Goal: Task Accomplishment & Management: Manage account settings

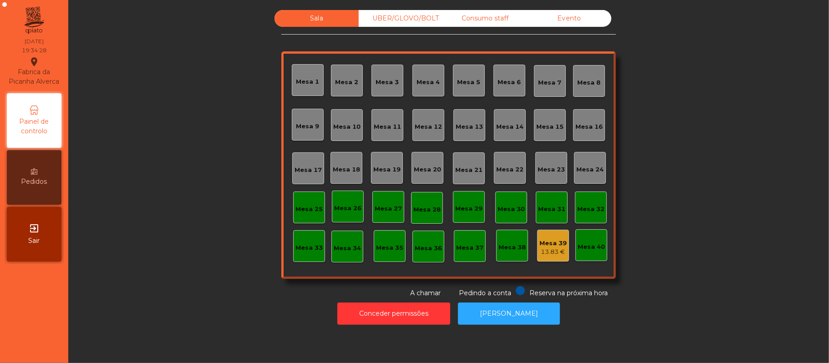
click at [394, 124] on div "Mesa 11" at bounding box center [387, 126] width 27 height 9
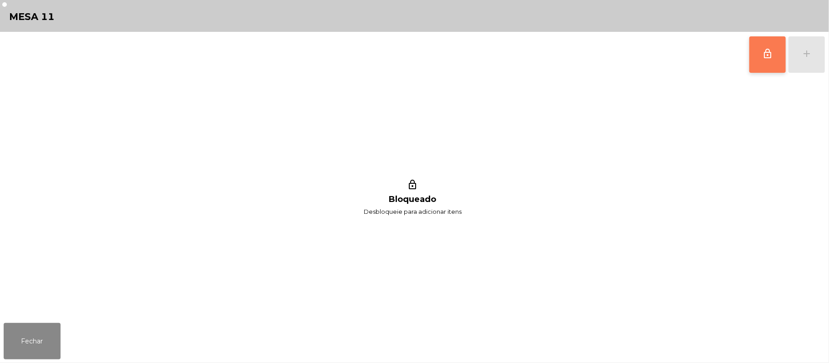
click at [770, 56] on span "lock_outline" at bounding box center [767, 53] width 11 height 11
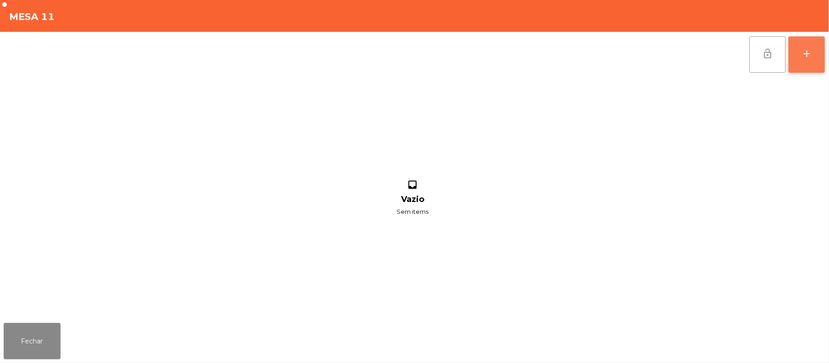
click at [810, 53] on div "add" at bounding box center [806, 53] width 11 height 11
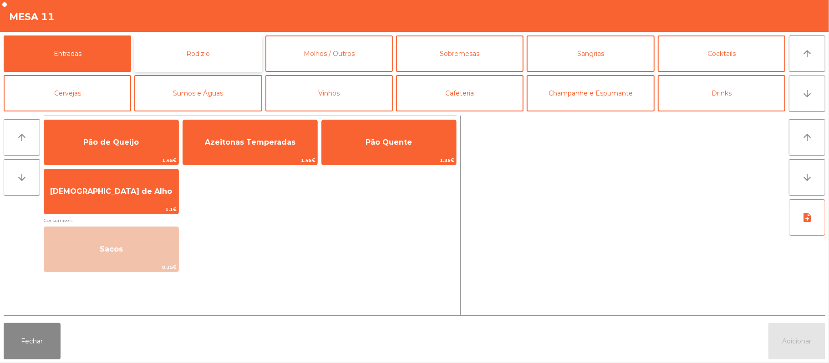
click at [250, 56] on button "Rodizio" at bounding box center [197, 54] width 127 height 36
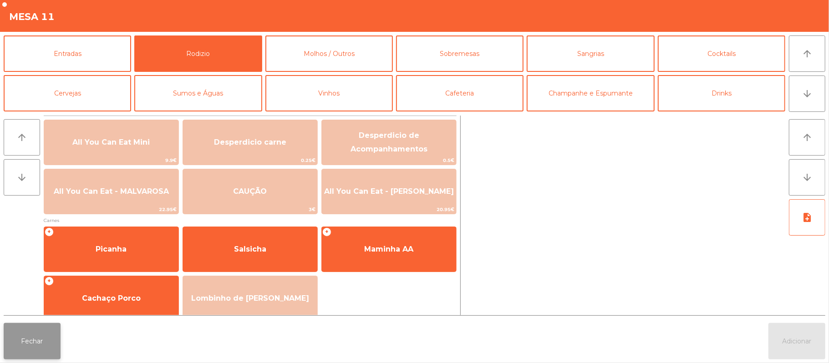
click at [48, 339] on button "Fechar" at bounding box center [32, 341] width 57 height 36
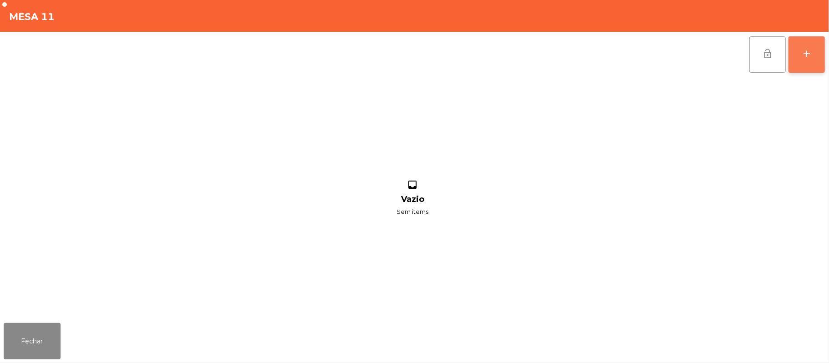
click at [809, 68] on button "add" at bounding box center [807, 54] width 36 height 36
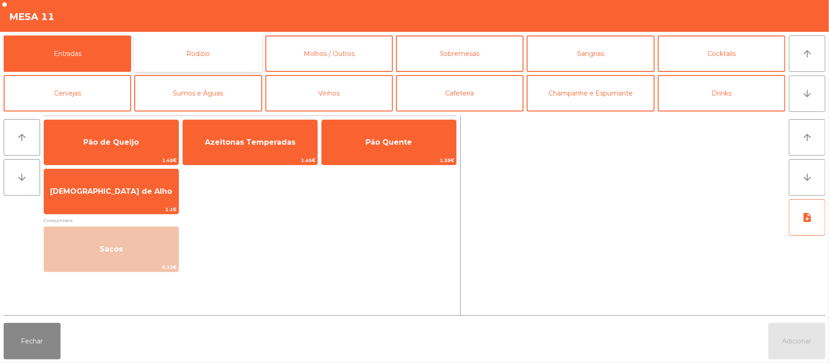
click at [229, 61] on button "Rodizio" at bounding box center [197, 54] width 127 height 36
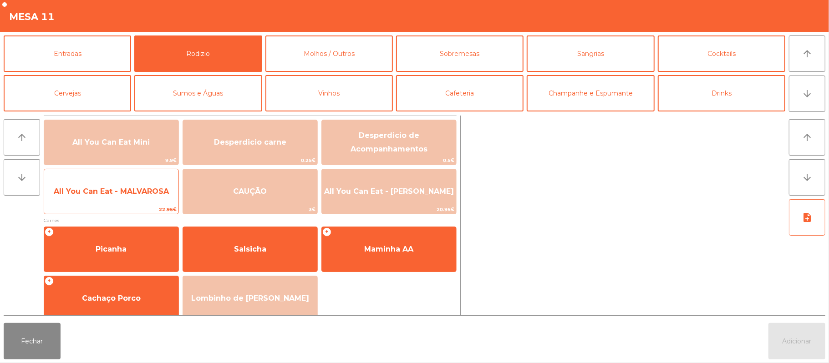
click at [145, 206] on span "22.95€" at bounding box center [111, 209] width 134 height 9
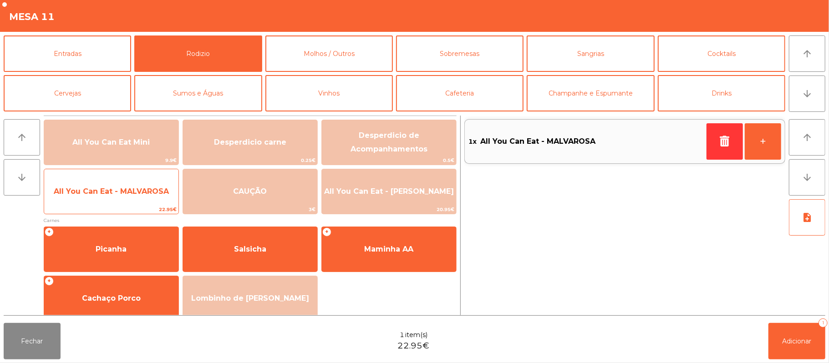
click at [155, 195] on span "All You Can Eat - MALVAROSA" at bounding box center [111, 191] width 115 height 9
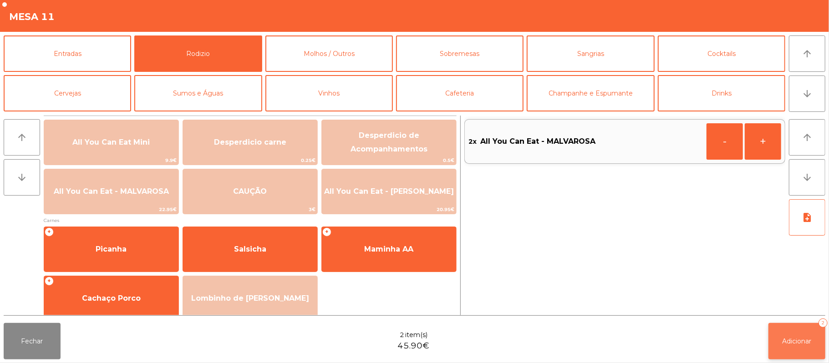
click at [811, 345] on span "Adicionar" at bounding box center [797, 341] width 29 height 8
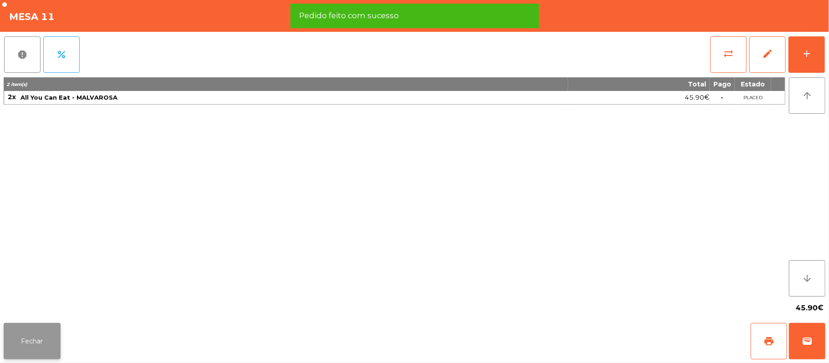
click at [33, 345] on button "Fechar" at bounding box center [32, 341] width 57 height 36
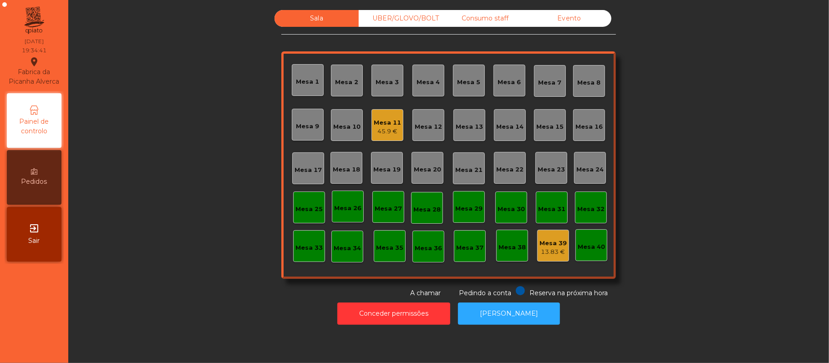
click at [405, 19] on div "UBER/GLOVO/BOLT" at bounding box center [401, 18] width 84 height 17
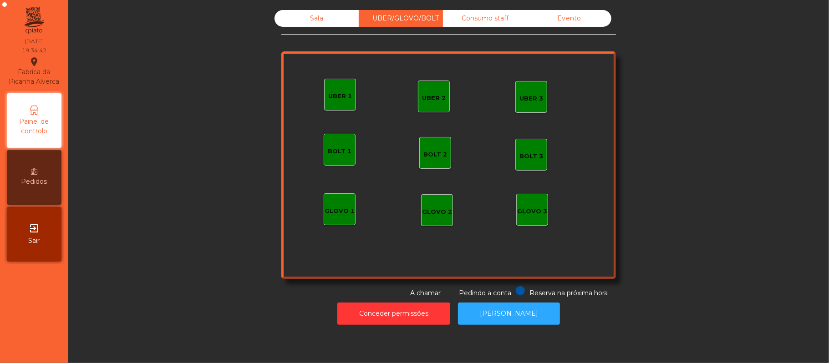
click at [477, 18] on div "Consumo staff" at bounding box center [485, 18] width 84 height 17
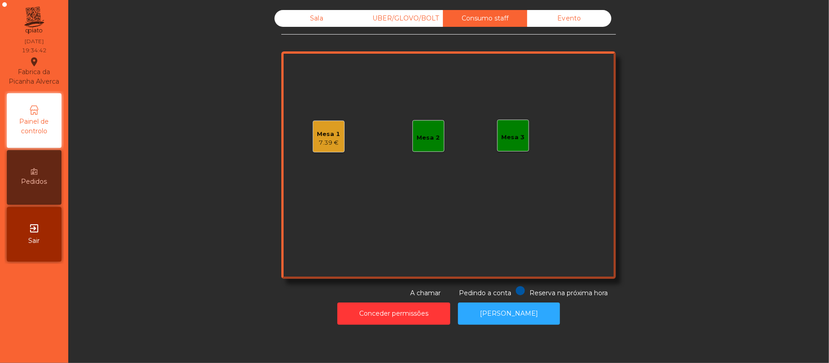
click at [576, 20] on div "Evento" at bounding box center [569, 18] width 84 height 17
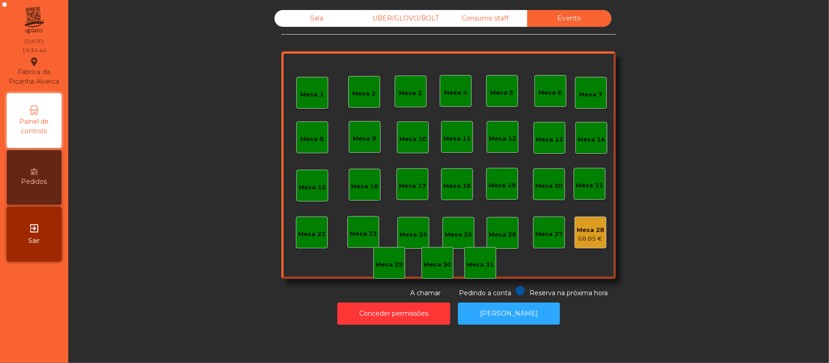
click at [316, 20] on div "Sala" at bounding box center [317, 18] width 84 height 17
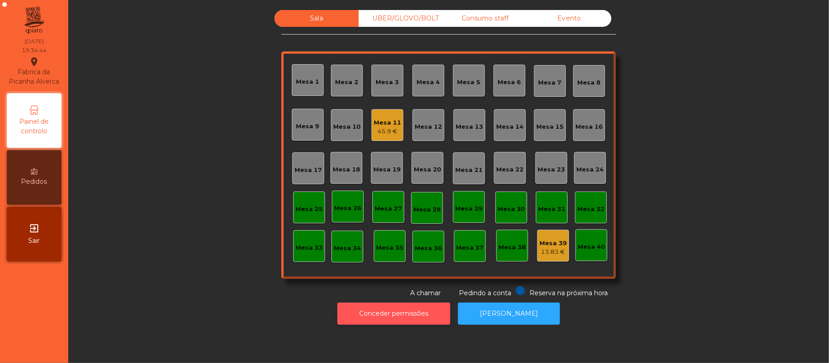
click at [416, 313] on button "Conceder permissões" at bounding box center [393, 314] width 113 height 22
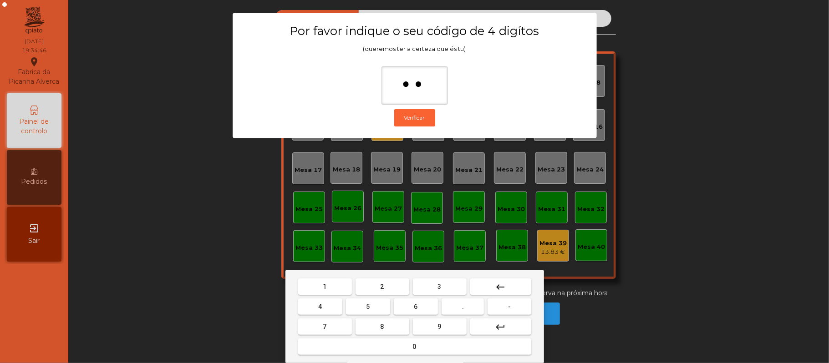
type input "***"
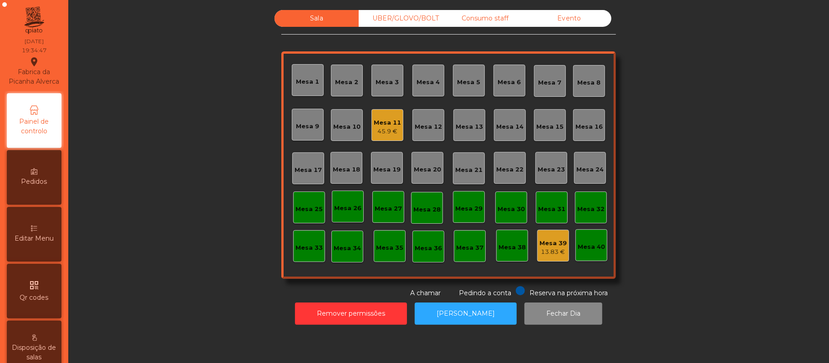
click at [36, 232] on icon at bounding box center [34, 228] width 6 height 6
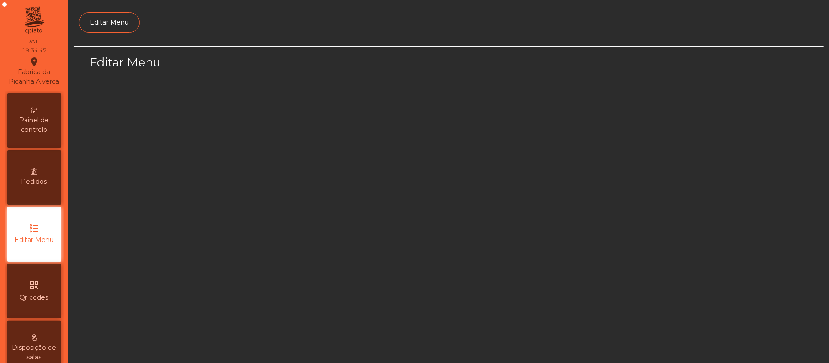
scroll to position [62, 0]
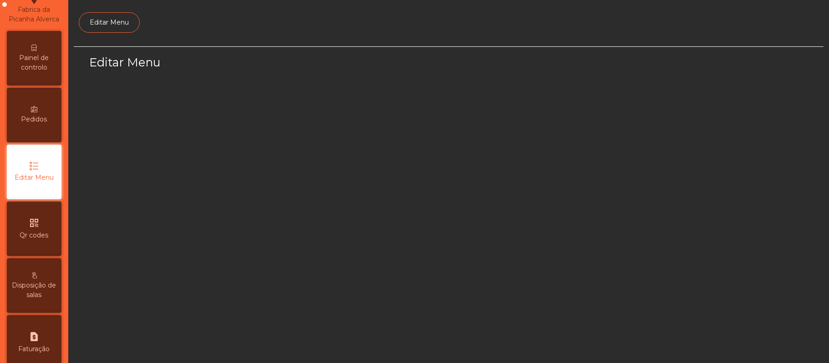
select select "*"
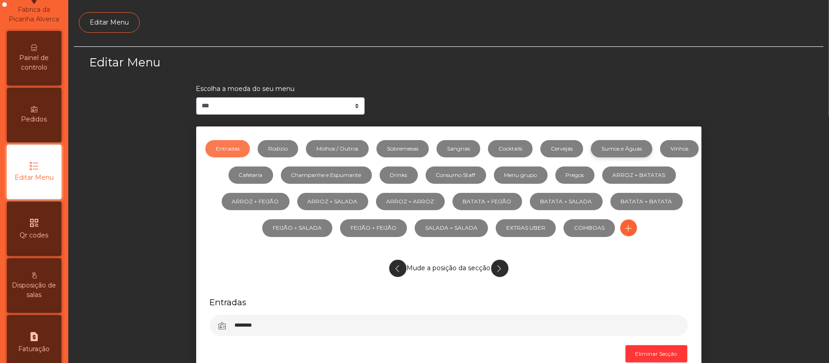
click at [648, 145] on link "Sumos e Águas" at bounding box center [621, 148] width 61 height 17
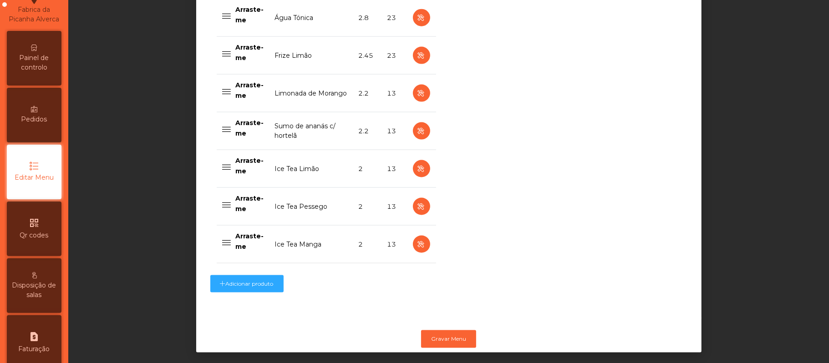
scroll to position [902, 0]
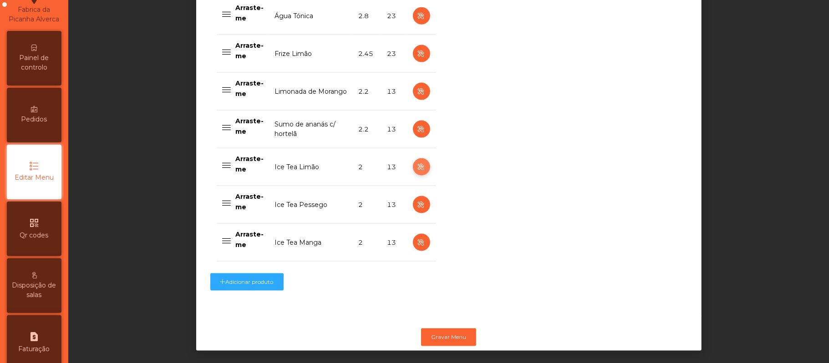
click at [416, 168] on icon "button" at bounding box center [421, 167] width 10 height 11
select select "***"
select select "**"
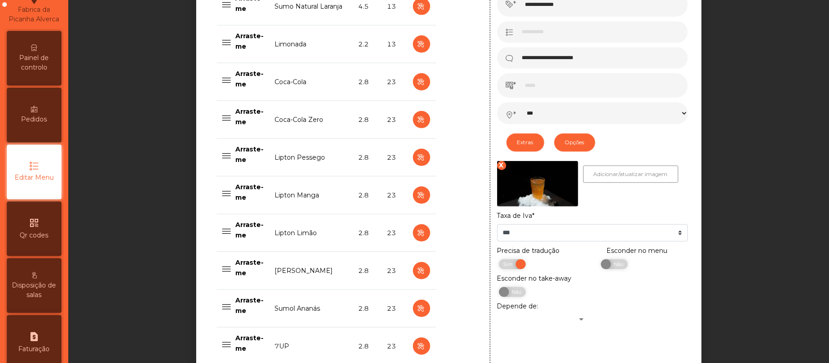
scroll to position [421, 0]
click at [615, 270] on span "Não" at bounding box center [617, 265] width 23 height 10
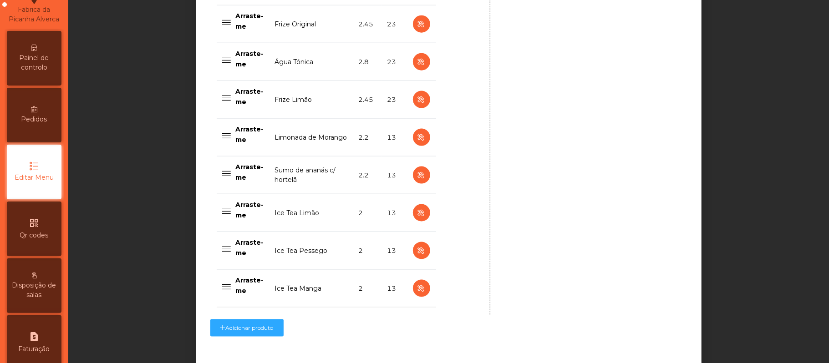
scroll to position [921, 0]
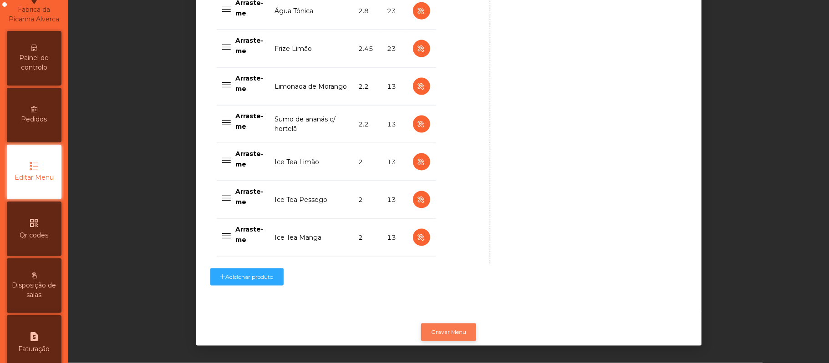
click at [464, 324] on button "Gravar Menu" at bounding box center [448, 332] width 55 height 17
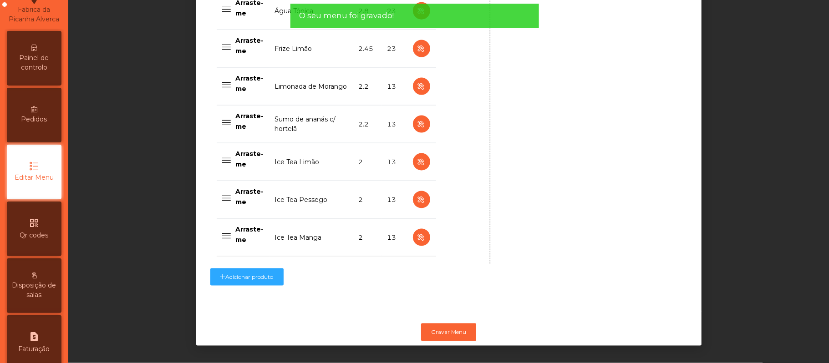
click at [31, 56] on div "Painel de controlo" at bounding box center [34, 58] width 55 height 55
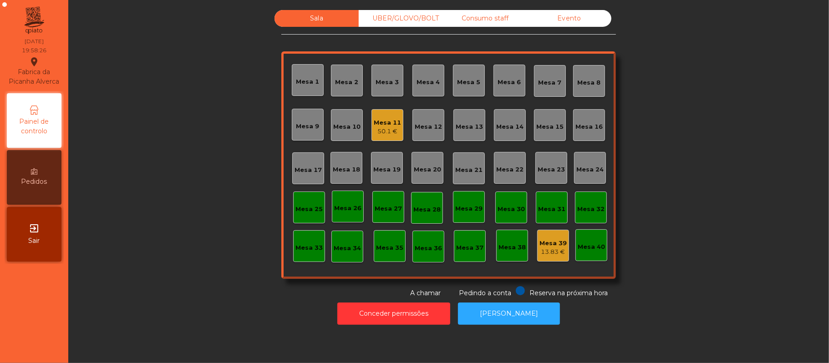
click at [473, 25] on div "Consumo staff" at bounding box center [485, 18] width 84 height 17
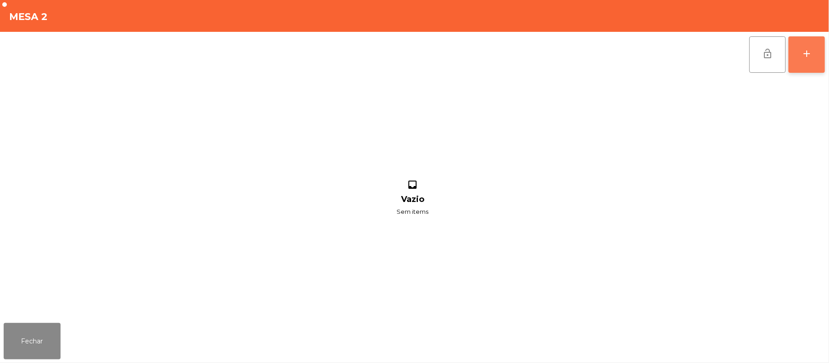
click at [802, 64] on button "add" at bounding box center [807, 54] width 36 height 36
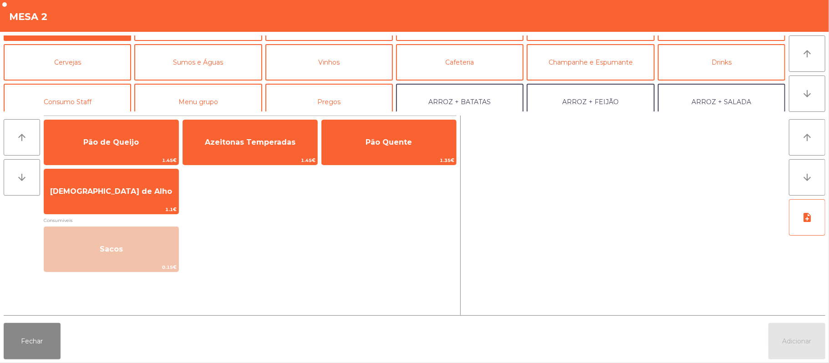
scroll to position [48, 0]
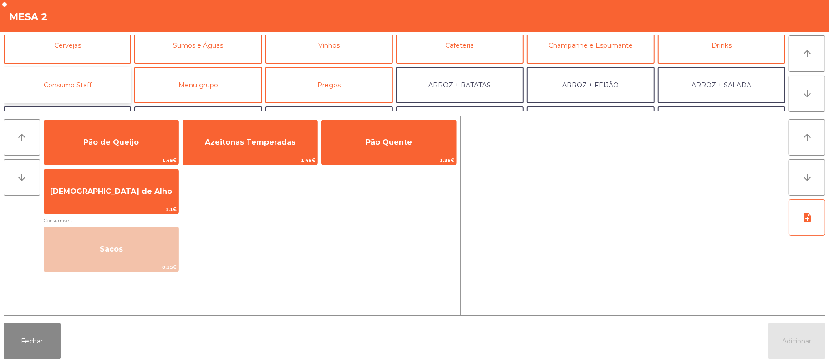
click at [86, 92] on button "Consumo Staff" at bounding box center [67, 85] width 127 height 36
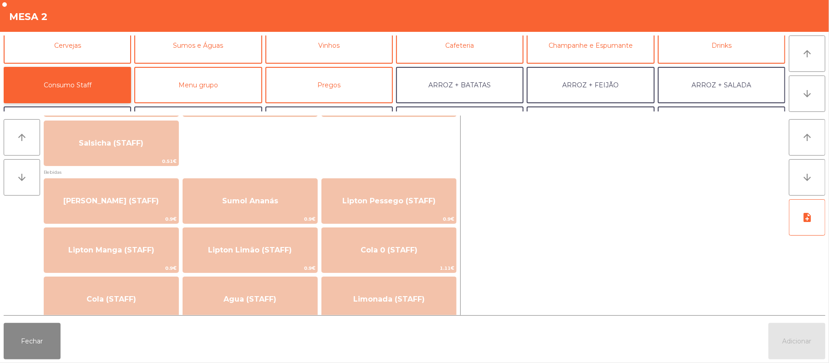
scroll to position [108, 0]
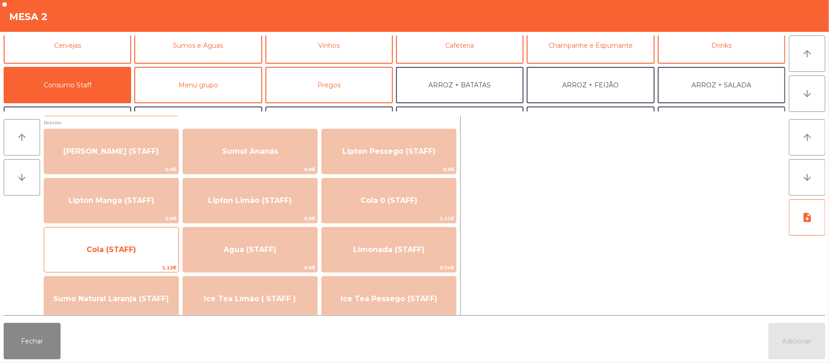
click at [148, 246] on span "Cola (STAFF)" at bounding box center [111, 250] width 134 height 25
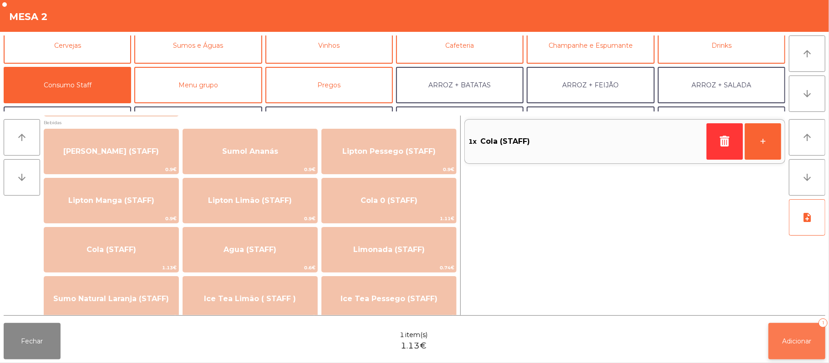
click at [797, 339] on span "Adicionar" at bounding box center [797, 341] width 29 height 8
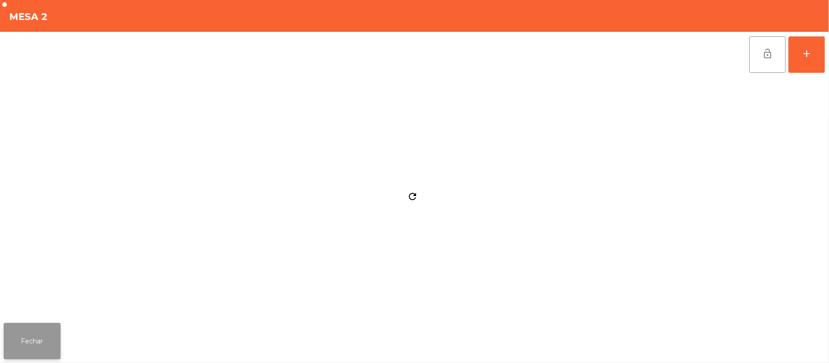
click at [55, 325] on button "Fechar" at bounding box center [32, 341] width 57 height 36
click at [29, 343] on button "Fechar" at bounding box center [32, 341] width 57 height 36
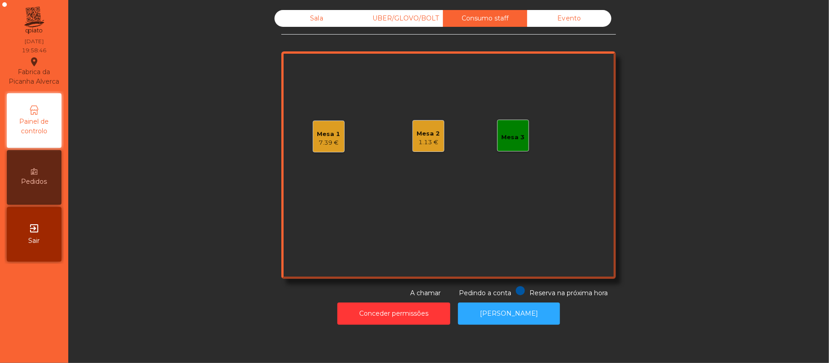
click at [423, 142] on div "1.13 €" at bounding box center [428, 142] width 23 height 9
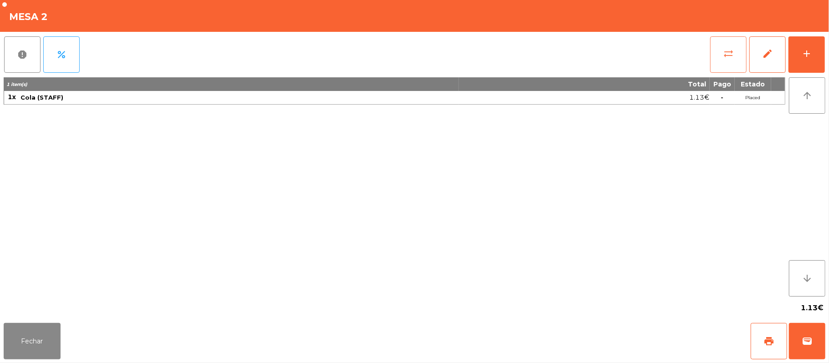
click at [737, 66] on button "sync_alt" at bounding box center [728, 54] width 36 height 36
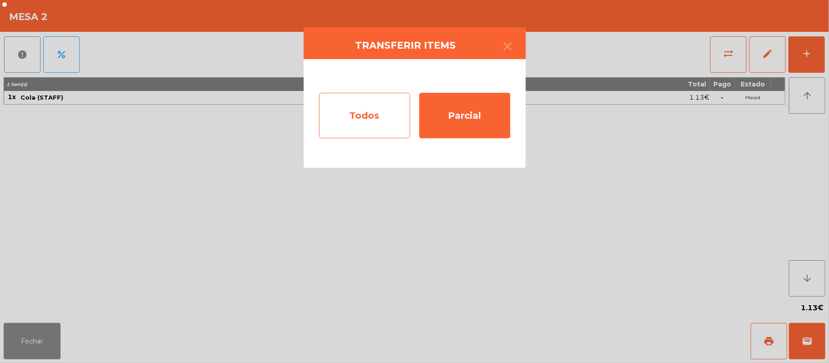
click at [371, 116] on div "Todos" at bounding box center [364, 116] width 91 height 46
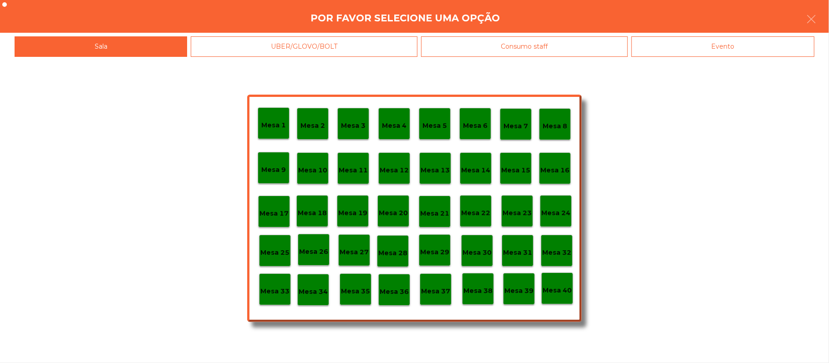
click at [758, 50] on div "Evento" at bounding box center [723, 46] width 183 height 20
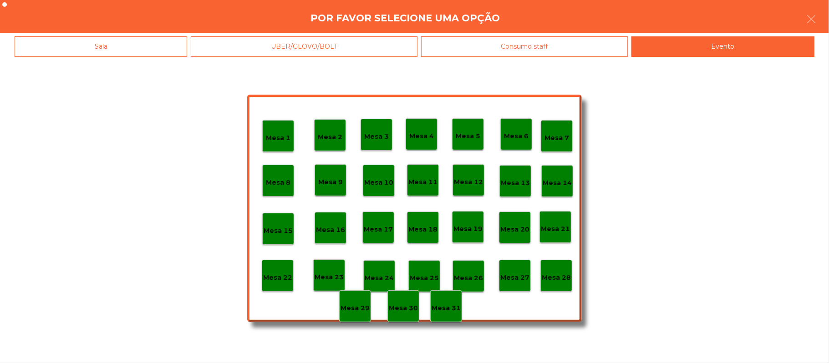
click at [556, 273] on p "Mesa 28" at bounding box center [556, 278] width 29 height 10
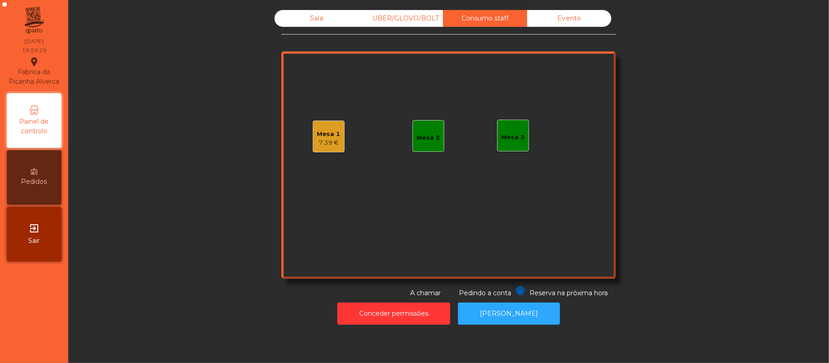
click at [438, 141] on div "Mesa 2" at bounding box center [429, 136] width 32 height 32
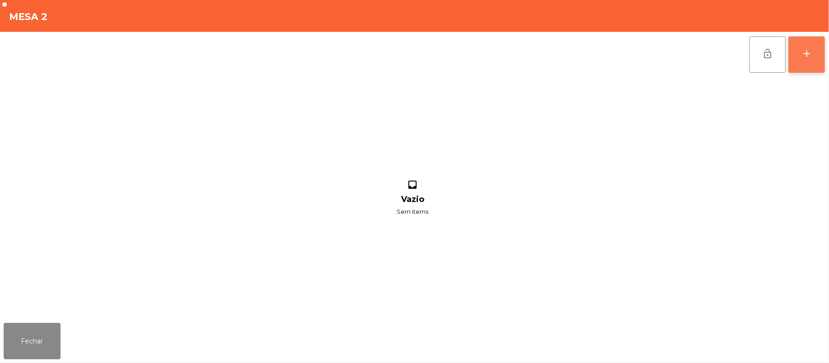
click at [822, 68] on button "add" at bounding box center [807, 54] width 36 height 36
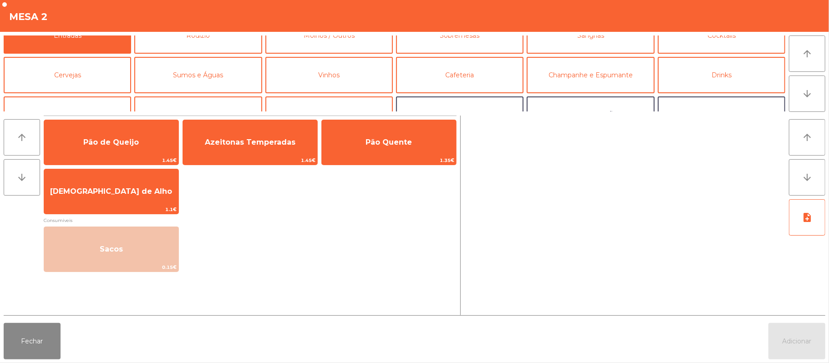
scroll to position [29, 0]
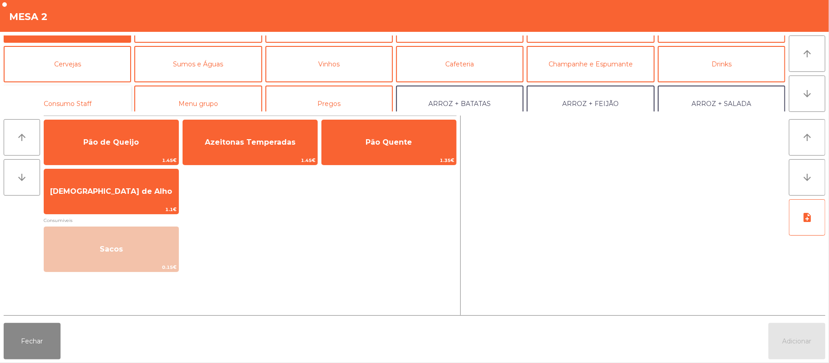
click at [84, 102] on button "Consumo Staff" at bounding box center [67, 104] width 127 height 36
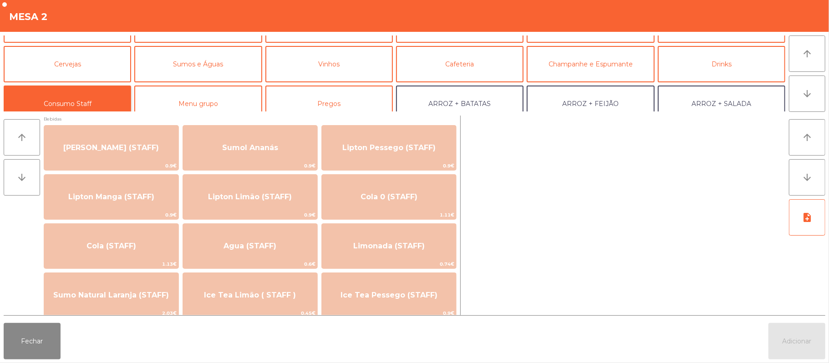
scroll to position [111, 0]
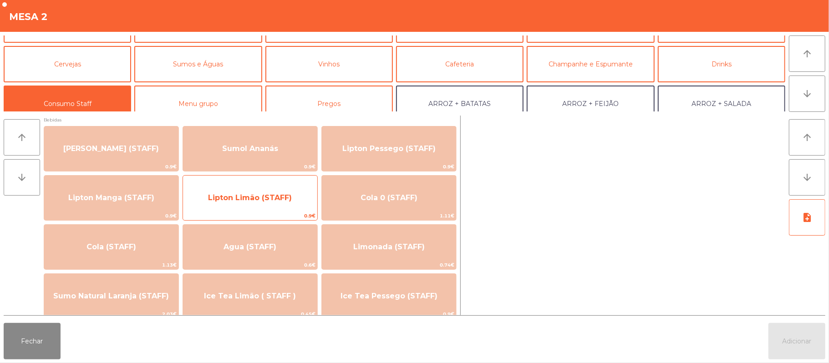
click at [237, 195] on span "Lipton Limão (STAFF)" at bounding box center [250, 198] width 84 height 9
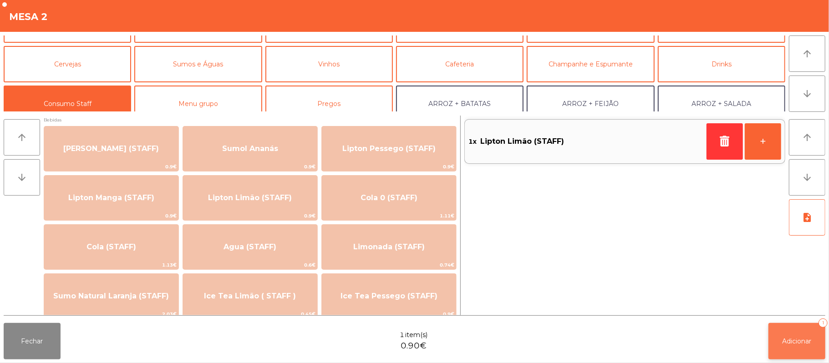
click at [791, 354] on button "Adicionar 1" at bounding box center [797, 341] width 57 height 36
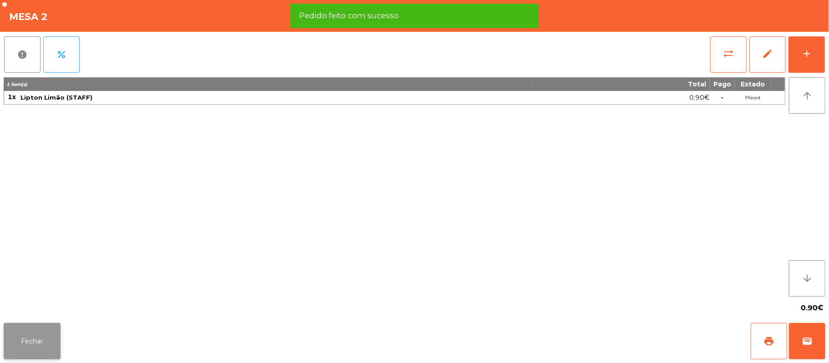
click at [33, 331] on button "Fechar" at bounding box center [32, 341] width 57 height 36
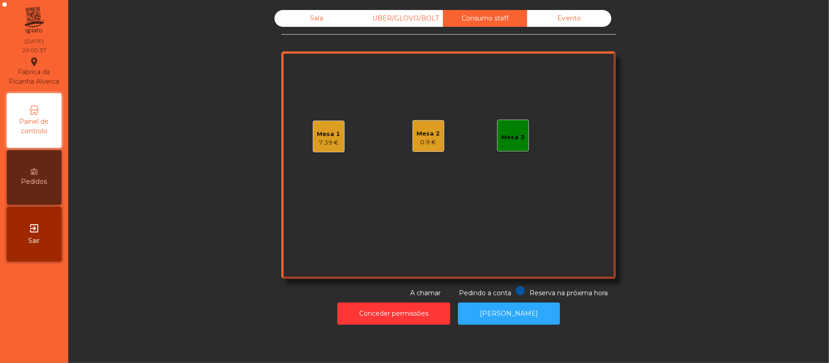
click at [432, 128] on div "Mesa 2 0.9 €" at bounding box center [428, 136] width 23 height 21
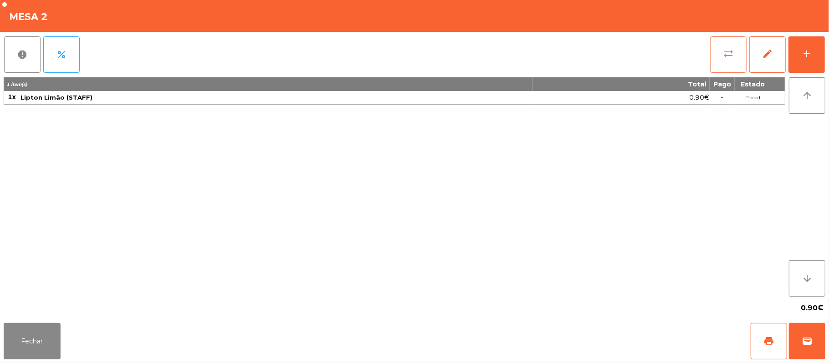
click at [724, 57] on span "sync_alt" at bounding box center [728, 53] width 11 height 11
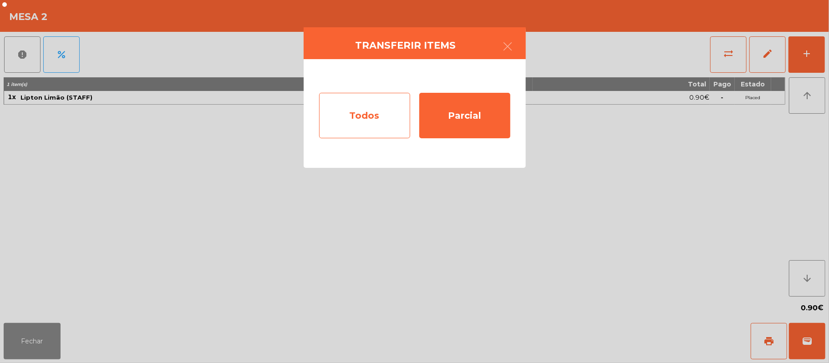
click at [354, 132] on div "Todos" at bounding box center [364, 116] width 91 height 46
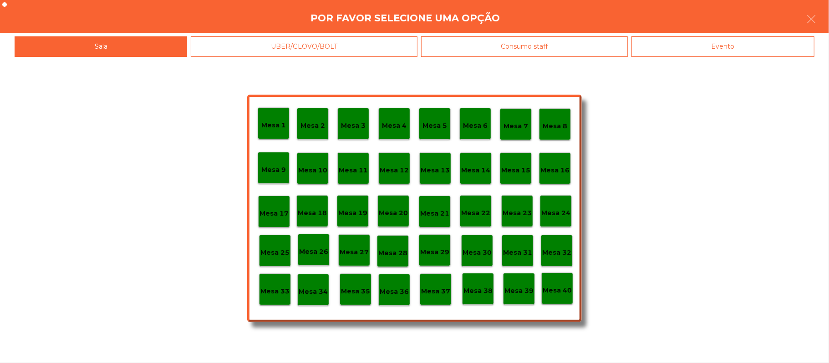
click at [696, 55] on div "Evento" at bounding box center [723, 46] width 183 height 20
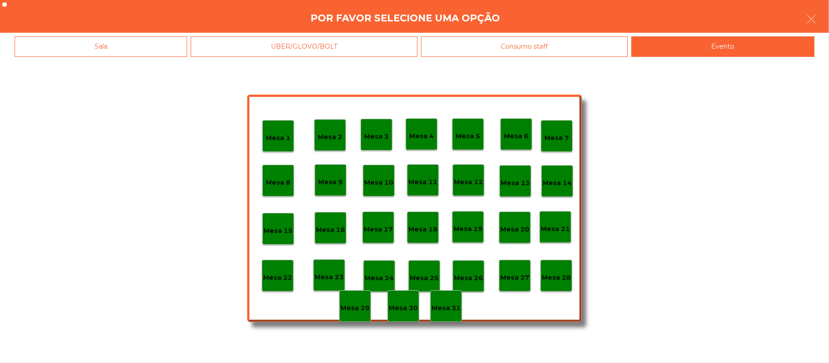
click at [570, 279] on p "Mesa 28" at bounding box center [556, 278] width 29 height 10
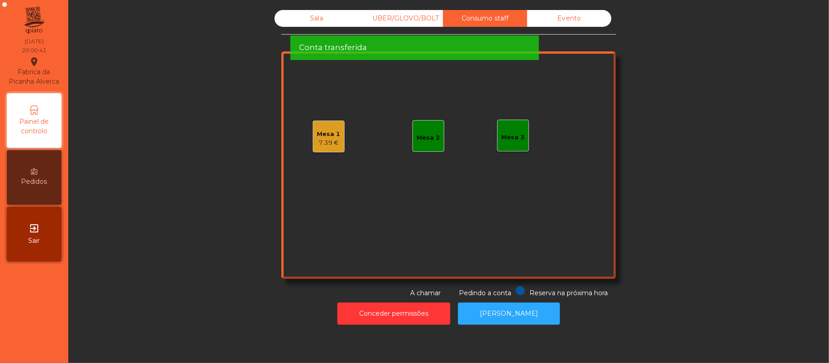
click at [275, 17] on div "Sala" at bounding box center [317, 18] width 84 height 17
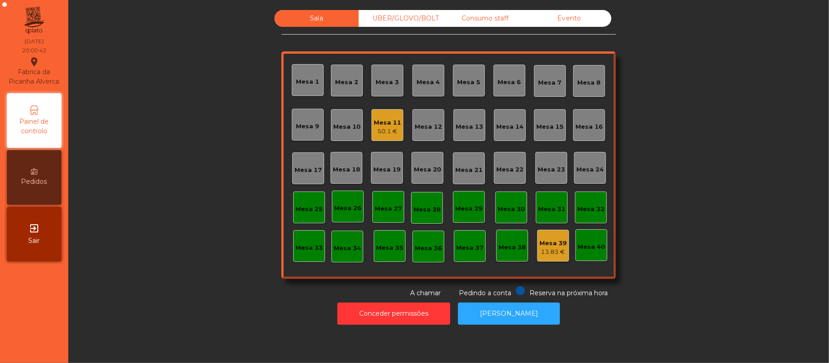
click at [197, 297] on div "Sala UBER/GLOVO/BOLT Consumo staff Evento Mesa 1 Mesa 2 Mesa 3 Mesa 4 Mesa 5 Me…" at bounding box center [449, 154] width 736 height 288
click at [388, 162] on div "Mesa 19" at bounding box center [386, 168] width 27 height 13
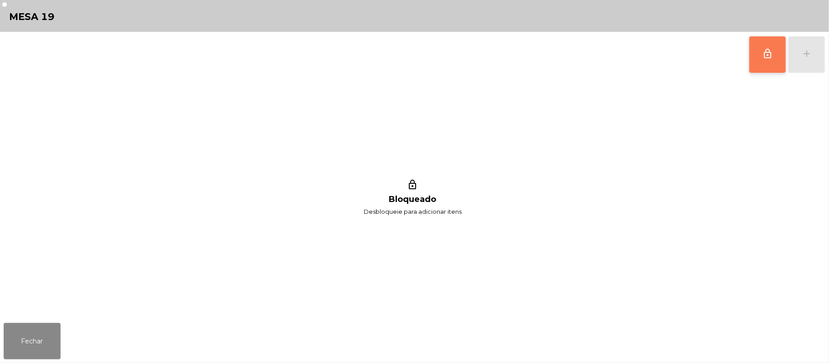
click at [753, 44] on button "lock_outline" at bounding box center [767, 54] width 36 height 36
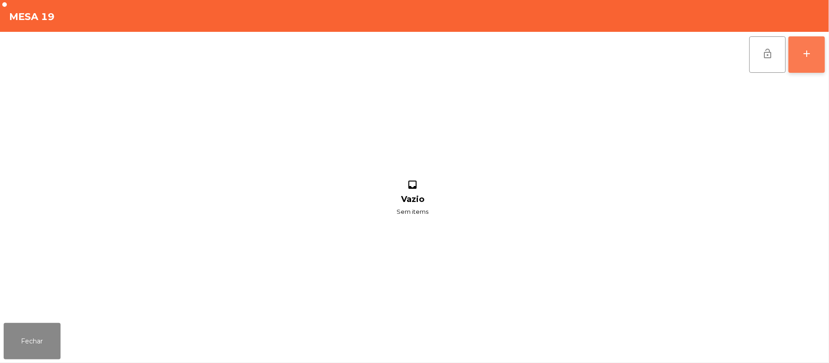
click at [822, 58] on button "add" at bounding box center [807, 54] width 36 height 36
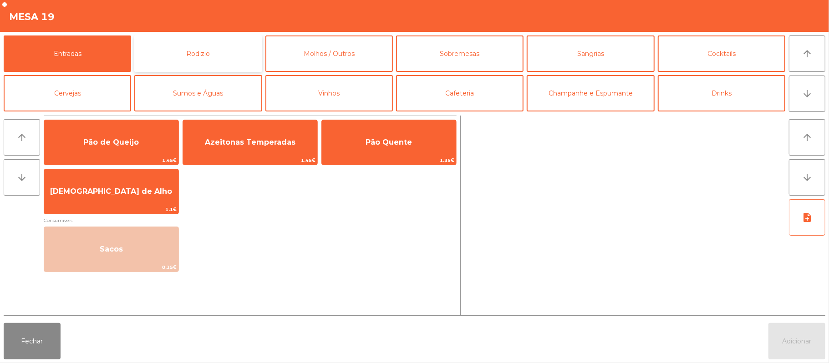
click at [226, 57] on button "Rodizio" at bounding box center [197, 54] width 127 height 36
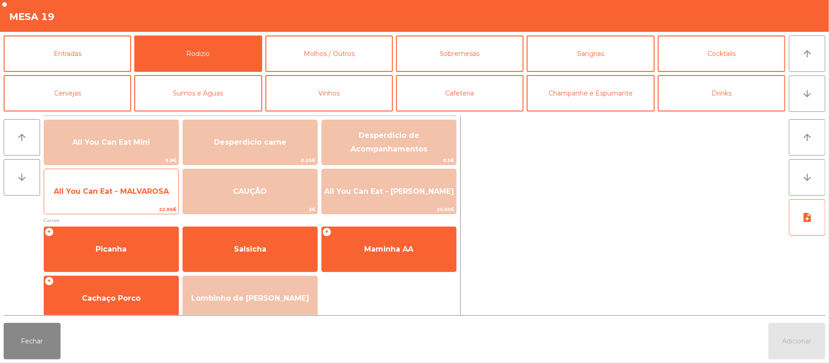
click at [131, 191] on span "All You Can Eat - MALVAROSA" at bounding box center [111, 191] width 115 height 9
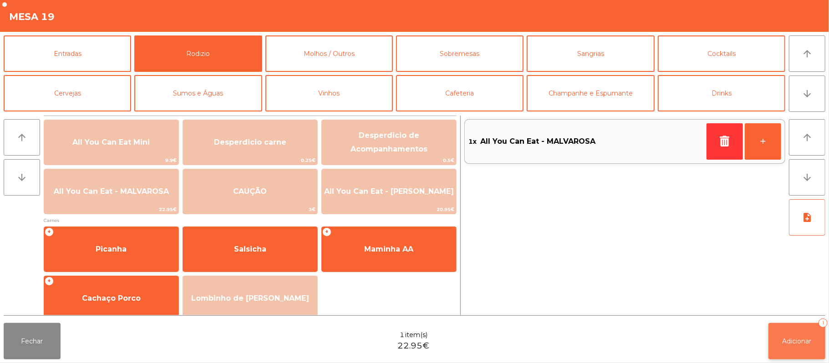
click at [787, 337] on span "Adicionar" at bounding box center [797, 341] width 29 height 8
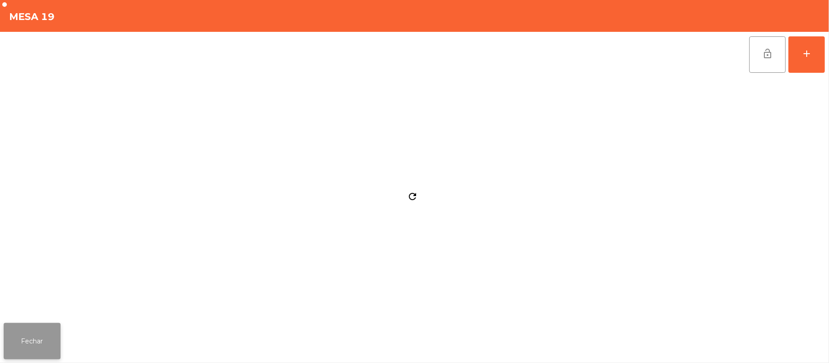
click at [25, 350] on button "Fechar" at bounding box center [32, 341] width 57 height 36
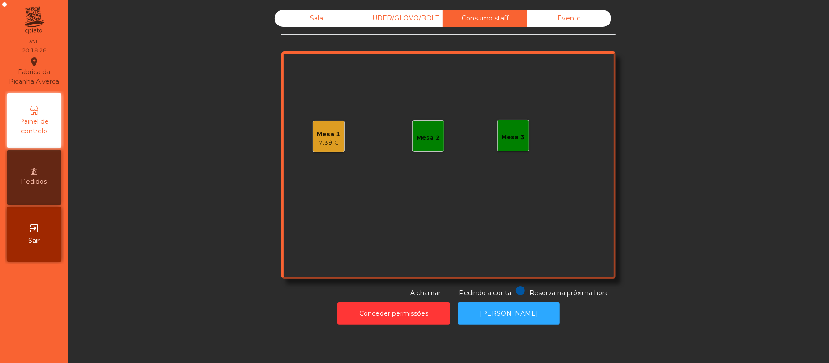
click at [425, 144] on div "Mesa 2" at bounding box center [429, 136] width 32 height 32
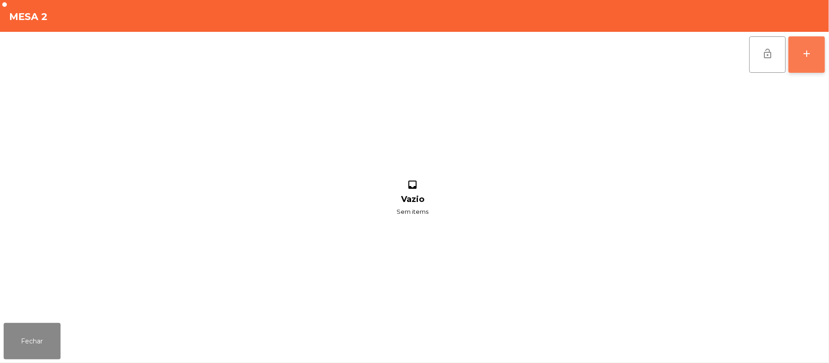
click at [822, 42] on button "add" at bounding box center [807, 54] width 36 height 36
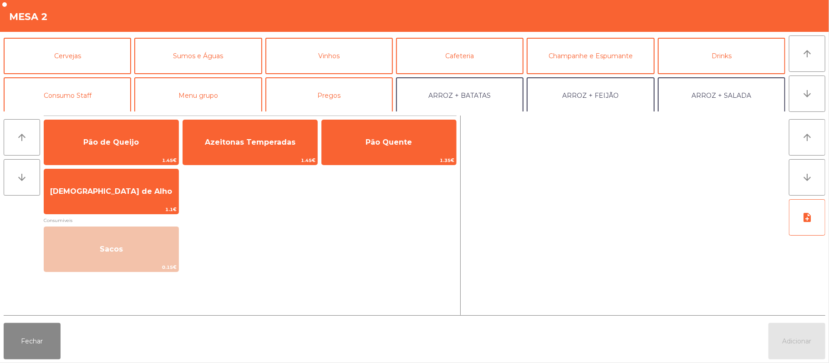
scroll to position [61, 0]
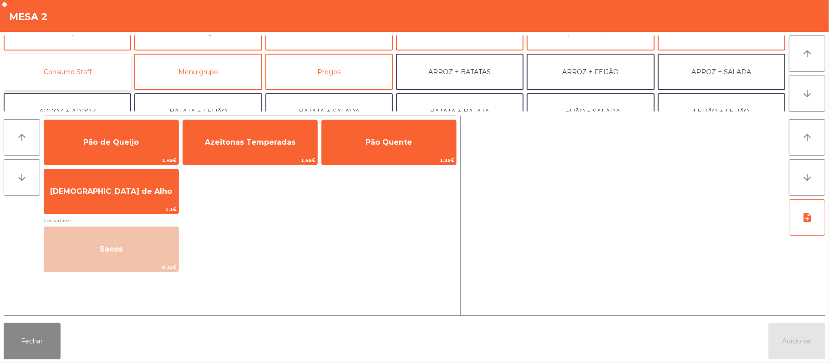
click at [113, 70] on button "Consumo Staff" at bounding box center [67, 72] width 127 height 36
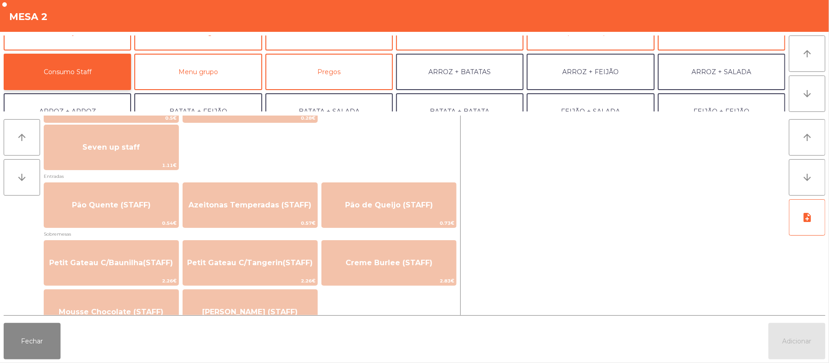
scroll to position [580, 0]
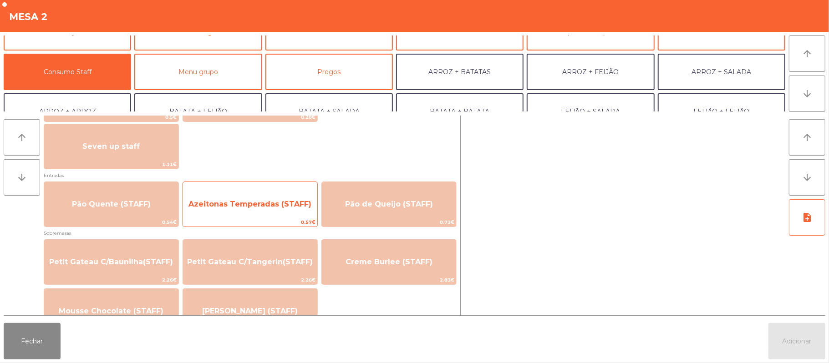
click at [254, 209] on span "Azeitonas Temperadas (STAFF)" at bounding box center [250, 204] width 134 height 25
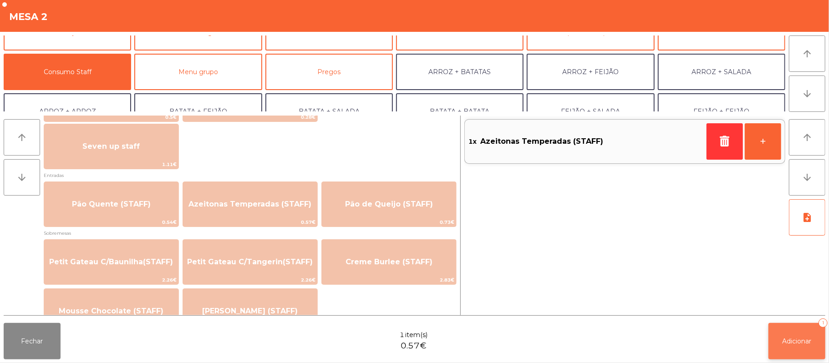
click at [790, 334] on button "Adicionar 1" at bounding box center [797, 341] width 57 height 36
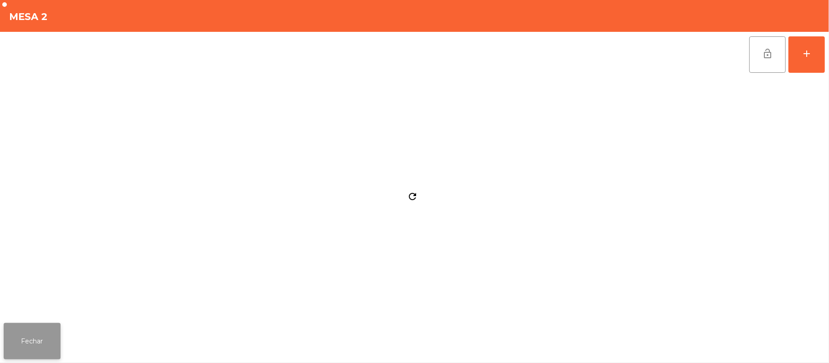
click at [50, 343] on button "Fechar" at bounding box center [32, 341] width 57 height 36
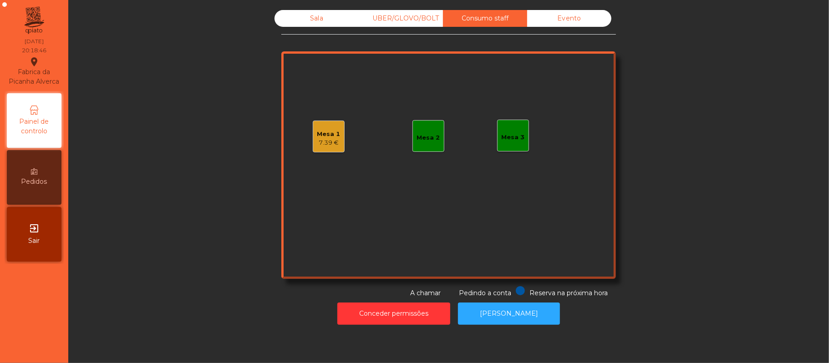
click at [318, 19] on div "Sala" at bounding box center [317, 18] width 84 height 17
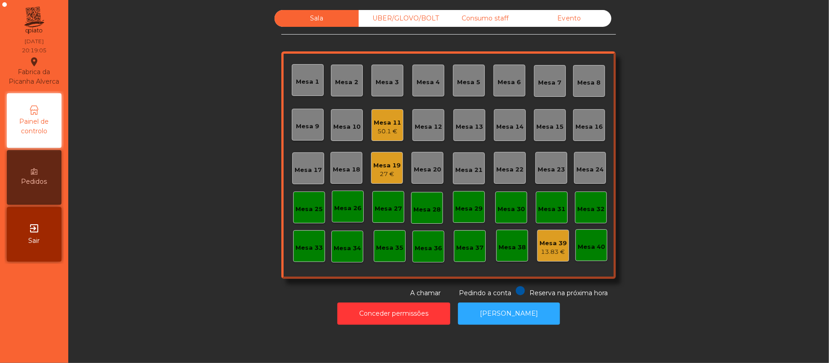
click at [309, 176] on div "Mesa 17" at bounding box center [308, 169] width 32 height 32
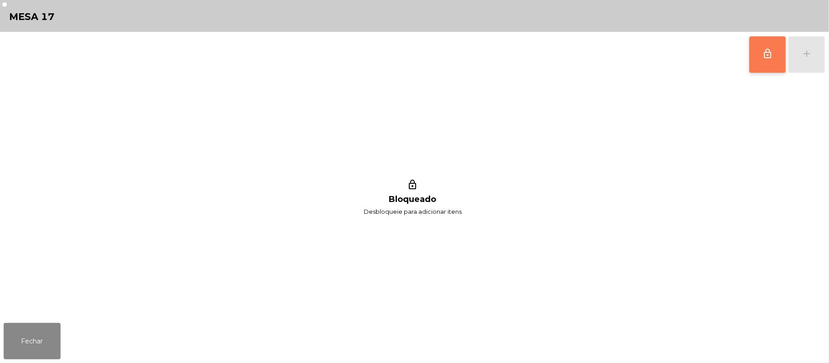
click at [756, 59] on button "lock_outline" at bounding box center [767, 54] width 36 height 36
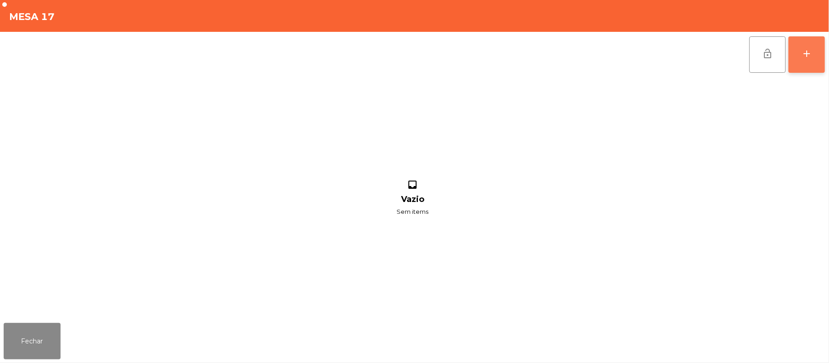
click at [815, 58] on button "add" at bounding box center [807, 54] width 36 height 36
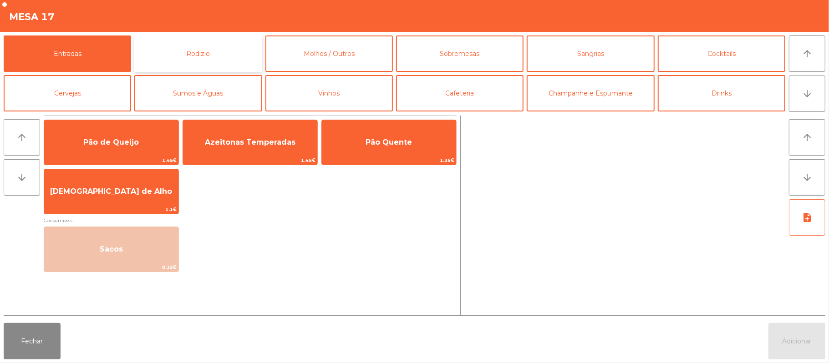
click at [209, 56] on button "Rodizio" at bounding box center [197, 54] width 127 height 36
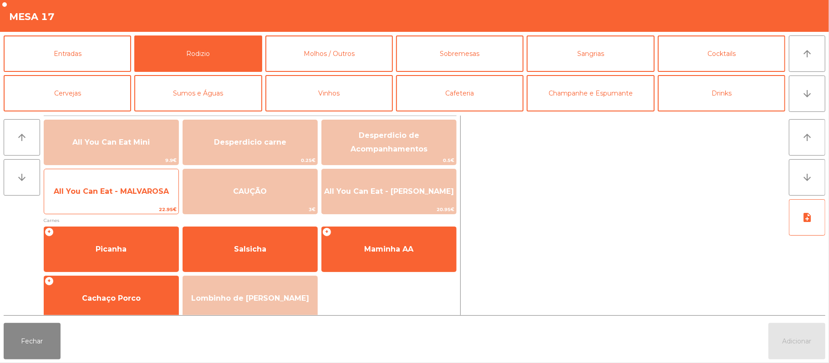
click at [129, 197] on span "All You Can Eat - MALVAROSA" at bounding box center [111, 191] width 134 height 25
click at [127, 203] on span "All You Can Eat - MALVAROSA" at bounding box center [111, 191] width 134 height 25
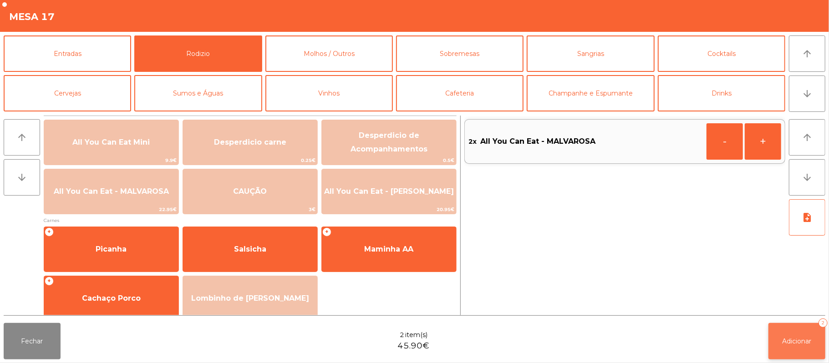
click at [802, 341] on span "Adicionar" at bounding box center [797, 341] width 29 height 8
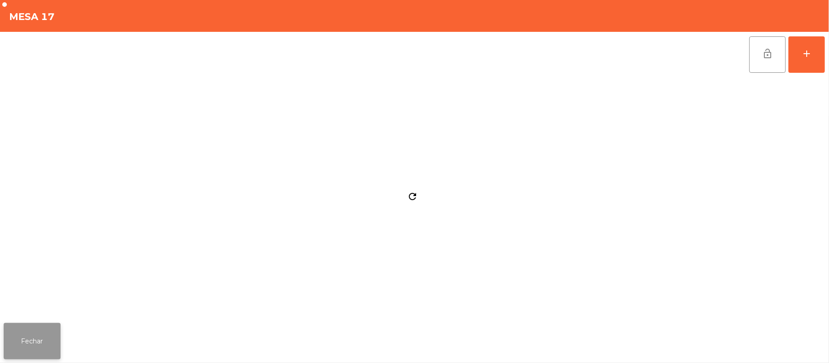
click at [47, 334] on button "Fechar" at bounding box center [32, 341] width 57 height 36
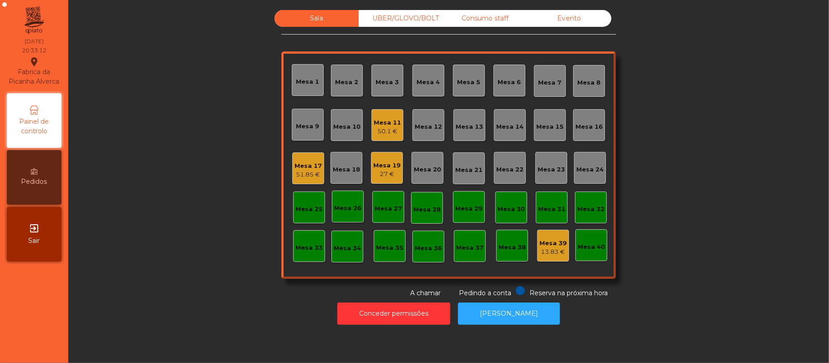
click at [587, 122] on div "Mesa 16" at bounding box center [589, 126] width 27 height 9
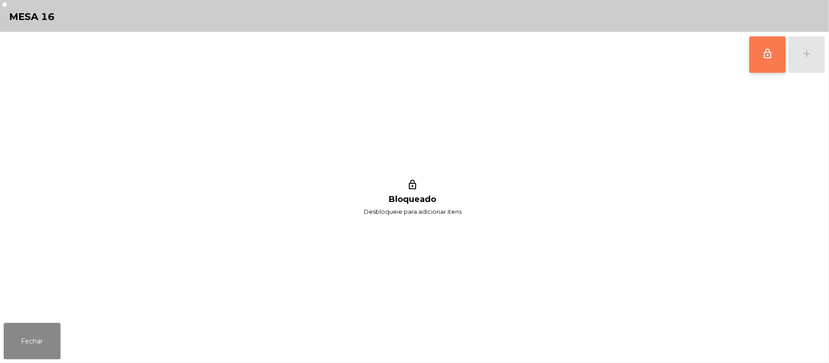
click at [758, 51] on button "lock_outline" at bounding box center [767, 54] width 36 height 36
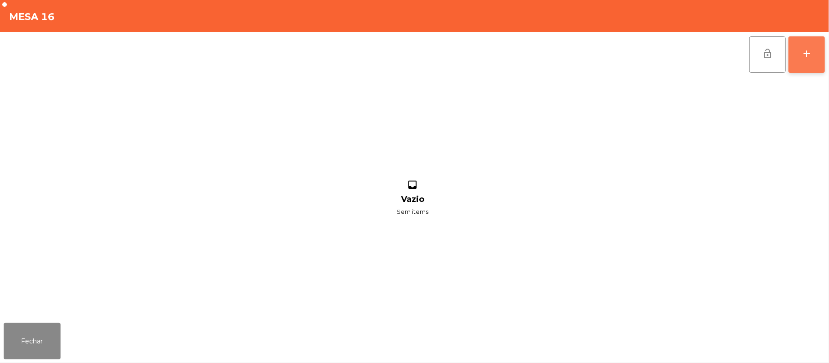
click at [824, 62] on button "add" at bounding box center [807, 54] width 36 height 36
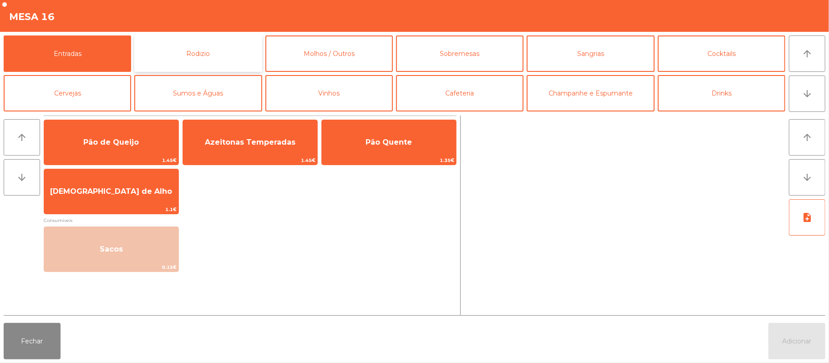
click at [234, 38] on button "Rodizio" at bounding box center [197, 54] width 127 height 36
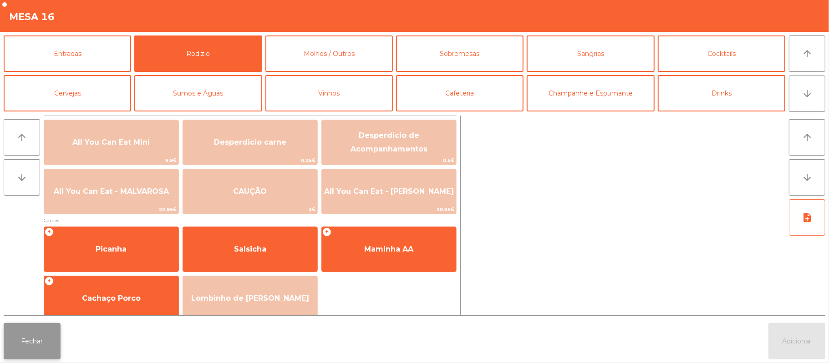
click at [19, 336] on button "Fechar" at bounding box center [32, 341] width 57 height 36
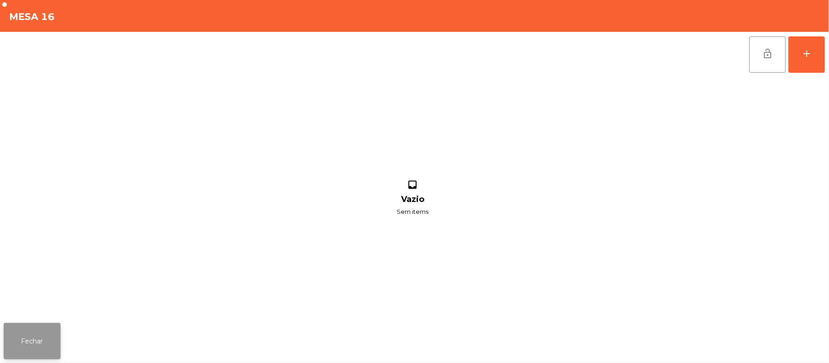
click at [42, 341] on button "Fechar" at bounding box center [32, 341] width 57 height 36
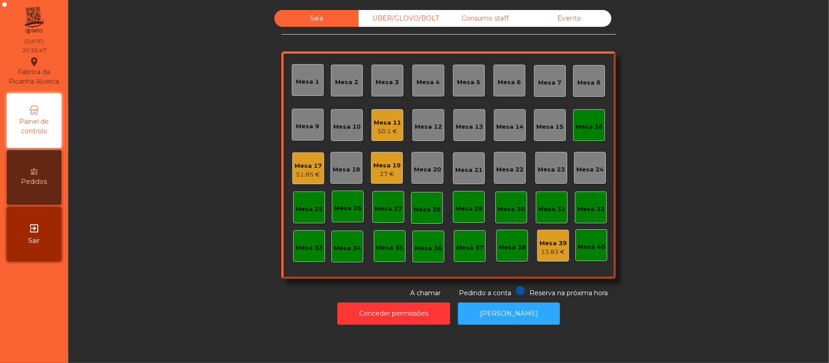
click at [456, 121] on div "Mesa 13" at bounding box center [469, 125] width 27 height 13
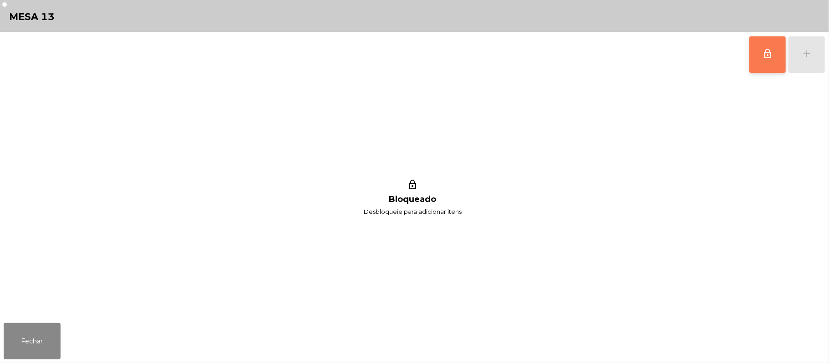
click at [767, 55] on span "lock_outline" at bounding box center [767, 53] width 11 height 11
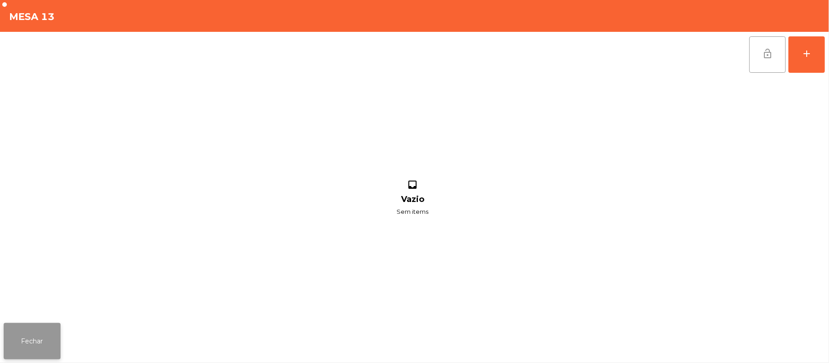
click at [45, 344] on button "Fechar" at bounding box center [32, 341] width 57 height 36
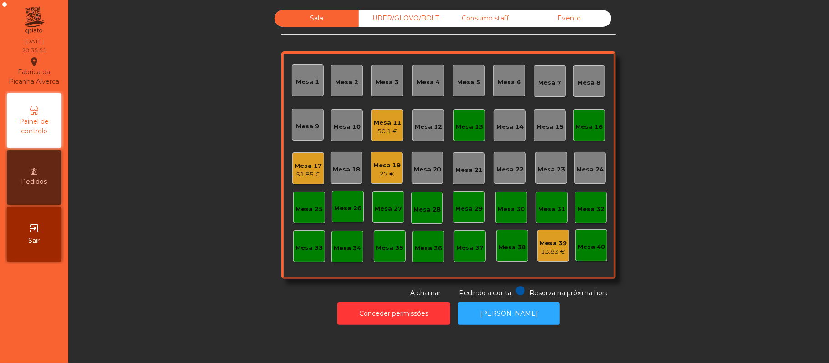
click at [502, 126] on div "Mesa 14" at bounding box center [509, 126] width 27 height 9
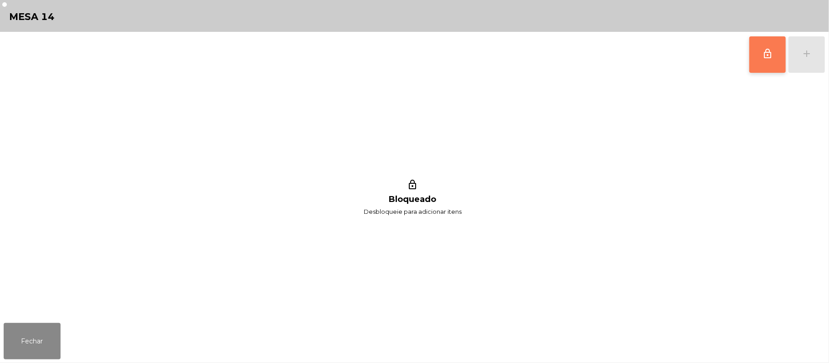
click at [779, 57] on button "lock_outline" at bounding box center [767, 54] width 36 height 36
click at [826, 56] on div "lock_outline add lock_outline Bloqueado Desbloqueie para adicionar itens" at bounding box center [414, 176] width 829 height 288
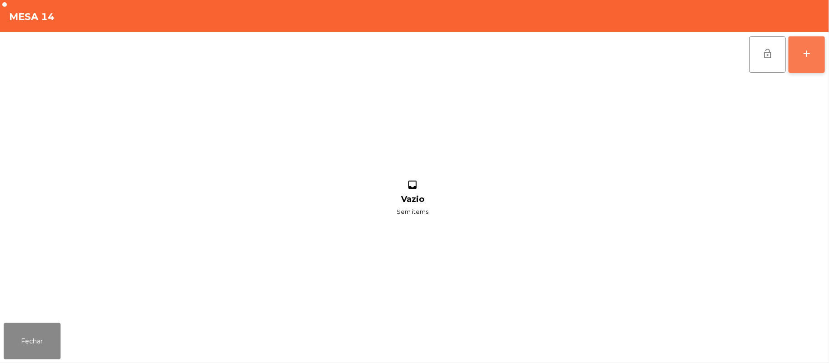
click at [800, 70] on button "add" at bounding box center [807, 54] width 36 height 36
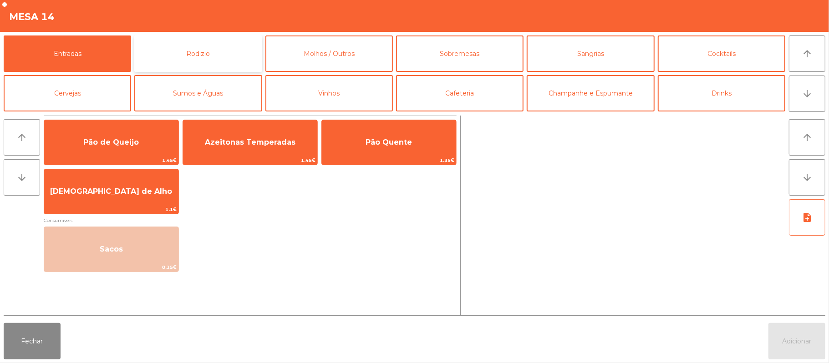
click at [233, 56] on button "Rodizio" at bounding box center [197, 54] width 127 height 36
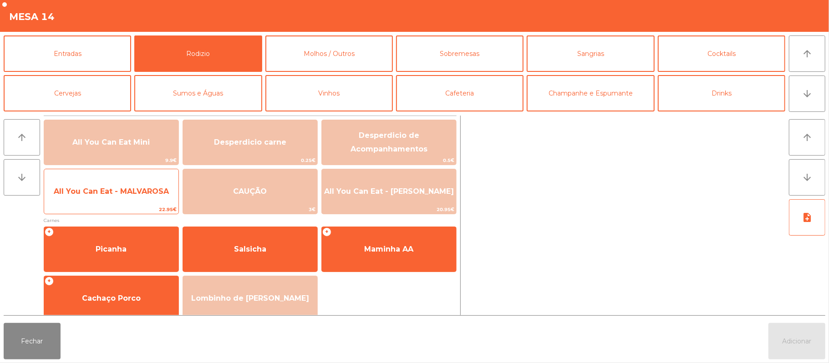
click at [143, 199] on span "All You Can Eat - MALVAROSA" at bounding box center [111, 191] width 134 height 25
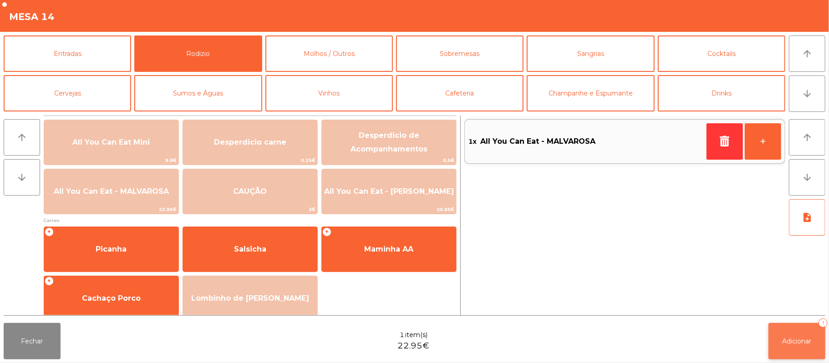
click at [783, 341] on span "Adicionar" at bounding box center [797, 341] width 29 height 8
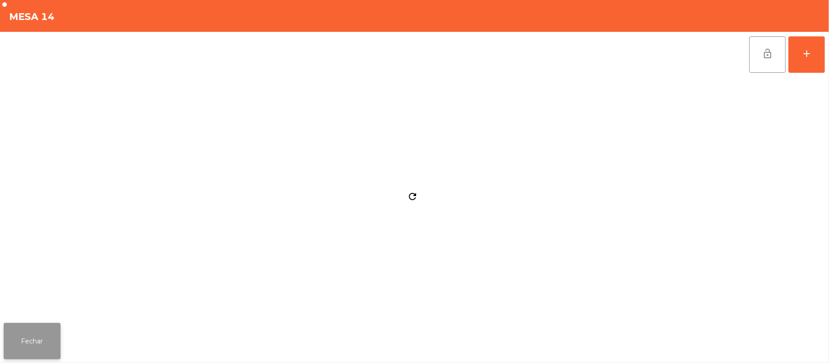
click at [55, 347] on button "Fechar" at bounding box center [32, 341] width 57 height 36
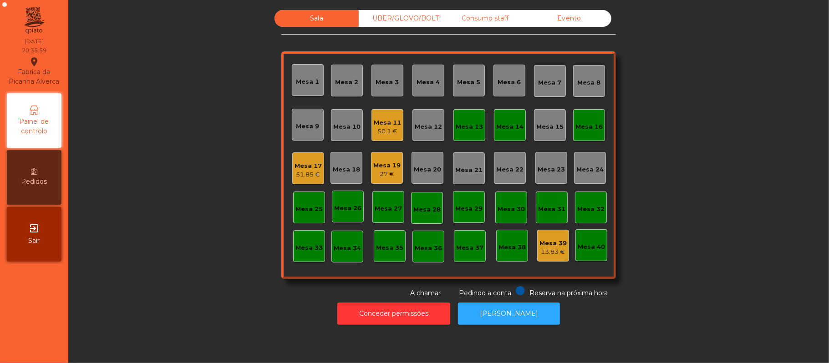
click at [472, 135] on div "Mesa 13" at bounding box center [470, 125] width 32 height 32
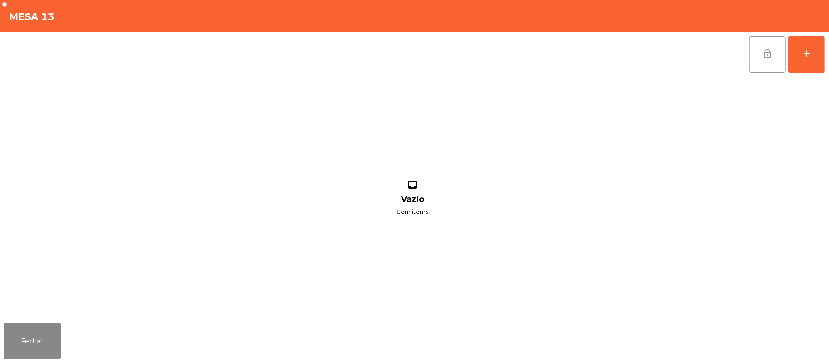
click at [761, 65] on button "lock_open" at bounding box center [767, 54] width 36 height 36
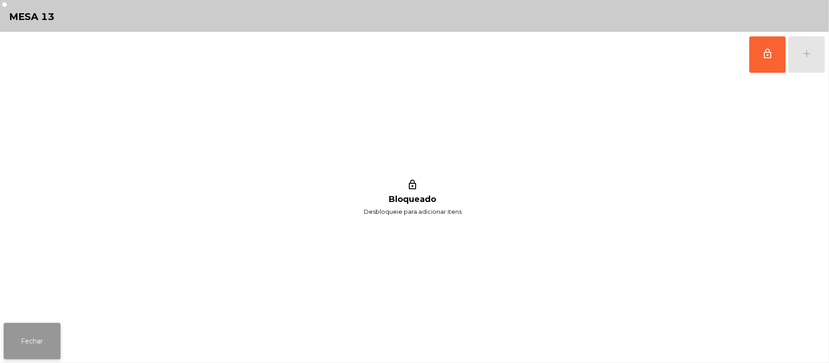
click at [58, 343] on button "Fechar" at bounding box center [32, 341] width 57 height 36
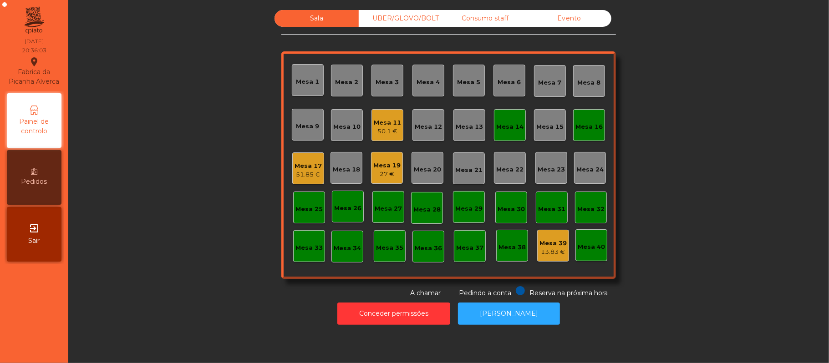
click at [581, 121] on div "Mesa 16" at bounding box center [589, 125] width 27 height 13
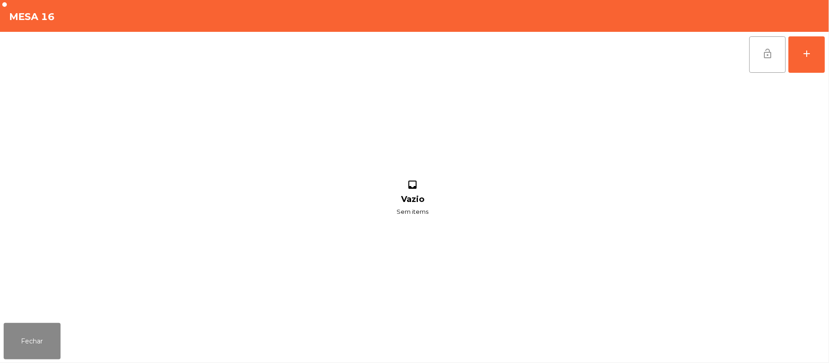
click at [776, 59] on button "lock_open" at bounding box center [767, 54] width 36 height 36
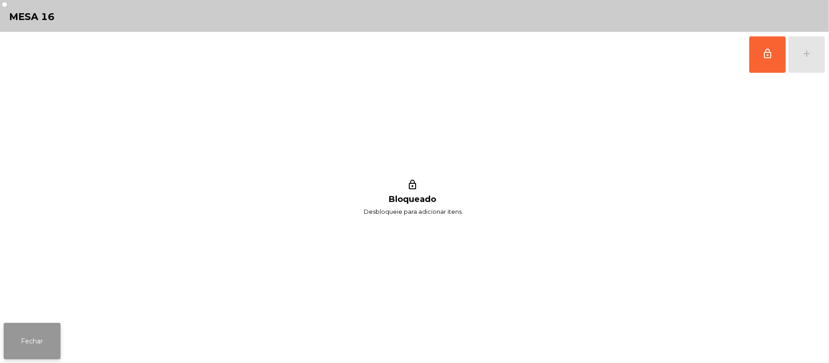
click at [30, 339] on button "Fechar" at bounding box center [32, 341] width 57 height 36
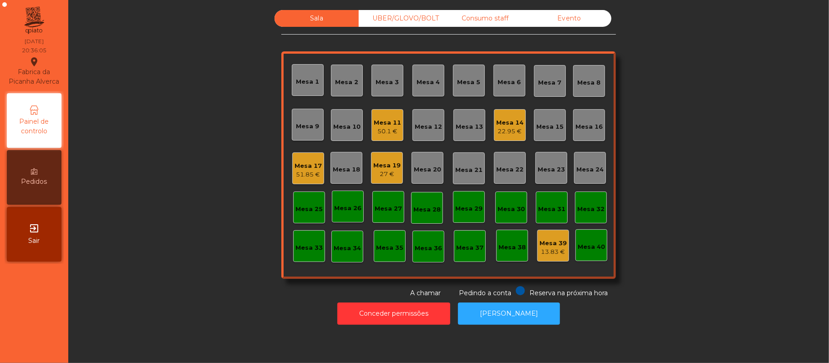
click at [516, 127] on div "22.95 €" at bounding box center [509, 131] width 27 height 9
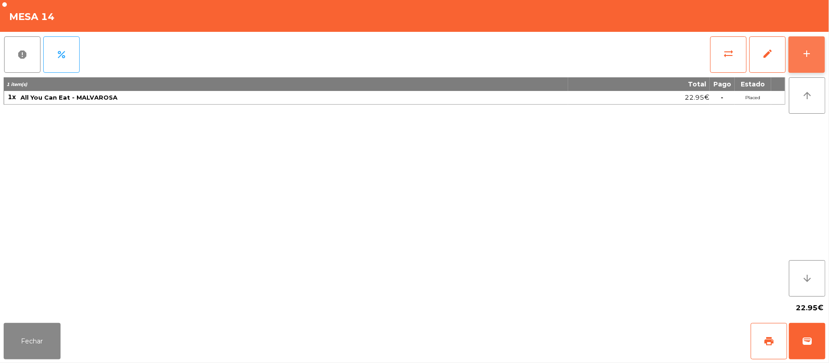
click at [824, 55] on button "add" at bounding box center [807, 54] width 36 height 36
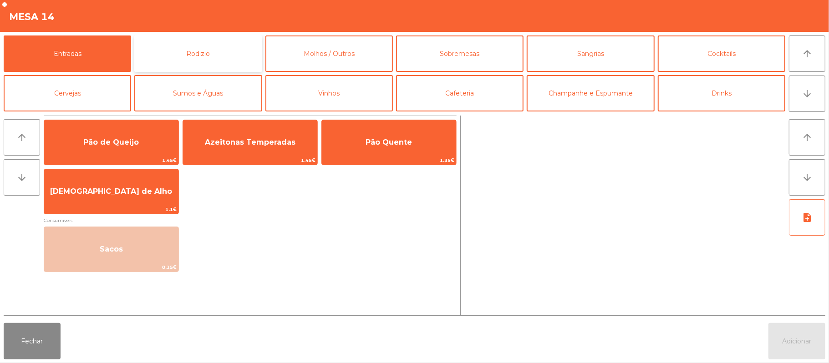
click at [178, 56] on button "Rodizio" at bounding box center [197, 54] width 127 height 36
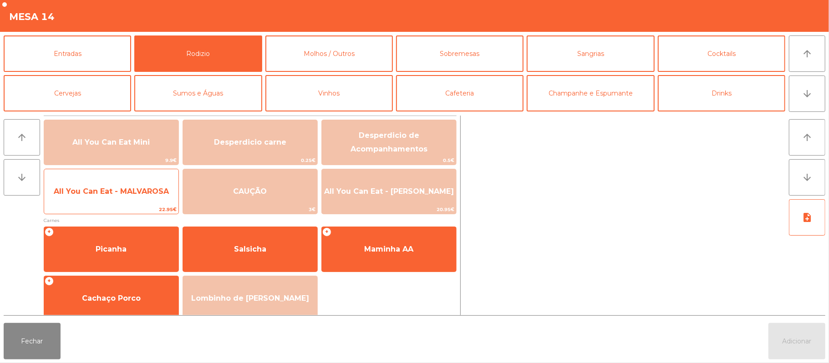
click at [112, 197] on span "All You Can Eat - MALVAROSA" at bounding box center [111, 191] width 134 height 25
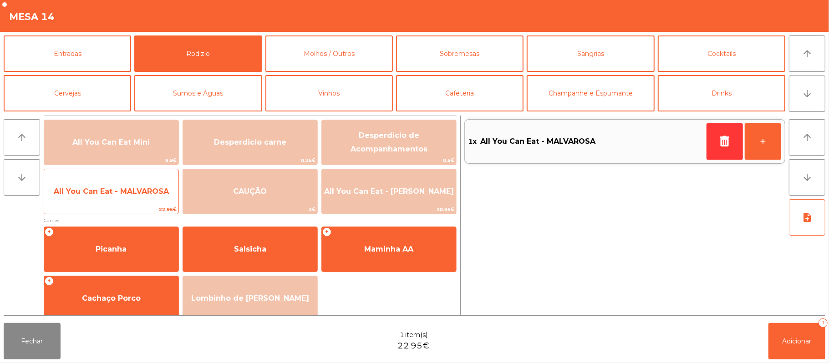
click at [113, 192] on span "All You Can Eat - MALVAROSA" at bounding box center [111, 191] width 115 height 9
click at [115, 197] on span "All You Can Eat - MALVAROSA" at bounding box center [111, 191] width 134 height 25
click at [122, 200] on span "All You Can Eat - MALVAROSA" at bounding box center [111, 191] width 134 height 25
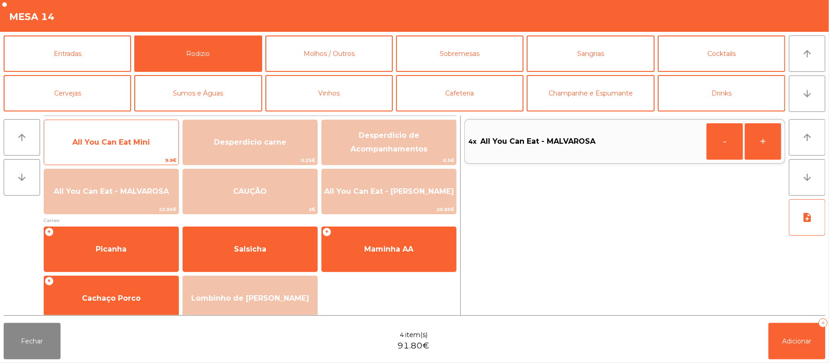
click at [150, 151] on span "All You Can Eat Mini" at bounding box center [111, 142] width 134 height 25
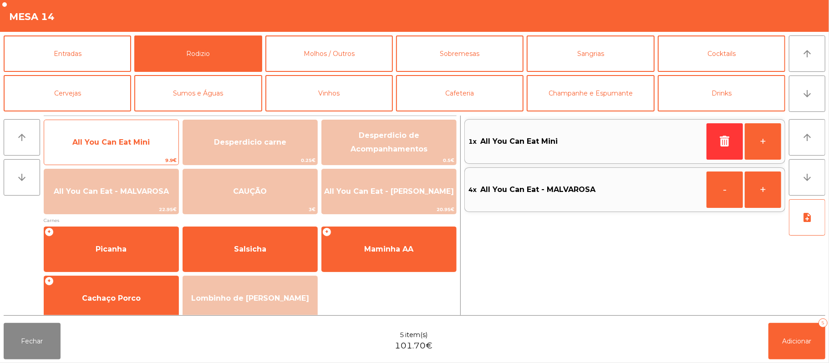
click at [148, 153] on span "All You Can Eat Mini" at bounding box center [111, 142] width 134 height 25
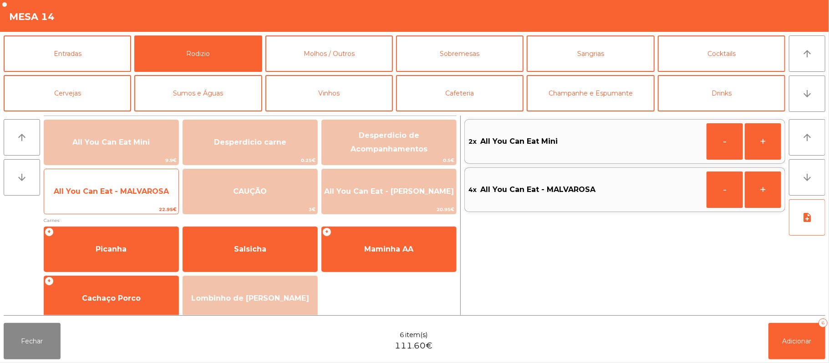
click at [149, 184] on span "All You Can Eat - MALVAROSA" at bounding box center [111, 191] width 134 height 25
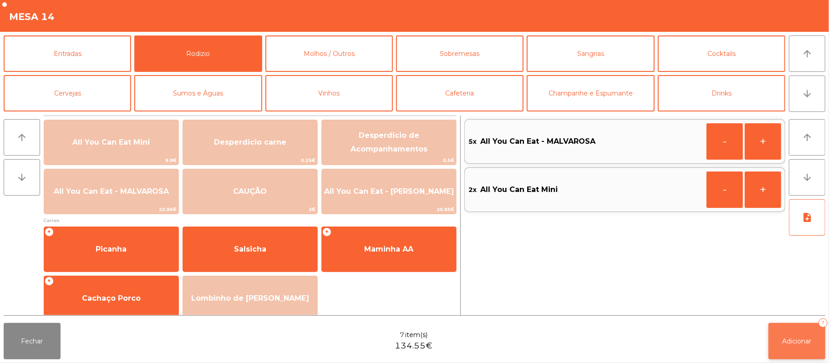
click at [796, 341] on span "Adicionar" at bounding box center [797, 341] width 29 height 8
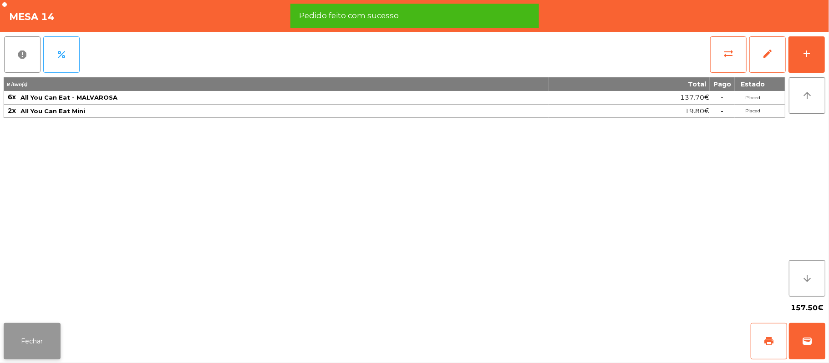
click at [28, 341] on button "Fechar" at bounding box center [32, 341] width 57 height 36
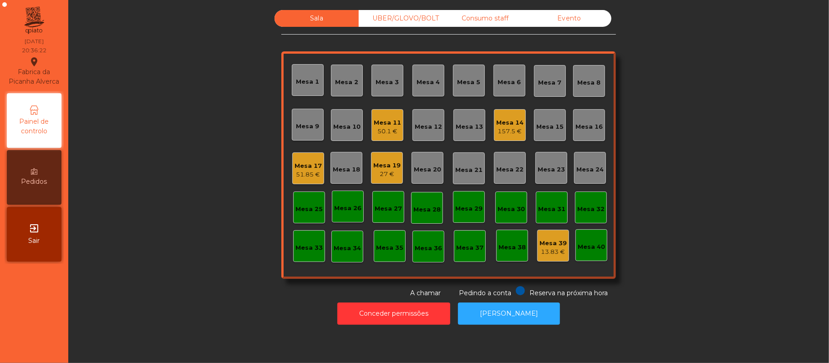
click at [394, 138] on div "Mesa 11 50.1 €" at bounding box center [388, 125] width 32 height 32
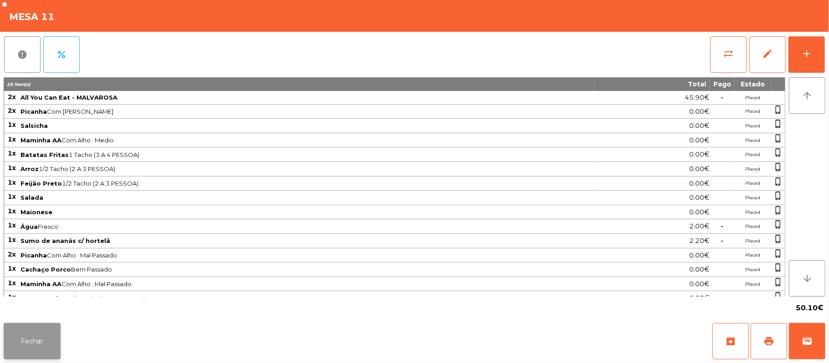
click at [35, 323] on button "Fechar" at bounding box center [32, 341] width 57 height 36
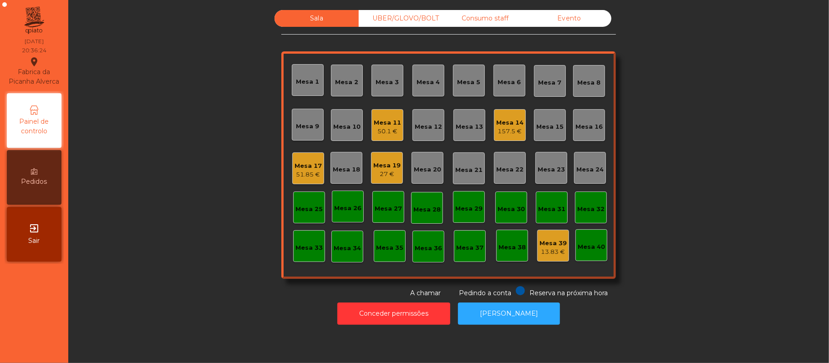
click at [507, 132] on div "157.5 €" at bounding box center [509, 131] width 27 height 9
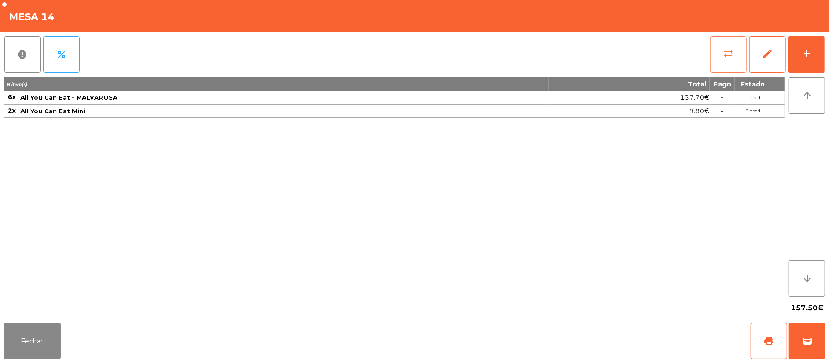
click at [734, 58] on button "sync_alt" at bounding box center [728, 54] width 36 height 36
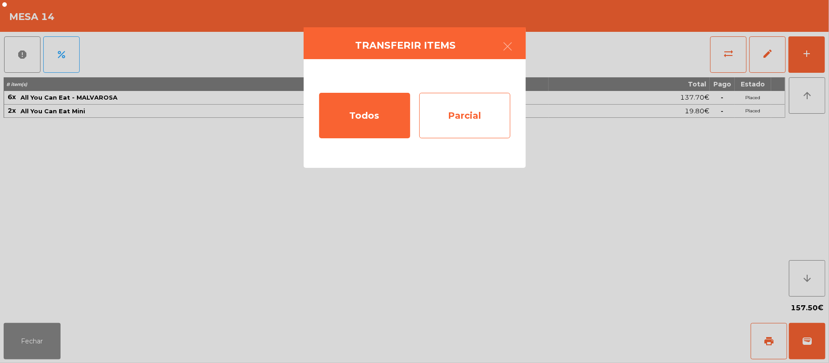
click at [484, 117] on div "Parcial" at bounding box center [464, 116] width 91 height 46
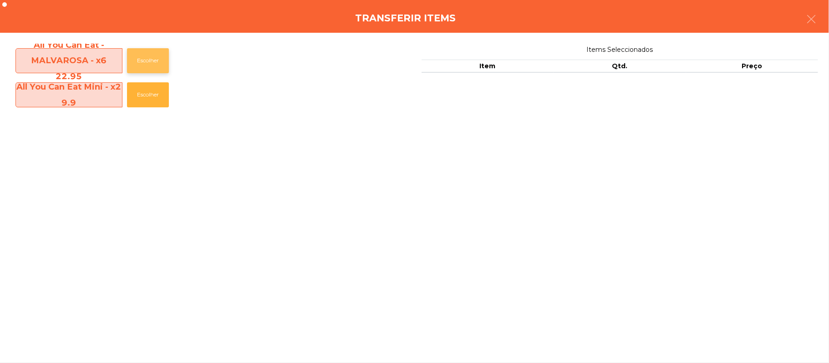
click at [150, 62] on button "Escolher" at bounding box center [148, 60] width 42 height 25
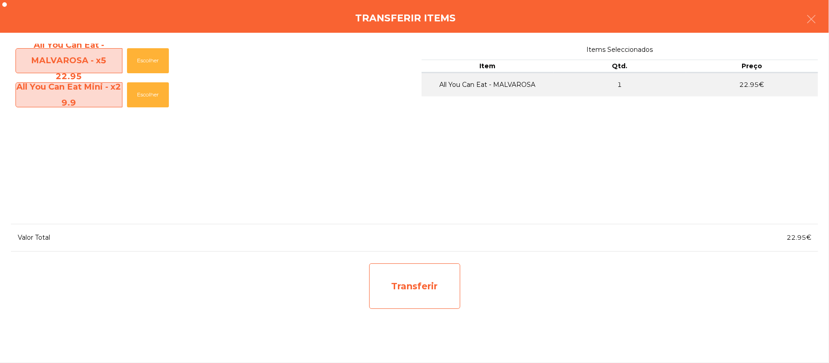
click at [416, 294] on div "Transferir" at bounding box center [414, 287] width 91 height 46
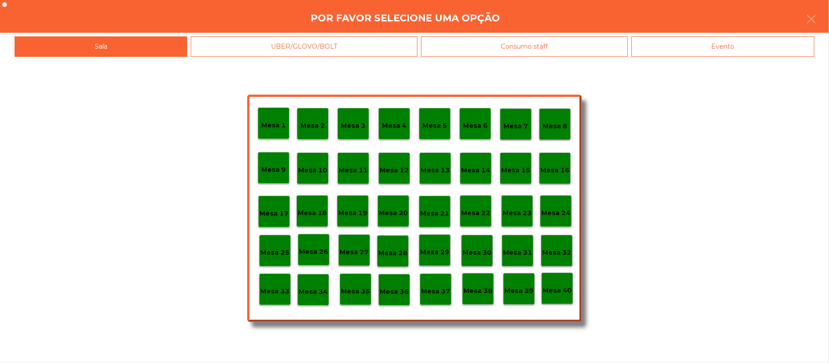
click at [734, 45] on div "Evento" at bounding box center [723, 46] width 183 height 20
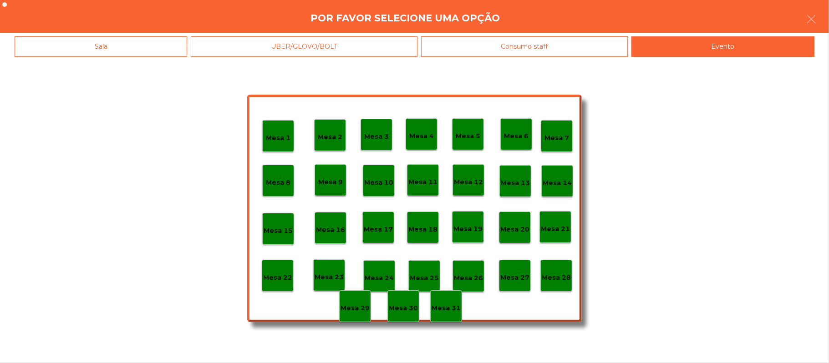
click at [128, 36] on div "Sala" at bounding box center [101, 46] width 173 height 20
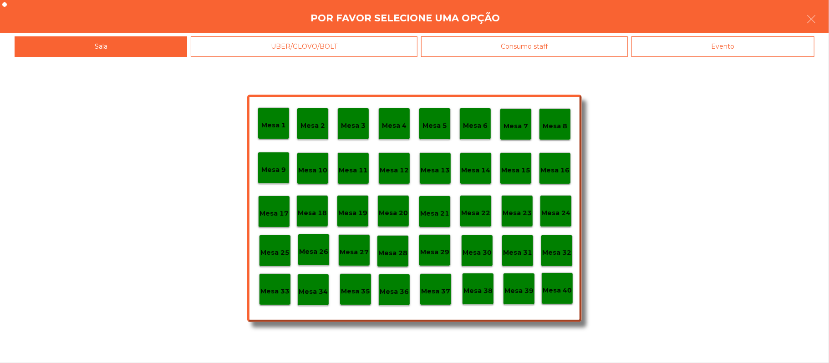
click at [438, 290] on p "Mesa 37" at bounding box center [435, 291] width 29 height 10
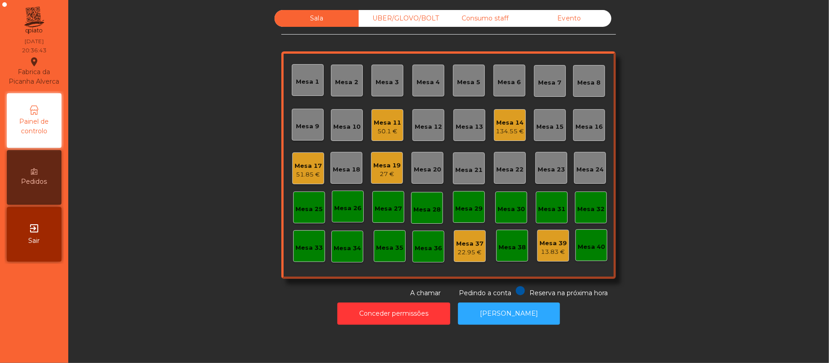
click at [311, 178] on div "51.85 €" at bounding box center [308, 174] width 27 height 9
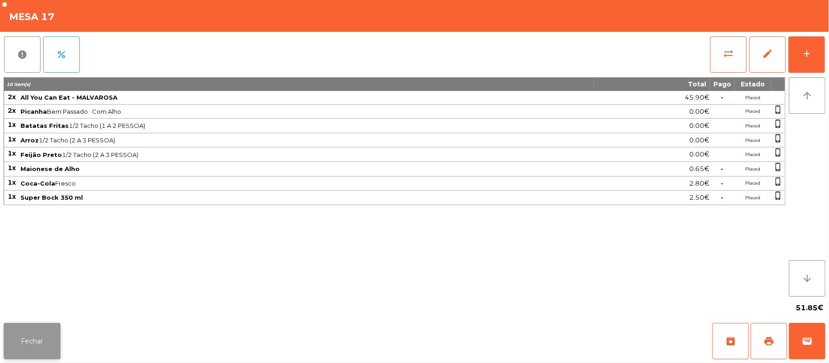
click at [6, 345] on button "Fechar" at bounding box center [32, 341] width 57 height 36
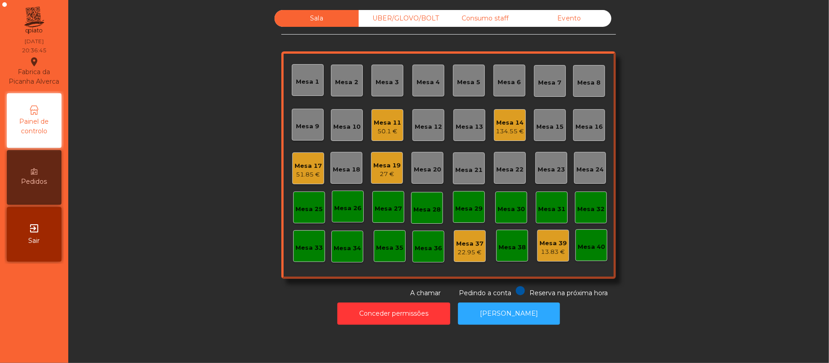
click at [499, 135] on div "134.55 €" at bounding box center [510, 131] width 28 height 9
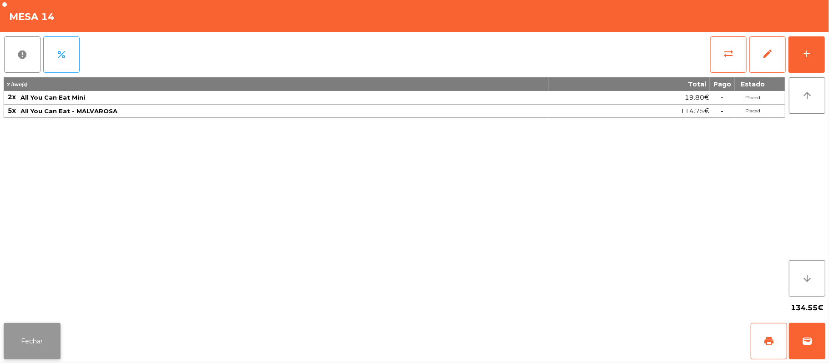
click at [48, 331] on button "Fechar" at bounding box center [32, 341] width 57 height 36
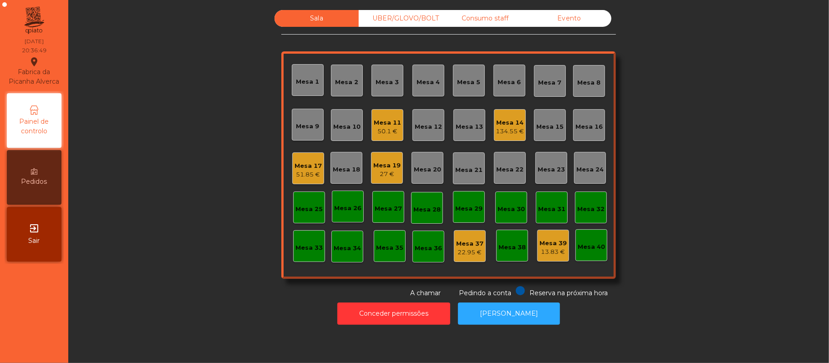
click at [415, 19] on div "UBER/GLOVO/BOLT" at bounding box center [401, 18] width 84 height 17
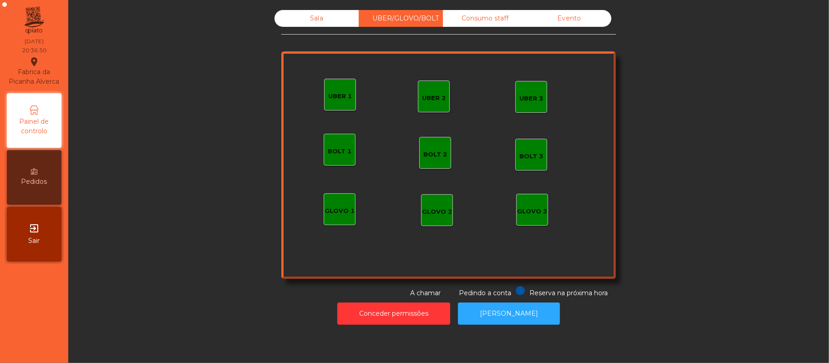
click at [334, 105] on div "UBER 1" at bounding box center [340, 95] width 32 height 32
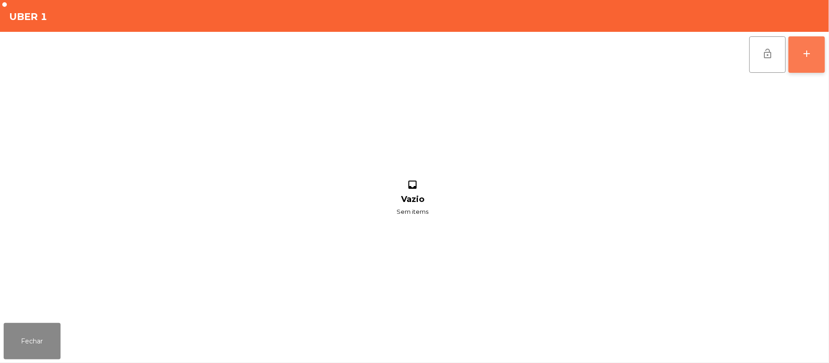
click at [805, 48] on div "add" at bounding box center [806, 53] width 11 height 11
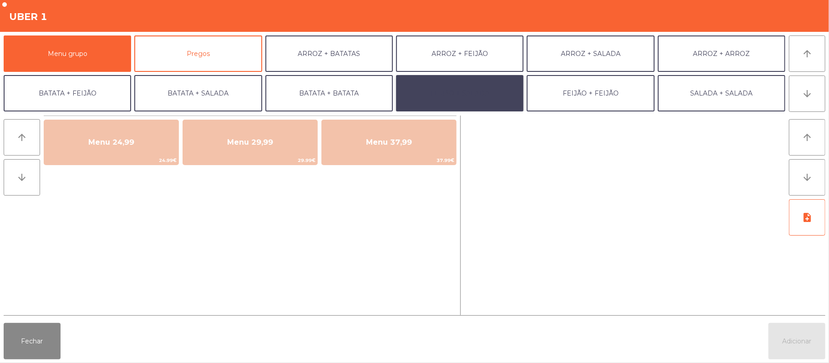
click at [473, 99] on button "FEIJÃO + SALADA" at bounding box center [459, 93] width 127 height 36
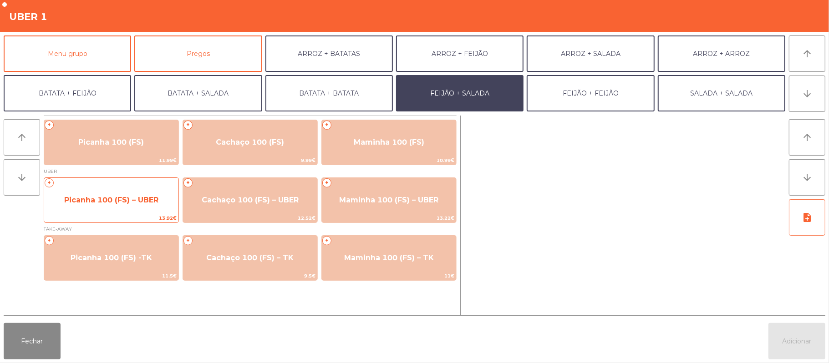
click at [128, 206] on span "Picanha 100 (FS) – UBER" at bounding box center [111, 200] width 134 height 25
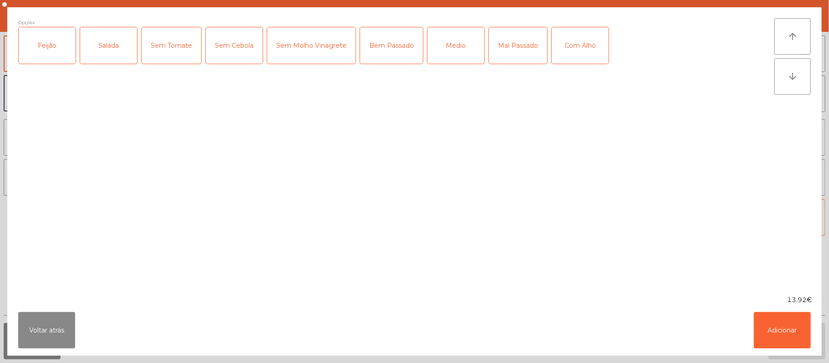
click at [52, 50] on div "Feijão" at bounding box center [47, 45] width 57 height 36
click at [107, 48] on div "Salada" at bounding box center [108, 45] width 57 height 36
click at [503, 48] on div "Mal Passado" at bounding box center [518, 45] width 58 height 36
click at [769, 341] on button "Adicionar" at bounding box center [782, 330] width 57 height 36
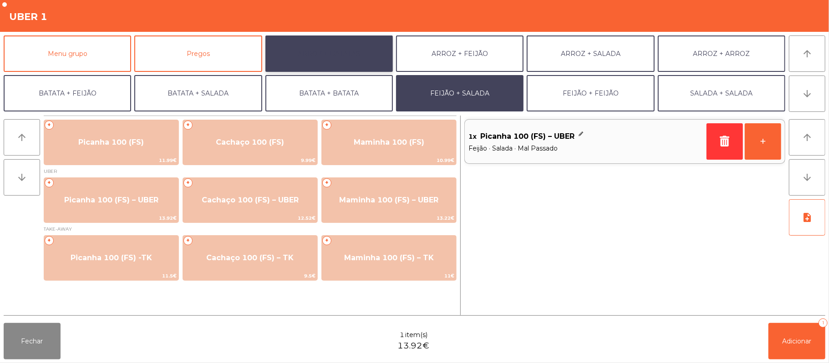
click at [357, 48] on button "ARROZ + BATATAS" at bounding box center [328, 54] width 127 height 36
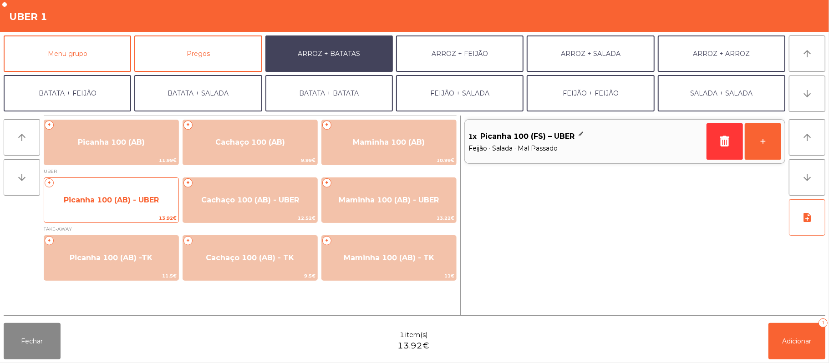
click at [122, 196] on span "Picanha 100 (AB) - UBER" at bounding box center [111, 200] width 95 height 9
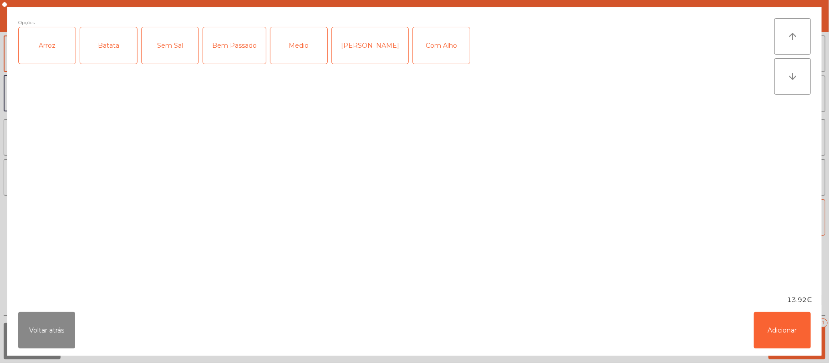
click at [50, 37] on div "Arroz" at bounding box center [47, 45] width 57 height 36
click at [97, 30] on div "Batata" at bounding box center [108, 45] width 57 height 36
click at [372, 49] on div "Mal Pssado" at bounding box center [370, 45] width 76 height 36
click at [775, 336] on button "Adicionar" at bounding box center [782, 330] width 57 height 36
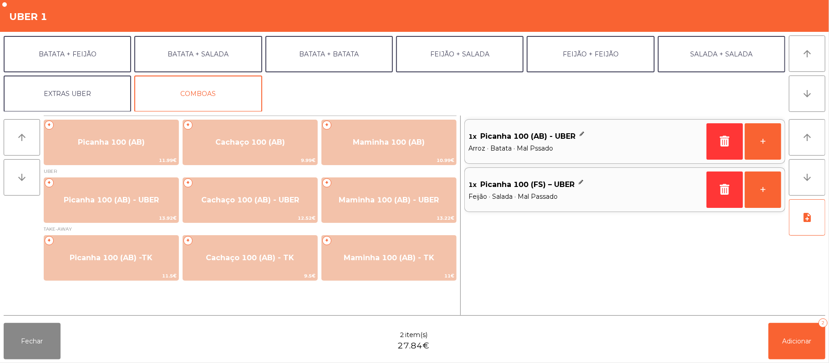
scroll to position [37, 0]
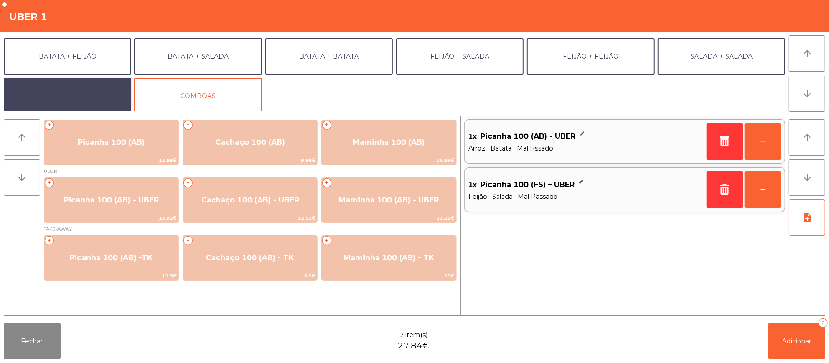
click at [84, 99] on button "EXTRAS UBER" at bounding box center [67, 96] width 127 height 36
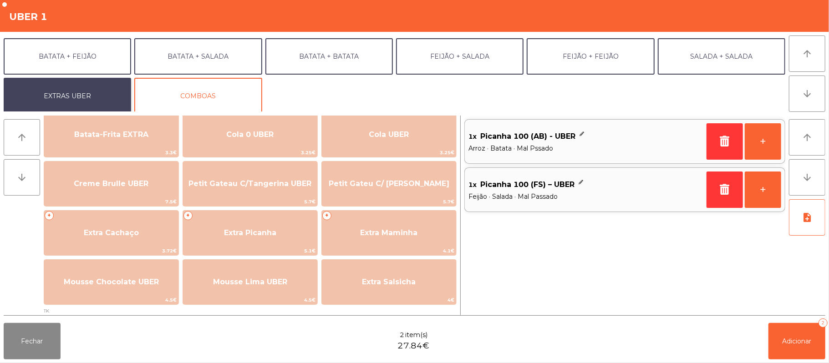
scroll to position [164, 0]
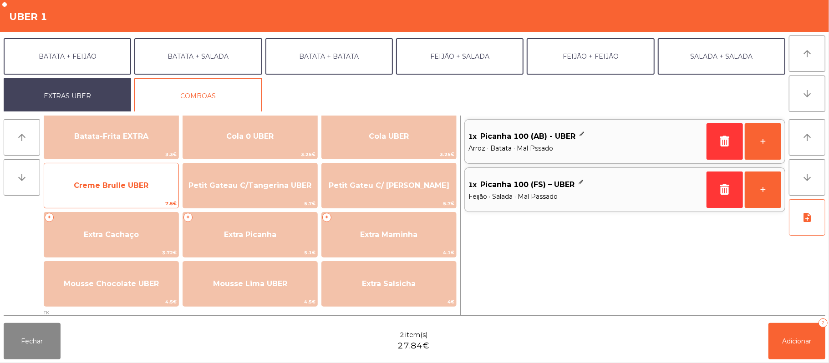
click at [146, 189] on span "Creme Brulle UBER" at bounding box center [111, 185] width 75 height 9
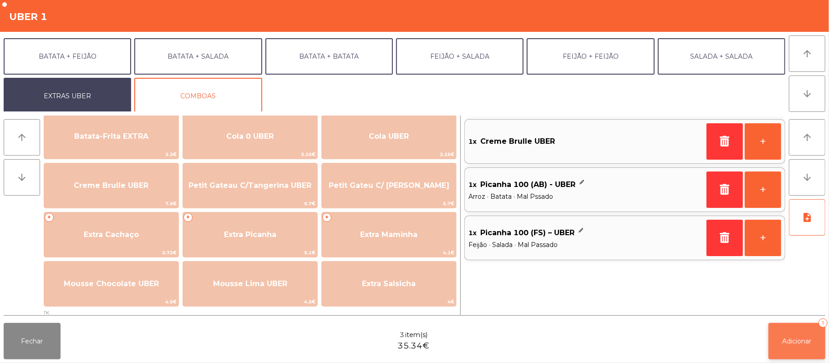
click at [795, 341] on span "Adicionar" at bounding box center [797, 341] width 29 height 8
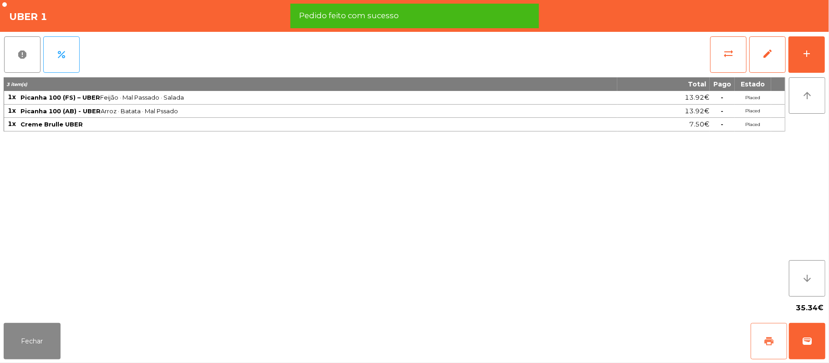
click at [773, 341] on span "print" at bounding box center [769, 341] width 11 height 11
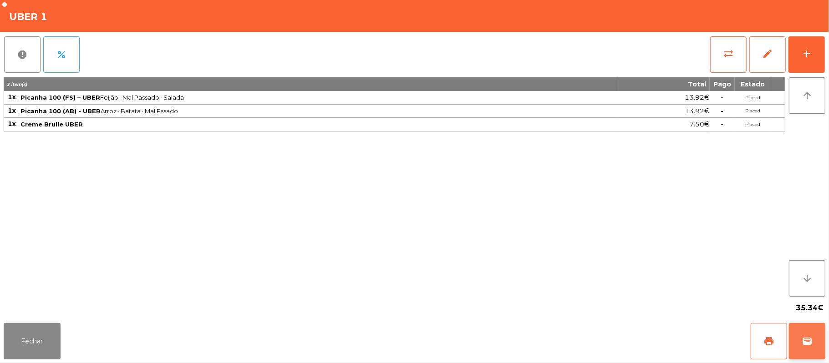
click at [815, 347] on button "wallet" at bounding box center [807, 341] width 36 height 36
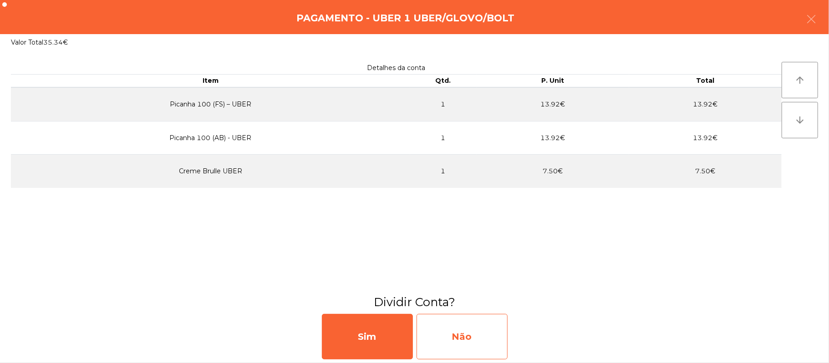
click at [464, 345] on div "Não" at bounding box center [462, 337] width 91 height 46
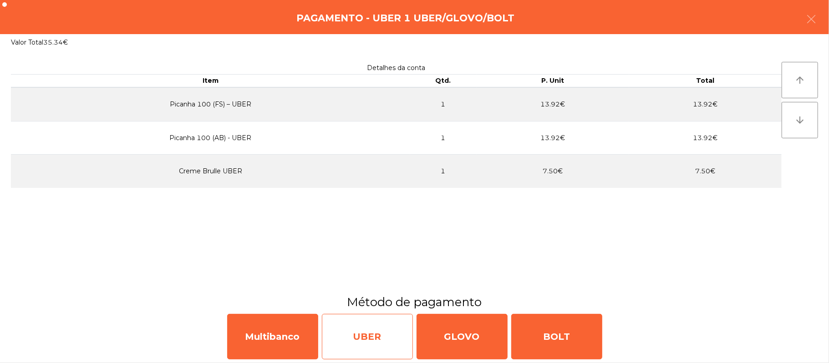
click at [379, 336] on div "UBER" at bounding box center [367, 337] width 91 height 46
select select "**"
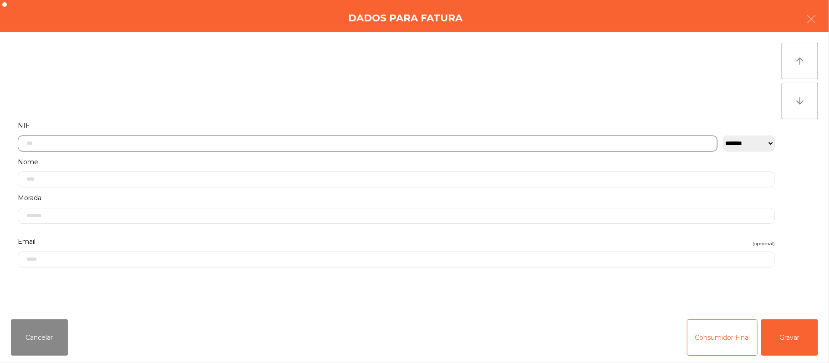
click at [336, 139] on input "text" at bounding box center [368, 144] width 700 height 16
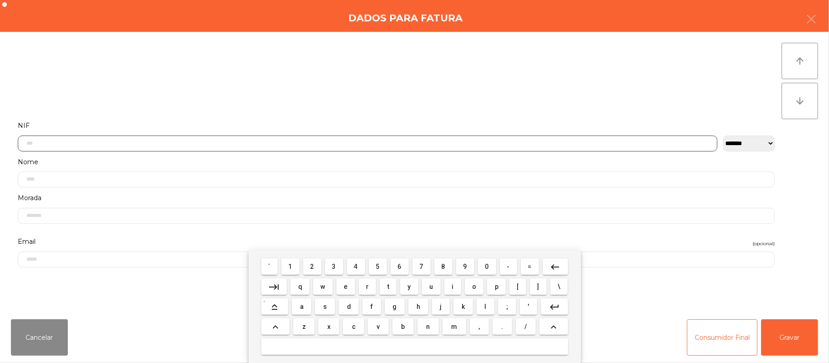
scroll to position [76, 0]
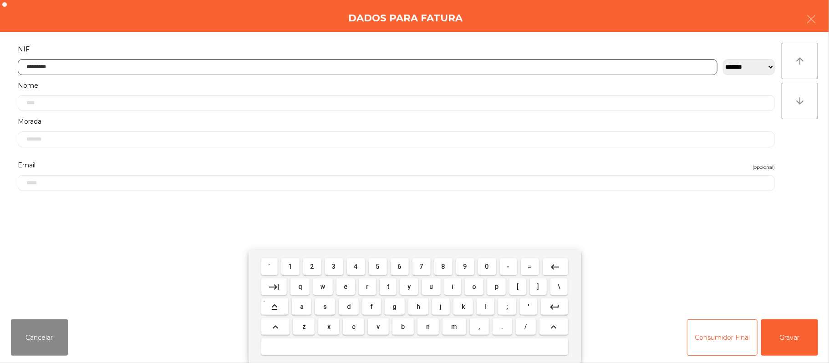
type input "*********"
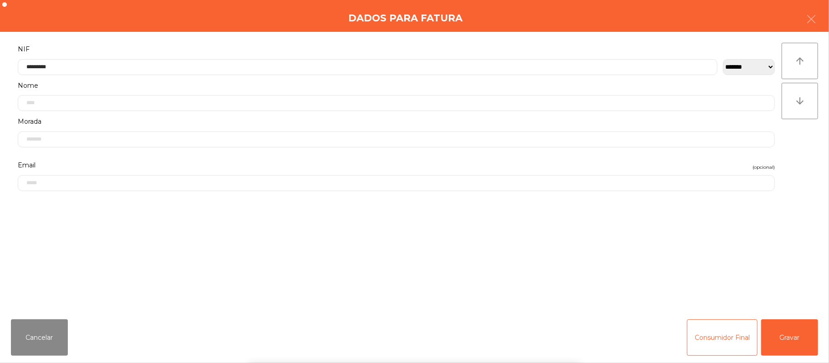
click at [789, 334] on div "` 1 2 3 4 5 6 7 8 9 0 - = keyboard_backspace keyboard_tab q w e r t y u i o p […" at bounding box center [414, 306] width 829 height 113
click at [795, 340] on button "Gravar" at bounding box center [789, 338] width 57 height 36
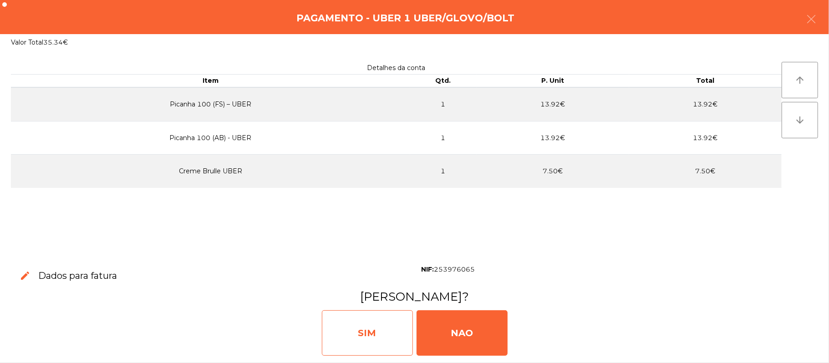
click at [388, 321] on div "SIM" at bounding box center [367, 334] width 91 height 46
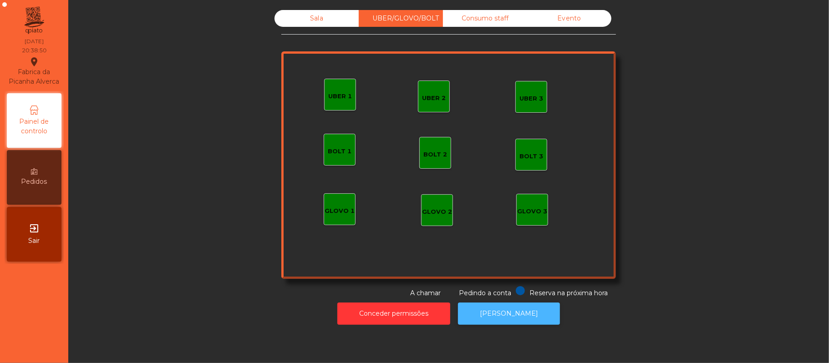
click at [519, 318] on button "[PERSON_NAME]" at bounding box center [509, 314] width 102 height 22
click at [334, 25] on div "Sala" at bounding box center [317, 18] width 84 height 17
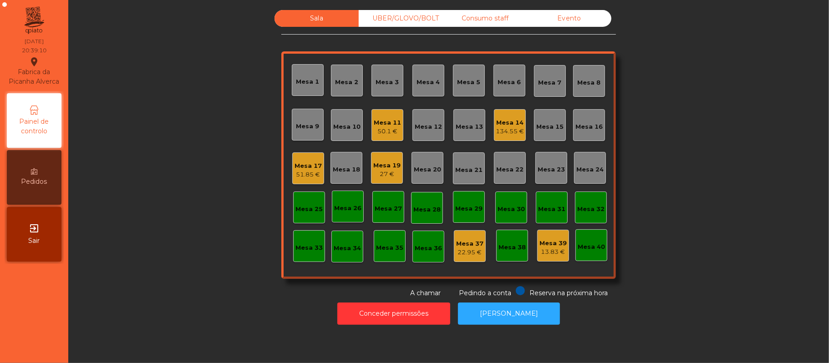
click at [509, 170] on div "Mesa 22" at bounding box center [509, 169] width 27 height 9
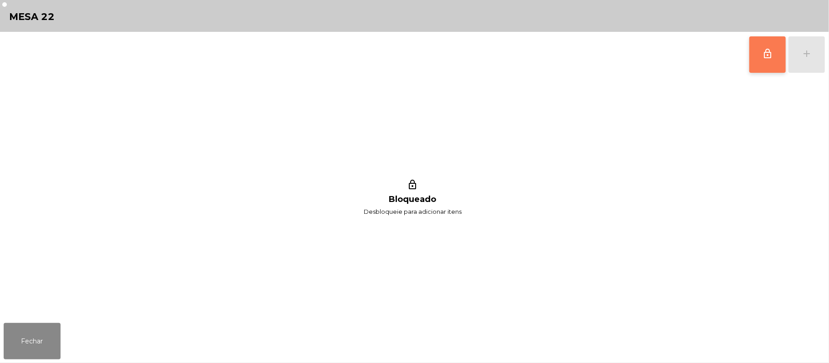
click at [762, 62] on button "lock_outline" at bounding box center [767, 54] width 36 height 36
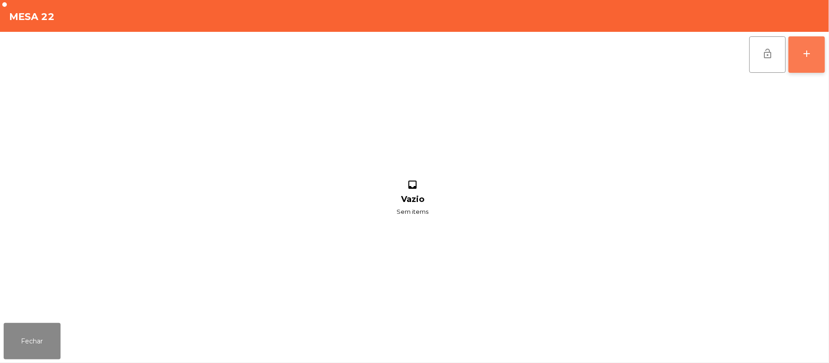
click at [805, 59] on button "add" at bounding box center [807, 54] width 36 height 36
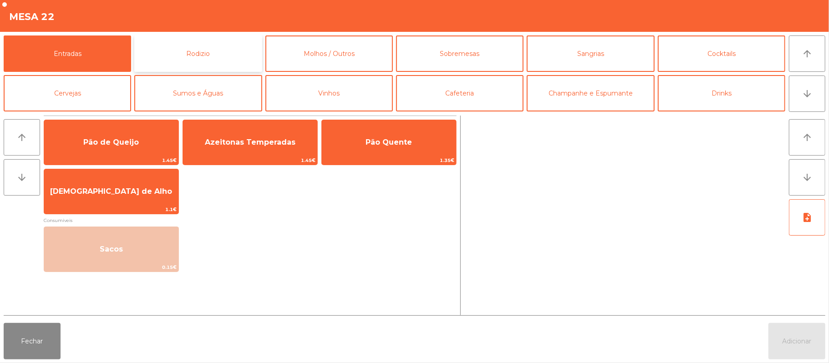
click at [238, 58] on button "Rodizio" at bounding box center [197, 54] width 127 height 36
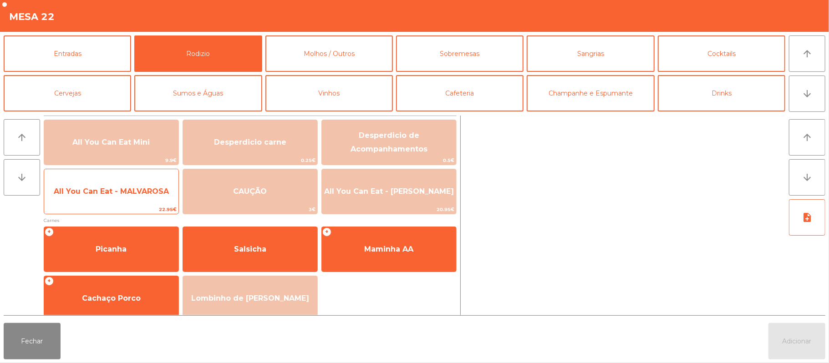
click at [122, 189] on span "All You Can Eat - MALVAROSA" at bounding box center [111, 191] width 115 height 9
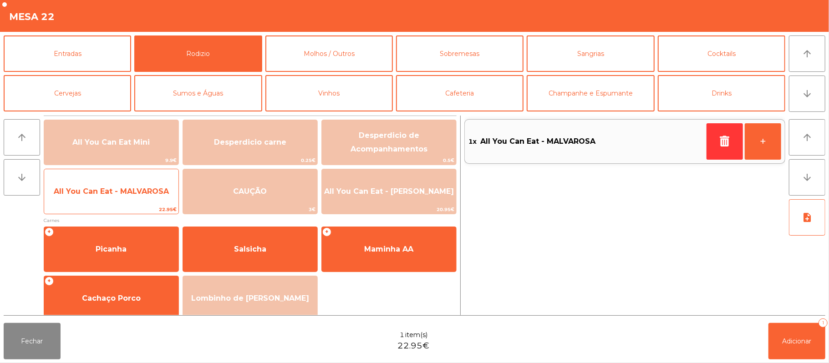
click at [130, 191] on span "All You Can Eat - MALVAROSA" at bounding box center [111, 191] width 115 height 9
click at [129, 195] on span "All You Can Eat - MALVAROSA" at bounding box center [111, 191] width 115 height 9
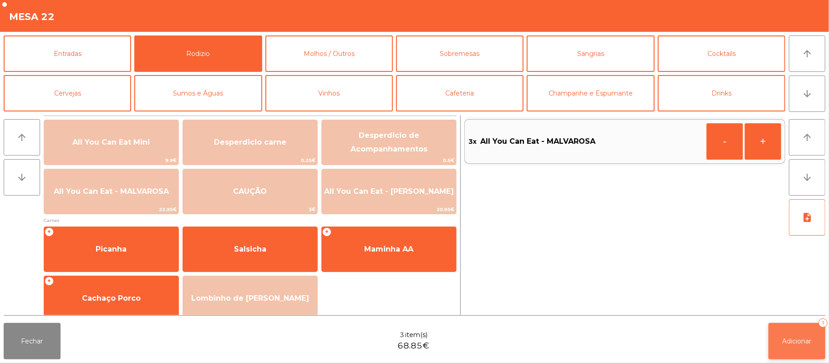
click at [801, 346] on button "Adicionar 3" at bounding box center [797, 341] width 57 height 36
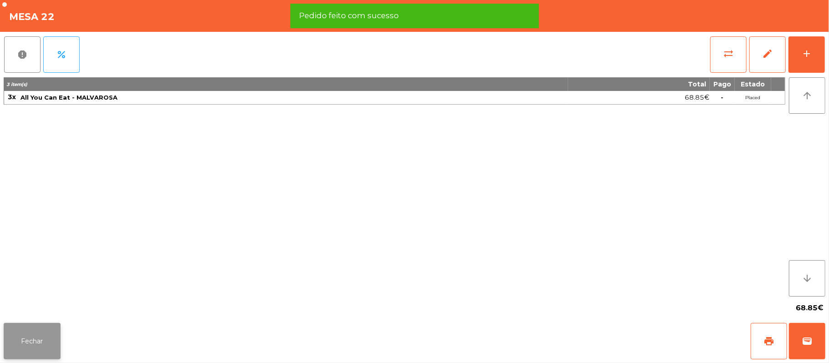
click at [6, 341] on button "Fechar" at bounding box center [32, 341] width 57 height 36
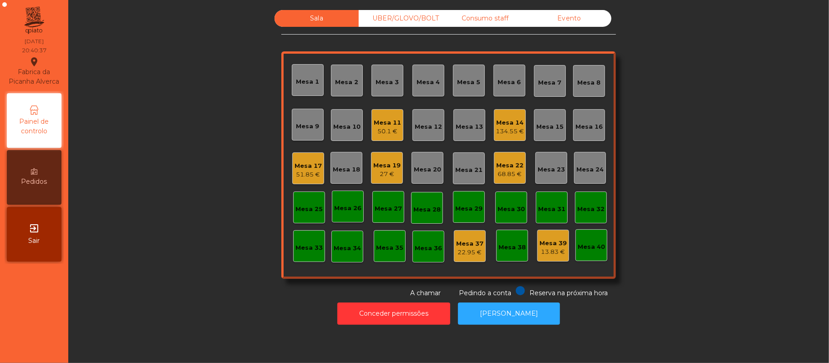
click at [379, 122] on div "Mesa 11" at bounding box center [387, 122] width 27 height 9
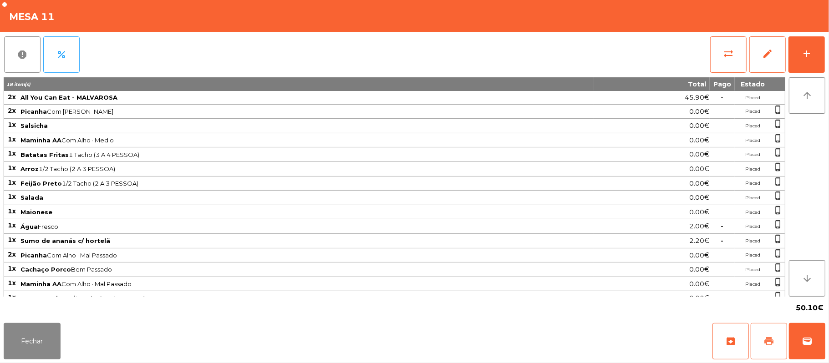
click at [774, 343] on span "print" at bounding box center [769, 341] width 11 height 11
click at [804, 332] on button "wallet" at bounding box center [807, 341] width 36 height 36
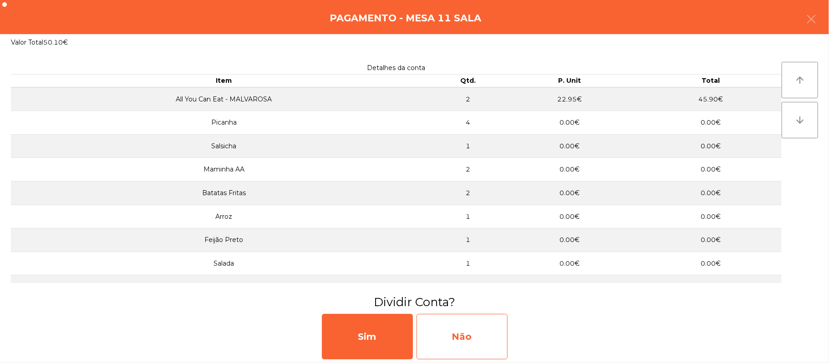
click at [467, 338] on div "Não" at bounding box center [462, 337] width 91 height 46
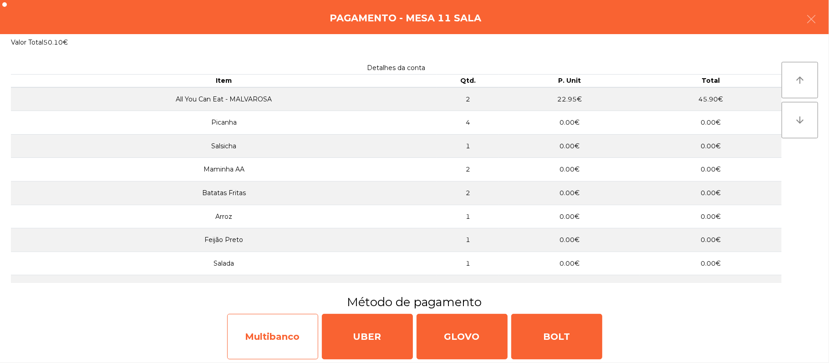
click at [279, 337] on div "Multibanco" at bounding box center [272, 337] width 91 height 46
select select "**"
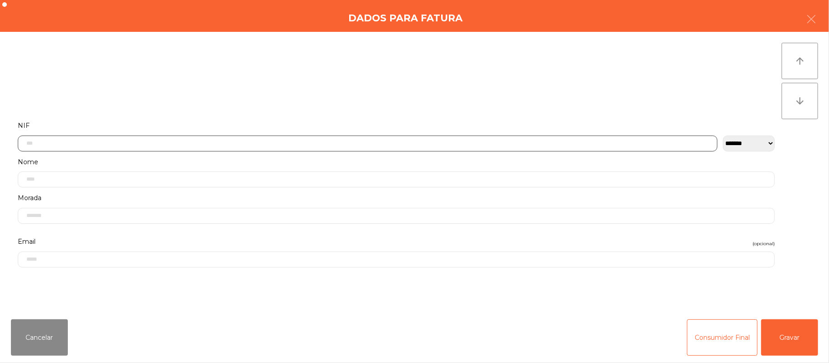
click at [265, 141] on input "text" at bounding box center [368, 144] width 700 height 16
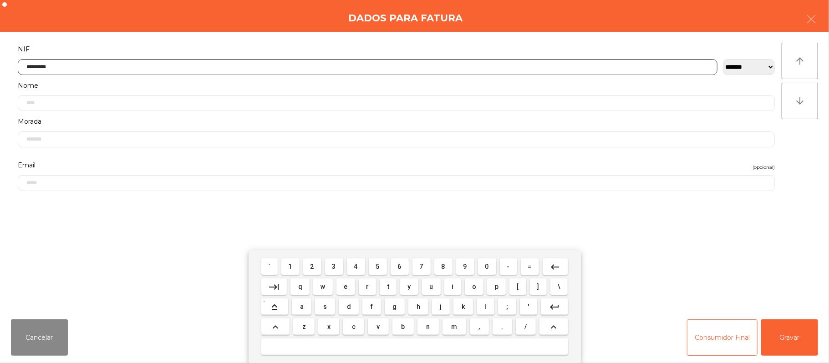
type input "*********"
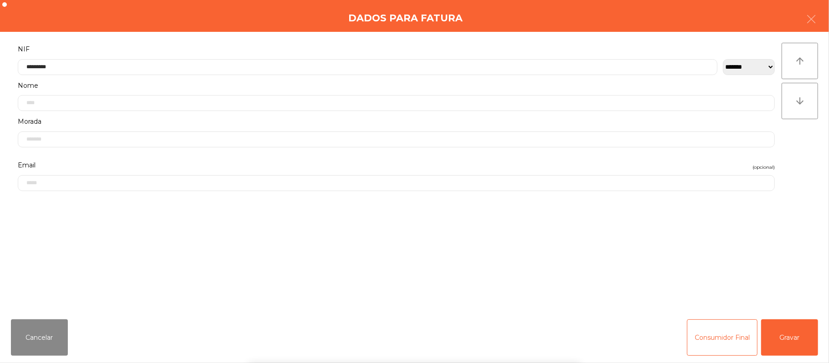
click at [800, 345] on div "` 1 2 3 4 5 6 7 8 9 0 - = keyboard_backspace keyboard_tab q w e r t y u i o p […" at bounding box center [414, 306] width 829 height 113
click at [785, 341] on button "Gravar" at bounding box center [789, 338] width 57 height 36
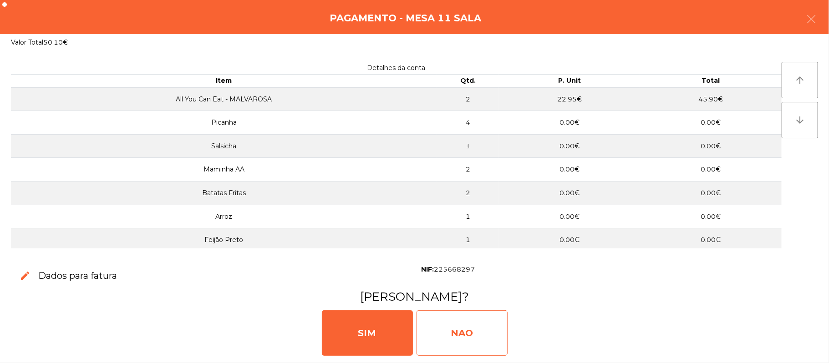
click at [475, 340] on div "NAO" at bounding box center [462, 334] width 91 height 46
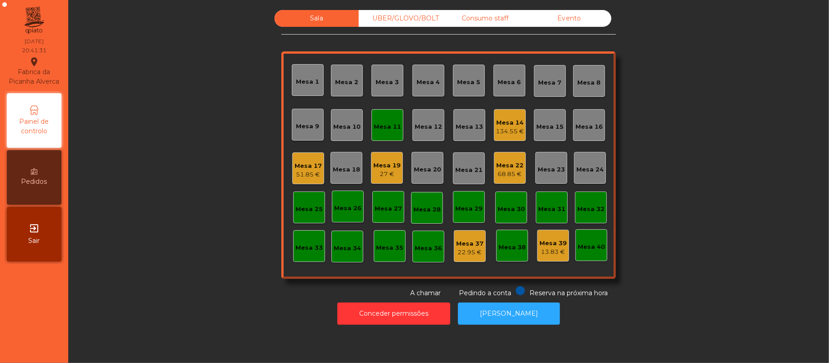
click at [387, 133] on div "Mesa 11" at bounding box center [388, 125] width 32 height 32
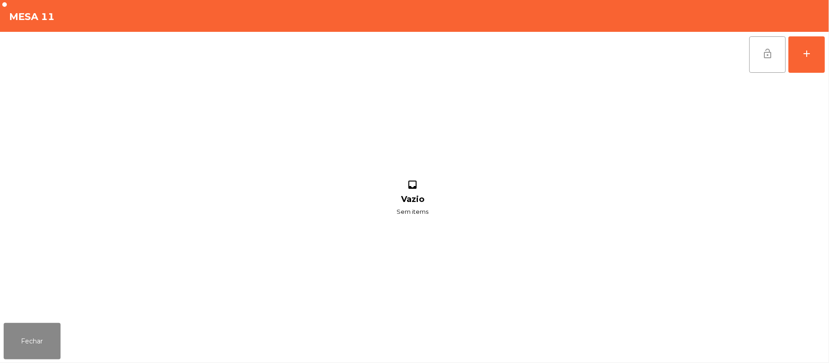
click at [761, 57] on button "lock_open" at bounding box center [767, 54] width 36 height 36
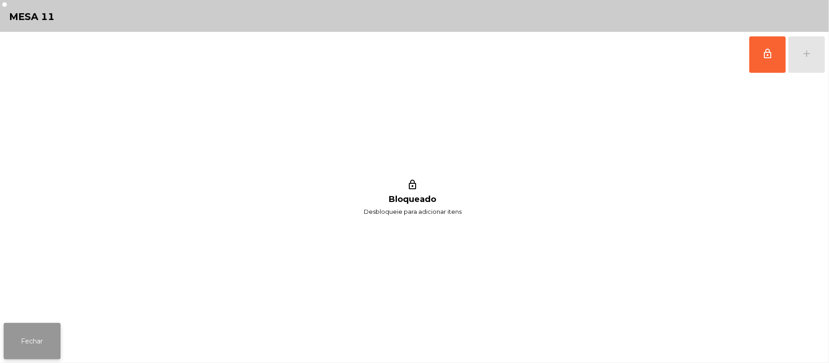
click at [46, 331] on button "Fechar" at bounding box center [32, 341] width 57 height 36
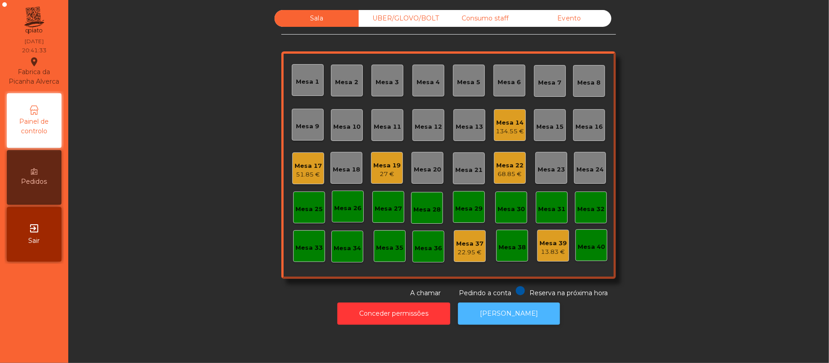
click at [518, 317] on button "[PERSON_NAME]" at bounding box center [509, 314] width 102 height 22
click at [379, 168] on div "Mesa 19" at bounding box center [386, 165] width 27 height 9
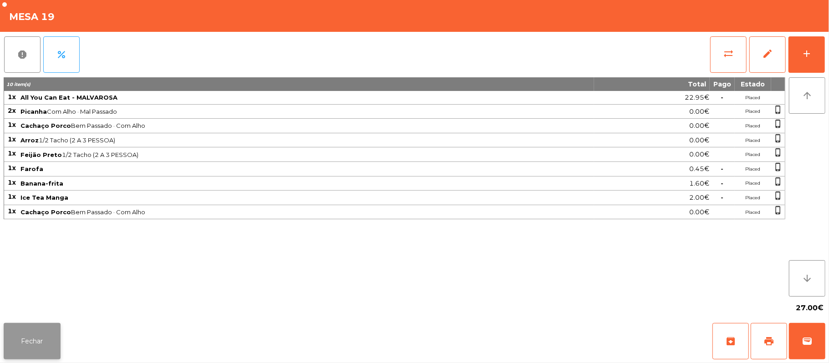
click at [25, 343] on button "Fechar" at bounding box center [32, 341] width 57 height 36
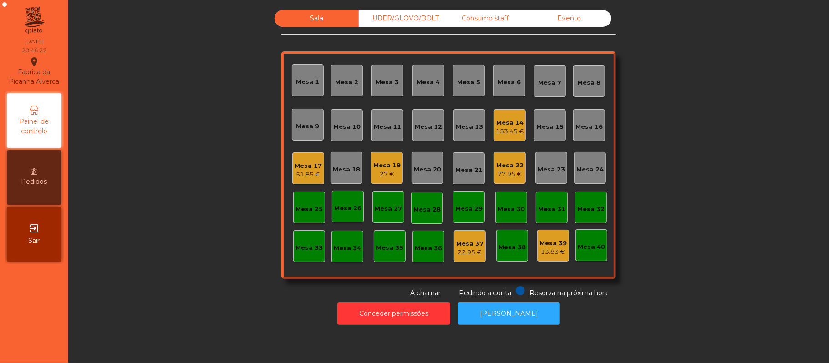
click at [379, 163] on div "Mesa 19" at bounding box center [386, 165] width 27 height 9
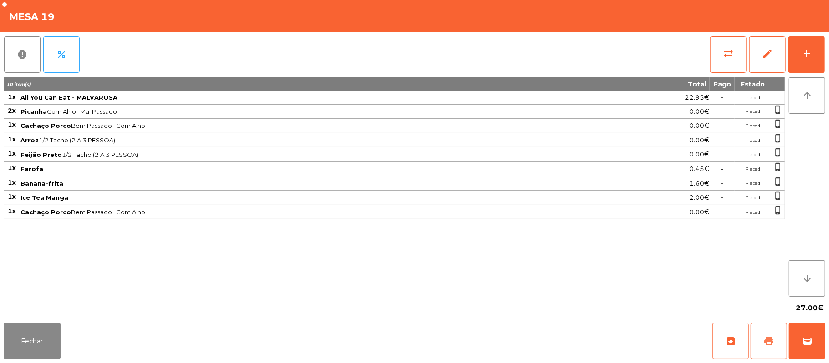
click at [773, 341] on span "print" at bounding box center [769, 341] width 11 height 11
click at [814, 344] on button "wallet" at bounding box center [807, 341] width 36 height 36
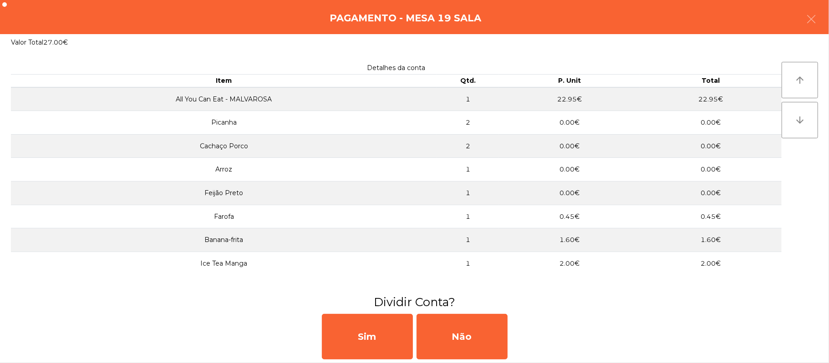
click at [828, 8] on div "Pagamento - Mesa 19 Sala" at bounding box center [414, 17] width 829 height 34
click at [810, 20] on icon "button" at bounding box center [811, 19] width 11 height 11
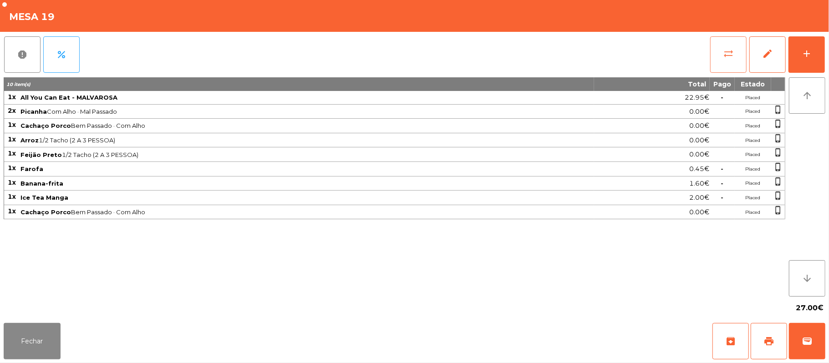
click at [725, 53] on span "sync_alt" at bounding box center [728, 53] width 11 height 11
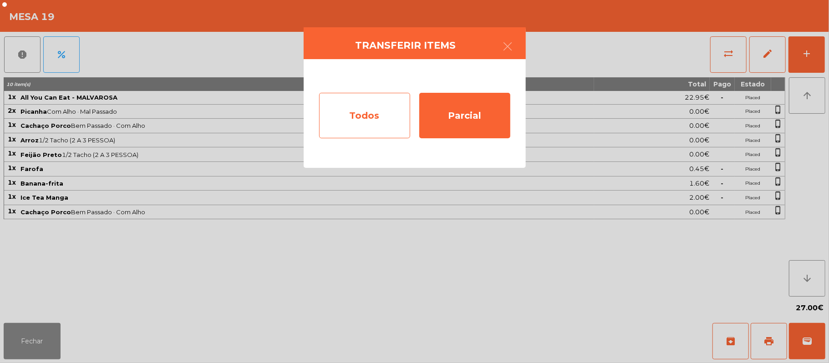
click at [376, 124] on div "Todos" at bounding box center [364, 116] width 91 height 46
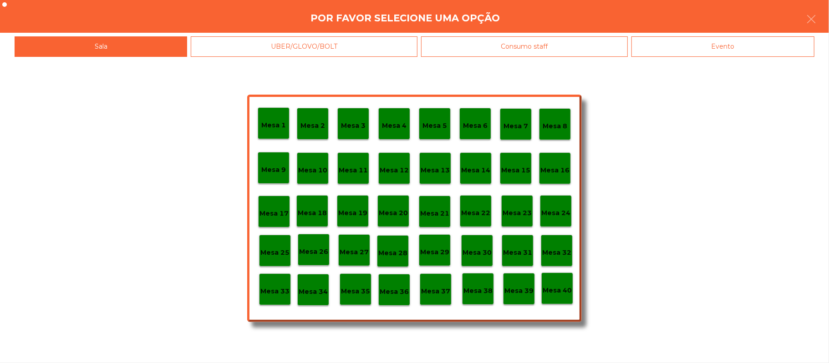
click at [698, 42] on div "Evento" at bounding box center [723, 46] width 183 height 20
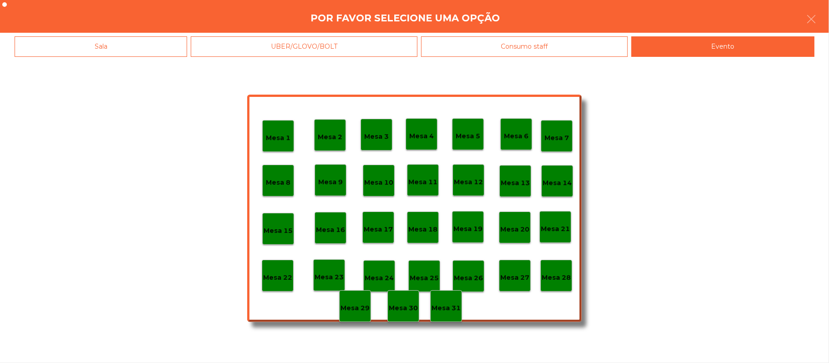
click at [557, 279] on p "Mesa 28" at bounding box center [556, 278] width 29 height 10
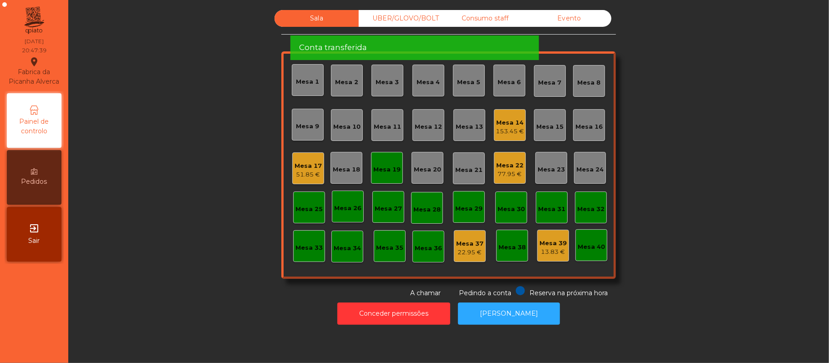
click at [377, 176] on div "Mesa 19" at bounding box center [387, 168] width 32 height 32
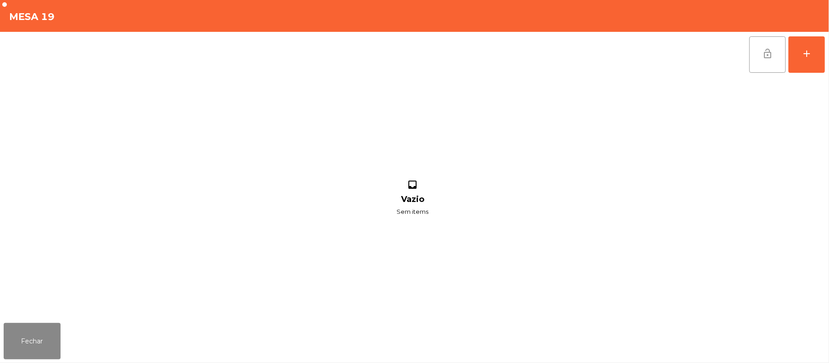
click at [773, 58] on span "lock_open" at bounding box center [767, 53] width 11 height 11
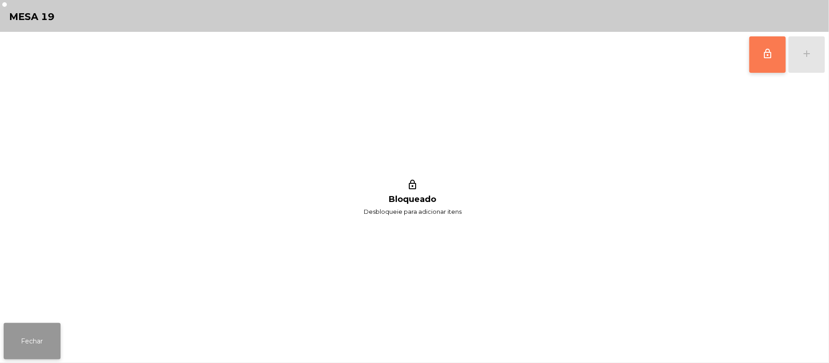
click at [33, 348] on button "Fechar" at bounding box center [32, 341] width 57 height 36
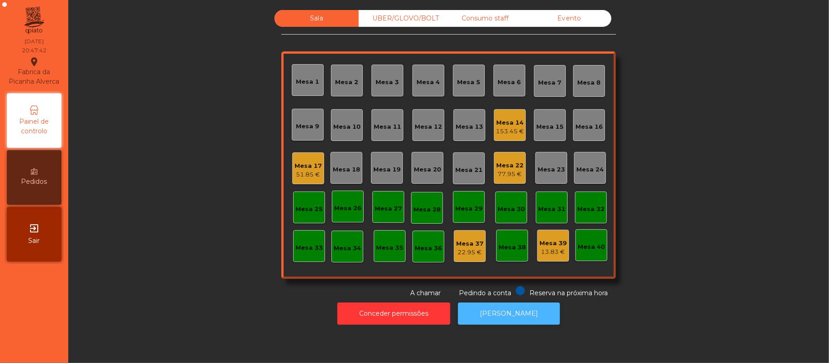
click at [504, 316] on button "[PERSON_NAME]" at bounding box center [509, 314] width 102 height 22
click at [305, 135] on div "Mesa 9" at bounding box center [308, 125] width 32 height 32
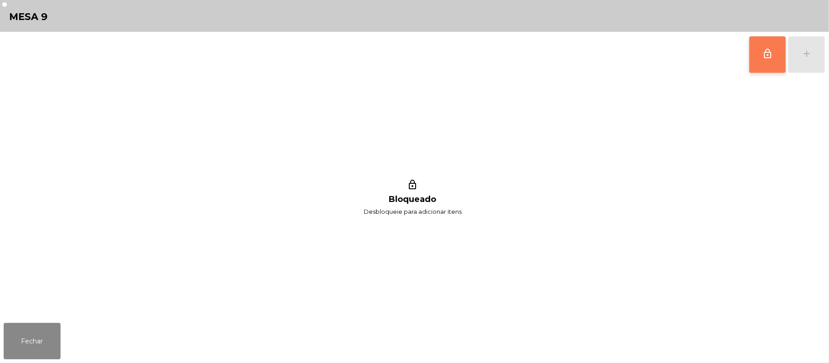
click at [756, 55] on button "lock_outline" at bounding box center [767, 54] width 36 height 36
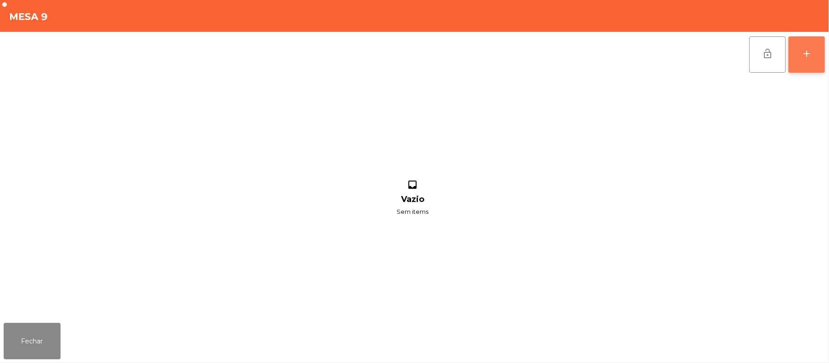
click at [800, 59] on button "add" at bounding box center [807, 54] width 36 height 36
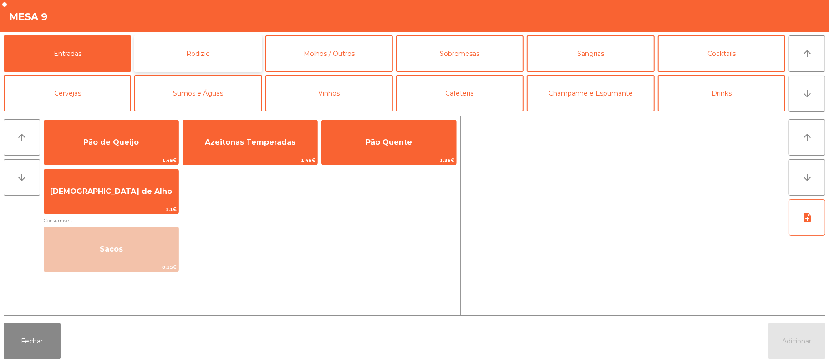
click at [230, 53] on button "Rodizio" at bounding box center [197, 54] width 127 height 36
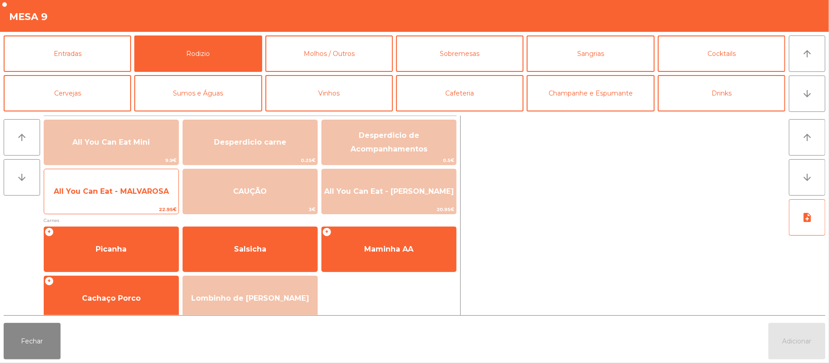
click at [152, 194] on span "All You Can Eat - MALVAROSA" at bounding box center [111, 191] width 115 height 9
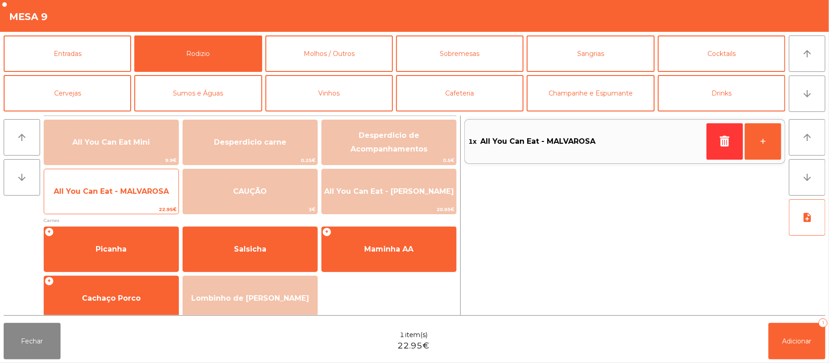
click at [152, 187] on span "All You Can Eat - MALVAROSA" at bounding box center [111, 191] width 115 height 9
click at [151, 189] on span "All You Can Eat - MALVAROSA" at bounding box center [111, 191] width 115 height 9
click at [152, 197] on span "All You Can Eat - MALVAROSA" at bounding box center [111, 191] width 134 height 25
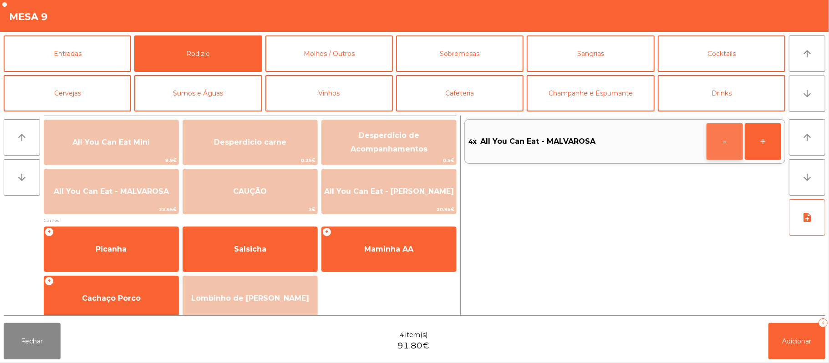
click at [729, 143] on button "-" at bounding box center [725, 141] width 36 height 36
click at [804, 343] on span "Adicionar" at bounding box center [797, 341] width 29 height 8
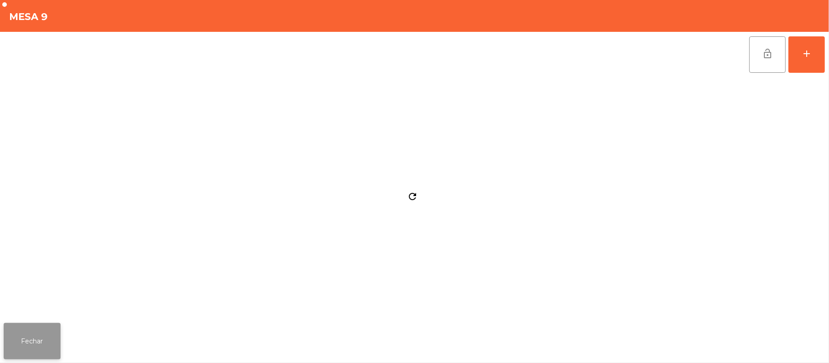
click at [58, 350] on button "Fechar" at bounding box center [32, 341] width 57 height 36
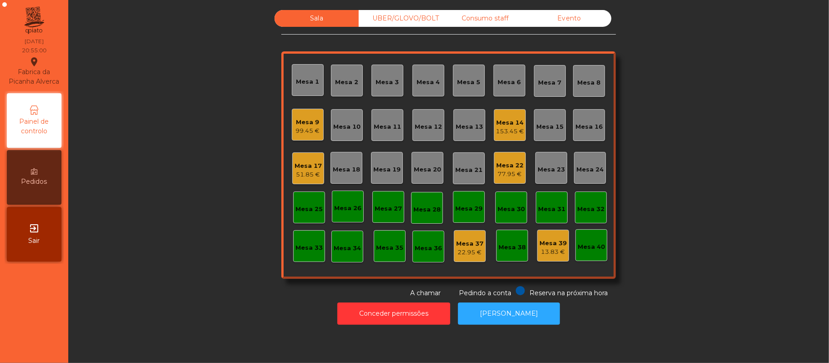
click at [377, 117] on div "Mesa 11" at bounding box center [388, 125] width 32 height 32
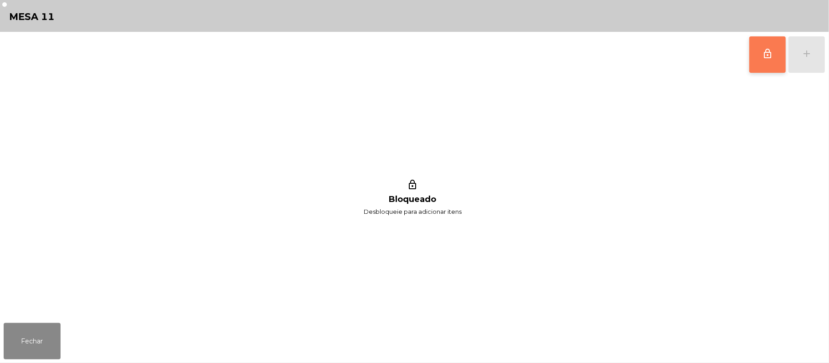
click at [771, 59] on button "lock_outline" at bounding box center [767, 54] width 36 height 36
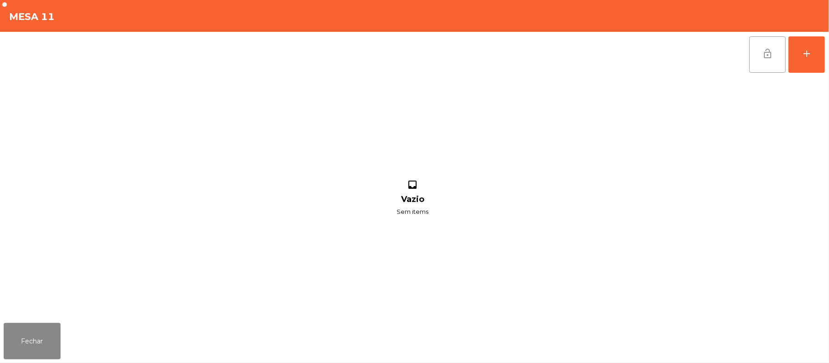
click at [764, 61] on button "lock_open" at bounding box center [767, 54] width 36 height 36
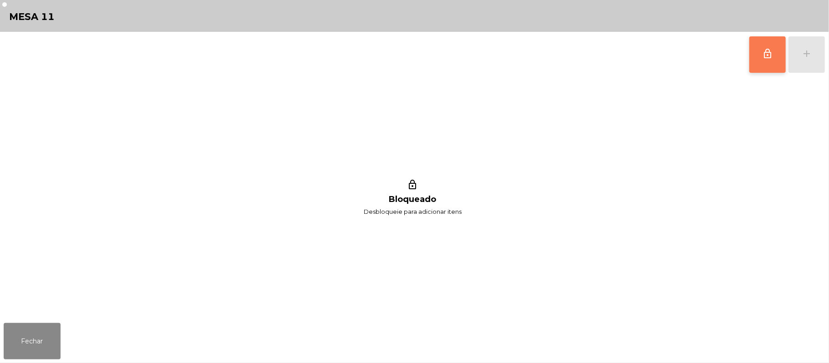
click at [761, 57] on button "lock_outline" at bounding box center [767, 54] width 36 height 36
click at [826, 62] on div "lock_outline add lock_outline Bloqueado Desbloqueie para adicionar itens" at bounding box center [414, 176] width 829 height 288
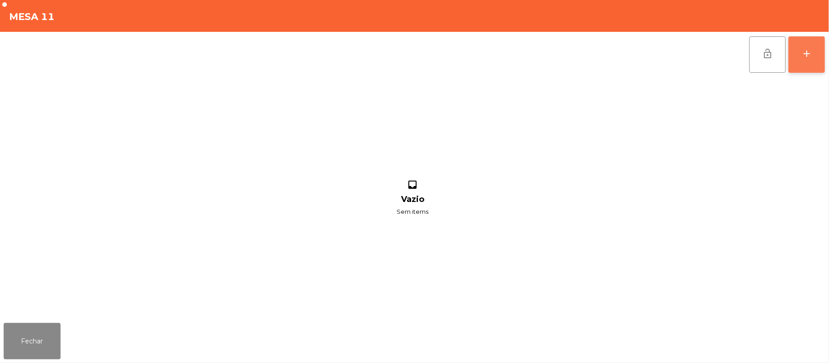
click at [800, 60] on button "add" at bounding box center [807, 54] width 36 height 36
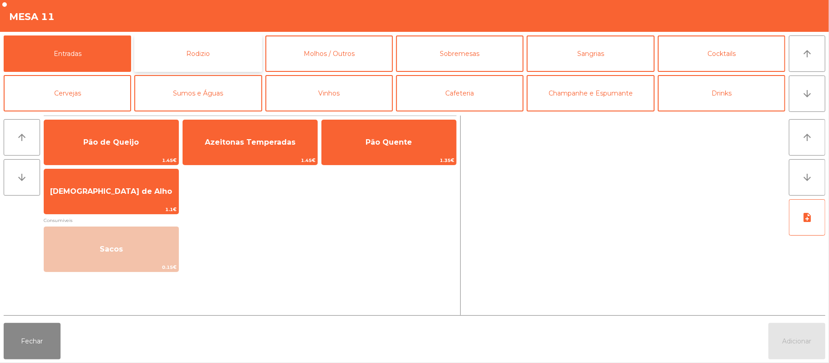
click at [229, 57] on button "Rodizio" at bounding box center [197, 54] width 127 height 36
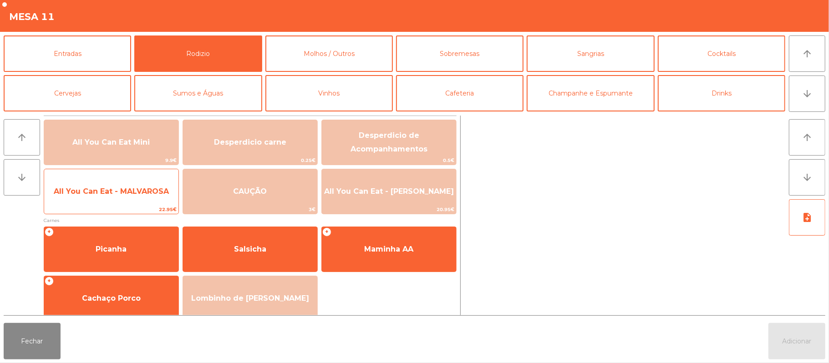
click at [152, 194] on span "All You Can Eat - MALVAROSA" at bounding box center [111, 191] width 115 height 9
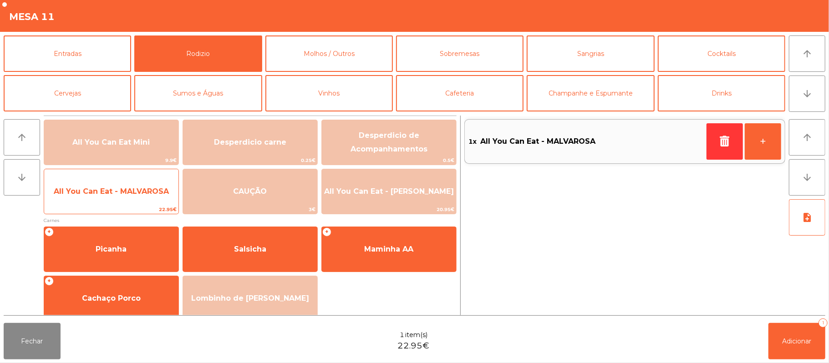
click at [152, 194] on span "All You Can Eat - MALVAROSA" at bounding box center [111, 191] width 115 height 9
click at [151, 198] on span "All You Can Eat - MALVAROSA" at bounding box center [111, 191] width 134 height 25
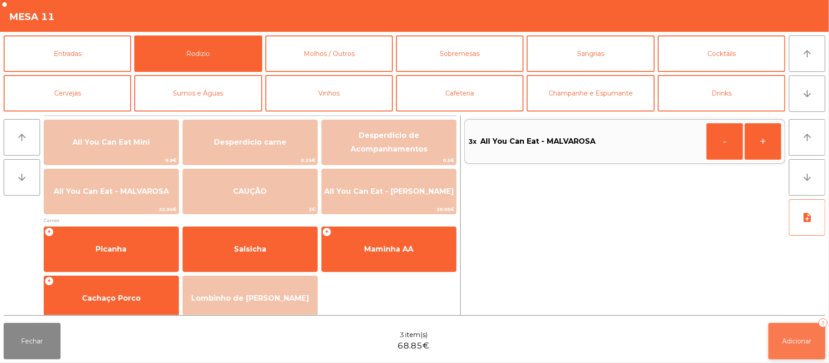
click at [797, 345] on span "Adicionar" at bounding box center [797, 341] width 29 height 8
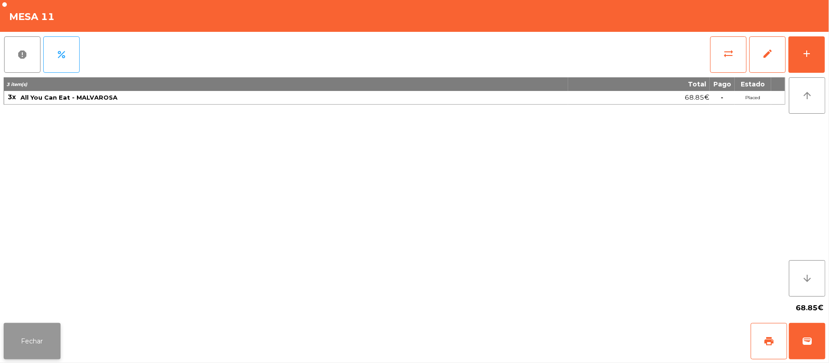
click at [30, 326] on button "Fechar" at bounding box center [32, 341] width 57 height 36
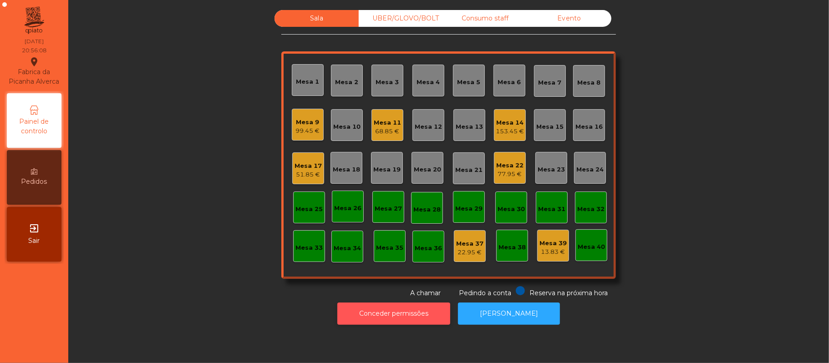
click at [432, 314] on button "Conceder permissões" at bounding box center [393, 314] width 113 height 22
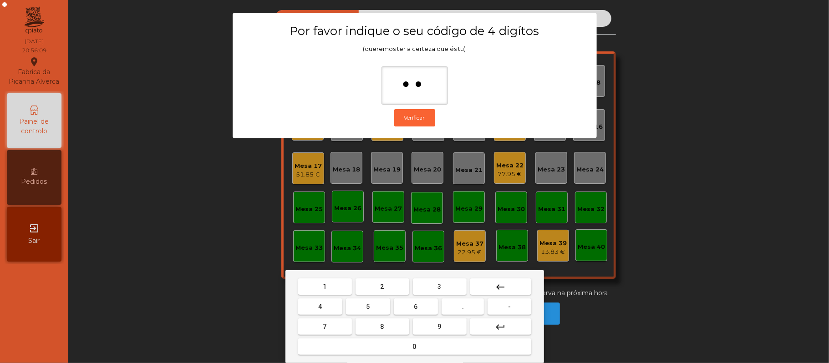
type input "***"
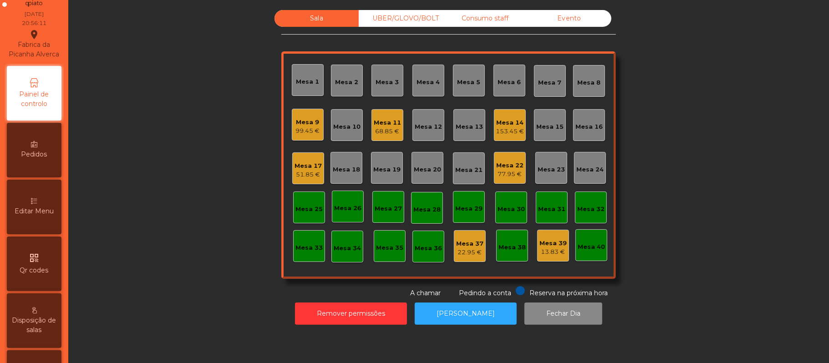
click at [41, 229] on div "Editar Menu" at bounding box center [34, 207] width 55 height 55
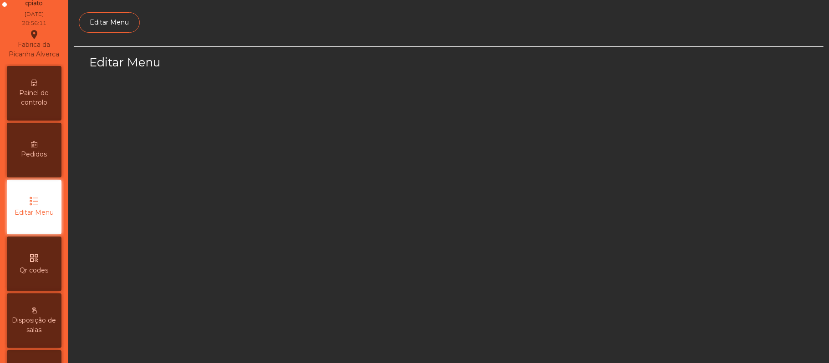
scroll to position [62, 0]
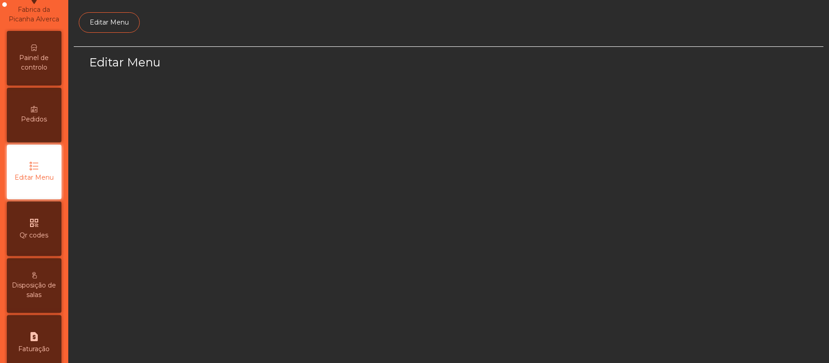
select select "*"
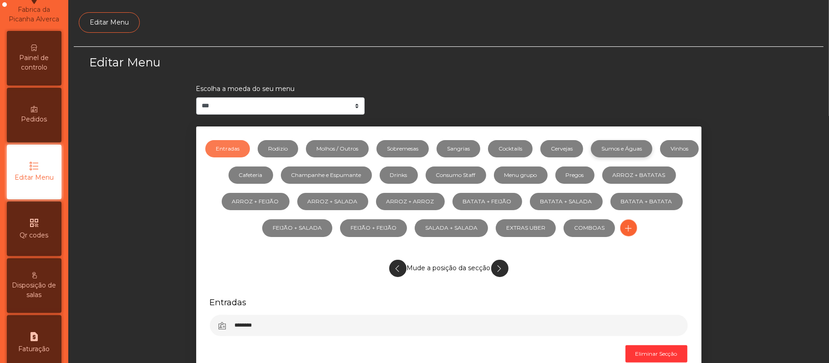
click at [637, 148] on link "Sumos e Águas" at bounding box center [621, 148] width 61 height 17
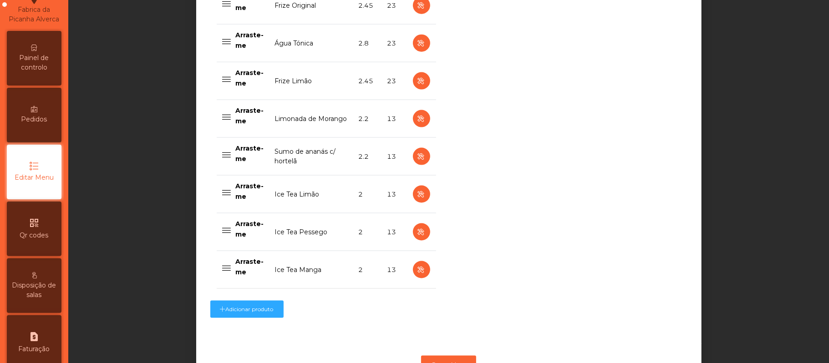
scroll to position [921, 0]
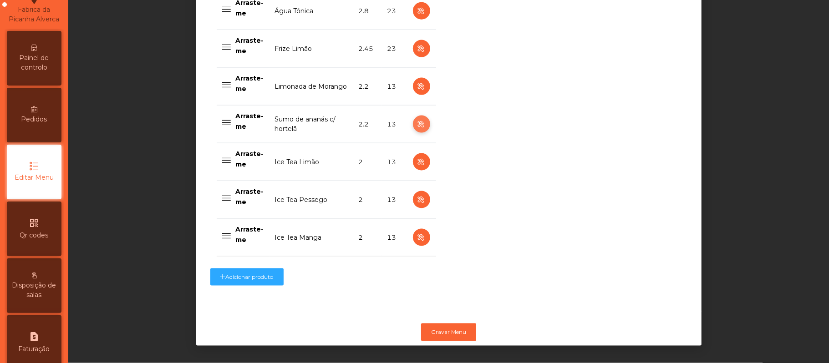
click at [416, 119] on icon "button" at bounding box center [421, 124] width 10 height 11
select select "***"
select select "**"
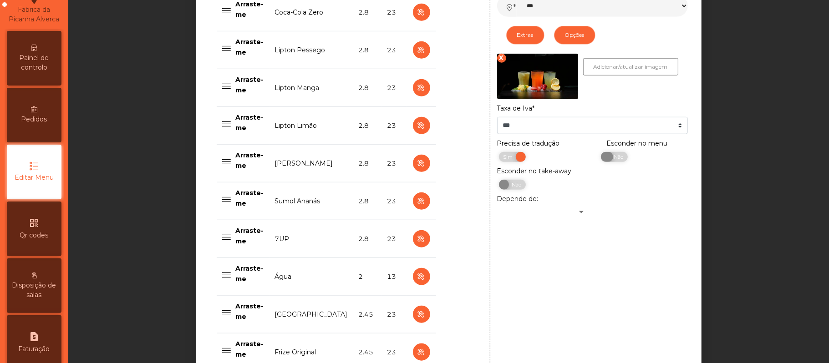
click at [610, 162] on span "Não" at bounding box center [617, 157] width 23 height 10
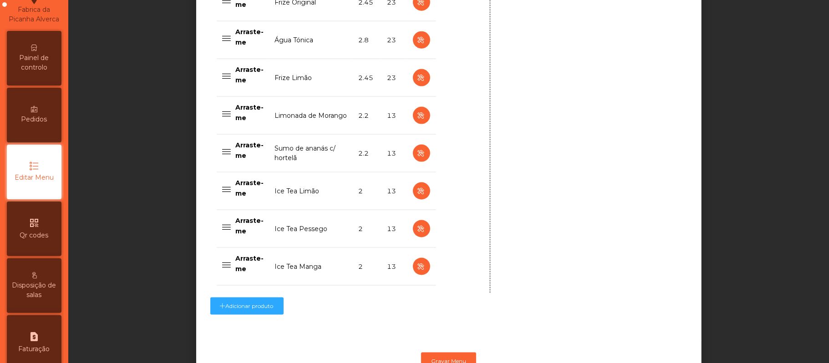
scroll to position [878, 0]
click at [416, 122] on icon "button" at bounding box center [421, 116] width 10 height 11
type input "**********"
select select "***"
select select "**"
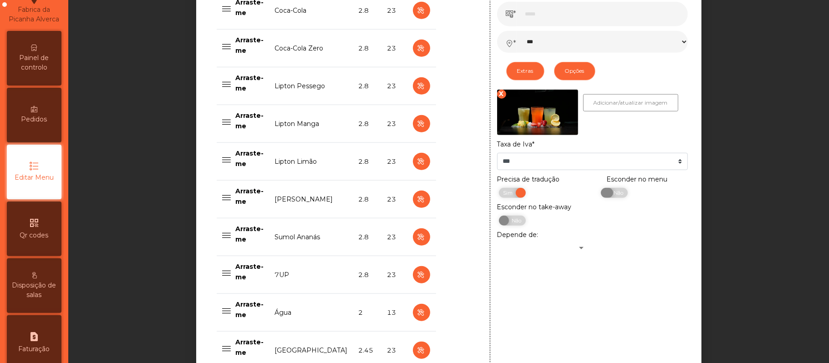
click at [614, 196] on span "Não" at bounding box center [617, 193] width 23 height 10
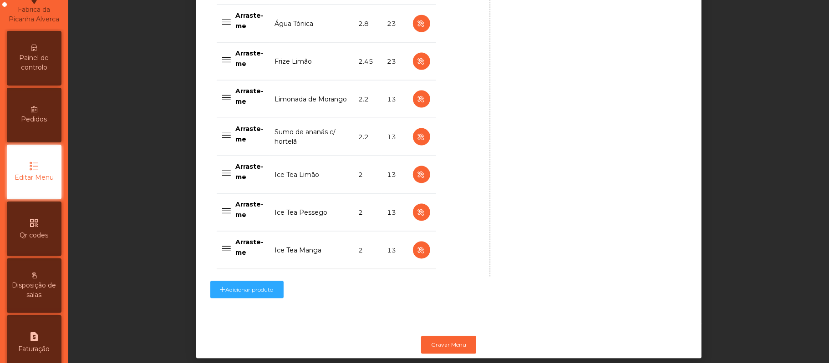
scroll to position [921, 0]
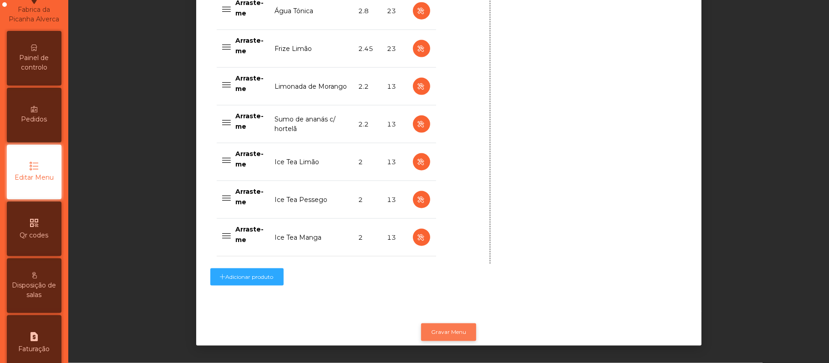
click at [461, 324] on button "Gravar Menu" at bounding box center [448, 332] width 55 height 17
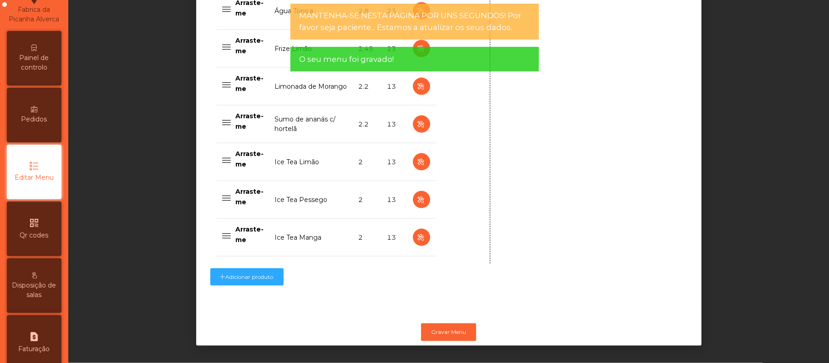
click at [42, 66] on span "Painel de controlo" at bounding box center [34, 62] width 50 height 19
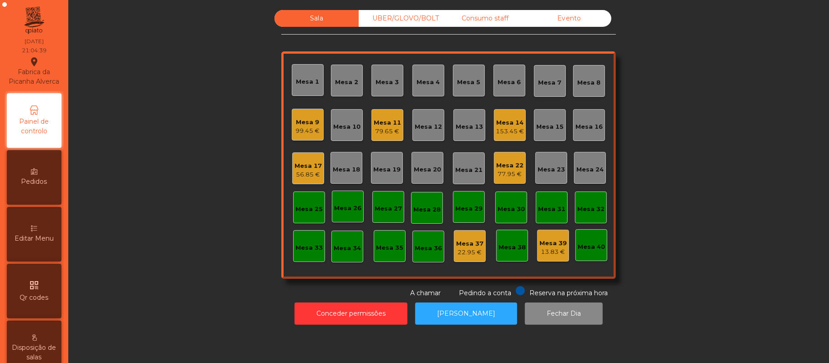
click at [474, 82] on div "Mesa 5" at bounding box center [469, 82] width 23 height 9
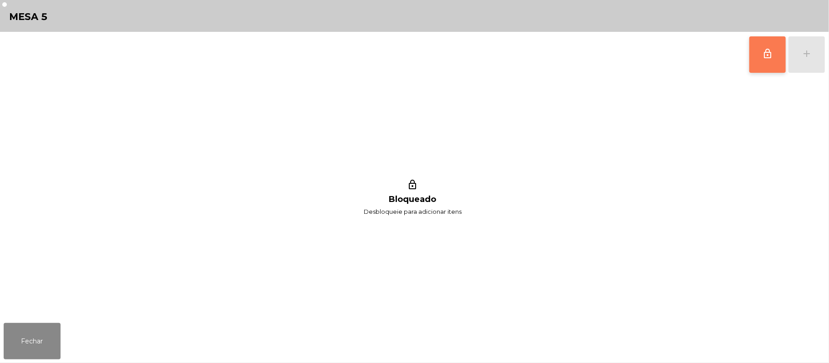
click at [769, 58] on span "lock_outline" at bounding box center [767, 53] width 11 height 11
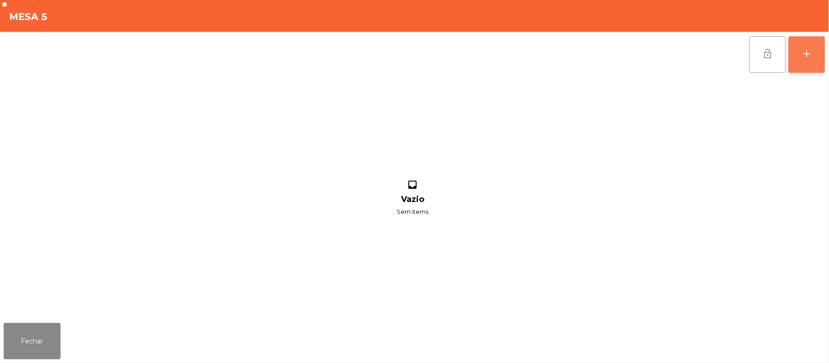
click at [801, 43] on button "add" at bounding box center [807, 54] width 36 height 36
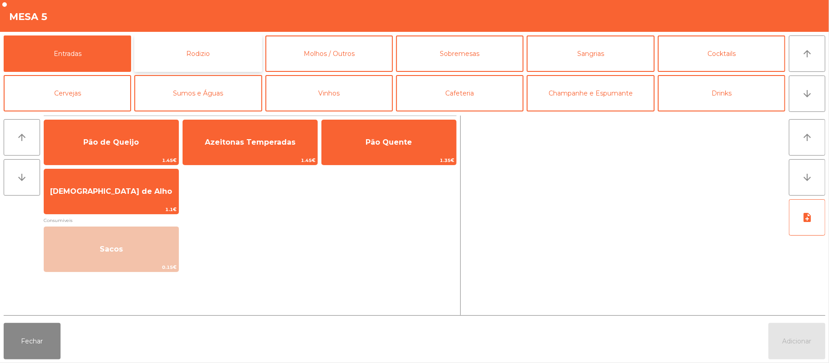
click at [228, 45] on button "Rodizio" at bounding box center [197, 54] width 127 height 36
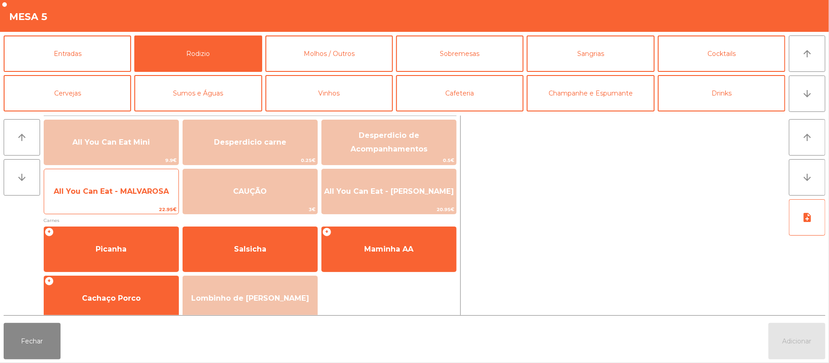
click at [129, 197] on span "All You Can Eat - MALVAROSA" at bounding box center [111, 191] width 134 height 25
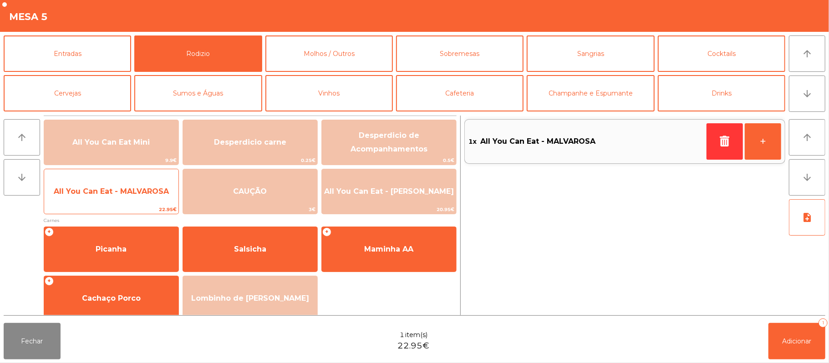
click at [132, 194] on span "All You Can Eat - MALVAROSA" at bounding box center [111, 191] width 115 height 9
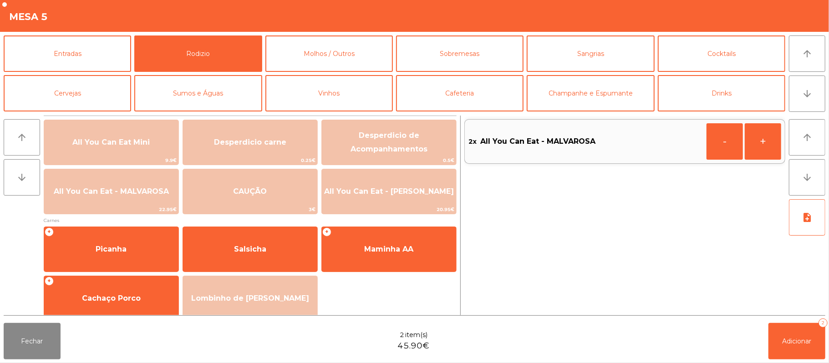
click at [796, 362] on div "Fechar 2 item(s) 45.90€ Adicionar 2" at bounding box center [414, 342] width 829 height 44
click at [804, 345] on span "Adicionar" at bounding box center [797, 341] width 29 height 8
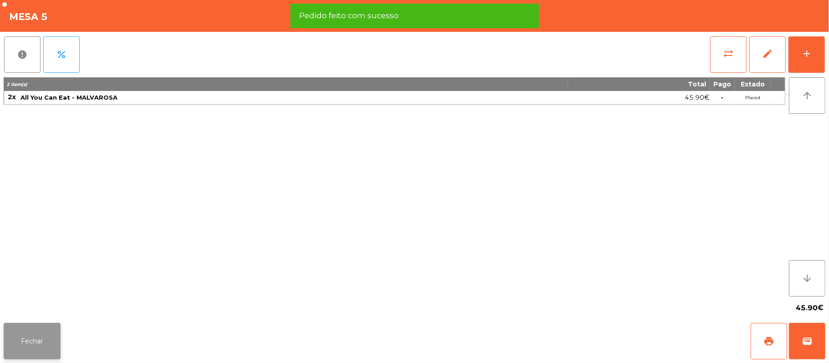
click at [43, 341] on button "Fechar" at bounding box center [32, 341] width 57 height 36
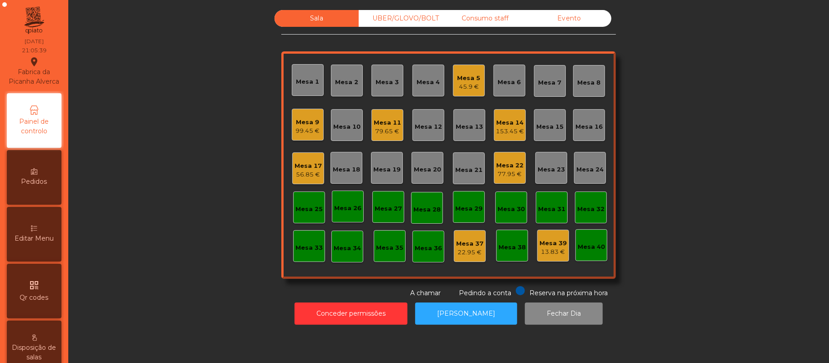
click at [464, 76] on div "Mesa 5" at bounding box center [469, 78] width 23 height 9
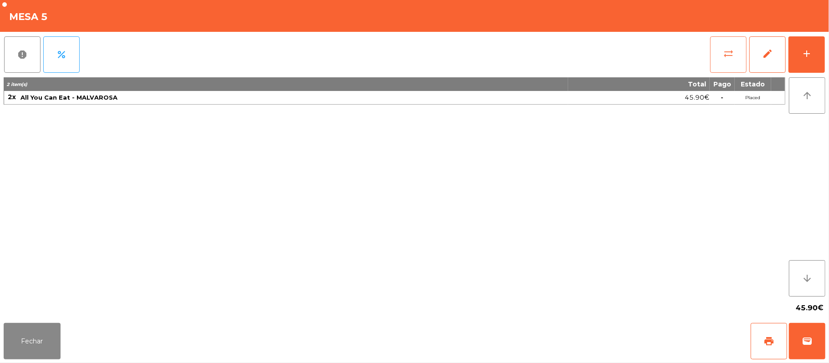
click at [727, 53] on span "sync_alt" at bounding box center [728, 53] width 11 height 11
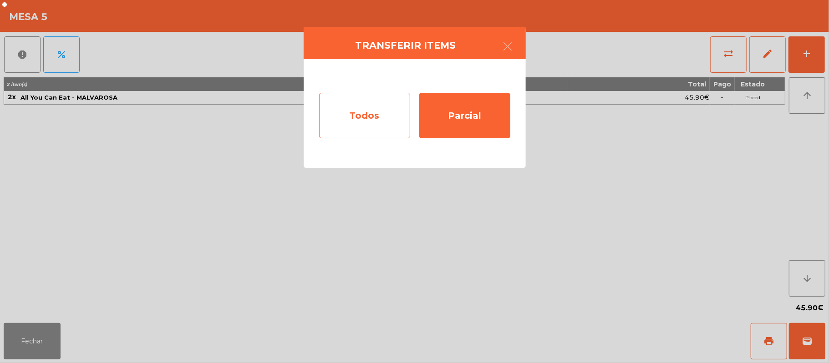
click at [394, 115] on div "Todos" at bounding box center [364, 116] width 91 height 46
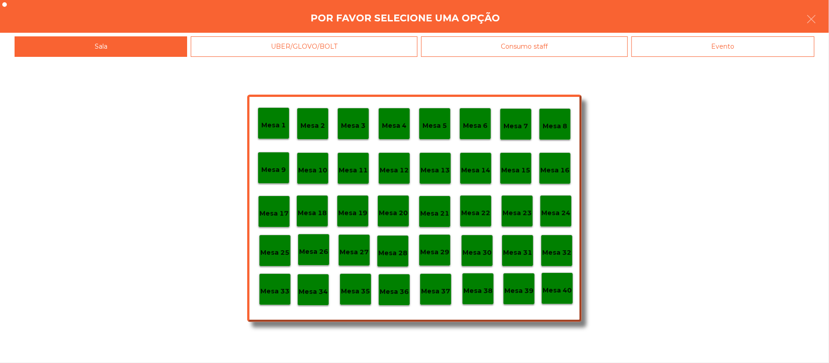
click at [365, 119] on div "Mesa 3" at bounding box center [353, 124] width 32 height 32
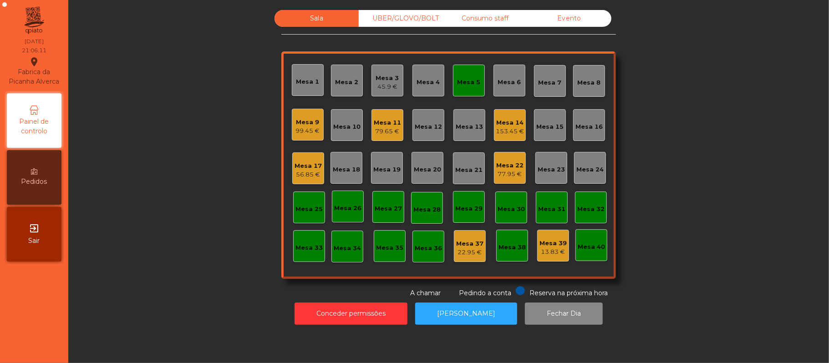
click at [394, 86] on div "Mesa 3 45.9 €" at bounding box center [388, 81] width 32 height 32
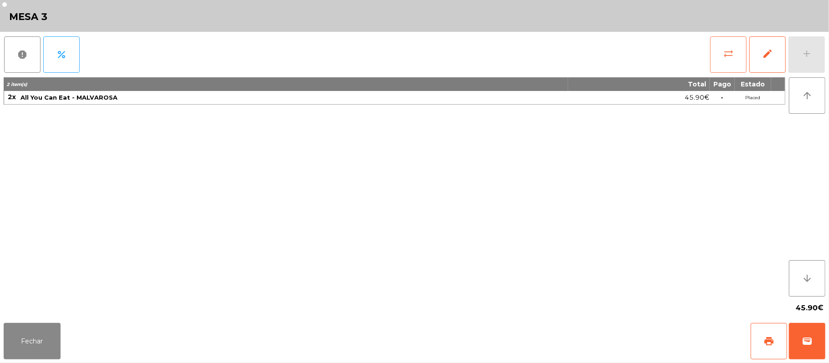
click at [727, 61] on button "sync_alt" at bounding box center [728, 54] width 36 height 36
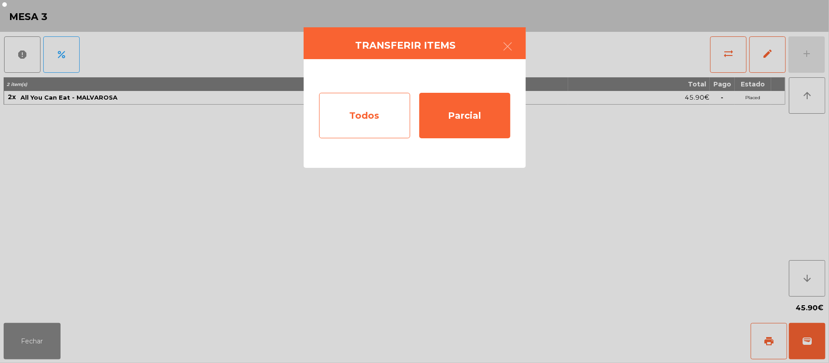
click at [377, 119] on div "Todos" at bounding box center [364, 116] width 91 height 46
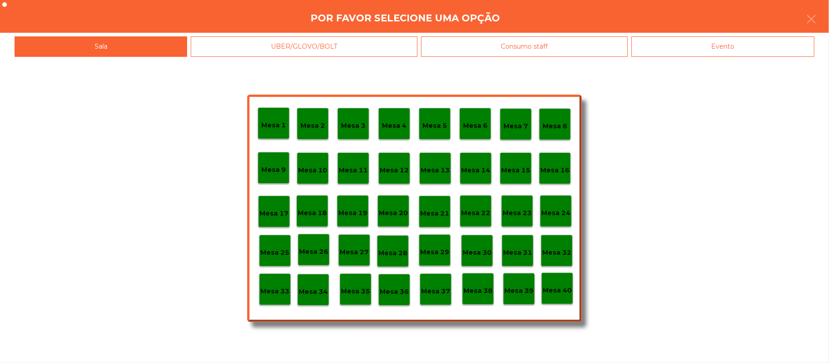
click at [445, 121] on p "Mesa 5" at bounding box center [435, 126] width 25 height 10
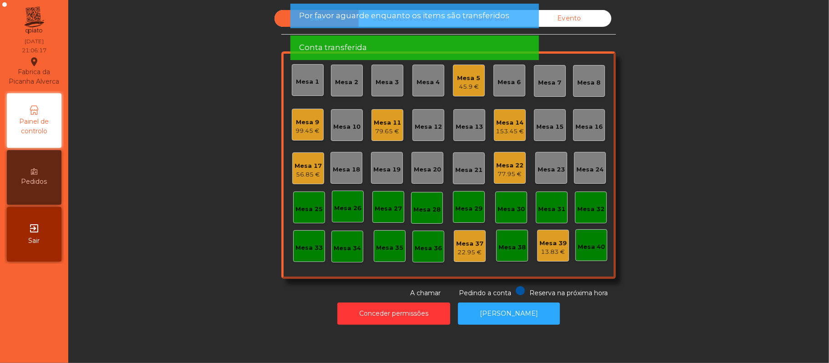
click at [413, 86] on div "Mesa 4" at bounding box center [429, 81] width 32 height 32
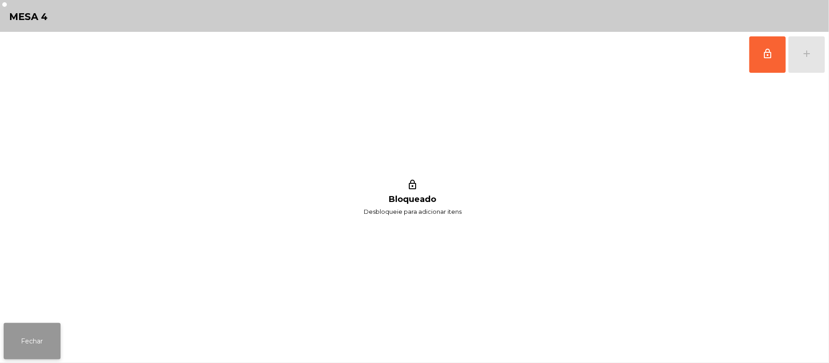
click at [57, 343] on button "Fechar" at bounding box center [32, 341] width 57 height 36
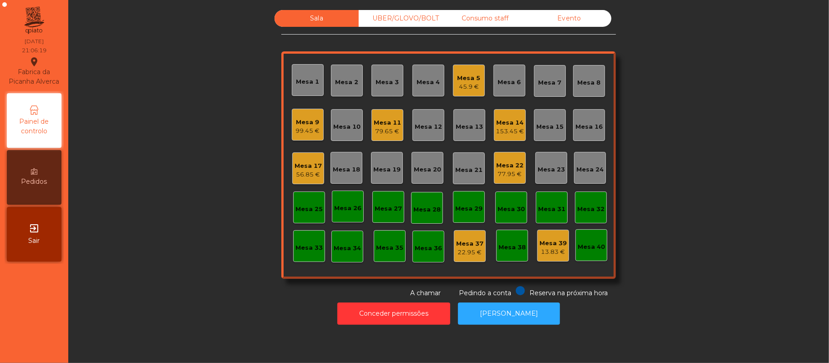
click at [382, 93] on div "Mesa 3" at bounding box center [388, 81] width 32 height 32
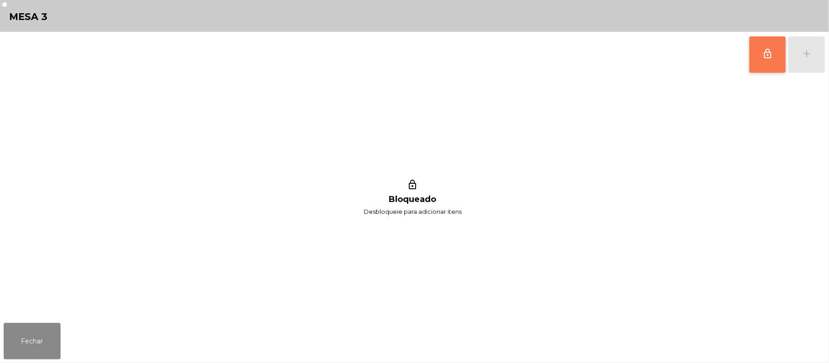
click at [765, 66] on button "lock_outline" at bounding box center [767, 54] width 36 height 36
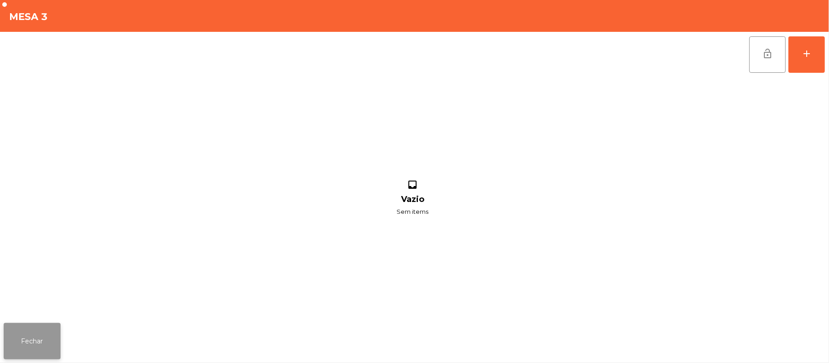
click at [45, 341] on button "Fechar" at bounding box center [32, 341] width 57 height 36
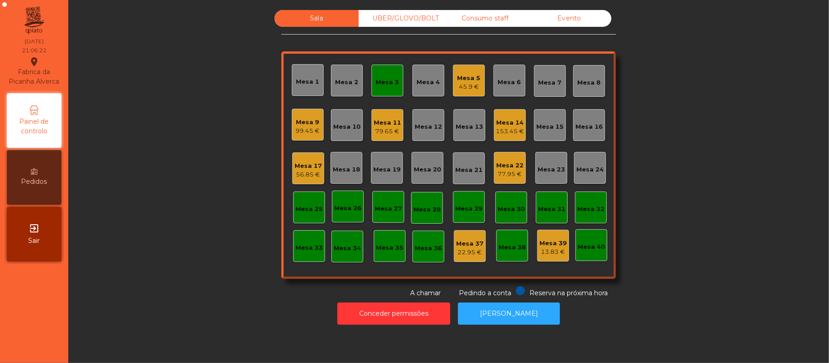
click at [468, 84] on div "45.9 €" at bounding box center [469, 86] width 23 height 9
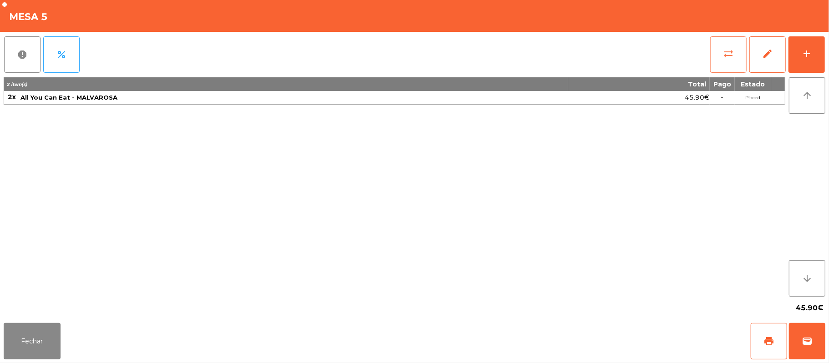
click at [738, 54] on button "sync_alt" at bounding box center [728, 54] width 36 height 36
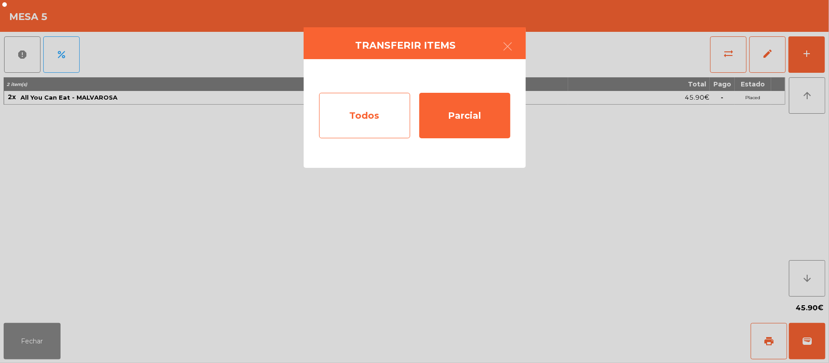
click at [365, 125] on div "Todos" at bounding box center [364, 116] width 91 height 46
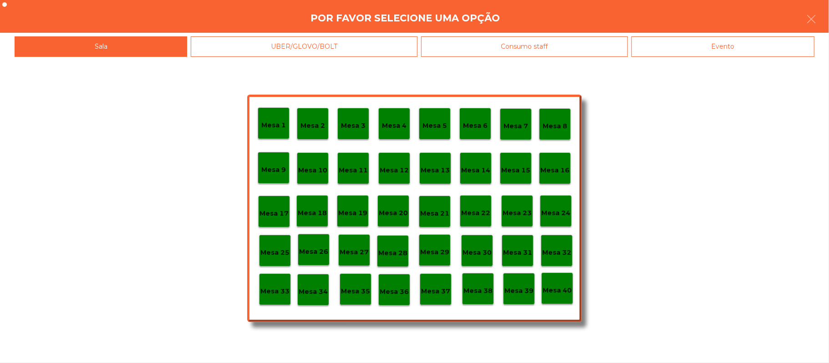
click at [356, 125] on p "Mesa 3" at bounding box center [353, 126] width 25 height 10
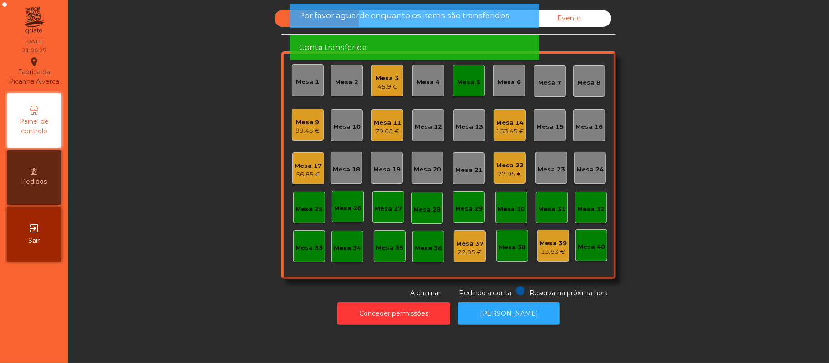
click at [458, 81] on div "Mesa 5" at bounding box center [469, 82] width 23 height 9
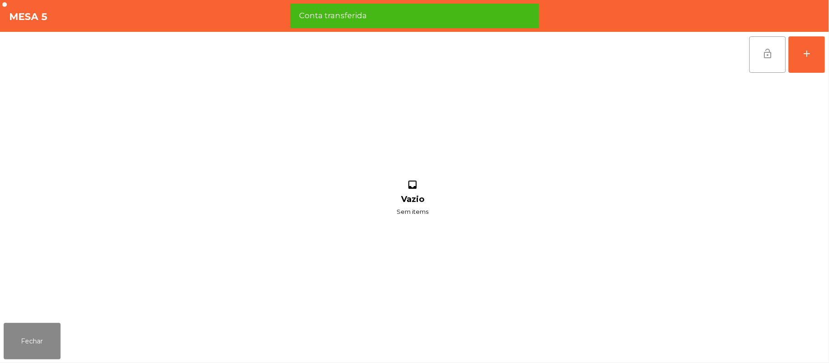
click at [762, 68] on button "lock_open" at bounding box center [767, 54] width 36 height 36
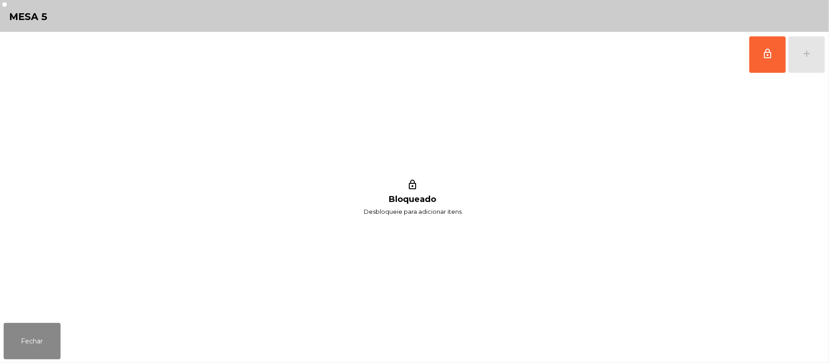
click at [71, 334] on div "Fechar" at bounding box center [414, 342] width 829 height 44
click at [49, 354] on button "Fechar" at bounding box center [32, 341] width 57 height 36
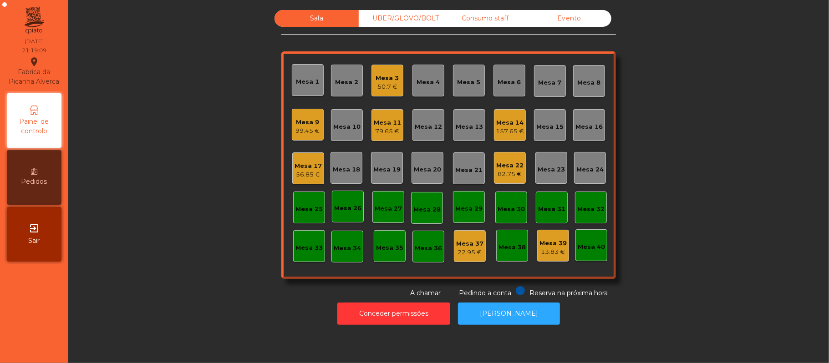
click at [409, 23] on div "UBER/GLOVO/BOLT" at bounding box center [401, 18] width 84 height 17
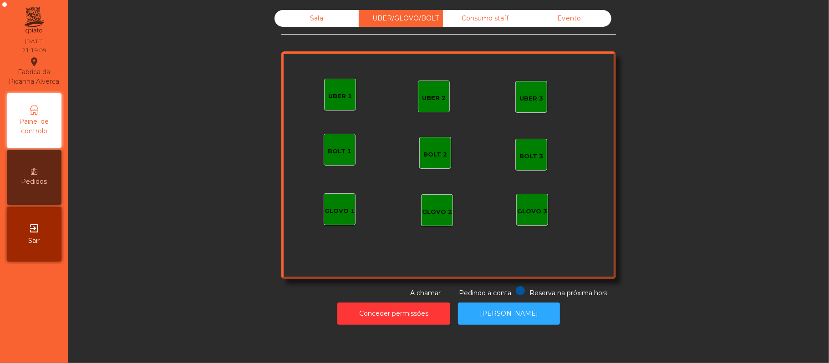
click at [456, 21] on div "Consumo staff" at bounding box center [485, 18] width 84 height 17
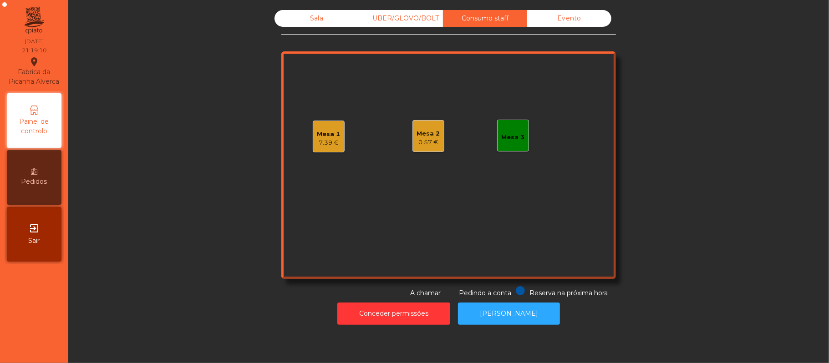
click at [392, 19] on div "UBER/GLOVO/BOLT" at bounding box center [401, 18] width 84 height 17
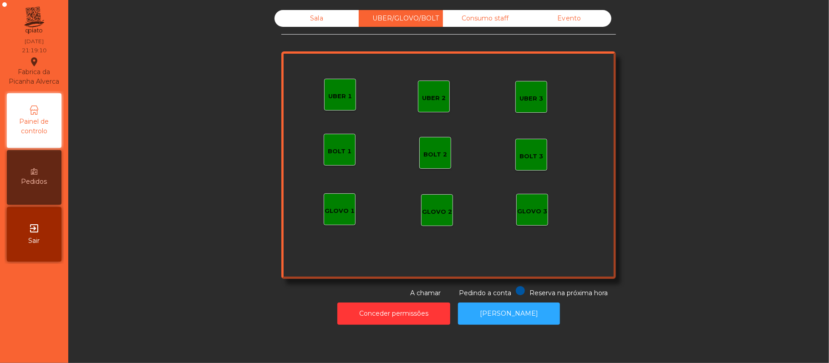
click at [343, 101] on div "UBER 1" at bounding box center [340, 95] width 32 height 32
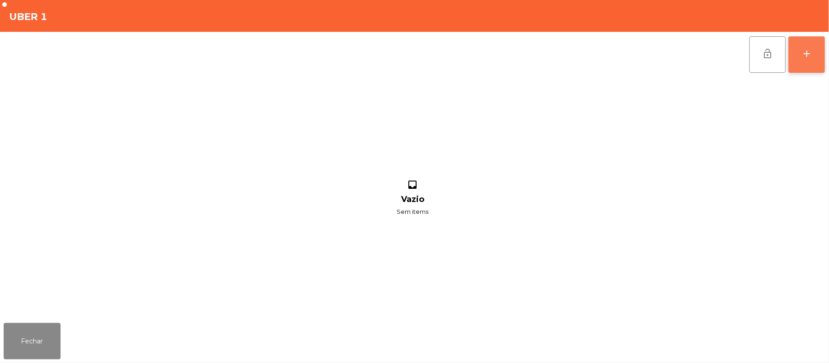
click at [817, 51] on button "add" at bounding box center [807, 54] width 36 height 36
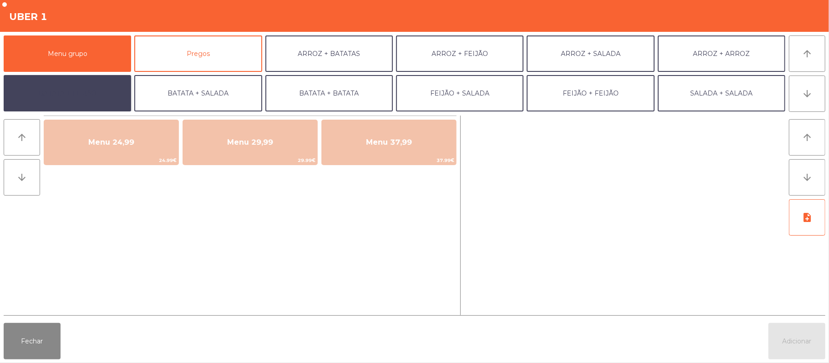
click at [88, 97] on button "BATATA + FEIJÃO" at bounding box center [67, 93] width 127 height 36
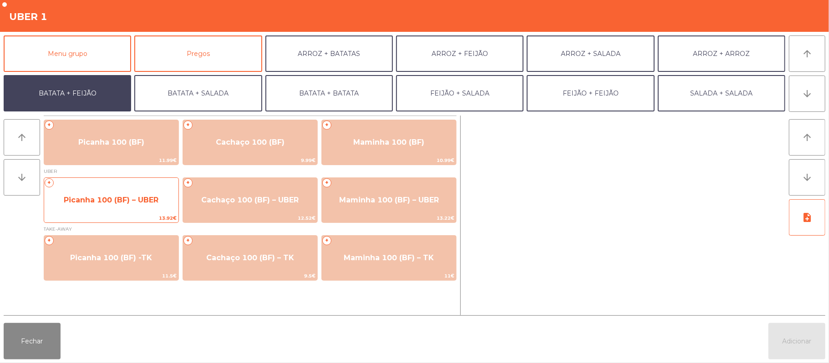
click at [118, 212] on span "Picanha 100 (BF) – UBER" at bounding box center [111, 200] width 134 height 25
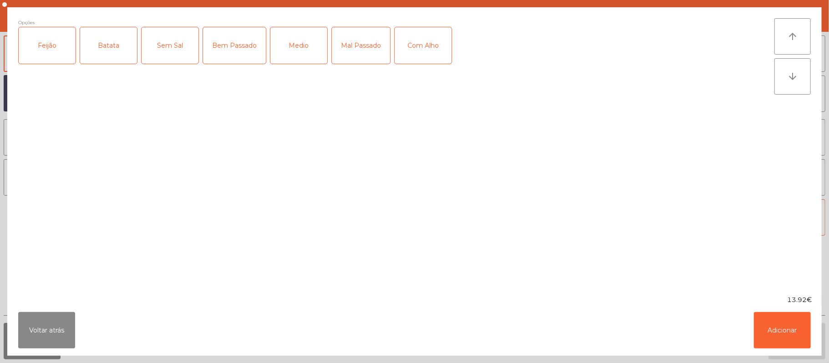
click at [50, 60] on div "Feijão" at bounding box center [47, 45] width 57 height 36
click at [90, 50] on div "Batata" at bounding box center [108, 45] width 57 height 36
click at [359, 46] on div "Mal Passado" at bounding box center [361, 45] width 58 height 36
click at [793, 332] on button "Adicionar" at bounding box center [782, 330] width 57 height 36
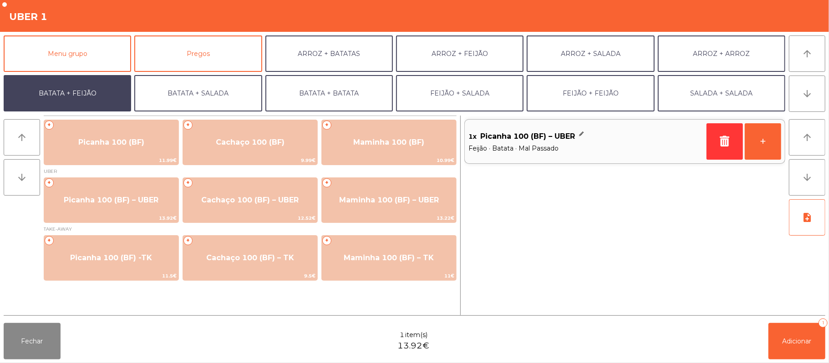
scroll to position [39, 0]
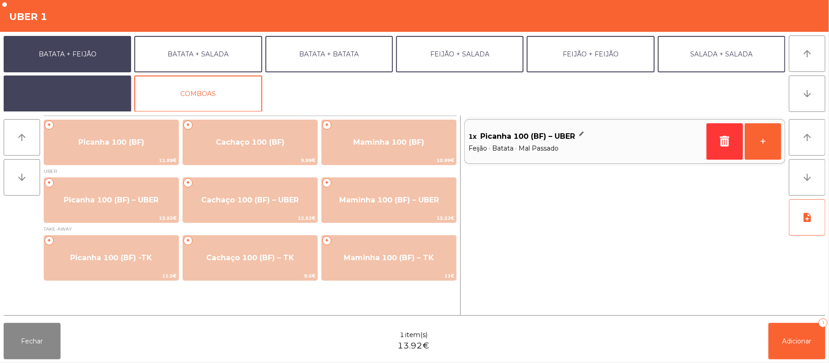
click at [112, 99] on button "EXTRAS UBER" at bounding box center [67, 94] width 127 height 36
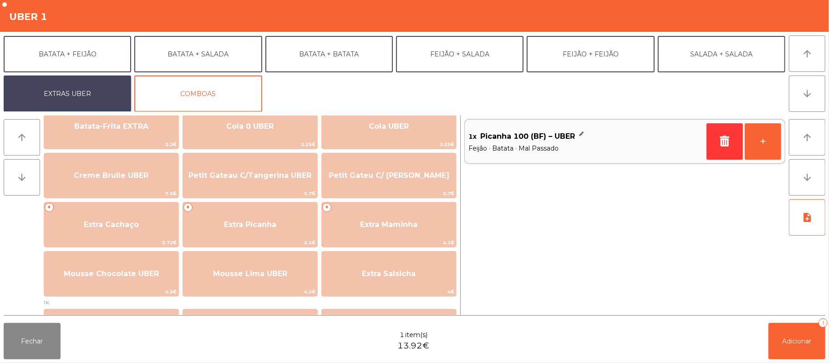
scroll to position [181, 0]
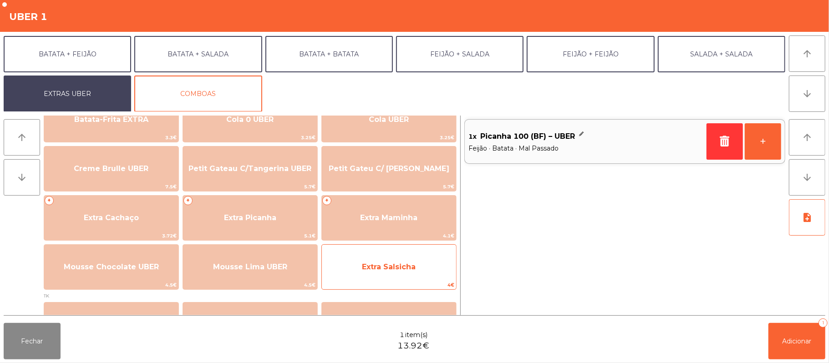
click at [369, 270] on span "Extra Salsicha" at bounding box center [389, 267] width 54 height 9
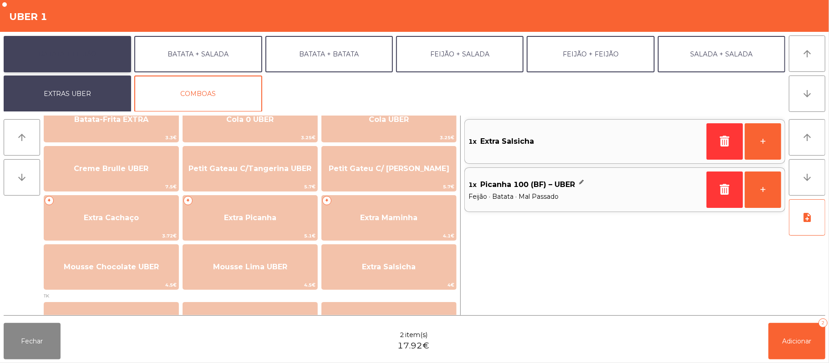
click at [98, 59] on button "BATATA + FEIJÃO" at bounding box center [67, 54] width 127 height 36
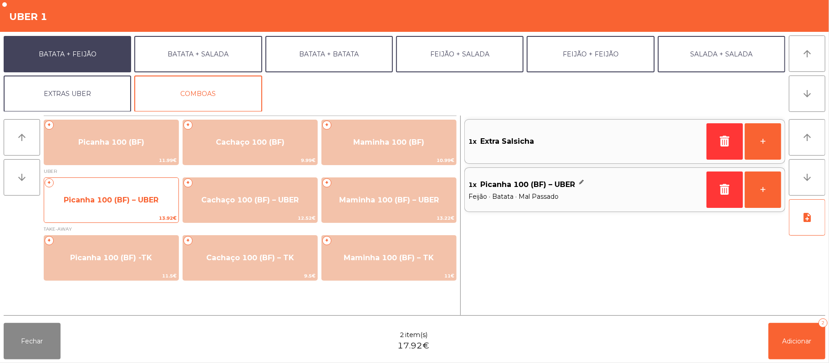
click at [116, 211] on span "Picanha 100 (BF) – UBER" at bounding box center [111, 200] width 134 height 25
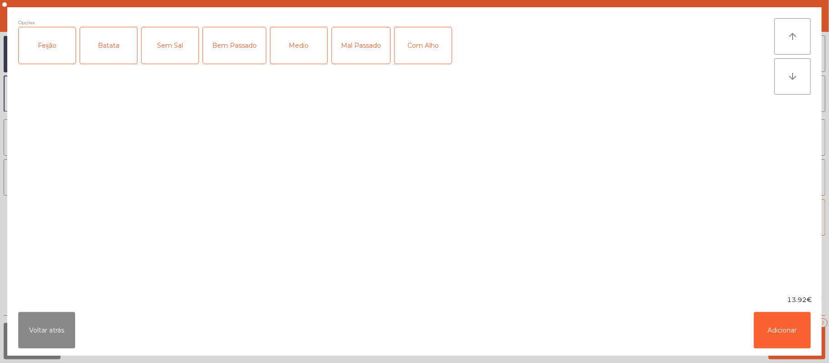
click at [48, 60] on div "Feijão" at bounding box center [47, 45] width 57 height 36
click at [108, 55] on div "Batata" at bounding box center [108, 45] width 57 height 36
click at [234, 47] on div "Bem Passado" at bounding box center [234, 45] width 63 height 36
click at [776, 318] on button "Adicionar" at bounding box center [782, 330] width 57 height 36
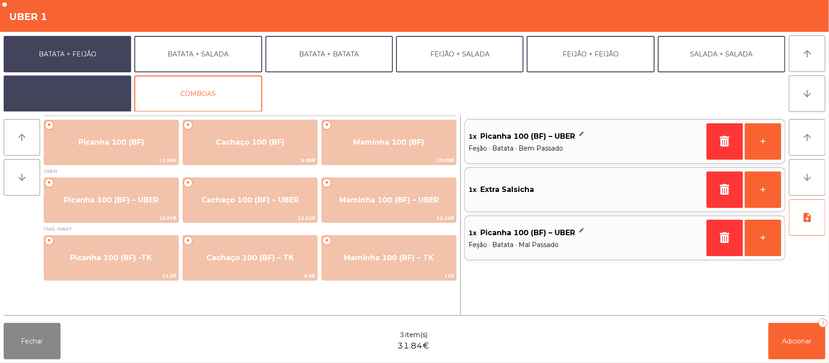
click at [97, 99] on button "EXTRAS UBER" at bounding box center [67, 94] width 127 height 36
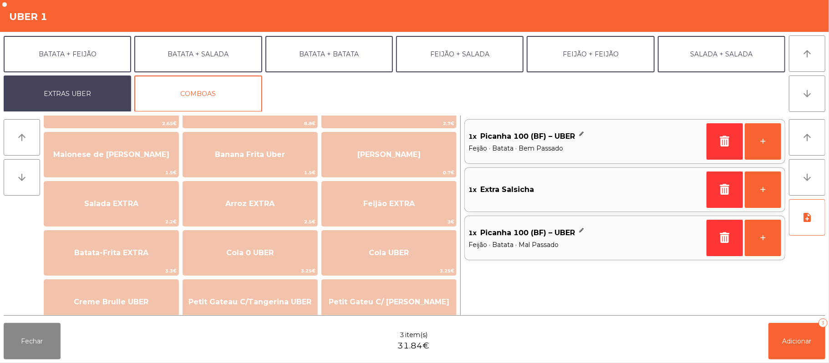
scroll to position [46, 0]
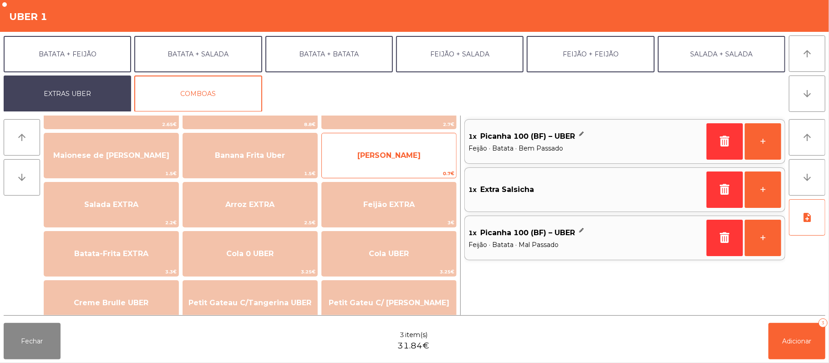
click at [415, 155] on span "Farofa Uber" at bounding box center [389, 155] width 134 height 25
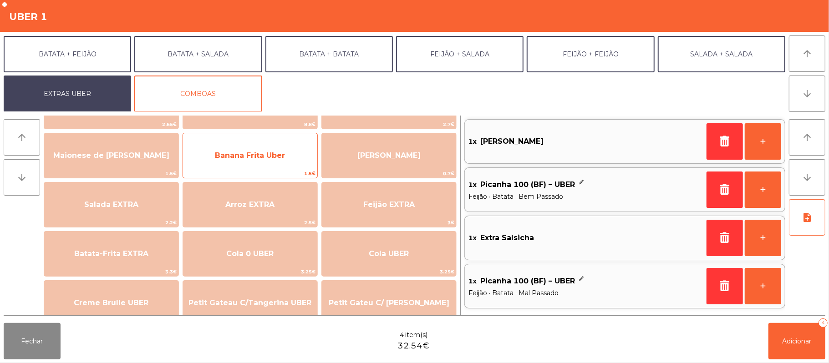
click at [271, 161] on span "Banana Frita Uber" at bounding box center [250, 155] width 134 height 25
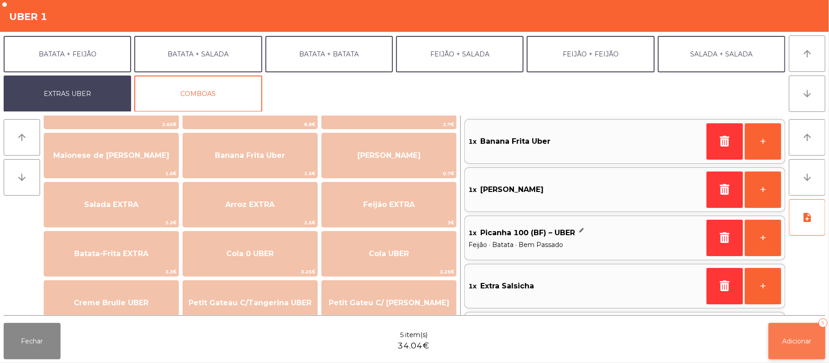
click at [800, 341] on span "Adicionar" at bounding box center [797, 341] width 29 height 8
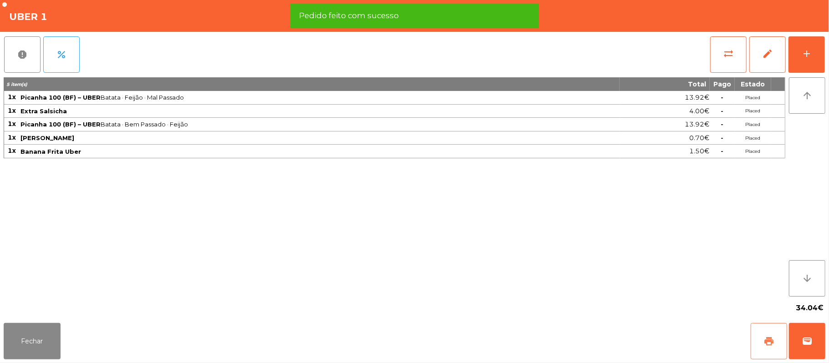
click at [760, 337] on button "print" at bounding box center [769, 341] width 36 height 36
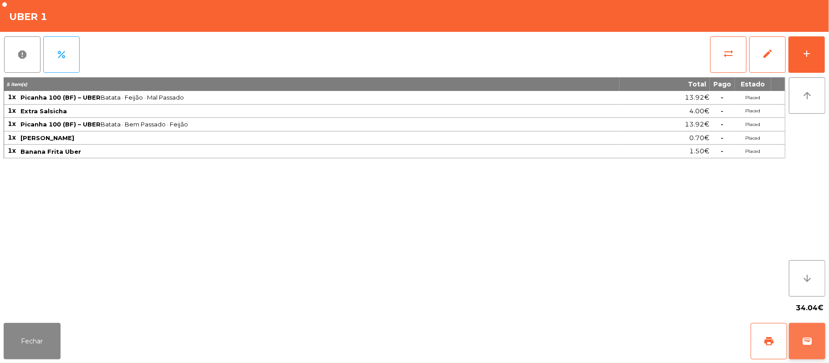
click at [811, 326] on button "wallet" at bounding box center [807, 341] width 36 height 36
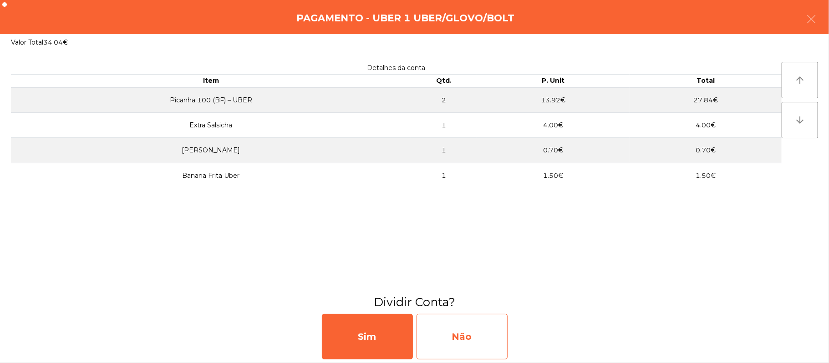
click at [473, 340] on div "Não" at bounding box center [462, 337] width 91 height 46
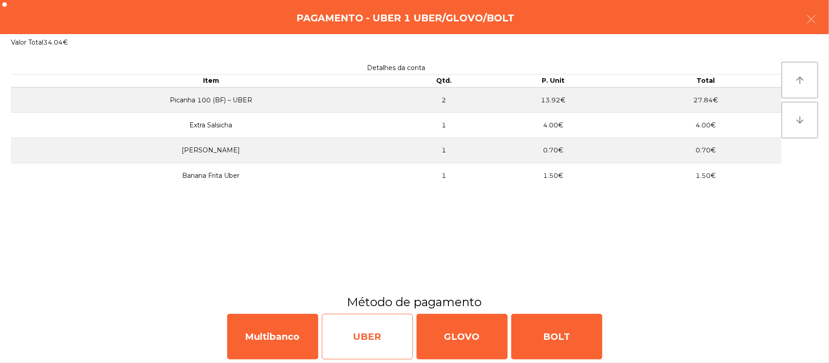
click at [359, 339] on div "UBER" at bounding box center [367, 337] width 91 height 46
select select "**"
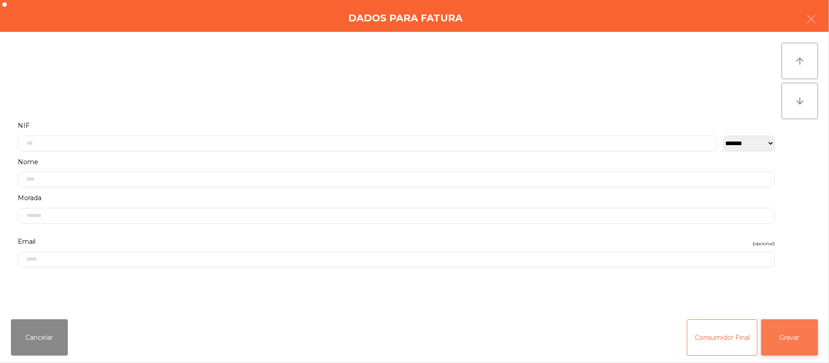
click at [802, 326] on button "Gravar" at bounding box center [789, 338] width 57 height 36
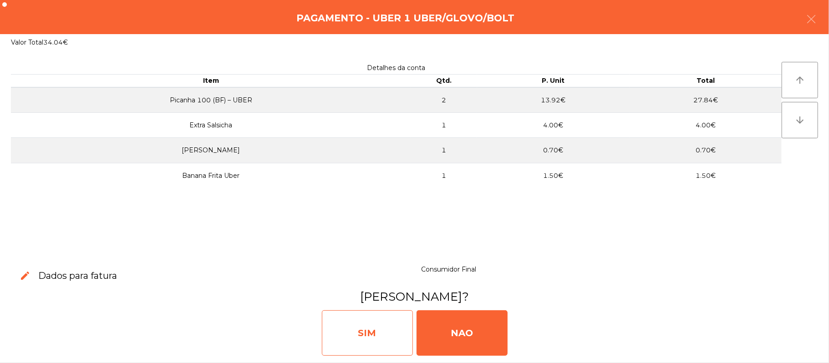
click at [387, 332] on div "SIM" at bounding box center [367, 334] width 91 height 46
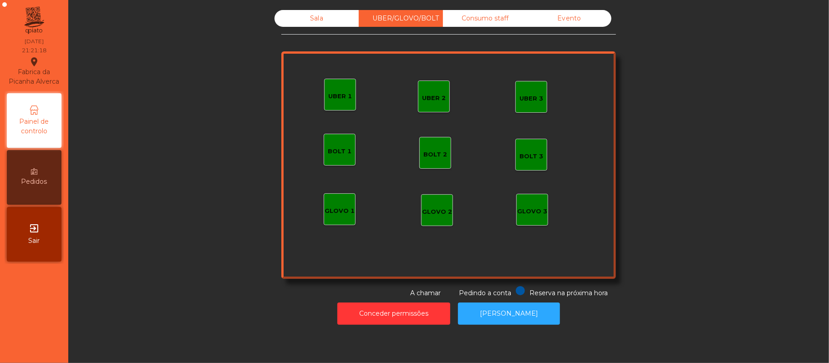
click at [334, 25] on div "Sala" at bounding box center [317, 18] width 84 height 17
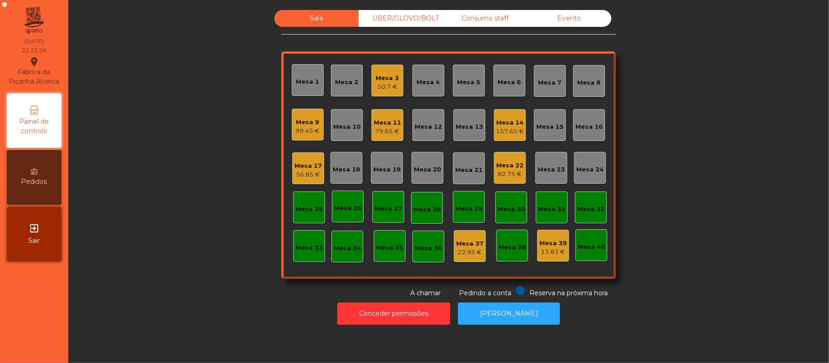
click at [345, 177] on div "Mesa 18" at bounding box center [347, 168] width 32 height 32
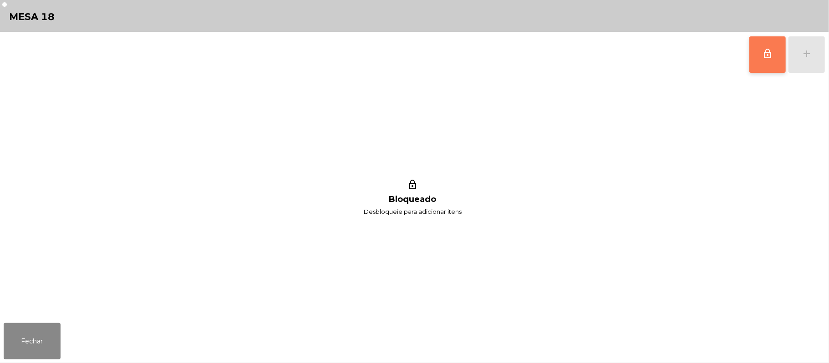
click at [754, 53] on button "lock_outline" at bounding box center [767, 54] width 36 height 36
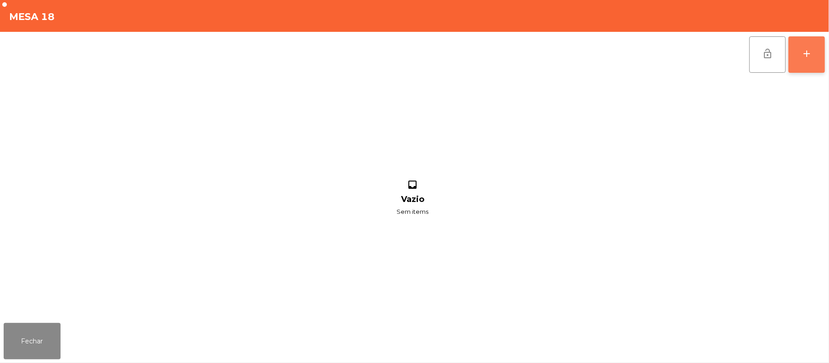
click at [799, 59] on button "add" at bounding box center [807, 54] width 36 height 36
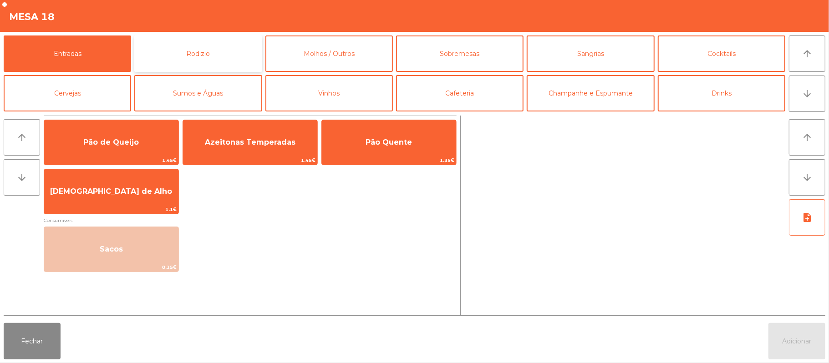
click at [208, 64] on button "Rodizio" at bounding box center [197, 54] width 127 height 36
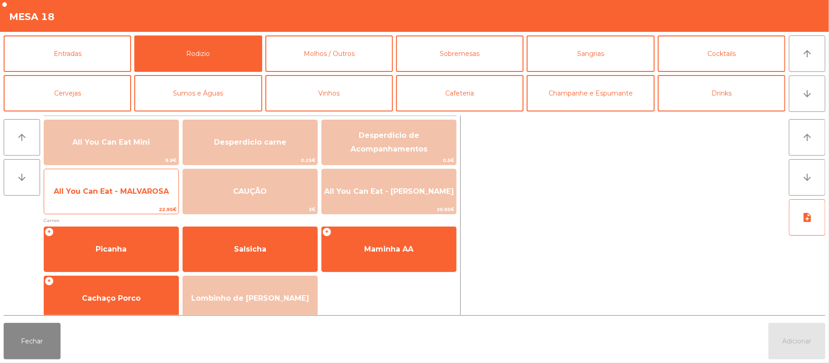
click at [122, 188] on span "All You Can Eat - MALVAROSA" at bounding box center [111, 191] width 115 height 9
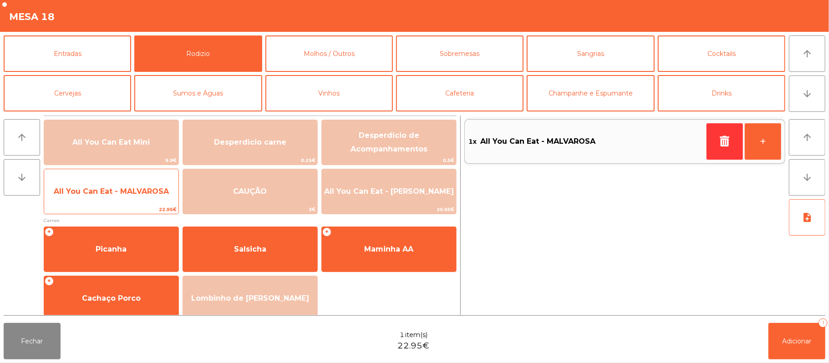
click at [122, 189] on span "All You Can Eat - MALVAROSA" at bounding box center [111, 191] width 115 height 9
click at [124, 187] on span "All You Can Eat - MALVAROSA" at bounding box center [111, 191] width 115 height 9
click at [126, 184] on span "All You Can Eat - MALVAROSA" at bounding box center [111, 191] width 134 height 25
click at [126, 188] on span "All You Can Eat - MALVAROSA" at bounding box center [111, 191] width 115 height 9
click at [127, 193] on span "All You Can Eat - MALVAROSA" at bounding box center [111, 191] width 115 height 9
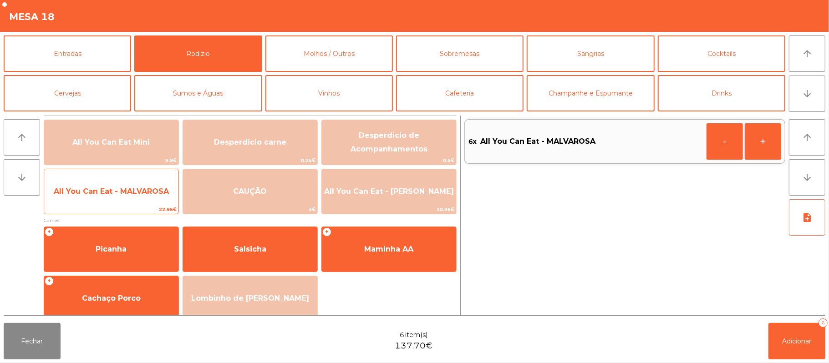
click at [126, 197] on span "All You Can Eat - MALVAROSA" at bounding box center [111, 191] width 134 height 25
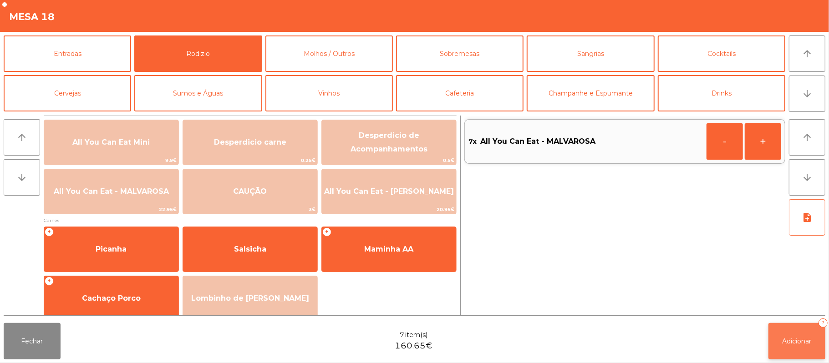
click at [783, 331] on button "Adicionar 7" at bounding box center [797, 341] width 57 height 36
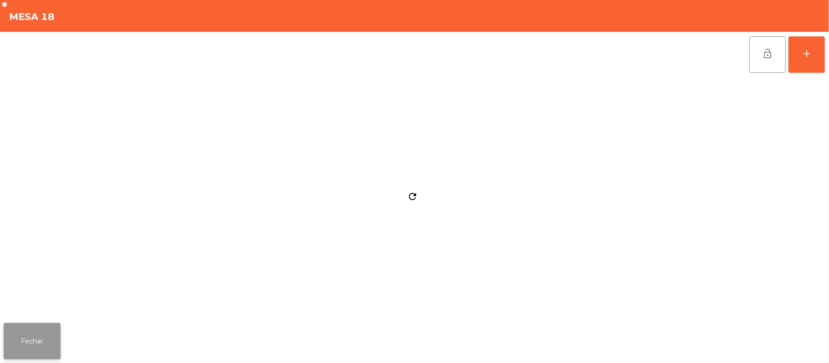
click at [33, 332] on button "Fechar" at bounding box center [32, 341] width 57 height 36
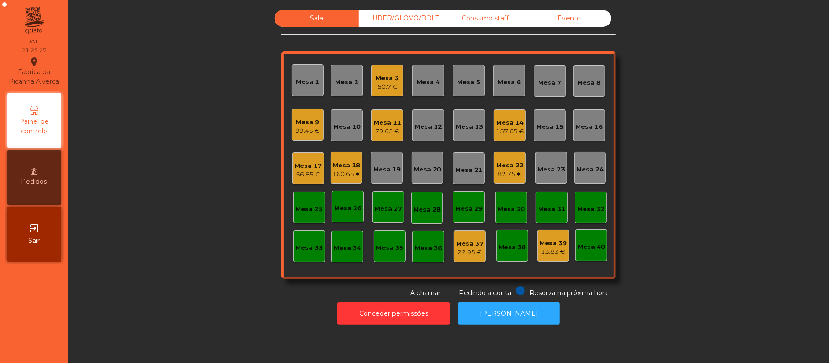
click at [301, 207] on div "Mesa 25" at bounding box center [309, 209] width 27 height 9
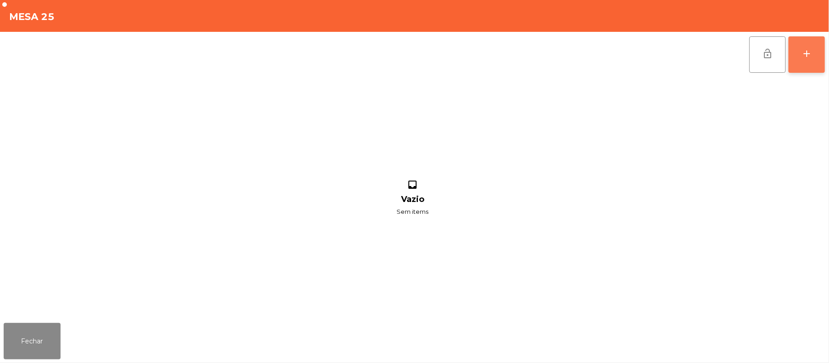
click at [805, 59] on button "add" at bounding box center [807, 54] width 36 height 36
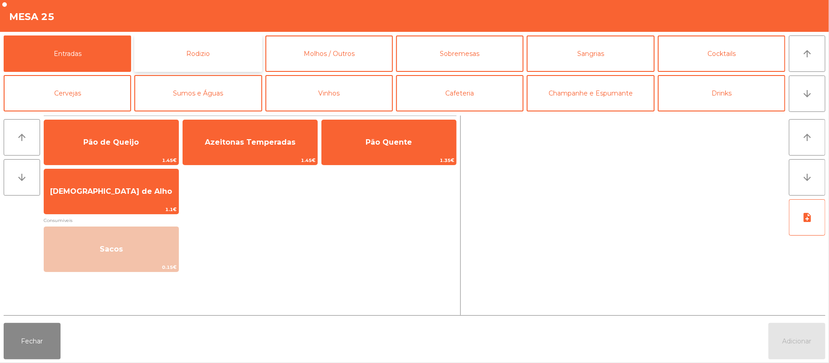
click at [232, 44] on button "Rodizio" at bounding box center [197, 54] width 127 height 36
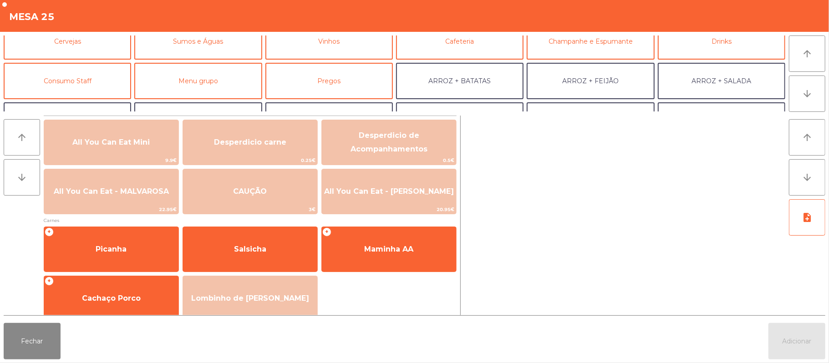
scroll to position [50, 0]
click at [96, 79] on button "Consumo Staff" at bounding box center [67, 83] width 127 height 36
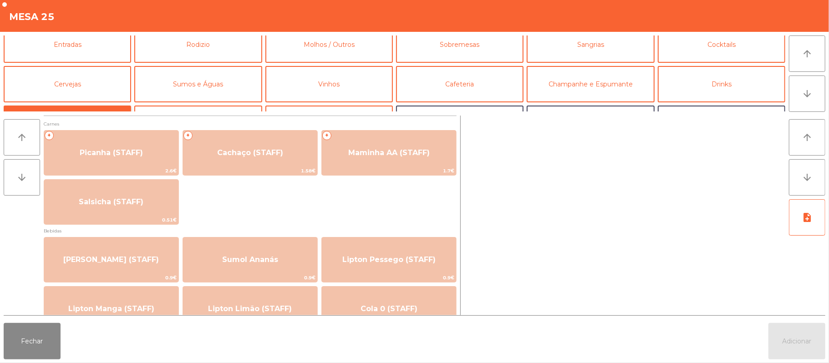
scroll to position [0, 0]
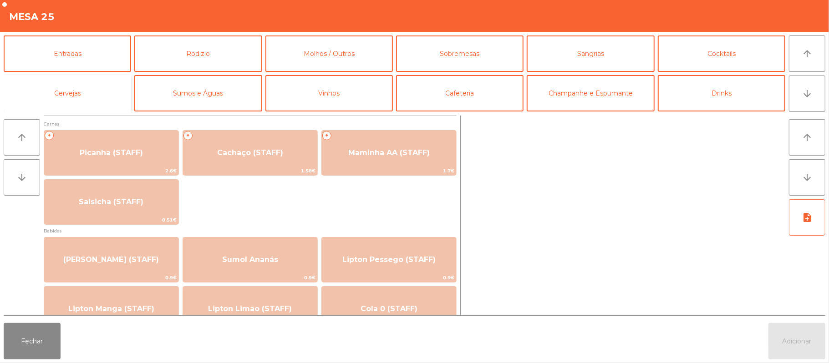
click at [102, 97] on button "Cervejas" at bounding box center [67, 93] width 127 height 36
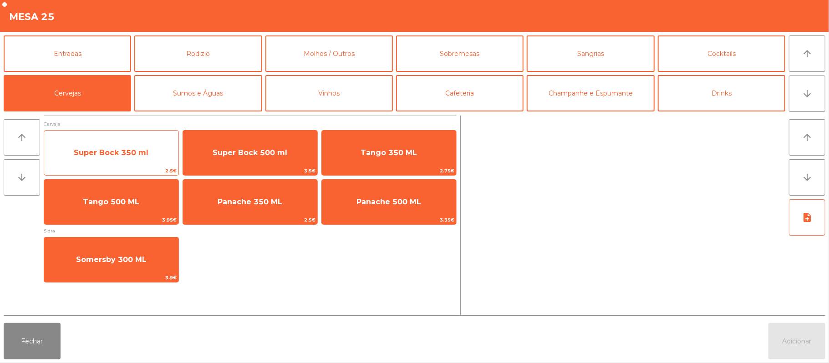
click at [148, 158] on span "Super Bock 350 ml" at bounding box center [111, 153] width 134 height 25
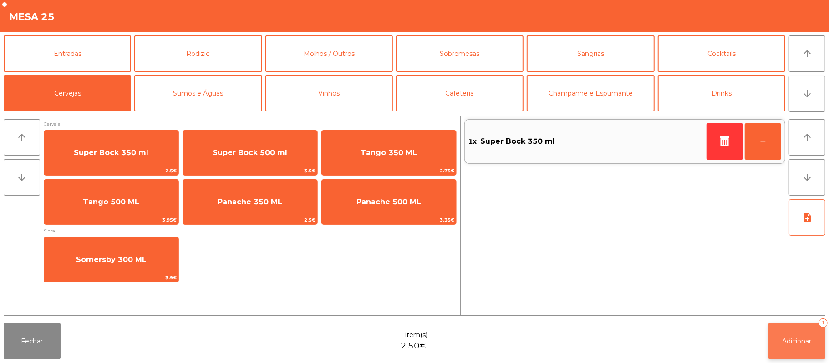
click at [799, 350] on button "Adicionar 1" at bounding box center [797, 341] width 57 height 36
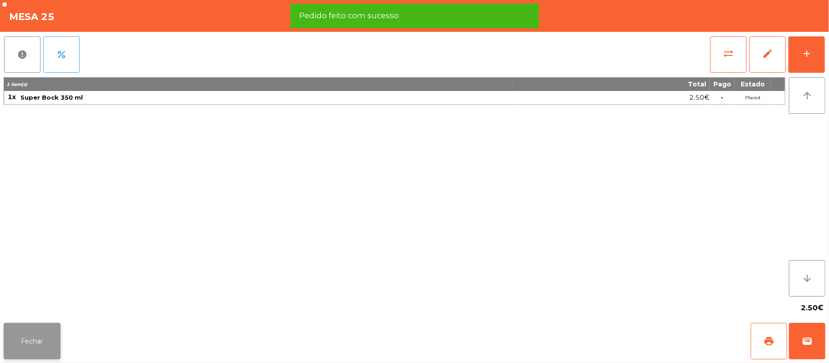
click at [30, 340] on button "Fechar" at bounding box center [32, 341] width 57 height 36
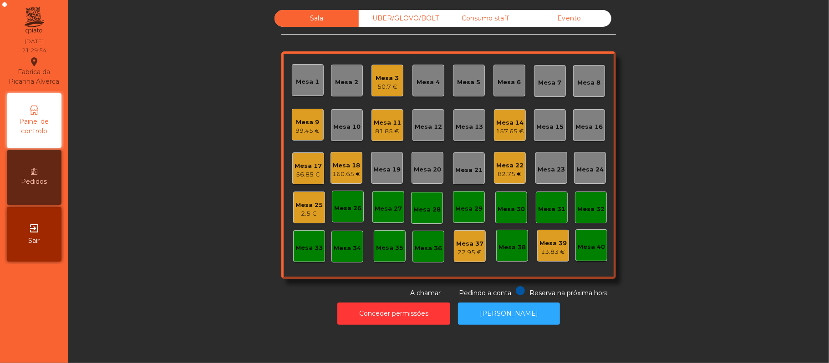
click at [356, 166] on div "Mesa 18 160.65 €" at bounding box center [347, 168] width 32 height 32
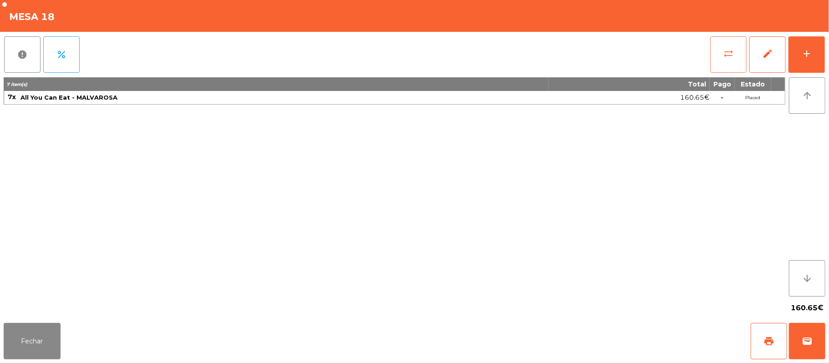
click at [725, 60] on button "sync_alt" at bounding box center [728, 54] width 36 height 36
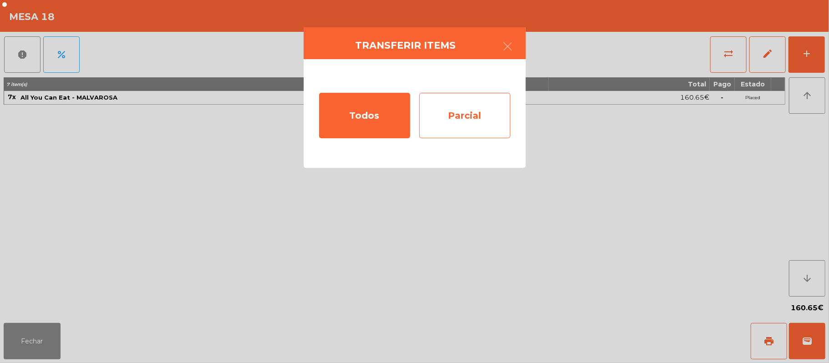
click at [473, 115] on div "Parcial" at bounding box center [464, 116] width 91 height 46
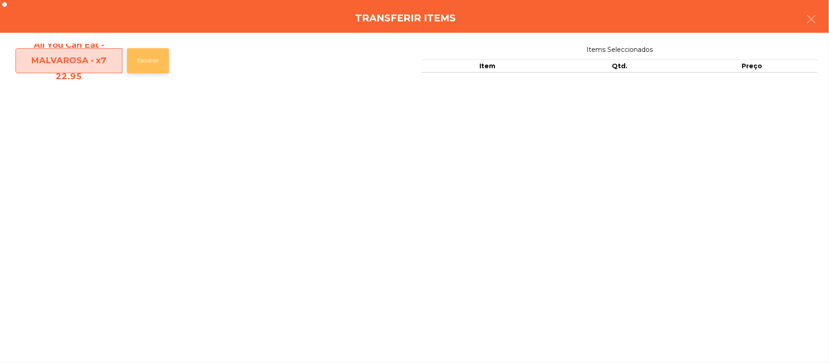
click at [149, 59] on button "Escolher" at bounding box center [148, 60] width 42 height 25
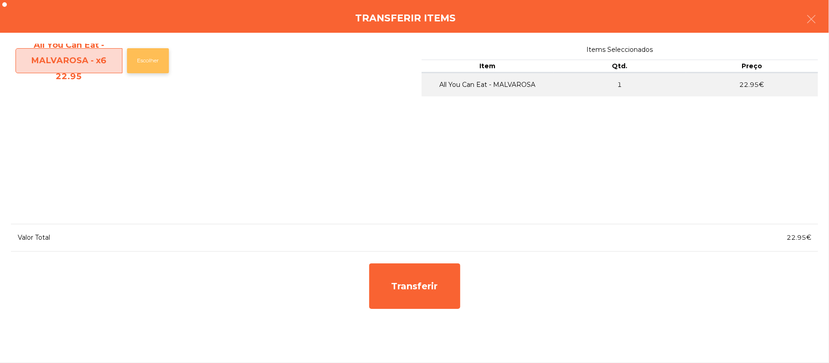
click at [150, 61] on button "Escolher" at bounding box center [148, 60] width 42 height 25
click at [148, 61] on button "Escolher" at bounding box center [148, 60] width 42 height 25
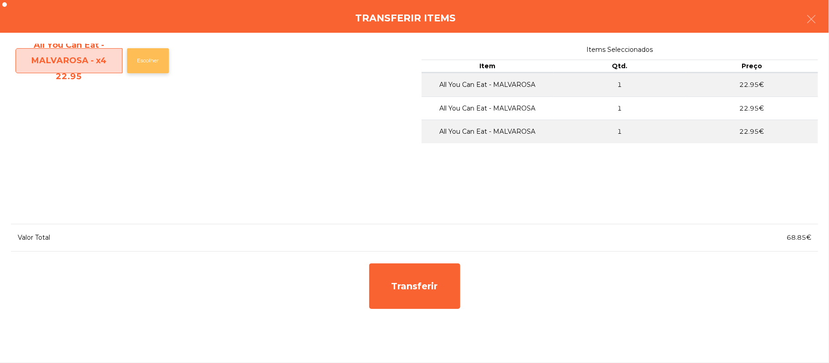
click at [152, 63] on button "Escolher" at bounding box center [148, 60] width 42 height 25
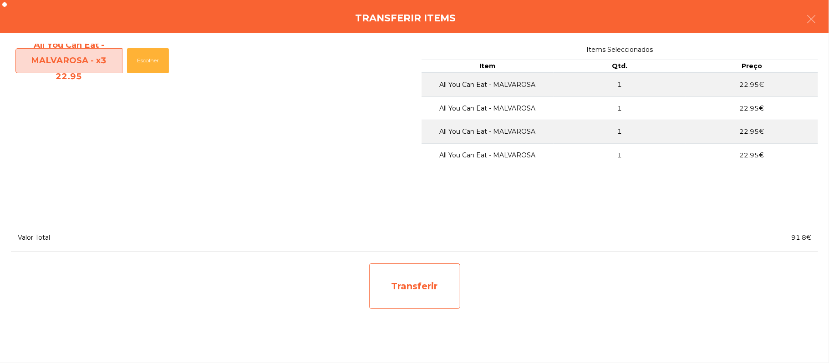
click at [422, 288] on div "Transferir" at bounding box center [414, 287] width 91 height 46
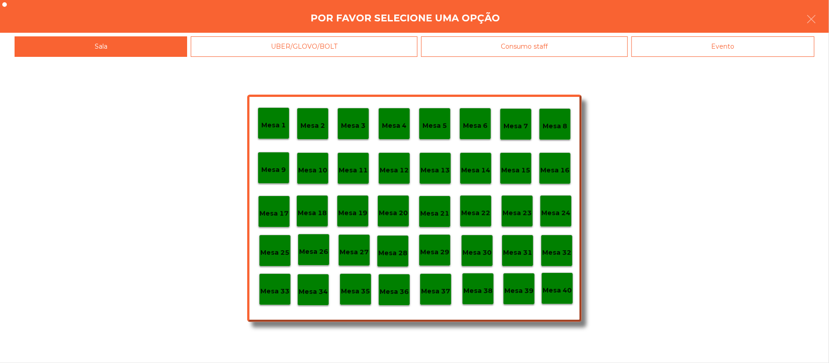
click at [436, 287] on p "Mesa 37" at bounding box center [435, 291] width 29 height 10
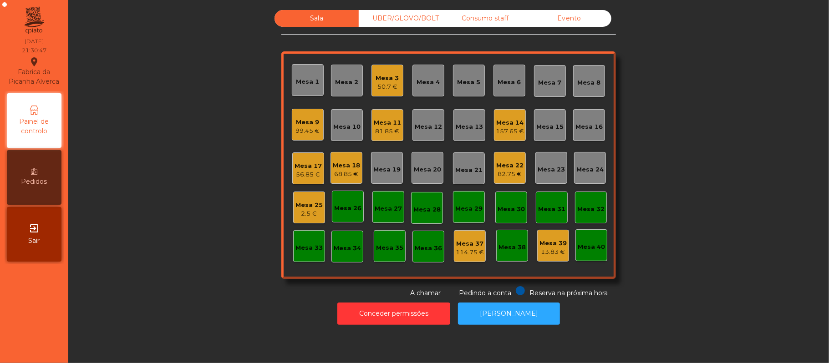
click at [692, 193] on div "Sala UBER/GLOVO/BOLT Consumo staff Evento Mesa 1 Mesa 2 Mesa 3 50.7 € Mesa 4 Me…" at bounding box center [449, 154] width 736 height 288
click at [347, 173] on div "68.85 €" at bounding box center [346, 174] width 27 height 9
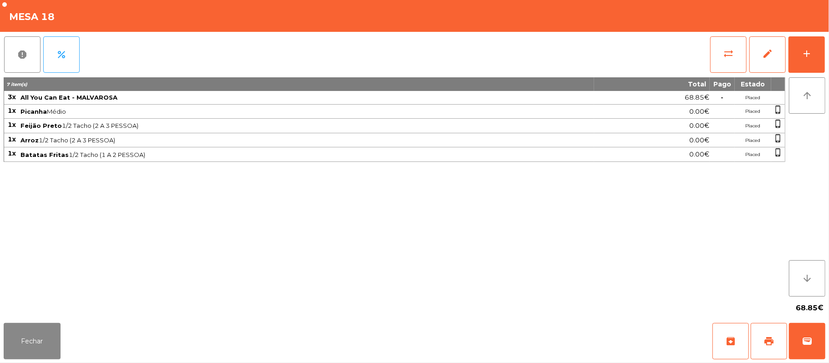
click at [72, 142] on span "Arroz 1/2 Tacho (2 A 3 PESSOA)" at bounding box center [306, 140] width 573 height 7
click at [820, 55] on button "add" at bounding box center [807, 54] width 36 height 36
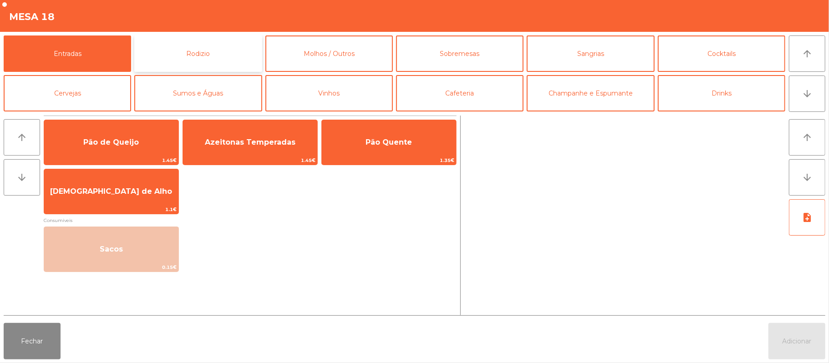
click at [209, 54] on button "Rodizio" at bounding box center [197, 54] width 127 height 36
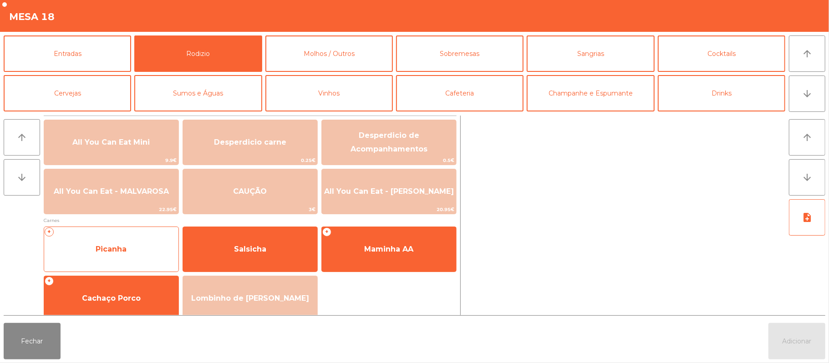
click at [135, 254] on span "Picanha" at bounding box center [111, 249] width 134 height 25
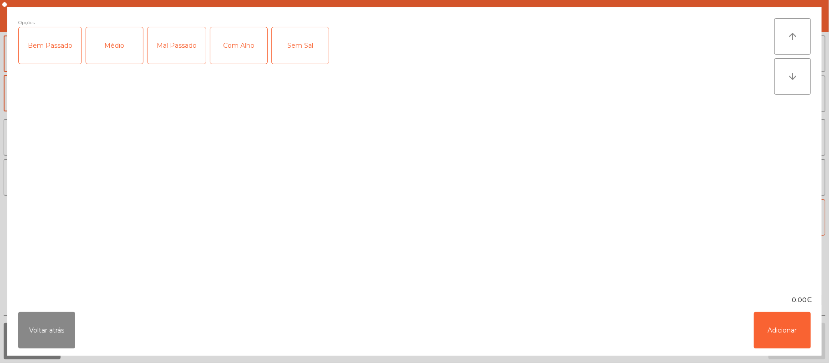
click at [97, 43] on div "Médio" at bounding box center [114, 45] width 57 height 36
click at [66, 336] on button "Voltar atrás" at bounding box center [46, 330] width 57 height 36
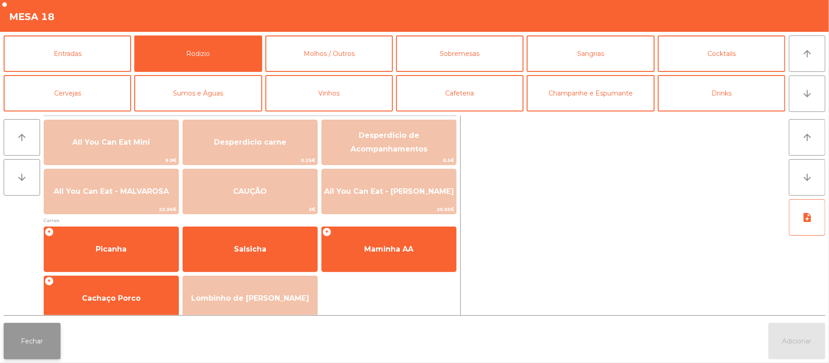
click at [30, 356] on button "Fechar" at bounding box center [32, 341] width 57 height 36
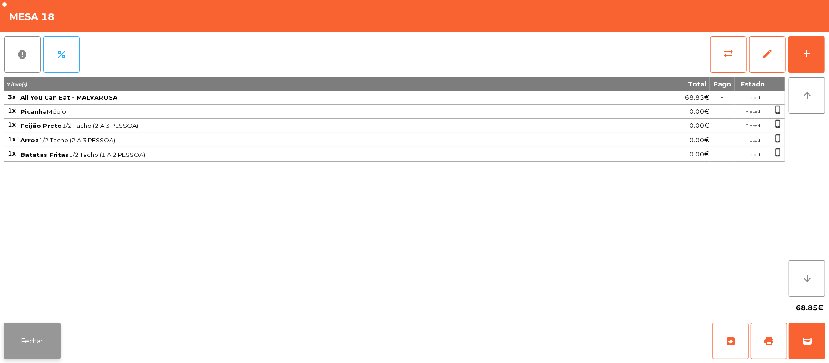
click at [38, 340] on button "Fechar" at bounding box center [32, 341] width 57 height 36
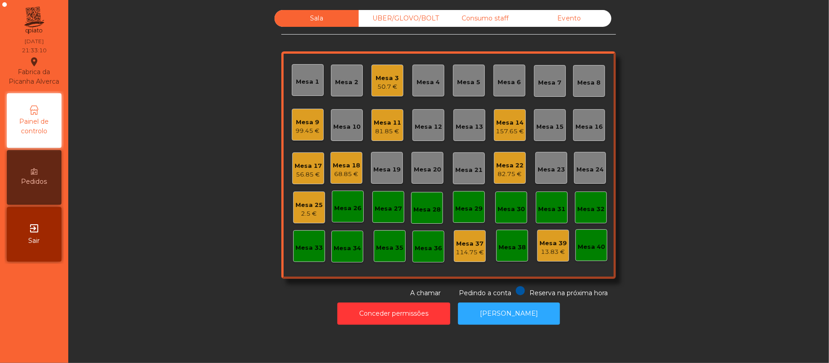
click at [308, 164] on div "Mesa 17" at bounding box center [308, 166] width 27 height 9
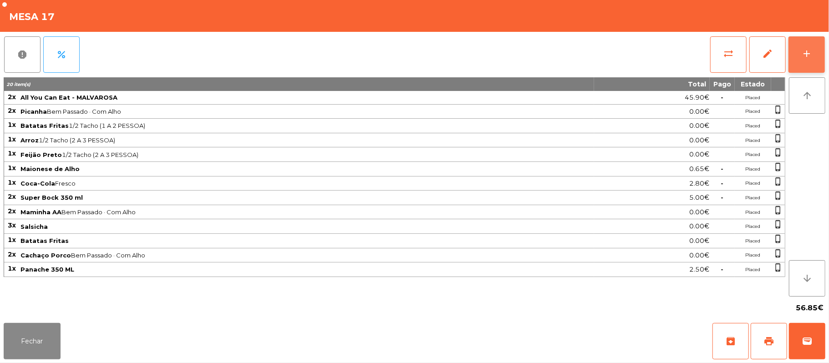
click at [810, 58] on div "add" at bounding box center [806, 53] width 11 height 11
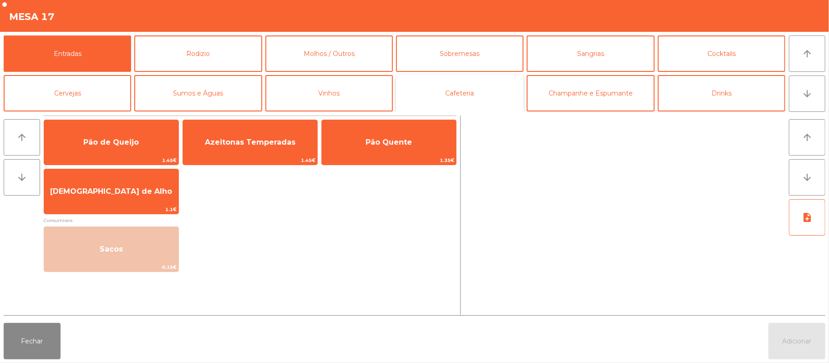
click at [484, 97] on button "Cafeteria" at bounding box center [459, 93] width 127 height 36
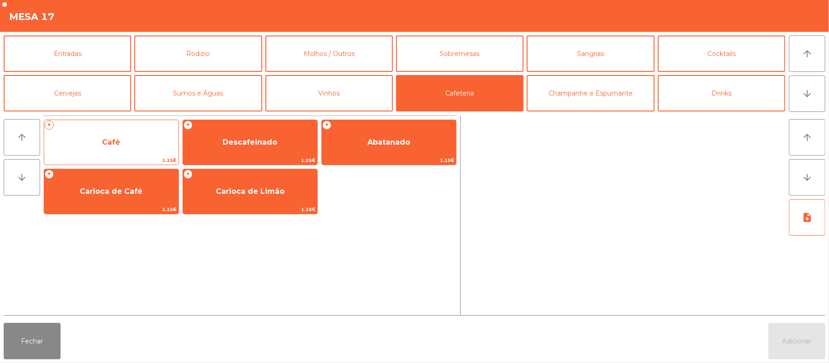
click at [148, 143] on span "Café" at bounding box center [111, 142] width 134 height 25
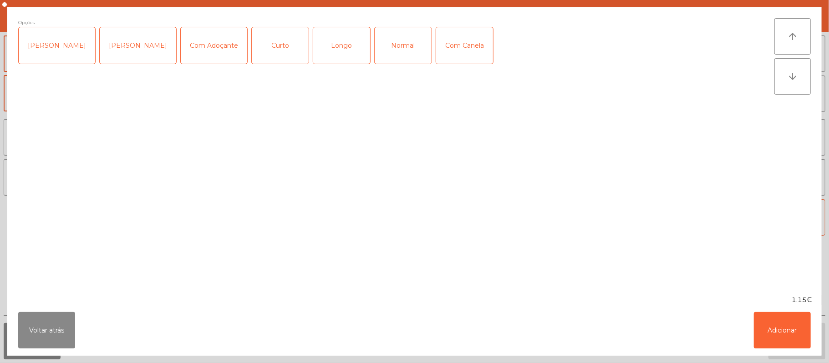
click at [391, 38] on div "Normal" at bounding box center [403, 45] width 57 height 36
click at [784, 318] on button "Adicionar" at bounding box center [782, 330] width 57 height 36
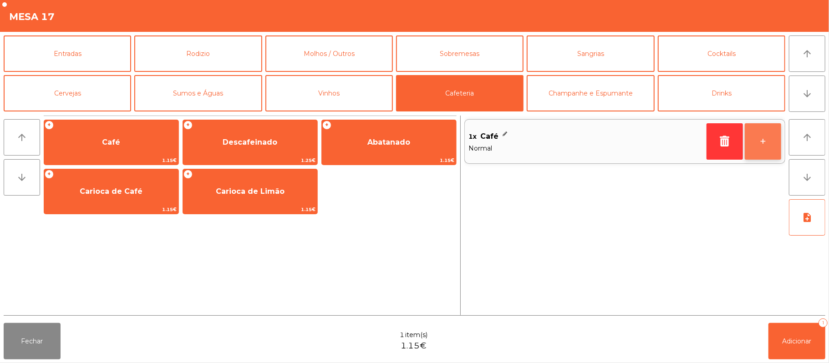
click at [769, 144] on button "+" at bounding box center [763, 141] width 36 height 36
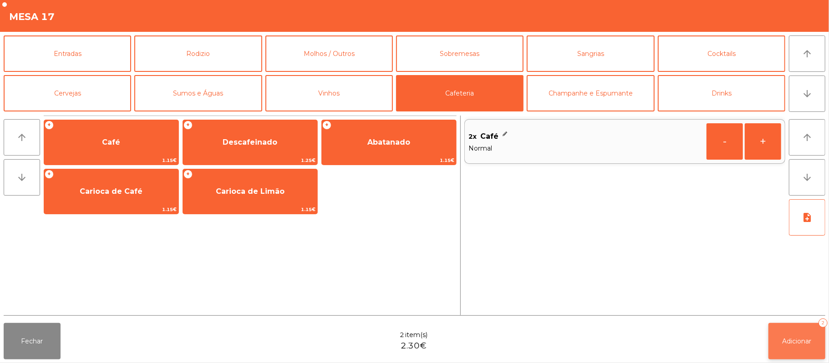
click at [801, 342] on span "Adicionar" at bounding box center [797, 341] width 29 height 8
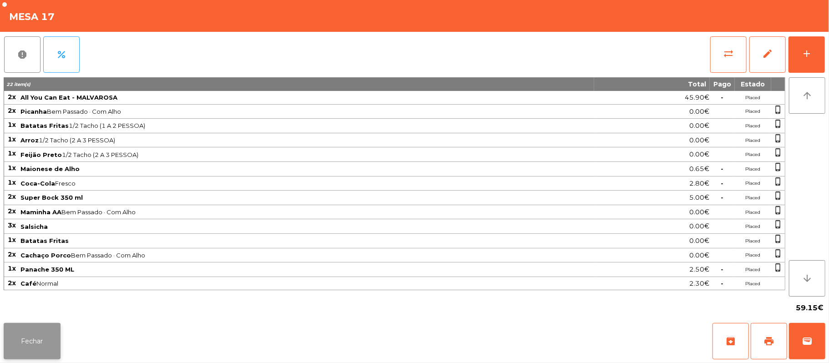
click at [51, 354] on button "Fechar" at bounding box center [32, 341] width 57 height 36
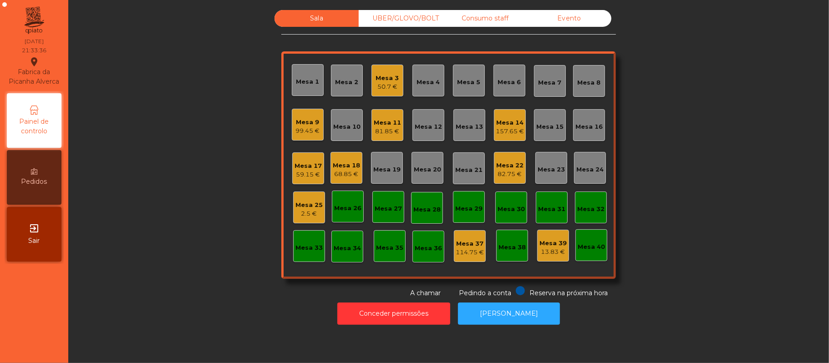
click at [352, 173] on div "68.85 €" at bounding box center [346, 174] width 27 height 9
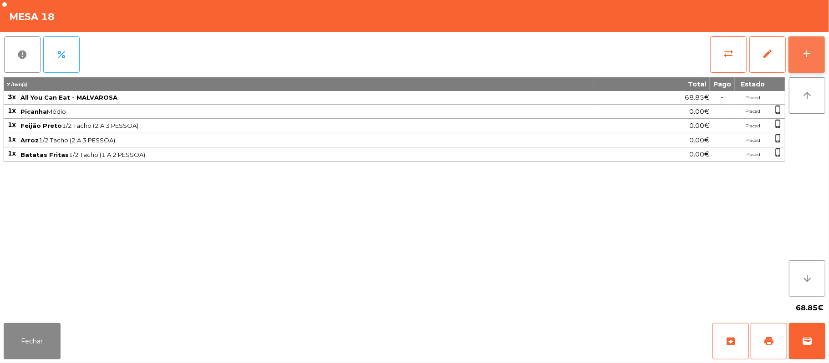
click at [810, 48] on div "add" at bounding box center [806, 53] width 11 height 11
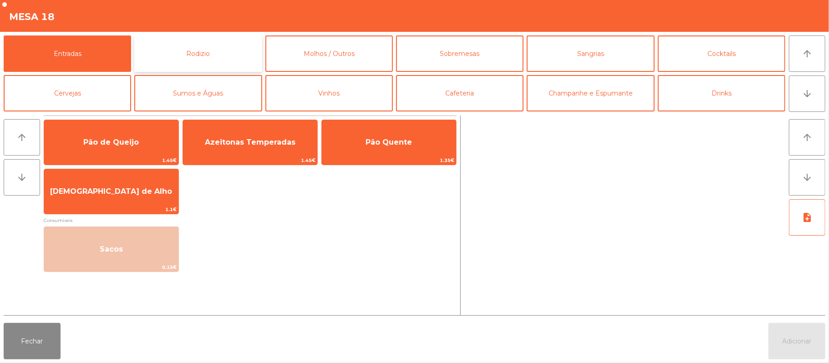
click at [210, 66] on button "Rodizio" at bounding box center [197, 54] width 127 height 36
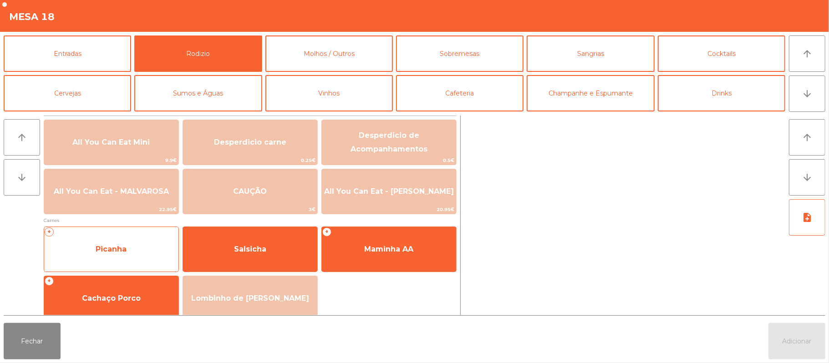
click at [149, 254] on span "Picanha" at bounding box center [111, 249] width 134 height 25
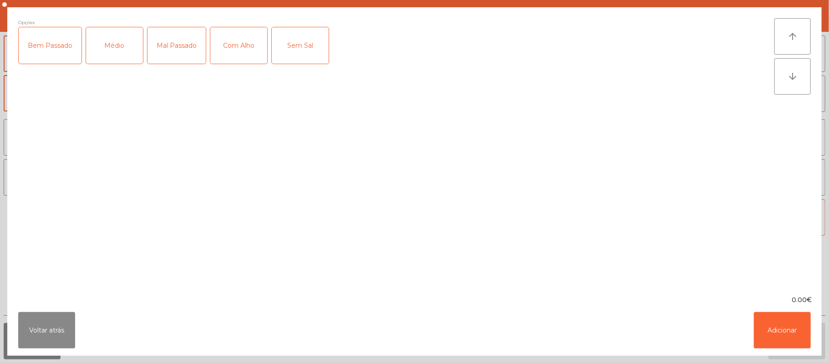
click at [52, 45] on div "Bem Passado" at bounding box center [50, 45] width 63 height 36
click at [233, 53] on div "Com Alho" at bounding box center [238, 45] width 57 height 36
click at [780, 334] on button "Adicionar" at bounding box center [782, 330] width 57 height 36
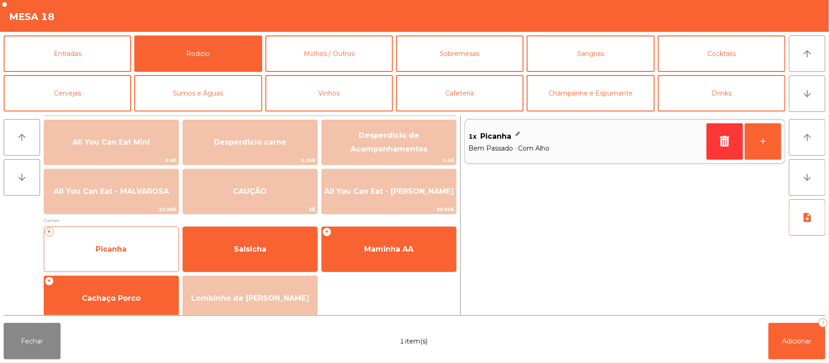
click at [145, 254] on span "Picanha" at bounding box center [111, 249] width 134 height 25
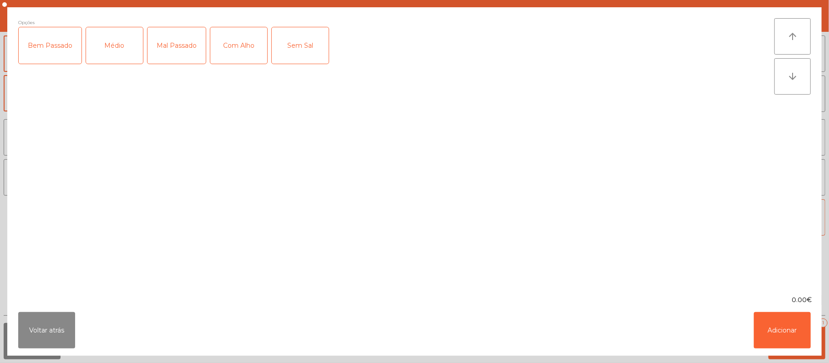
click at [111, 48] on div "Médio" at bounding box center [114, 45] width 57 height 36
click at [215, 33] on div "Com Alho" at bounding box center [238, 45] width 57 height 36
click at [231, 54] on div "Com Alho" at bounding box center [238, 45] width 57 height 36
click at [796, 339] on button "Adicionar" at bounding box center [782, 330] width 57 height 36
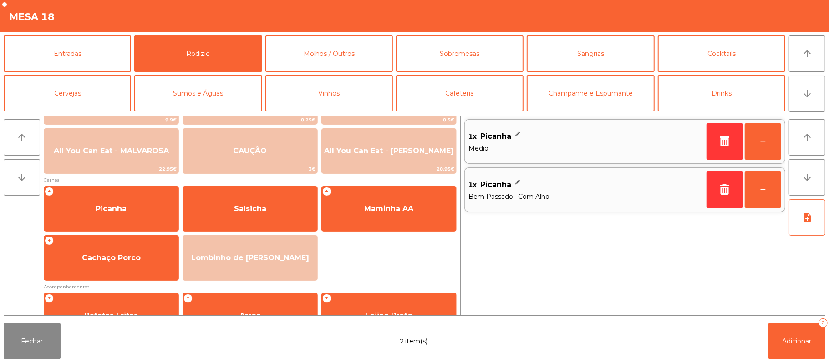
scroll to position [39, 0]
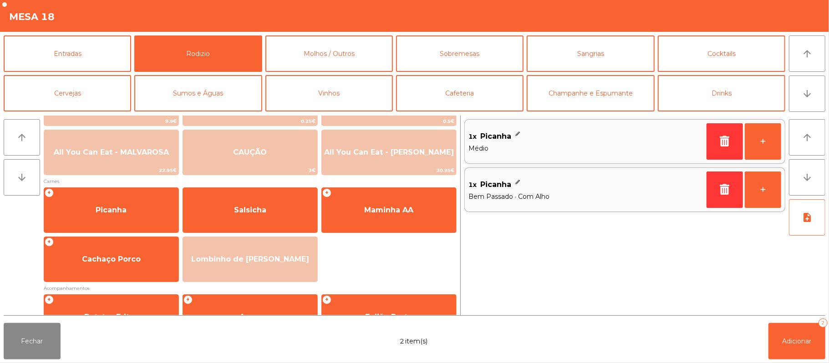
click at [556, 260] on div "1x Picanha Médio + 1x Picanha Bem Passado · Com Alho +" at bounding box center [624, 216] width 321 height 200
click at [798, 323] on button "Adicionar 2" at bounding box center [797, 341] width 57 height 36
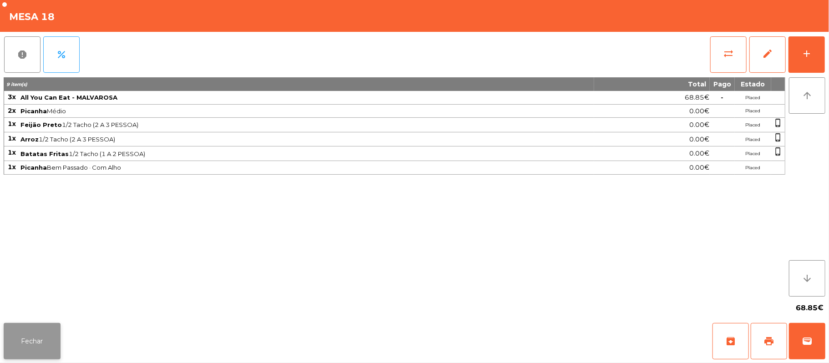
click at [8, 343] on button "Fechar" at bounding box center [32, 341] width 57 height 36
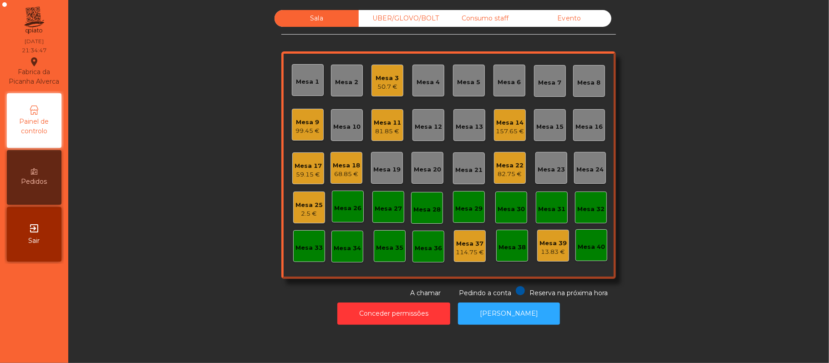
click at [579, 85] on div "Mesa 8" at bounding box center [589, 82] width 23 height 9
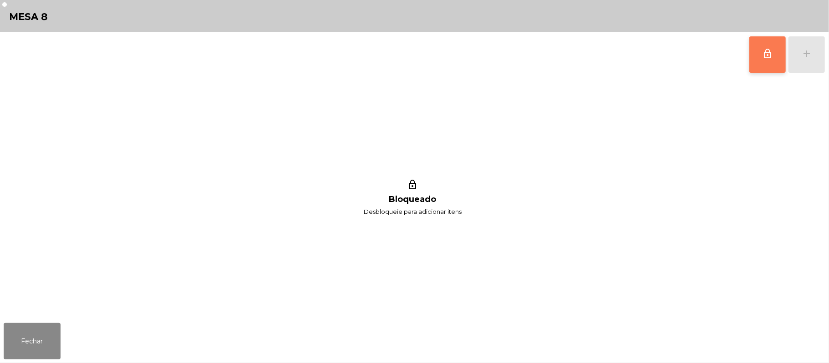
click at [766, 63] on button "lock_outline" at bounding box center [767, 54] width 36 height 36
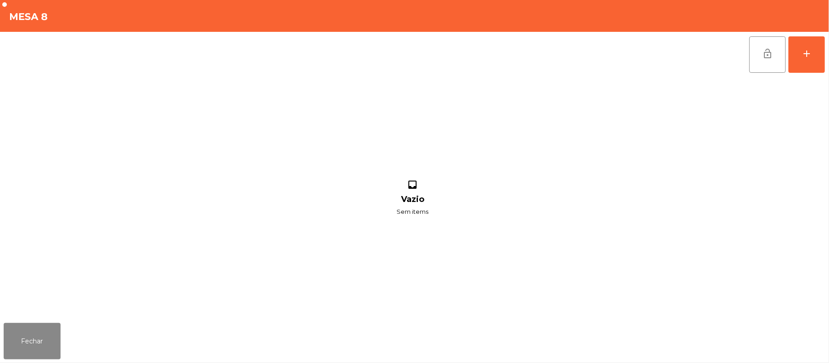
click at [827, 57] on div "lock_open add inbox Vazio Sem items" at bounding box center [414, 176] width 829 height 288
click at [813, 48] on button "add" at bounding box center [807, 54] width 36 height 36
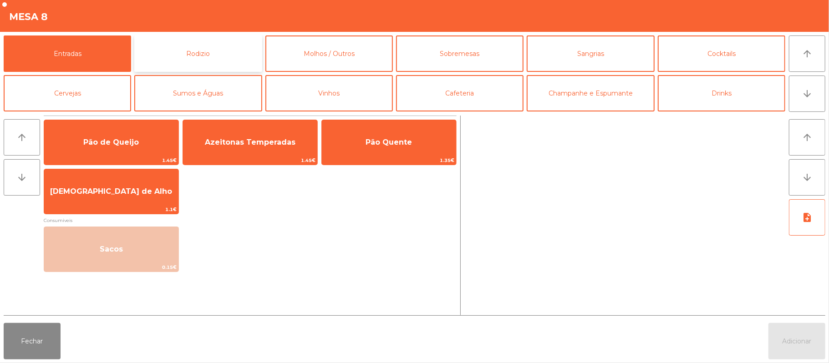
click at [213, 57] on button "Rodizio" at bounding box center [197, 54] width 127 height 36
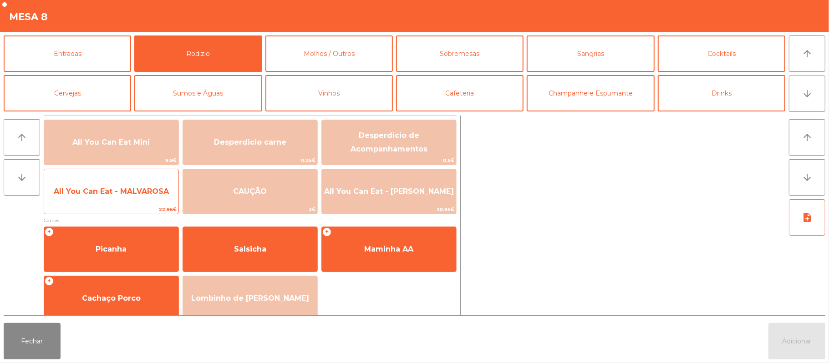
click at [114, 192] on span "All You Can Eat - MALVAROSA" at bounding box center [111, 191] width 115 height 9
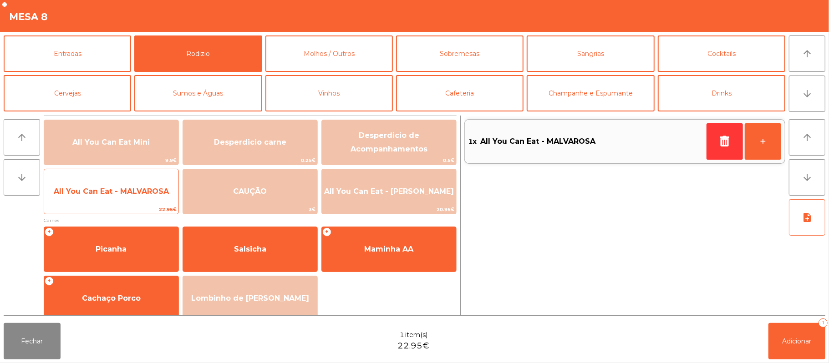
click at [115, 184] on span "All You Can Eat - MALVAROSA" at bounding box center [111, 191] width 134 height 25
click at [129, 187] on span "All You Can Eat - MALVAROSA" at bounding box center [111, 191] width 115 height 9
click at [132, 191] on span "All You Can Eat - MALVAROSA" at bounding box center [111, 191] width 115 height 9
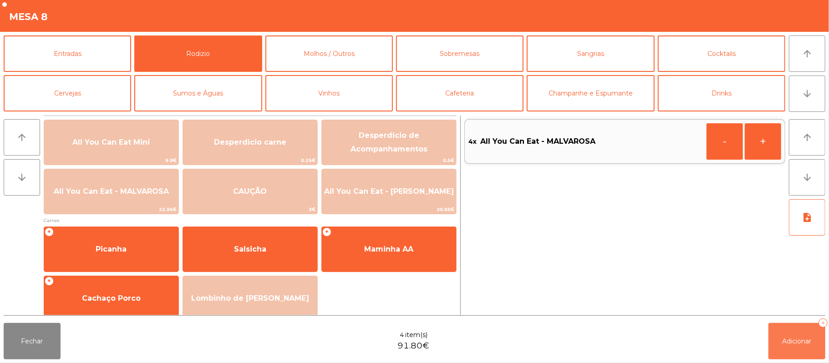
click at [786, 331] on button "Adicionar 4" at bounding box center [797, 341] width 57 height 36
click at [722, 285] on div "inbox Vazio Sem items" at bounding box center [413, 198] width 818 height 242
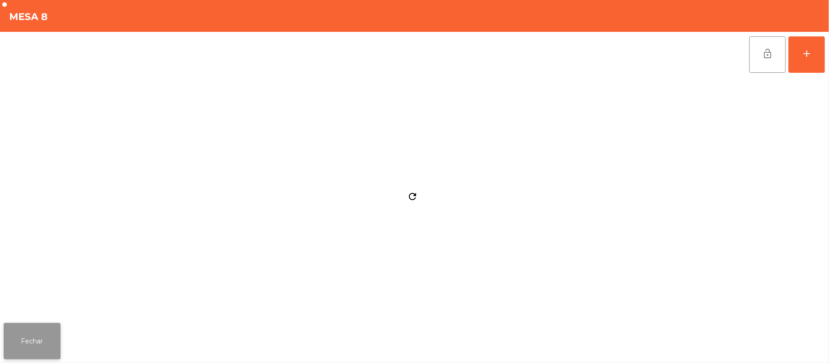
click at [25, 327] on button "Fechar" at bounding box center [32, 341] width 57 height 36
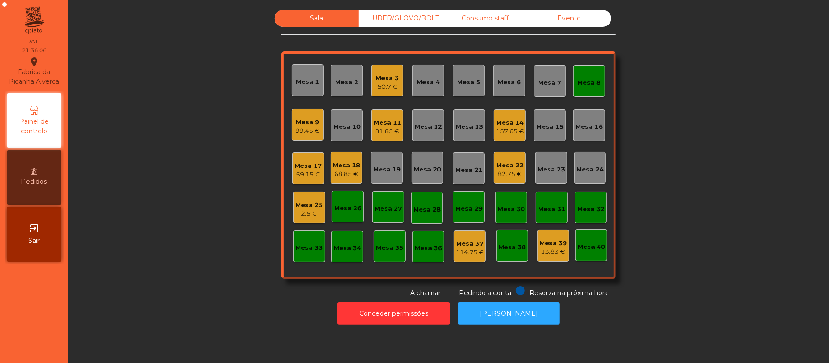
click at [464, 80] on div "Mesa 5" at bounding box center [469, 82] width 23 height 9
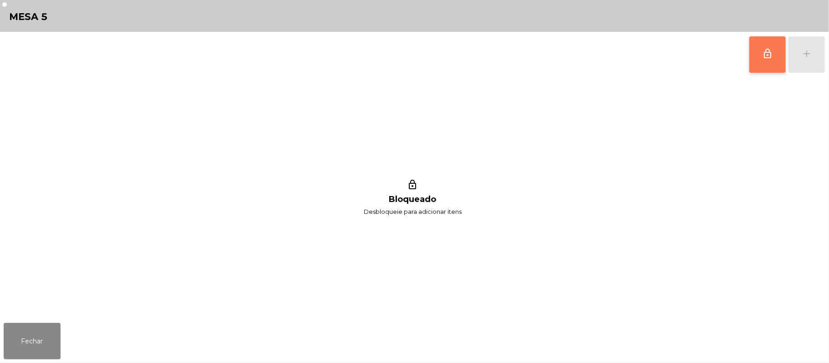
click at [761, 56] on button "lock_outline" at bounding box center [767, 54] width 36 height 36
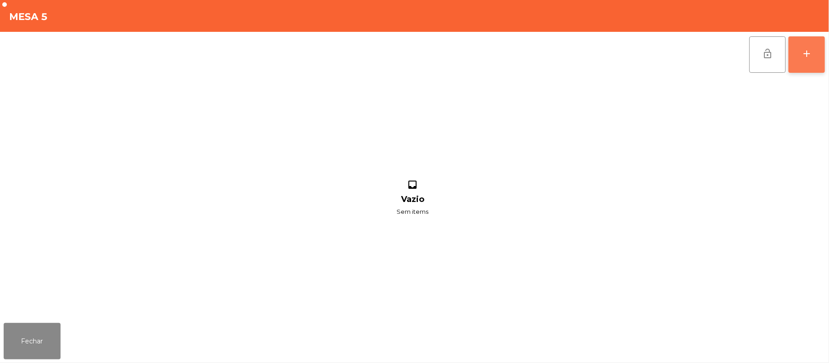
click at [800, 59] on button "add" at bounding box center [807, 54] width 36 height 36
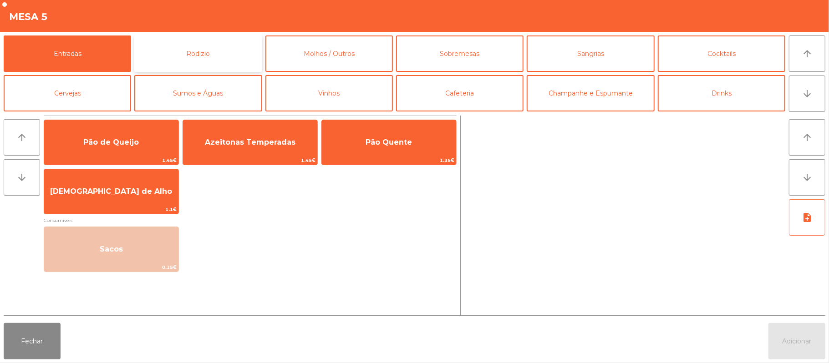
click at [242, 53] on button "Rodizio" at bounding box center [197, 54] width 127 height 36
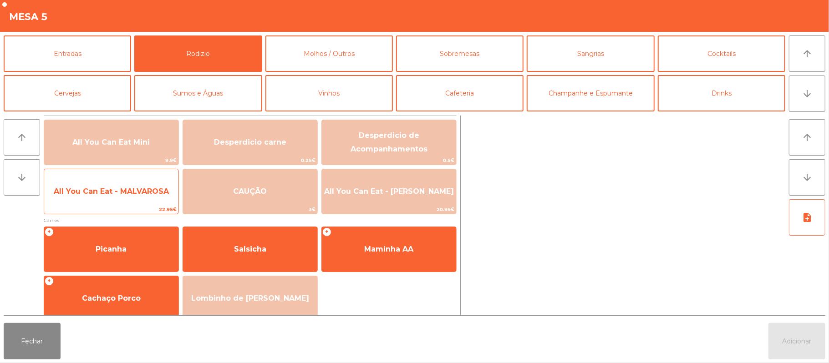
click at [113, 192] on span "All You Can Eat - MALVAROSA" at bounding box center [111, 191] width 115 height 9
click at [111, 187] on span "All You Can Eat - MALVAROSA" at bounding box center [111, 191] width 115 height 9
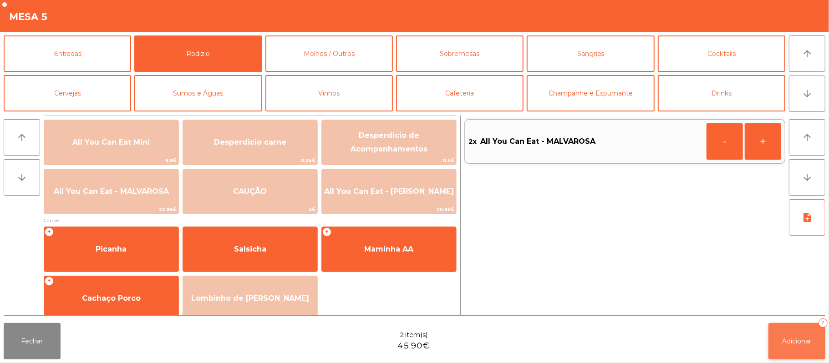
click at [791, 344] on span "Adicionar" at bounding box center [797, 341] width 29 height 8
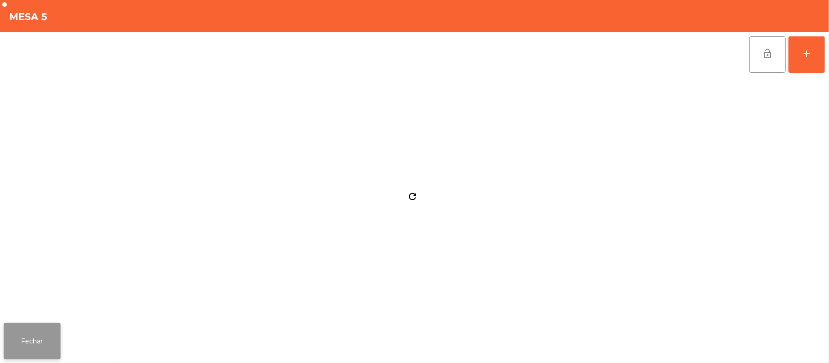
click at [37, 339] on button "Fechar" at bounding box center [32, 341] width 57 height 36
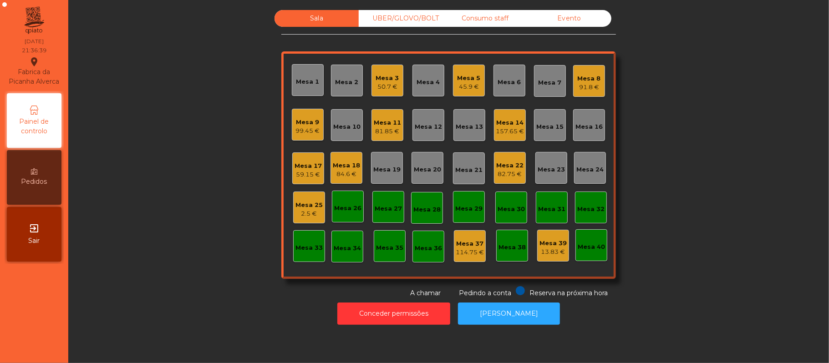
click at [472, 82] on div "45.9 €" at bounding box center [469, 86] width 23 height 9
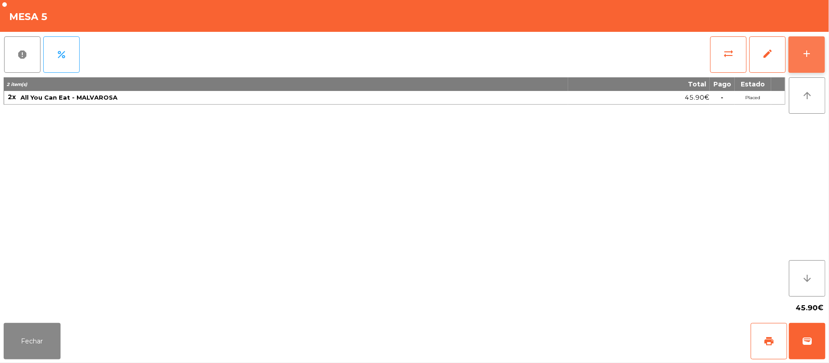
click at [805, 48] on div "add" at bounding box center [806, 53] width 11 height 11
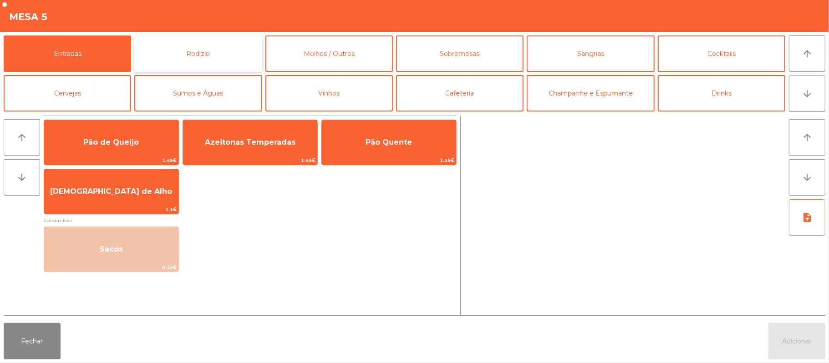
click at [212, 63] on button "Rodizio" at bounding box center [197, 54] width 127 height 36
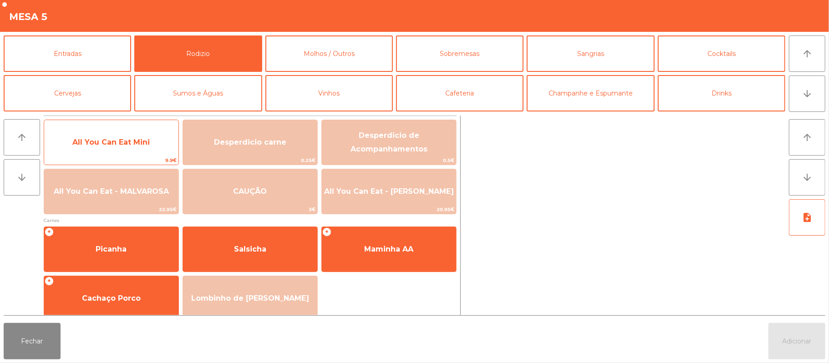
click at [138, 146] on span "All You Can Eat Mini" at bounding box center [110, 142] width 77 height 9
click at [133, 146] on span "All You Can Eat Mini" at bounding box center [110, 142] width 77 height 9
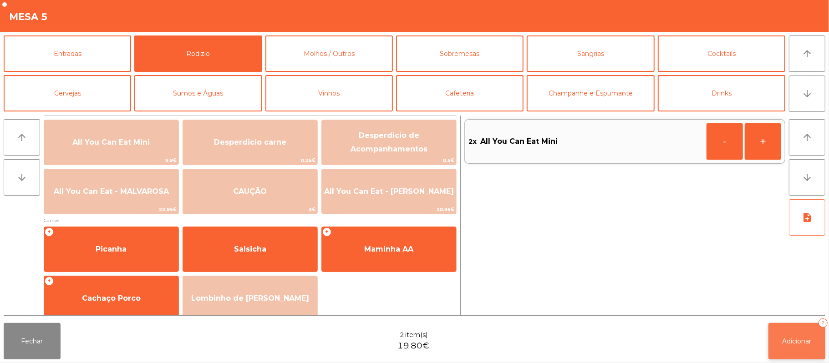
click at [793, 345] on span "Adicionar" at bounding box center [797, 341] width 29 height 8
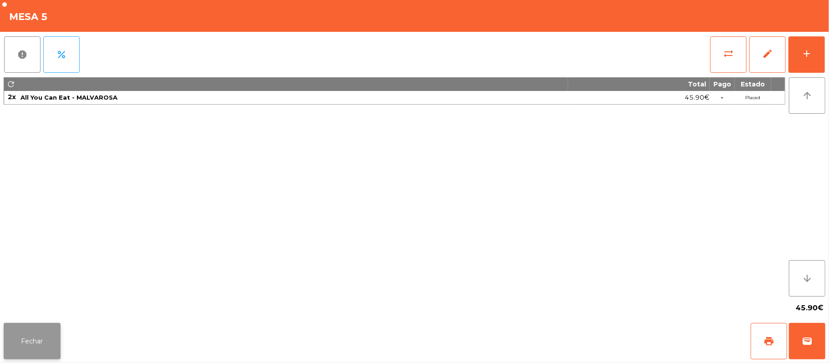
click at [27, 331] on button "Fechar" at bounding box center [32, 341] width 57 height 36
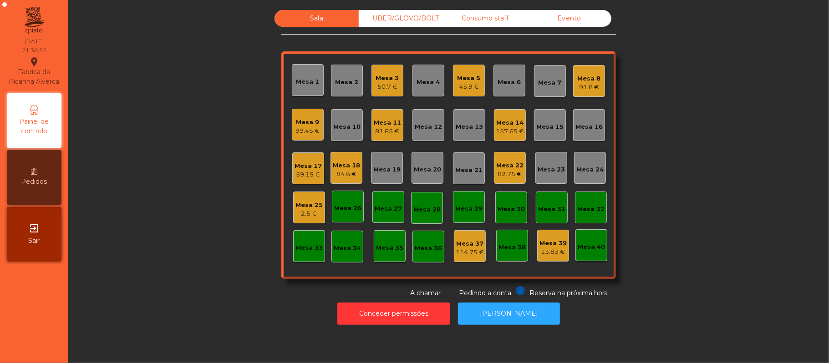
click at [578, 88] on div "91.8 €" at bounding box center [589, 87] width 23 height 9
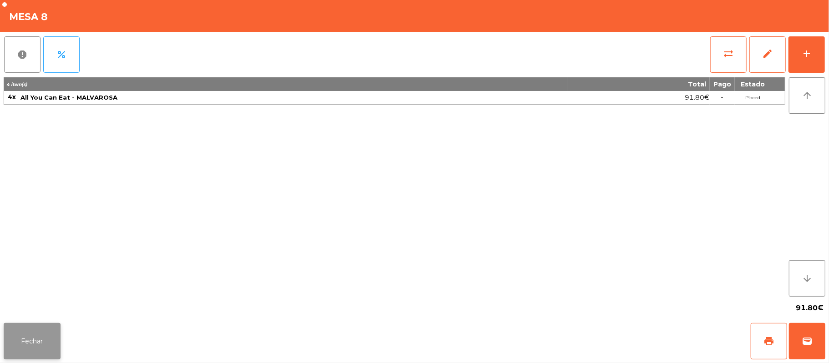
click at [8, 325] on button "Fechar" at bounding box center [32, 341] width 57 height 36
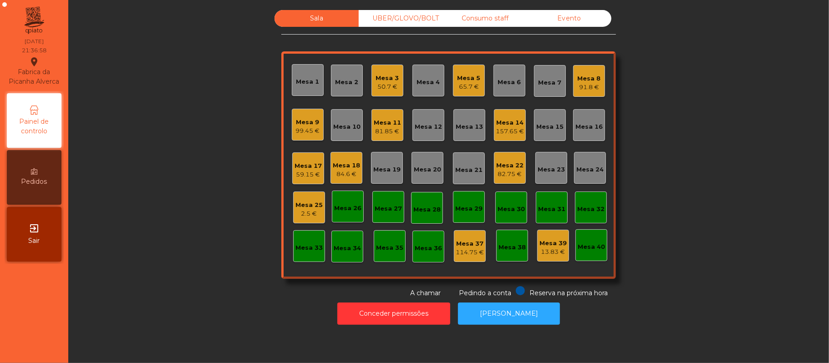
click at [582, 77] on div "Mesa 8" at bounding box center [589, 78] width 23 height 9
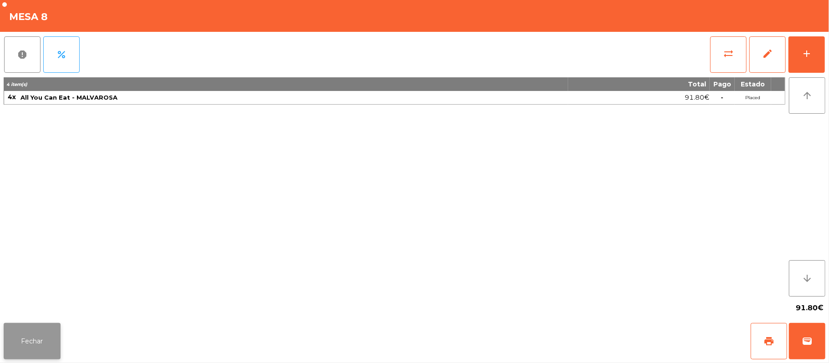
click at [53, 334] on button "Fechar" at bounding box center [32, 341] width 57 height 36
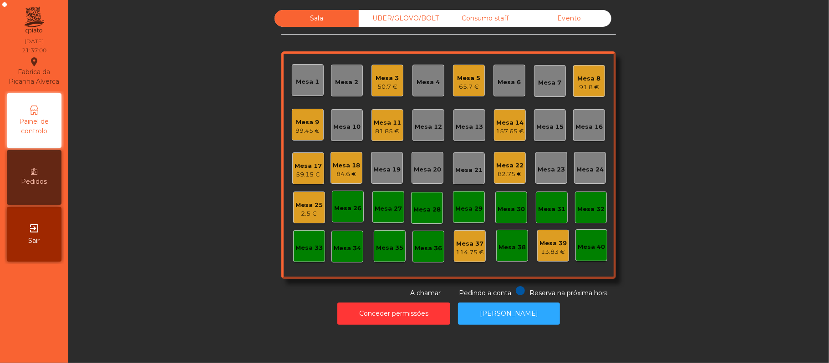
click at [467, 79] on div "Mesa 5" at bounding box center [469, 78] width 23 height 9
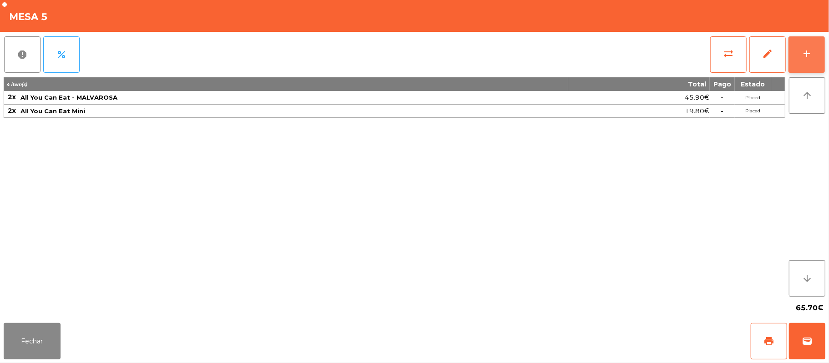
click at [825, 51] on button "add" at bounding box center [807, 54] width 36 height 36
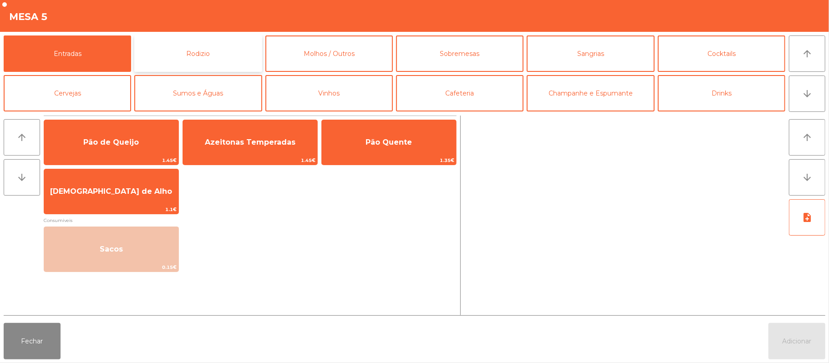
click at [226, 60] on button "Rodizio" at bounding box center [197, 54] width 127 height 36
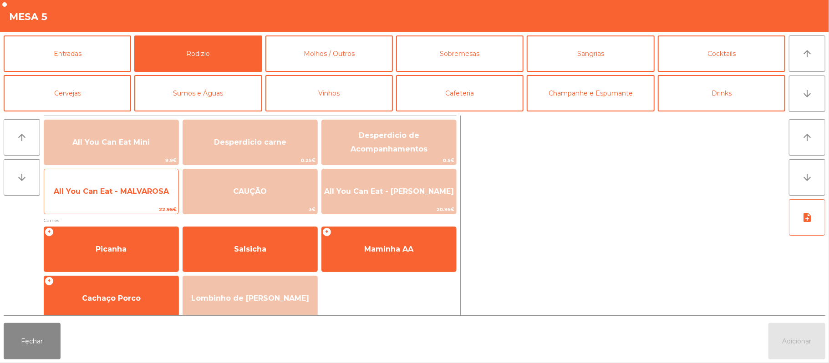
click at [149, 190] on span "All You Can Eat - MALVAROSA" at bounding box center [111, 191] width 115 height 9
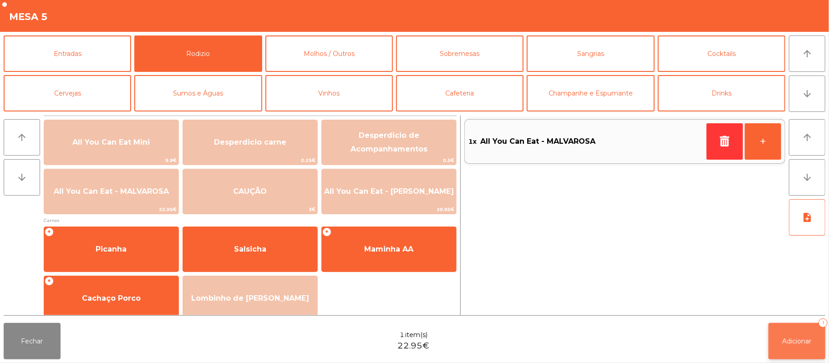
click at [798, 340] on span "Adicionar" at bounding box center [797, 341] width 29 height 8
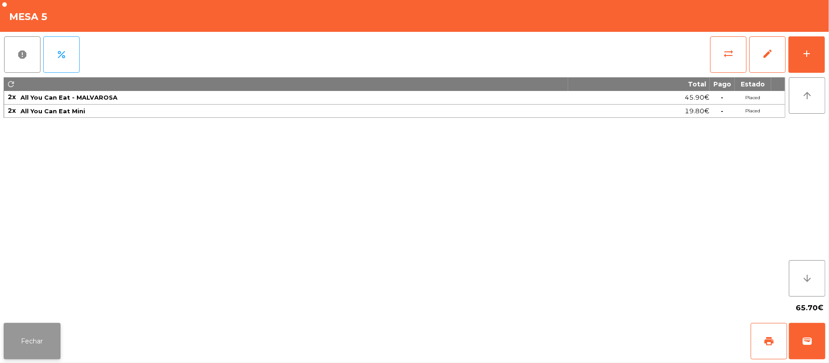
click at [15, 350] on button "Fechar" at bounding box center [32, 341] width 57 height 36
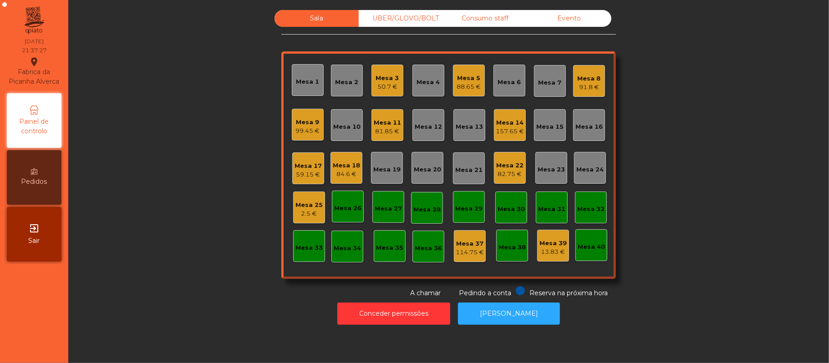
click at [339, 175] on div "84.6 €" at bounding box center [346, 174] width 27 height 9
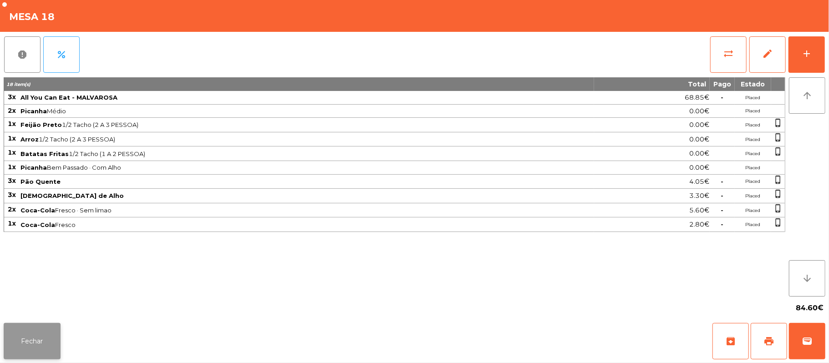
click at [31, 332] on button "Fechar" at bounding box center [32, 341] width 57 height 36
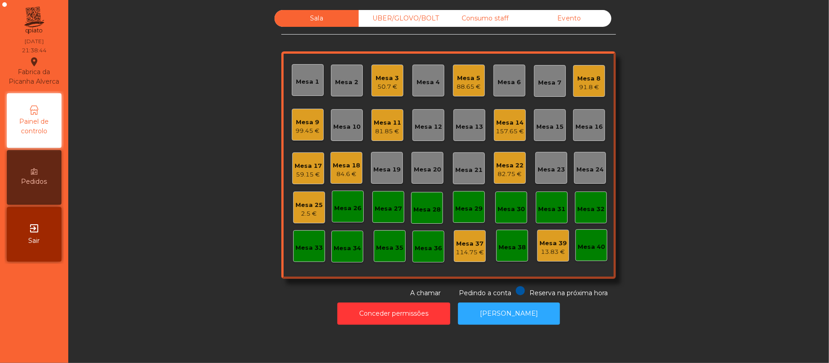
click at [352, 177] on div "84.6 €" at bounding box center [346, 174] width 27 height 9
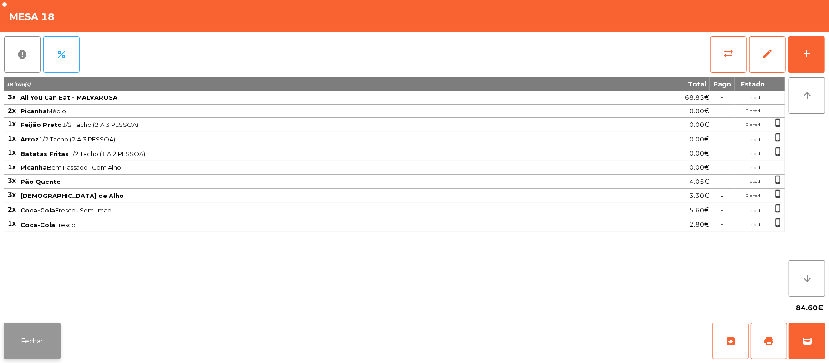
click at [41, 340] on button "Fechar" at bounding box center [32, 341] width 57 height 36
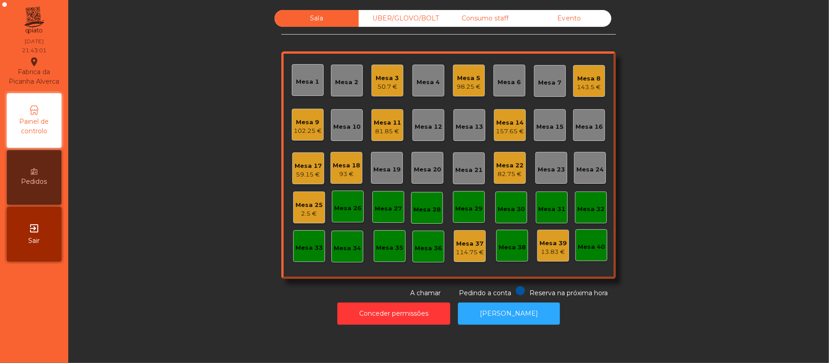
click at [296, 171] on div "59.15 €" at bounding box center [308, 174] width 27 height 9
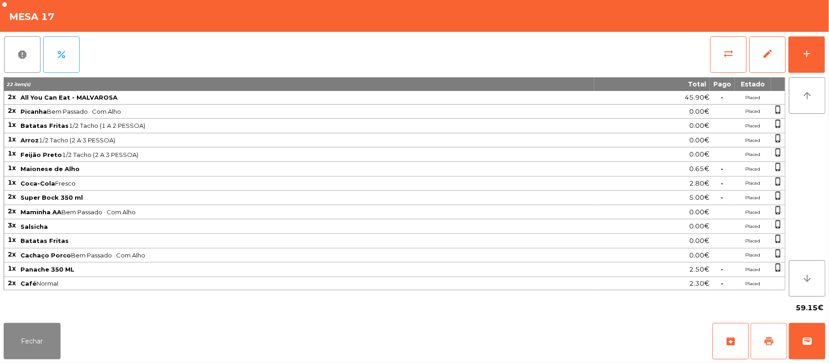
click at [765, 341] on span "print" at bounding box center [769, 341] width 11 height 11
click at [804, 345] on span "wallet" at bounding box center [807, 341] width 11 height 11
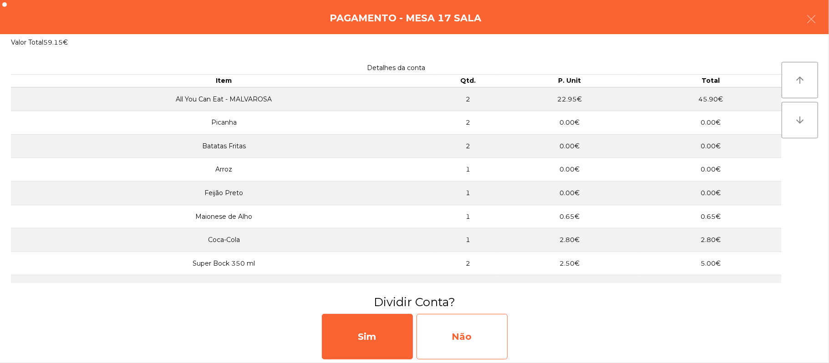
click at [466, 336] on div "Não" at bounding box center [462, 337] width 91 height 46
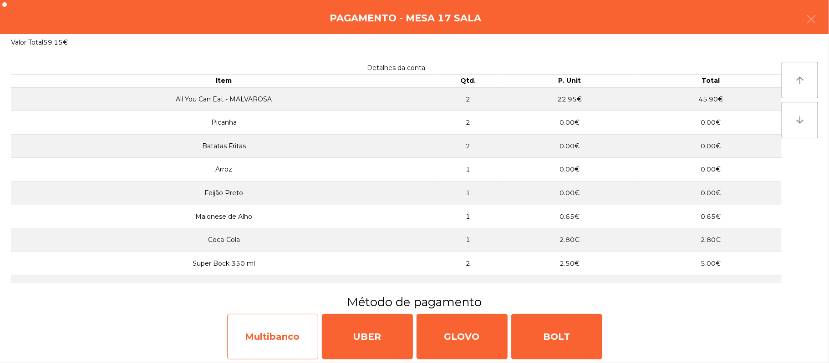
click at [292, 331] on div "Multibanco" at bounding box center [272, 337] width 91 height 46
select select "**"
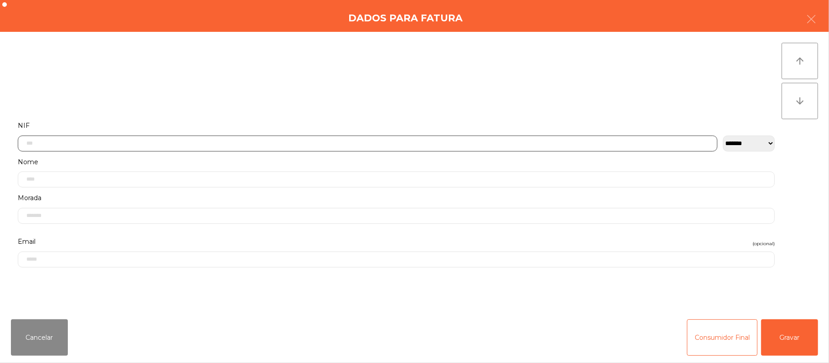
click at [170, 143] on input "text" at bounding box center [368, 144] width 700 height 16
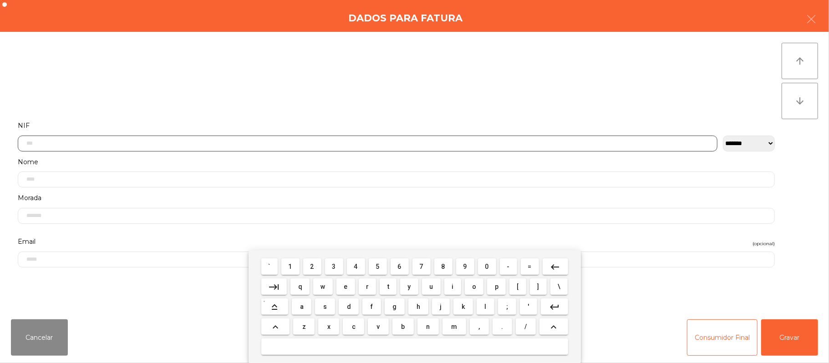
scroll to position [76, 0]
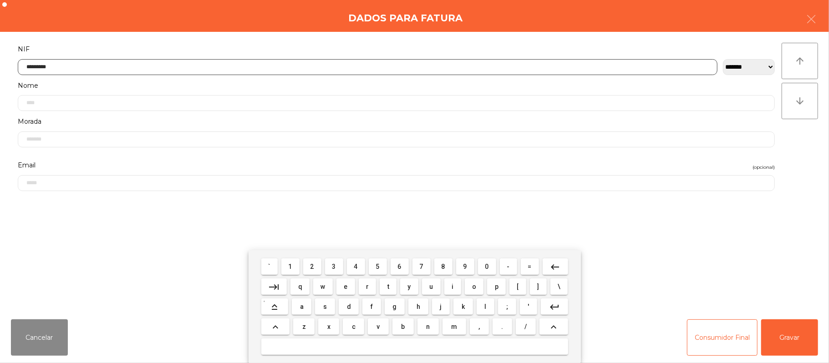
type input "*********"
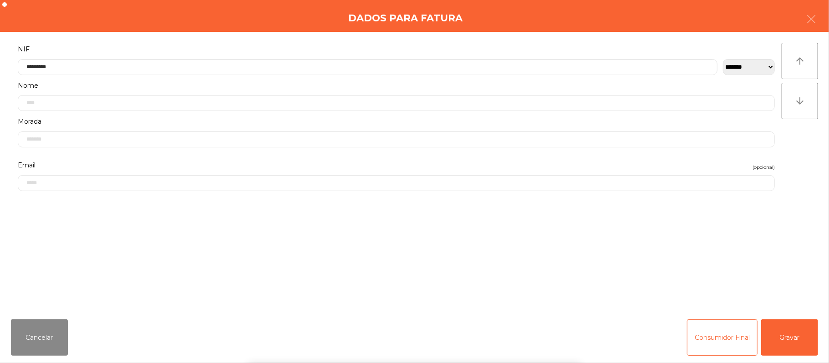
click at [795, 332] on div "` 1 2 3 4 5 6 7 8 9 0 - = keyboard_backspace keyboard_tab q w e r t y u i o p […" at bounding box center [414, 306] width 829 height 113
click at [795, 342] on button "Gravar" at bounding box center [789, 338] width 57 height 36
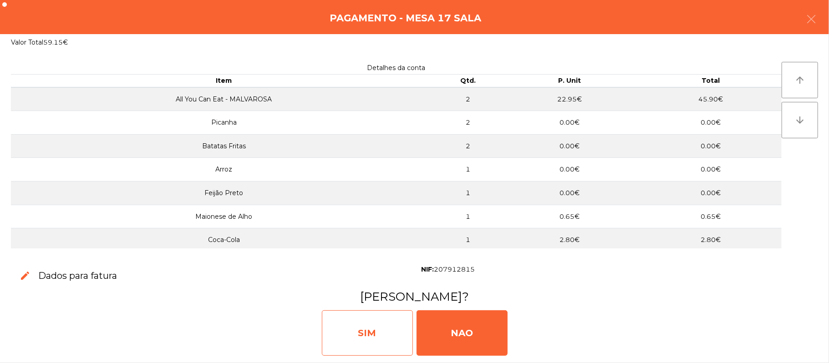
click at [378, 336] on div "SIM" at bounding box center [367, 334] width 91 height 46
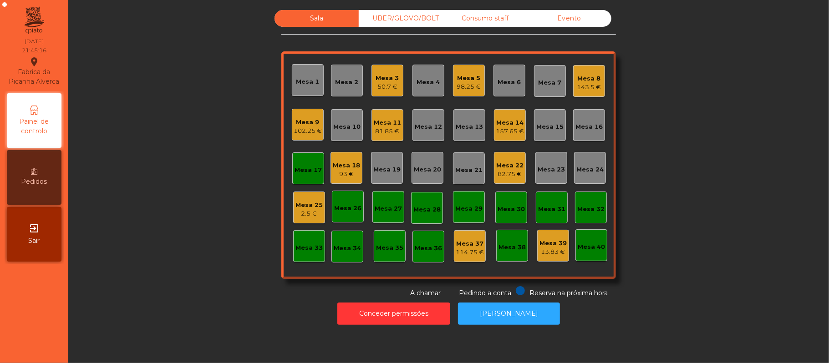
click at [310, 179] on div "Mesa 17" at bounding box center [308, 169] width 32 height 32
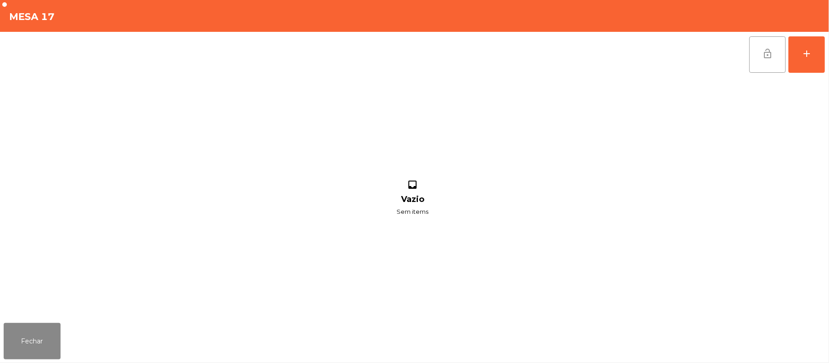
click at [770, 46] on button "lock_open" at bounding box center [767, 54] width 36 height 36
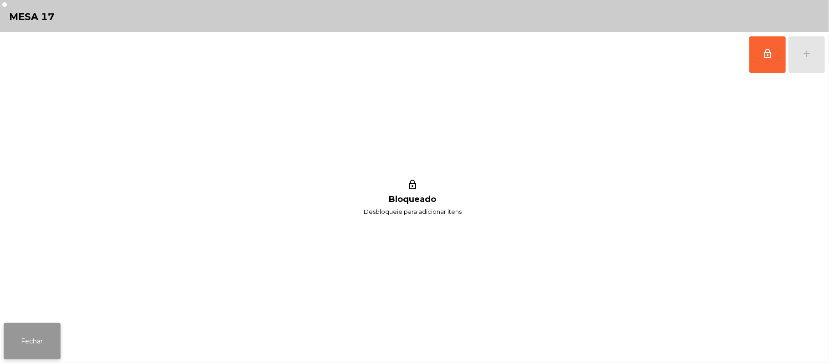
click at [37, 348] on button "Fechar" at bounding box center [32, 341] width 57 height 36
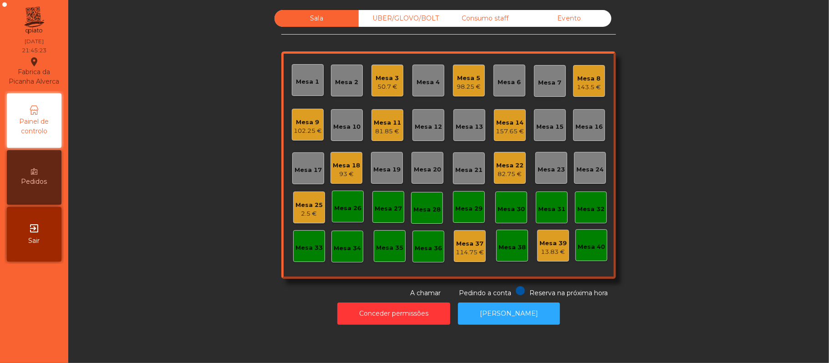
click at [388, 79] on div "Mesa 3" at bounding box center [387, 78] width 23 height 9
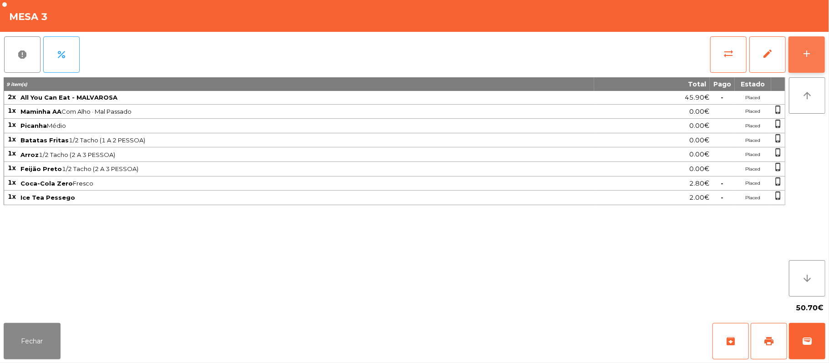
click at [813, 44] on button "add" at bounding box center [807, 54] width 36 height 36
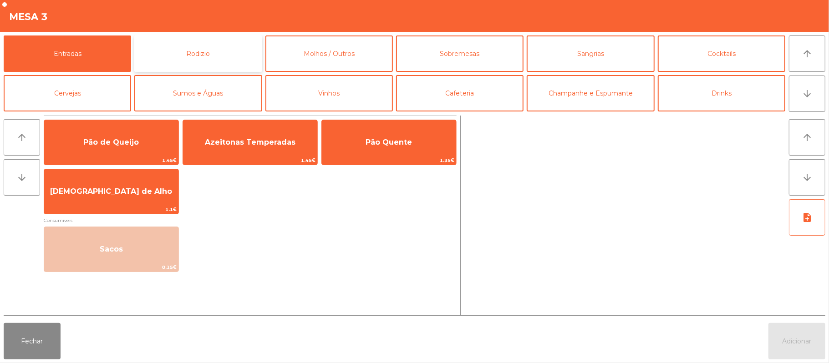
click at [217, 46] on button "Rodizio" at bounding box center [197, 54] width 127 height 36
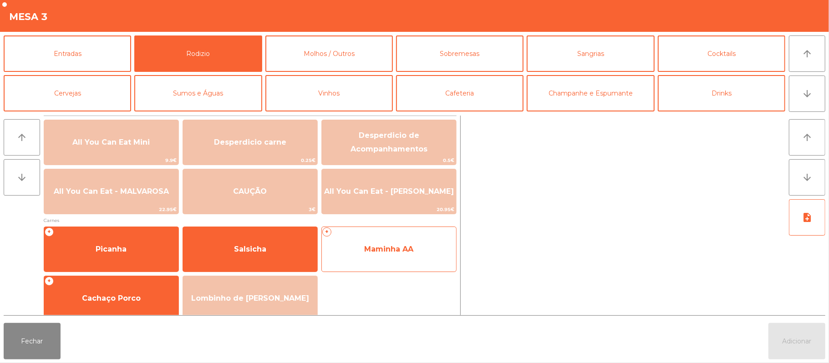
click at [398, 247] on span "Maminha AA" at bounding box center [388, 249] width 49 height 9
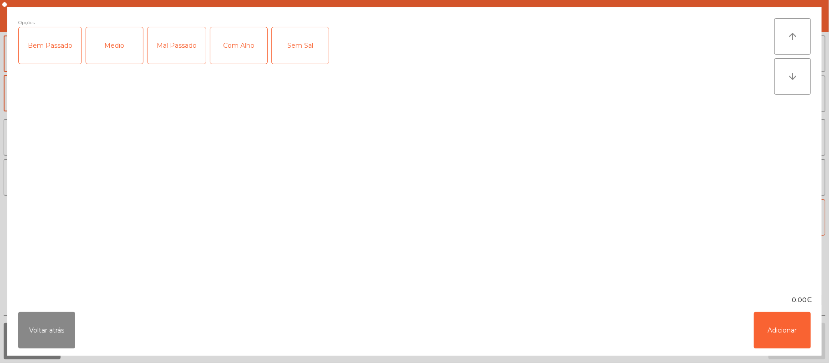
click at [179, 48] on div "Mal Passado" at bounding box center [177, 45] width 58 height 36
click at [246, 45] on div "Com Alho" at bounding box center [238, 45] width 57 height 36
click at [795, 336] on button "Adicionar" at bounding box center [782, 330] width 57 height 36
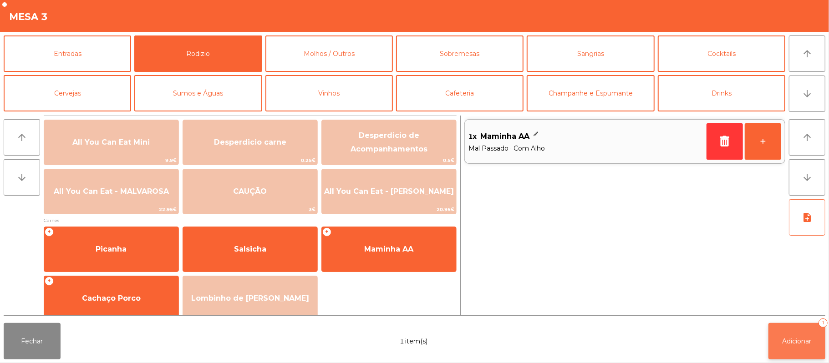
click at [796, 343] on span "Adicionar" at bounding box center [797, 341] width 29 height 8
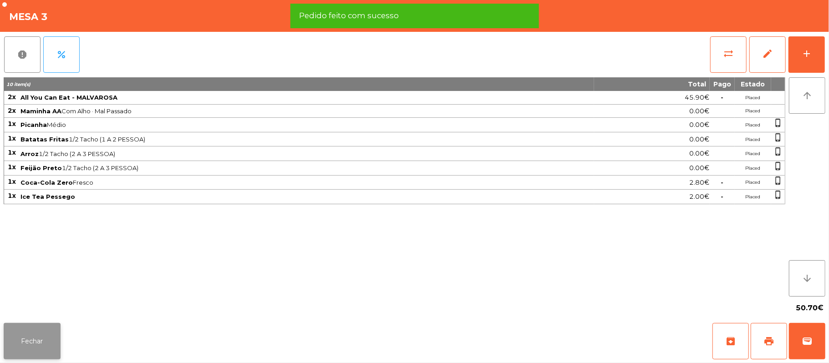
click at [52, 335] on button "Fechar" at bounding box center [32, 341] width 57 height 36
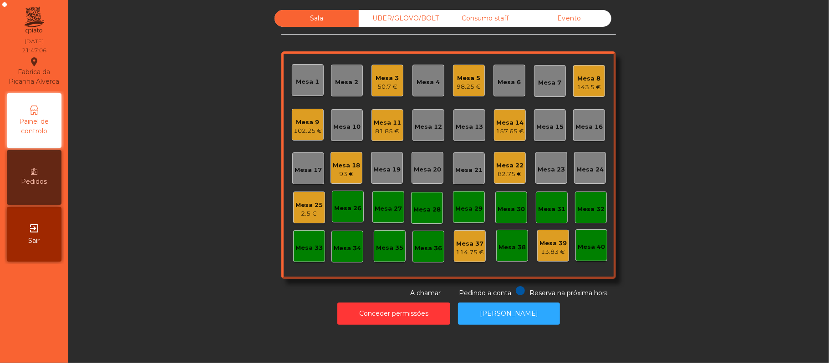
click at [379, 19] on div "UBER/GLOVO/BOLT" at bounding box center [401, 18] width 84 height 17
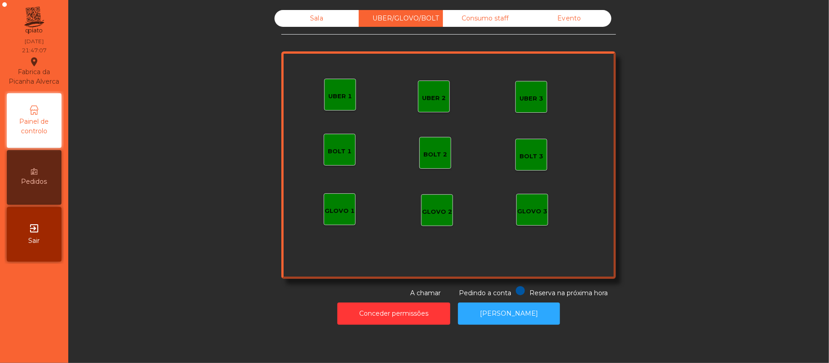
click at [320, 25] on div "Sala" at bounding box center [317, 18] width 84 height 17
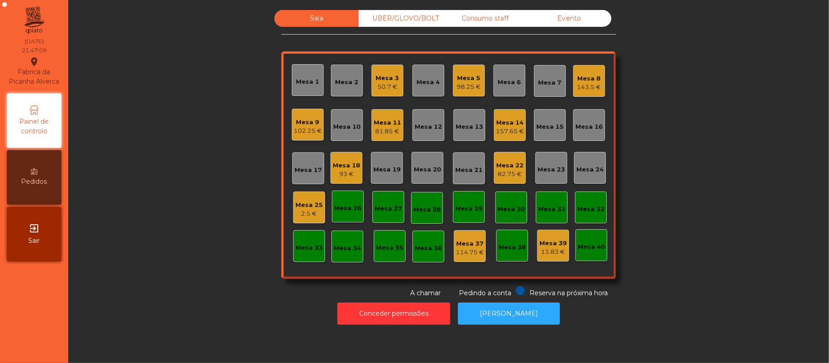
click at [349, 173] on div "93 €" at bounding box center [346, 174] width 27 height 9
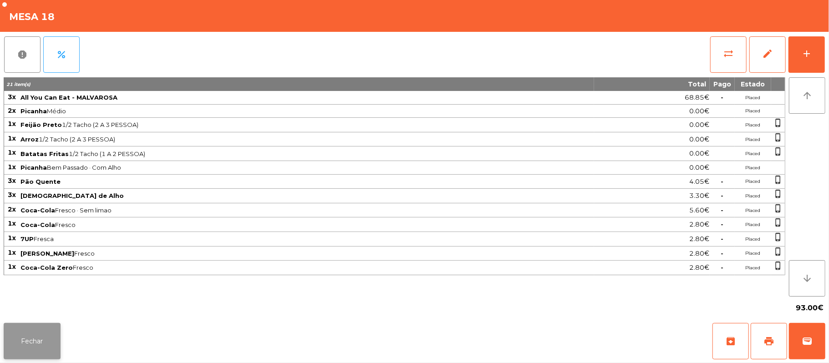
click at [38, 340] on button "Fechar" at bounding box center [32, 341] width 57 height 36
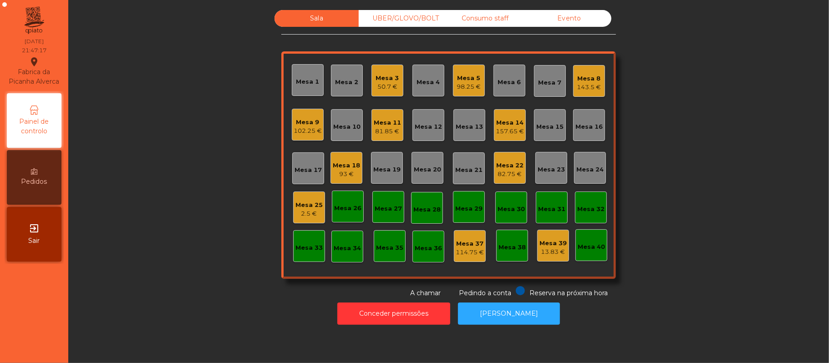
click at [306, 216] on div "2.5 €" at bounding box center [309, 213] width 27 height 9
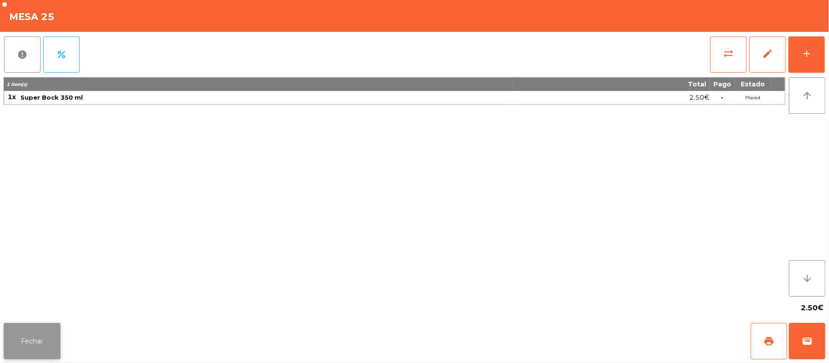
click at [33, 350] on button "Fechar" at bounding box center [32, 341] width 57 height 36
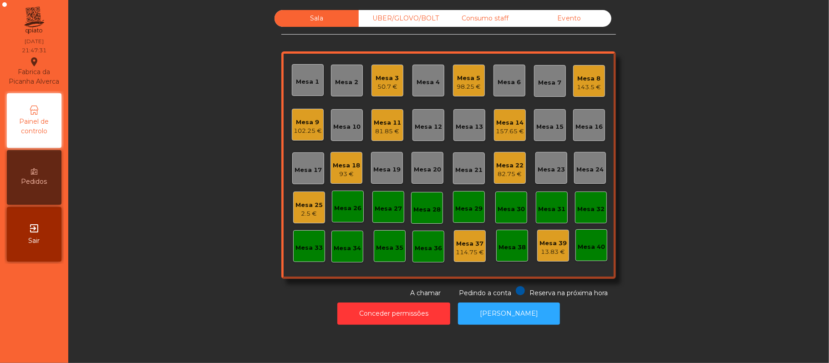
click at [430, 170] on div "Mesa 20" at bounding box center [427, 169] width 27 height 9
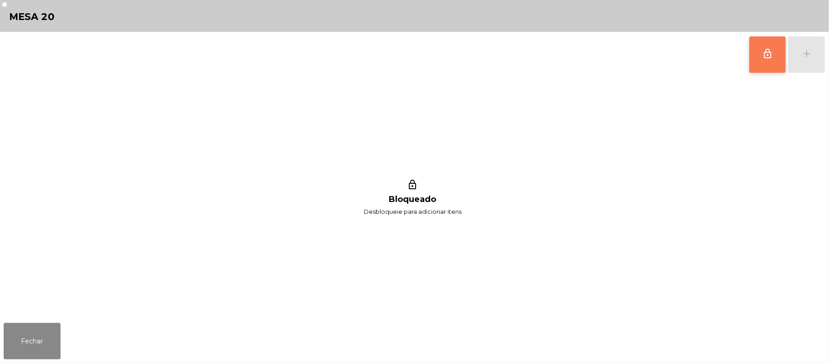
click at [774, 53] on button "lock_outline" at bounding box center [767, 54] width 36 height 36
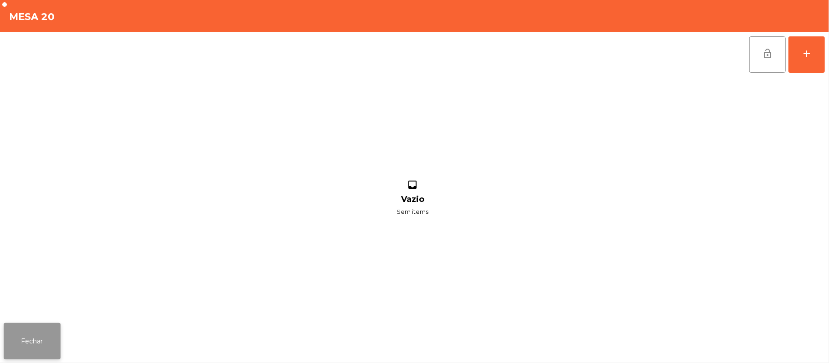
click at [33, 337] on button "Fechar" at bounding box center [32, 341] width 57 height 36
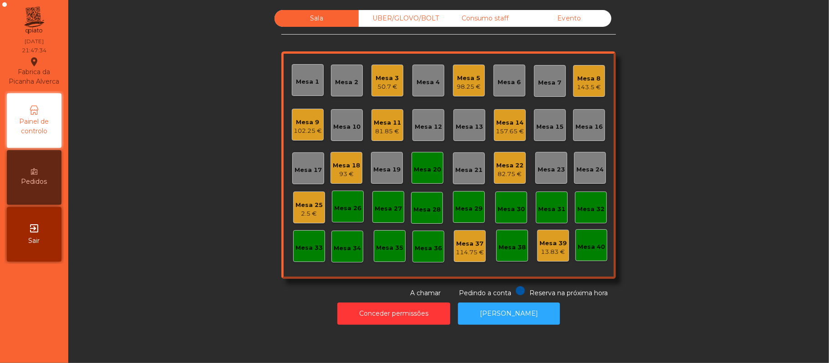
click at [310, 217] on div "2.5 €" at bounding box center [309, 213] width 27 height 9
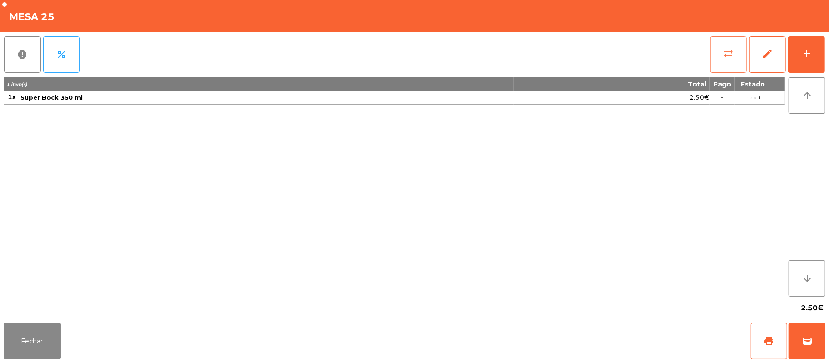
click at [720, 51] on button "sync_alt" at bounding box center [728, 54] width 36 height 36
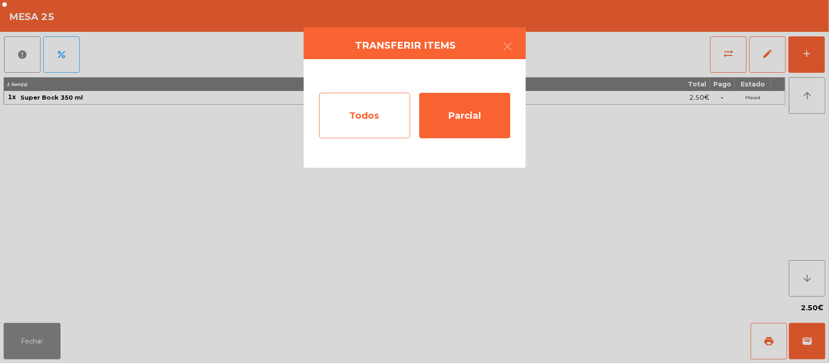
click at [372, 119] on div "Todos" at bounding box center [364, 116] width 91 height 46
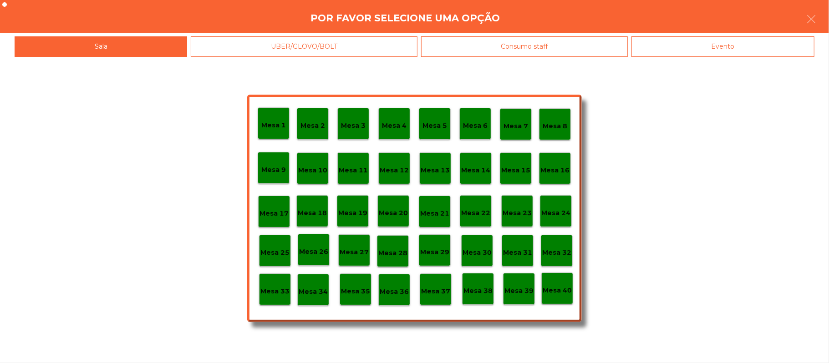
click at [392, 204] on div "Mesa 20" at bounding box center [393, 211] width 29 height 14
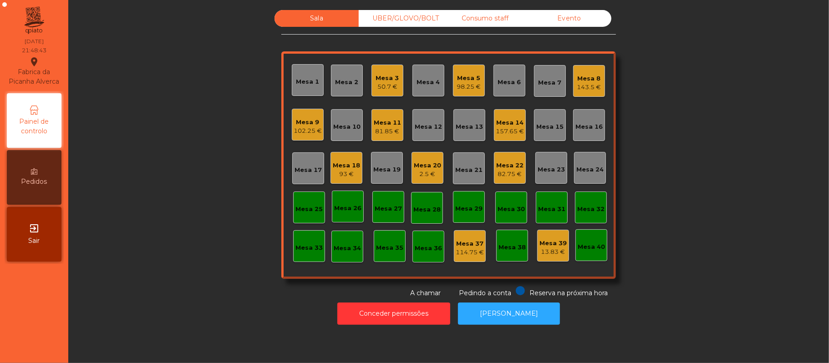
click at [422, 172] on div "2.5 €" at bounding box center [427, 174] width 27 height 9
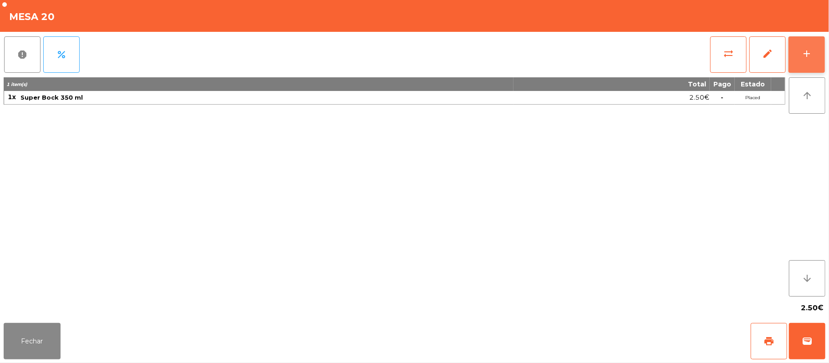
click at [813, 48] on button "add" at bounding box center [807, 54] width 36 height 36
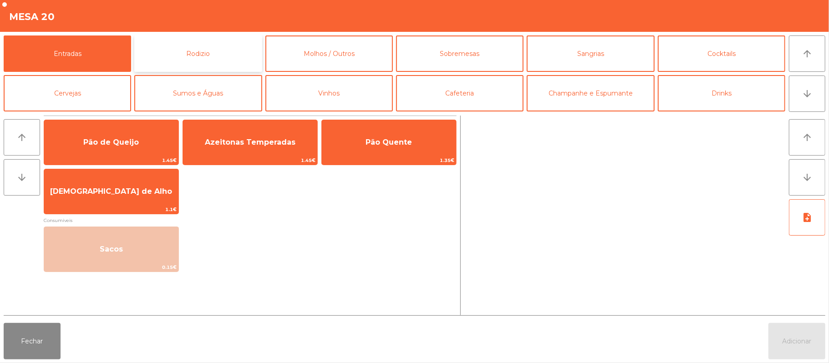
click at [232, 56] on button "Rodizio" at bounding box center [197, 54] width 127 height 36
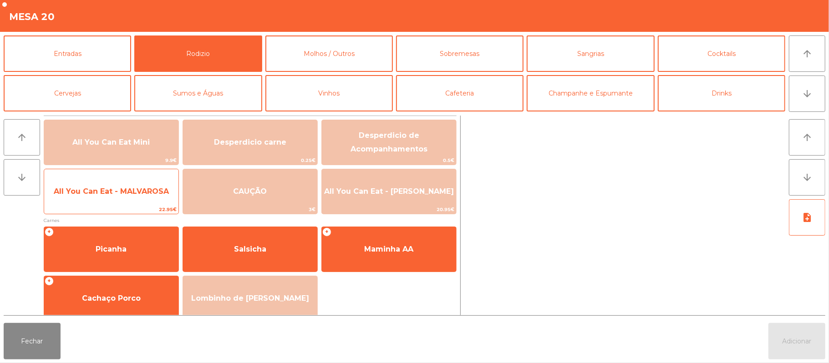
click at [146, 203] on span "All You Can Eat - MALVAROSA" at bounding box center [111, 191] width 134 height 25
click at [147, 200] on span "All You Can Eat - MALVAROSA" at bounding box center [111, 191] width 134 height 25
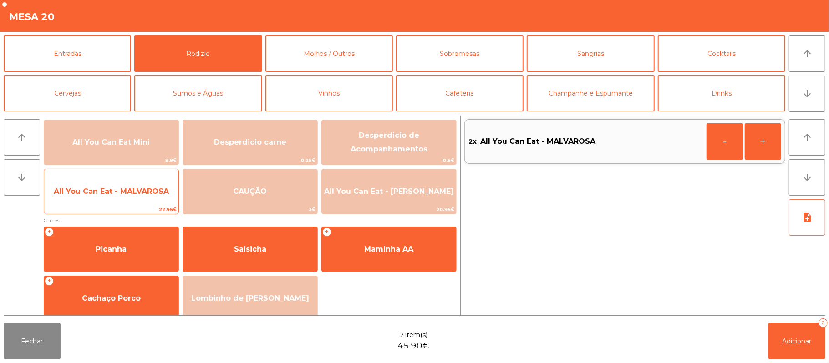
click at [148, 195] on span "All You Can Eat - MALVAROSA" at bounding box center [111, 191] width 115 height 9
click at [152, 192] on span "All You Can Eat - MALVAROSA" at bounding box center [111, 191] width 115 height 9
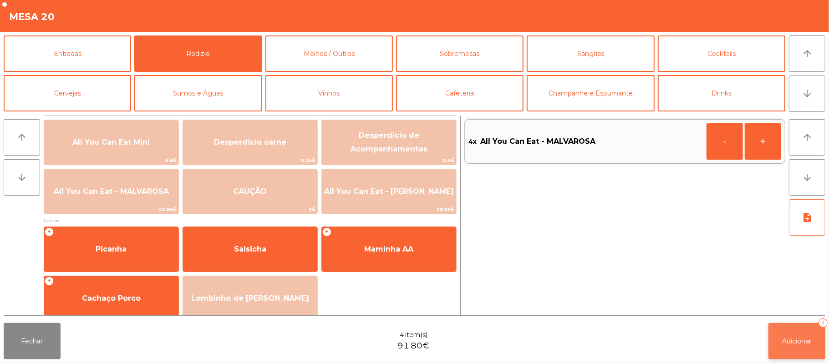
click at [800, 328] on button "Adicionar 4" at bounding box center [797, 341] width 57 height 36
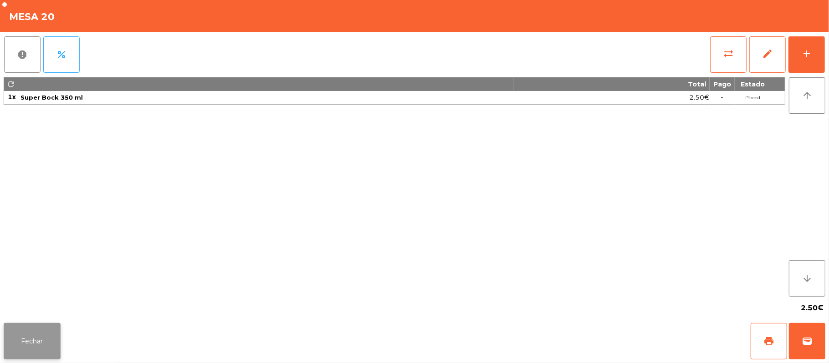
click at [10, 337] on button "Fechar" at bounding box center [32, 341] width 57 height 36
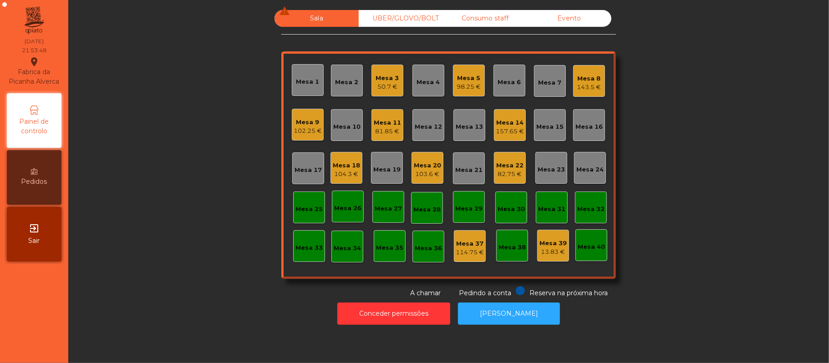
click at [377, 80] on div "Mesa 3" at bounding box center [387, 78] width 23 height 9
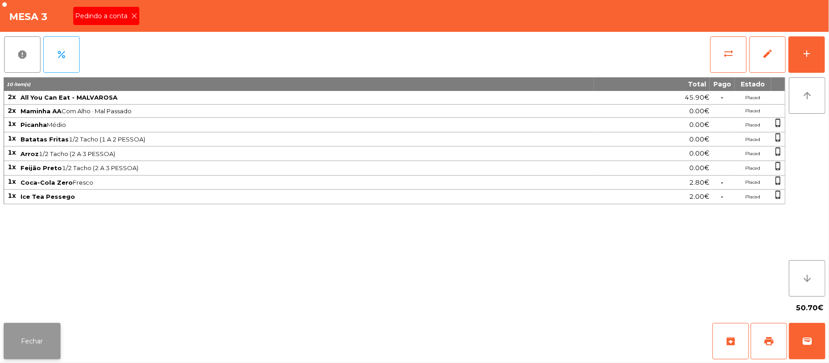
click at [45, 344] on button "Fechar" at bounding box center [32, 341] width 57 height 36
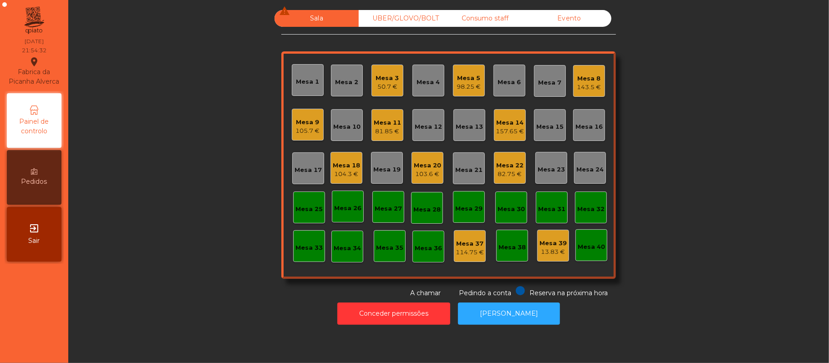
click at [407, 19] on div "UBER/GLOVO/BOLT" at bounding box center [401, 18] width 84 height 17
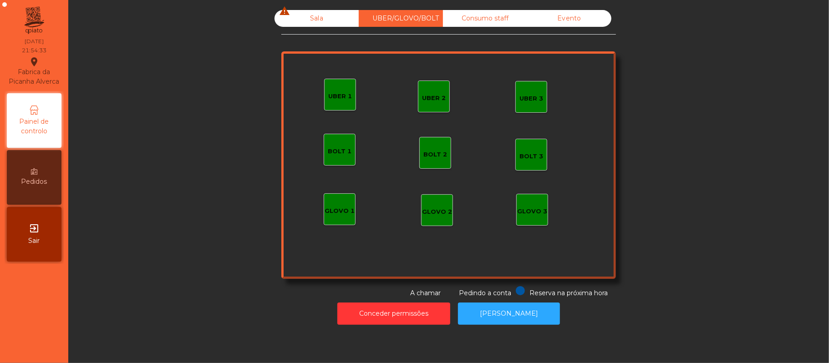
click at [313, 18] on div "Sala warning" at bounding box center [317, 18] width 84 height 17
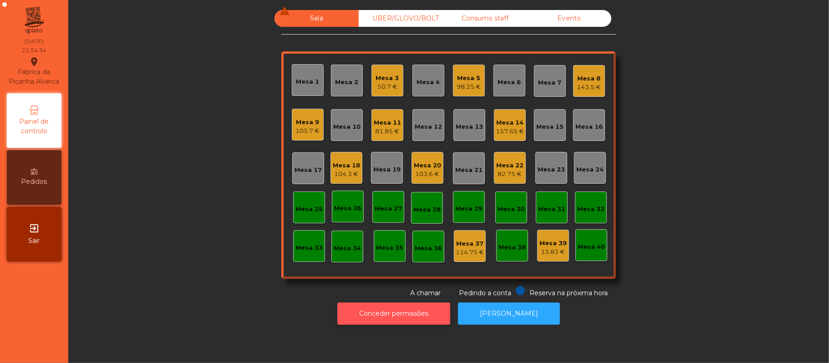
click at [396, 314] on button "Conceder permissões" at bounding box center [393, 314] width 113 height 22
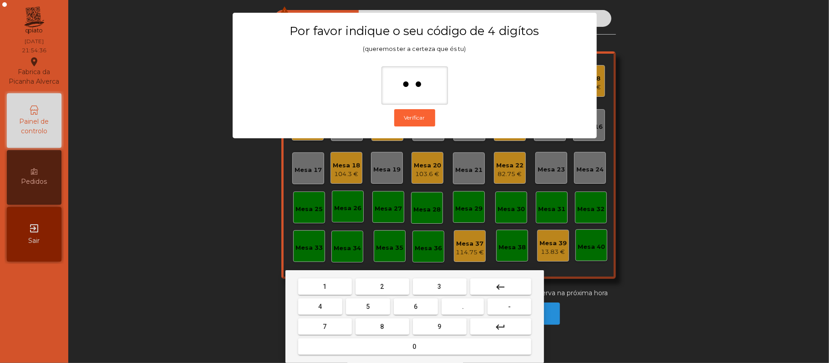
type input "***"
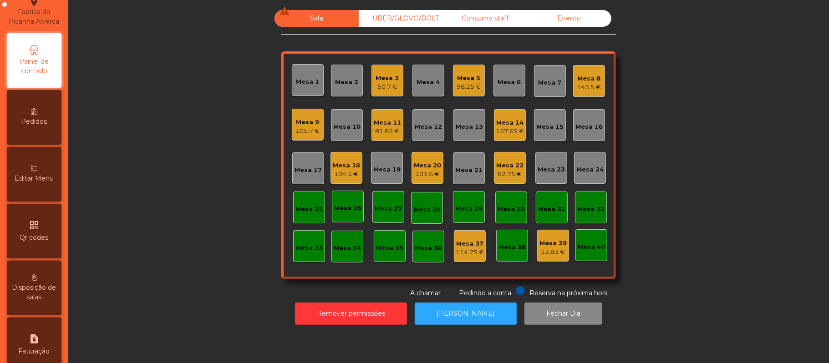
click at [37, 172] on icon at bounding box center [34, 168] width 6 height 6
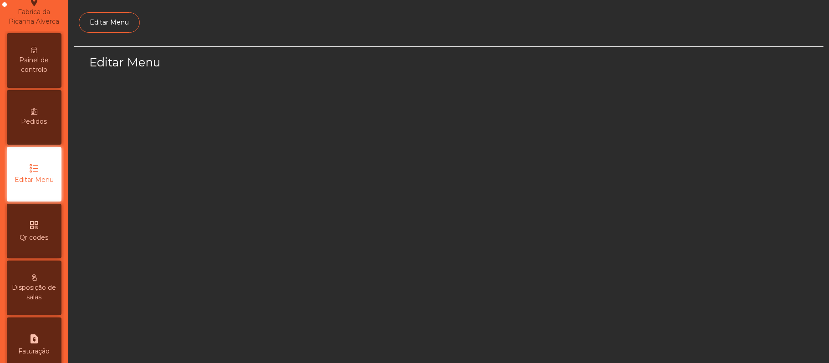
scroll to position [62, 0]
select select "*"
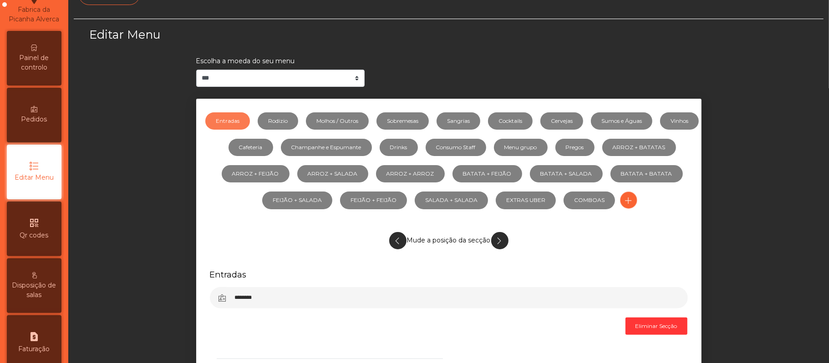
scroll to position [31, 0]
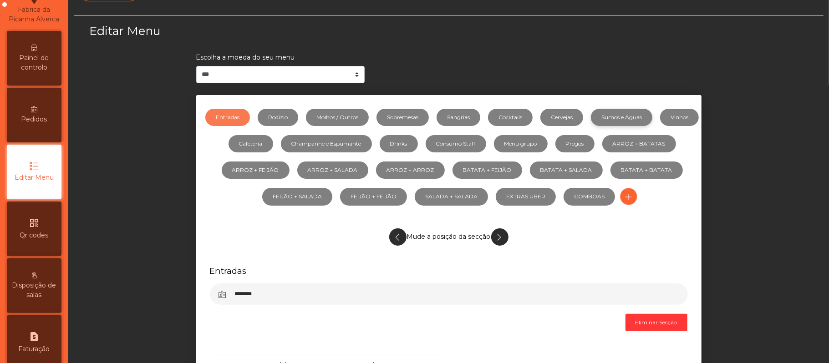
click at [642, 118] on link "Sumos e Águas" at bounding box center [621, 117] width 61 height 17
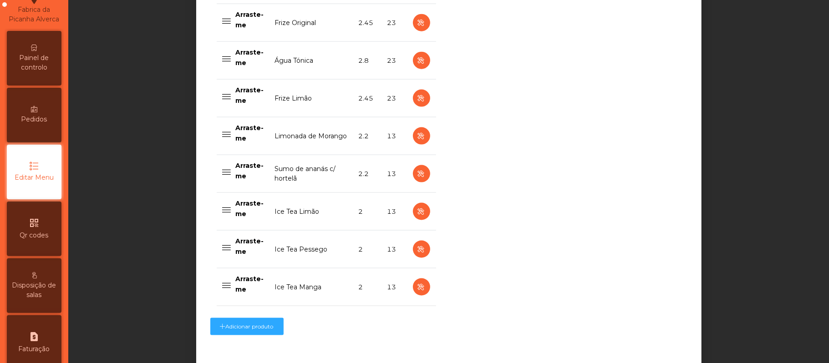
scroll to position [921, 0]
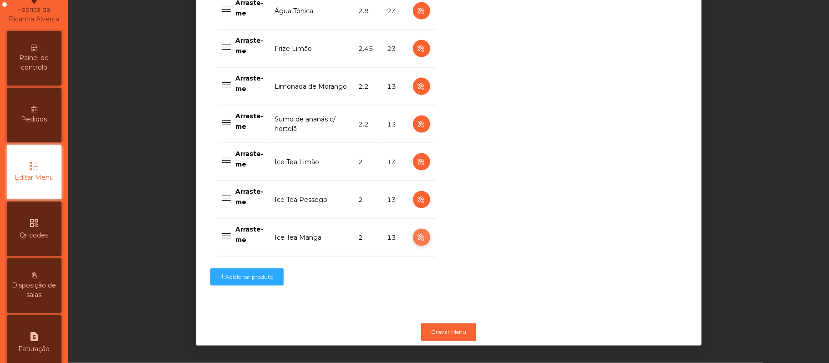
click at [416, 232] on icon "button" at bounding box center [421, 237] width 10 height 11
select select "***"
select select "**"
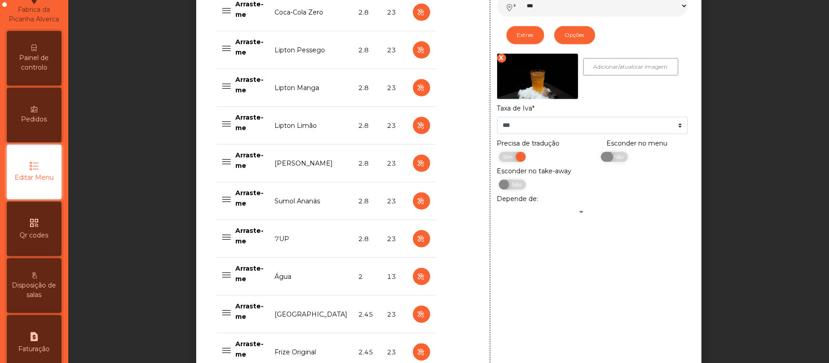
click at [611, 158] on span "Não" at bounding box center [617, 157] width 23 height 10
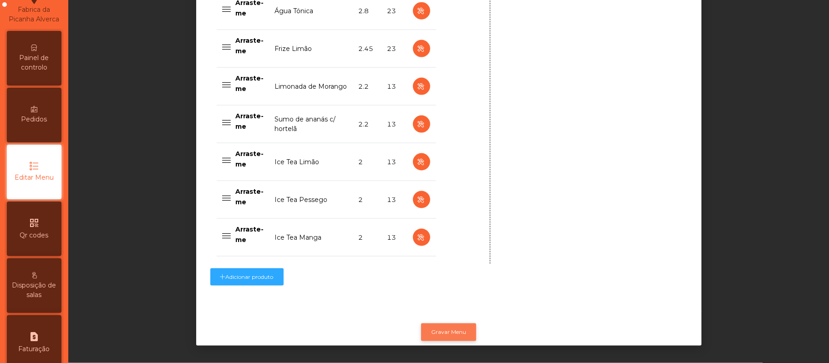
click at [458, 330] on button "Gravar Menu" at bounding box center [448, 332] width 55 height 17
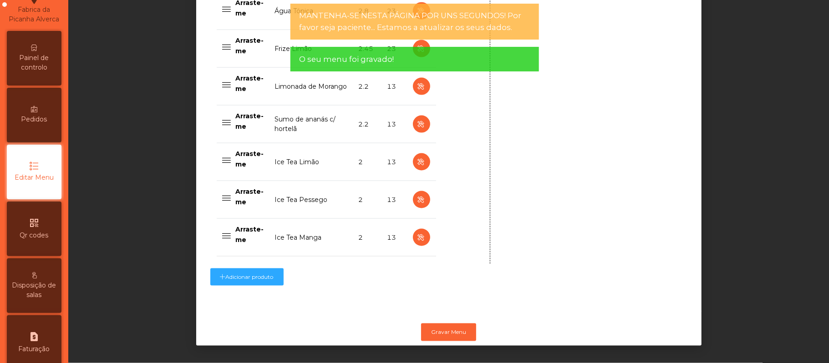
click at [43, 58] on div "Painel de controlo" at bounding box center [34, 58] width 55 height 55
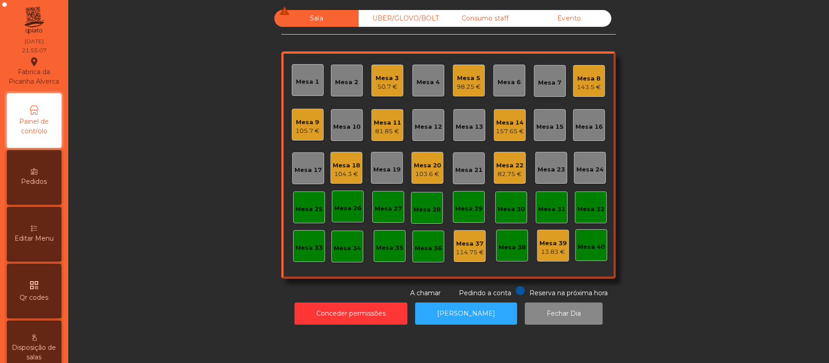
click at [379, 77] on div "Mesa 3" at bounding box center [387, 78] width 23 height 9
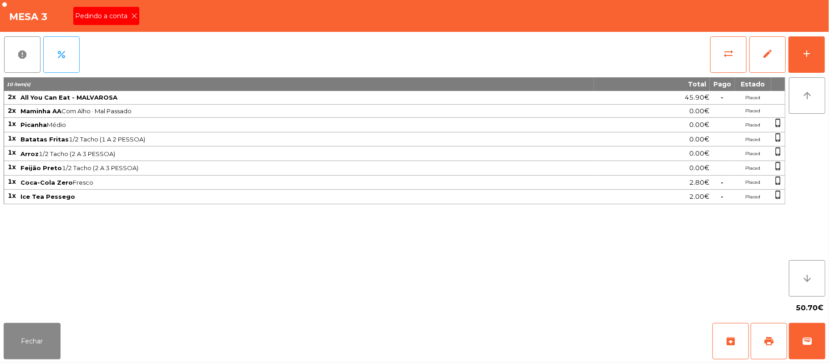
click at [124, 15] on span "Pedindo a conta" at bounding box center [103, 16] width 56 height 10
click at [780, 348] on button "print" at bounding box center [769, 341] width 36 height 36
click at [722, 56] on button "sync_alt" at bounding box center [728, 54] width 36 height 36
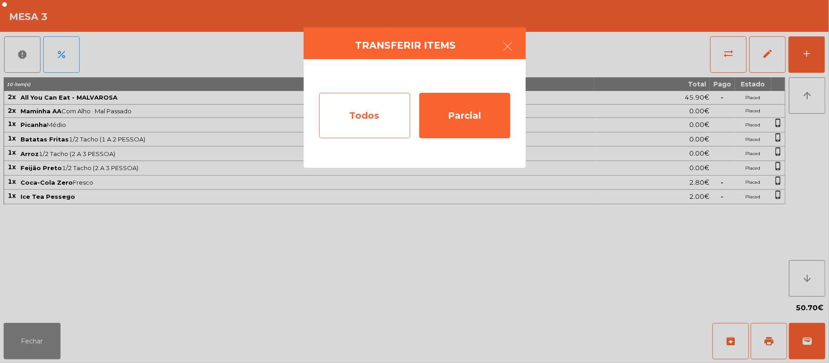
click at [368, 111] on div "Todos" at bounding box center [364, 116] width 91 height 46
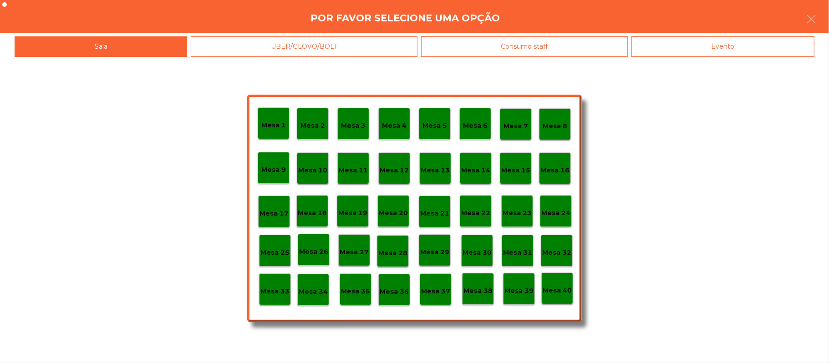
click at [716, 51] on div "Evento" at bounding box center [723, 46] width 183 height 20
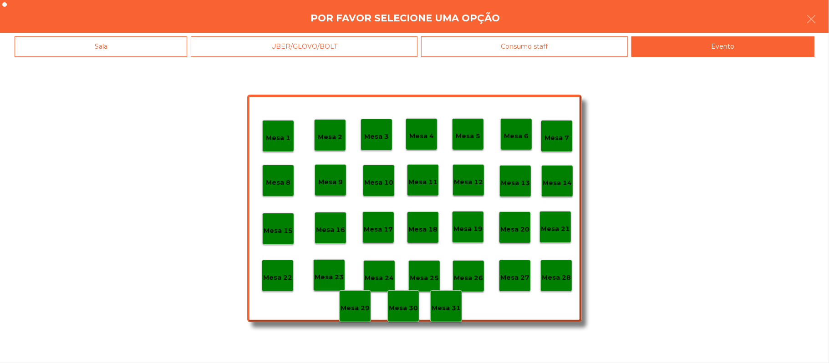
click at [560, 263] on div "Mesa 28" at bounding box center [556, 276] width 32 height 32
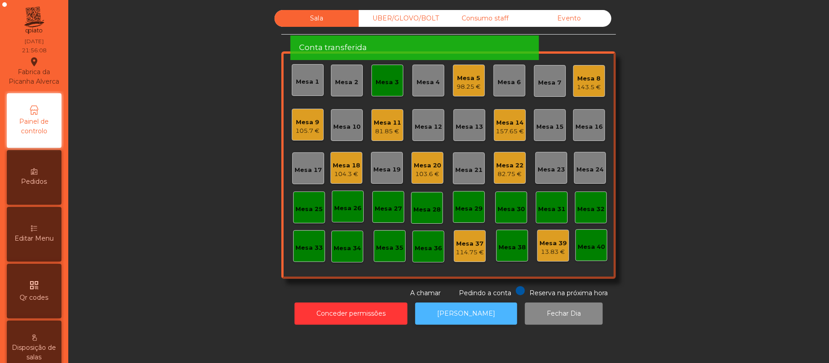
click at [465, 317] on button "[PERSON_NAME]" at bounding box center [466, 314] width 102 height 22
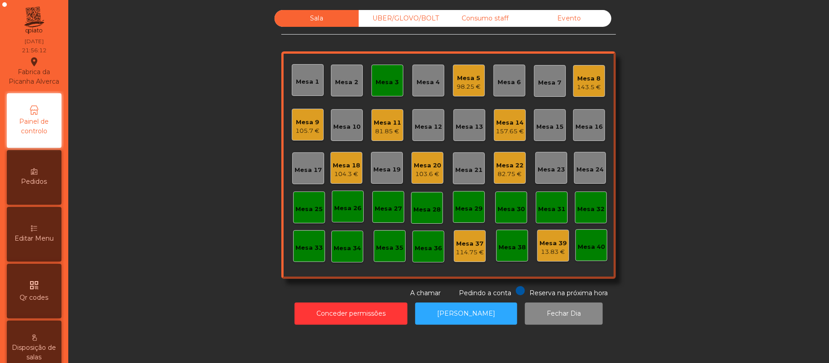
click at [385, 71] on div "Mesa 3" at bounding box center [388, 81] width 32 height 32
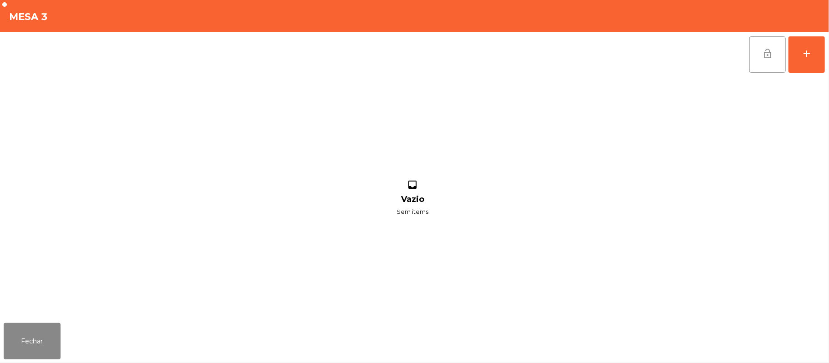
click at [777, 62] on button "lock_open" at bounding box center [767, 54] width 36 height 36
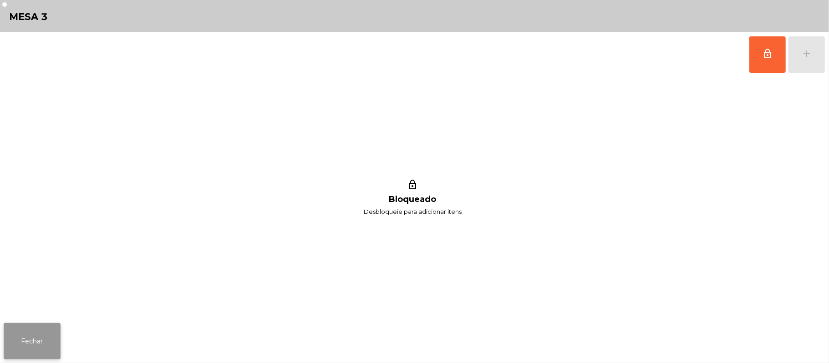
click at [46, 345] on button "Fechar" at bounding box center [32, 341] width 57 height 36
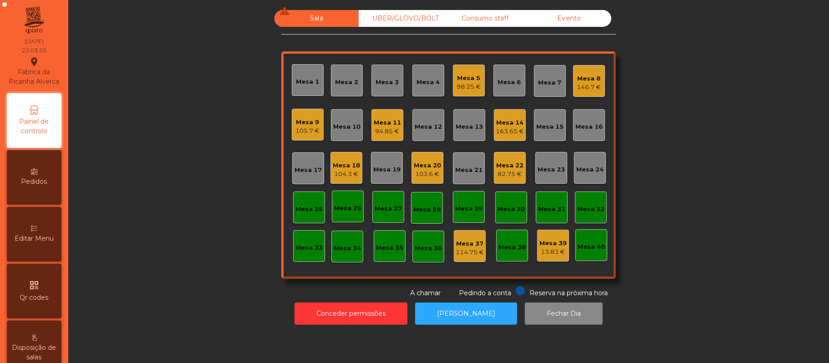
click at [310, 137] on div "Mesa 9 105.7 €" at bounding box center [308, 125] width 32 height 32
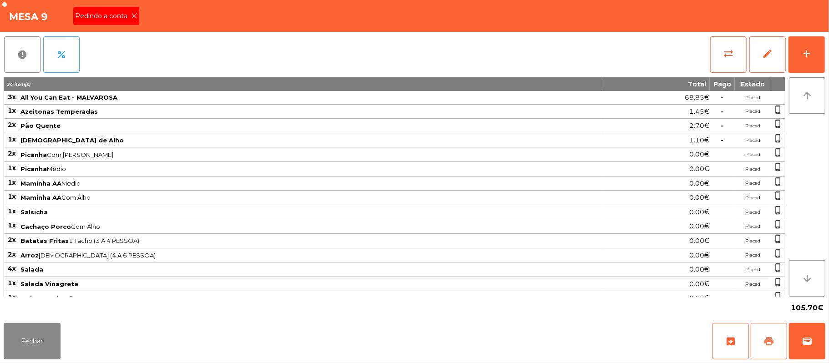
click at [780, 356] on button "print" at bounding box center [769, 341] width 36 height 36
click at [133, 15] on icon at bounding box center [134, 16] width 6 height 6
click at [30, 348] on button "Fechar" at bounding box center [32, 341] width 57 height 36
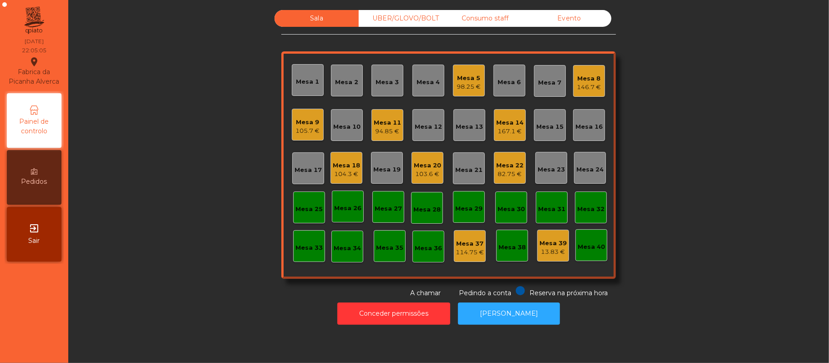
click at [297, 124] on div "Mesa 9" at bounding box center [308, 122] width 24 height 9
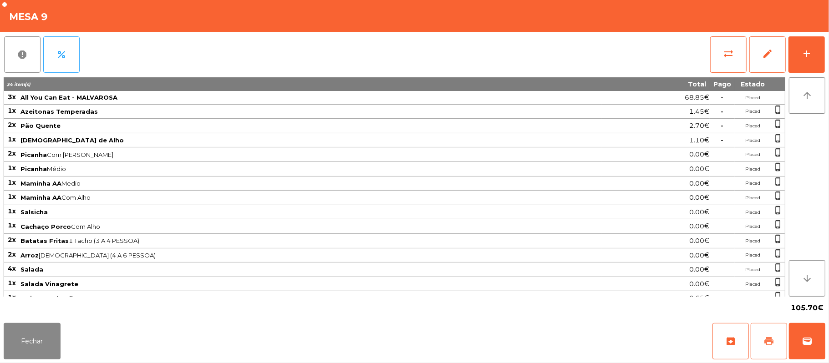
click at [763, 326] on button "print" at bounding box center [769, 341] width 36 height 36
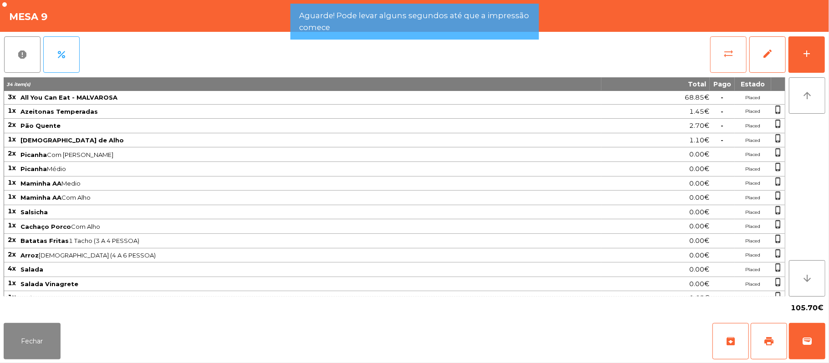
click at [733, 50] on span "sync_alt" at bounding box center [728, 53] width 11 height 11
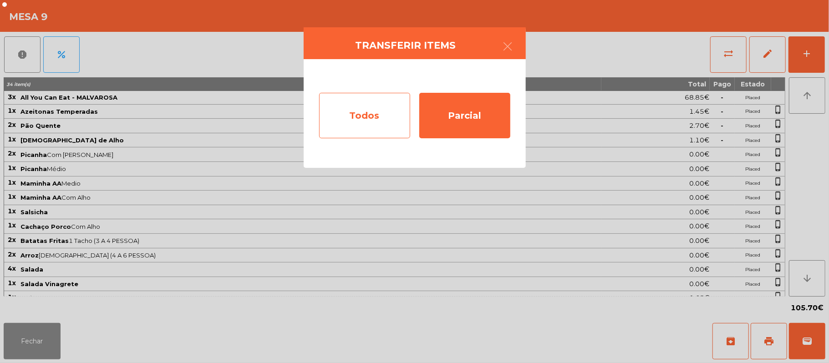
click at [372, 129] on div "Todos" at bounding box center [364, 116] width 91 height 46
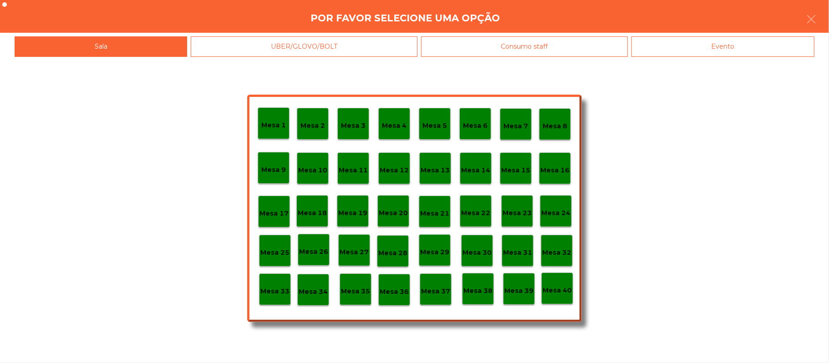
click at [740, 44] on div "Evento" at bounding box center [723, 46] width 183 height 20
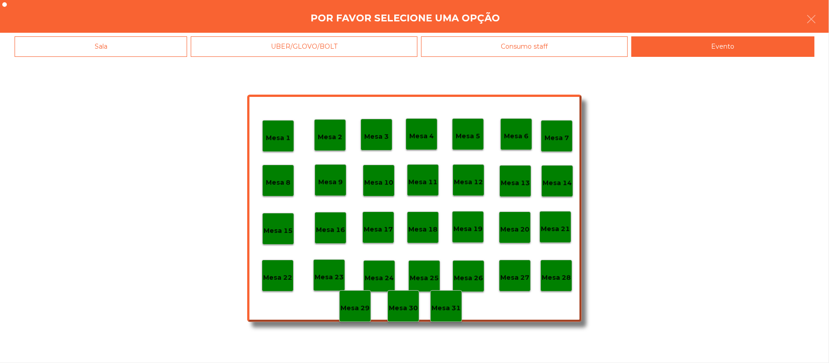
click at [565, 276] on p "Mesa 28" at bounding box center [556, 278] width 29 height 10
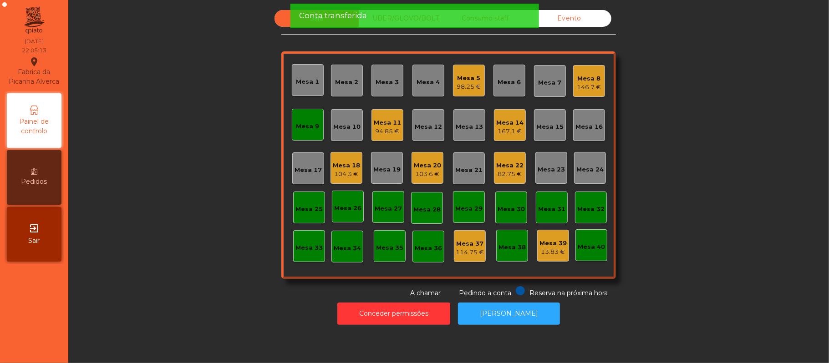
click at [312, 123] on div "Mesa 9" at bounding box center [307, 126] width 23 height 9
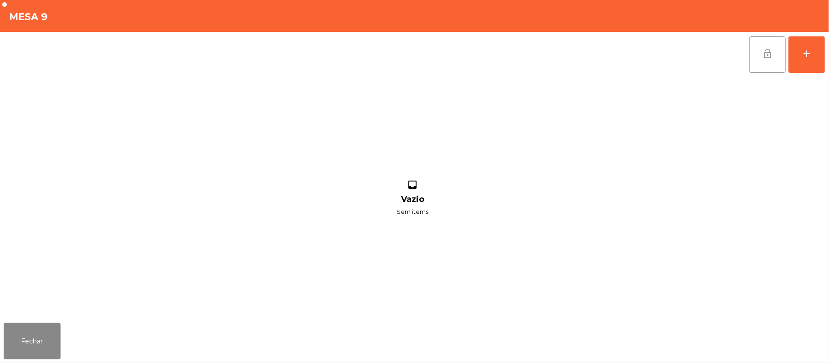
click at [774, 53] on button "lock_open" at bounding box center [767, 54] width 36 height 36
click at [53, 340] on button "Fechar" at bounding box center [32, 341] width 57 height 36
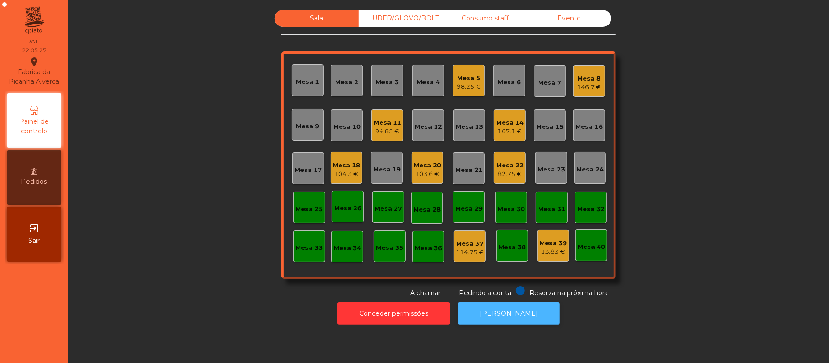
click at [516, 321] on button "[PERSON_NAME]" at bounding box center [509, 314] width 102 height 22
click at [508, 174] on div "82.75 €" at bounding box center [509, 174] width 27 height 9
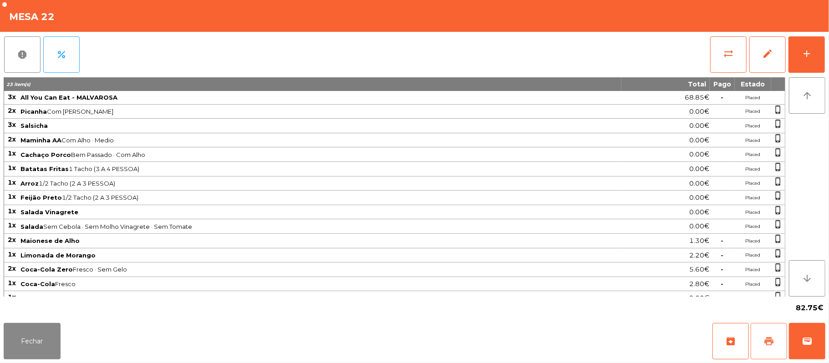
click at [769, 335] on button "print" at bounding box center [769, 341] width 36 height 36
click at [777, 337] on button "print" at bounding box center [769, 341] width 36 height 36
click at [50, 328] on button "Fechar" at bounding box center [32, 341] width 57 height 36
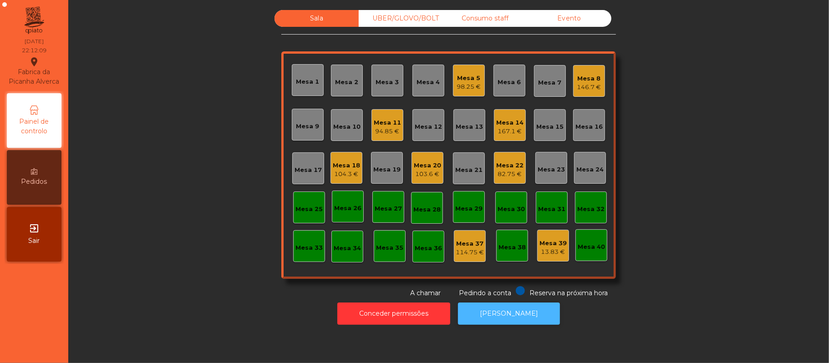
click at [498, 311] on button "[PERSON_NAME]" at bounding box center [509, 314] width 102 height 22
click at [337, 173] on div "104.3 €" at bounding box center [346, 174] width 27 height 9
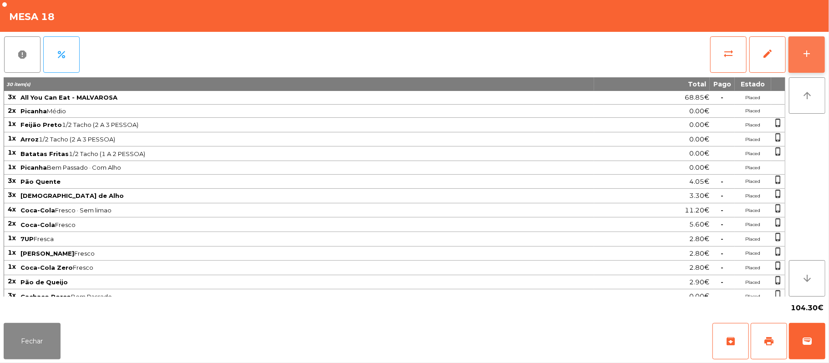
click at [797, 46] on button "add" at bounding box center [807, 54] width 36 height 36
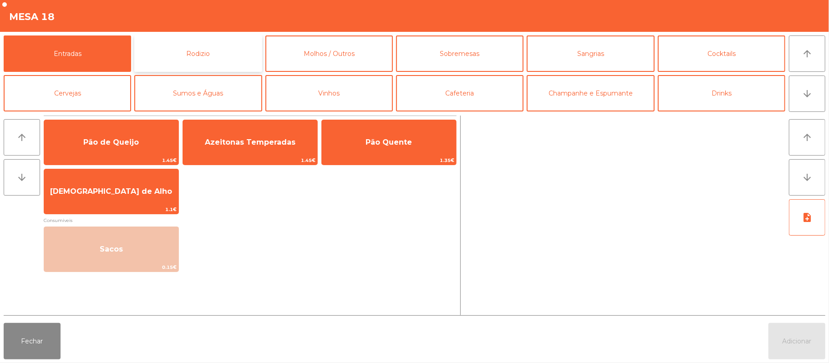
click at [206, 51] on button "Rodizio" at bounding box center [197, 54] width 127 height 36
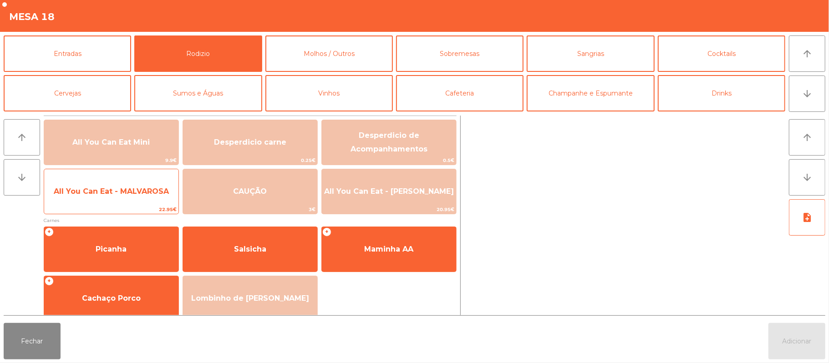
click at [120, 195] on span "All You Can Eat - MALVAROSA" at bounding box center [111, 191] width 115 height 9
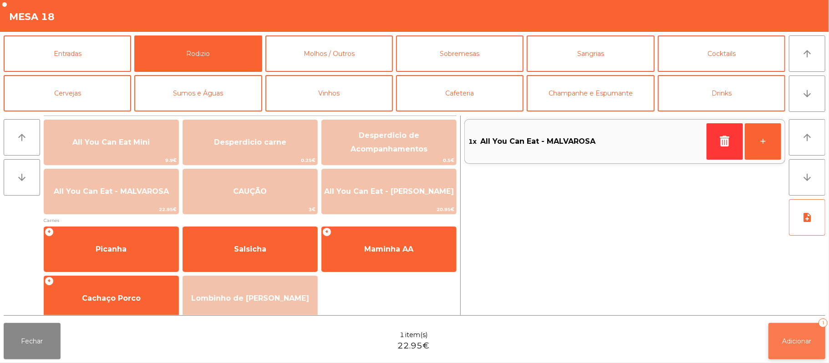
click at [785, 348] on button "Adicionar 1" at bounding box center [797, 341] width 57 height 36
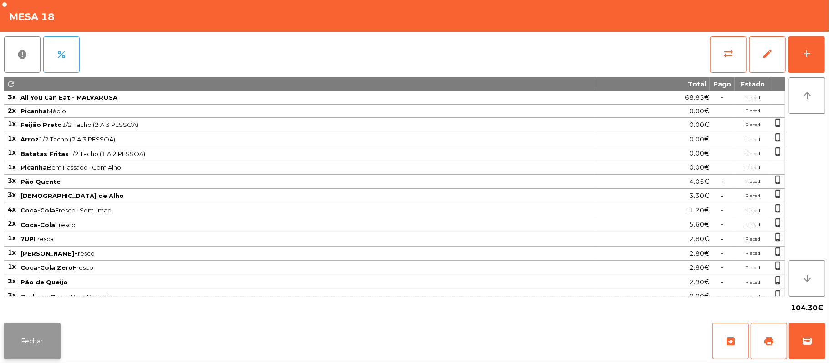
click at [42, 339] on button "Fechar" at bounding box center [32, 341] width 57 height 36
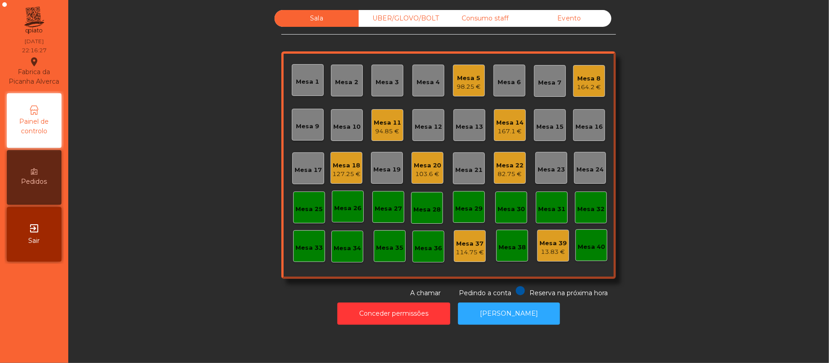
click at [393, 17] on div "UBER/GLOVO/BOLT" at bounding box center [401, 18] width 84 height 17
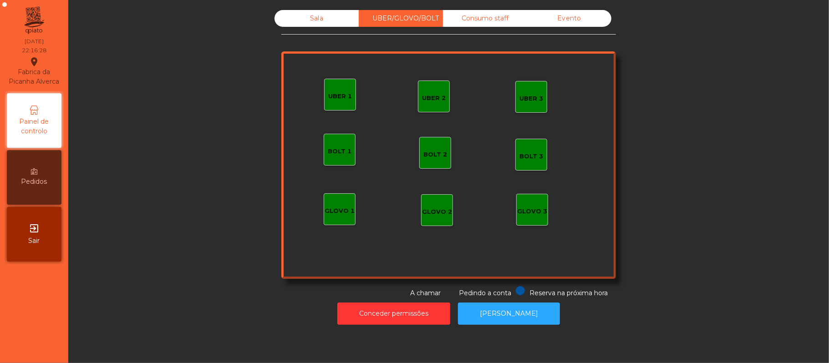
click at [333, 99] on div "UBER 1" at bounding box center [340, 96] width 24 height 9
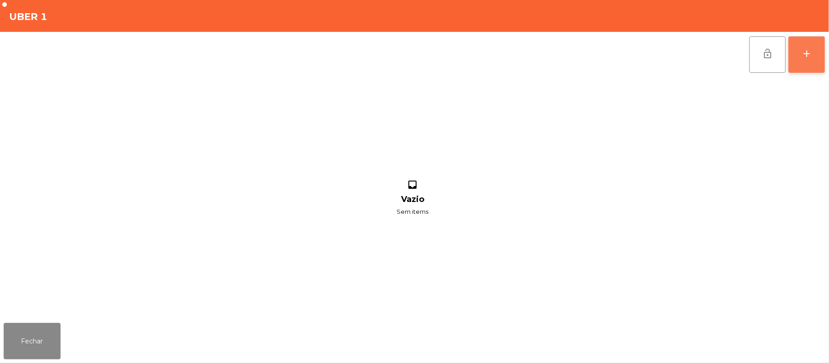
click at [824, 71] on button "add" at bounding box center [807, 54] width 36 height 36
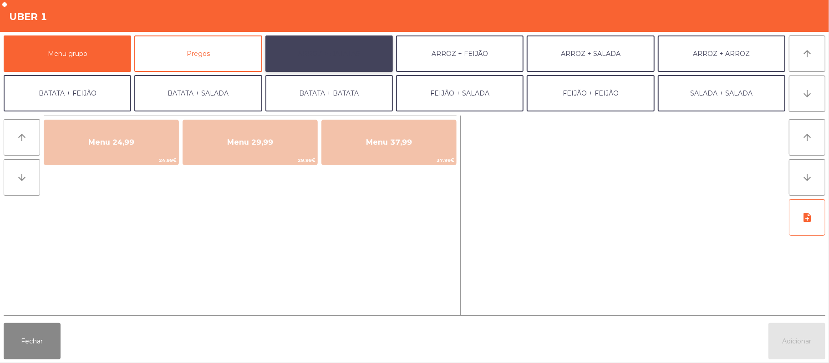
click at [373, 61] on button "ARROZ + BATATAS" at bounding box center [328, 54] width 127 height 36
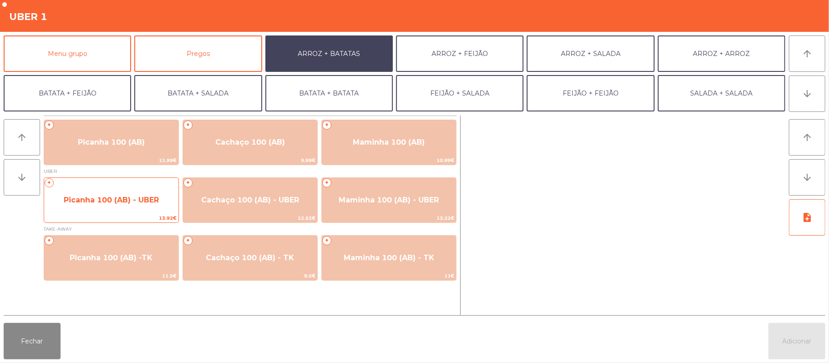
click at [148, 199] on span "Picanha 100 (AB) - UBER" at bounding box center [111, 200] width 95 height 9
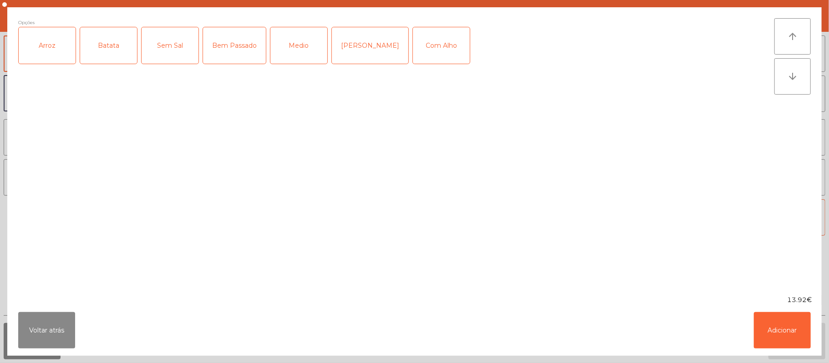
click at [44, 58] on div "Arroz" at bounding box center [47, 45] width 57 height 36
click at [93, 44] on div "Batata" at bounding box center [108, 45] width 57 height 36
click at [311, 42] on div "Medio" at bounding box center [298, 45] width 57 height 36
click at [770, 325] on button "Adicionar" at bounding box center [782, 330] width 57 height 36
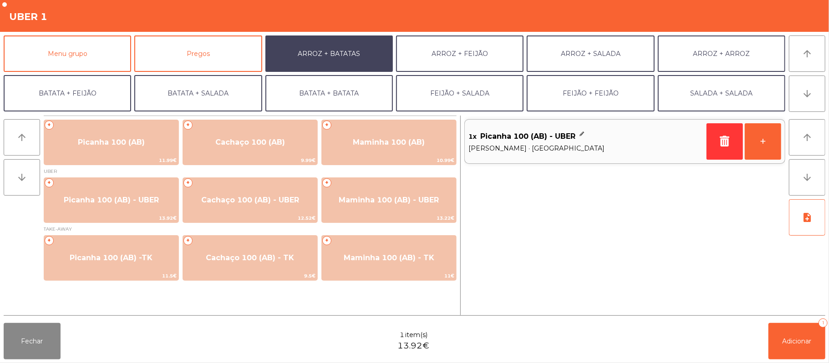
scroll to position [39, 0]
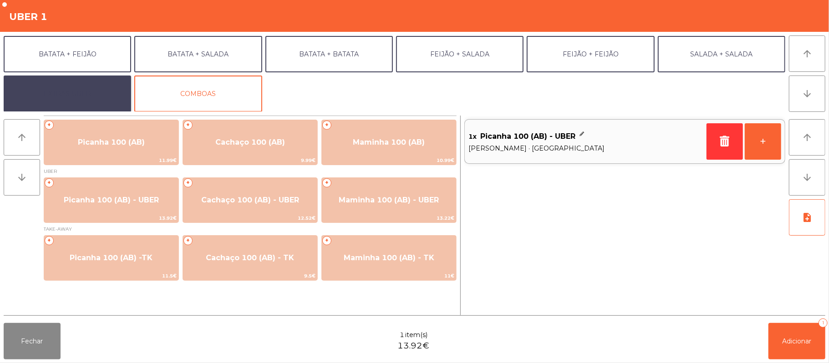
click at [77, 101] on button "EXTRAS UBER" at bounding box center [67, 94] width 127 height 36
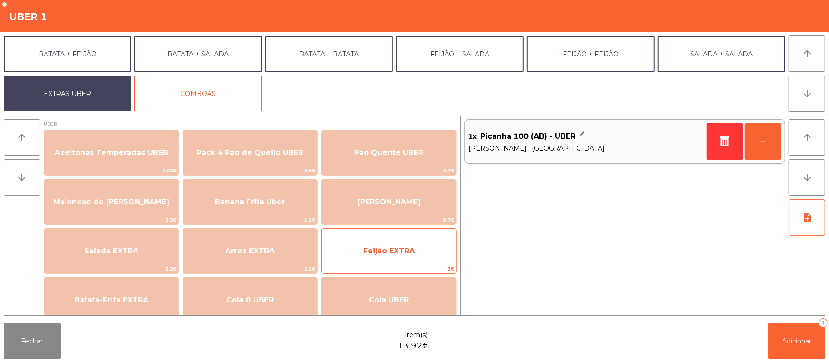
click at [372, 266] on span "3€" at bounding box center [389, 269] width 134 height 9
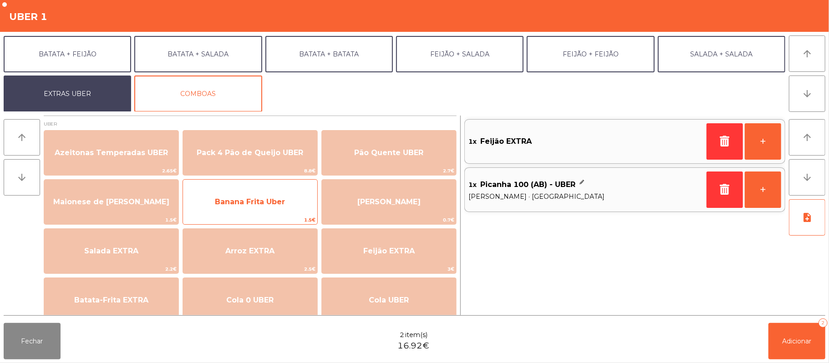
click at [274, 207] on span "Banana Frita Uber" at bounding box center [250, 202] width 134 height 25
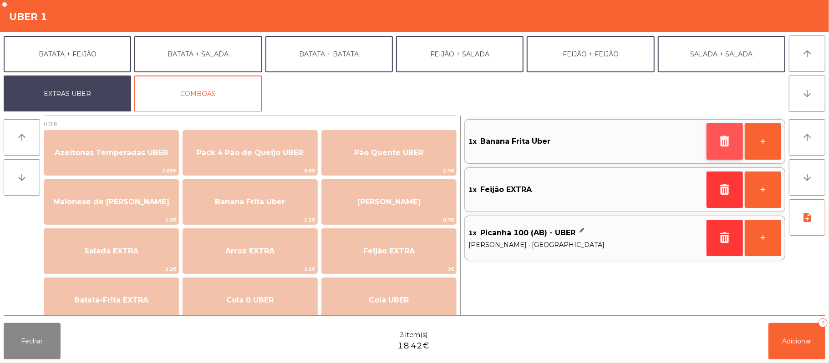
click at [719, 142] on icon "button" at bounding box center [725, 141] width 14 height 11
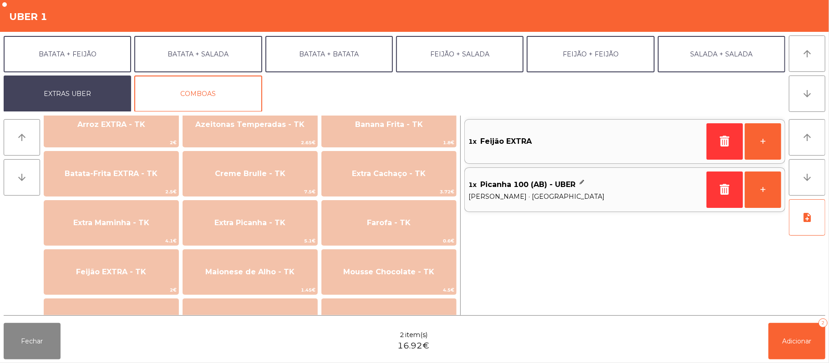
scroll to position [377, 0]
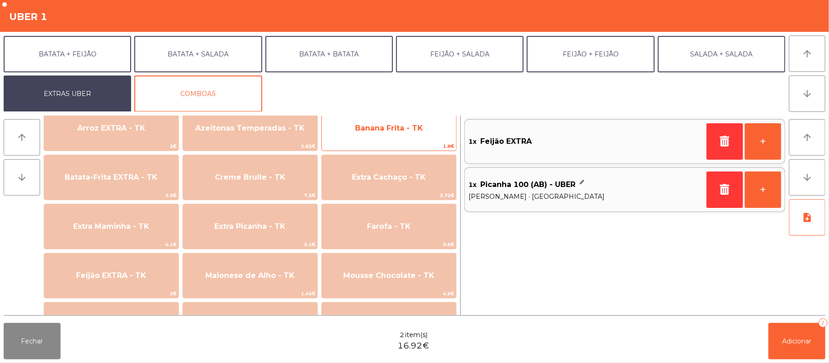
click at [416, 143] on span "1.8€" at bounding box center [389, 146] width 134 height 9
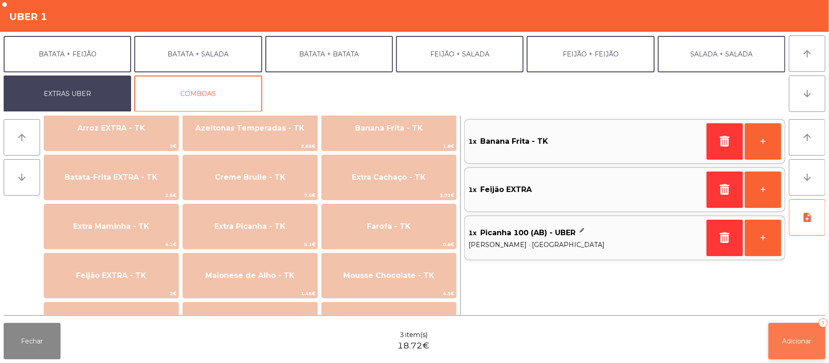
click at [790, 334] on button "Adicionar 3" at bounding box center [797, 341] width 57 height 36
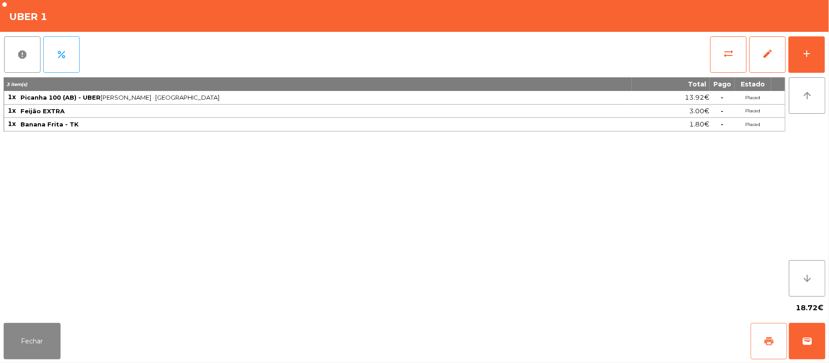
click at [765, 343] on span "print" at bounding box center [769, 341] width 11 height 11
click at [825, 337] on button "wallet" at bounding box center [807, 341] width 36 height 36
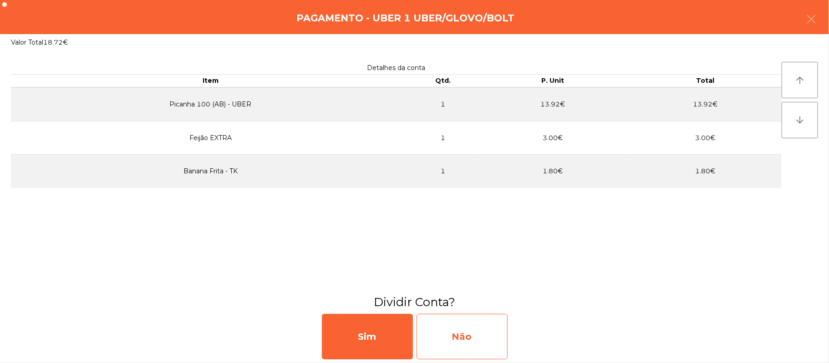
click at [487, 339] on div "Não" at bounding box center [462, 337] width 91 height 46
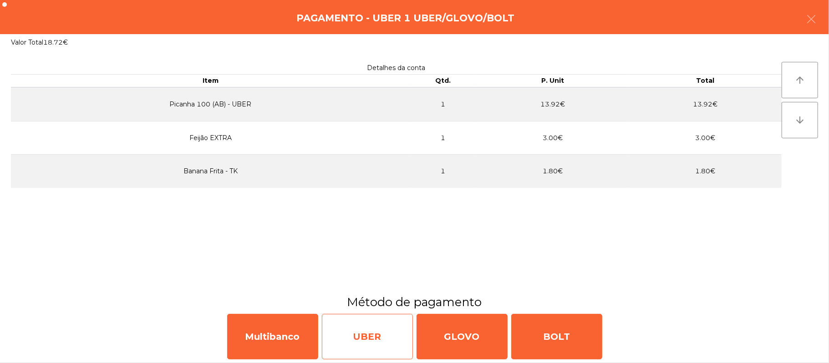
click at [375, 325] on div "UBER" at bounding box center [367, 337] width 91 height 46
select select "**"
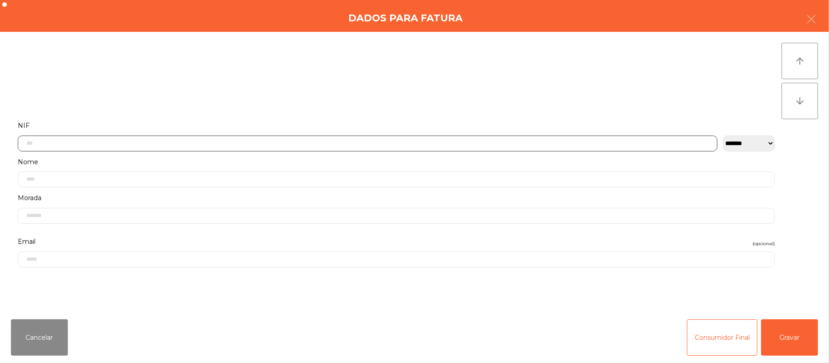
click at [295, 143] on input "text" at bounding box center [368, 144] width 700 height 16
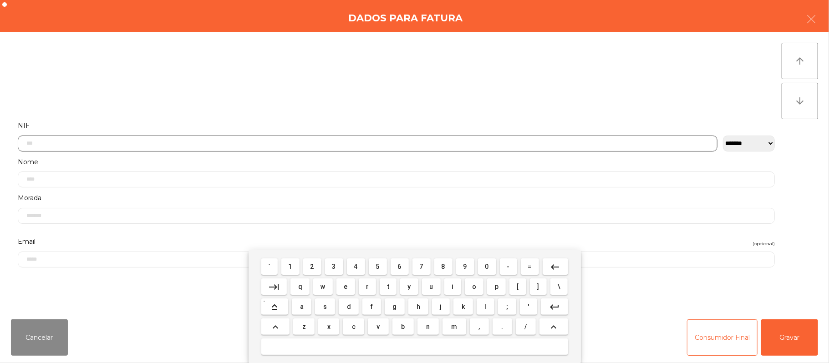
scroll to position [76, 0]
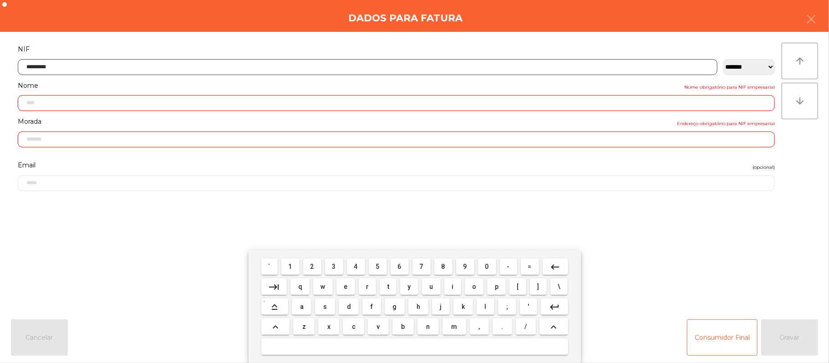
type input "*********"
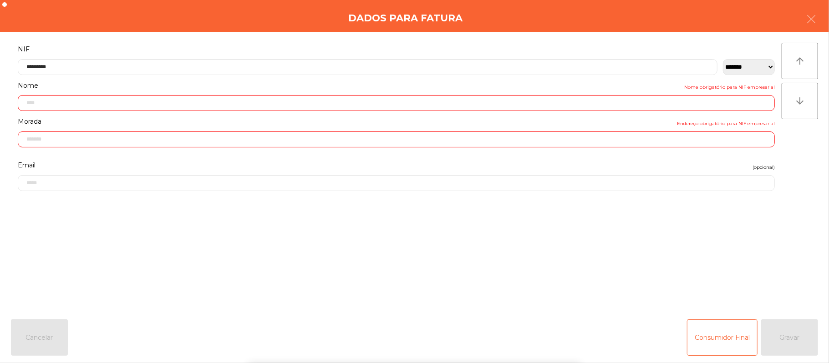
click at [704, 262] on div "` 1 2 3 4 5 6 7 8 9 0 - = keyboard_backspace keyboard_tab q w e r t y u i o p […" at bounding box center [414, 306] width 829 height 113
type input "**********"
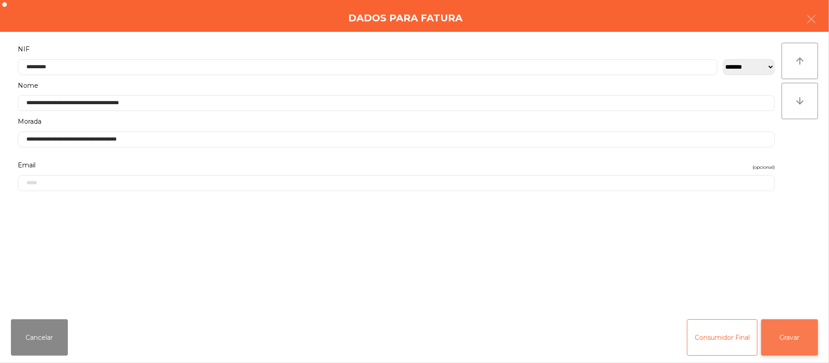
click at [779, 332] on button "Gravar" at bounding box center [789, 338] width 57 height 36
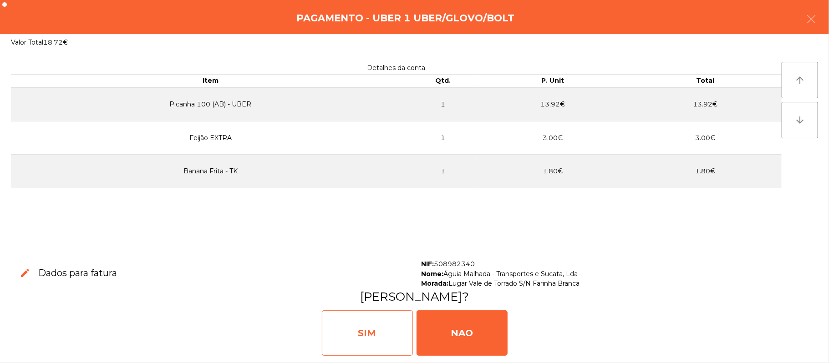
click at [387, 323] on div "SIM" at bounding box center [367, 334] width 91 height 46
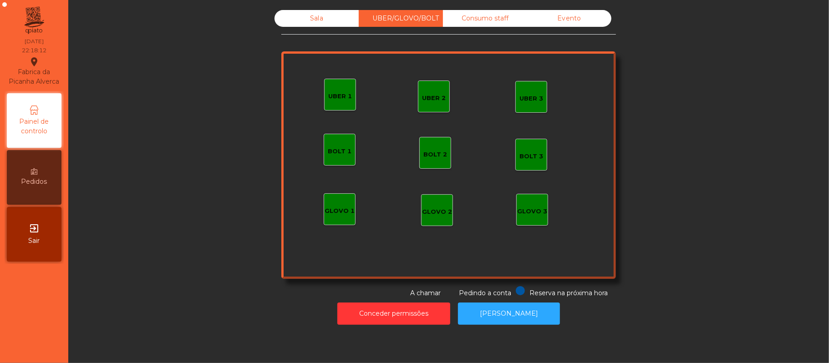
click at [332, 13] on div "Sala" at bounding box center [317, 18] width 84 height 17
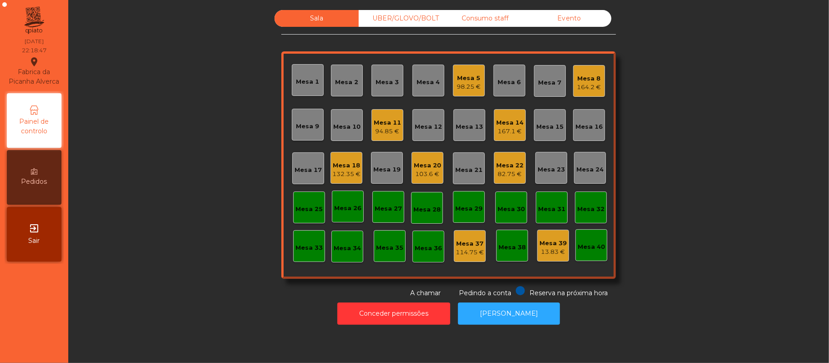
click at [436, 17] on div "UBER/GLOVO/BOLT" at bounding box center [401, 18] width 84 height 17
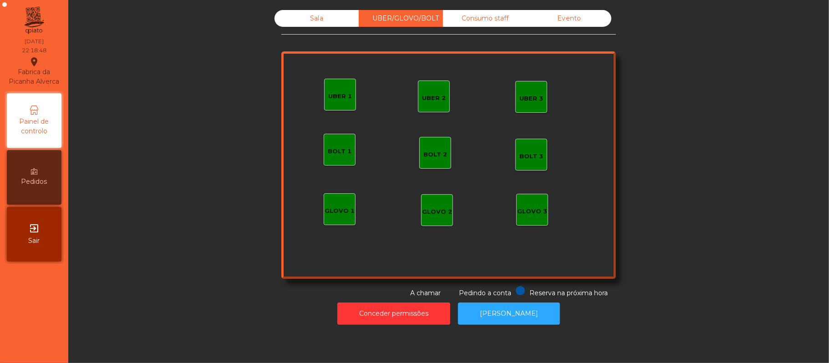
click at [484, 20] on div "Consumo staff" at bounding box center [485, 18] width 84 height 17
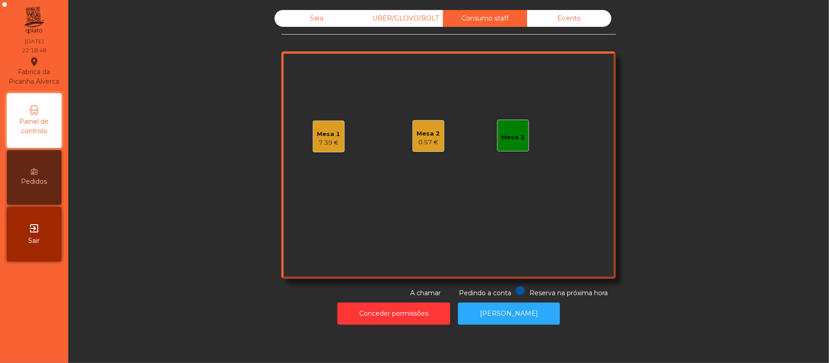
click at [571, 24] on div "Evento" at bounding box center [569, 18] width 84 height 17
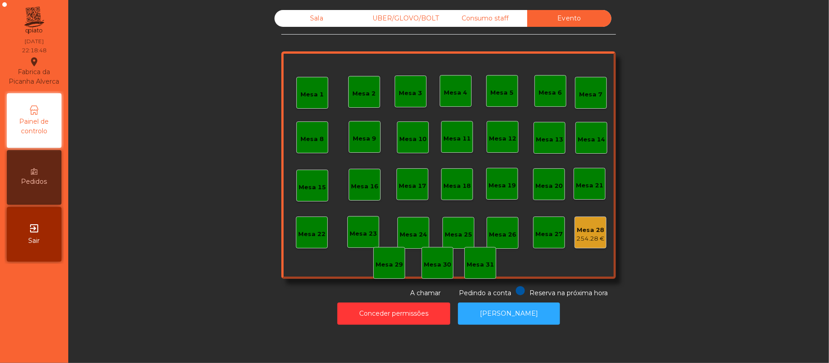
click at [542, 26] on div "Evento" at bounding box center [569, 18] width 84 height 17
click at [494, 37] on div "Sala UBER/GLOVO/BOLT Consumo staff Evento Mesa 1 Mesa 2 Mesa 3 Mesa 4 Mesa 5 Me…" at bounding box center [448, 154] width 335 height 288
click at [478, 18] on div "Consumo staff" at bounding box center [485, 18] width 84 height 17
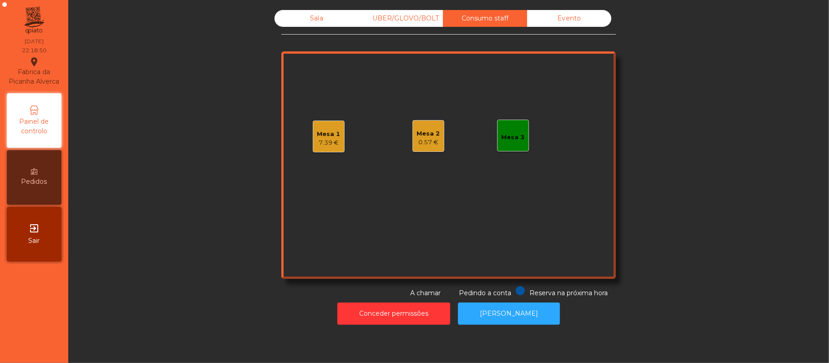
click at [396, 25] on div "UBER/GLOVO/BOLT" at bounding box center [401, 18] width 84 height 17
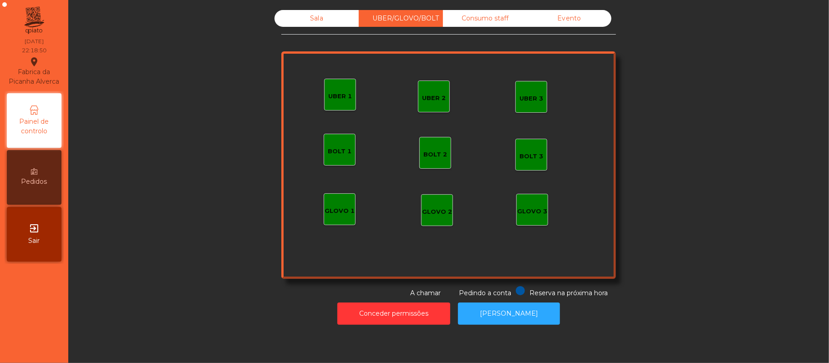
click at [317, 25] on div "Sala" at bounding box center [317, 18] width 84 height 17
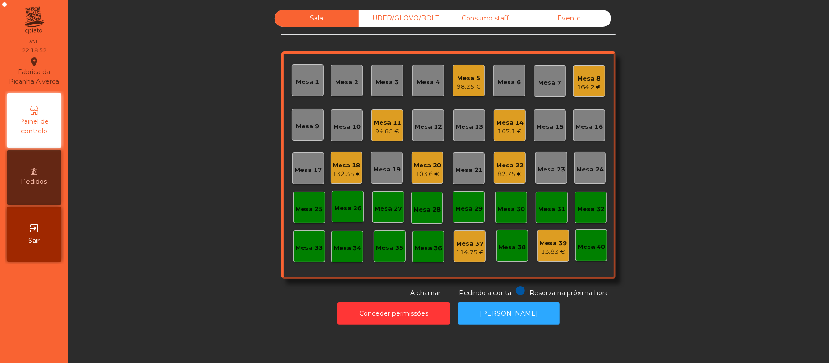
click at [415, 17] on div "UBER/GLOVO/BOLT" at bounding box center [401, 18] width 84 height 17
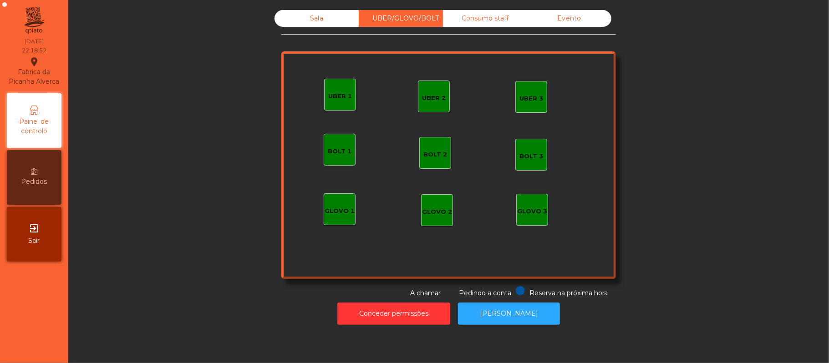
click at [537, 99] on div "UBER 3" at bounding box center [532, 98] width 24 height 9
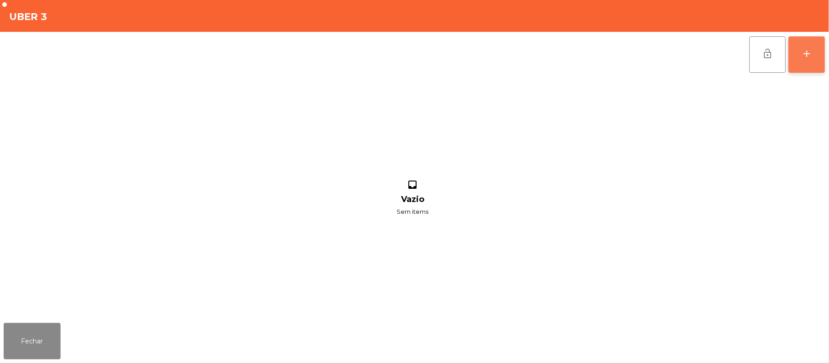
click at [815, 66] on button "add" at bounding box center [807, 54] width 36 height 36
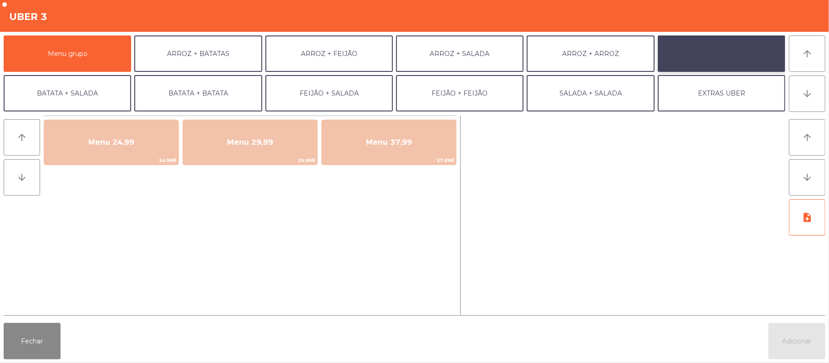
click at [717, 51] on button "BATATA + FEIJÃO" at bounding box center [721, 54] width 127 height 36
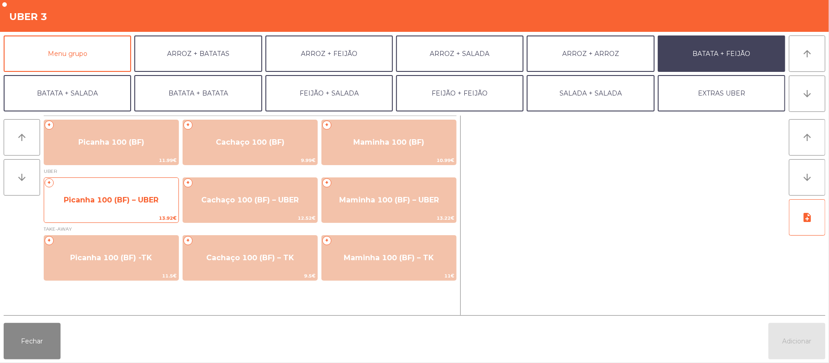
click at [117, 196] on span "Picanha 100 (BF) – UBER" at bounding box center [111, 200] width 95 height 9
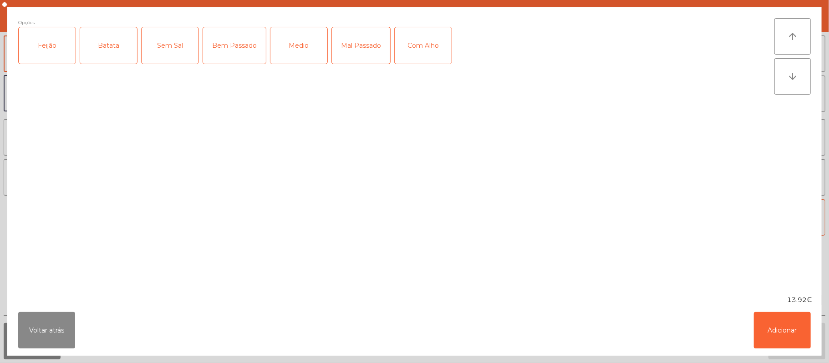
click at [46, 55] on div "Feijão" at bounding box center [47, 45] width 57 height 36
click at [95, 42] on div "Batata" at bounding box center [108, 45] width 57 height 36
click at [294, 39] on div "Medio" at bounding box center [298, 45] width 57 height 36
click at [787, 330] on button "Adicionar" at bounding box center [782, 330] width 57 height 36
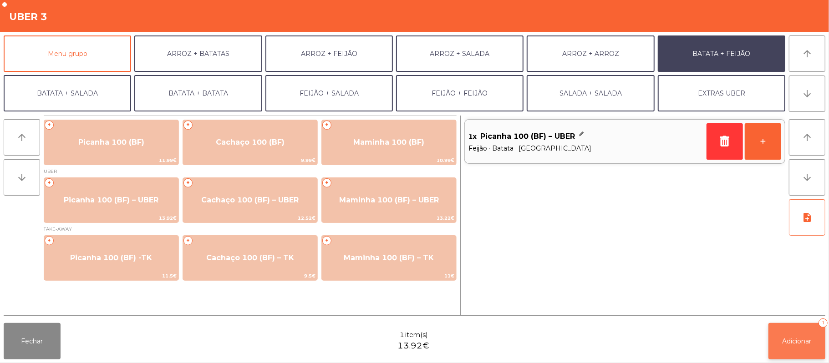
click at [806, 345] on span "Adicionar" at bounding box center [797, 341] width 29 height 8
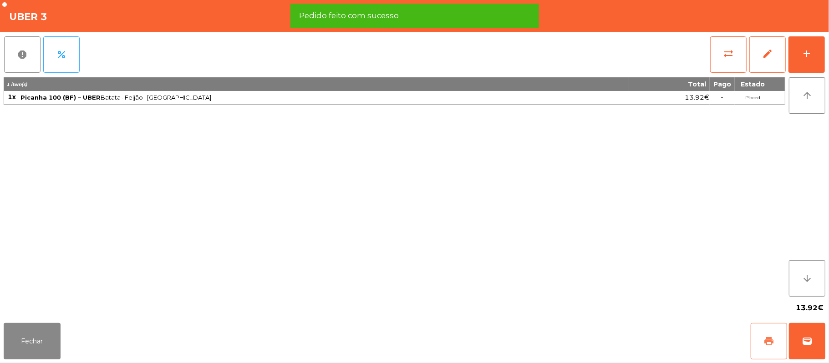
click at [767, 341] on span "print" at bounding box center [769, 341] width 11 height 11
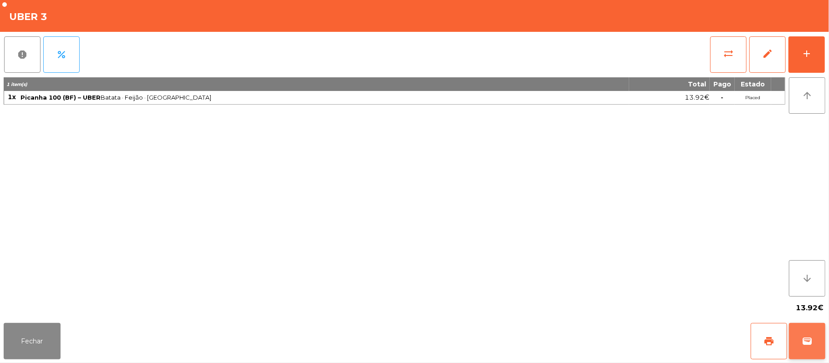
click at [825, 337] on button "wallet" at bounding box center [807, 341] width 36 height 36
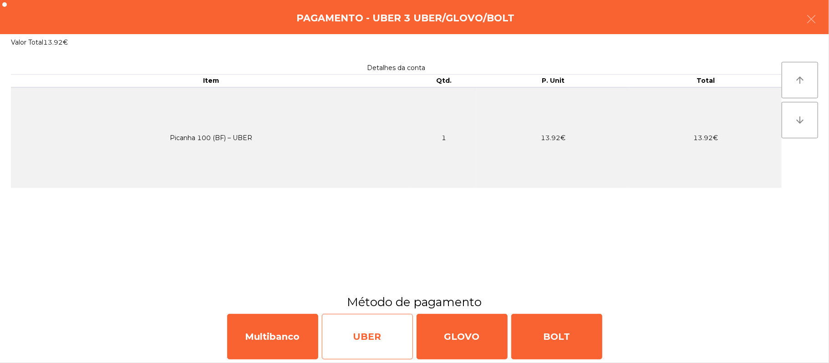
click at [375, 341] on div "UBER" at bounding box center [367, 337] width 91 height 46
select select "**"
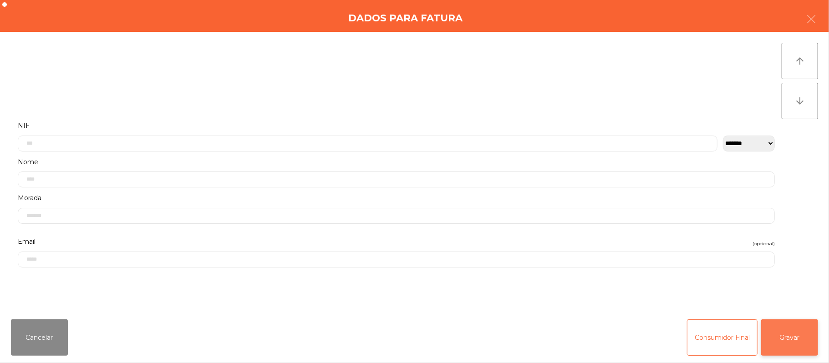
click at [785, 335] on button "Gravar" at bounding box center [789, 338] width 57 height 36
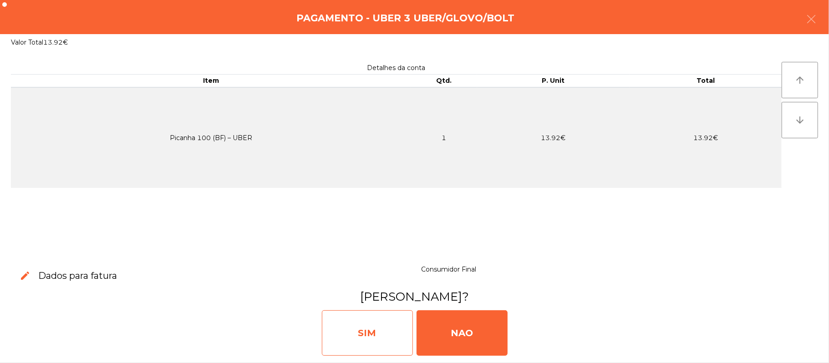
click at [372, 336] on div "SIM" at bounding box center [367, 334] width 91 height 46
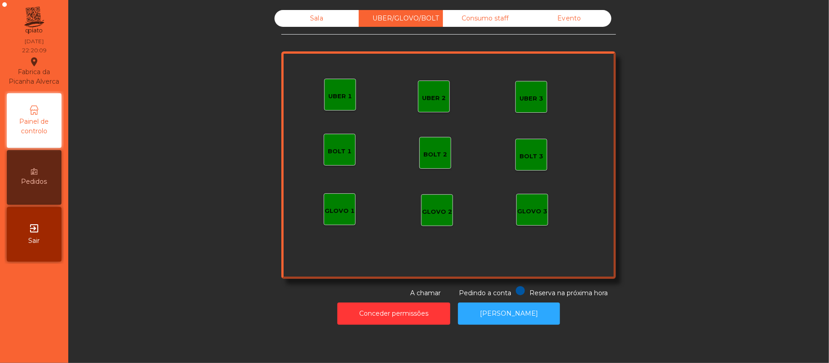
click at [328, 18] on div "Sala" at bounding box center [317, 18] width 84 height 17
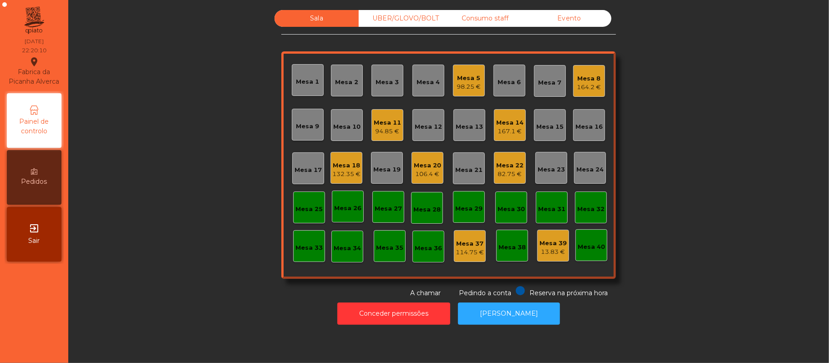
click at [382, 119] on div "Mesa 11" at bounding box center [387, 122] width 27 height 9
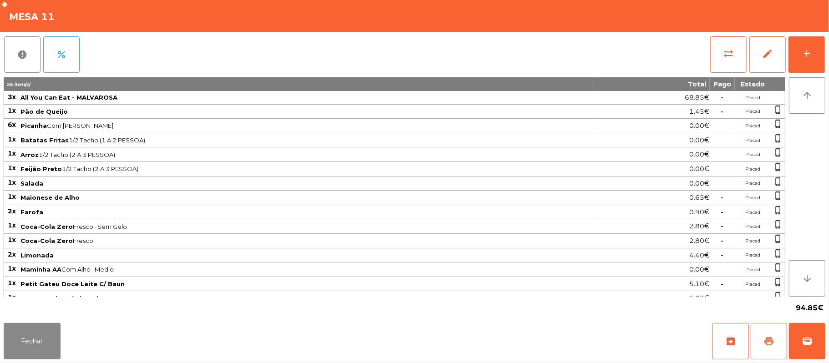
click at [775, 345] on button "print" at bounding box center [769, 341] width 36 height 36
click at [27, 337] on button "Fechar" at bounding box center [32, 341] width 57 height 36
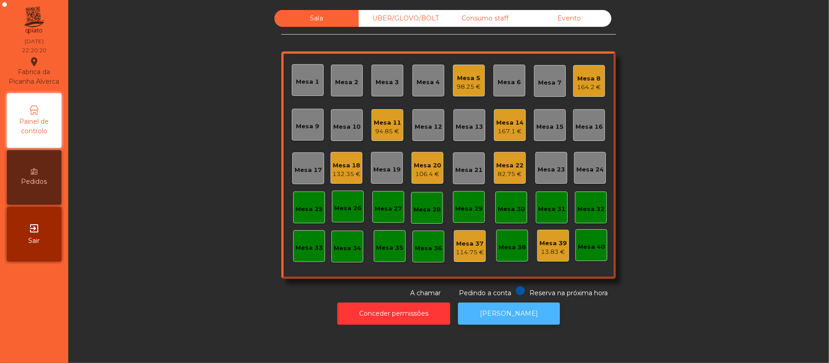
click at [520, 323] on button "[PERSON_NAME]" at bounding box center [509, 314] width 102 height 22
click at [379, 128] on div "94.85 €" at bounding box center [387, 131] width 27 height 9
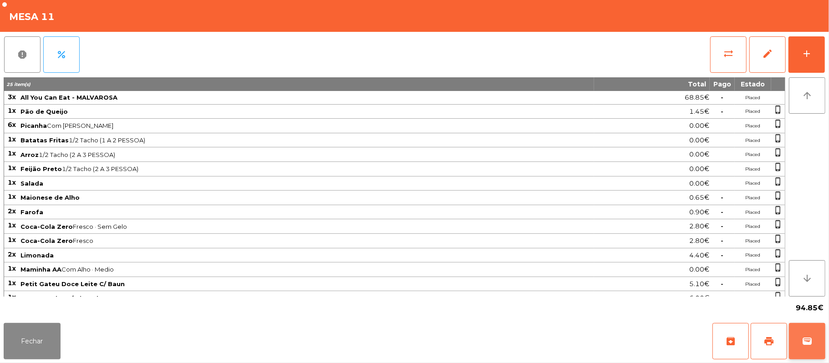
click at [809, 337] on span "wallet" at bounding box center [807, 341] width 11 height 11
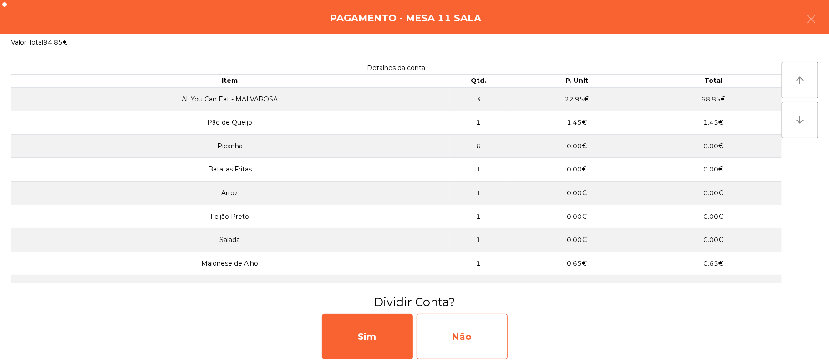
click at [478, 334] on div "Não" at bounding box center [462, 337] width 91 height 46
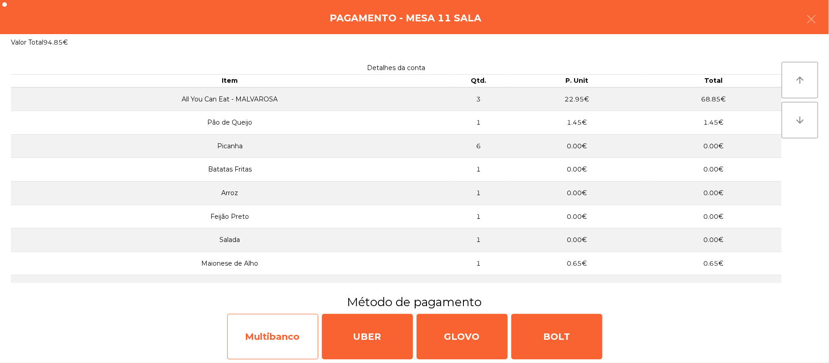
click at [290, 325] on div "Multibanco" at bounding box center [272, 337] width 91 height 46
select select "**"
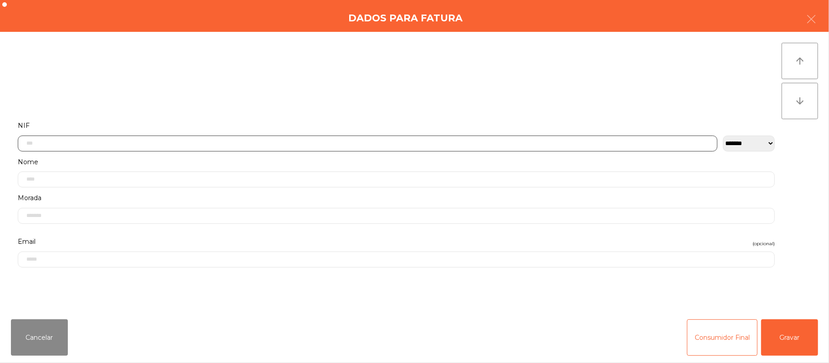
click at [211, 143] on input "text" at bounding box center [368, 144] width 700 height 16
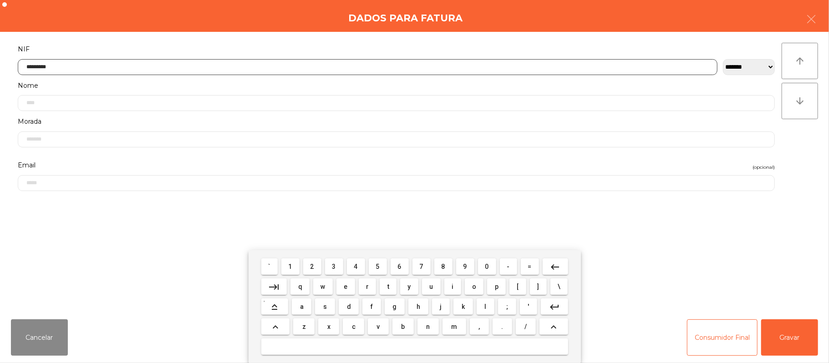
type input "*********"
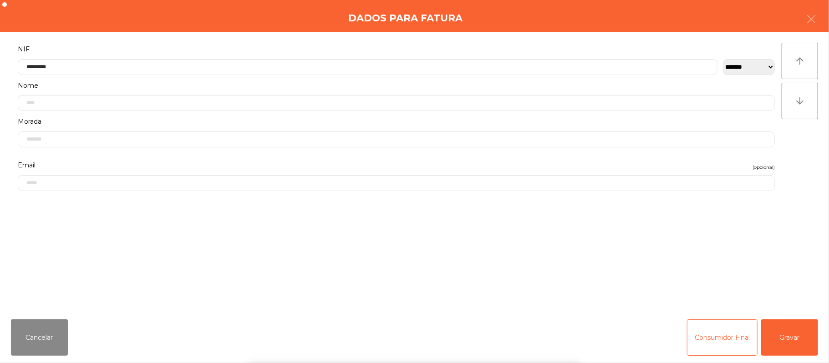
click at [793, 330] on div "` 1 2 3 4 5 6 7 8 9 0 - = keyboard_backspace keyboard_tab q w e r t y u i o p […" at bounding box center [414, 306] width 829 height 113
click at [781, 350] on button "Gravar" at bounding box center [789, 338] width 57 height 36
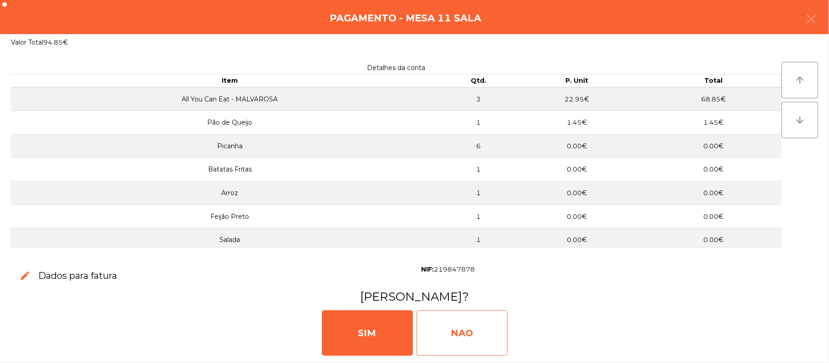
click at [457, 337] on div "NAO" at bounding box center [462, 334] width 91 height 46
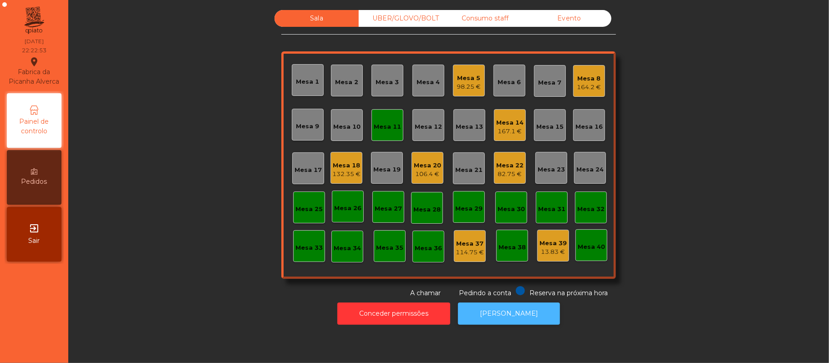
click at [514, 315] on button "[PERSON_NAME]" at bounding box center [509, 314] width 102 height 22
click at [390, 136] on div "Mesa 11" at bounding box center [388, 125] width 32 height 32
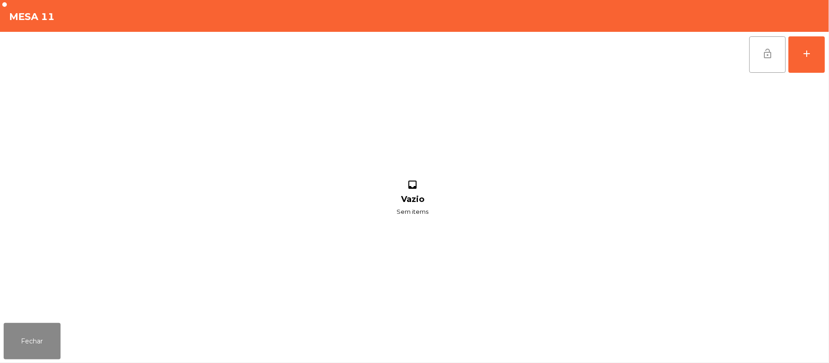
click at [763, 39] on button "lock_open" at bounding box center [767, 54] width 36 height 36
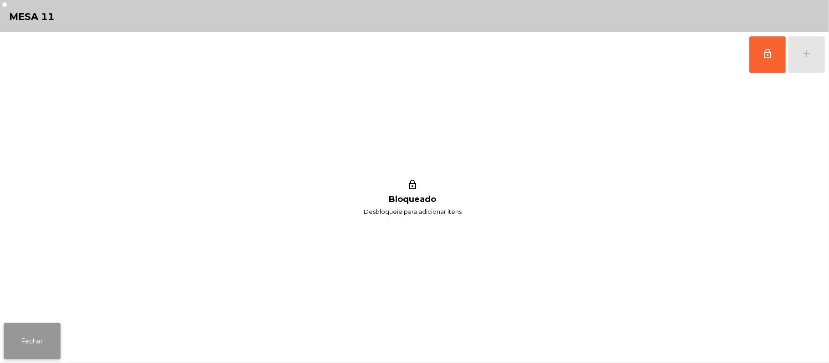
click at [27, 339] on button "Fechar" at bounding box center [32, 341] width 57 height 36
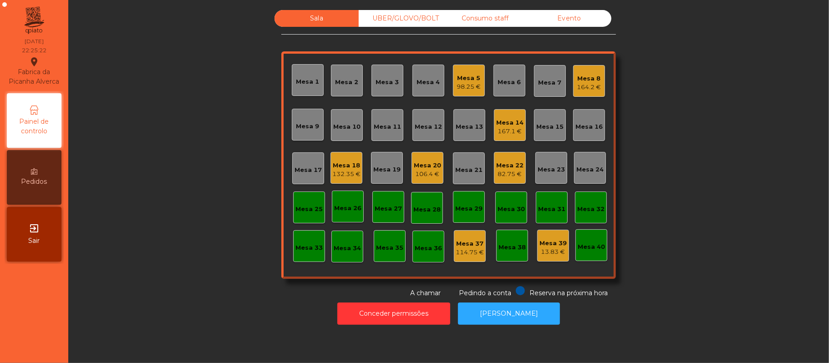
click at [513, 126] on div "Mesa 14" at bounding box center [509, 122] width 27 height 9
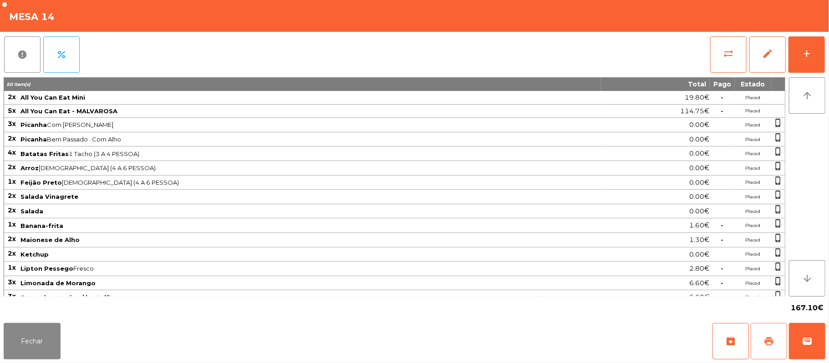
click at [775, 341] on button "print" at bounding box center [769, 341] width 36 height 36
click at [731, 55] on span "sync_alt" at bounding box center [728, 53] width 11 height 11
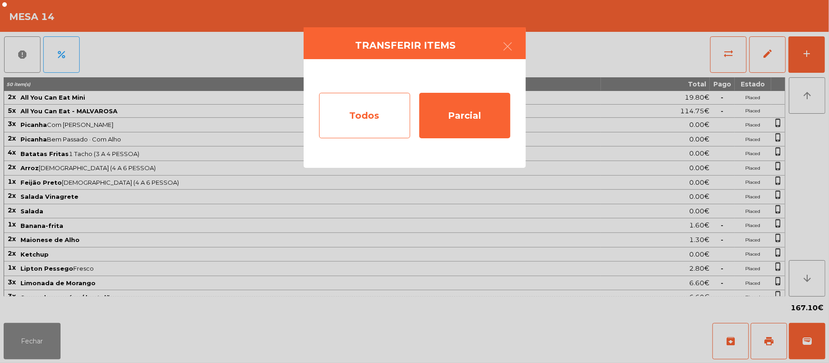
click at [372, 122] on div "Todos" at bounding box center [364, 116] width 91 height 46
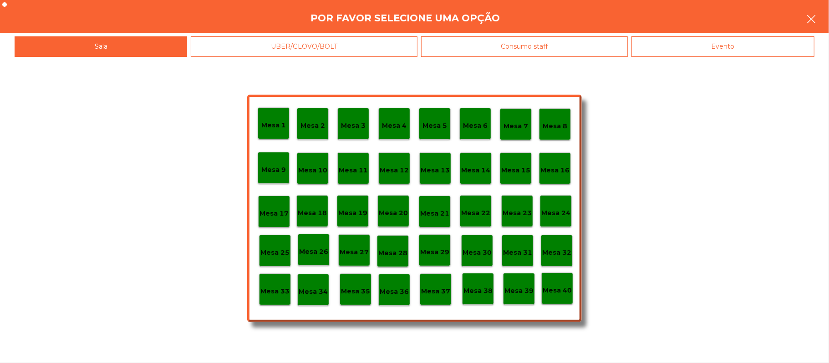
click at [810, 17] on icon "button" at bounding box center [811, 19] width 11 height 11
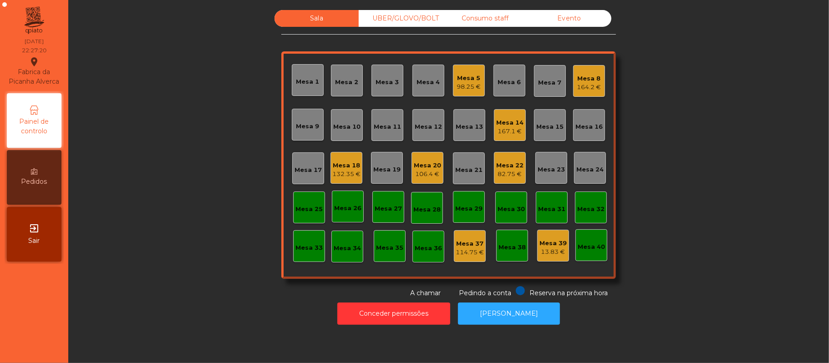
click at [512, 133] on div "167.1 €" at bounding box center [509, 131] width 27 height 9
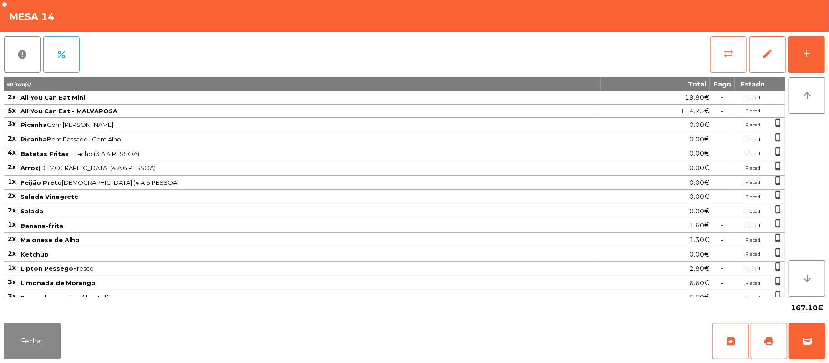
click at [724, 55] on span "sync_alt" at bounding box center [728, 53] width 11 height 11
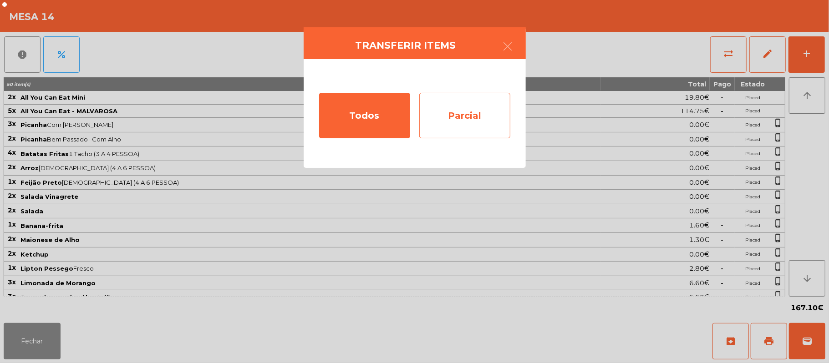
click at [477, 119] on div "Parcial" at bounding box center [464, 116] width 91 height 46
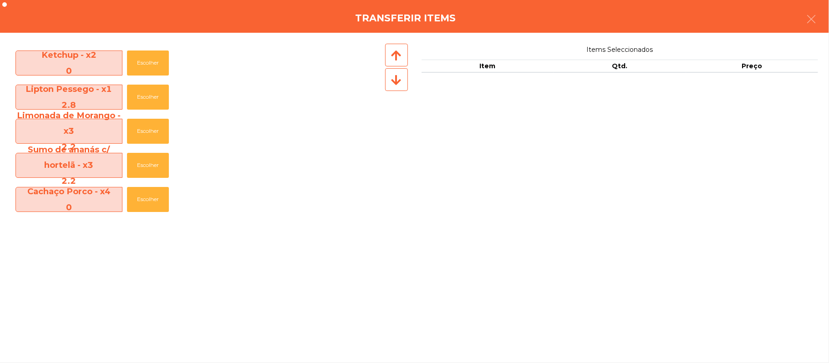
scroll to position [336, 0]
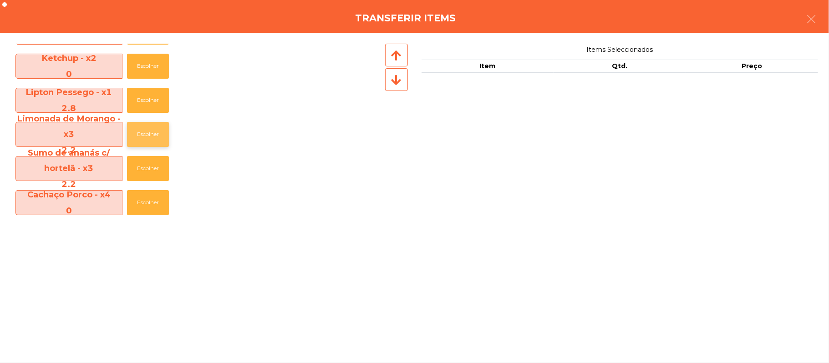
click at [150, 136] on button "Escolher" at bounding box center [148, 134] width 42 height 25
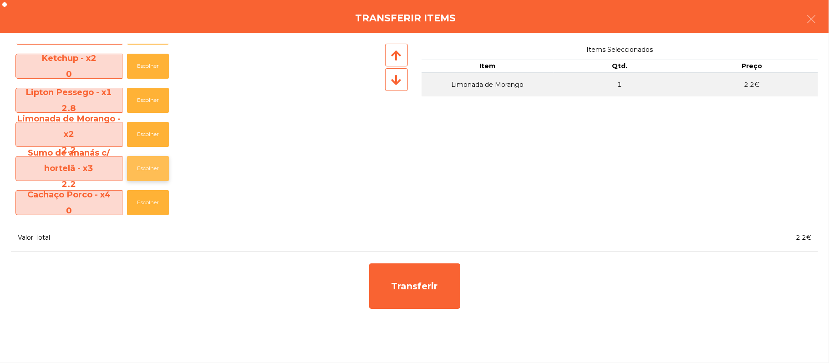
click at [151, 168] on button "Escolher" at bounding box center [148, 168] width 42 height 25
click at [144, 172] on button "Escolher" at bounding box center [148, 168] width 42 height 25
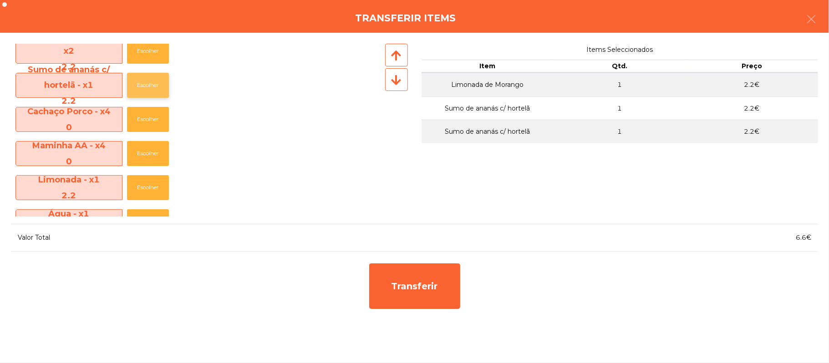
scroll to position [424, 0]
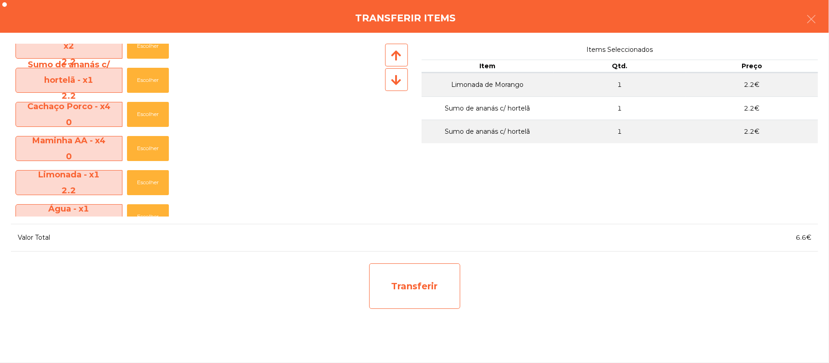
click at [421, 289] on div "Transferir" at bounding box center [414, 287] width 91 height 46
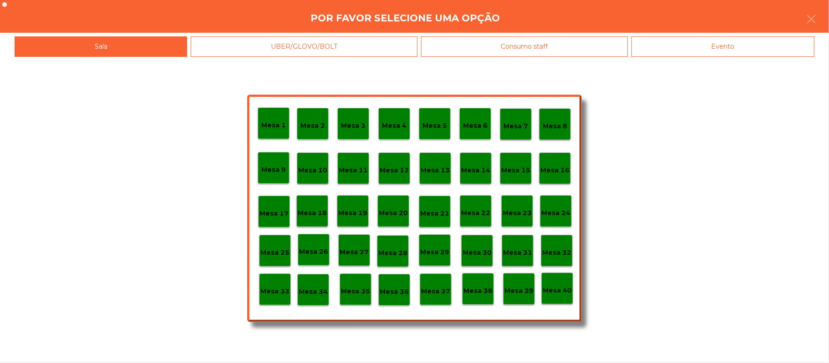
click at [438, 286] on p "Mesa 37" at bounding box center [435, 291] width 29 height 10
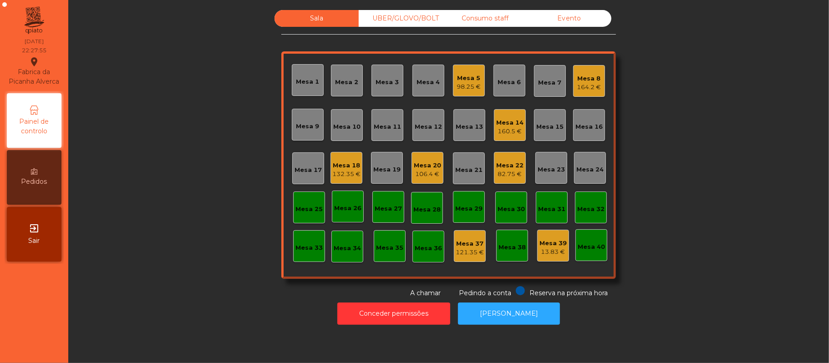
click at [517, 130] on div "160.5 €" at bounding box center [509, 131] width 27 height 9
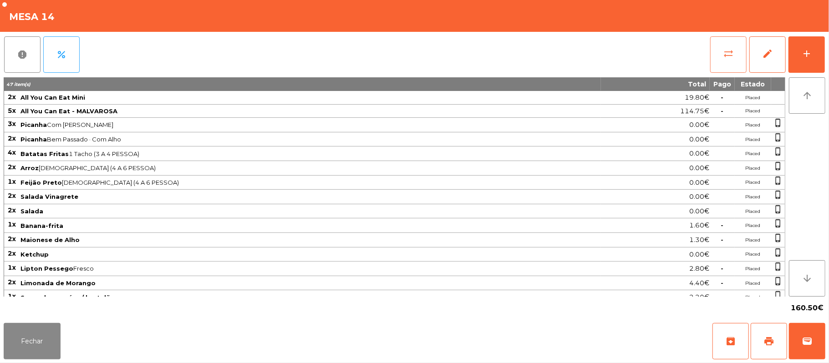
click at [719, 61] on button "sync_alt" at bounding box center [728, 54] width 36 height 36
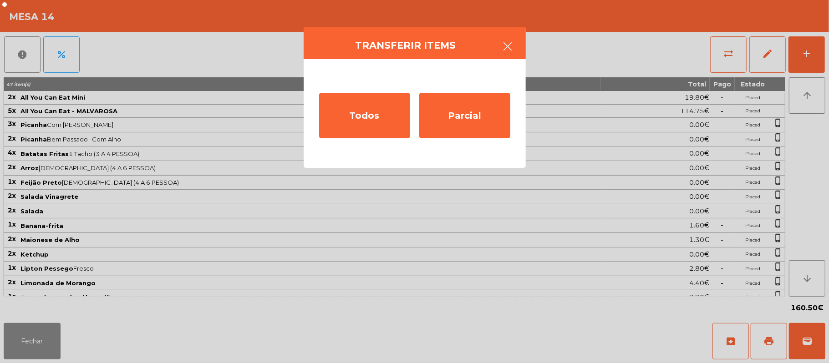
click at [514, 50] on button "button" at bounding box center [507, 47] width 25 height 27
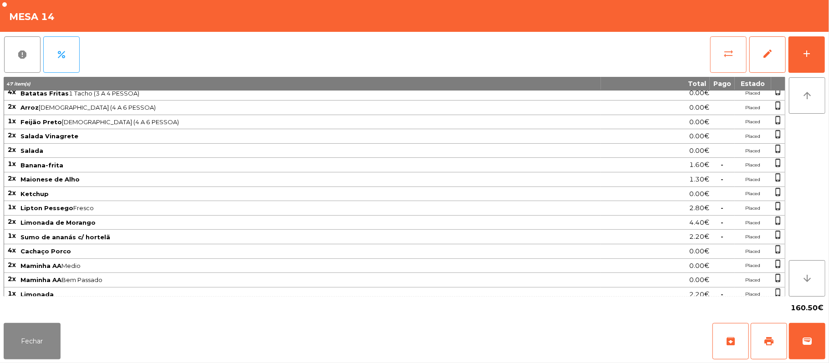
scroll to position [0, 0]
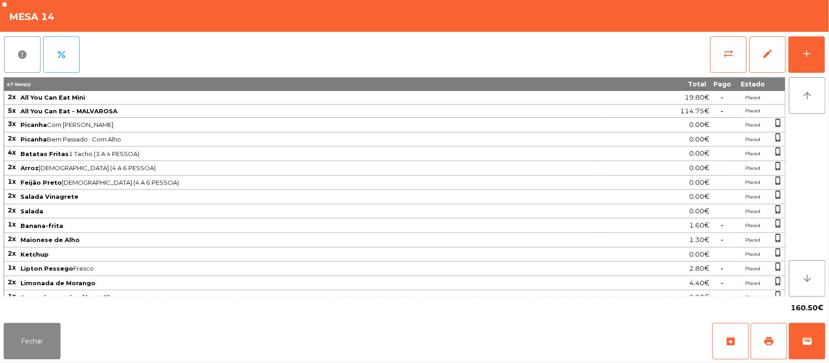
click at [826, 54] on div "report percent sync_alt edit add 47 item(s) Total Pago Estado 2x All You Can Ea…" at bounding box center [414, 176] width 829 height 288
click at [807, 58] on div "add" at bounding box center [806, 53] width 11 height 11
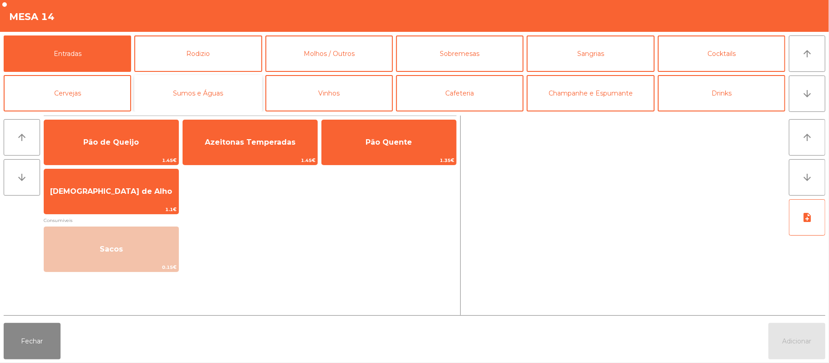
click at [229, 96] on button "Sumos e Águas" at bounding box center [197, 93] width 127 height 36
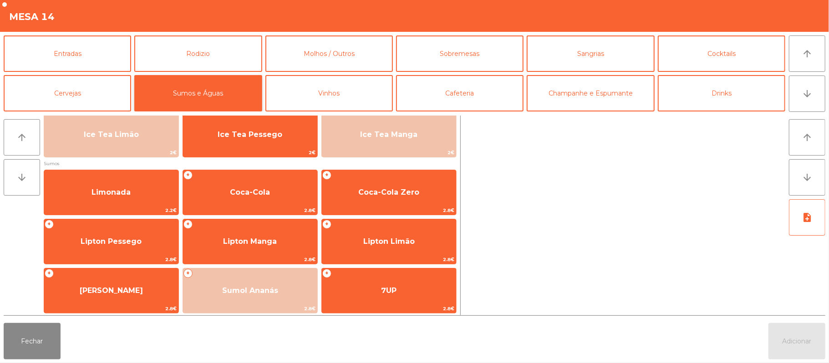
scroll to position [66, 0]
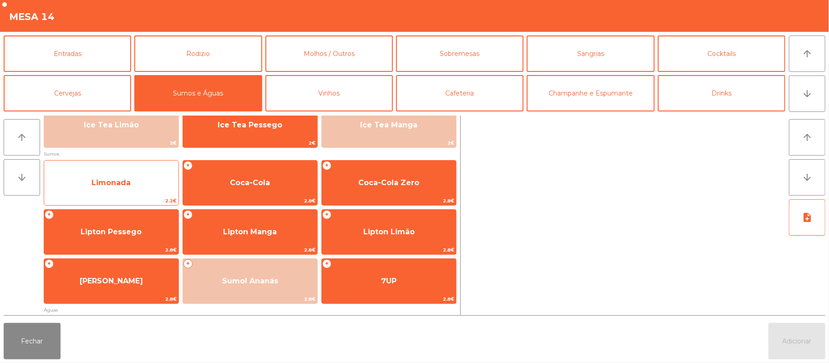
click at [140, 183] on span "Limonada" at bounding box center [111, 183] width 134 height 25
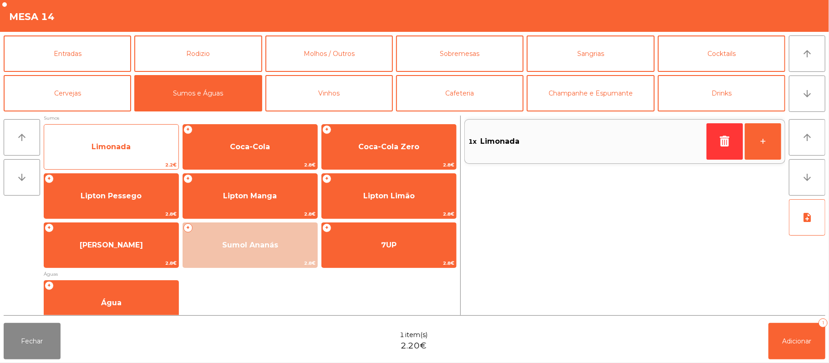
scroll to position [102, 0]
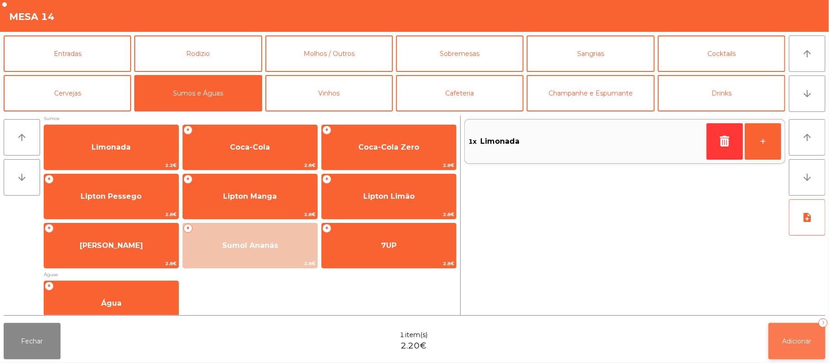
click at [783, 343] on span "Adicionar" at bounding box center [797, 341] width 29 height 8
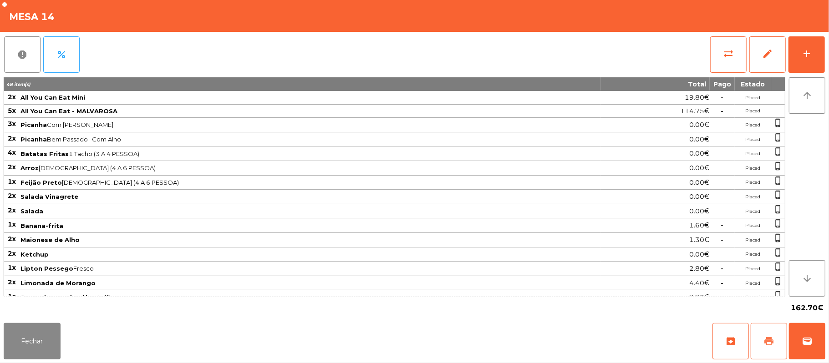
click at [762, 341] on button "print" at bounding box center [769, 341] width 36 height 36
click at [30, 323] on button "Fechar" at bounding box center [32, 341] width 57 height 36
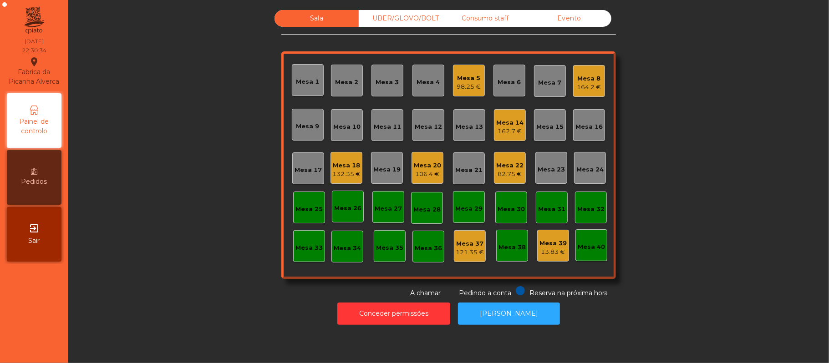
click at [341, 164] on div "Mesa 18" at bounding box center [346, 165] width 28 height 9
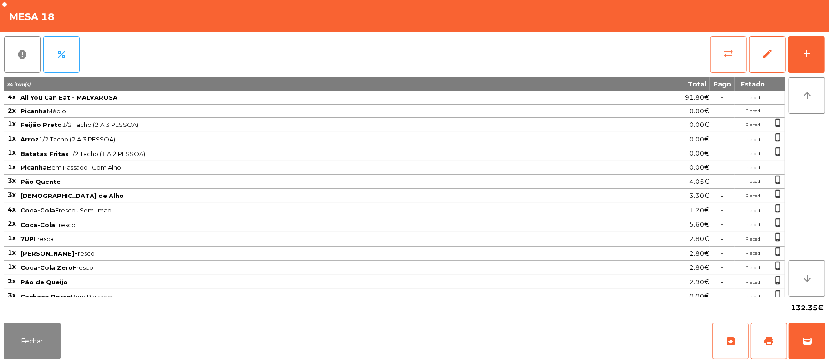
click at [738, 56] on button "sync_alt" at bounding box center [728, 54] width 36 height 36
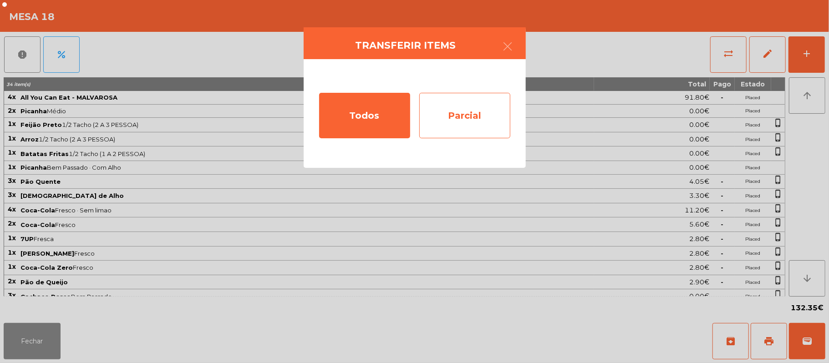
click at [494, 112] on div "Parcial" at bounding box center [464, 116] width 91 height 46
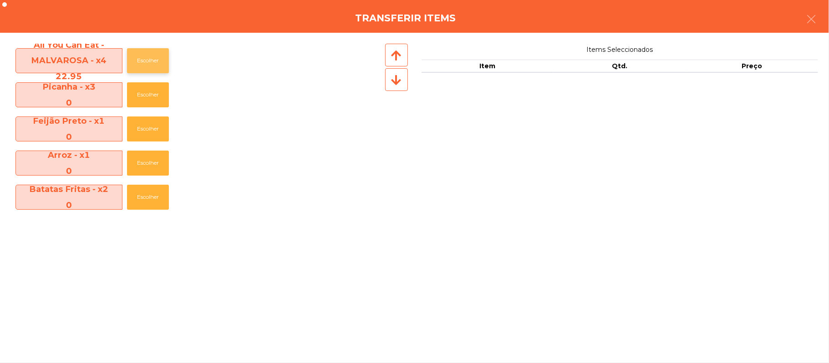
click at [168, 66] on button "Escolher" at bounding box center [148, 60] width 42 height 25
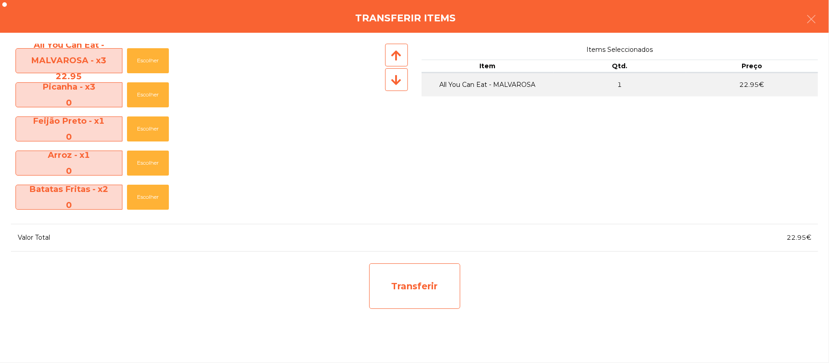
click at [423, 281] on div "Transferir" at bounding box center [414, 287] width 91 height 46
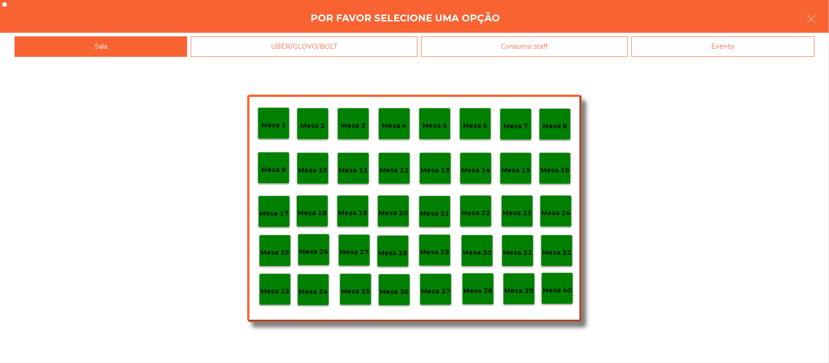
click at [436, 301] on div "Mesa 37" at bounding box center [436, 290] width 32 height 32
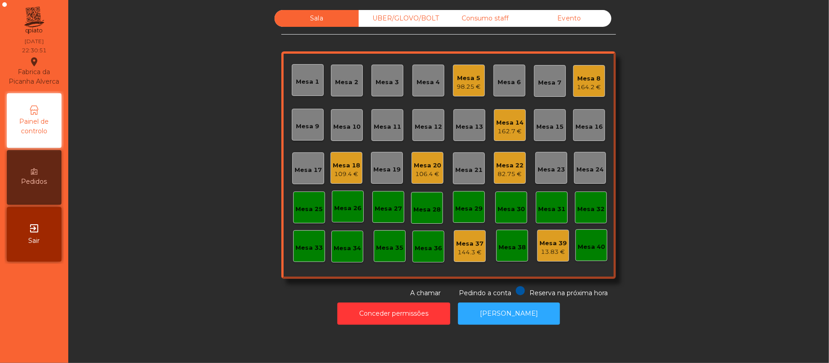
click at [512, 124] on div "Mesa 14" at bounding box center [509, 122] width 27 height 9
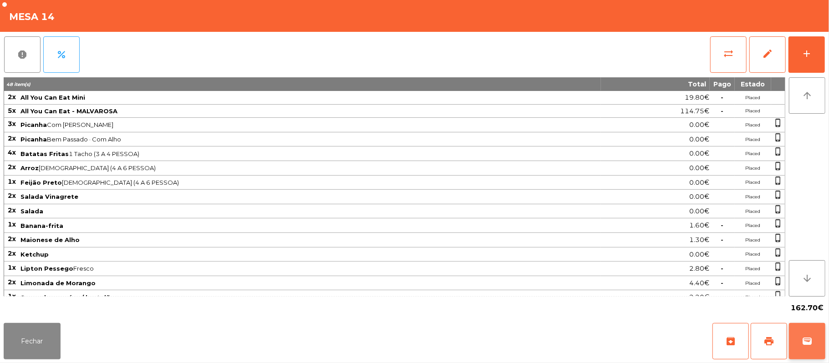
click at [800, 342] on button "wallet" at bounding box center [807, 341] width 36 height 36
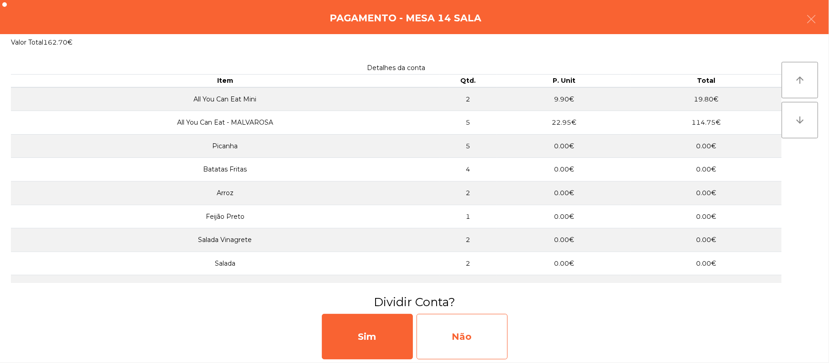
click at [472, 344] on div "Não" at bounding box center [462, 337] width 91 height 46
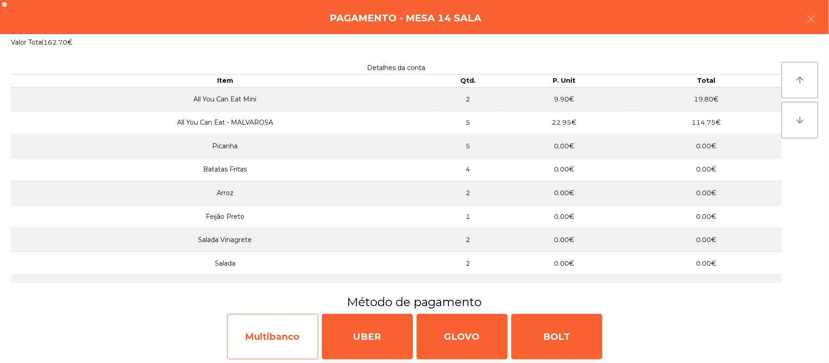
click at [291, 340] on div "Multibanco" at bounding box center [272, 337] width 91 height 46
select select "**"
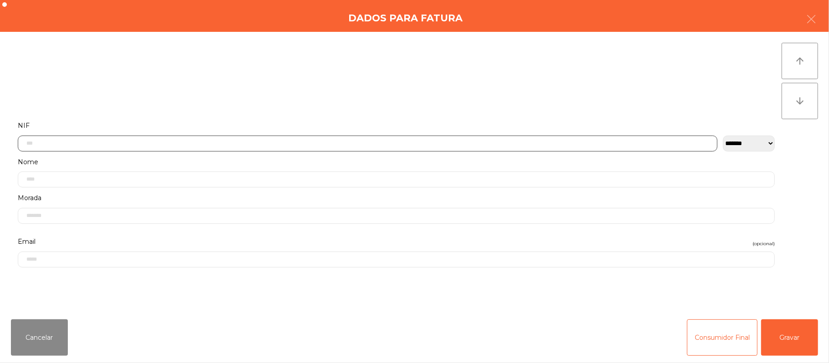
click at [208, 143] on input "text" at bounding box center [368, 144] width 700 height 16
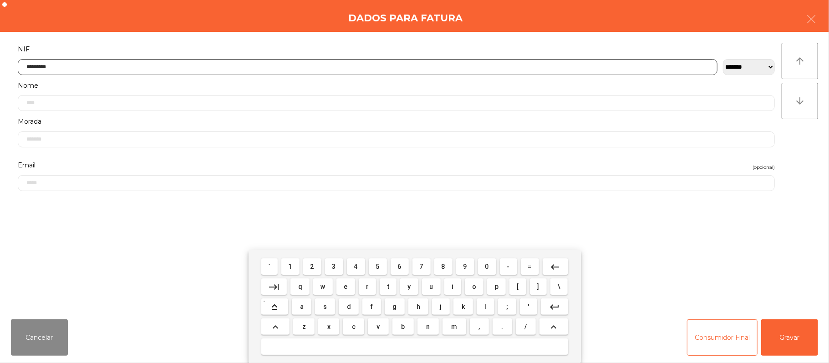
type input "*********"
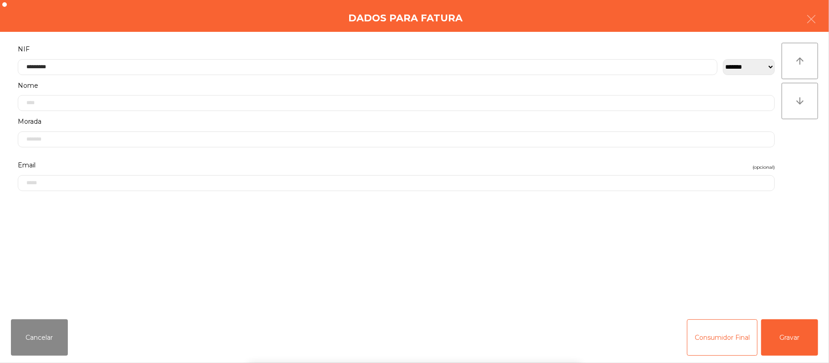
click at [787, 359] on div "` 1 2 3 4 5 6 7 8 9 0 - = keyboard_backspace keyboard_tab q w e r t y u i o p […" at bounding box center [414, 306] width 829 height 113
click at [795, 341] on button "Gravar" at bounding box center [789, 338] width 57 height 36
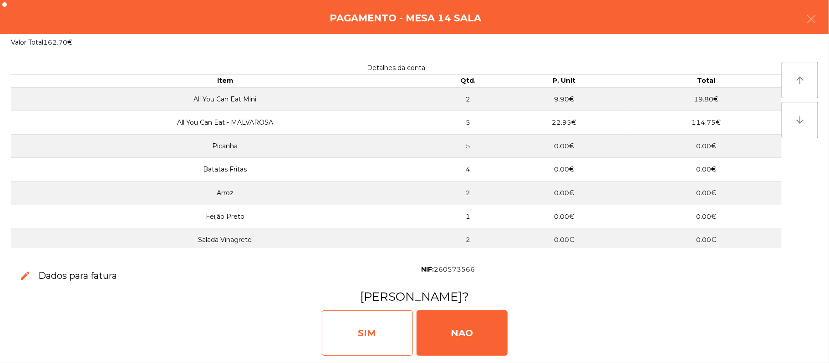
click at [383, 331] on div "SIM" at bounding box center [367, 334] width 91 height 46
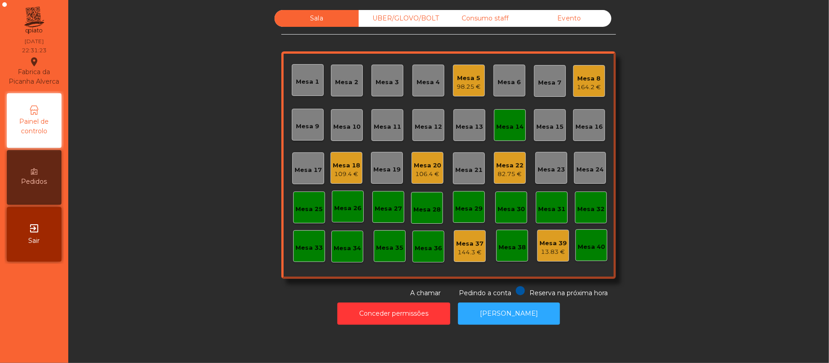
click at [509, 125] on div "Mesa 14" at bounding box center [509, 126] width 27 height 9
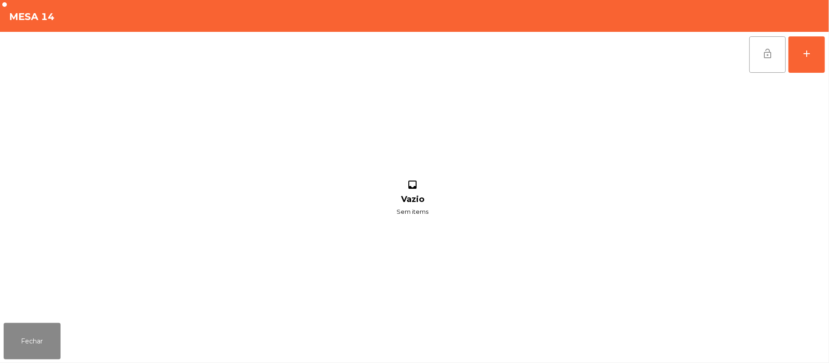
click at [771, 55] on span "lock_open" at bounding box center [767, 53] width 11 height 11
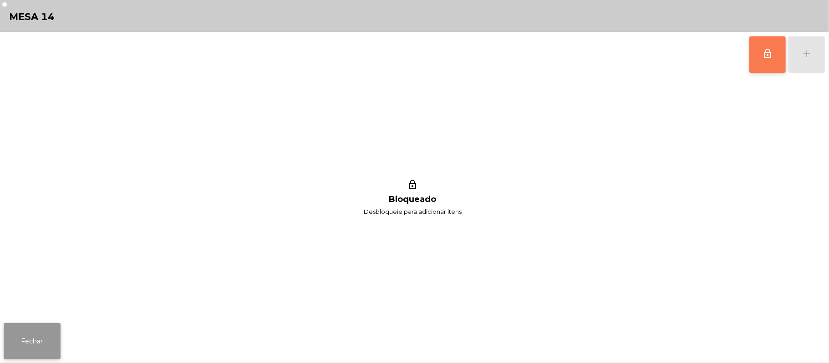
click at [34, 345] on button "Fechar" at bounding box center [32, 341] width 57 height 36
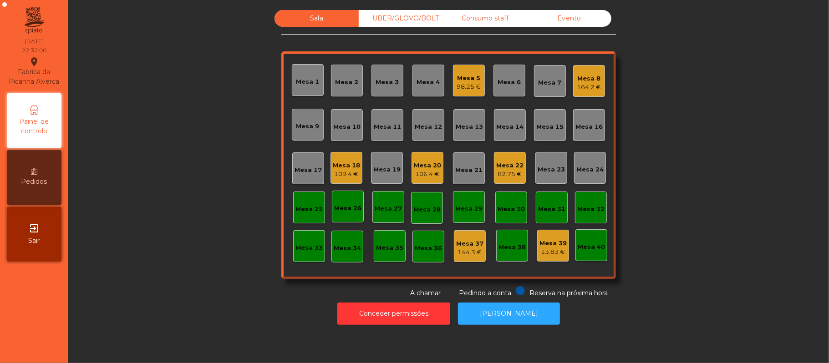
click at [430, 172] on div "106.4 €" at bounding box center [427, 174] width 27 height 9
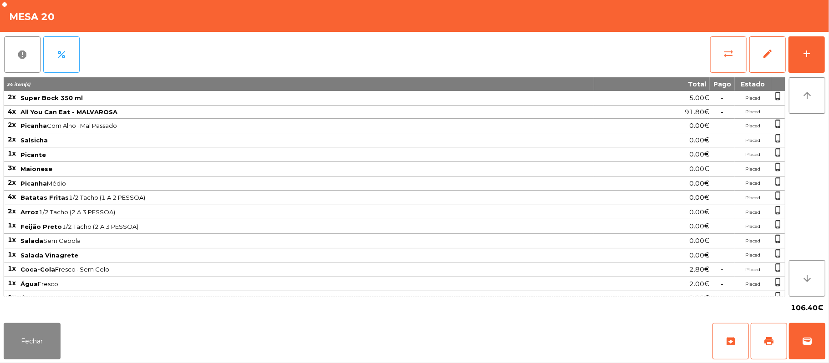
click at [719, 61] on button "sync_alt" at bounding box center [728, 54] width 36 height 36
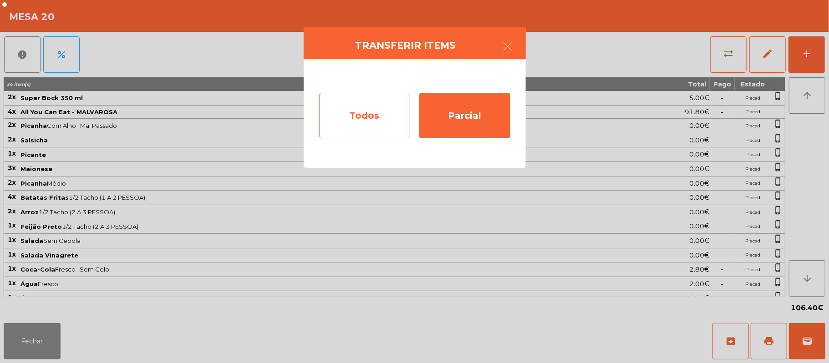
click at [350, 118] on div "Todos" at bounding box center [364, 116] width 91 height 46
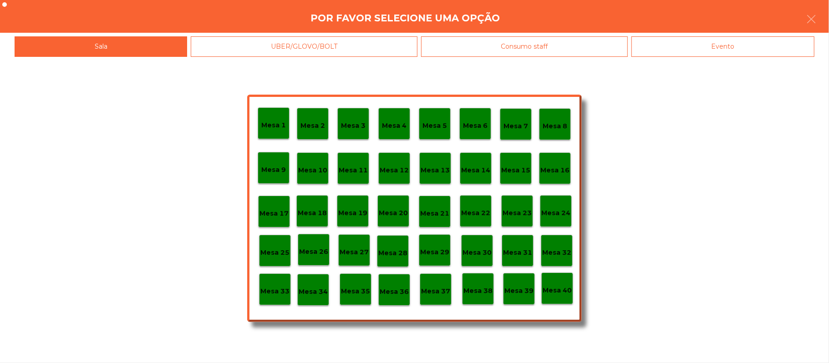
click at [701, 51] on div "Evento" at bounding box center [723, 46] width 183 height 20
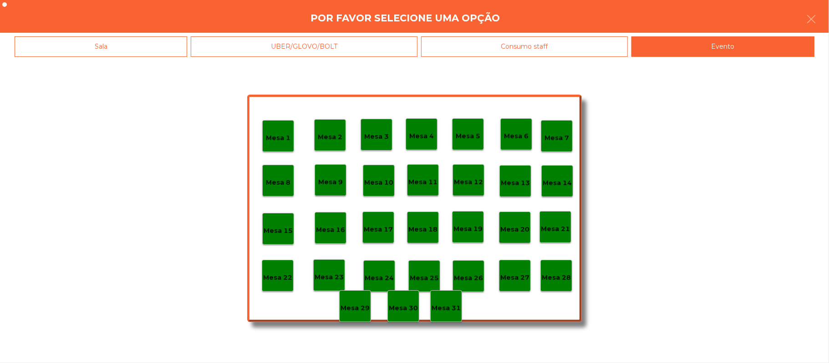
click at [561, 276] on p "Mesa 28" at bounding box center [556, 278] width 29 height 10
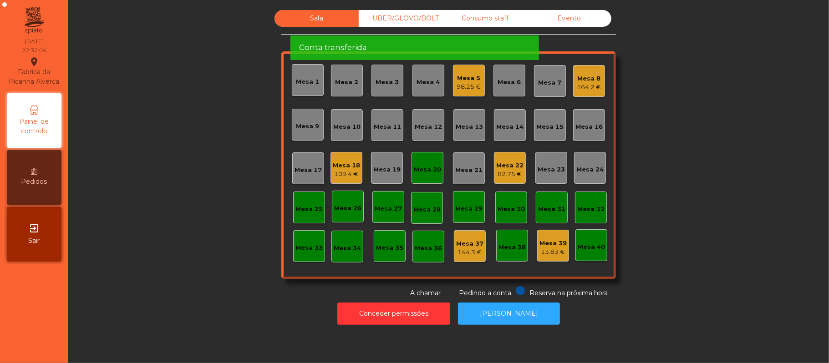
click at [421, 172] on div "Mesa 20" at bounding box center [427, 169] width 27 height 9
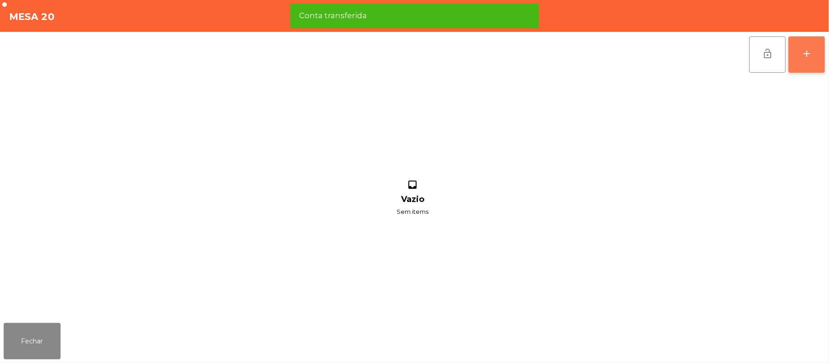
click at [822, 61] on button "add" at bounding box center [807, 54] width 36 height 36
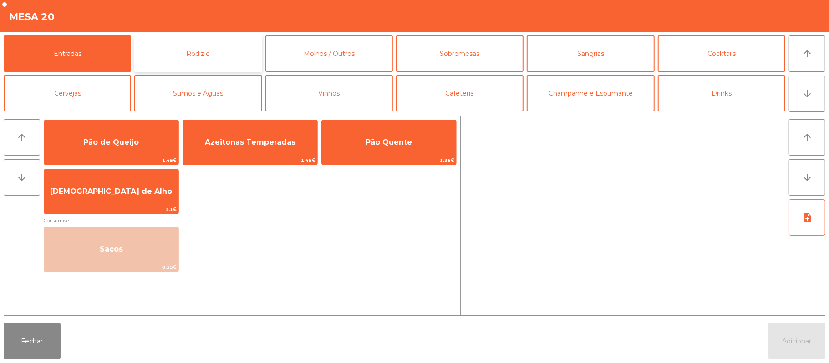
click at [209, 53] on button "Rodizio" at bounding box center [197, 54] width 127 height 36
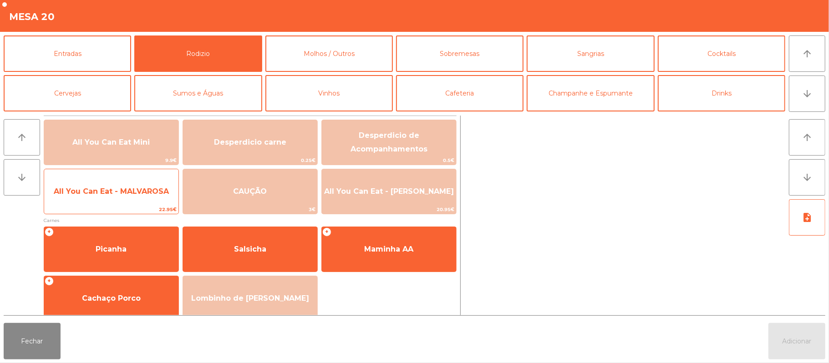
click at [146, 195] on span "All You Can Eat - MALVAROSA" at bounding box center [111, 191] width 115 height 9
click at [148, 190] on span "All You Can Eat - MALVAROSA" at bounding box center [111, 191] width 115 height 9
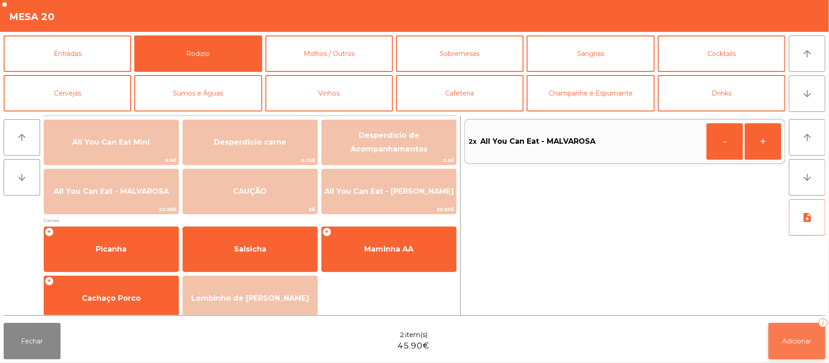
click at [778, 341] on button "Adicionar 2" at bounding box center [797, 341] width 57 height 36
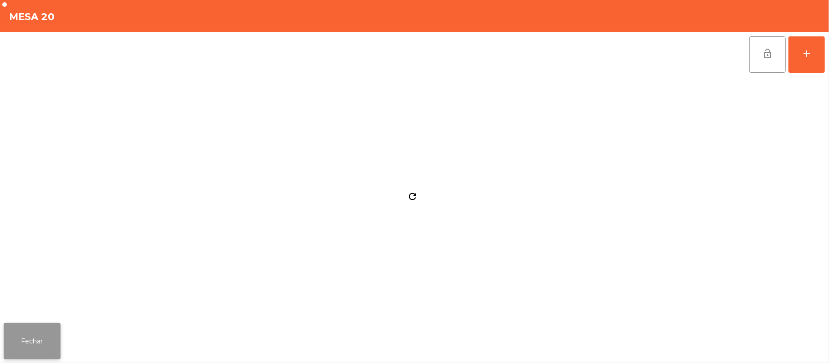
click at [25, 350] on button "Fechar" at bounding box center [32, 341] width 57 height 36
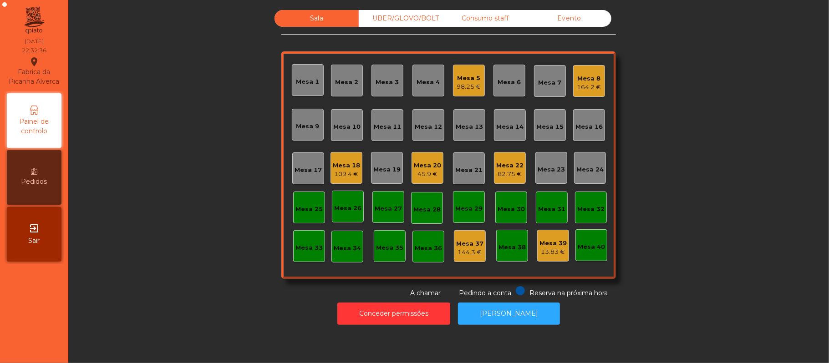
click at [306, 209] on div "Mesa 25" at bounding box center [309, 209] width 27 height 9
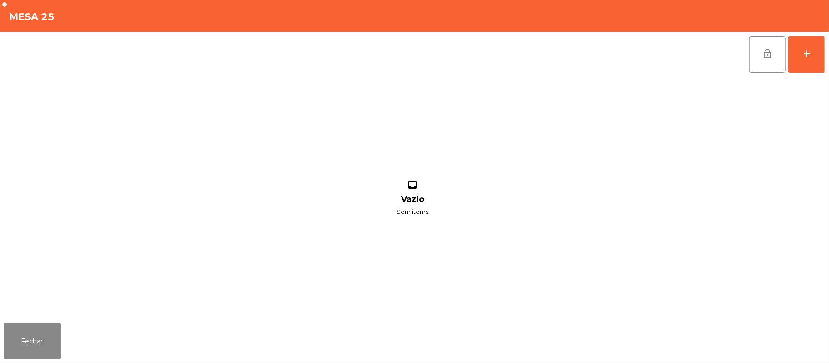
click at [827, 56] on div "lock_open add inbox Vazio Sem items" at bounding box center [414, 176] width 829 height 288
click at [802, 61] on button "add" at bounding box center [807, 54] width 36 height 36
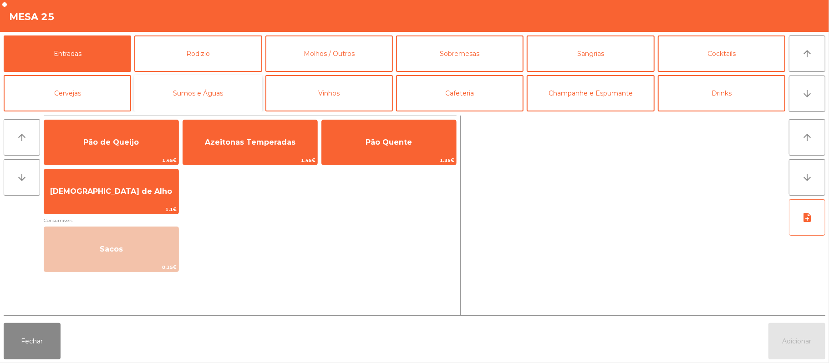
click at [227, 90] on button "Sumos e Águas" at bounding box center [197, 93] width 127 height 36
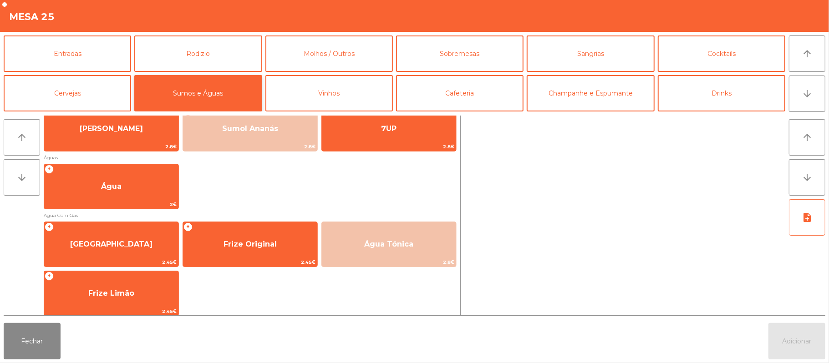
scroll to position [223, 0]
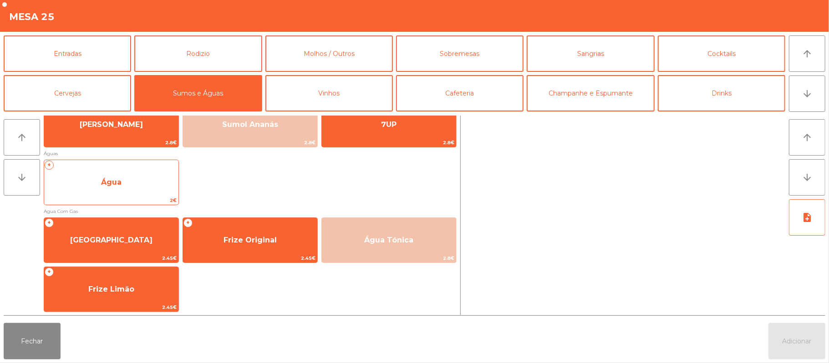
click at [154, 188] on span "Água" at bounding box center [111, 182] width 134 height 25
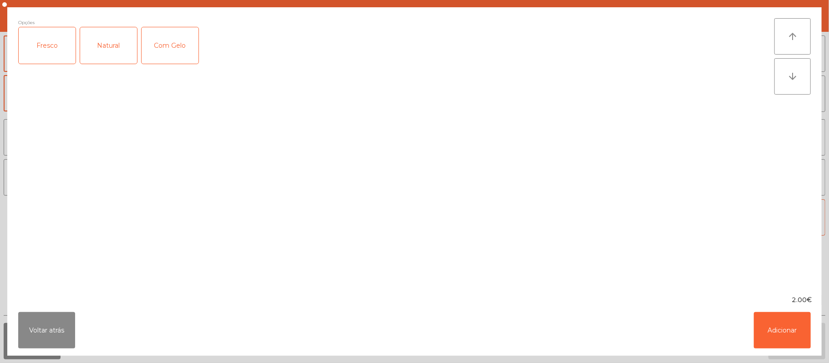
click at [28, 44] on div "Fresco" at bounding box center [47, 45] width 57 height 36
click at [796, 335] on button "Adicionar" at bounding box center [782, 330] width 57 height 36
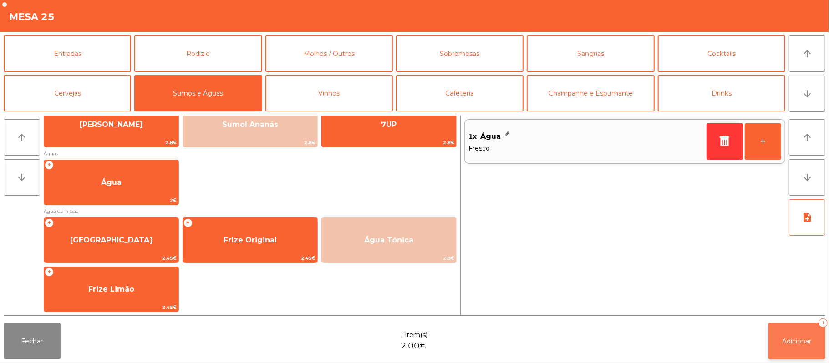
click at [798, 341] on span "Adicionar" at bounding box center [797, 341] width 29 height 8
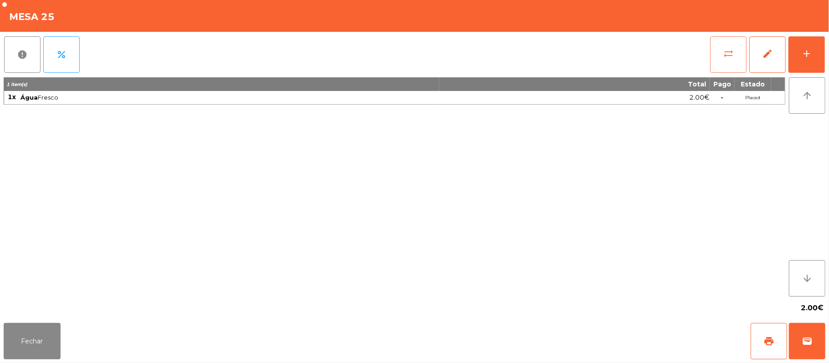
click at [720, 65] on button "sync_alt" at bounding box center [728, 54] width 36 height 36
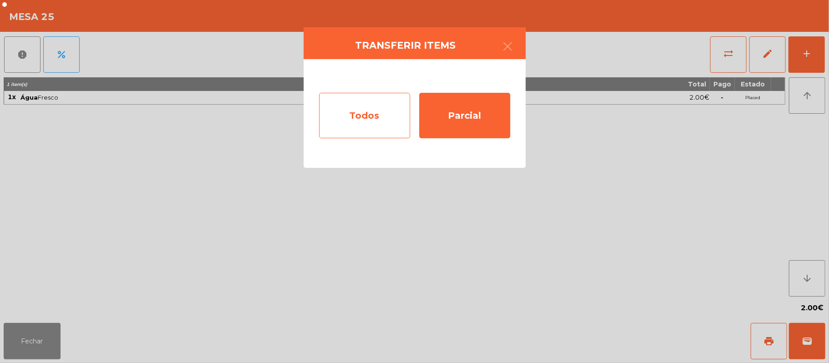
click at [382, 110] on div "Todos" at bounding box center [364, 116] width 91 height 46
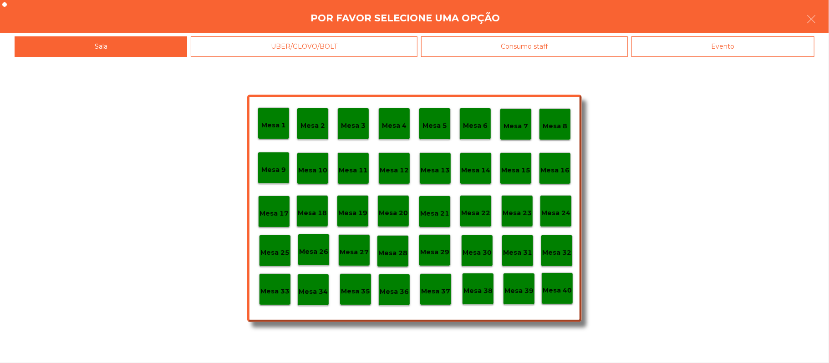
click at [752, 56] on div "Evento" at bounding box center [723, 46] width 183 height 20
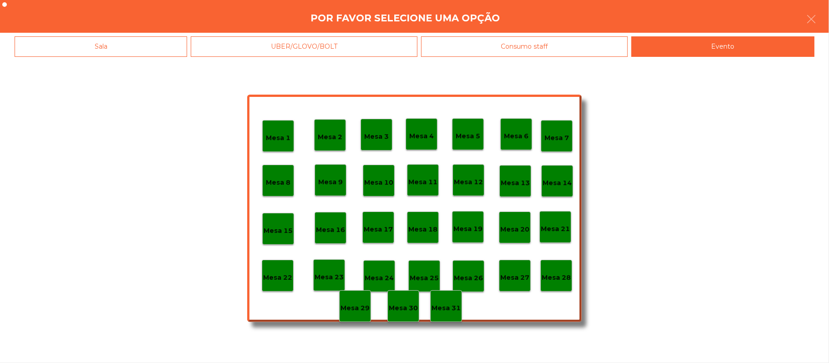
click at [560, 270] on div "Mesa 28" at bounding box center [556, 276] width 29 height 14
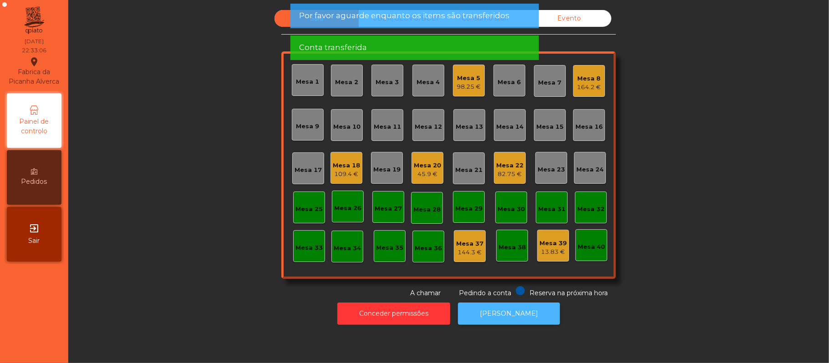
click at [495, 316] on button "[PERSON_NAME]" at bounding box center [509, 314] width 102 height 22
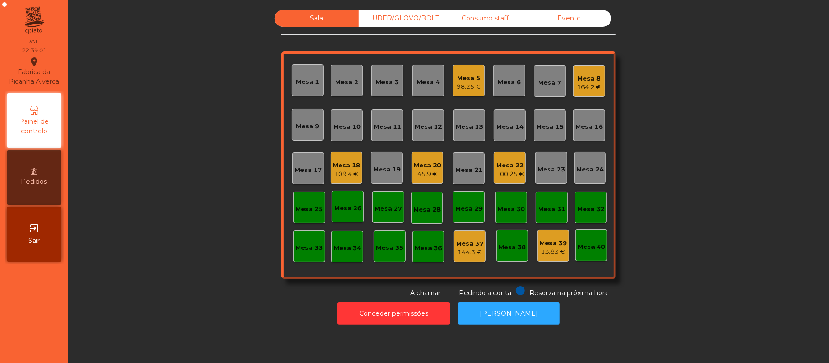
click at [419, 164] on div "Mesa 20" at bounding box center [427, 165] width 27 height 9
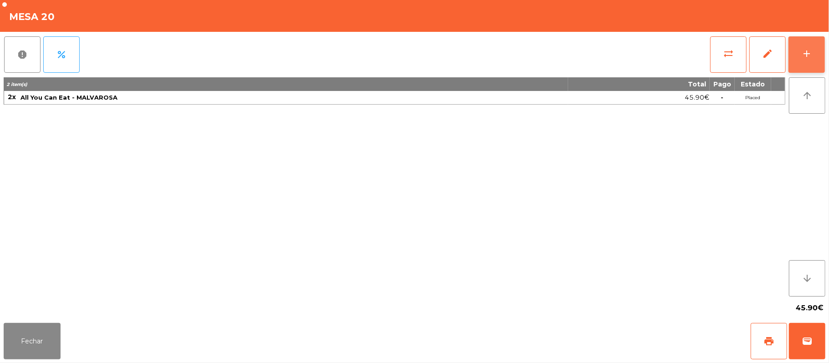
click at [802, 51] on div "add" at bounding box center [806, 53] width 11 height 11
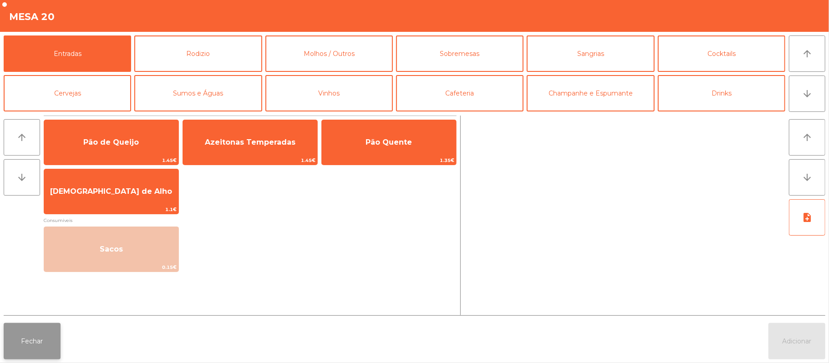
click at [33, 338] on button "Fechar" at bounding box center [32, 341] width 57 height 36
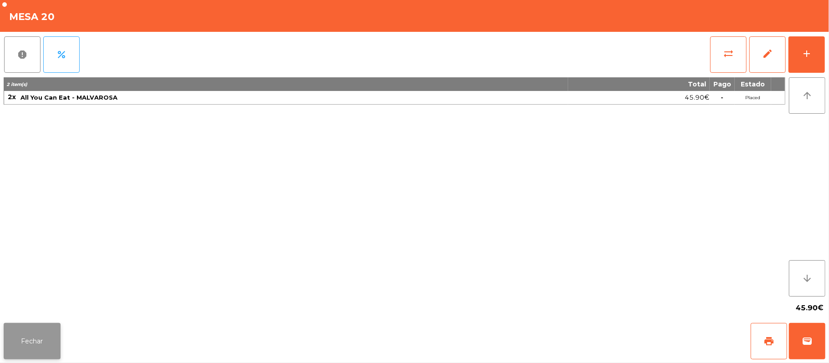
click at [50, 336] on button "Fechar" at bounding box center [32, 341] width 57 height 36
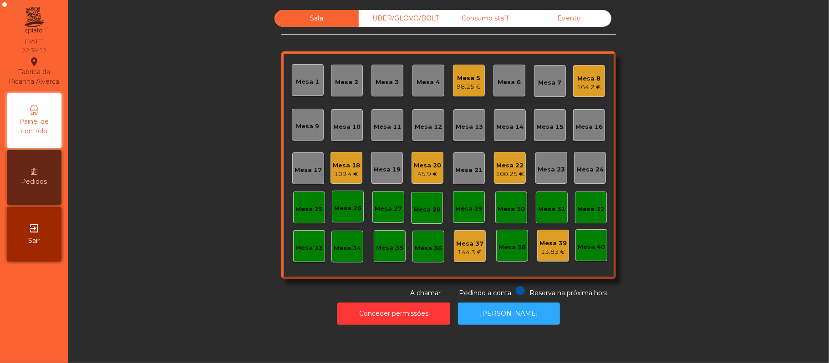
click at [516, 166] on div "Mesa 22" at bounding box center [510, 165] width 28 height 9
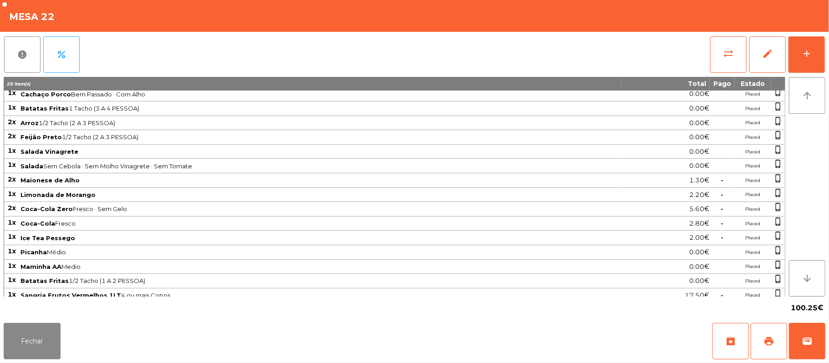
scroll to position [74, 0]
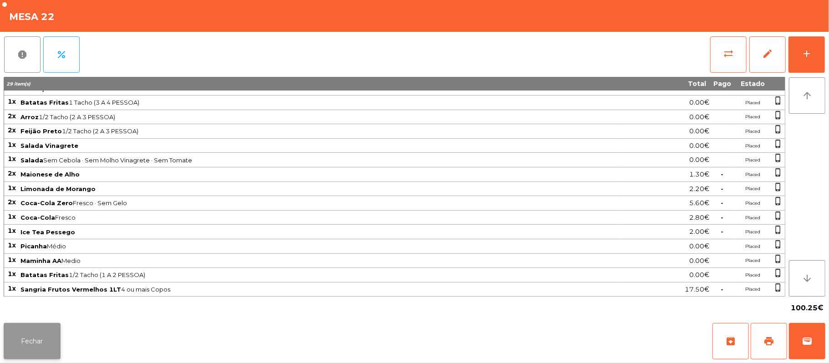
click at [57, 336] on button "Fechar" at bounding box center [32, 341] width 57 height 36
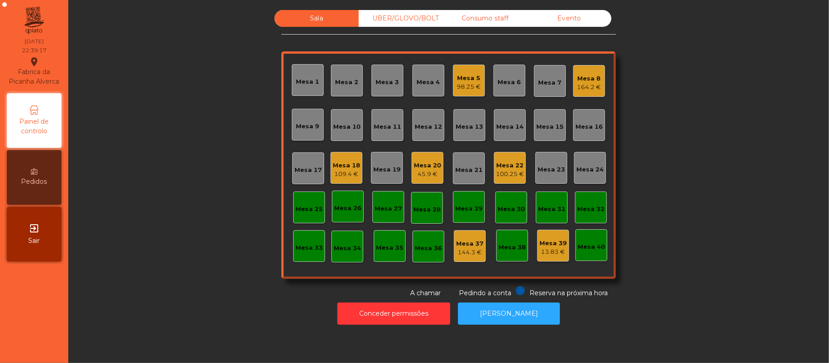
click at [427, 175] on div "45.9 €" at bounding box center [427, 174] width 27 height 9
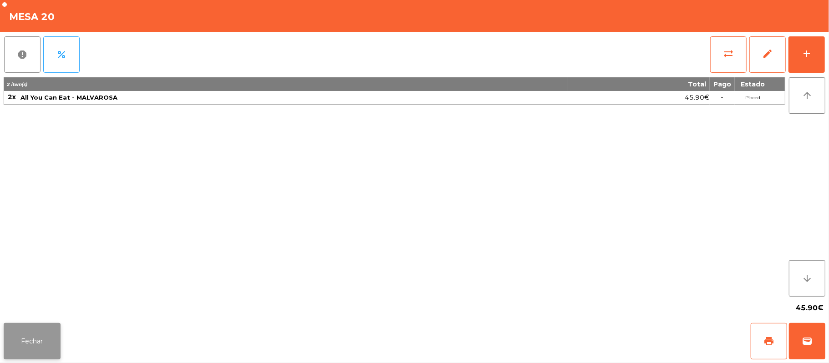
click at [46, 348] on button "Fechar" at bounding box center [32, 341] width 57 height 36
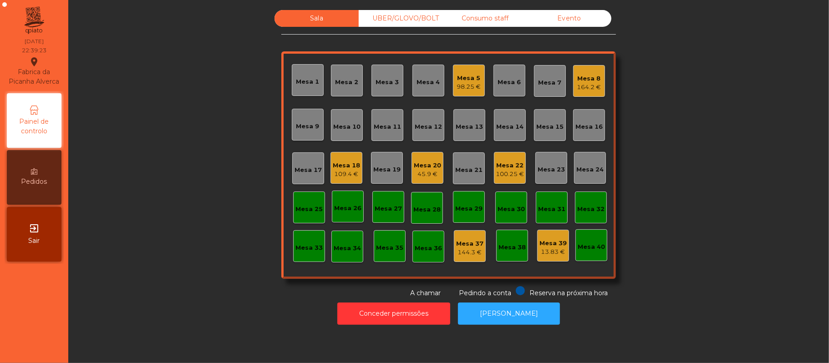
click at [509, 166] on div "Mesa 22" at bounding box center [510, 165] width 28 height 9
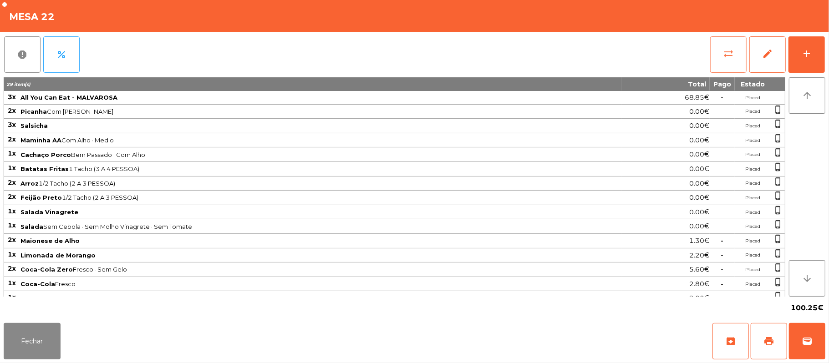
click at [718, 61] on button "sync_alt" at bounding box center [728, 54] width 36 height 36
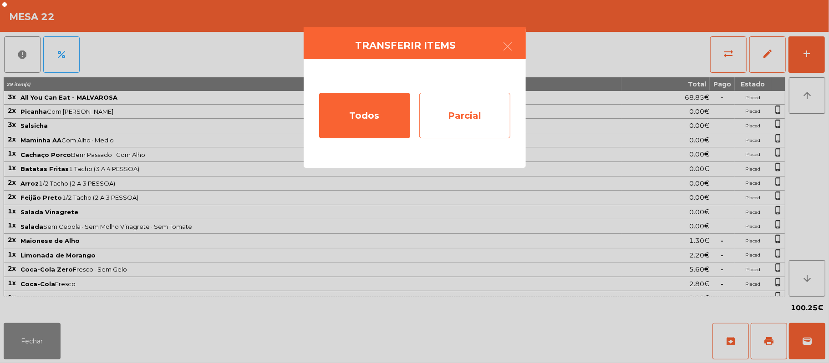
click at [475, 104] on div "Parcial" at bounding box center [464, 116] width 91 height 46
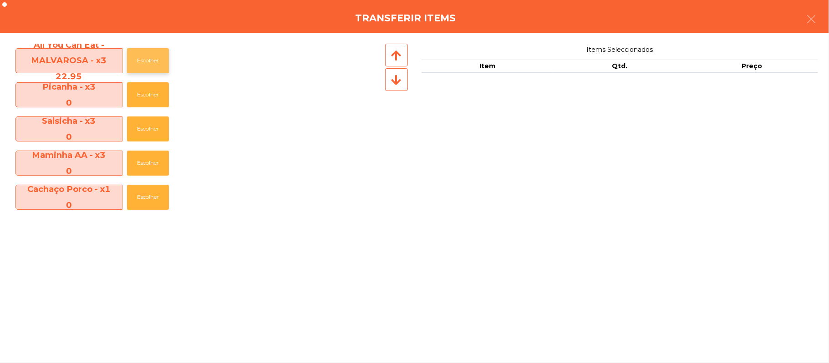
click at [148, 61] on button "Escolher" at bounding box center [148, 60] width 42 height 25
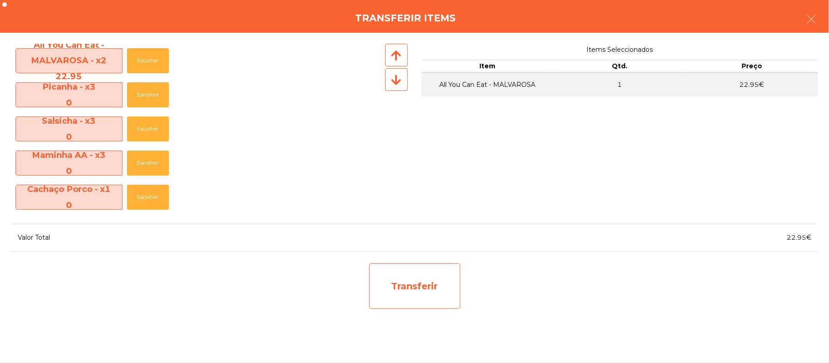
click at [412, 283] on div "Transferir" at bounding box center [414, 287] width 91 height 46
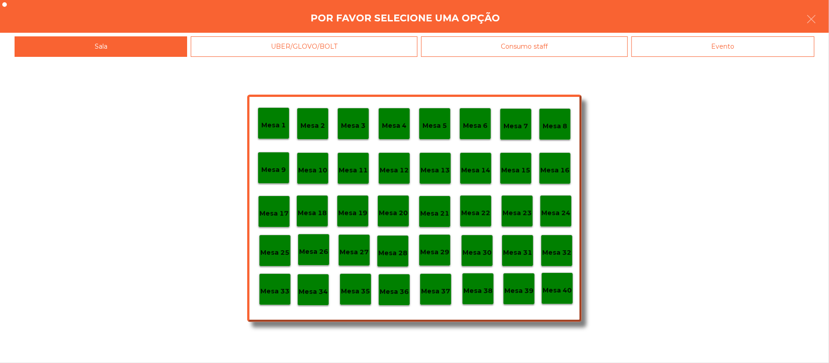
click at [395, 215] on p "Mesa 20" at bounding box center [393, 213] width 29 height 10
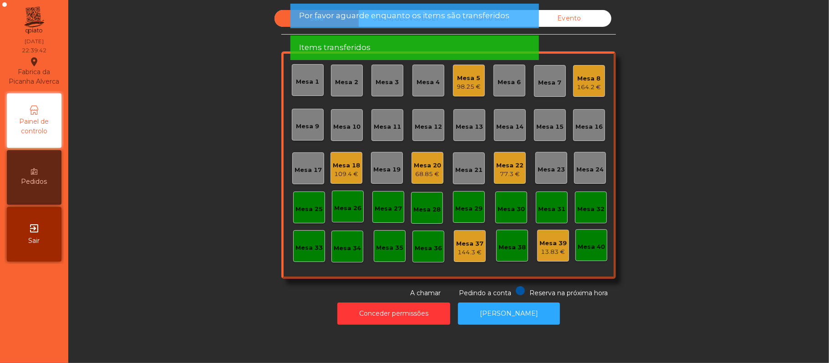
click at [418, 174] on div "68.85 €" at bounding box center [427, 174] width 27 height 9
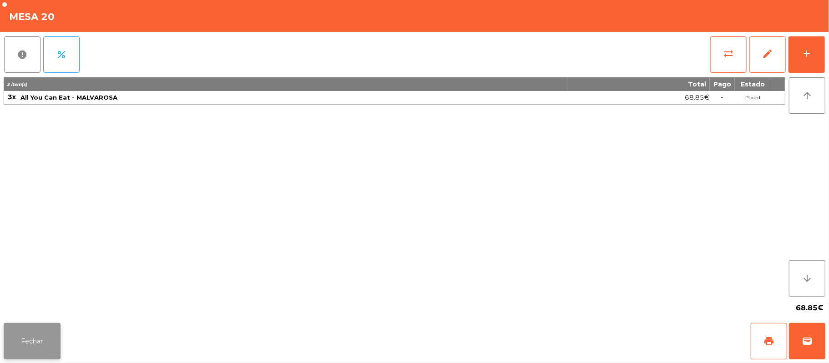
click at [40, 344] on button "Fechar" at bounding box center [32, 341] width 57 height 36
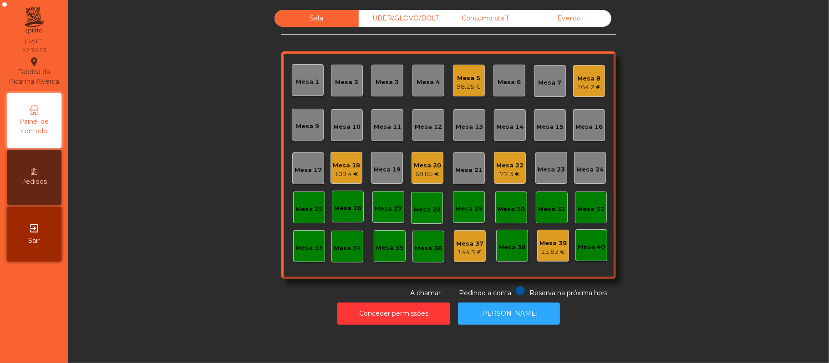
click at [419, 165] on div "Mesa 20" at bounding box center [427, 165] width 27 height 9
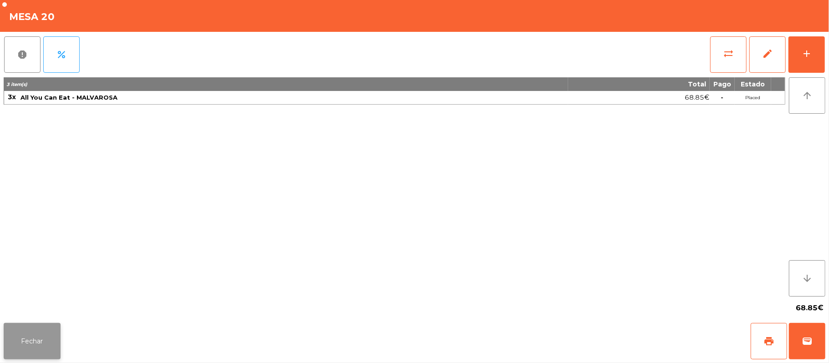
click at [51, 341] on button "Fechar" at bounding box center [32, 341] width 57 height 36
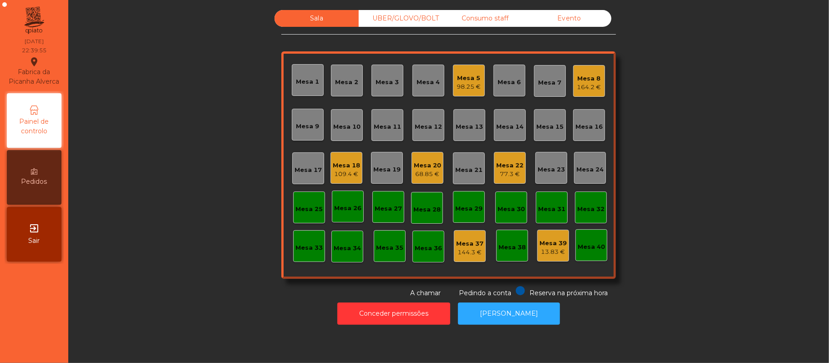
click at [472, 241] on div "Mesa 37" at bounding box center [469, 244] width 27 height 9
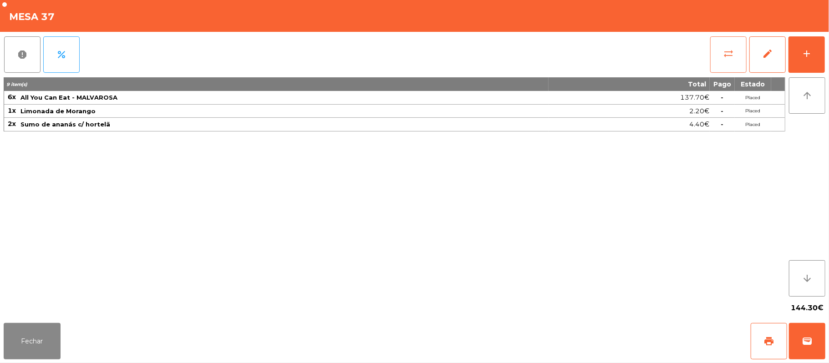
click at [719, 57] on button "sync_alt" at bounding box center [728, 54] width 36 height 36
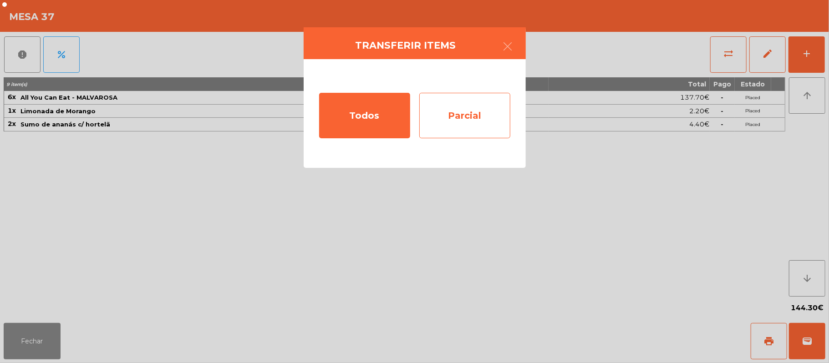
click at [456, 105] on div "Parcial" at bounding box center [464, 116] width 91 height 46
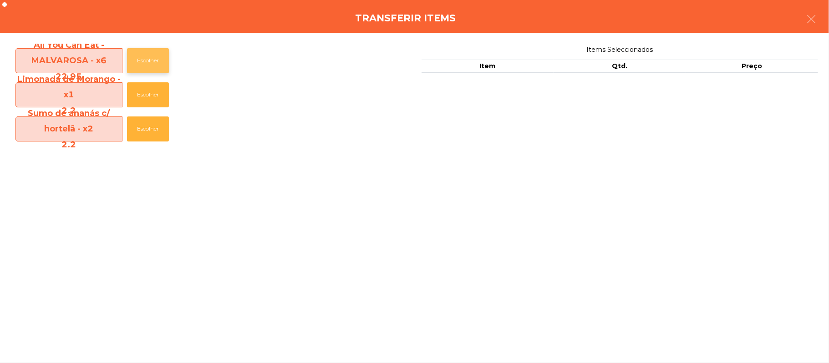
click at [134, 64] on button "Escolher" at bounding box center [148, 60] width 42 height 25
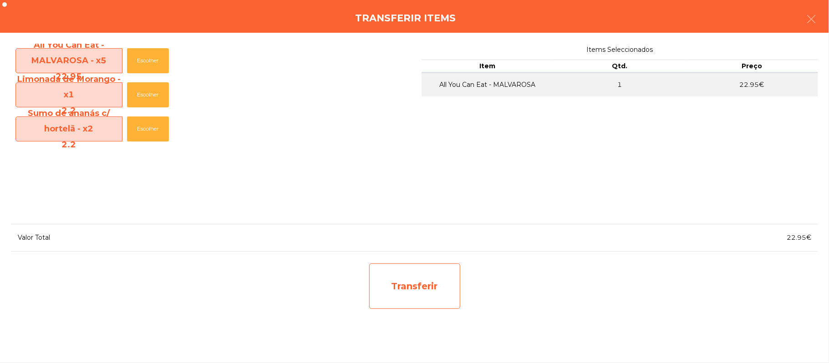
click at [423, 283] on div "Transferir" at bounding box center [414, 287] width 91 height 46
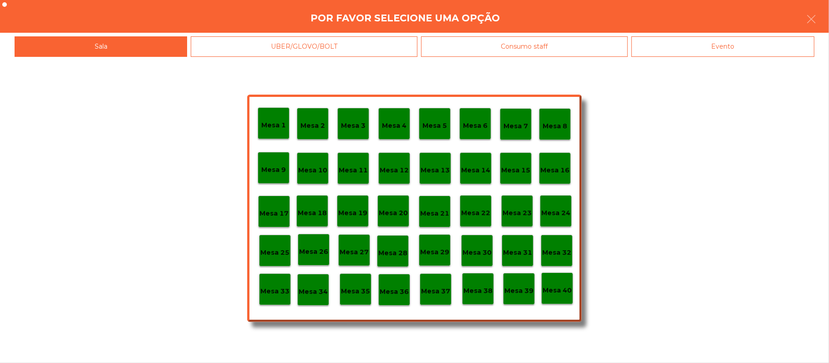
click at [396, 212] on p "Mesa 20" at bounding box center [393, 213] width 29 height 10
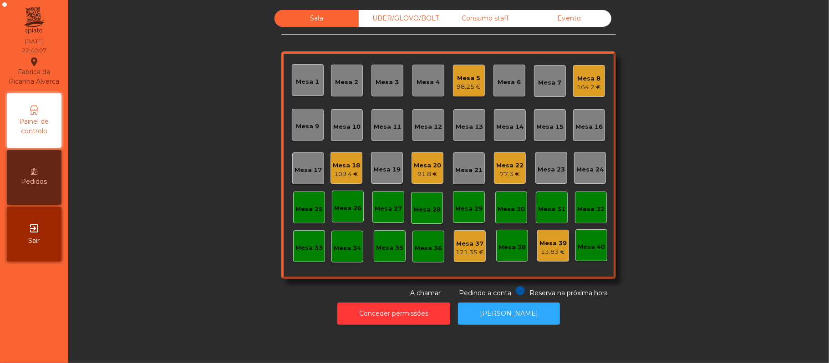
click at [430, 178] on div "91.8 €" at bounding box center [427, 174] width 27 height 9
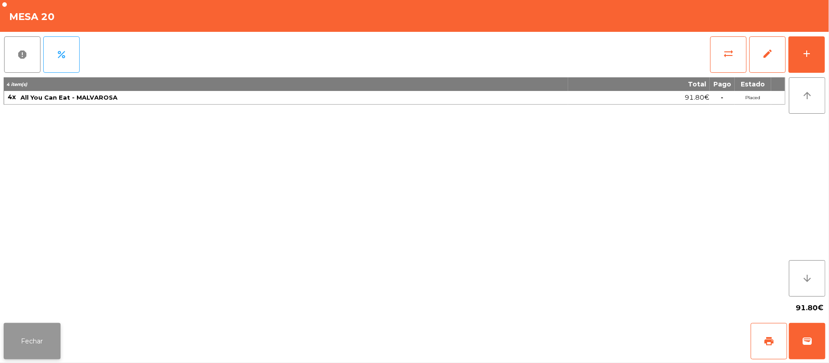
click at [6, 356] on button "Fechar" at bounding box center [32, 341] width 57 height 36
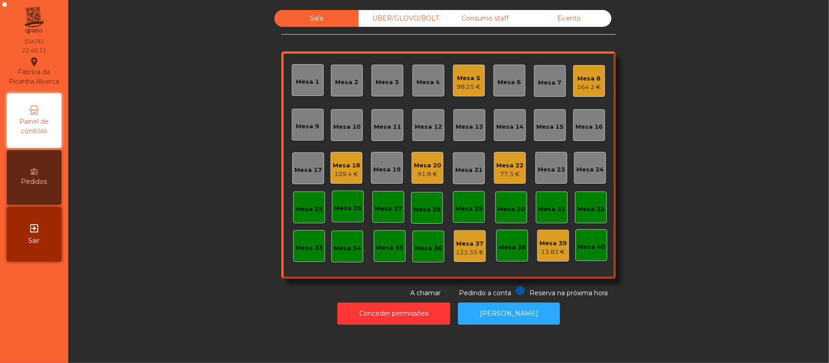
click at [505, 164] on div "Mesa 22" at bounding box center [509, 165] width 27 height 9
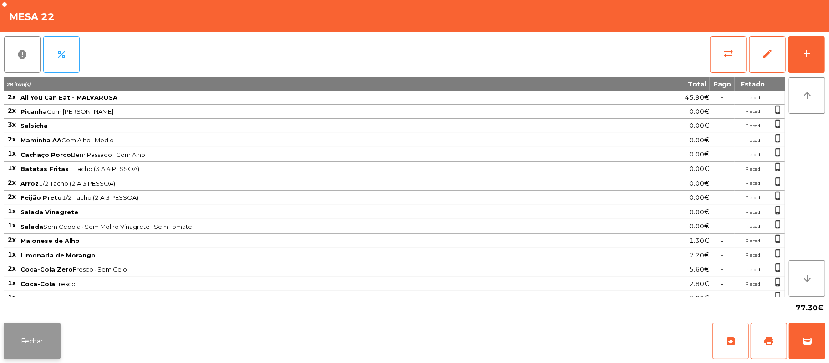
click at [36, 345] on button "Fechar" at bounding box center [32, 341] width 57 height 36
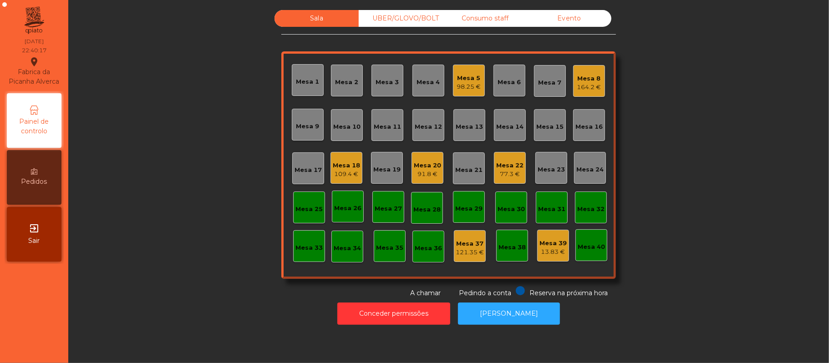
click at [501, 158] on div "Mesa 22 77.3 €" at bounding box center [509, 168] width 27 height 21
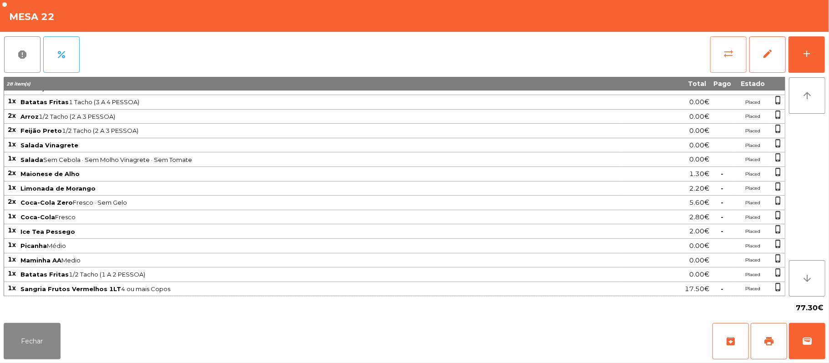
click at [725, 46] on button "sync_alt" at bounding box center [728, 54] width 36 height 36
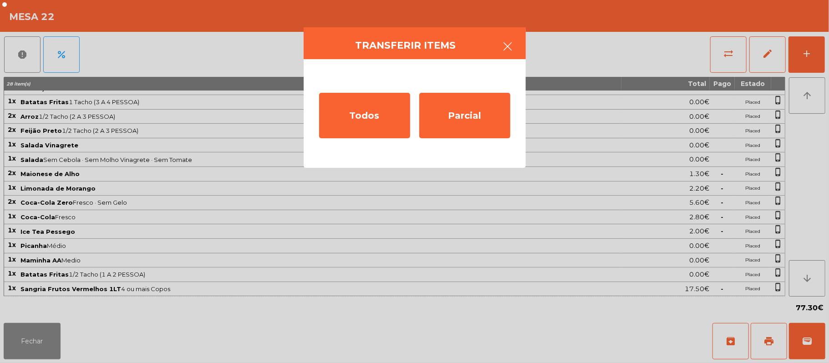
click at [517, 48] on button "button" at bounding box center [507, 47] width 25 height 27
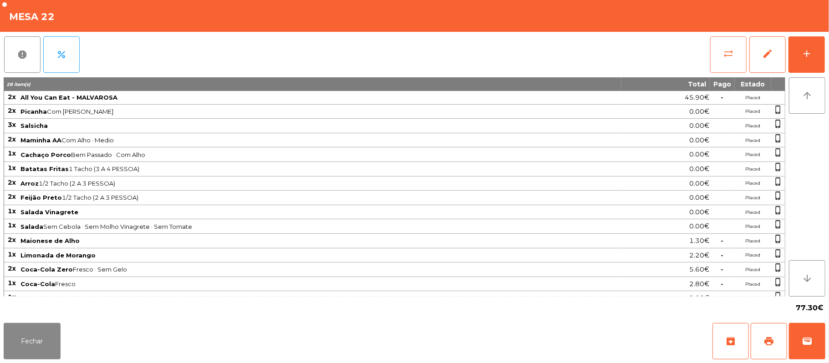
scroll to position [75, 0]
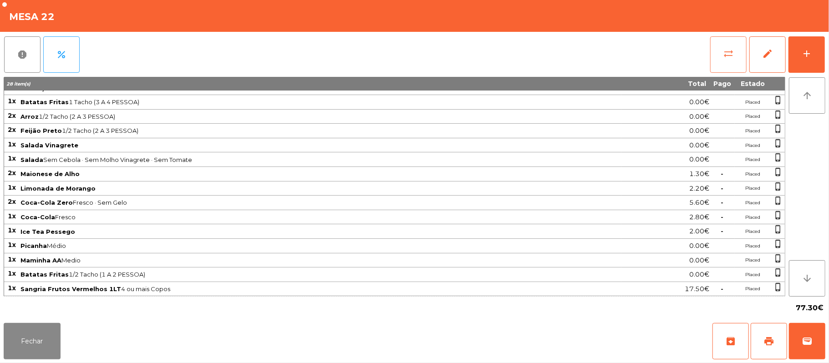
click at [725, 53] on span "sync_alt" at bounding box center [728, 53] width 11 height 11
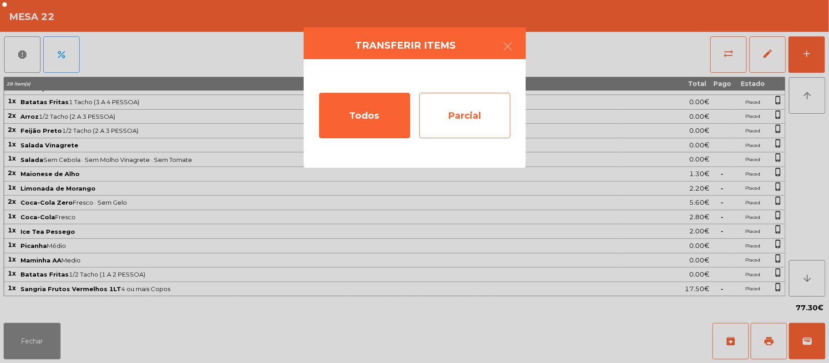
click at [491, 106] on div "Parcial" at bounding box center [464, 116] width 91 height 46
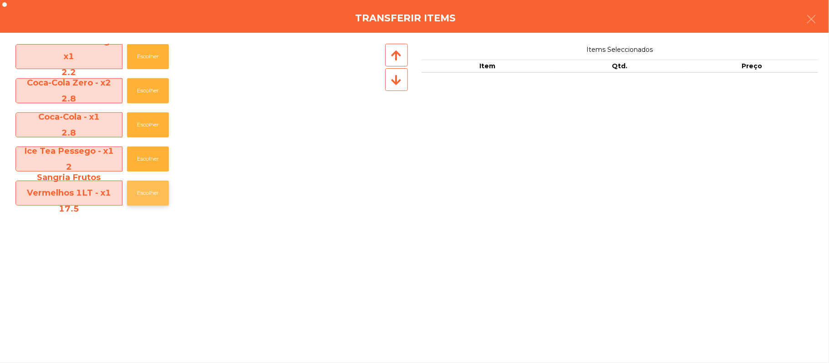
click at [156, 185] on button "Escolher" at bounding box center [148, 193] width 42 height 25
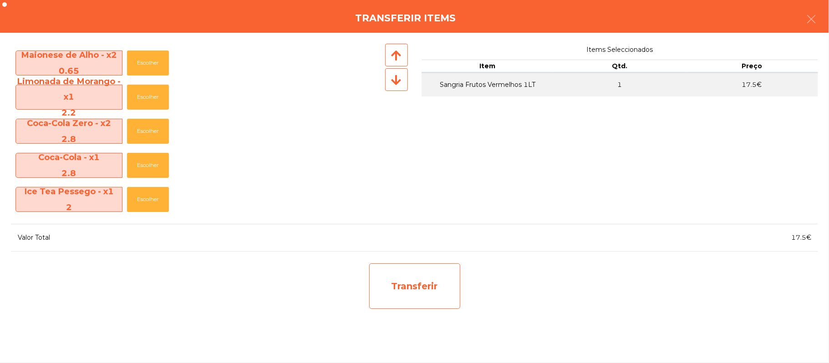
click at [429, 284] on div "Transferir" at bounding box center [414, 287] width 91 height 46
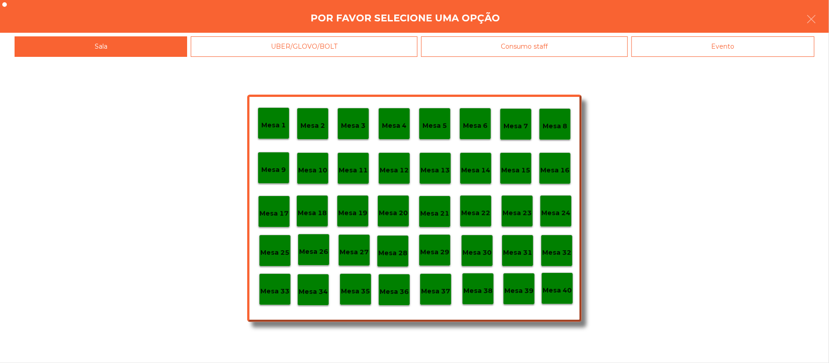
click at [275, 252] on p "Mesa 25" at bounding box center [274, 253] width 29 height 10
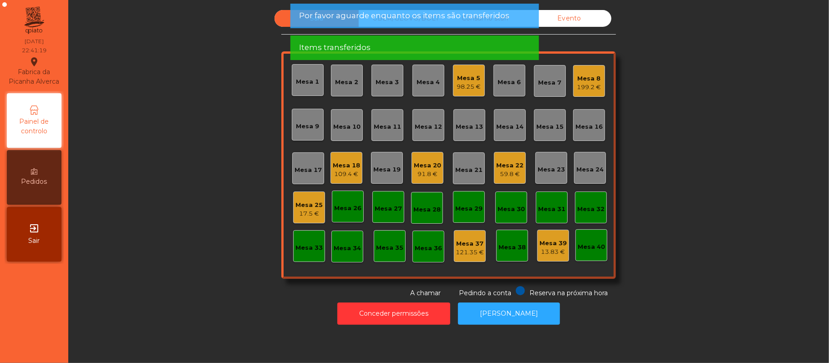
click at [299, 212] on div "17.5 €" at bounding box center [309, 213] width 27 height 9
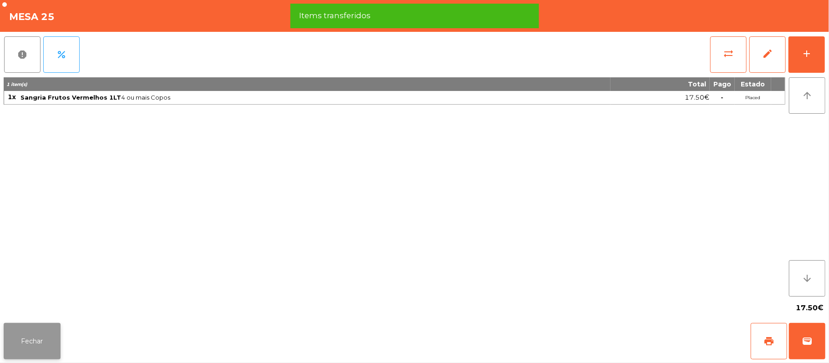
click at [25, 332] on button "Fechar" at bounding box center [32, 341] width 57 height 36
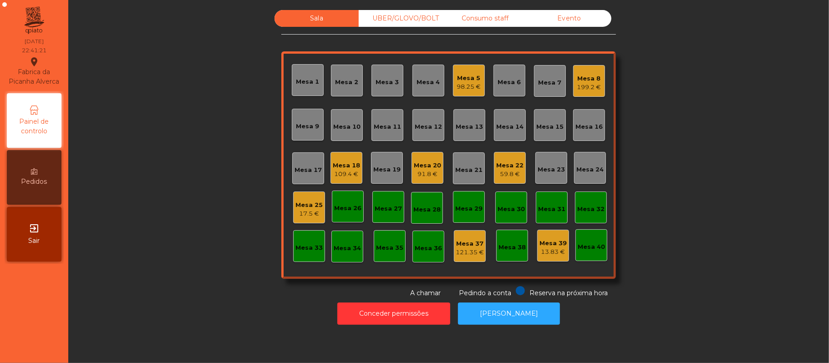
click at [503, 164] on div "Mesa 22" at bounding box center [509, 165] width 27 height 9
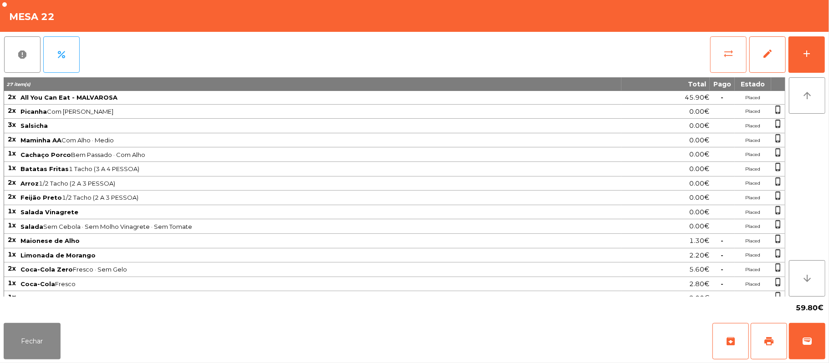
click at [722, 55] on button "sync_alt" at bounding box center [728, 54] width 36 height 36
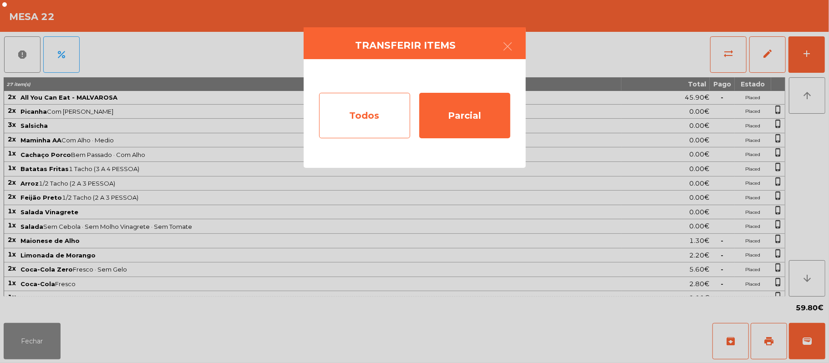
click at [352, 121] on div "Todos" at bounding box center [364, 116] width 91 height 46
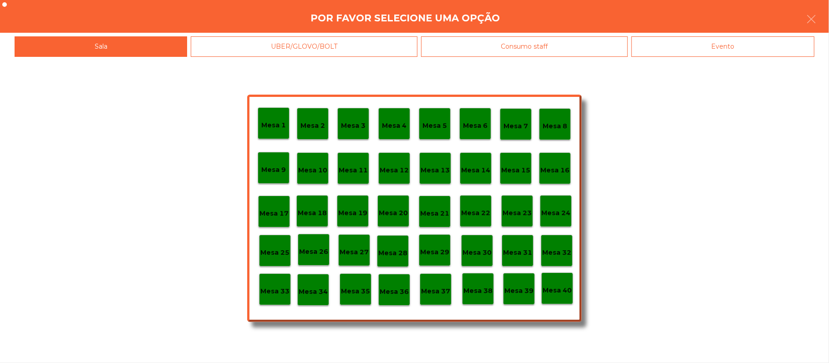
click at [701, 39] on div "Evento" at bounding box center [723, 46] width 183 height 20
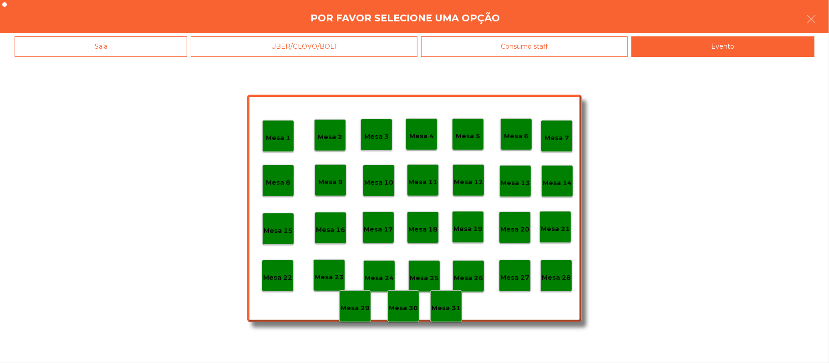
click at [552, 279] on p "Mesa 28" at bounding box center [556, 278] width 29 height 10
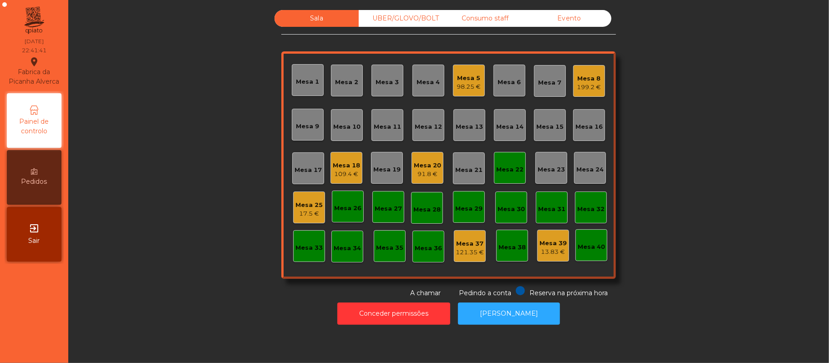
click at [514, 178] on div "Mesa 22" at bounding box center [510, 168] width 32 height 32
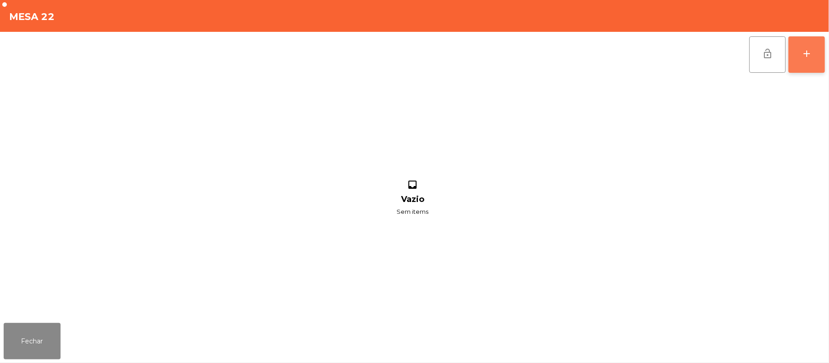
click at [824, 53] on button "add" at bounding box center [807, 54] width 36 height 36
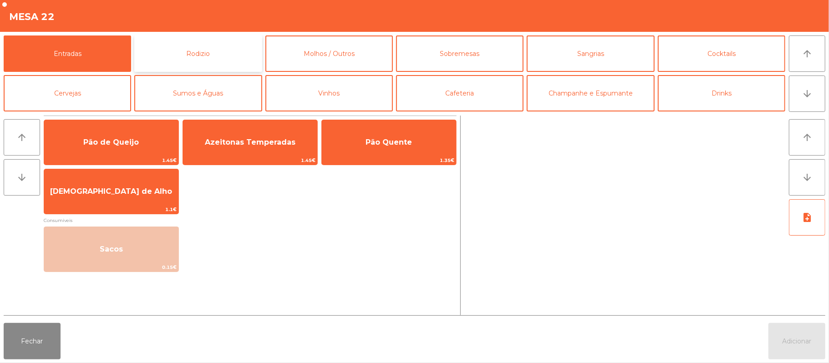
click at [221, 40] on button "Rodizio" at bounding box center [197, 54] width 127 height 36
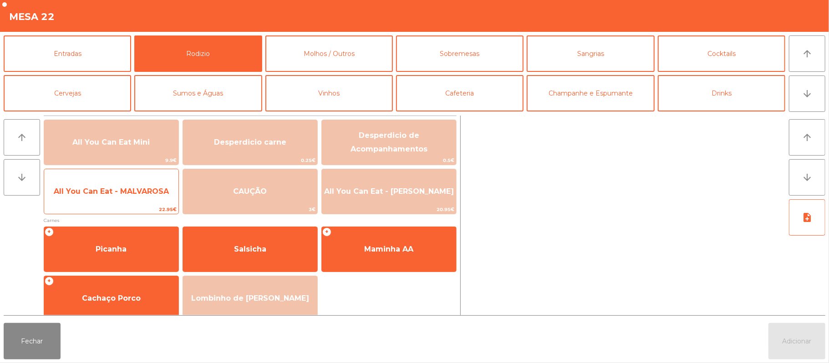
click at [128, 189] on span "All You Can Eat - MALVAROSA" at bounding box center [111, 191] width 115 height 9
click at [137, 181] on span "All You Can Eat - MALVAROSA" at bounding box center [111, 191] width 134 height 25
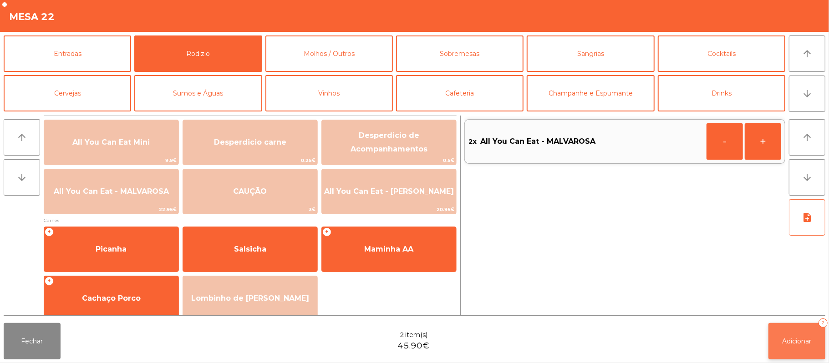
click at [795, 344] on span "Adicionar" at bounding box center [797, 341] width 29 height 8
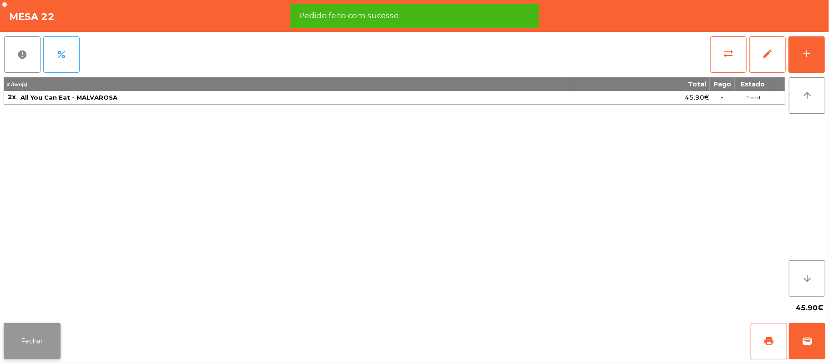
click at [45, 349] on button "Fechar" at bounding box center [32, 341] width 57 height 36
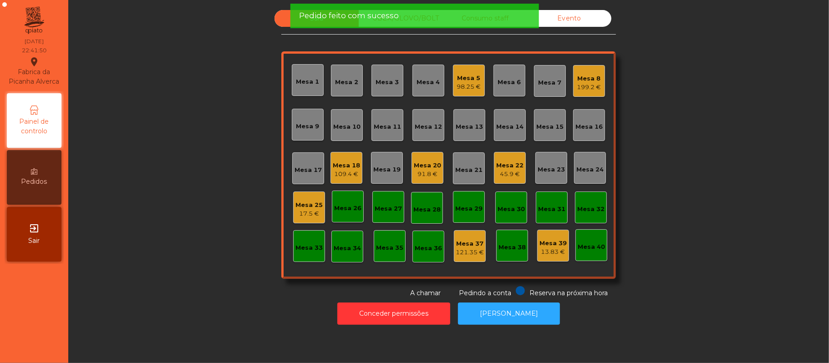
click at [498, 181] on div "Mesa 22 45.9 €" at bounding box center [510, 168] width 32 height 32
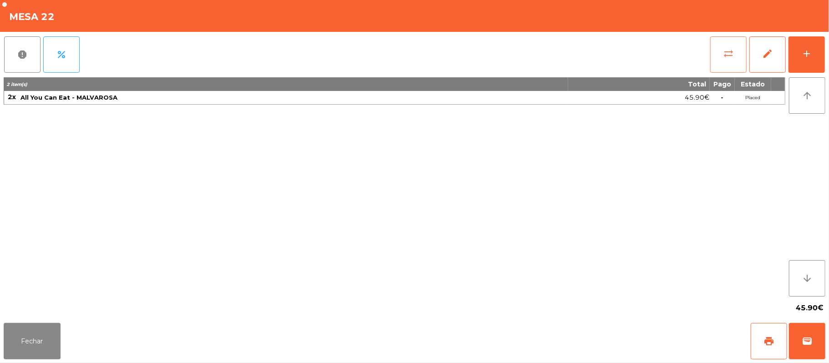
click at [718, 61] on button "sync_alt" at bounding box center [728, 54] width 36 height 36
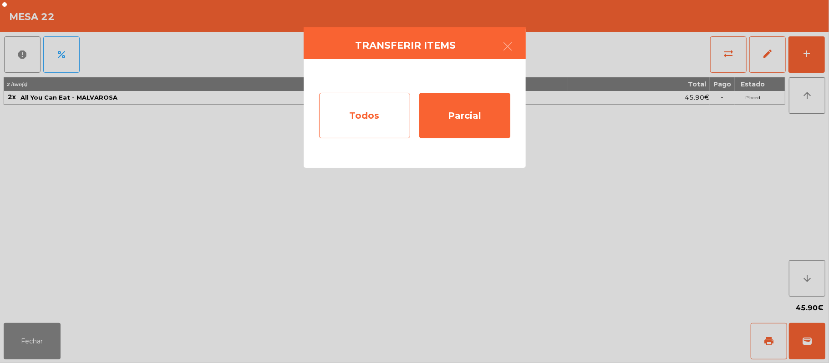
click at [375, 124] on div "Todos" at bounding box center [364, 116] width 91 height 46
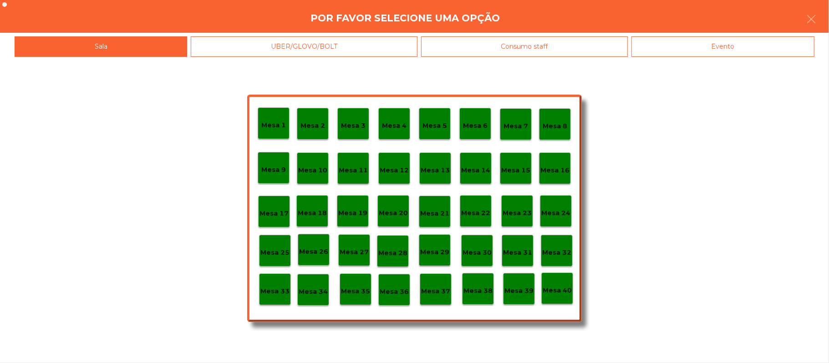
click at [476, 207] on div "Mesa 22" at bounding box center [475, 211] width 29 height 14
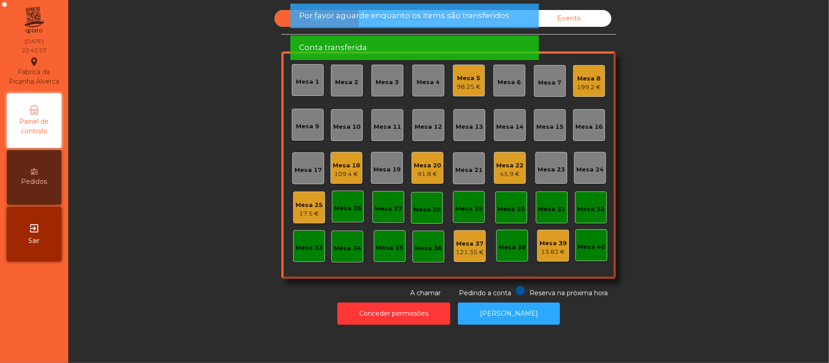
click at [512, 171] on div "45.9 €" at bounding box center [509, 174] width 27 height 9
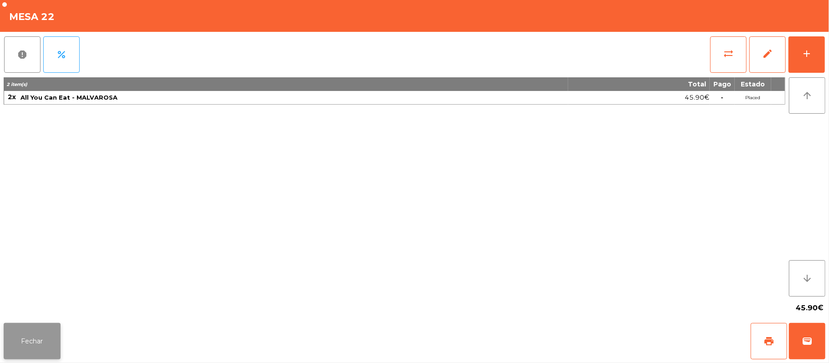
click at [30, 345] on button "Fechar" at bounding box center [32, 341] width 57 height 36
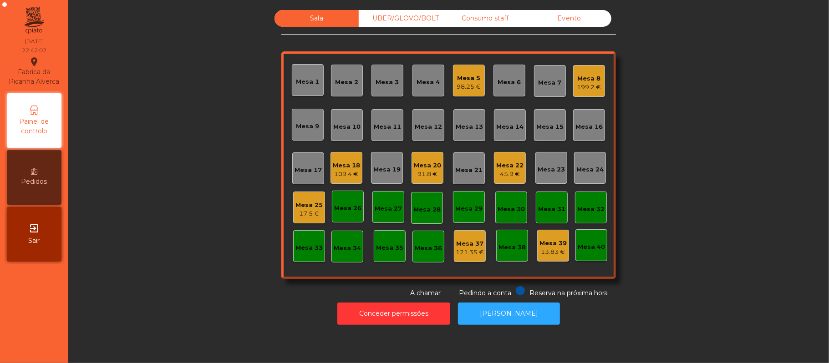
click at [419, 173] on div "91.8 €" at bounding box center [427, 174] width 27 height 9
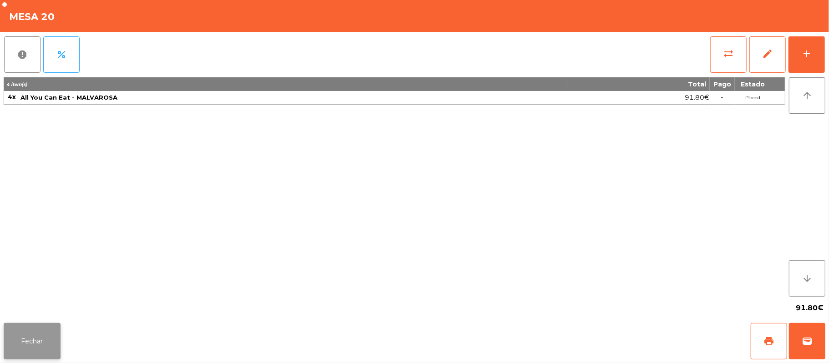
click at [30, 344] on button "Fechar" at bounding box center [32, 341] width 57 height 36
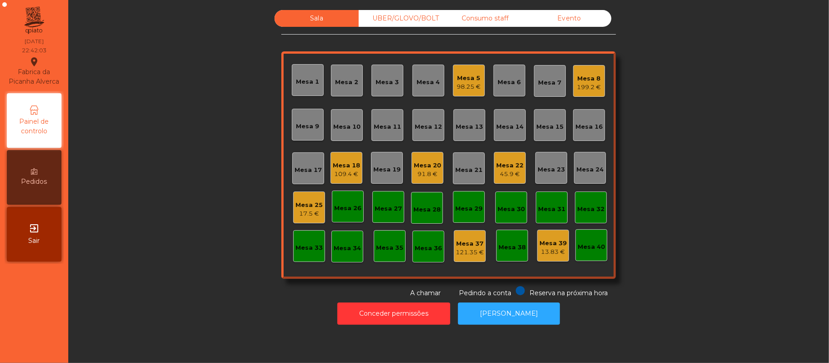
click at [306, 205] on div "Mesa 25" at bounding box center [309, 205] width 27 height 9
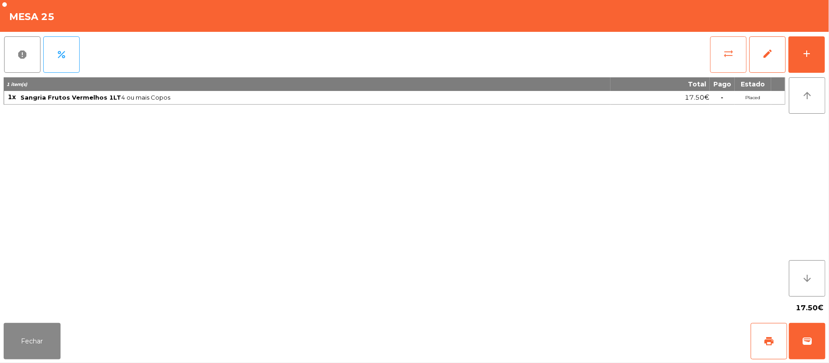
click at [724, 53] on span "sync_alt" at bounding box center [728, 53] width 11 height 11
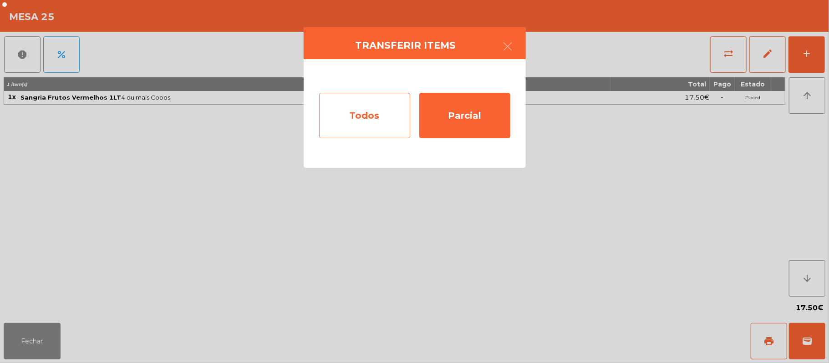
click at [368, 126] on div "Todos" at bounding box center [364, 116] width 91 height 46
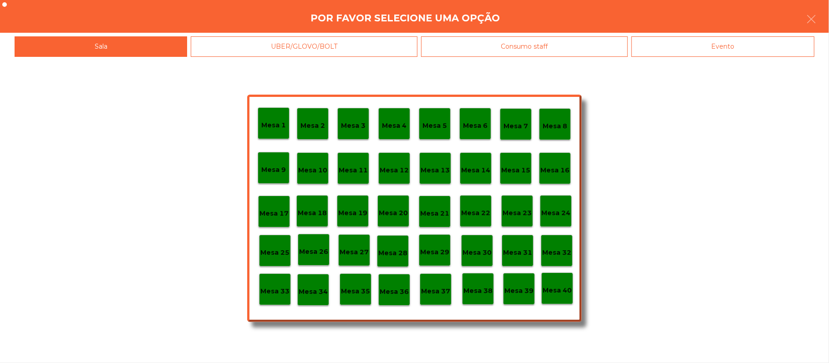
click at [479, 219] on div "Mesa 22" at bounding box center [476, 211] width 32 height 32
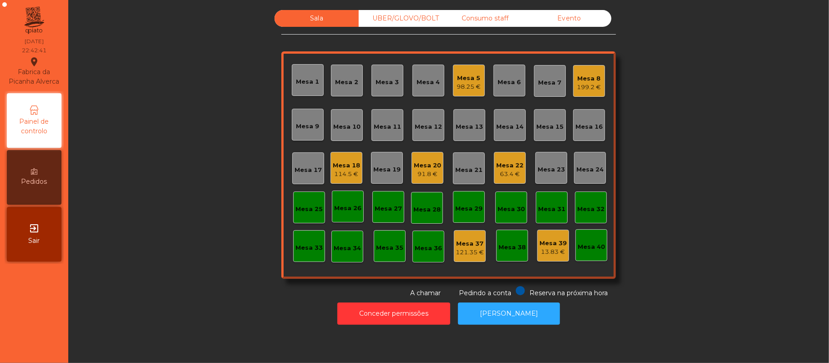
click at [414, 159] on div "Mesa 20 91.8 €" at bounding box center [427, 168] width 27 height 21
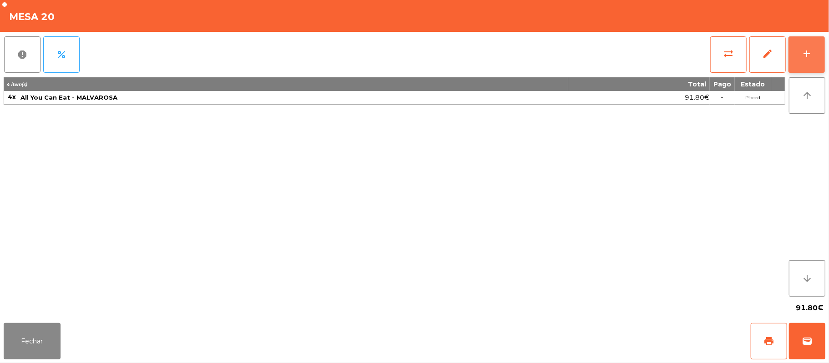
click at [801, 55] on div "add" at bounding box center [806, 53] width 11 height 11
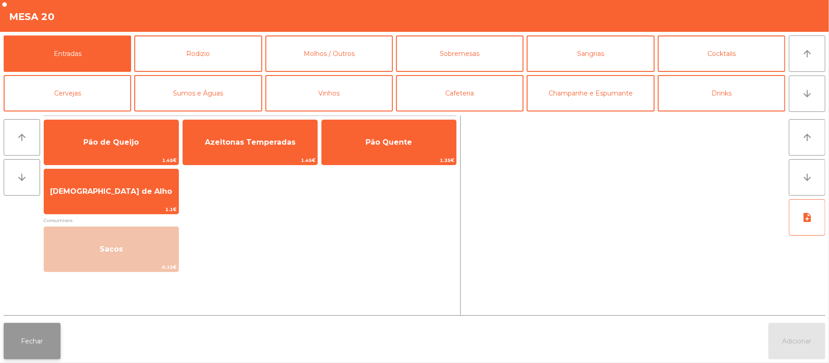
click at [46, 352] on button "Fechar" at bounding box center [32, 341] width 57 height 36
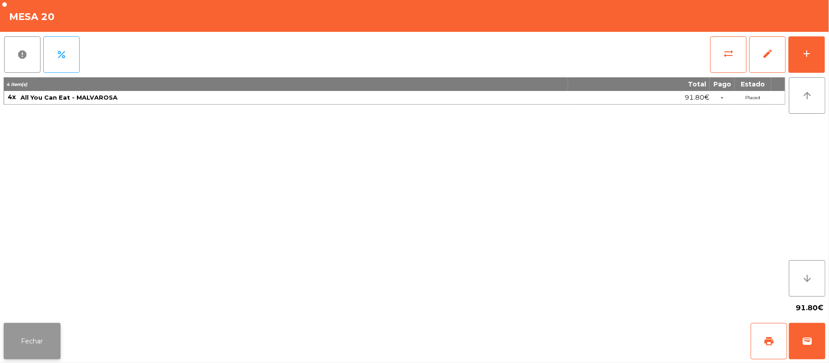
click at [50, 334] on button "Fechar" at bounding box center [32, 341] width 57 height 36
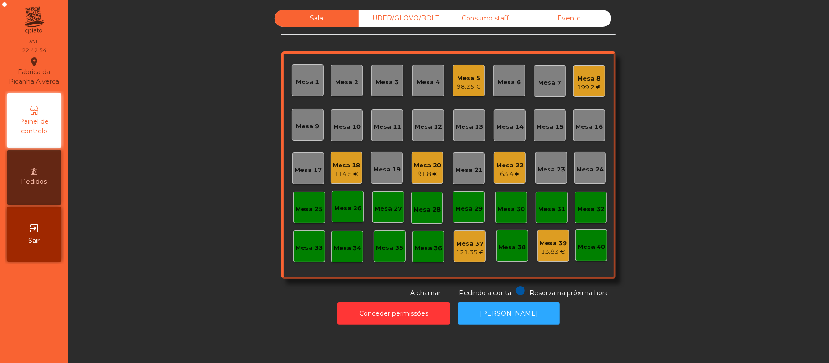
click at [428, 176] on div "91.8 €" at bounding box center [427, 174] width 27 height 9
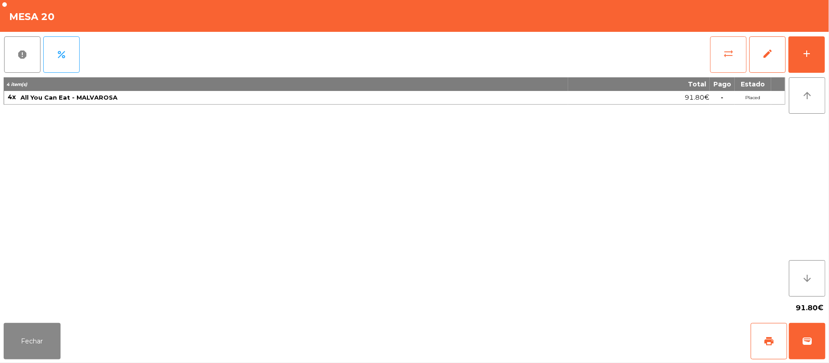
click at [729, 56] on span "sync_alt" at bounding box center [728, 53] width 11 height 11
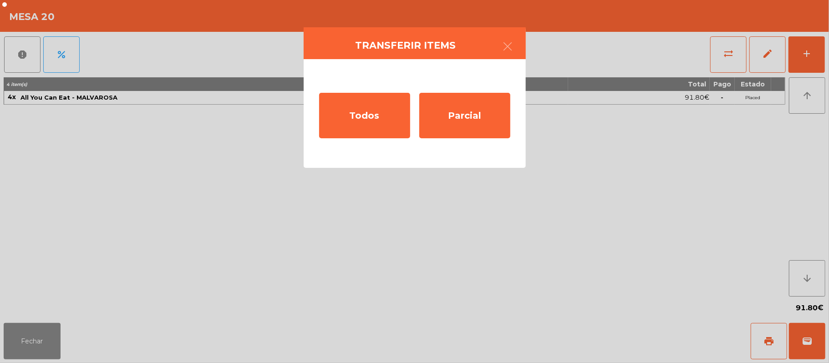
click at [252, 318] on ngb-modal-window "Transferir items Todos Parcial" at bounding box center [414, 181] width 829 height 363
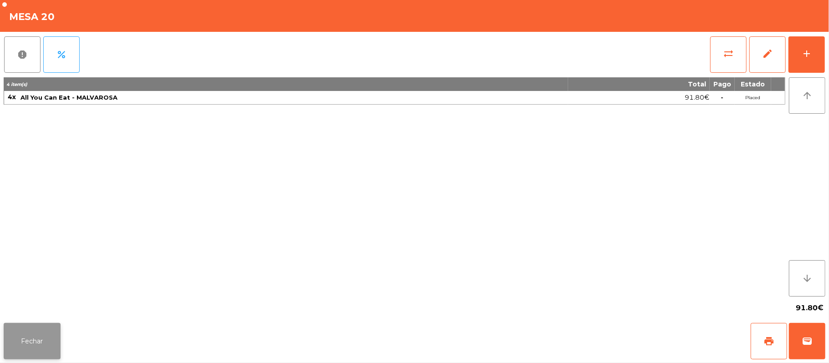
click at [30, 344] on button "Fechar" at bounding box center [32, 341] width 57 height 36
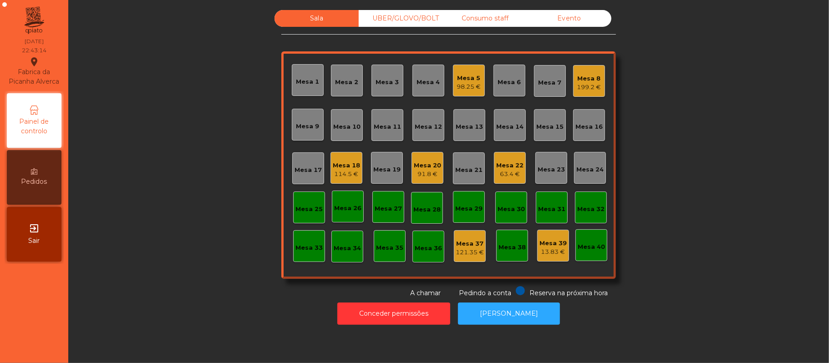
click at [600, 4] on div "Sala UBER/[GEOGRAPHIC_DATA]/BOLT Consumo staff Evento Mesa 1 Mesa 2 Mesa 3 [GEO…" at bounding box center [448, 181] width 761 height 363
click at [581, 17] on div "Evento" at bounding box center [569, 18] width 84 height 17
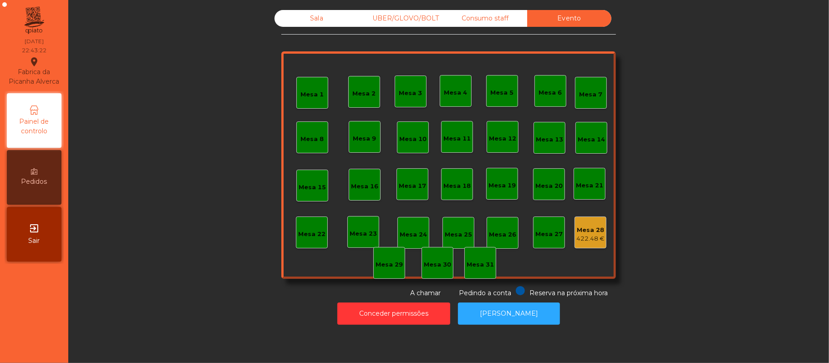
click at [590, 242] on div "422.48 €" at bounding box center [590, 238] width 28 height 9
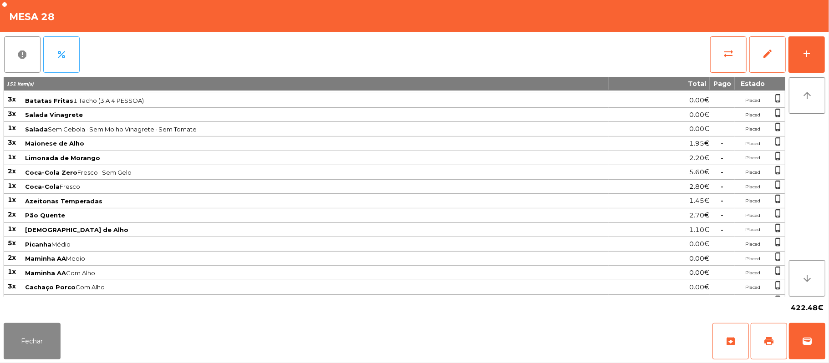
scroll to position [484, 0]
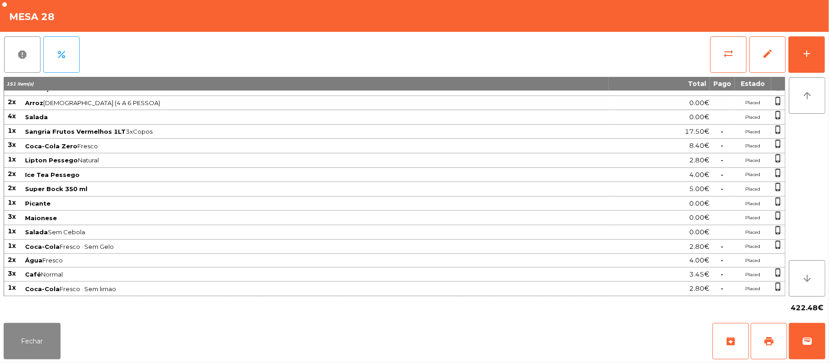
click at [146, 294] on td "Coca-Cola Fresco · Sem limao" at bounding box center [316, 289] width 585 height 15
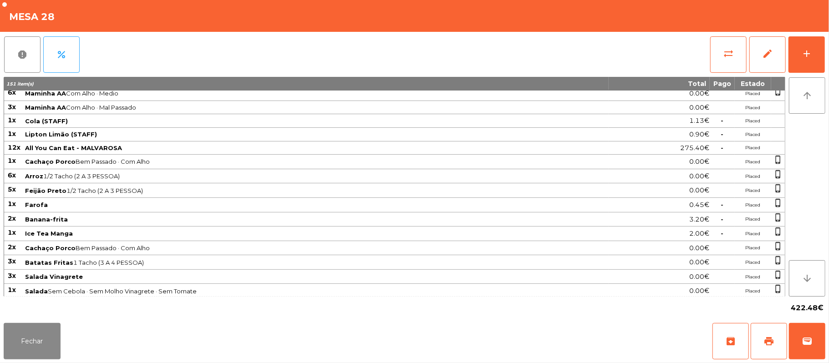
scroll to position [102, 0]
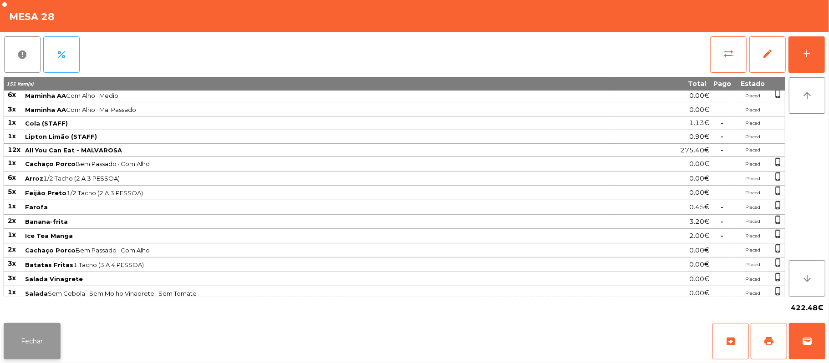
click at [27, 336] on button "Fechar" at bounding box center [32, 341] width 57 height 36
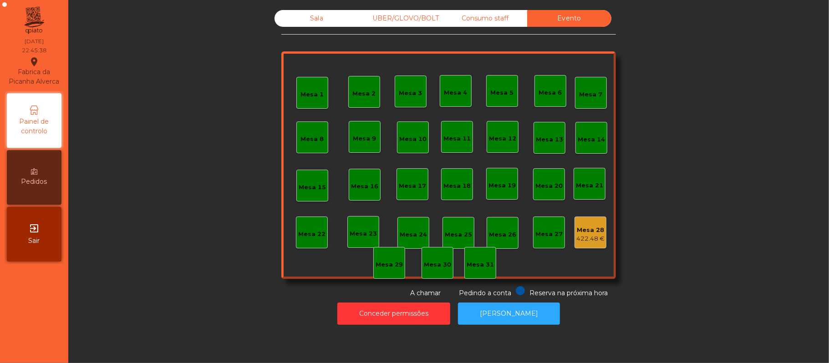
click at [333, 15] on div "Sala" at bounding box center [317, 18] width 84 height 17
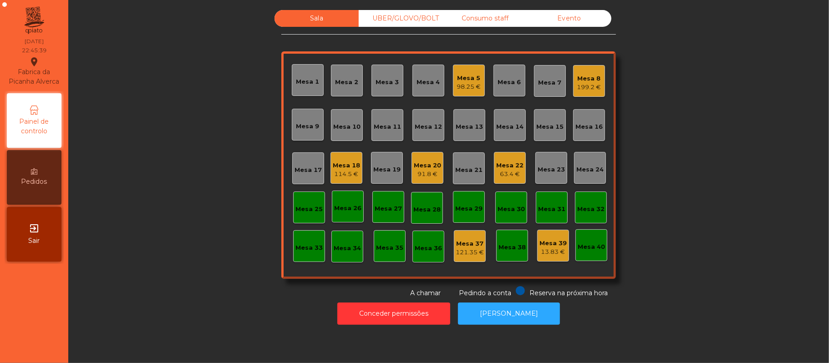
click at [432, 138] on div "Mesa 12" at bounding box center [429, 125] width 32 height 32
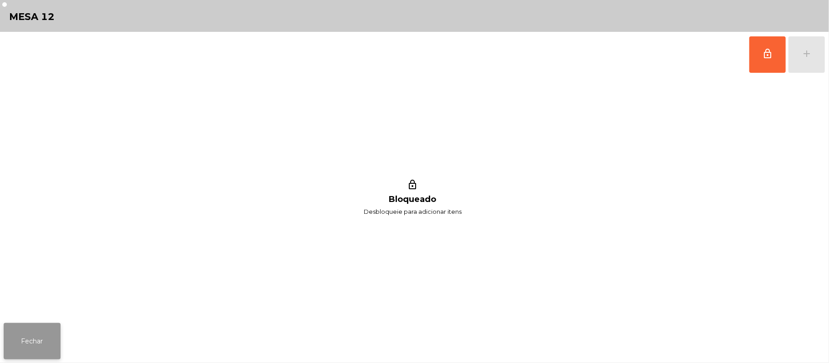
click at [19, 342] on button "Fechar" at bounding box center [32, 341] width 57 height 36
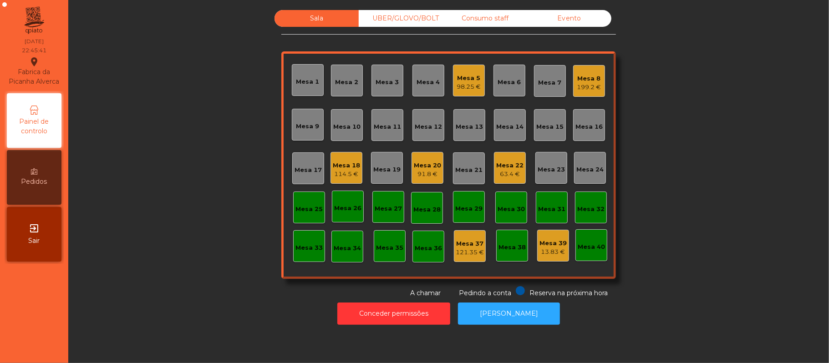
click at [420, 176] on div "91.8 €" at bounding box center [427, 174] width 27 height 9
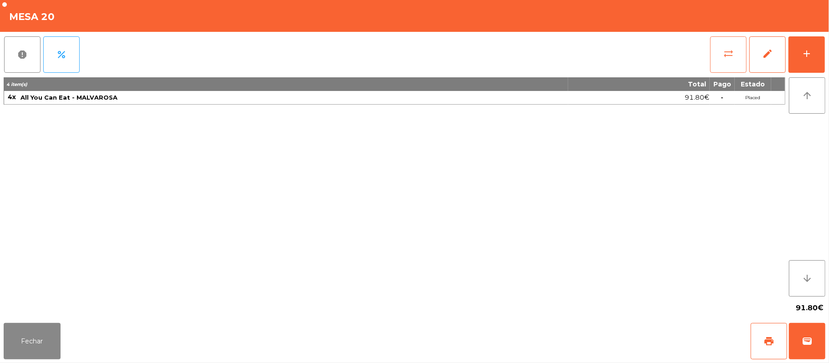
click at [713, 58] on button "sync_alt" at bounding box center [728, 54] width 36 height 36
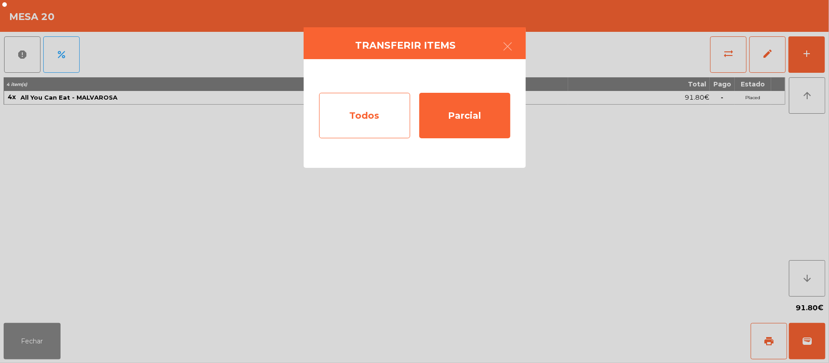
click at [372, 115] on div "Todos" at bounding box center [364, 116] width 91 height 46
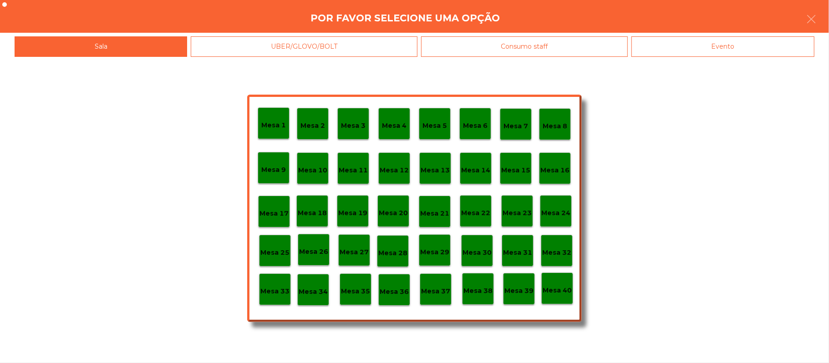
click at [448, 292] on p "Mesa 37" at bounding box center [435, 291] width 29 height 10
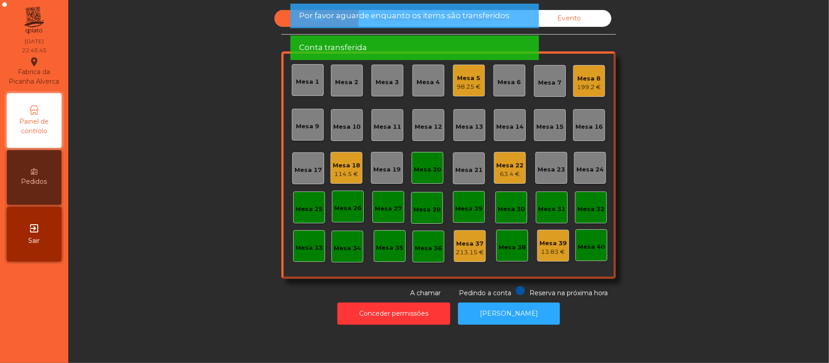
click at [595, 15] on div "Evento" at bounding box center [569, 18] width 84 height 17
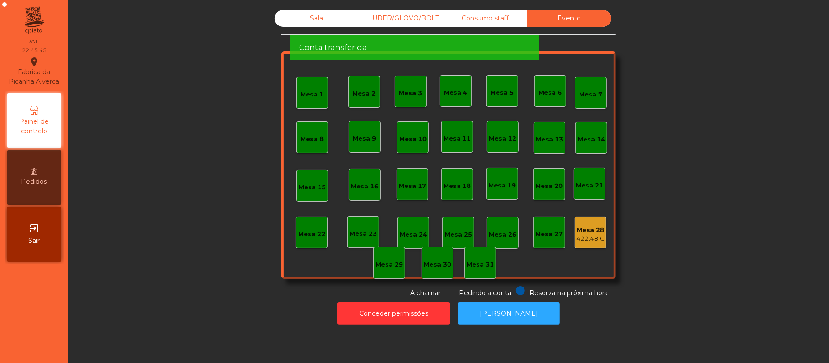
click at [576, 224] on div "Mesa 28 422.48 €" at bounding box center [590, 232] width 28 height 21
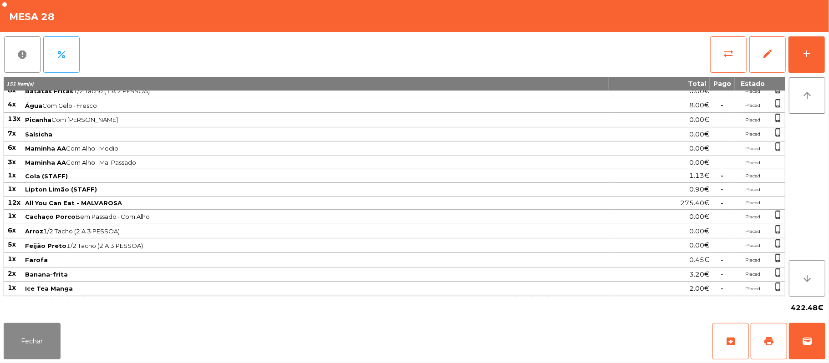
scroll to position [0, 0]
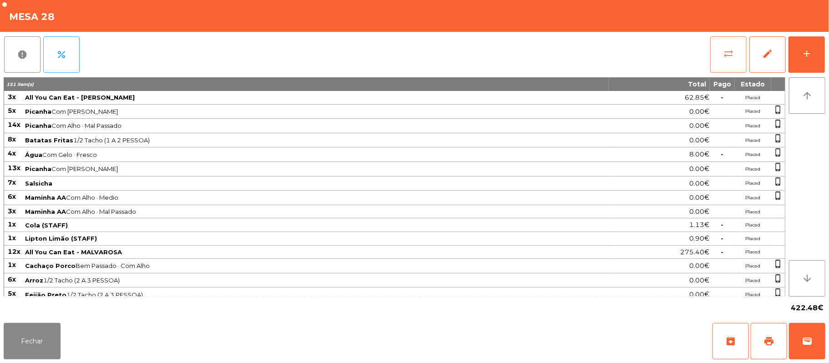
click at [741, 62] on button "sync_alt" at bounding box center [728, 54] width 36 height 36
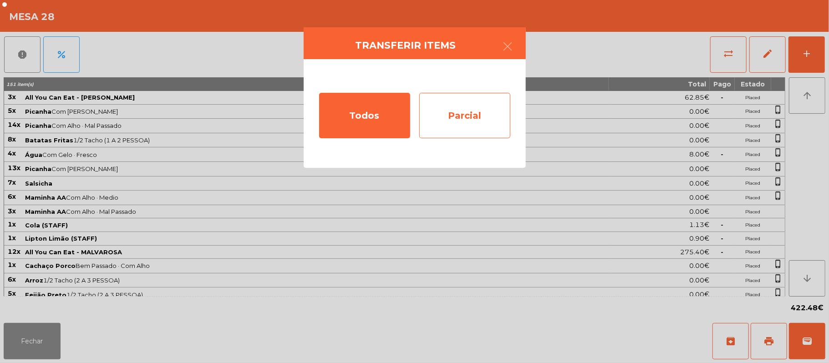
click at [485, 121] on div "Parcial" at bounding box center [464, 116] width 91 height 46
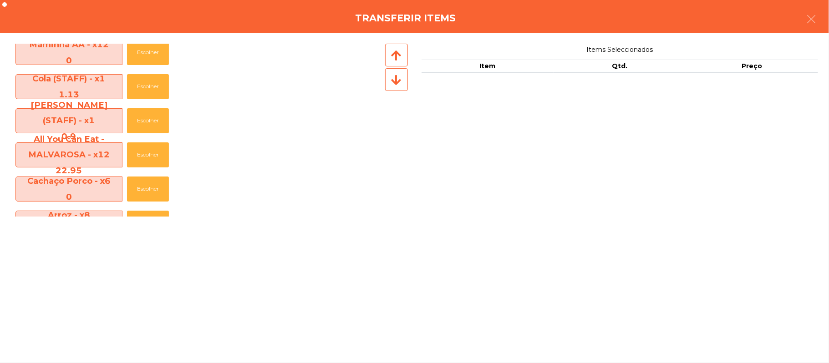
scroll to position [178, 0]
click at [150, 155] on button "Escolher" at bounding box center [148, 155] width 42 height 25
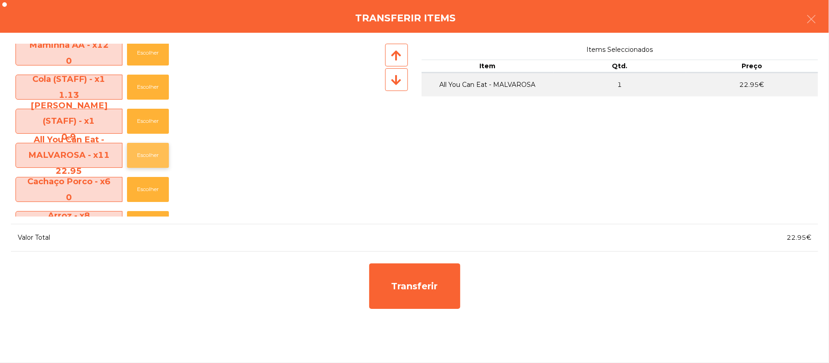
click at [152, 158] on button "Escolher" at bounding box center [148, 155] width 42 height 25
click at [153, 154] on button "Escolher" at bounding box center [148, 155] width 42 height 25
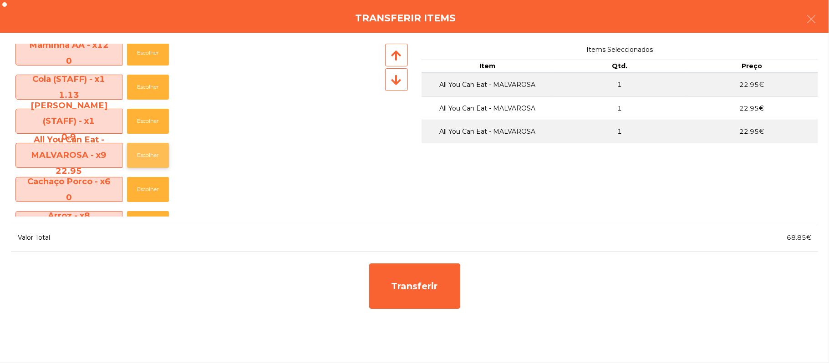
click at [148, 155] on button "Escolher" at bounding box center [148, 155] width 42 height 25
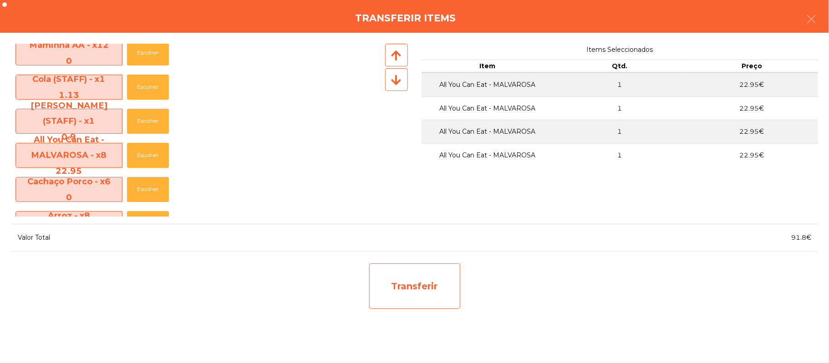
click at [402, 296] on div "Transferir" at bounding box center [414, 287] width 91 height 46
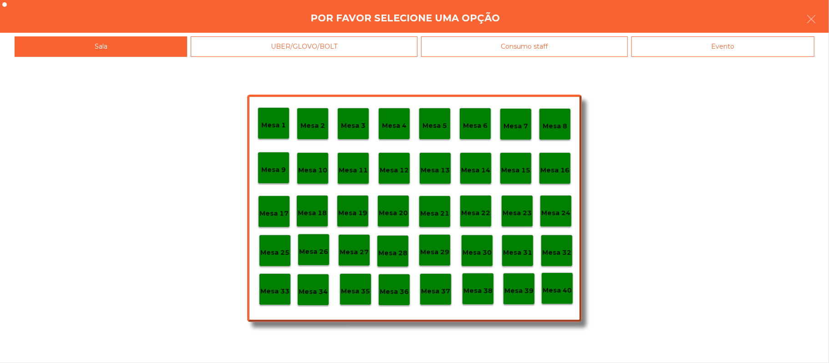
click at [400, 208] on p "Mesa 20" at bounding box center [393, 213] width 29 height 10
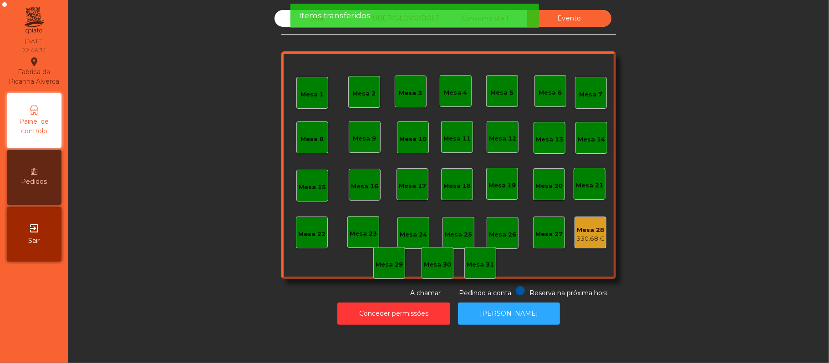
click at [363, 55] on div "Mesa 1 Mesa 2 Mesa 3 Mesa 4 Mesa 5 Mesa 6 Mesa 7 Mesa 8 [GEOGRAPHIC_DATA] 9 [GE…" at bounding box center [448, 165] width 335 height 228
click at [346, 17] on span "Items transferidos" at bounding box center [334, 15] width 71 height 11
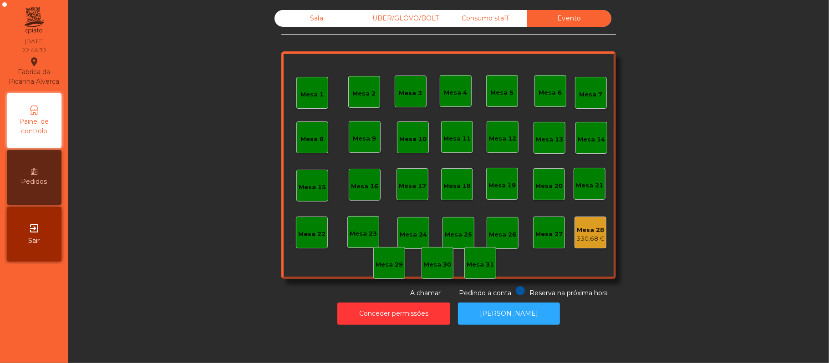
click at [318, 15] on div "Sala" at bounding box center [317, 18] width 84 height 17
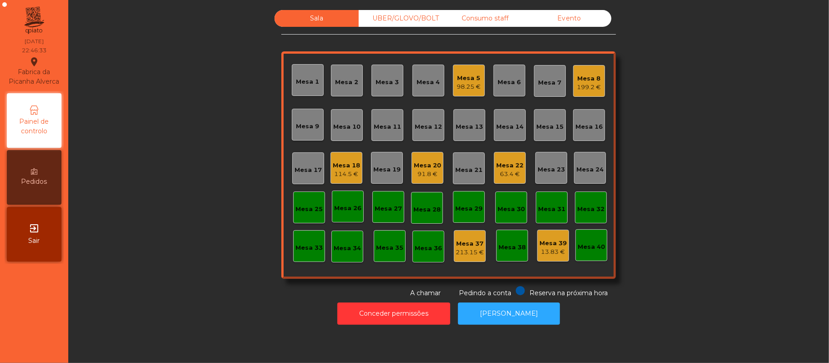
click at [436, 161] on div "Mesa 20 91.8 €" at bounding box center [428, 168] width 32 height 32
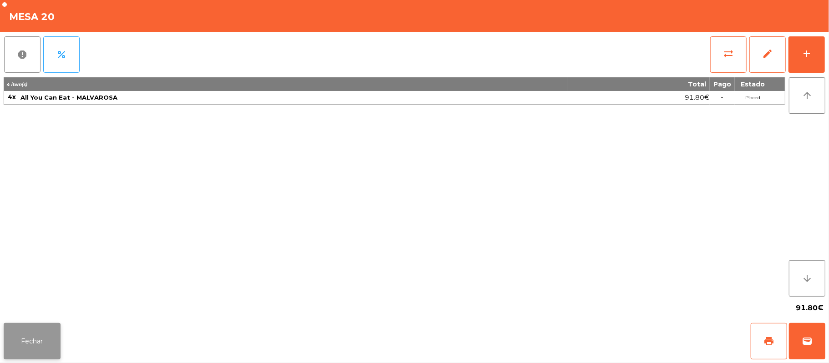
click at [45, 346] on button "Fechar" at bounding box center [32, 341] width 57 height 36
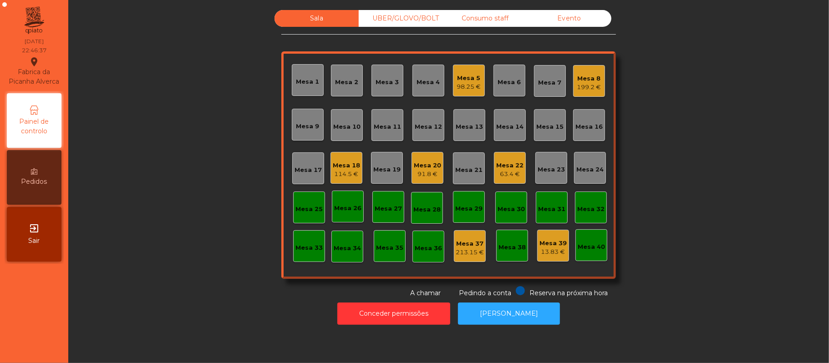
click at [424, 168] on div "Mesa 20" at bounding box center [427, 165] width 27 height 9
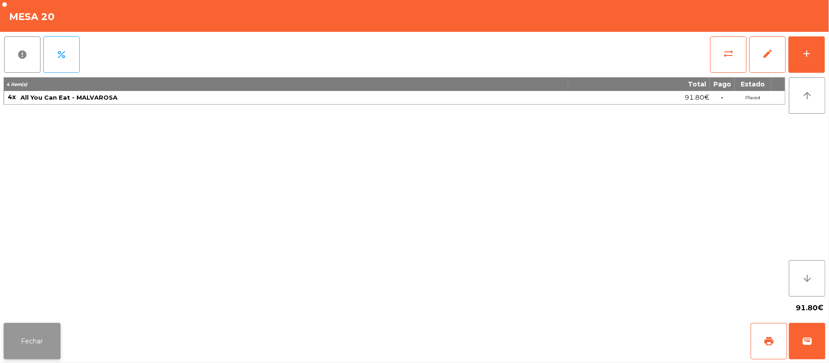
click at [45, 340] on button "Fechar" at bounding box center [32, 341] width 57 height 36
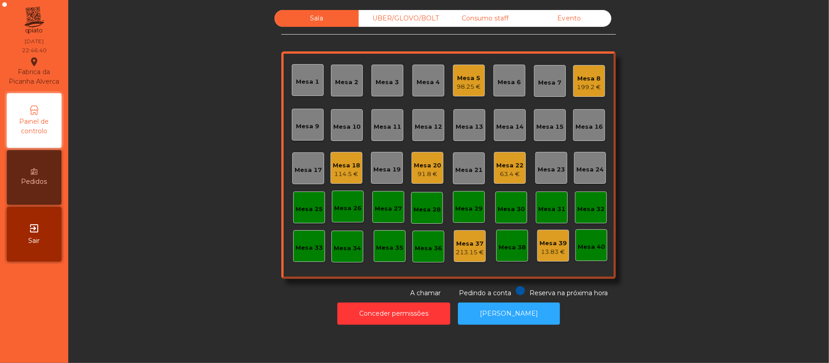
click at [429, 162] on div "Mesa 20" at bounding box center [427, 165] width 27 height 9
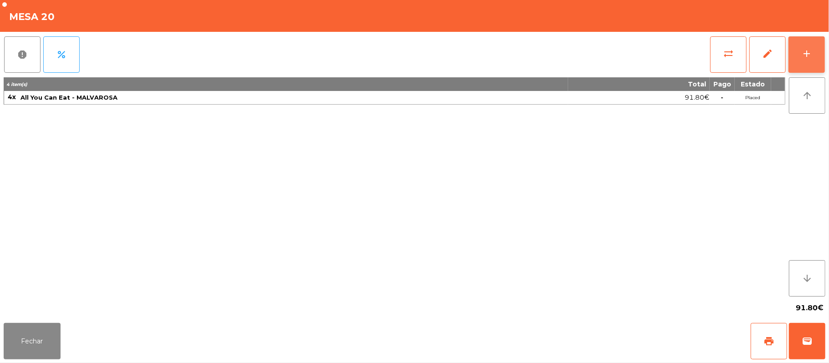
click at [809, 60] on button "add" at bounding box center [807, 54] width 36 height 36
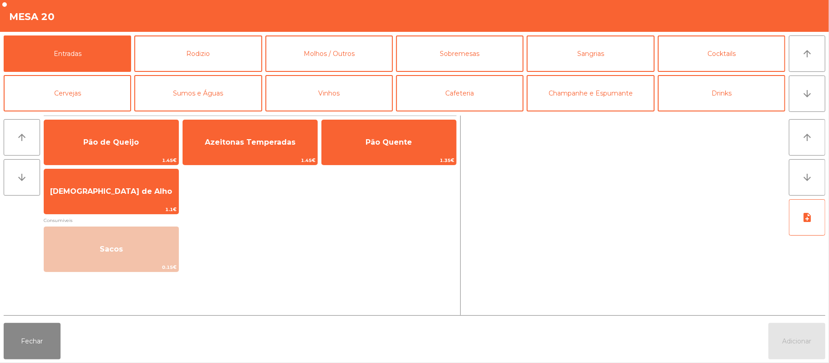
scroll to position [2, 0]
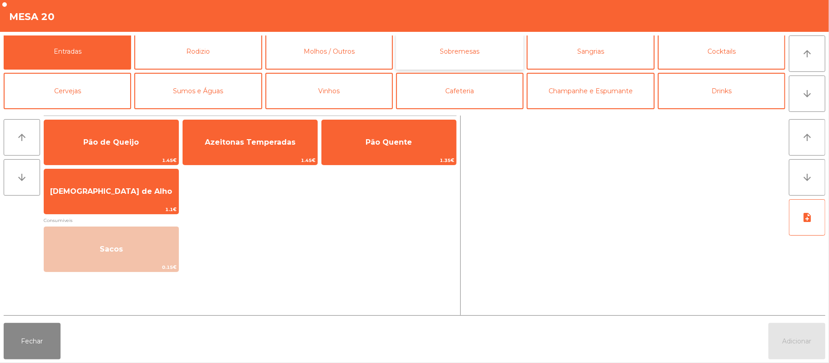
click at [472, 53] on button "Sobremesas" at bounding box center [459, 51] width 127 height 36
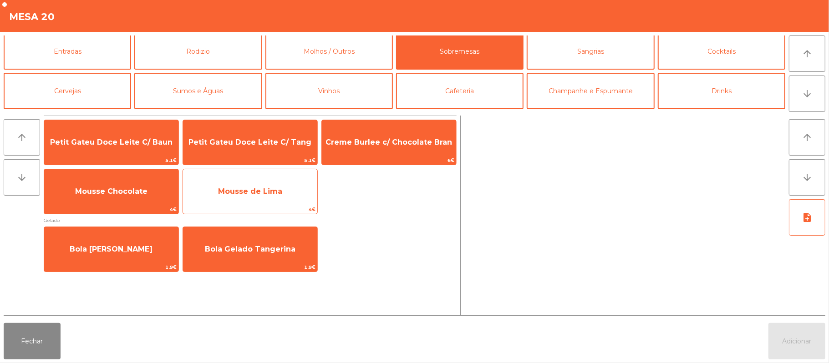
click at [293, 179] on span "Mousse de Lima" at bounding box center [250, 191] width 134 height 25
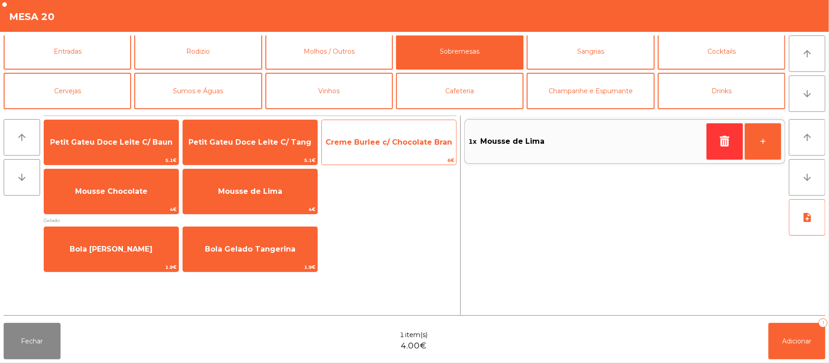
click at [385, 144] on span "Creme Burlee c/ Chocolate Bran" at bounding box center [389, 142] width 127 height 9
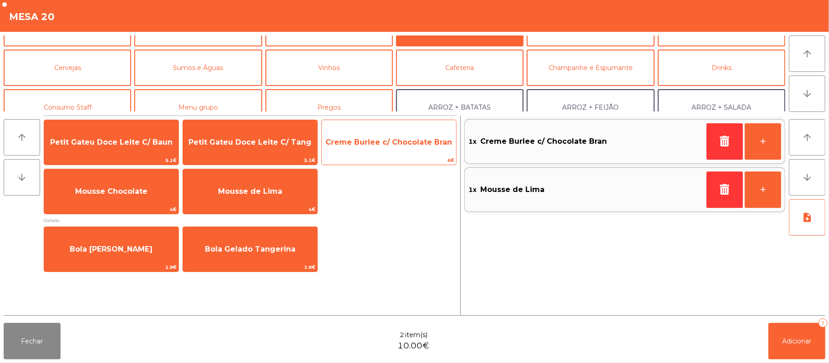
scroll to position [28, 0]
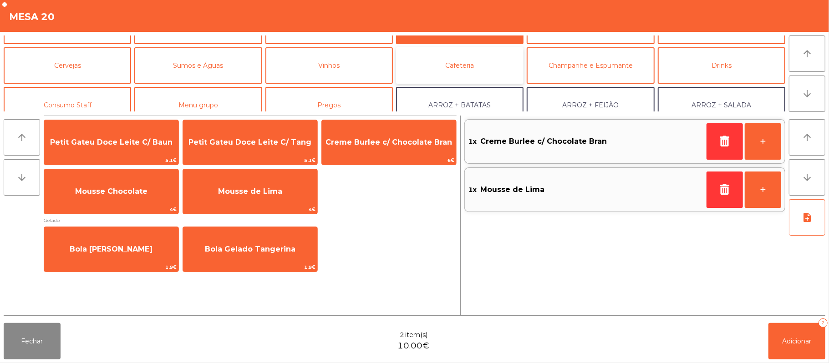
click at [477, 64] on button "Cafeteria" at bounding box center [459, 65] width 127 height 36
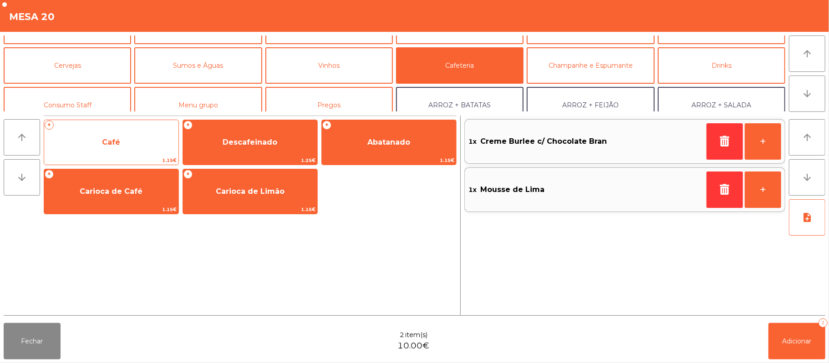
click at [152, 144] on span "Café" at bounding box center [111, 142] width 134 height 25
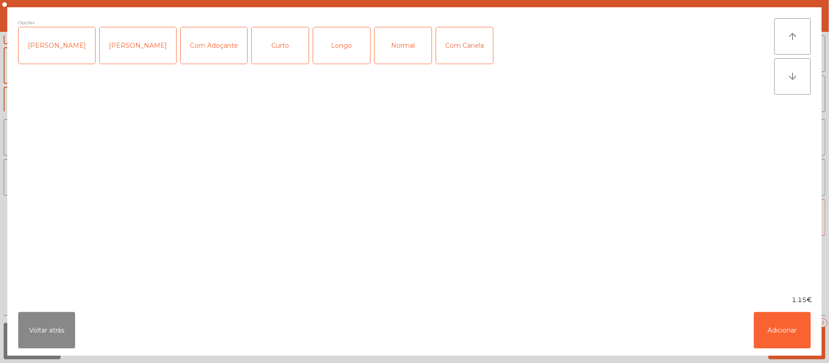
click at [392, 53] on div "Normal" at bounding box center [403, 45] width 57 height 36
click at [782, 330] on button "Adicionar" at bounding box center [782, 330] width 57 height 36
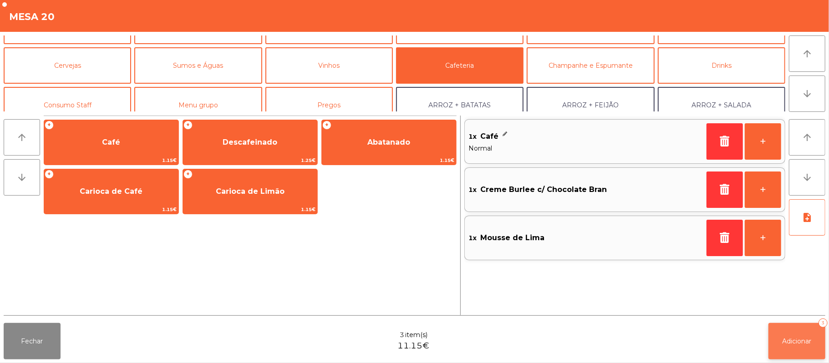
click at [799, 345] on span "Adicionar" at bounding box center [797, 341] width 29 height 8
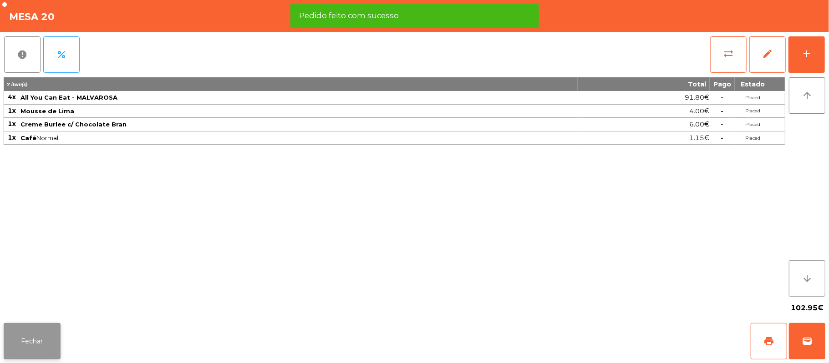
click at [30, 328] on button "Fechar" at bounding box center [32, 341] width 57 height 36
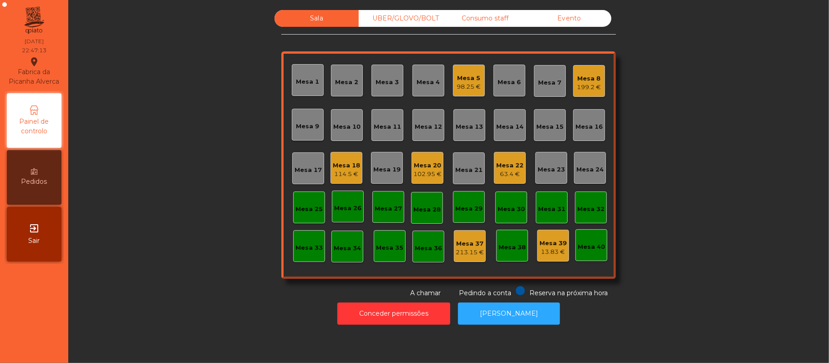
click at [420, 164] on div "Mesa 20" at bounding box center [427, 165] width 28 height 9
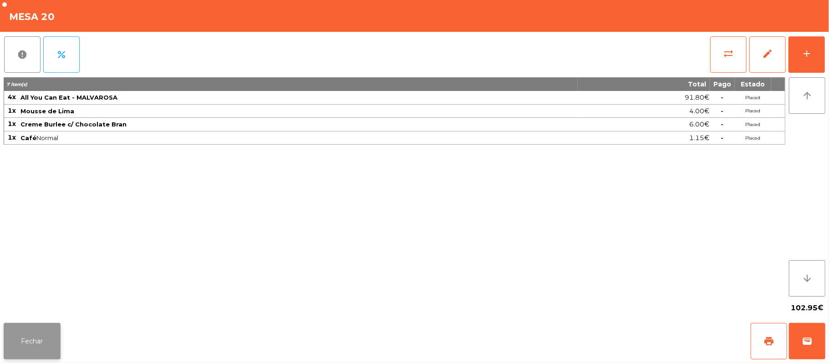
click at [50, 330] on button "Fechar" at bounding box center [32, 341] width 57 height 36
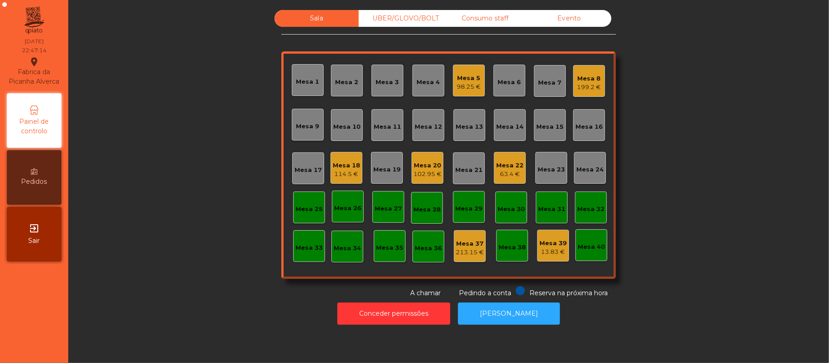
click at [578, 18] on div "Evento" at bounding box center [569, 18] width 84 height 17
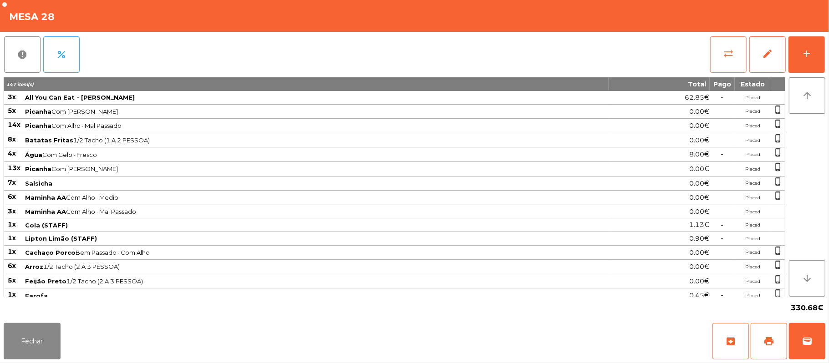
click at [720, 53] on button "sync_alt" at bounding box center [728, 54] width 36 height 36
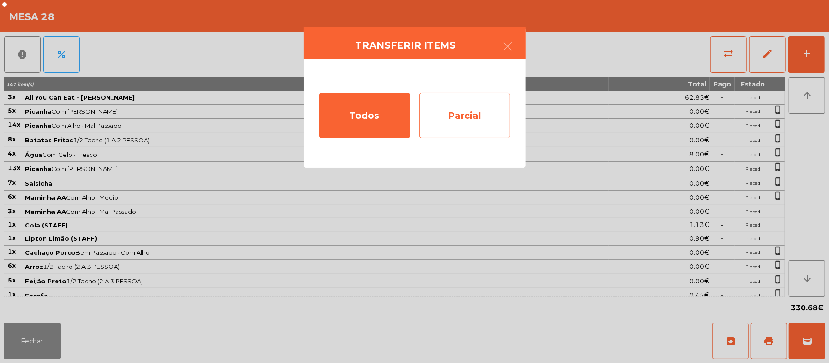
click at [476, 117] on div "Parcial" at bounding box center [464, 116] width 91 height 46
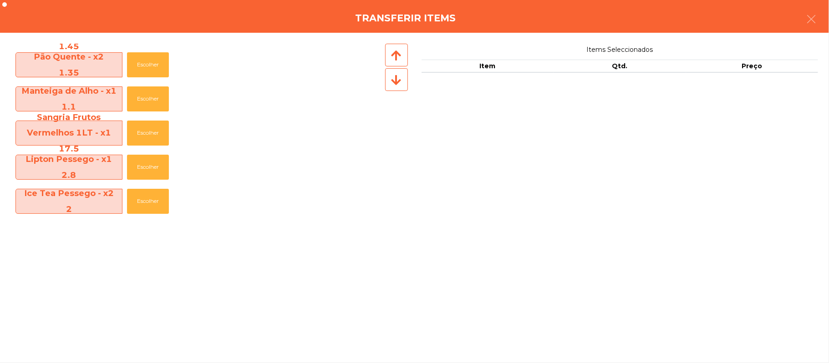
scroll to position [886, 0]
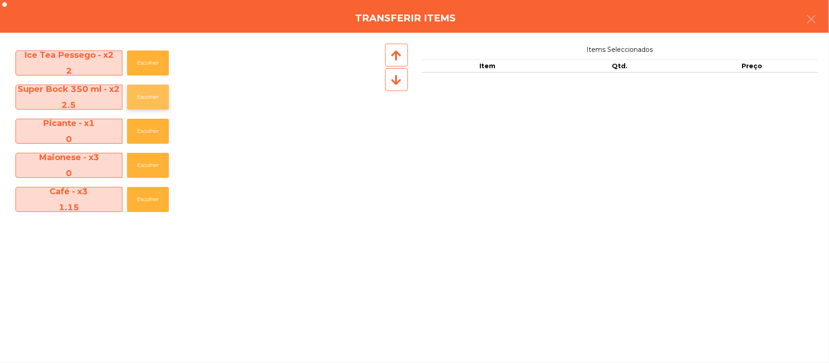
click at [160, 99] on button "Escolher" at bounding box center [148, 97] width 42 height 25
click at [166, 99] on button "Escolher" at bounding box center [148, 97] width 42 height 25
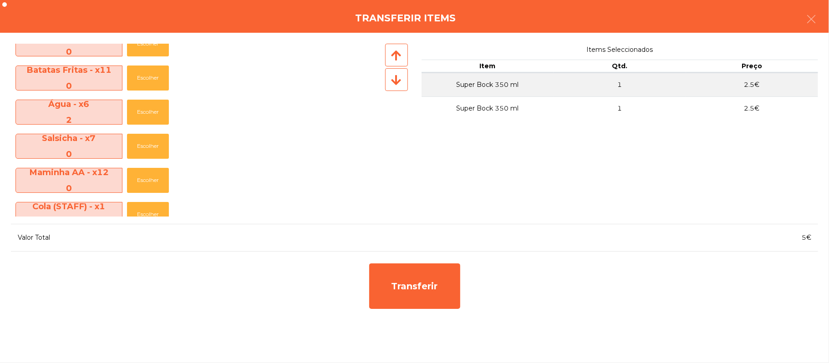
scroll to position [48, 0]
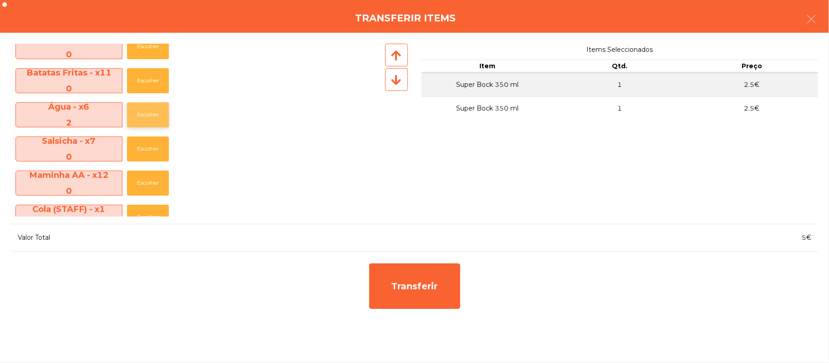
click at [154, 121] on button "Escolher" at bounding box center [148, 114] width 42 height 25
click at [164, 118] on button "Escolher" at bounding box center [148, 114] width 42 height 25
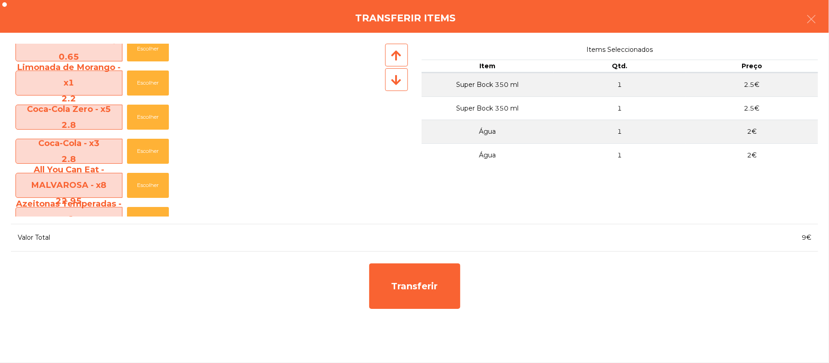
scroll to position [561, 0]
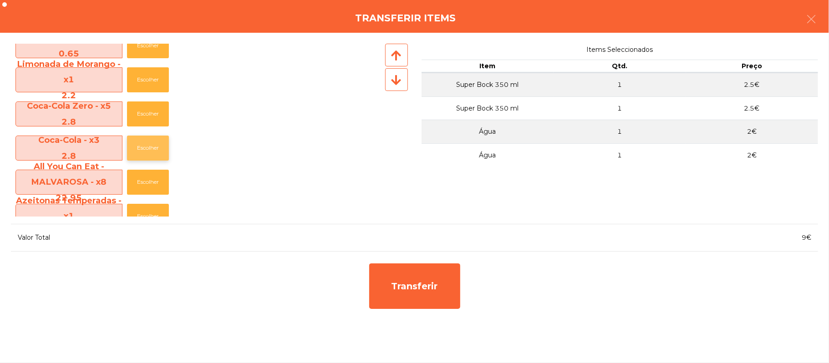
click at [137, 155] on button "Escolher" at bounding box center [148, 148] width 42 height 25
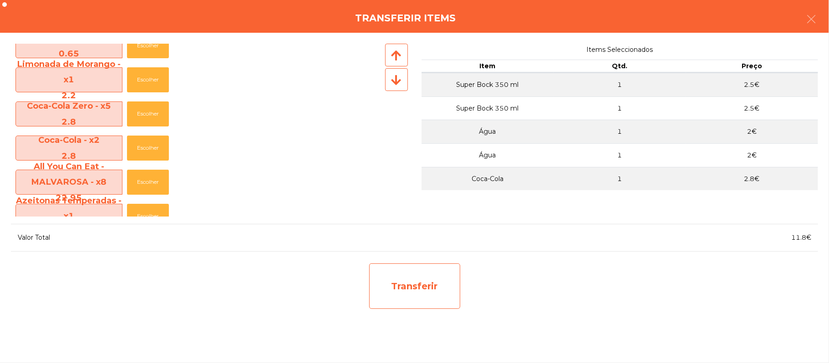
click at [397, 281] on div "Transferir" at bounding box center [414, 287] width 91 height 46
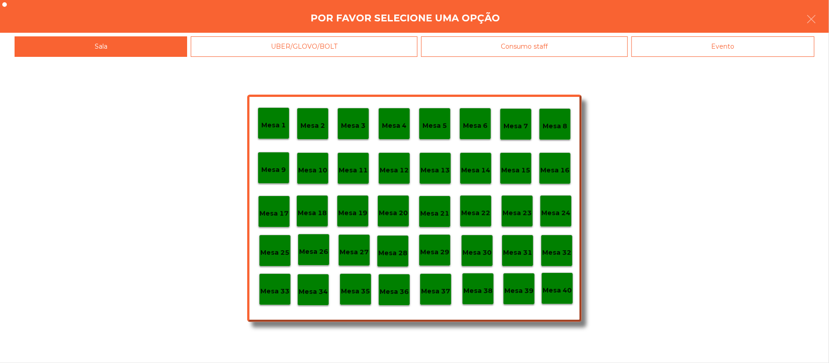
click at [397, 219] on div "Mesa 20" at bounding box center [393, 211] width 32 height 32
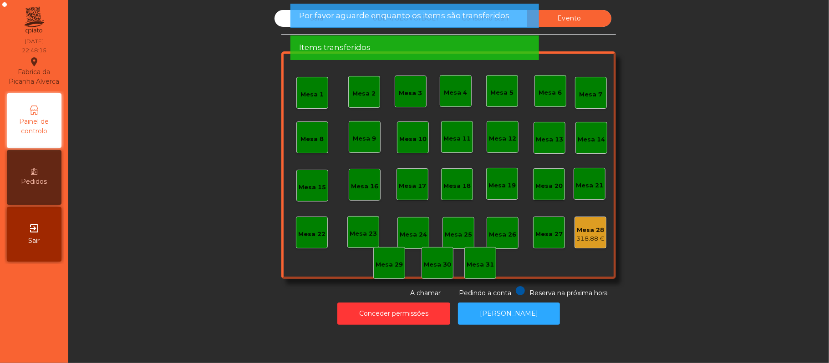
click at [408, 46] on div "Items transferidos" at bounding box center [414, 47] width 230 height 11
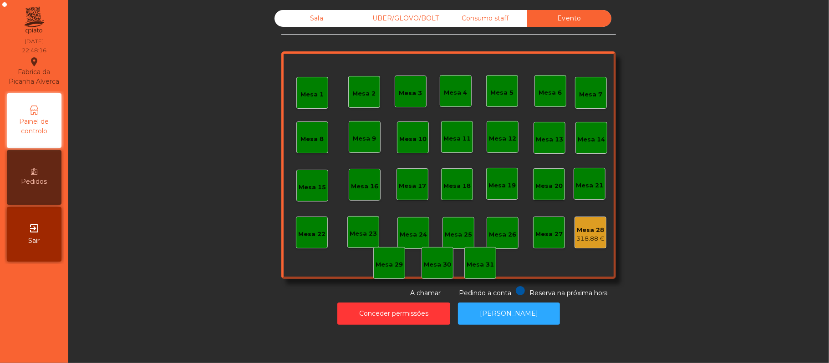
click at [396, 42] on div "Items transferidos" at bounding box center [414, 47] width 230 height 11
click at [318, 23] on div "Sala" at bounding box center [317, 18] width 84 height 17
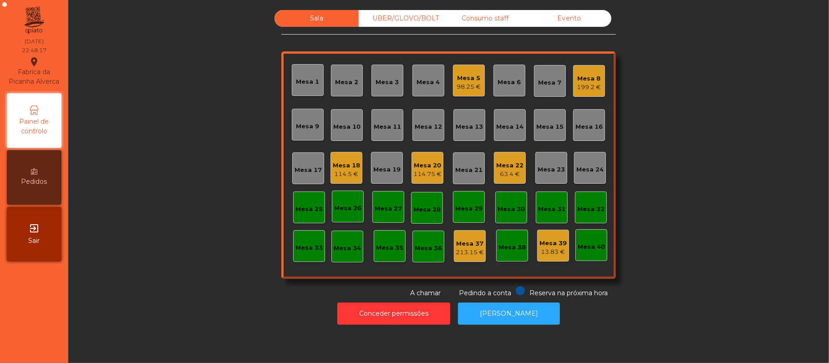
click at [424, 173] on div "114.75 €" at bounding box center [427, 174] width 28 height 9
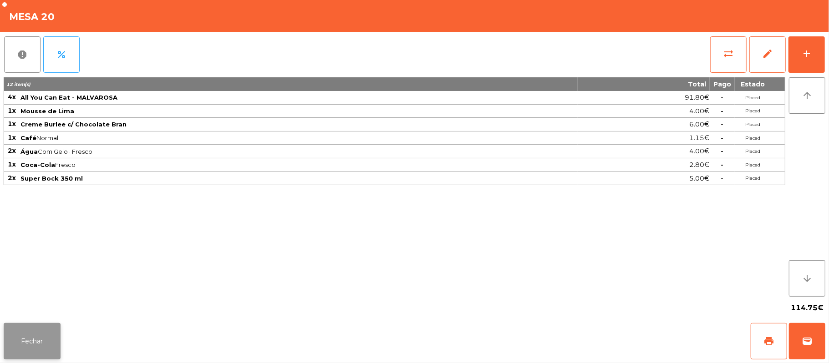
click at [44, 329] on button "Fechar" at bounding box center [32, 341] width 57 height 36
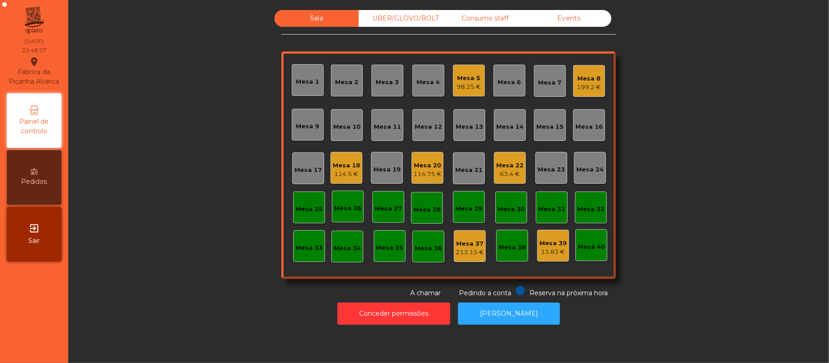
click at [420, 173] on div "114.75 €" at bounding box center [427, 174] width 28 height 9
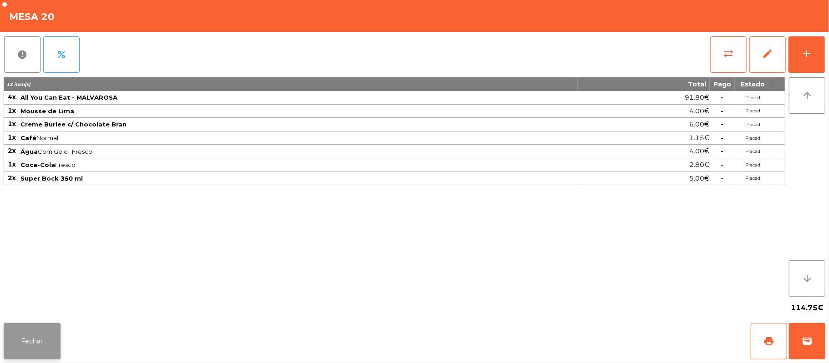
click at [48, 343] on button "Fechar" at bounding box center [32, 341] width 57 height 36
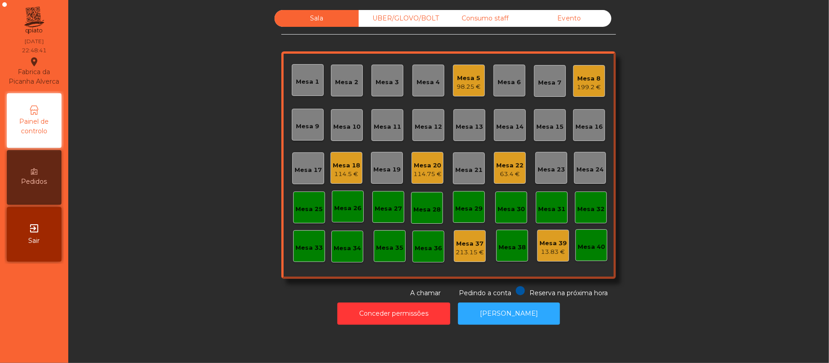
click at [416, 174] on div "114.75 €" at bounding box center [427, 174] width 28 height 9
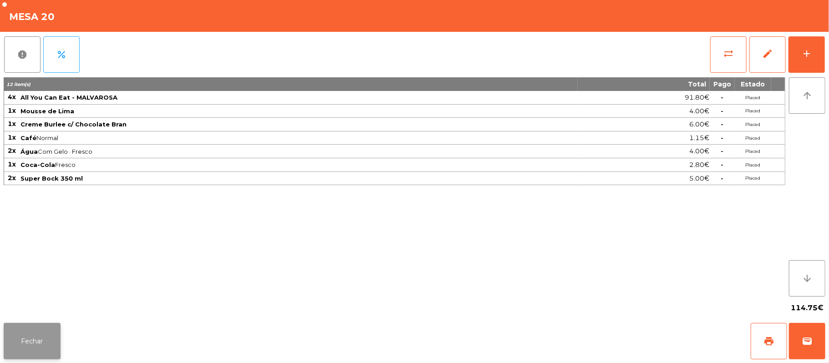
click at [50, 345] on button "Fechar" at bounding box center [32, 341] width 57 height 36
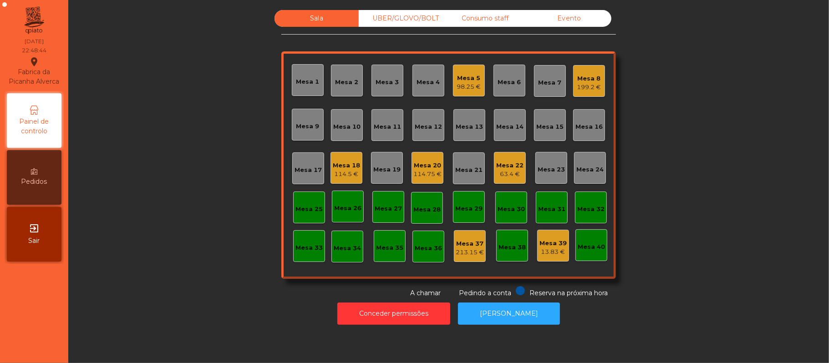
click at [571, 22] on div "Evento" at bounding box center [569, 18] width 84 height 17
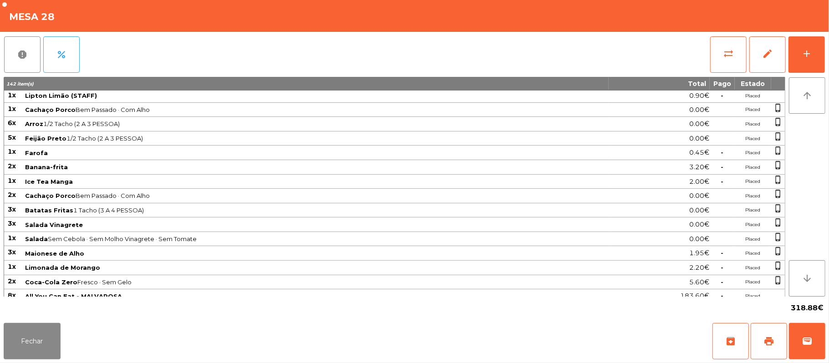
scroll to position [454, 0]
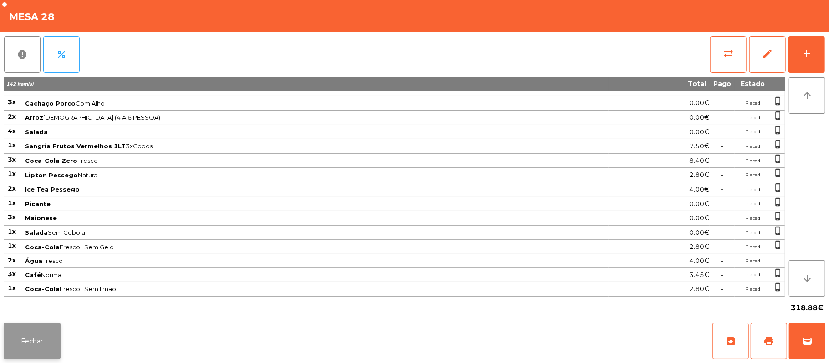
click at [48, 341] on button "Fechar" at bounding box center [32, 341] width 57 height 36
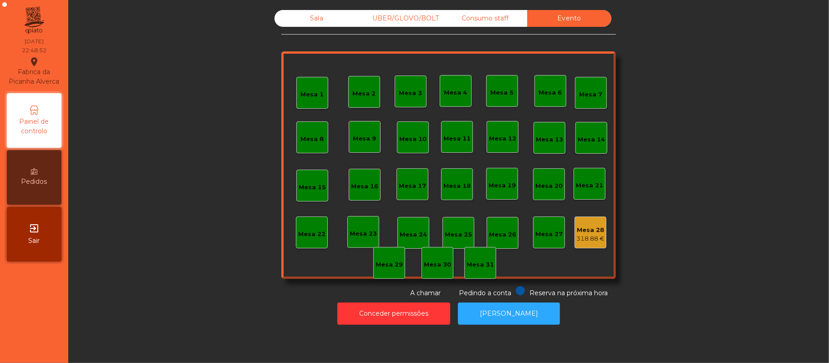
click at [412, 19] on div "UBER/GLOVO/BOLT" at bounding box center [401, 18] width 84 height 17
click at [312, 17] on div "Sala" at bounding box center [317, 18] width 84 height 17
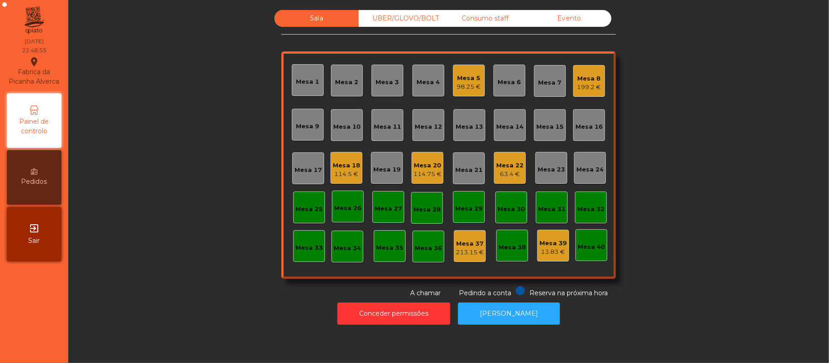
click at [420, 173] on div "114.75 €" at bounding box center [427, 174] width 28 height 9
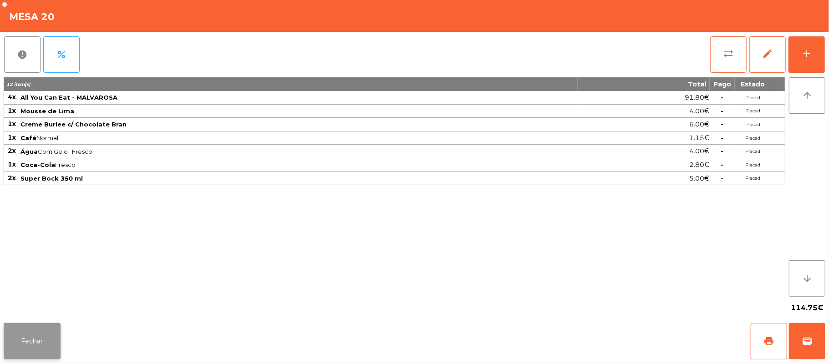
click at [46, 333] on button "Fechar" at bounding box center [32, 341] width 57 height 36
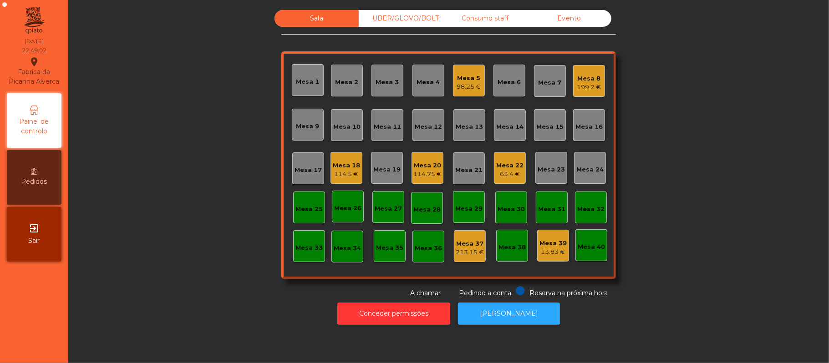
click at [574, 24] on div "Evento" at bounding box center [569, 18] width 84 height 17
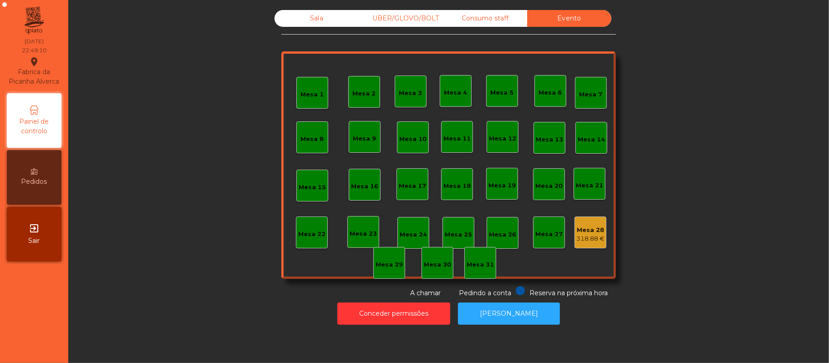
click at [398, 18] on div "UBER/GLOVO/BOLT" at bounding box center [401, 18] width 84 height 17
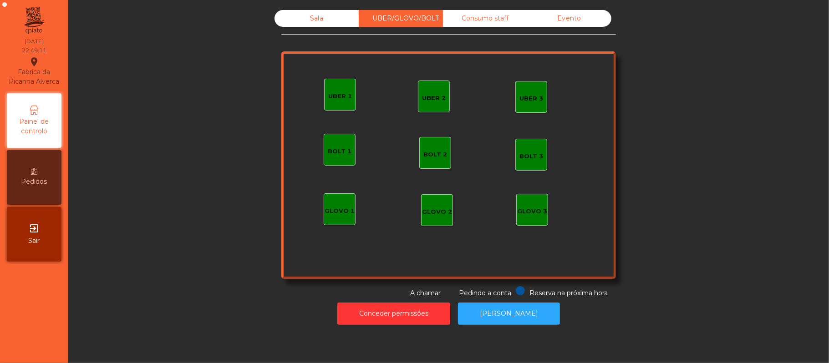
click at [330, 16] on div "Sala" at bounding box center [317, 18] width 84 height 17
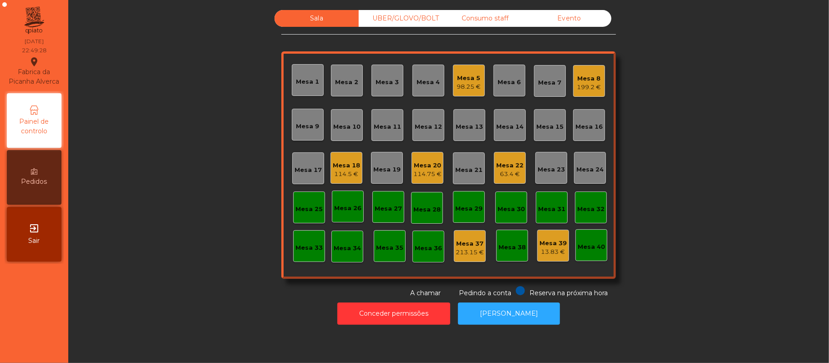
click at [428, 168] on div "Mesa 20" at bounding box center [427, 165] width 28 height 9
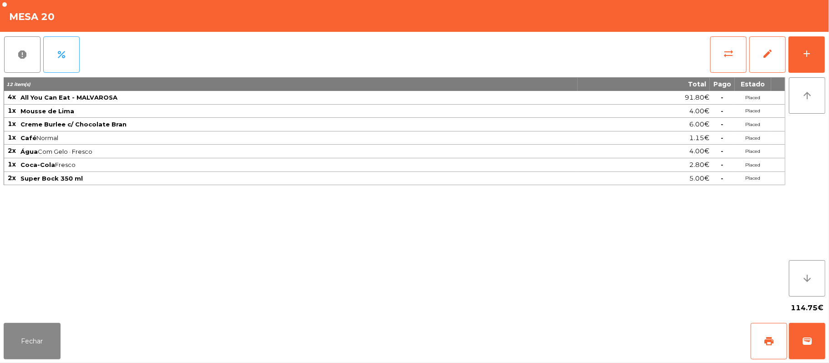
click at [317, 274] on div "12 item(s) Total Pago Estado 4x All You Can Eat - MALVAROSA 91.80€ - Placed 1x …" at bounding box center [395, 186] width 782 height 219
click at [51, 336] on button "Fechar" at bounding box center [32, 341] width 57 height 36
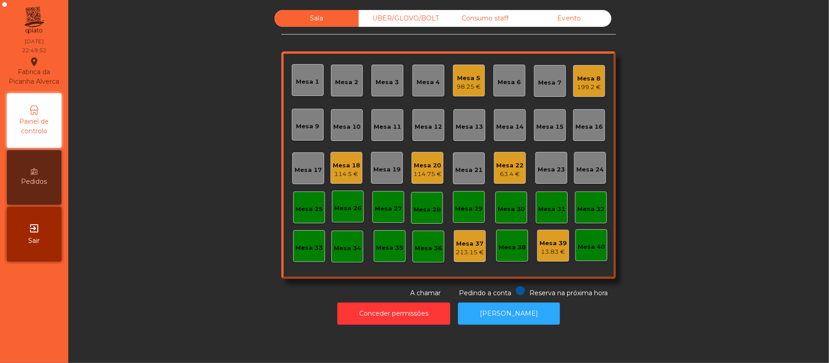
click at [408, 26] on div "UBER/GLOVO/BOLT" at bounding box center [401, 18] width 84 height 17
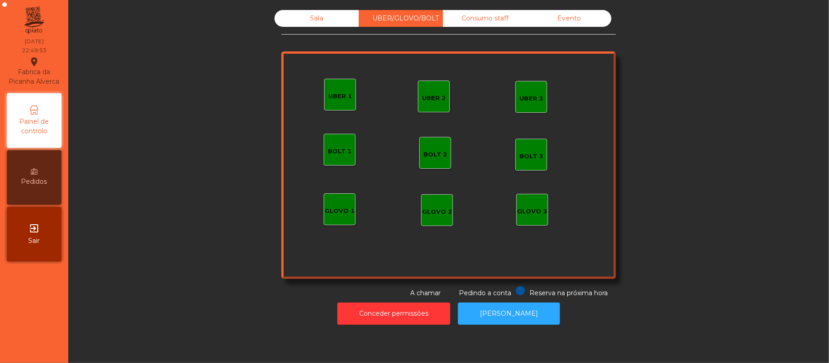
click at [503, 15] on div "Consumo staff" at bounding box center [485, 18] width 84 height 17
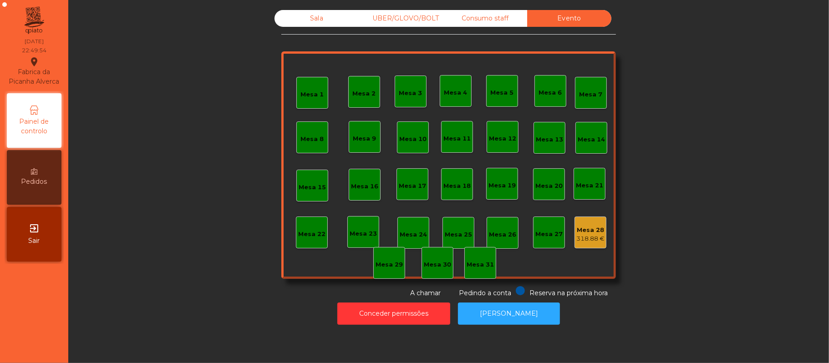
click at [496, 14] on div "Consumo staff" at bounding box center [485, 18] width 84 height 17
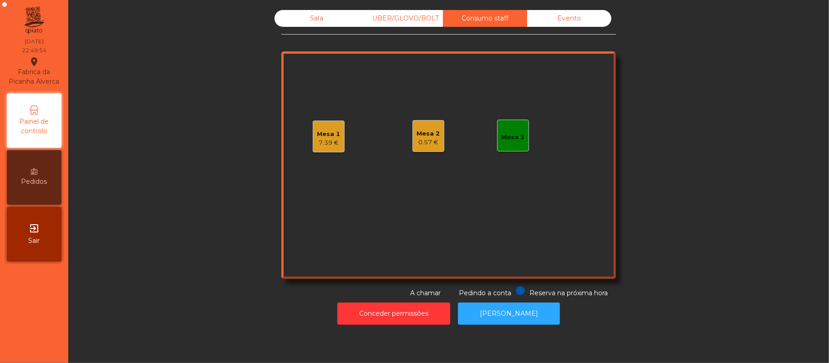
click at [569, 17] on div "Evento" at bounding box center [569, 18] width 84 height 17
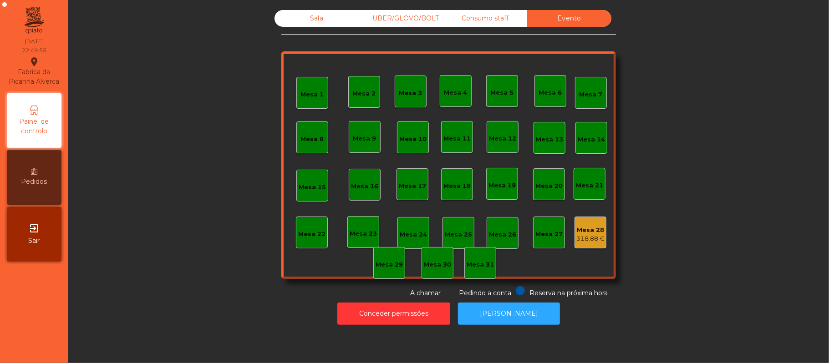
click at [314, 11] on div "Sala" at bounding box center [317, 18] width 84 height 17
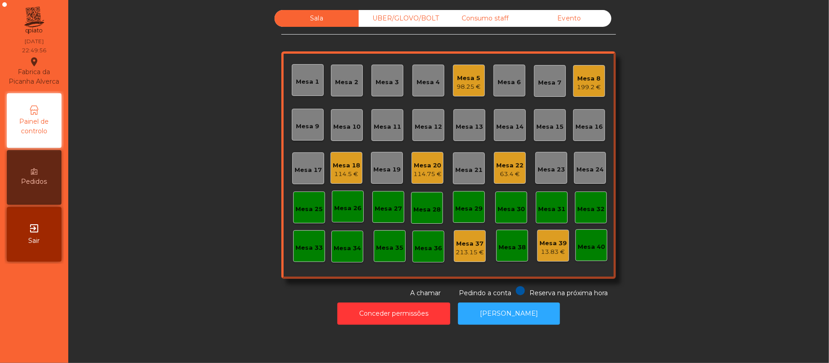
click at [419, 164] on div "Mesa 20" at bounding box center [427, 165] width 28 height 9
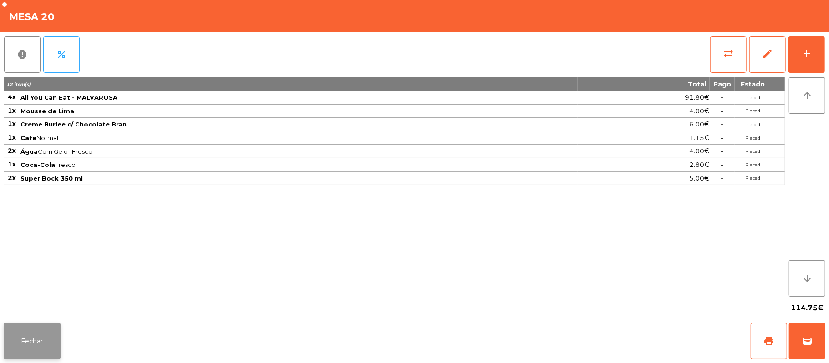
click at [29, 326] on button "Fechar" at bounding box center [32, 341] width 57 height 36
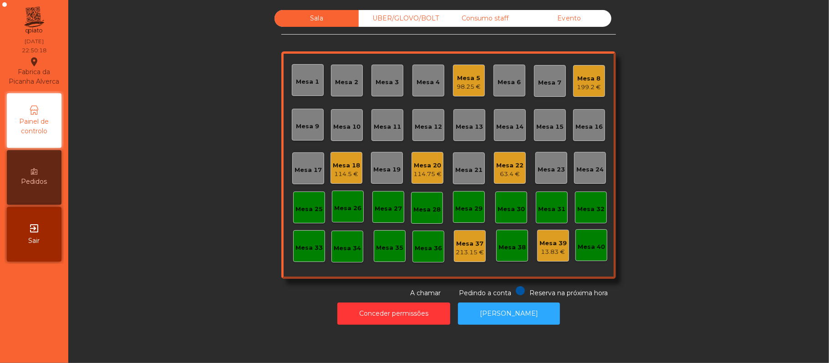
click at [432, 174] on div "114.75 €" at bounding box center [427, 174] width 28 height 9
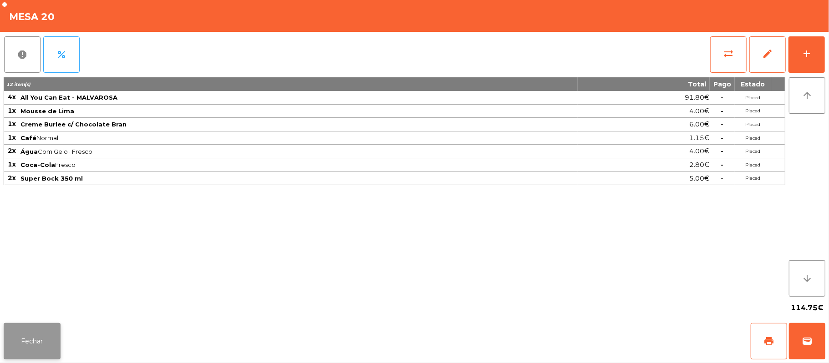
click at [59, 339] on button "Fechar" at bounding box center [32, 341] width 57 height 36
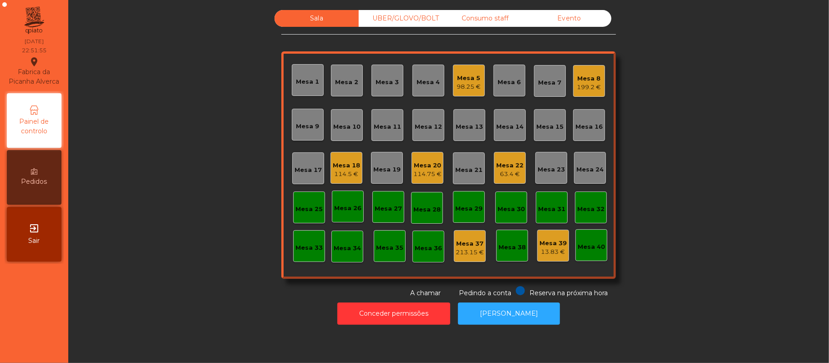
click at [576, 12] on div "Evento" at bounding box center [569, 18] width 84 height 17
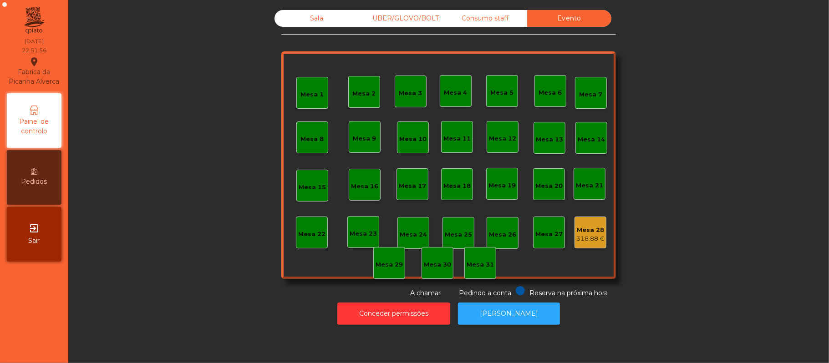
click at [600, 235] on div "Mesa 28 318.88 €" at bounding box center [591, 233] width 32 height 32
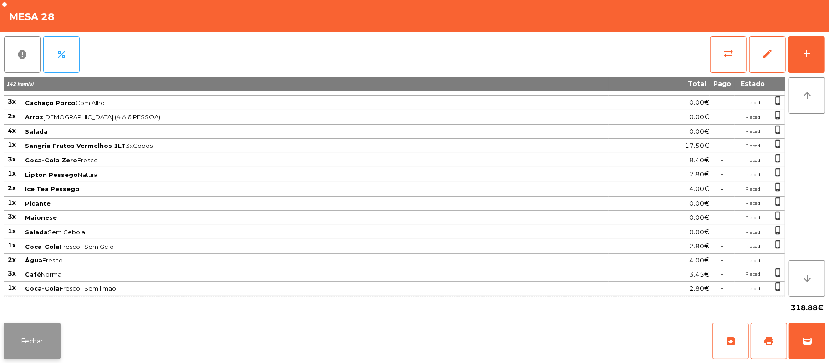
click at [25, 350] on button "Fechar" at bounding box center [32, 341] width 57 height 36
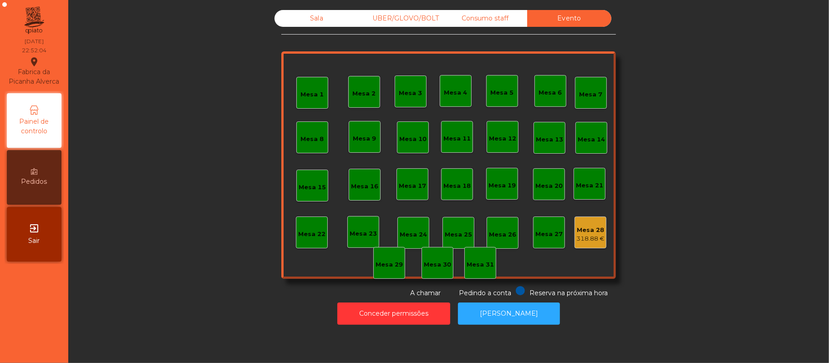
click at [309, 24] on div "Sala" at bounding box center [317, 18] width 84 height 17
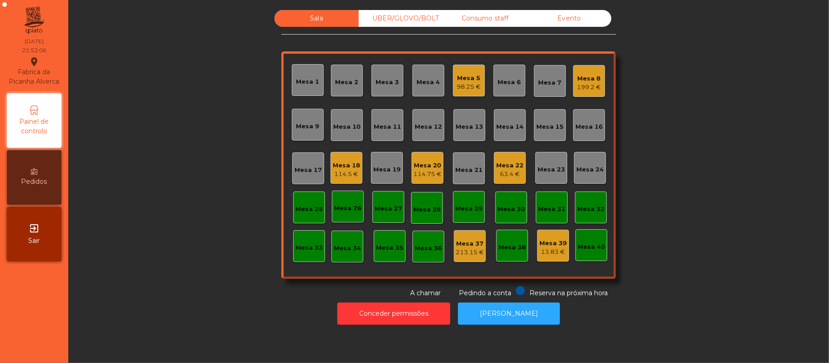
click at [582, 22] on div "Evento" at bounding box center [569, 18] width 84 height 17
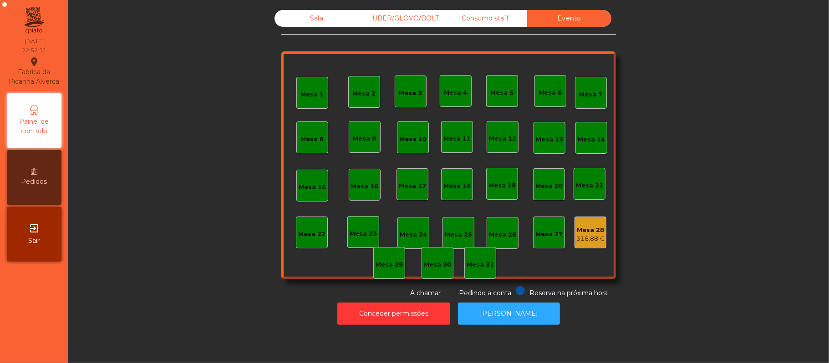
click at [305, 25] on div "Sala" at bounding box center [317, 18] width 84 height 17
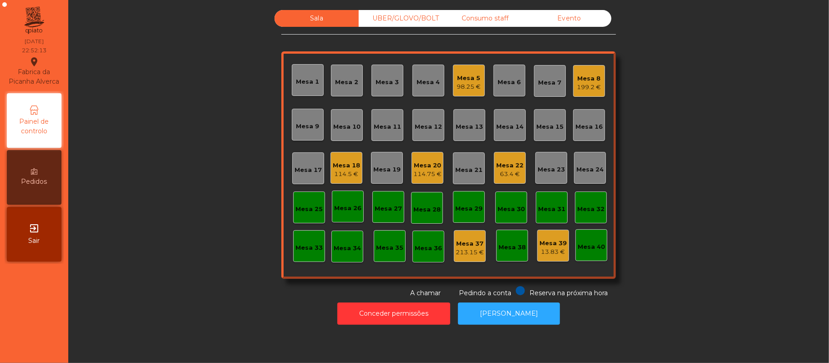
click at [585, 24] on div "Evento" at bounding box center [569, 18] width 84 height 17
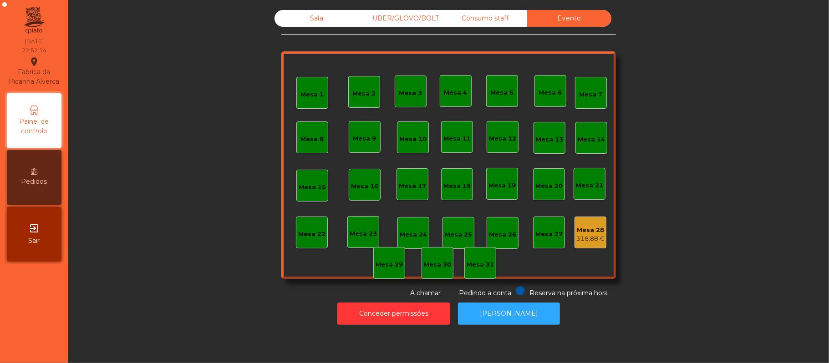
click at [403, 22] on div "UBER/GLOVO/BOLT" at bounding box center [401, 18] width 84 height 17
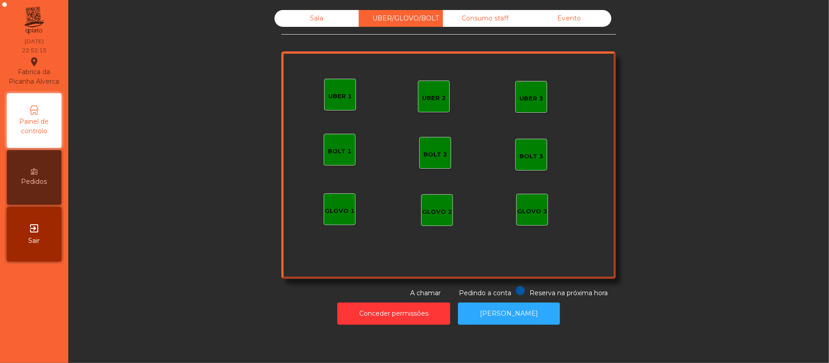
click at [334, 20] on div "Sala" at bounding box center [317, 18] width 84 height 17
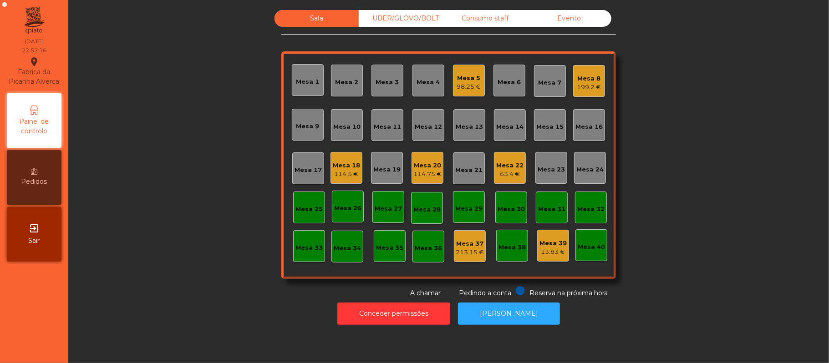
click at [420, 161] on div "Mesa 20" at bounding box center [427, 165] width 28 height 9
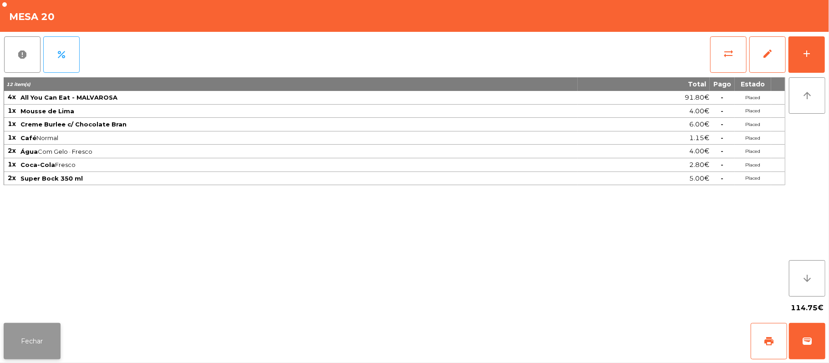
click at [33, 356] on button "Fechar" at bounding box center [32, 341] width 57 height 36
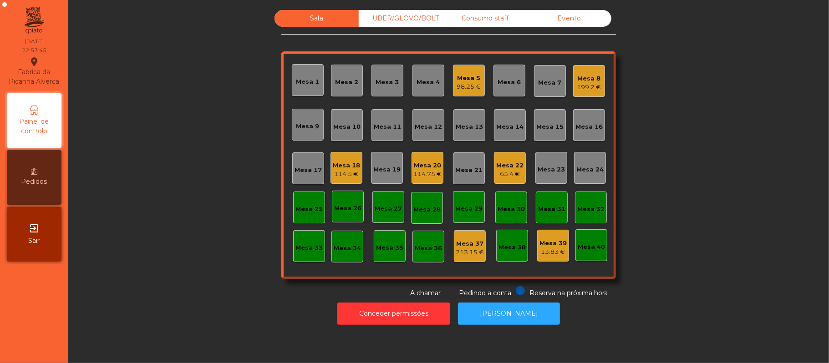
click at [415, 173] on div "114.75 €" at bounding box center [427, 174] width 28 height 9
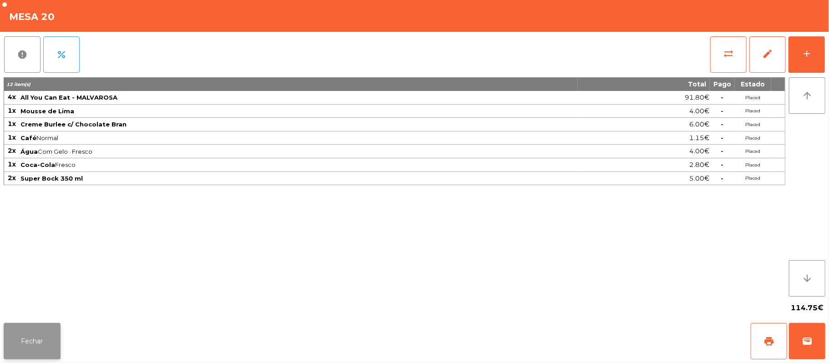
click at [33, 356] on button "Fechar" at bounding box center [32, 341] width 57 height 36
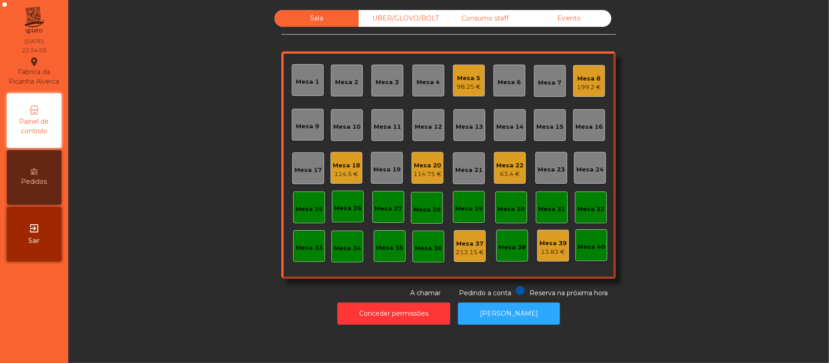
click at [510, 171] on div "63.4 €" at bounding box center [509, 174] width 27 height 9
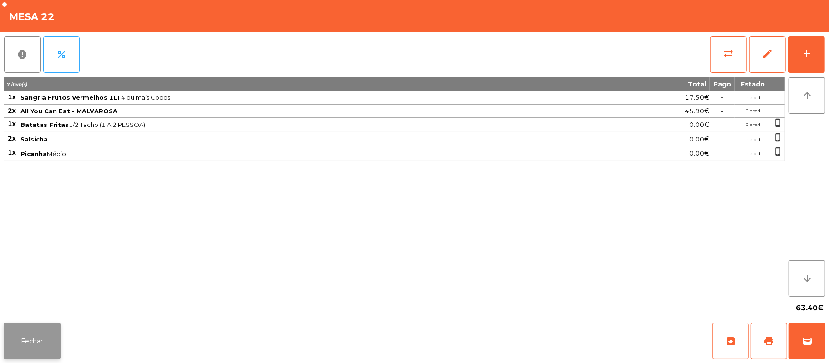
click at [32, 341] on button "Fechar" at bounding box center [32, 341] width 57 height 36
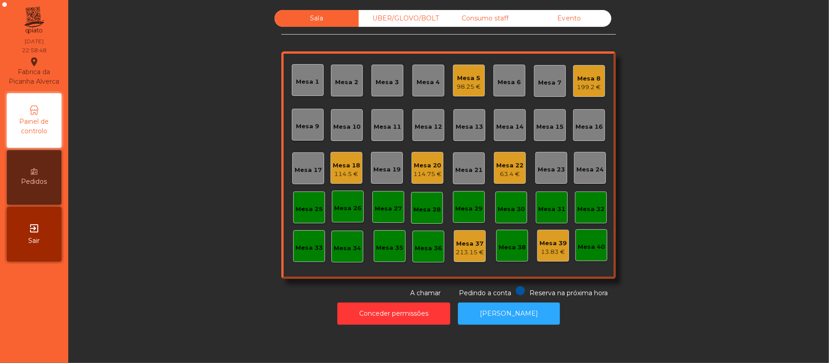
click at [484, 22] on div "Consumo staff" at bounding box center [485, 18] width 84 height 17
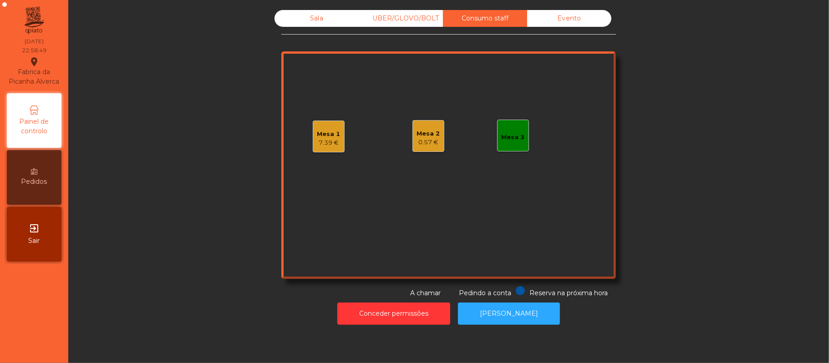
click at [430, 135] on div "Mesa 2" at bounding box center [428, 133] width 23 height 9
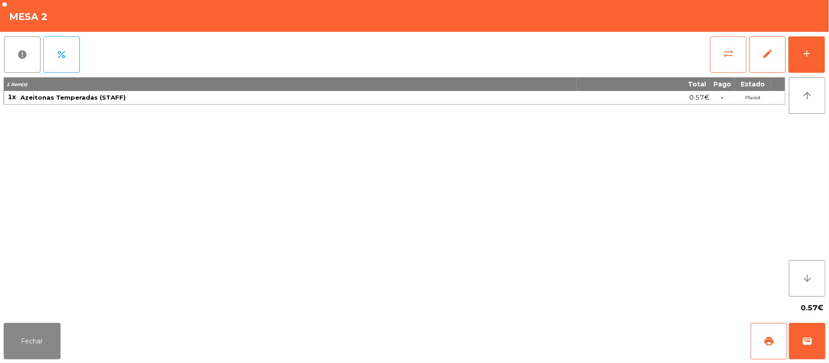
click at [736, 55] on button "sync_alt" at bounding box center [728, 54] width 36 height 36
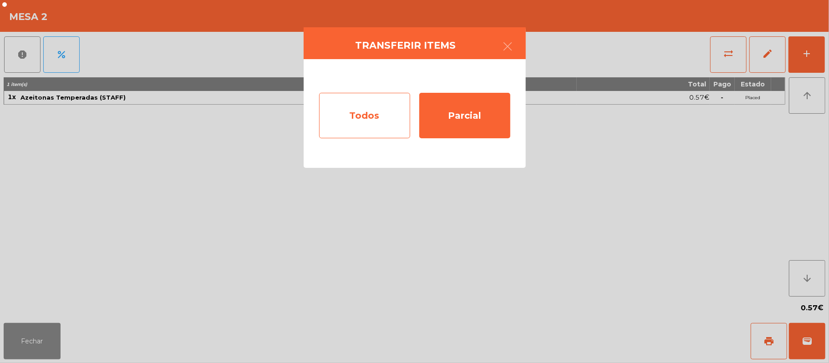
click at [392, 113] on div "Todos" at bounding box center [364, 116] width 91 height 46
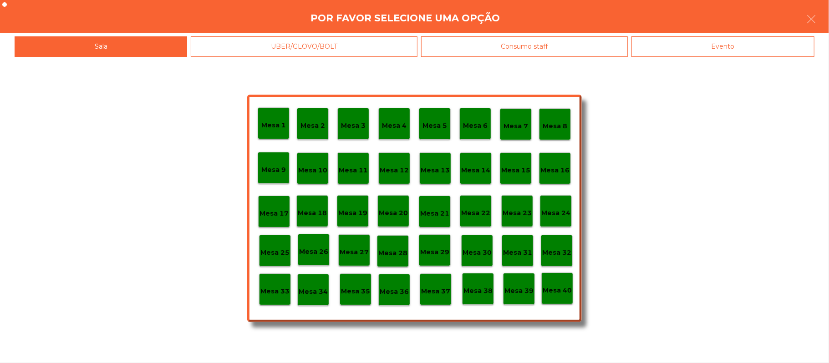
click at [739, 46] on div "Evento" at bounding box center [723, 46] width 183 height 20
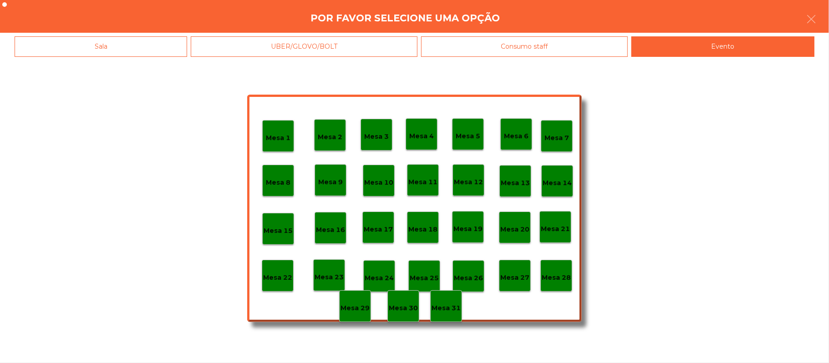
click at [563, 280] on p "Mesa 28" at bounding box center [556, 278] width 29 height 10
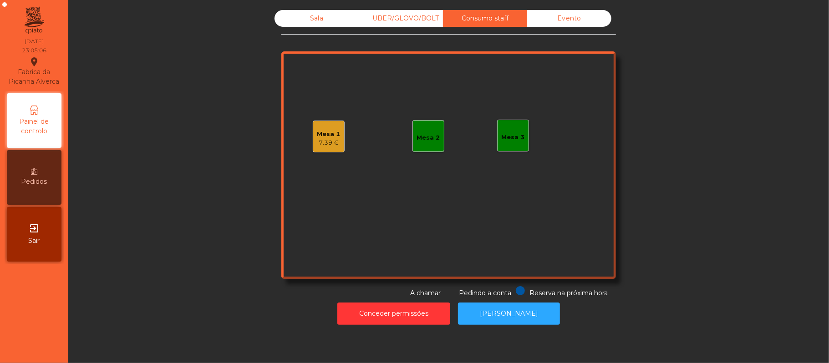
click at [301, 20] on div "Sala" at bounding box center [317, 18] width 84 height 17
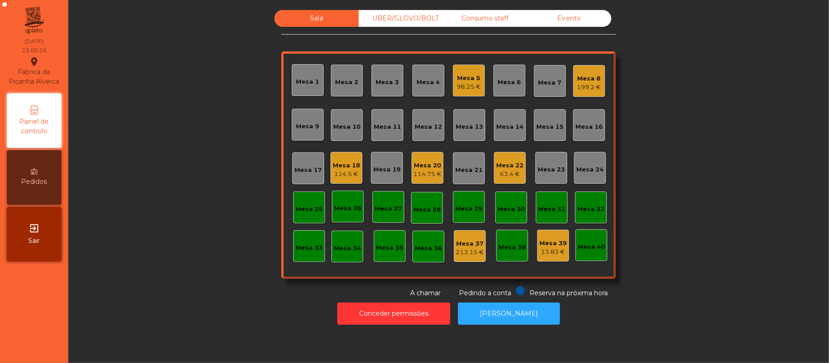
click at [420, 173] on div "114.75 €" at bounding box center [427, 174] width 28 height 9
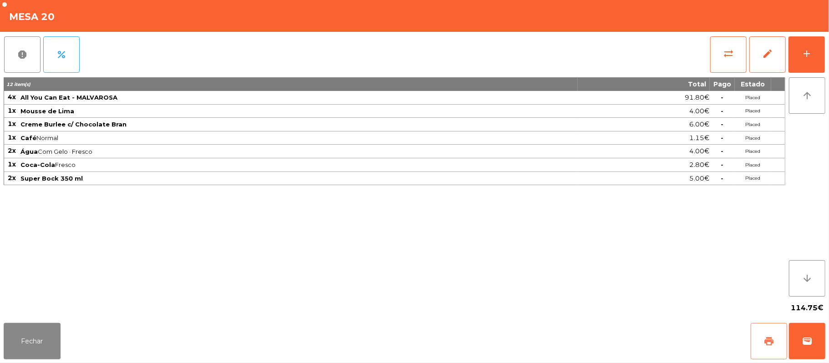
click at [772, 345] on span "print" at bounding box center [769, 341] width 11 height 11
click at [825, 339] on button "wallet" at bounding box center [807, 341] width 36 height 36
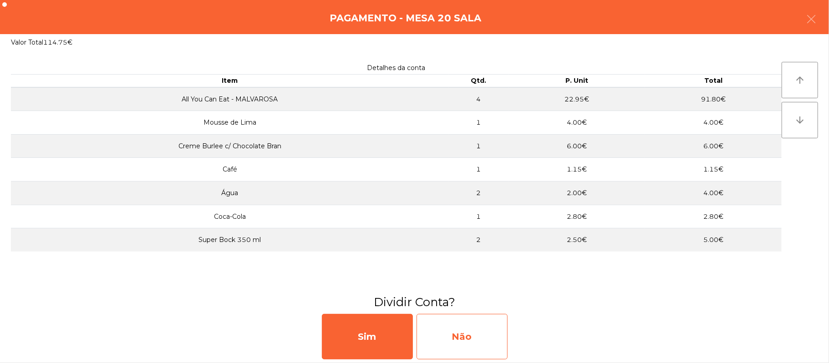
click at [492, 345] on div "Não" at bounding box center [462, 337] width 91 height 46
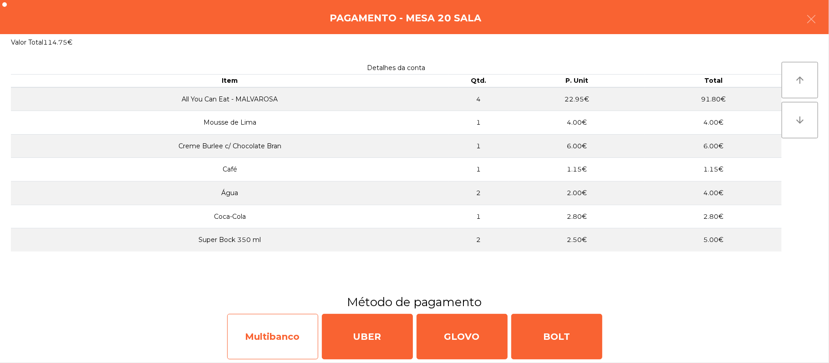
click at [259, 337] on div "Multibanco" at bounding box center [272, 337] width 91 height 46
select select "**"
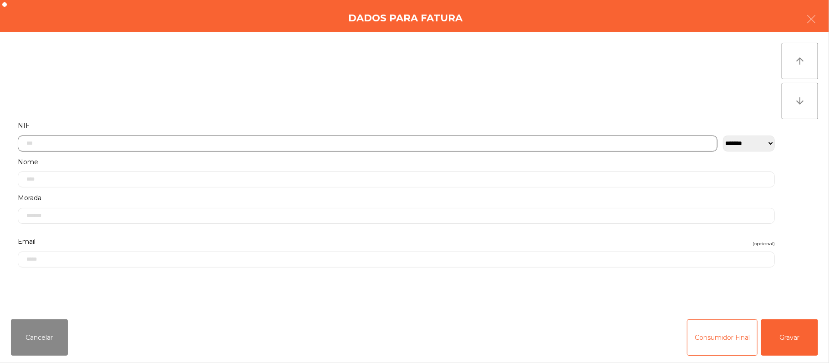
click at [277, 143] on input "text" at bounding box center [368, 144] width 700 height 16
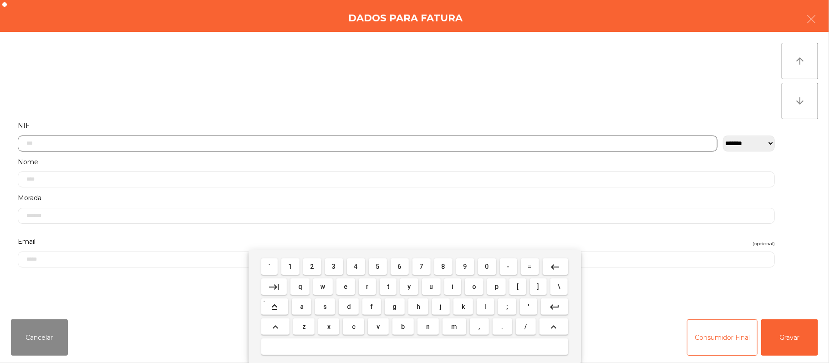
scroll to position [76, 0]
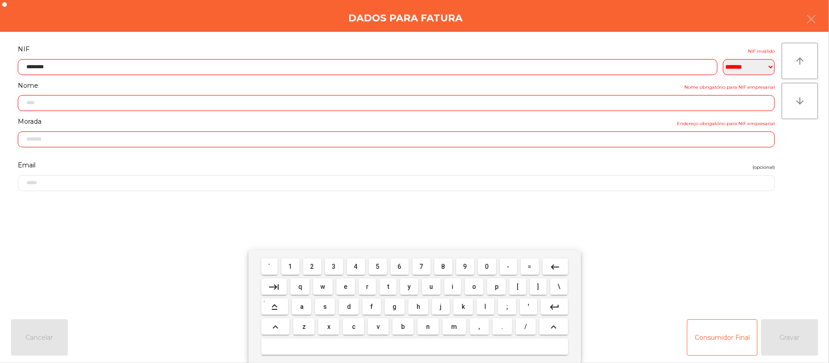
type input "*********"
type input "**********"
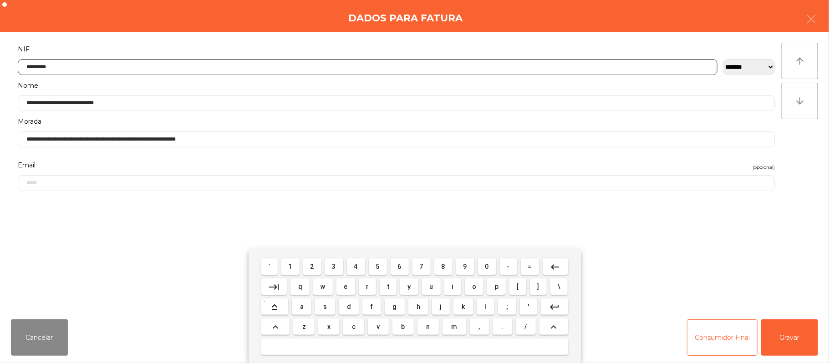
type input "*********"
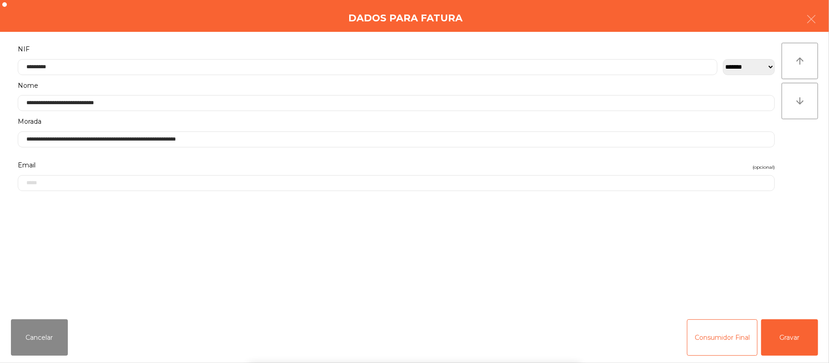
click at [798, 343] on div "` 1 2 3 4 5 6 7 8 9 0 - = keyboard_backspace keyboard_tab q w e r t y u i o p […" at bounding box center [414, 306] width 829 height 113
click at [798, 344] on button "Gravar" at bounding box center [789, 338] width 57 height 36
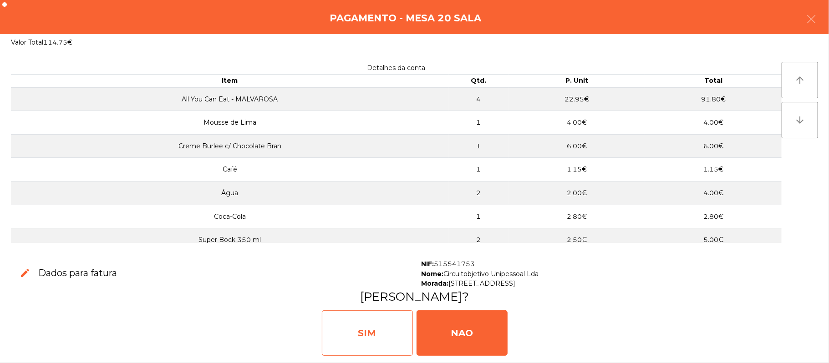
click at [372, 339] on div "SIM" at bounding box center [367, 334] width 91 height 46
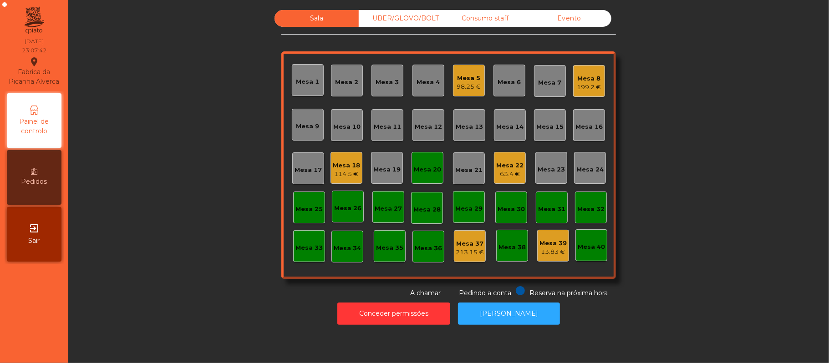
click at [414, 168] on div "Mesa 20" at bounding box center [427, 169] width 27 height 9
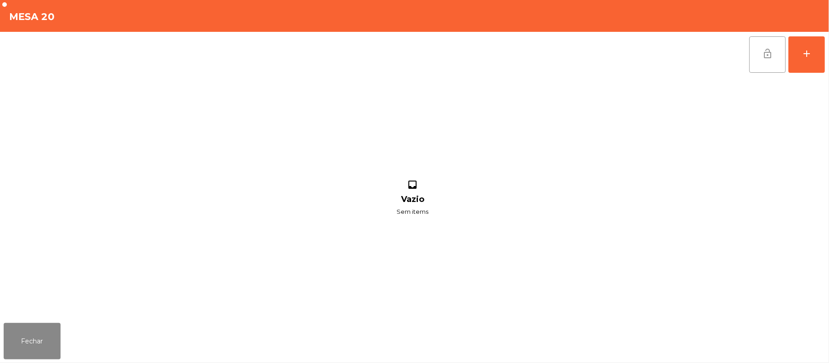
click at [759, 66] on button "lock_open" at bounding box center [767, 54] width 36 height 36
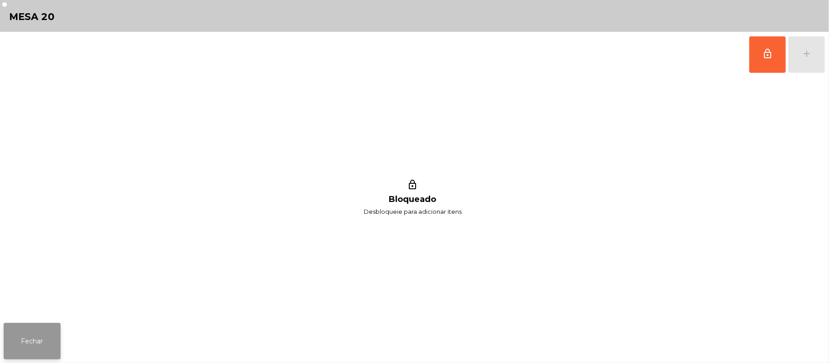
click at [25, 341] on button "Fechar" at bounding box center [32, 341] width 57 height 36
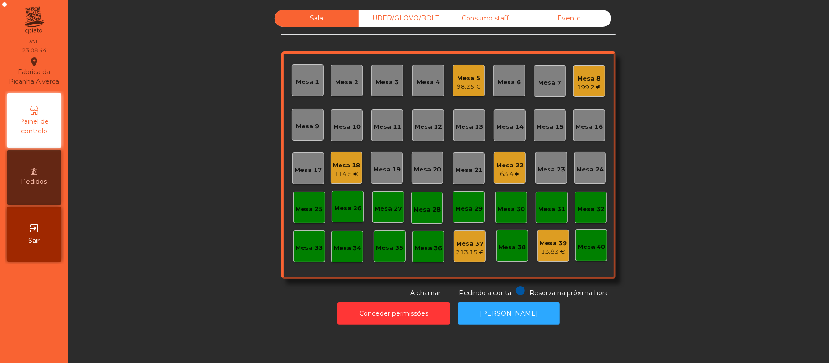
click at [466, 245] on div "Mesa 37" at bounding box center [470, 244] width 28 height 9
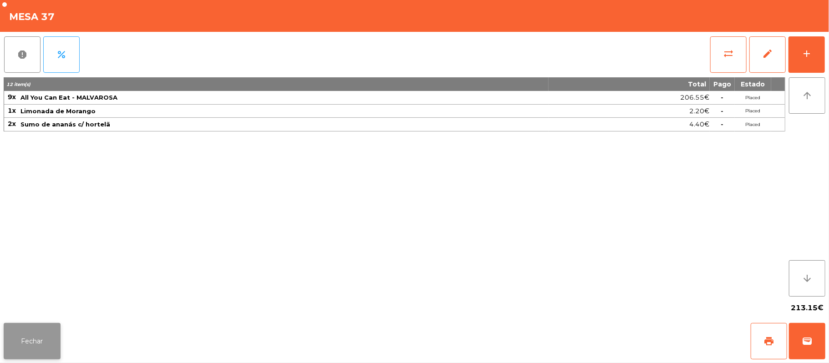
click at [51, 341] on button "Fechar" at bounding box center [32, 341] width 57 height 36
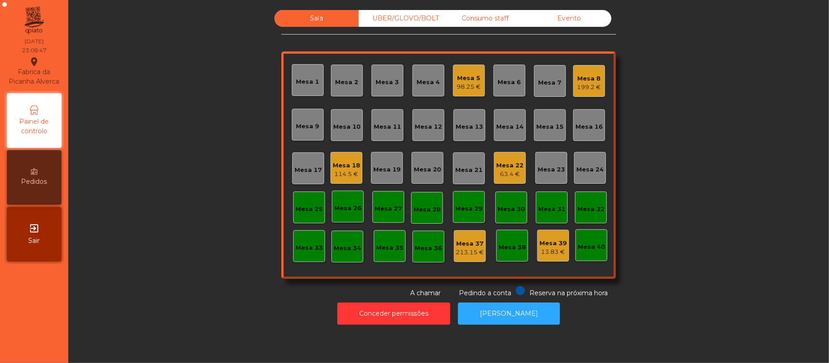
click at [504, 170] on div "63.4 €" at bounding box center [509, 174] width 27 height 9
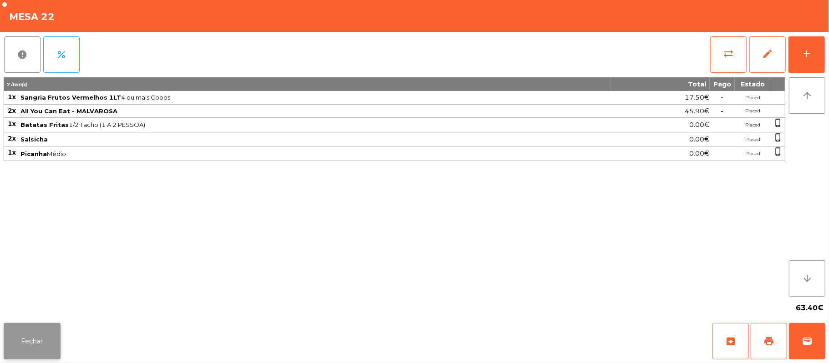
click at [50, 352] on button "Fechar" at bounding box center [32, 341] width 57 height 36
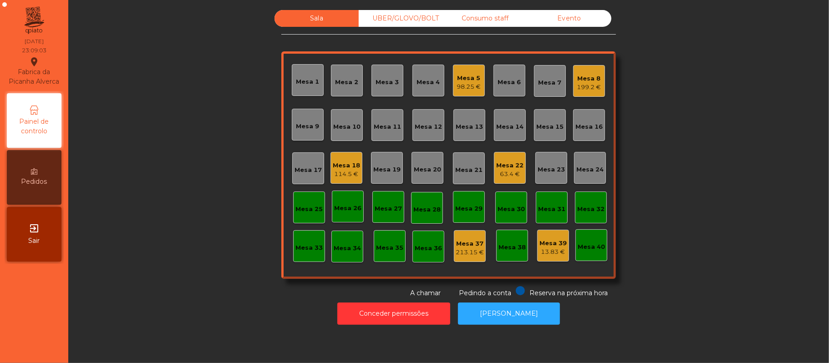
click at [586, 81] on div "Mesa 8" at bounding box center [589, 78] width 24 height 9
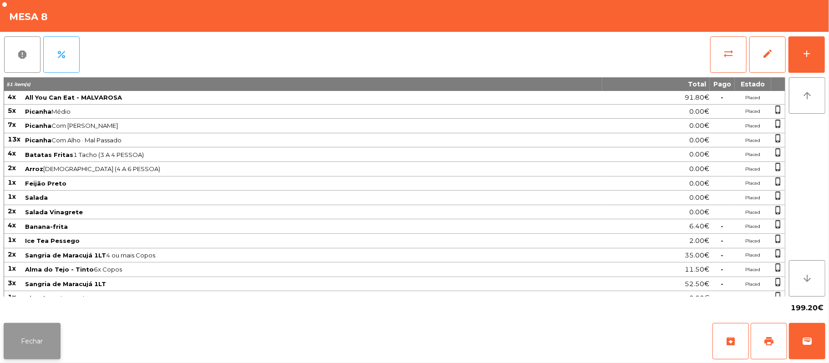
click at [50, 359] on button "Fechar" at bounding box center [32, 341] width 57 height 36
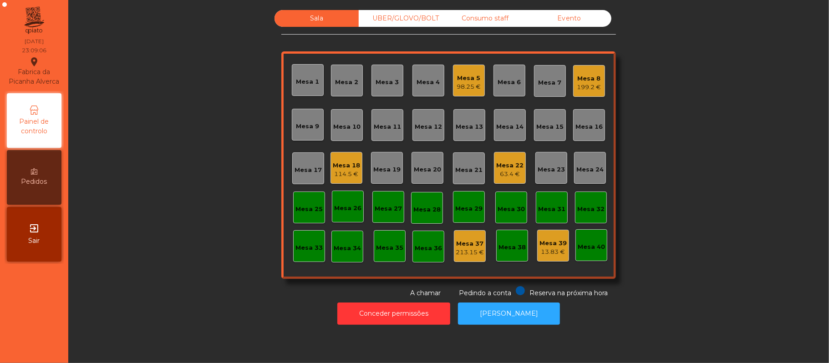
click at [459, 84] on div "98.25 €" at bounding box center [469, 86] width 24 height 9
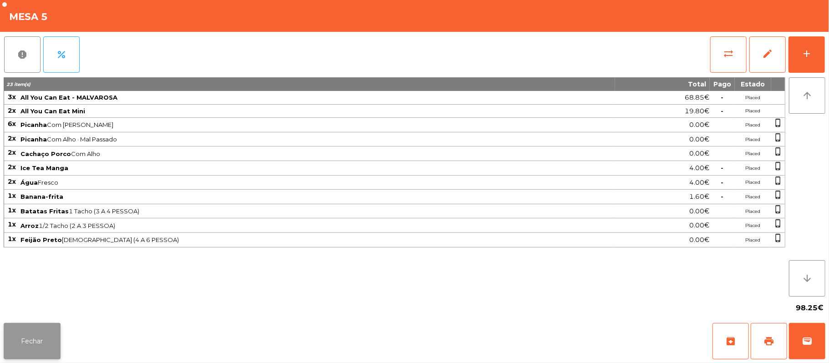
click at [48, 357] on button "Fechar" at bounding box center [32, 341] width 57 height 36
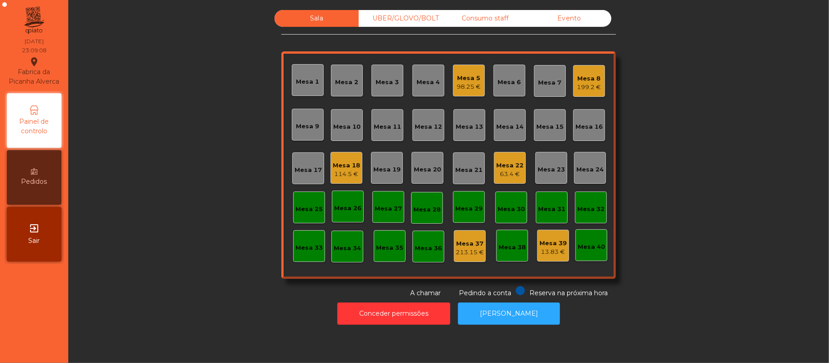
click at [580, 87] on div "199.2 €" at bounding box center [589, 87] width 24 height 9
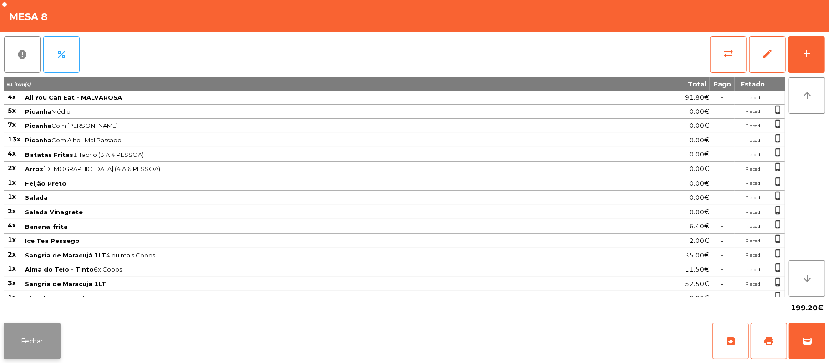
click at [49, 350] on button "Fechar" at bounding box center [32, 341] width 57 height 36
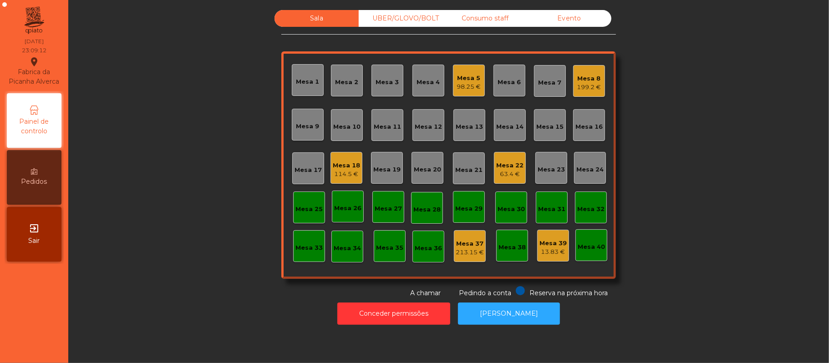
click at [592, 74] on div "Mesa 8" at bounding box center [589, 78] width 24 height 9
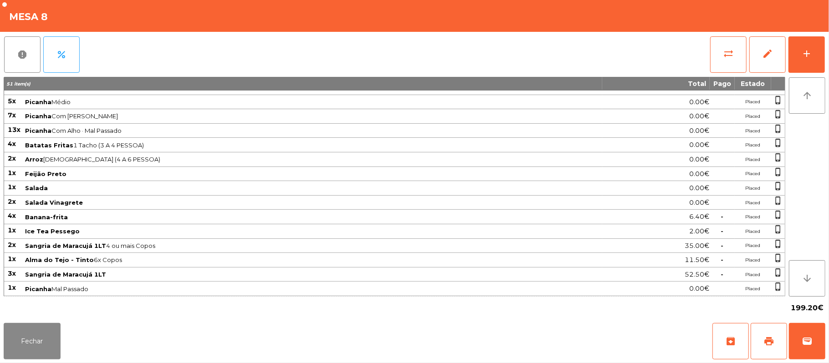
scroll to position [0, 0]
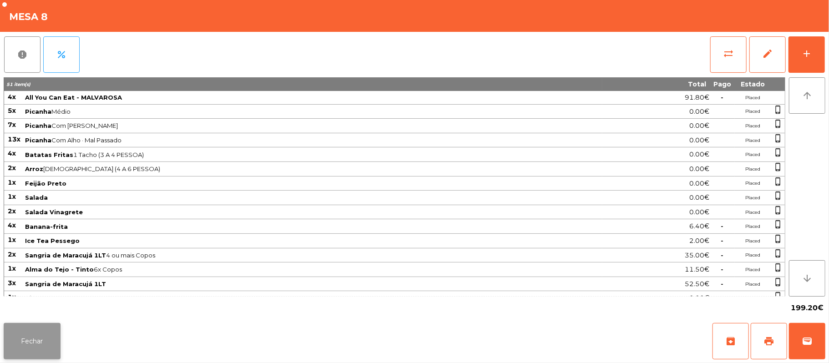
click at [45, 350] on button "Fechar" at bounding box center [32, 341] width 57 height 36
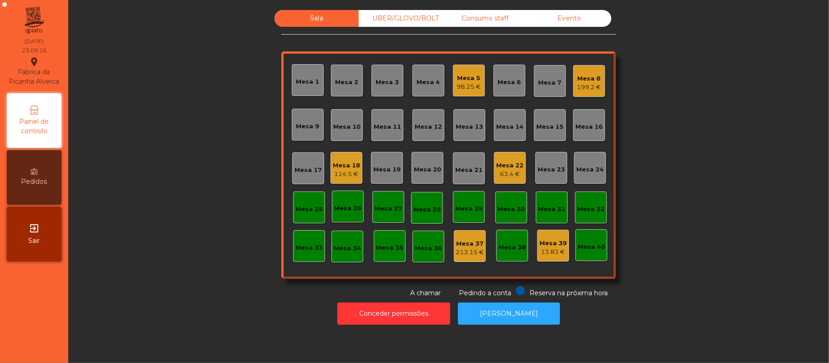
click at [470, 78] on div "Mesa 5" at bounding box center [469, 78] width 24 height 9
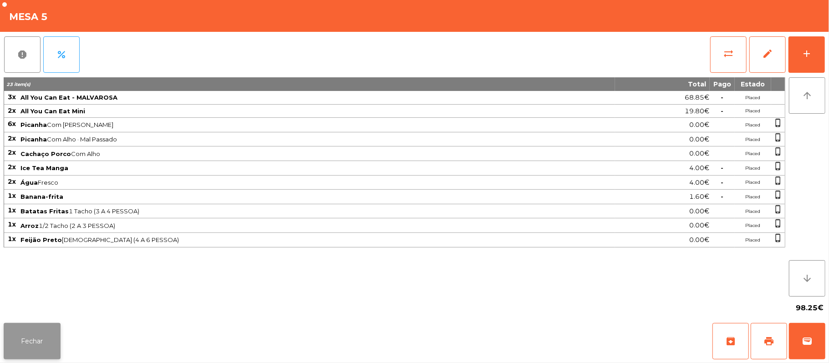
click at [46, 341] on button "Fechar" at bounding box center [32, 341] width 57 height 36
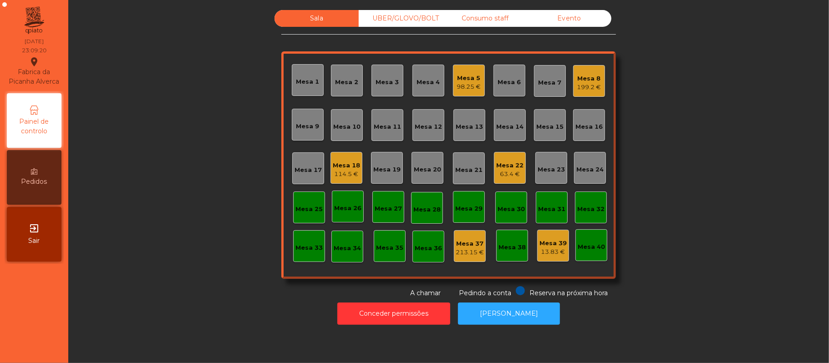
click at [579, 86] on div "199.2 €" at bounding box center [589, 87] width 24 height 9
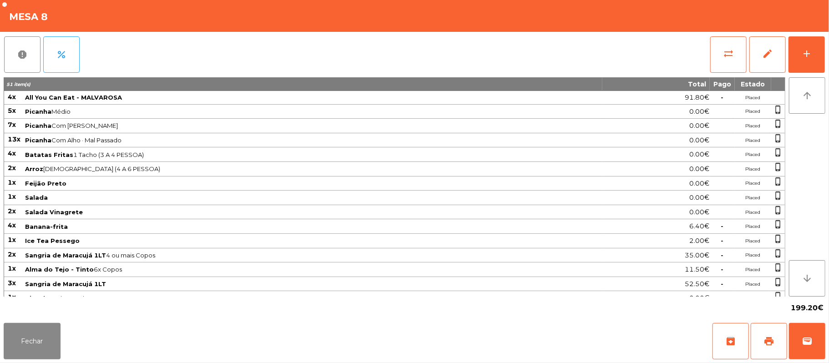
scroll to position [15, 0]
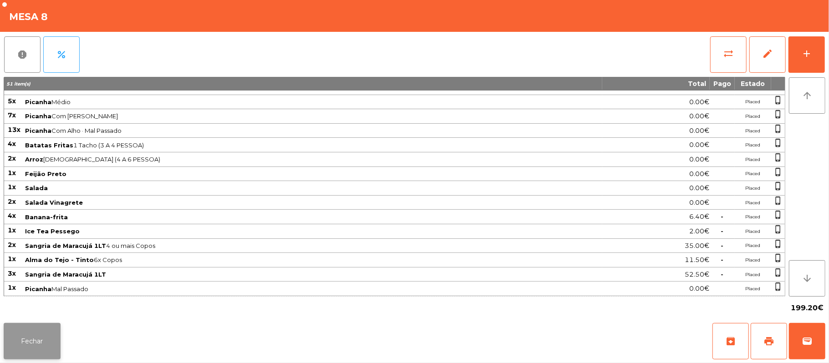
click at [28, 356] on button "Fechar" at bounding box center [32, 341] width 57 height 36
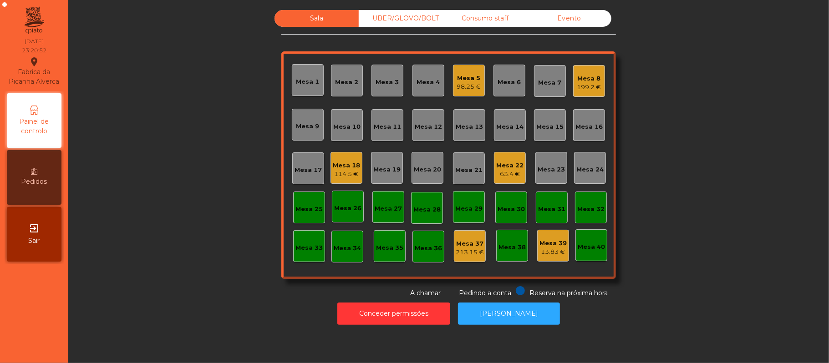
click at [578, 83] on div "199.2 €" at bounding box center [589, 87] width 24 height 9
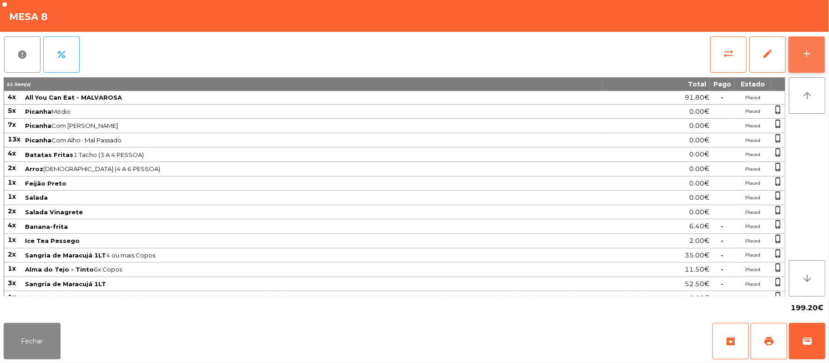
click at [802, 62] on button "add" at bounding box center [807, 54] width 36 height 36
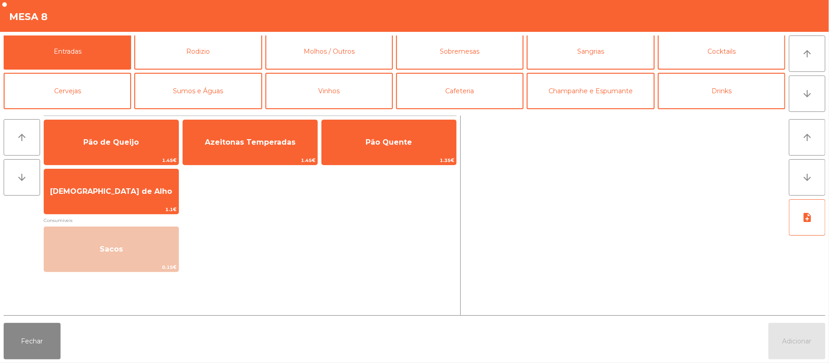
scroll to position [0, 0]
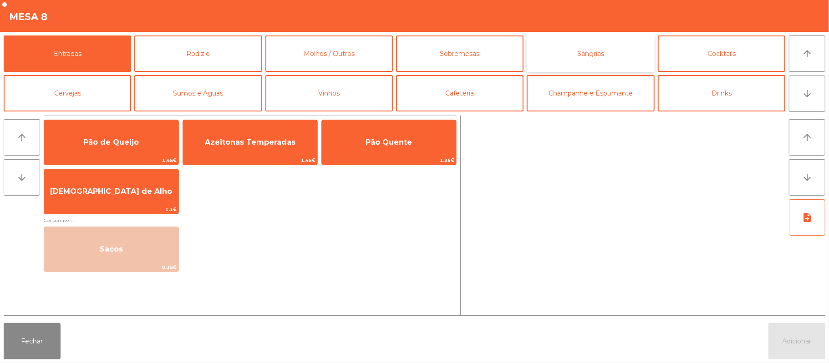
click at [600, 59] on button "Sangrias" at bounding box center [590, 54] width 127 height 36
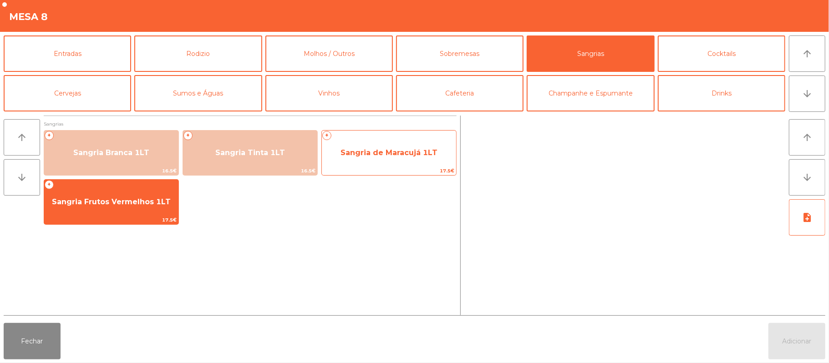
click at [376, 150] on span "Sangria de Maracujá 1LT" at bounding box center [389, 152] width 97 height 9
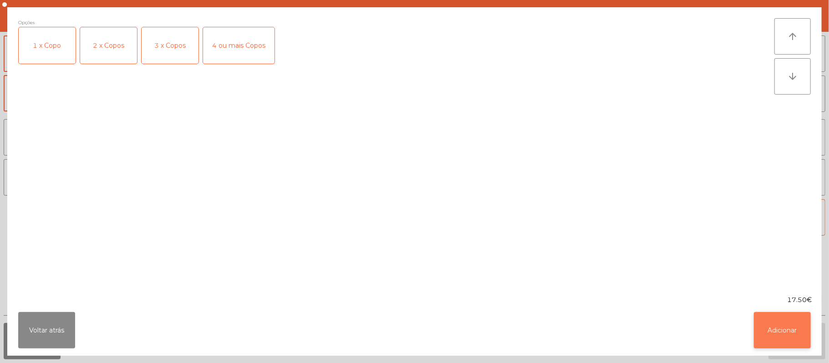
click at [783, 323] on button "Adicionar" at bounding box center [782, 330] width 57 height 36
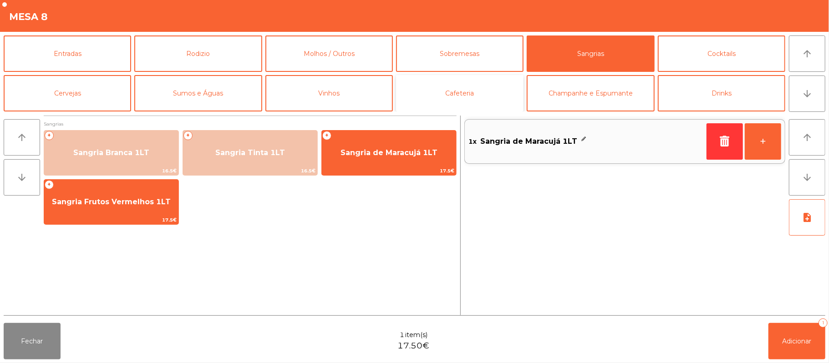
click at [454, 101] on button "Cafeteria" at bounding box center [459, 93] width 127 height 36
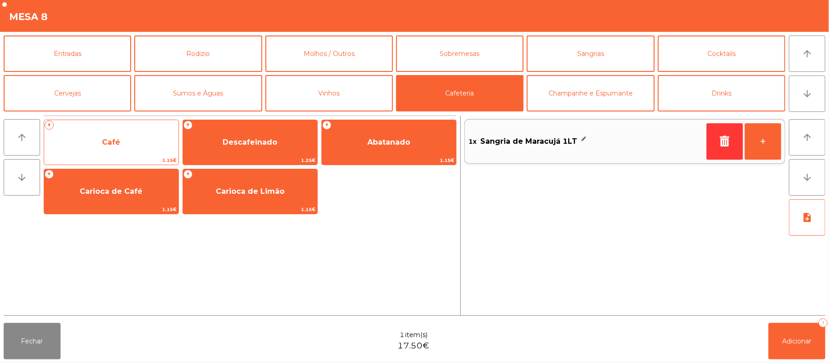
click at [150, 147] on span "Café" at bounding box center [111, 142] width 134 height 25
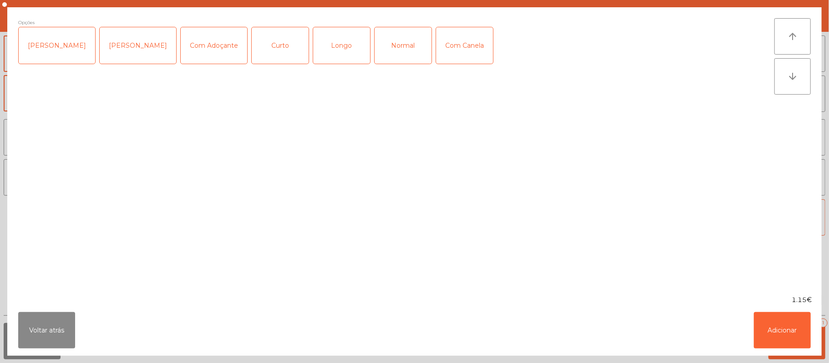
click at [396, 35] on div "Normal" at bounding box center [403, 45] width 57 height 36
click at [778, 347] on button "Adicionar" at bounding box center [782, 330] width 57 height 36
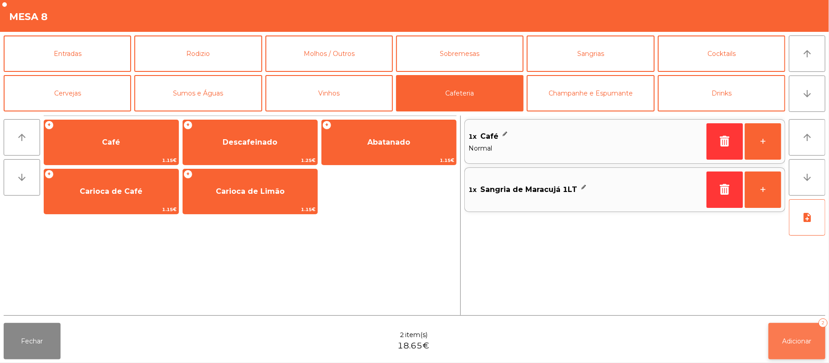
click at [799, 339] on span "Adicionar" at bounding box center [797, 341] width 29 height 8
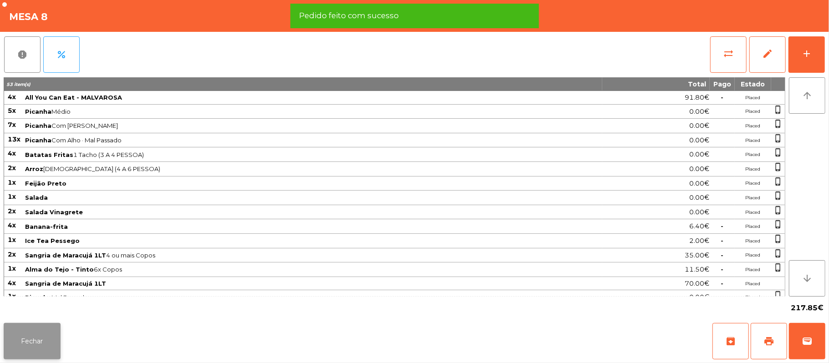
click at [35, 341] on button "Fechar" at bounding box center [32, 341] width 57 height 36
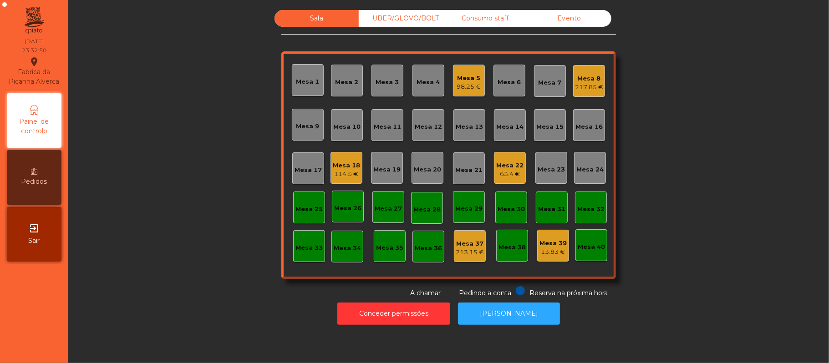
click at [346, 161] on div "Mesa 18" at bounding box center [346, 165] width 27 height 9
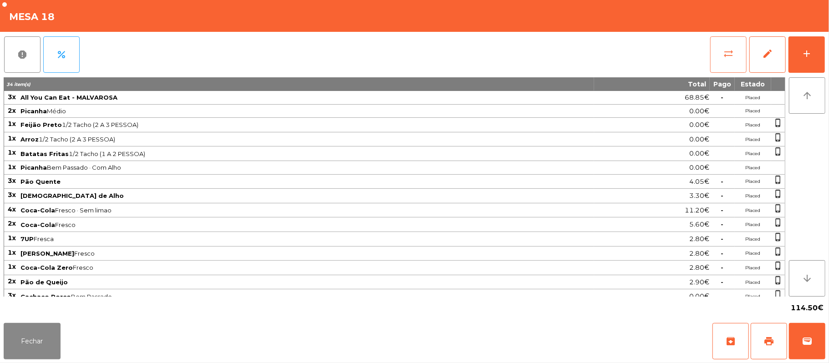
click at [735, 57] on button "sync_alt" at bounding box center [728, 54] width 36 height 36
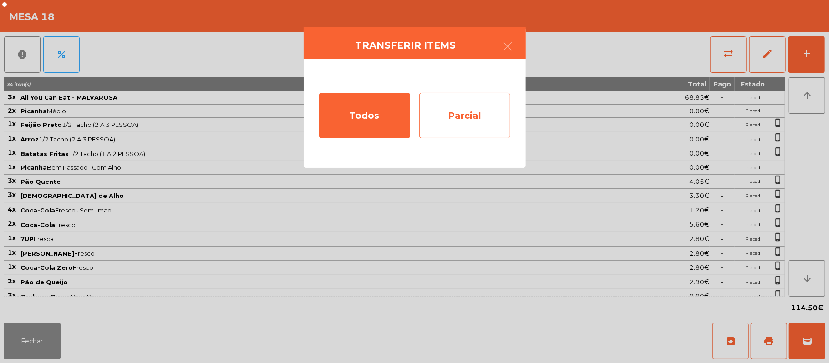
click at [474, 124] on div "Parcial" at bounding box center [464, 116] width 91 height 46
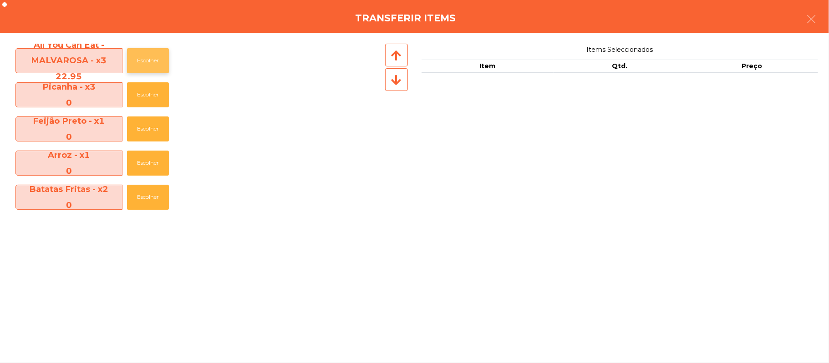
click at [154, 68] on button "Escolher" at bounding box center [148, 60] width 42 height 25
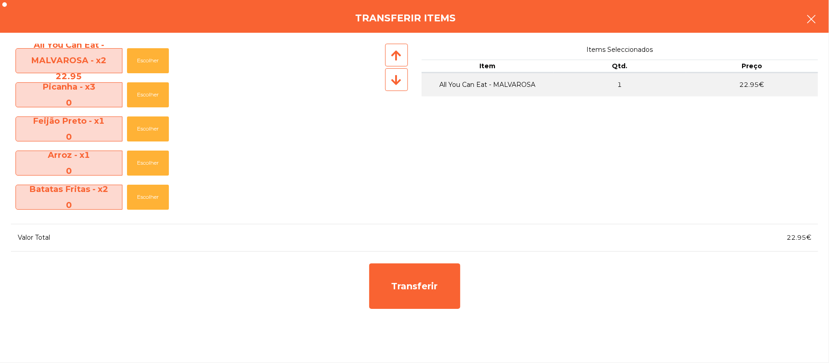
click at [823, 28] on button "button" at bounding box center [811, 19] width 25 height 27
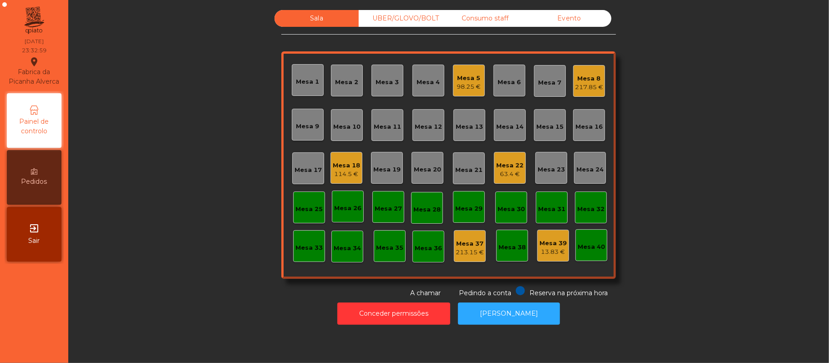
click at [334, 175] on div "114.5 €" at bounding box center [346, 174] width 27 height 9
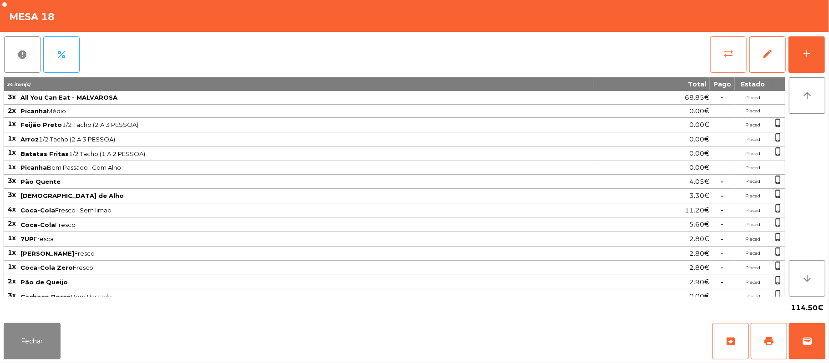
click at [723, 48] on span "sync_alt" at bounding box center [728, 53] width 11 height 11
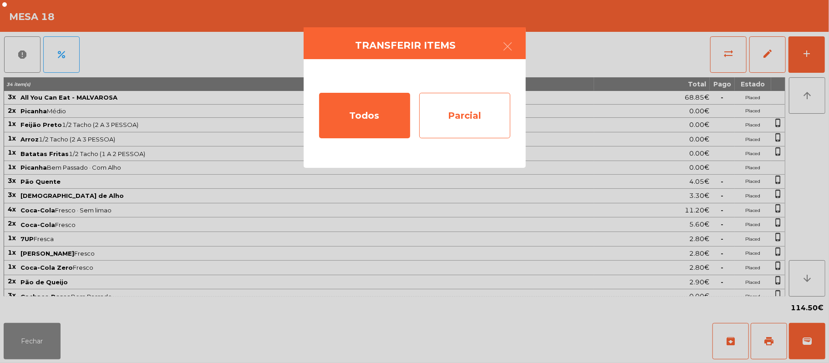
click at [483, 107] on div "Parcial" at bounding box center [464, 116] width 91 height 46
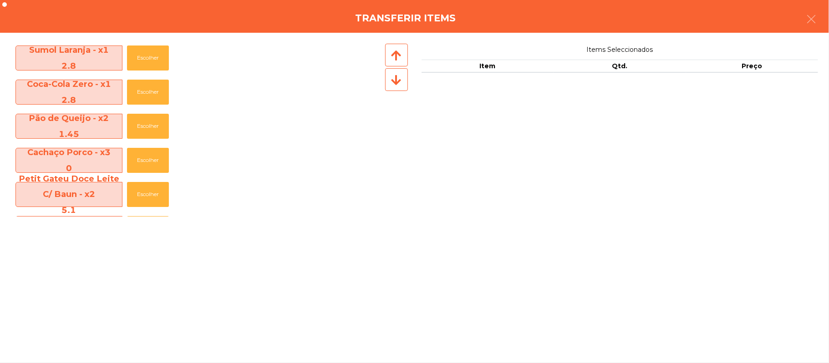
scroll to position [310, 0]
click at [150, 135] on button "Escolher" at bounding box center [148, 126] width 42 height 25
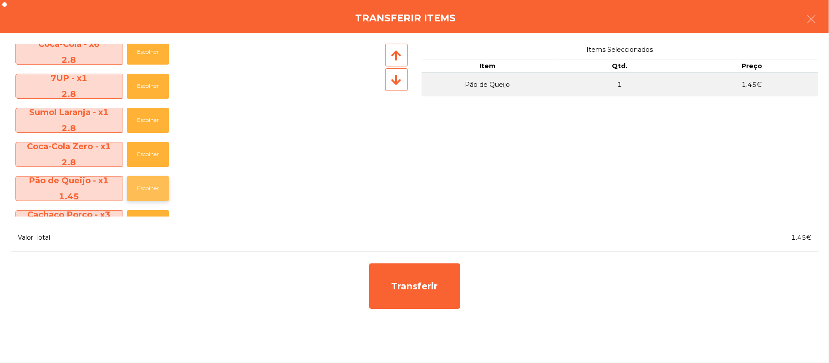
scroll to position [247, 0]
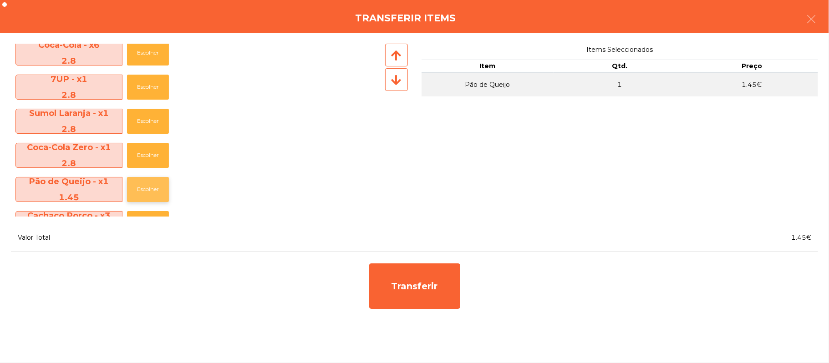
click at [153, 193] on button "Escolher" at bounding box center [148, 189] width 42 height 25
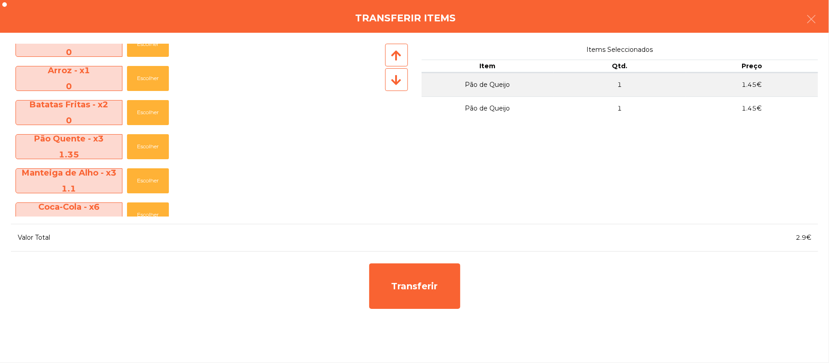
scroll to position [107, 0]
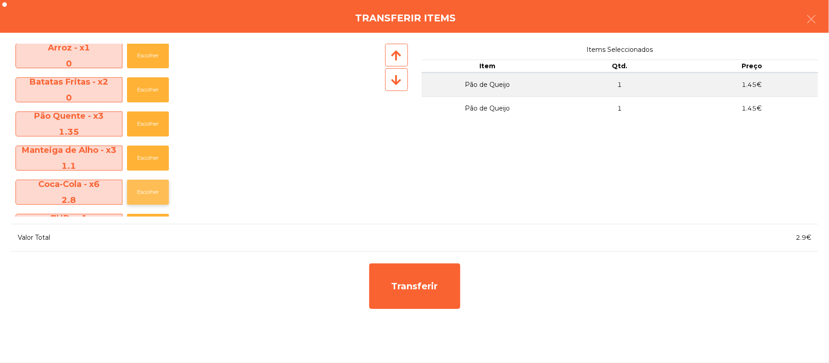
click at [152, 194] on button "Escolher" at bounding box center [148, 192] width 42 height 25
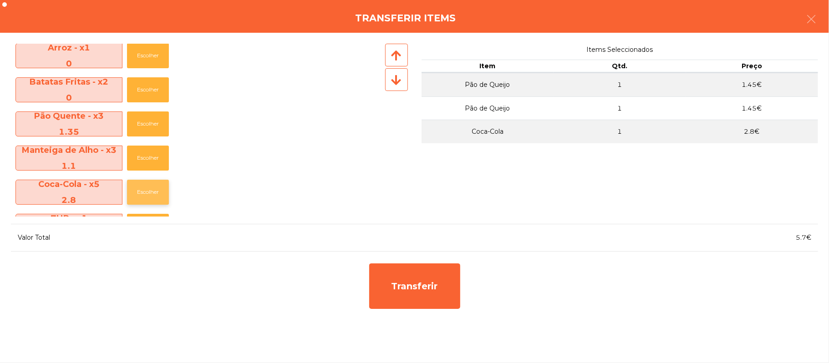
click at [150, 194] on button "Escolher" at bounding box center [148, 192] width 42 height 25
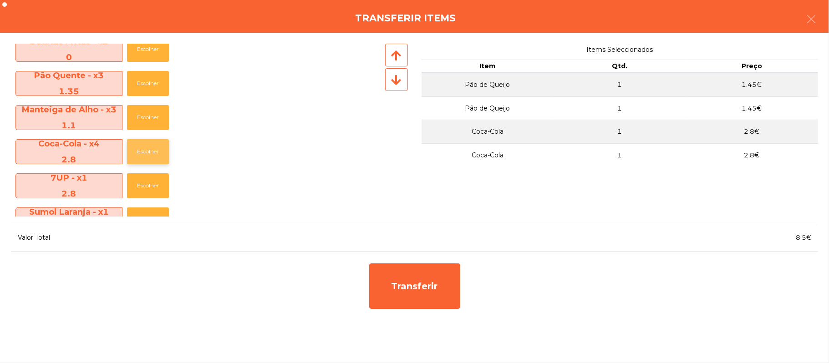
scroll to position [148, 0]
click at [155, 79] on button "Escolher" at bounding box center [148, 83] width 42 height 25
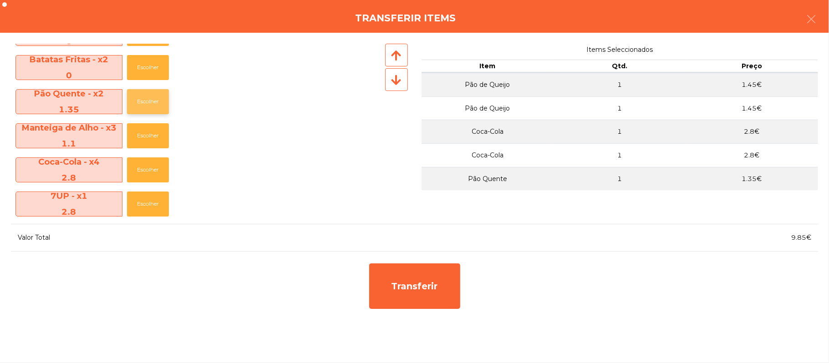
scroll to position [130, 0]
click at [154, 136] on button "Escolher" at bounding box center [148, 135] width 42 height 25
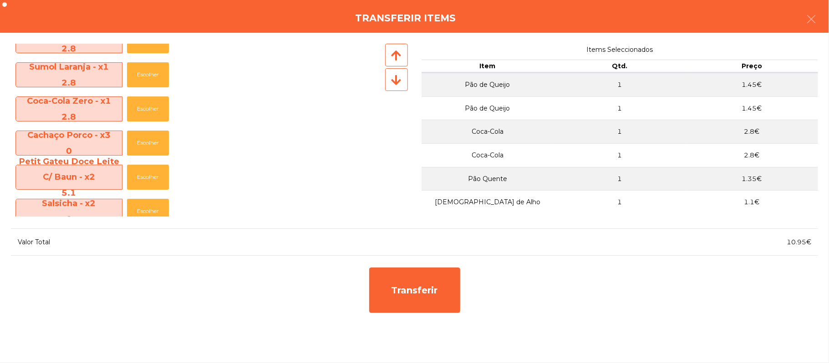
scroll to position [305, 0]
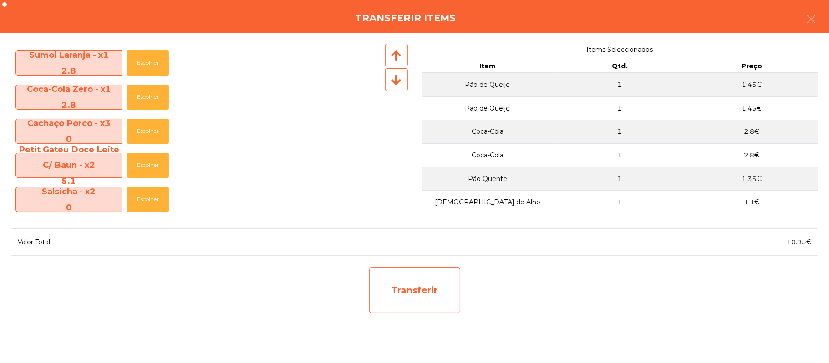
click at [420, 306] on div "Transferir" at bounding box center [414, 291] width 91 height 46
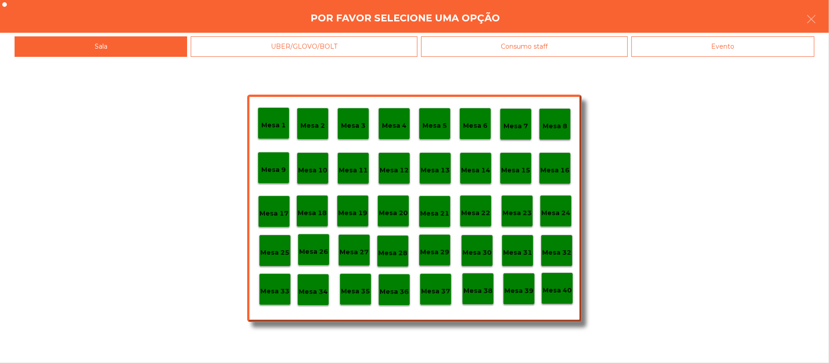
click at [280, 255] on p "Mesa 25" at bounding box center [274, 253] width 29 height 10
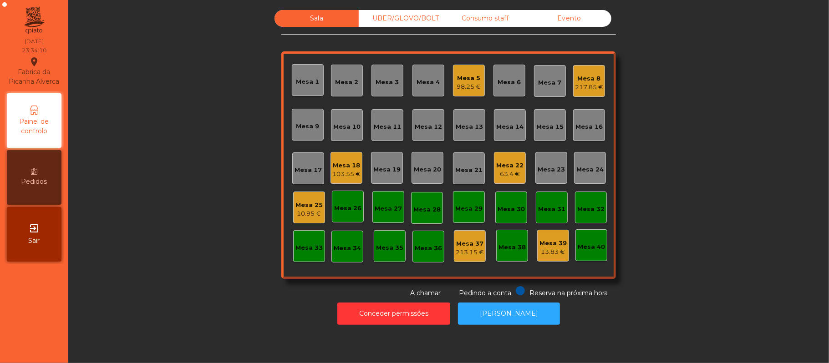
click at [296, 201] on div "Mesa 25" at bounding box center [309, 205] width 27 height 9
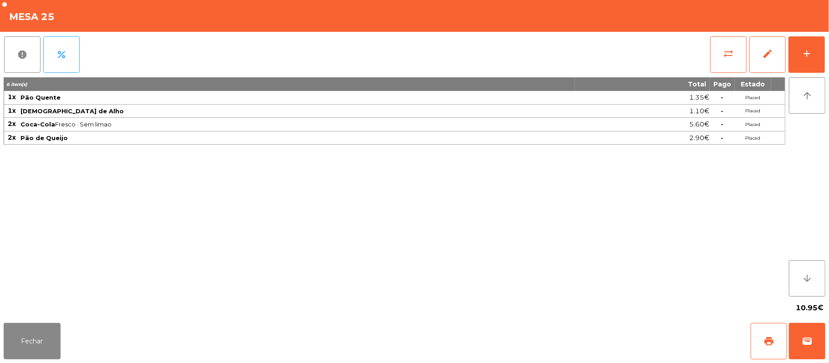
click at [828, 343] on div "Fechar print wallet" at bounding box center [414, 342] width 829 height 44
click at [804, 338] on span "wallet" at bounding box center [807, 341] width 11 height 11
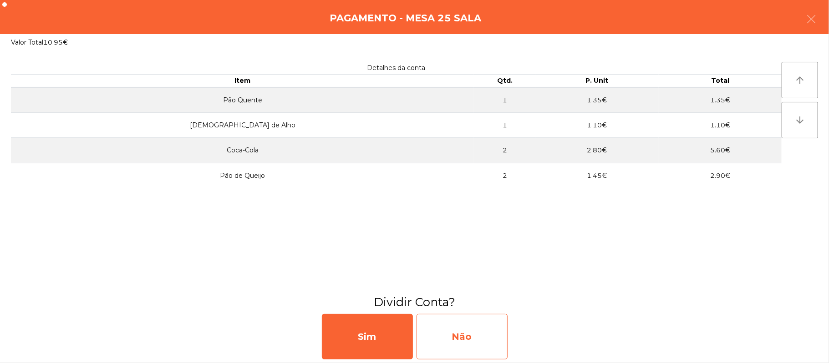
click at [476, 341] on div "Não" at bounding box center [462, 337] width 91 height 46
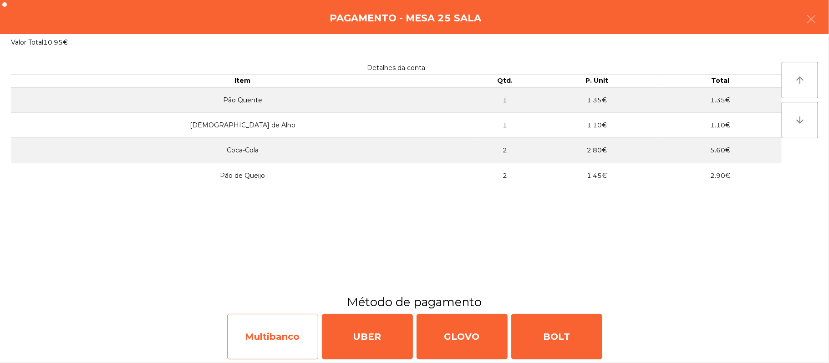
click at [292, 337] on div "Multibanco" at bounding box center [272, 337] width 91 height 46
select select "**"
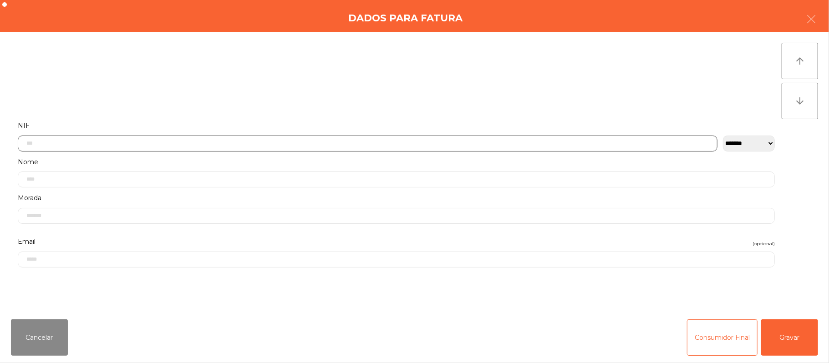
click at [294, 142] on input "text" at bounding box center [368, 144] width 700 height 16
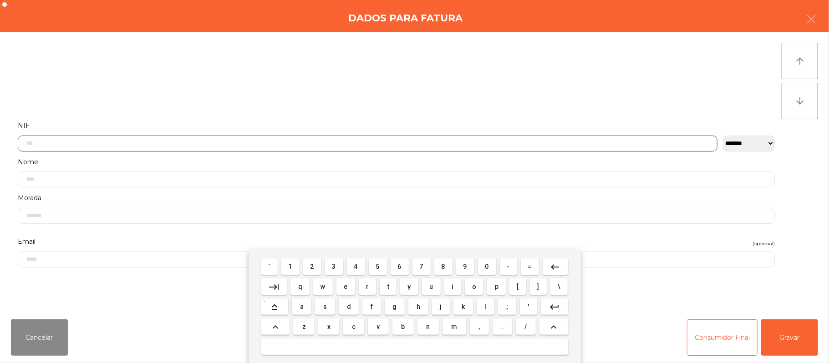
scroll to position [76, 0]
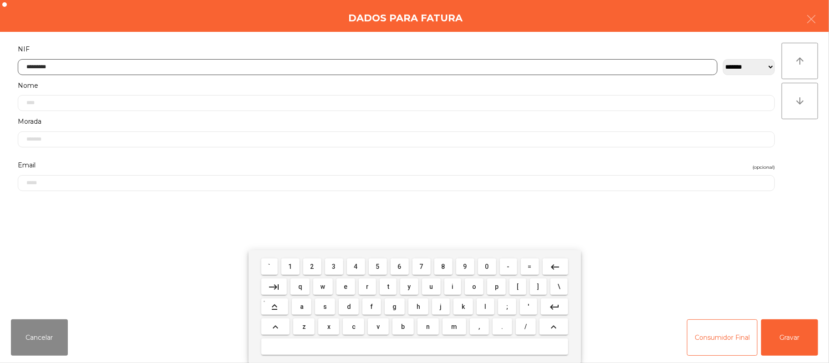
type input "*********"
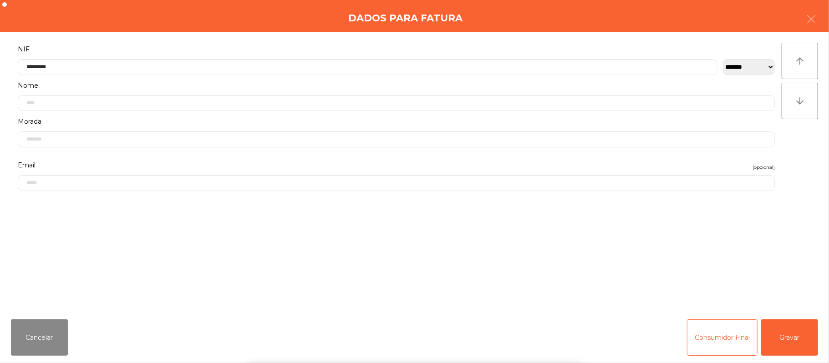
click at [783, 338] on div "` 1 2 3 4 5 6 7 8 9 0 - = keyboard_backspace keyboard_tab q w e r t y u i o p […" at bounding box center [414, 306] width 829 height 113
click at [793, 334] on button "Gravar" at bounding box center [789, 338] width 57 height 36
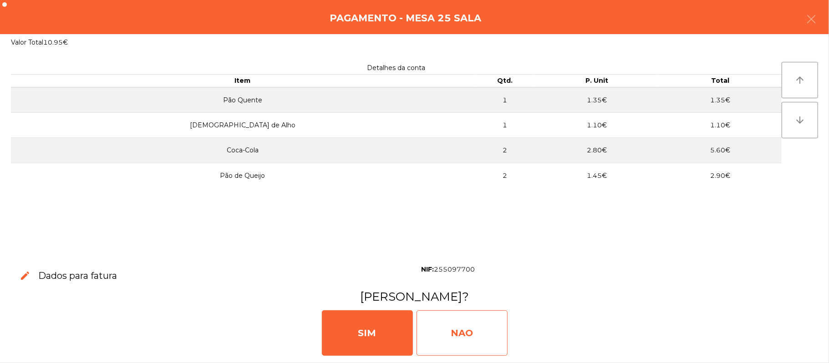
click at [469, 337] on div "NAO" at bounding box center [462, 334] width 91 height 46
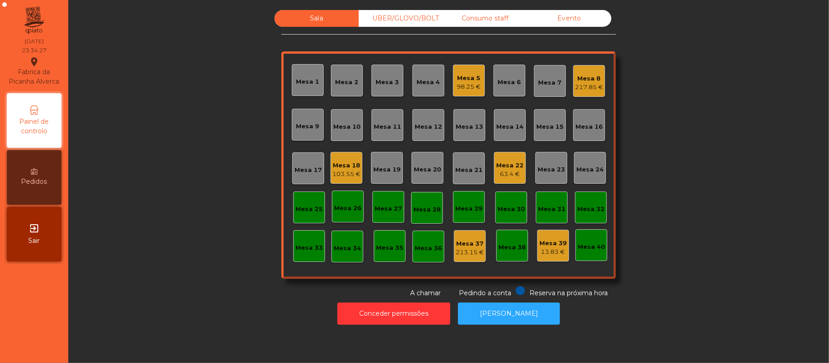
click at [343, 164] on div "Mesa 18" at bounding box center [346, 165] width 28 height 9
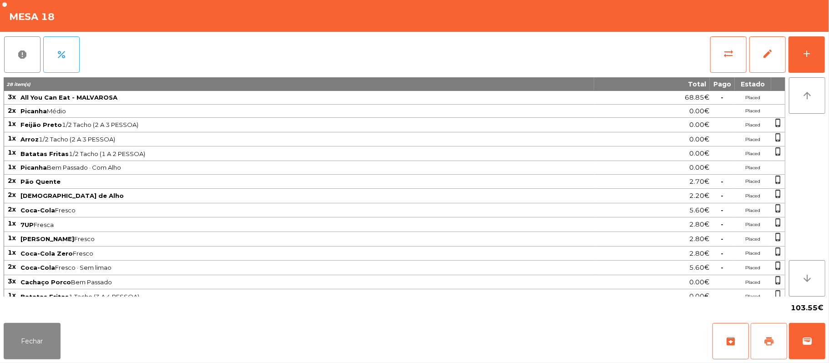
click at [761, 348] on button "print" at bounding box center [769, 341] width 36 height 36
click at [27, 341] on button "Fechar" at bounding box center [32, 341] width 57 height 36
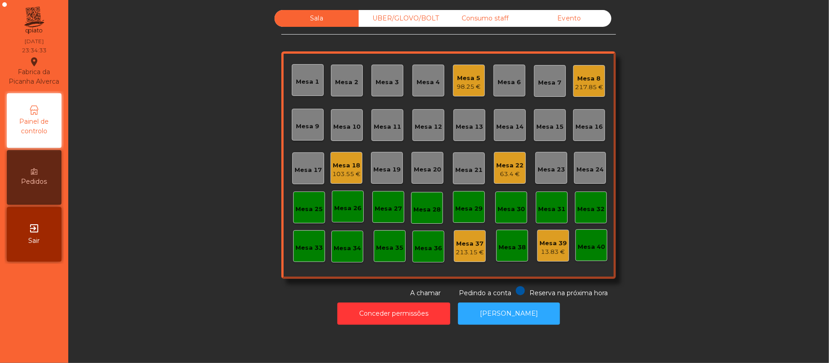
click at [339, 175] on div "103.55 €" at bounding box center [346, 174] width 28 height 9
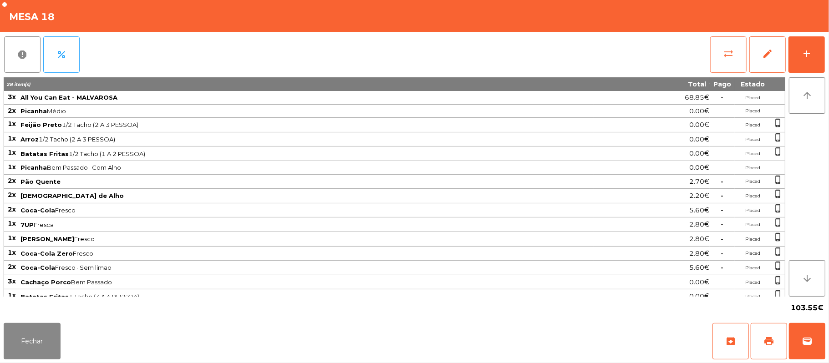
click at [720, 68] on button "sync_alt" at bounding box center [728, 54] width 36 height 36
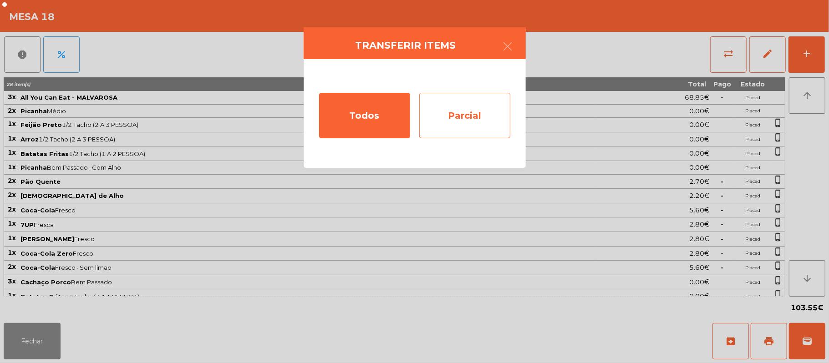
click at [484, 121] on div "Parcial" at bounding box center [464, 116] width 91 height 46
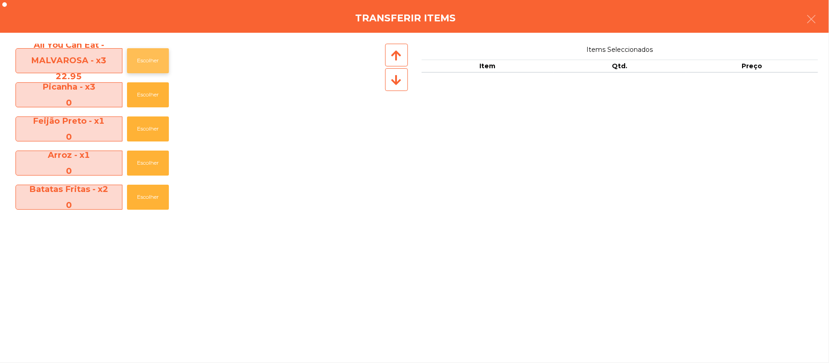
click at [148, 61] on button "Escolher" at bounding box center [148, 60] width 42 height 25
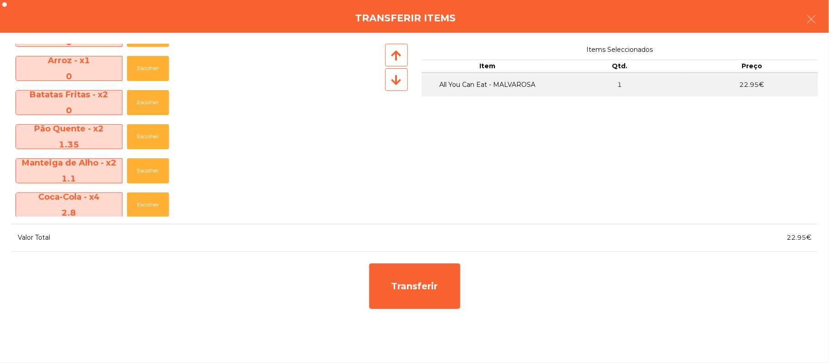
scroll to position [97, 0]
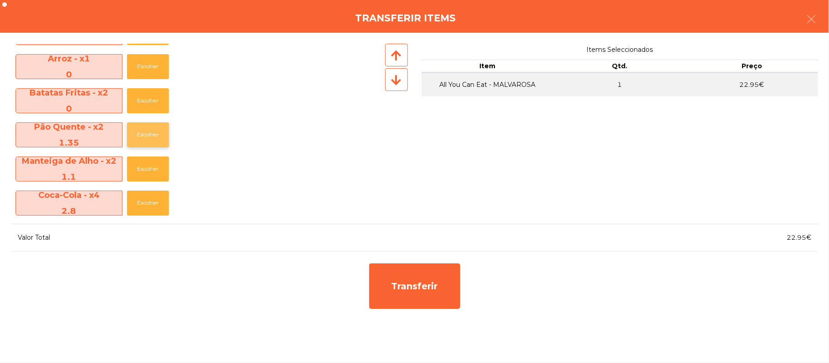
click at [152, 133] on button "Escolher" at bounding box center [148, 134] width 42 height 25
click at [154, 167] on button "Escolher" at bounding box center [148, 169] width 42 height 25
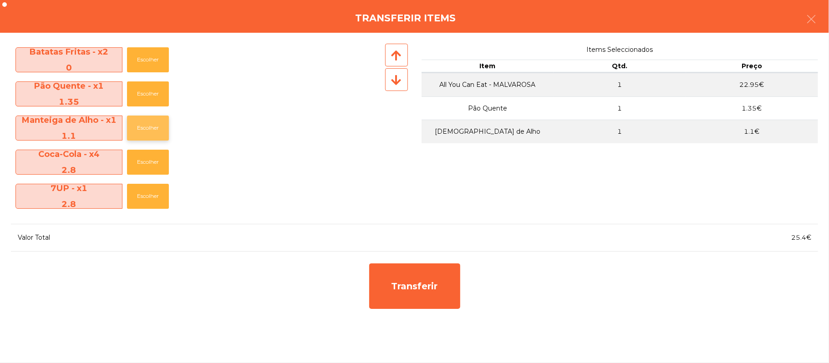
scroll to position [141, 0]
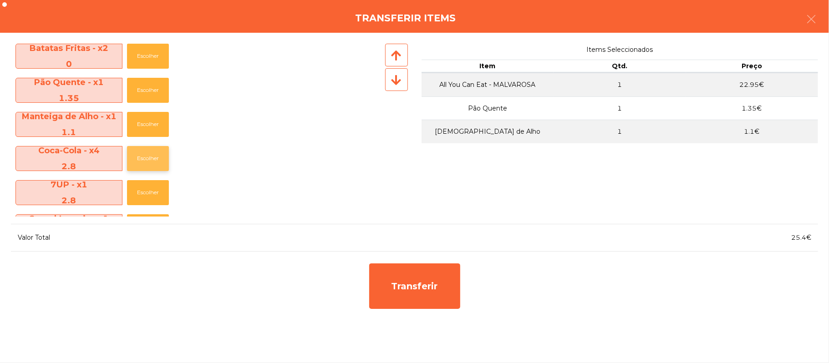
click at [145, 159] on button "Escolher" at bounding box center [148, 158] width 42 height 25
click at [146, 158] on button "Escolher" at bounding box center [148, 158] width 42 height 25
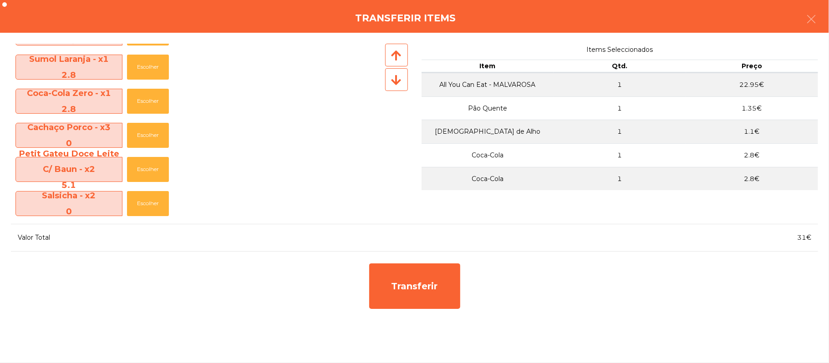
scroll to position [305, 0]
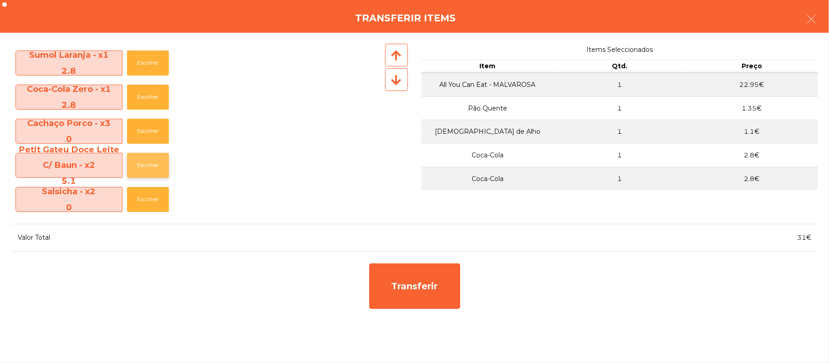
click at [149, 168] on button "Escolher" at bounding box center [148, 165] width 42 height 25
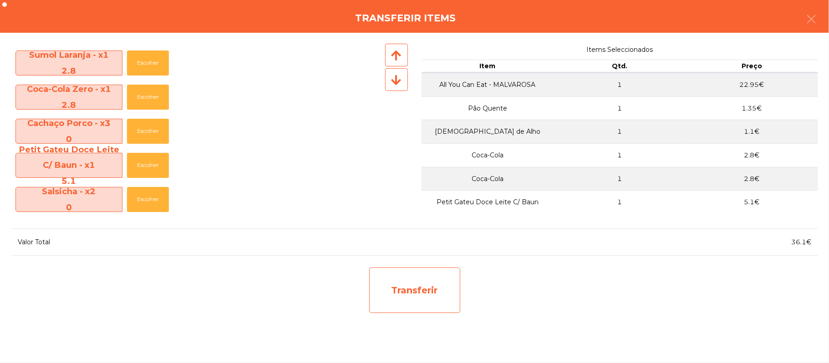
click at [414, 297] on div "Transferir" at bounding box center [414, 291] width 91 height 46
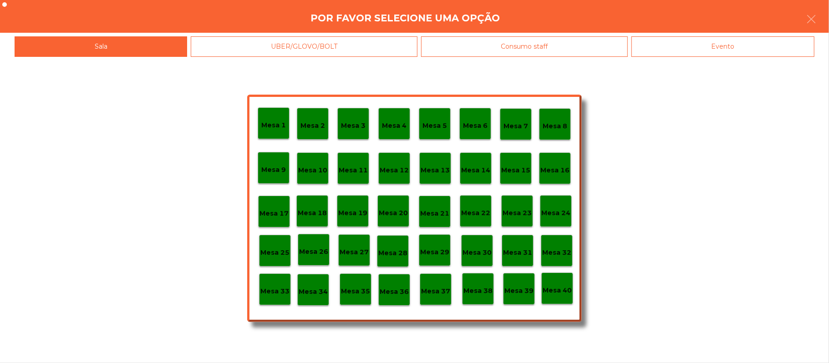
click at [274, 255] on p "Mesa 25" at bounding box center [274, 253] width 29 height 10
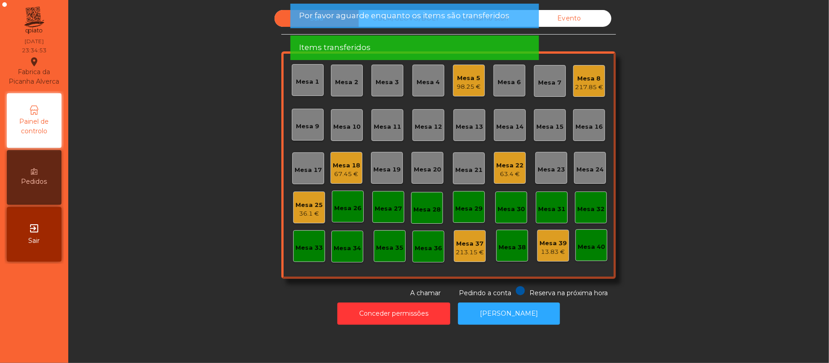
click at [307, 214] on div "36.1 €" at bounding box center [309, 213] width 27 height 9
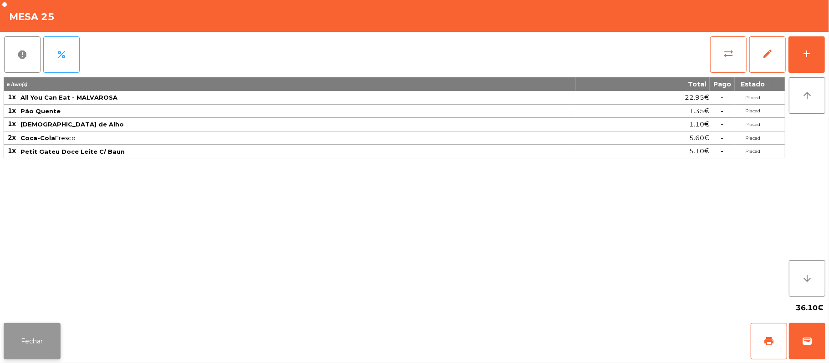
click at [30, 349] on button "Fechar" at bounding box center [32, 341] width 57 height 36
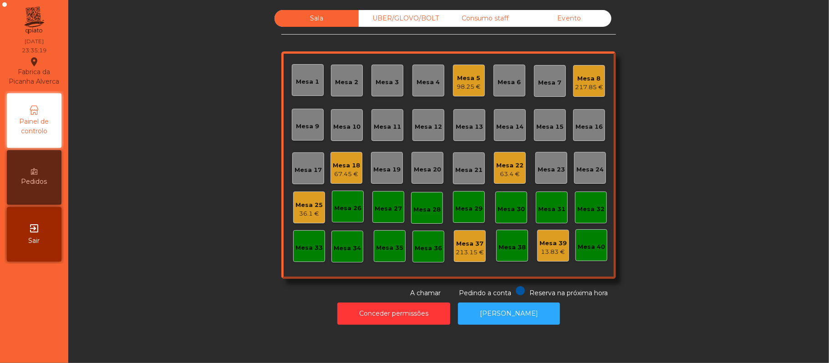
click at [347, 168] on div "Mesa 18" at bounding box center [346, 165] width 27 height 9
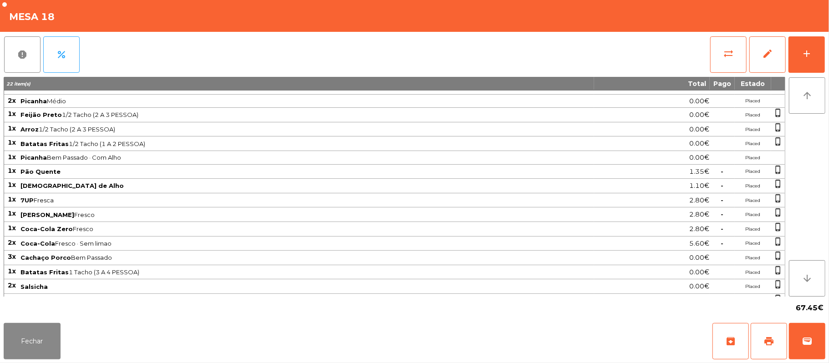
scroll to position [11, 0]
click at [719, 60] on button "sync_alt" at bounding box center [728, 54] width 36 height 36
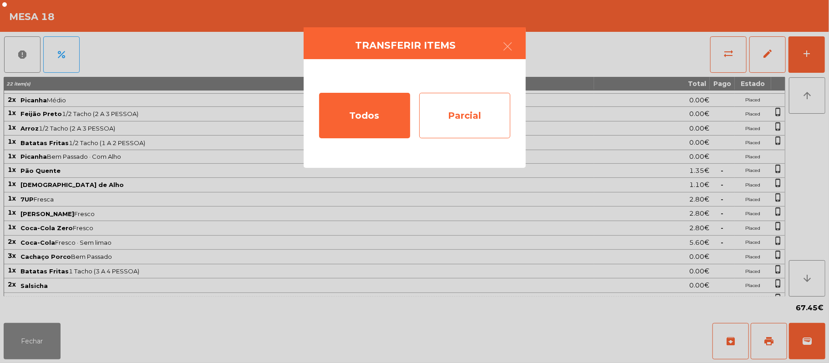
click at [480, 113] on div "Parcial" at bounding box center [464, 116] width 91 height 46
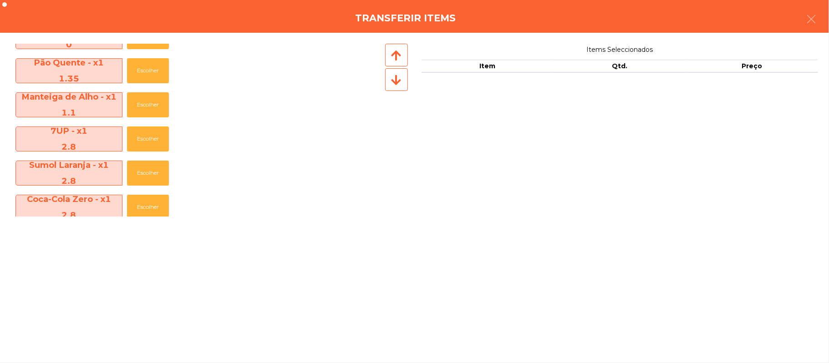
scroll to position [158, 0]
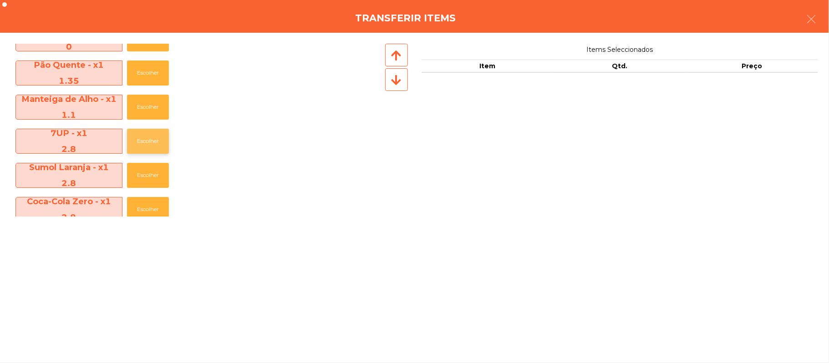
click at [153, 142] on button "Escolher" at bounding box center [148, 141] width 42 height 25
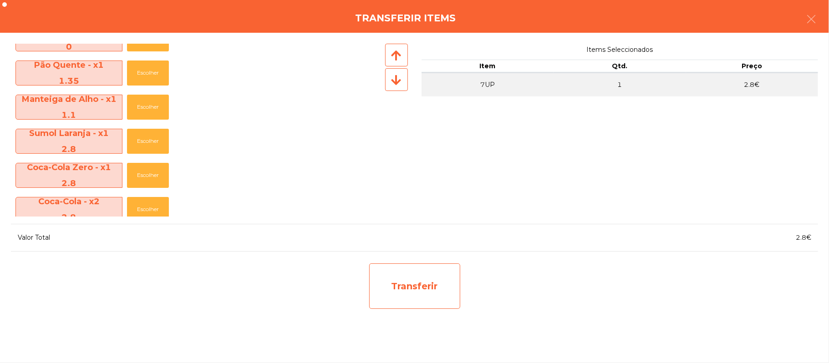
click at [428, 290] on div "Transferir" at bounding box center [414, 287] width 91 height 46
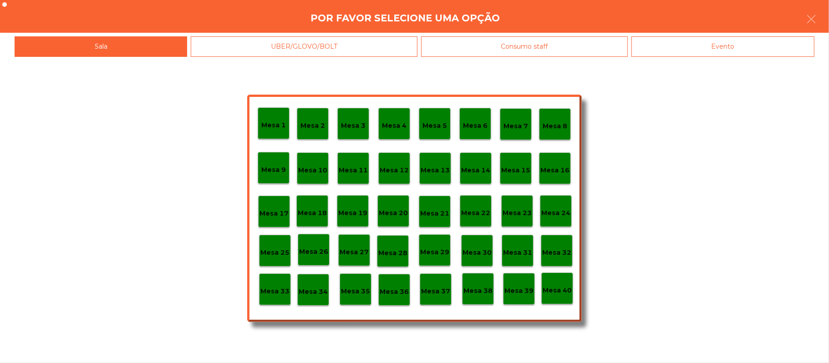
click at [277, 255] on p "Mesa 25" at bounding box center [274, 253] width 29 height 10
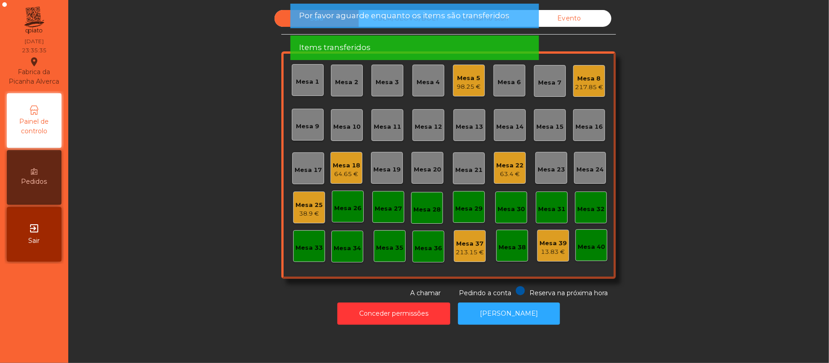
click at [311, 214] on div "38.9 €" at bounding box center [309, 213] width 27 height 9
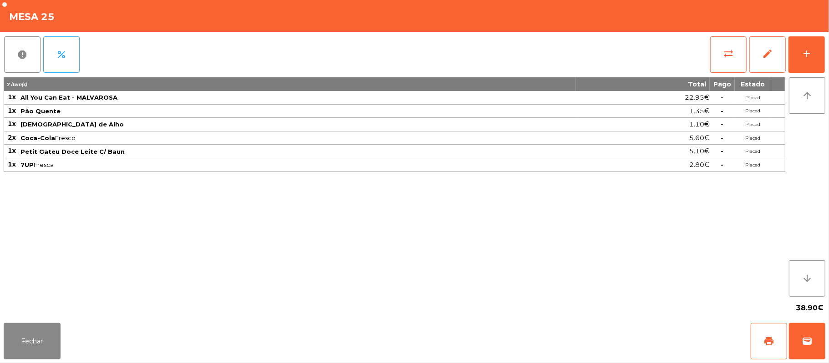
click at [228, 213] on div "7 item(s) Total Pago Estado 1x All You Can Eat - MALVAROSA 22.95€ - Placed 1x P…" at bounding box center [395, 186] width 782 height 219
click at [476, 195] on div "7 item(s) Total Pago Estado 1x All You Can Eat - MALVAROSA 22.95€ - Placed 1x P…" at bounding box center [395, 186] width 782 height 219
click at [809, 345] on span "wallet" at bounding box center [807, 341] width 11 height 11
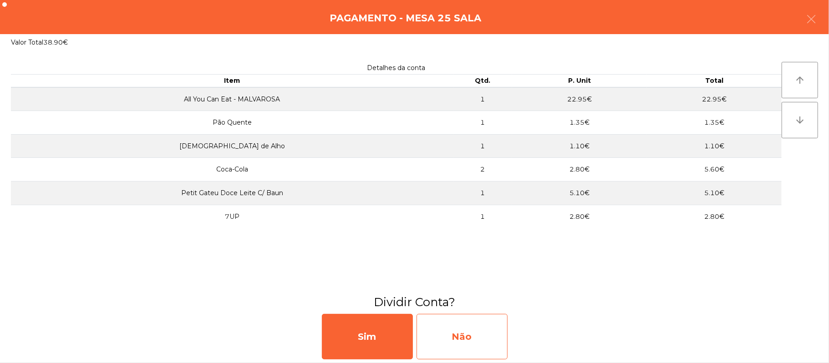
click at [491, 341] on div "Não" at bounding box center [462, 337] width 91 height 46
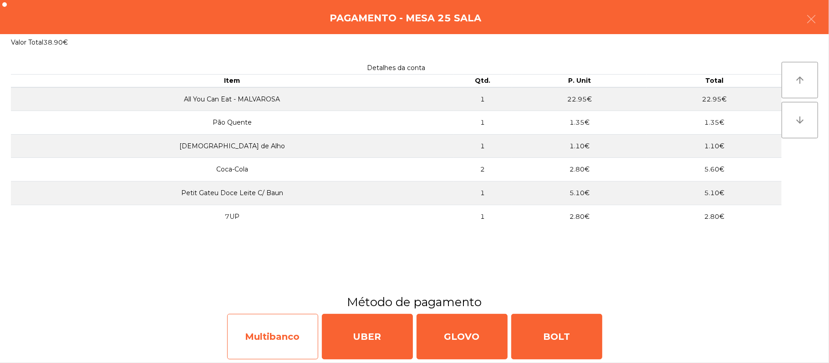
click at [293, 338] on div "Multibanco" at bounding box center [272, 337] width 91 height 46
select select "**"
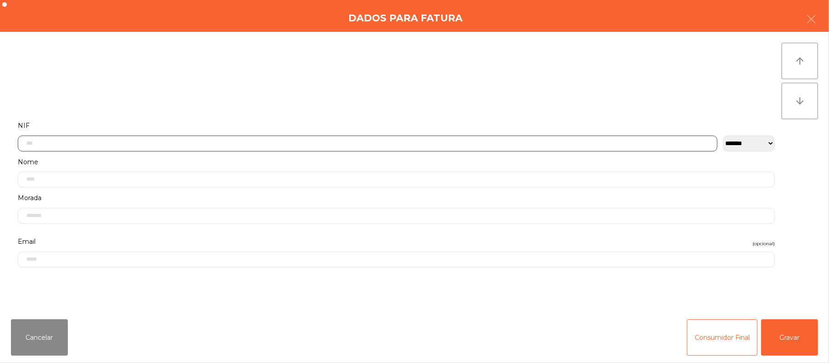
click at [279, 141] on input "text" at bounding box center [368, 144] width 700 height 16
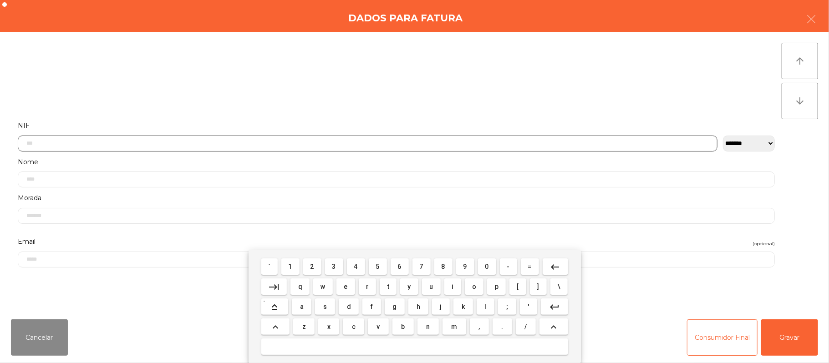
scroll to position [76, 0]
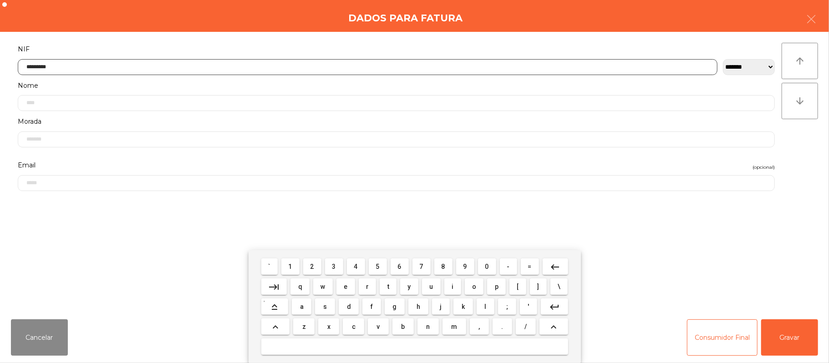
type input "*********"
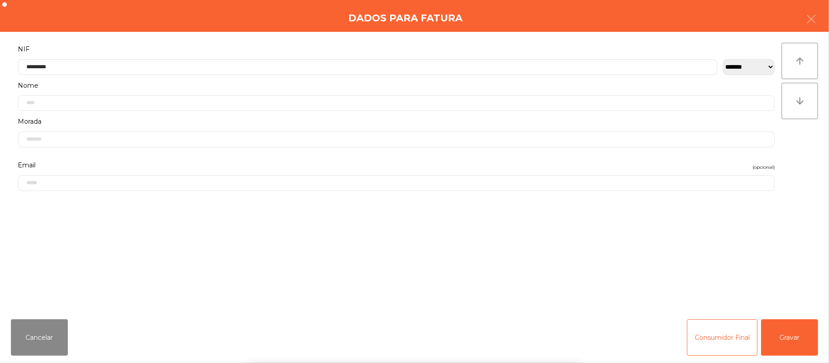
click at [797, 335] on div "` 1 2 3 4 5 6 7 8 9 0 - = keyboard_backspace keyboard_tab q w e r t y u i o p […" at bounding box center [414, 306] width 829 height 113
click at [801, 345] on button "Gravar" at bounding box center [789, 338] width 57 height 36
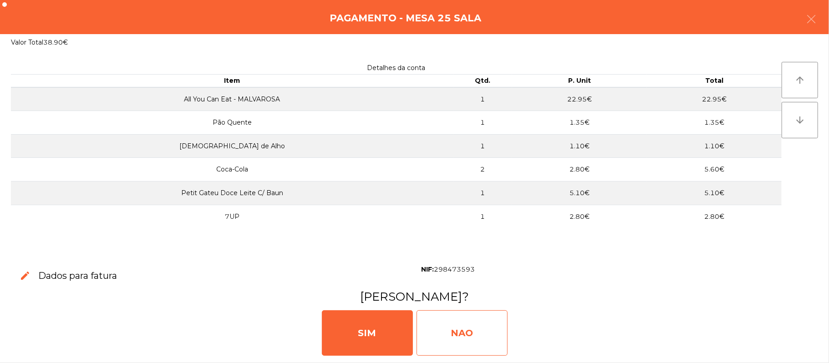
click at [468, 340] on div "NAO" at bounding box center [462, 334] width 91 height 46
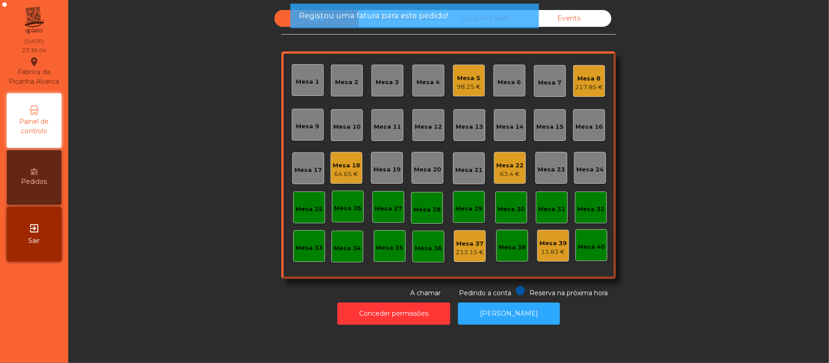
click at [340, 175] on div "64.65 €" at bounding box center [346, 174] width 27 height 9
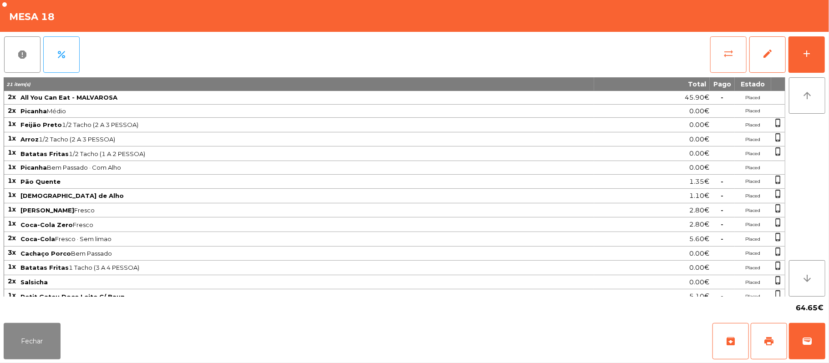
click at [714, 59] on button "sync_alt" at bounding box center [728, 54] width 36 height 36
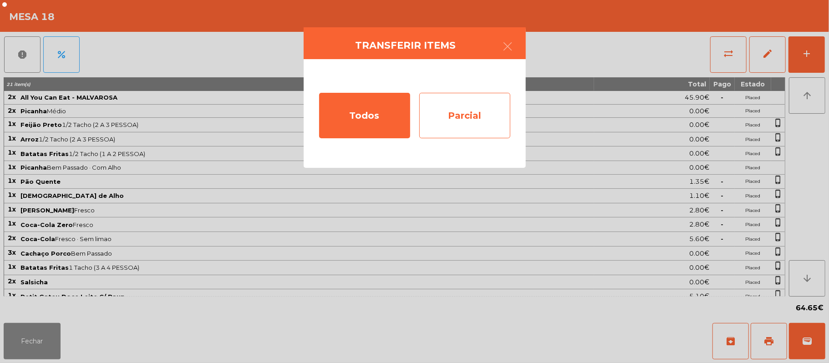
click at [474, 123] on div "Parcial" at bounding box center [464, 116] width 91 height 46
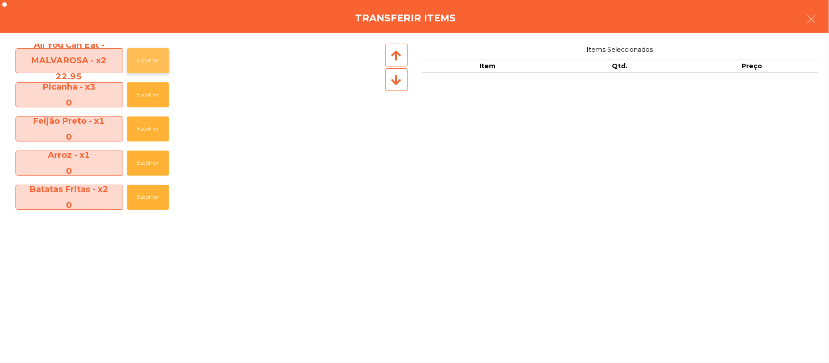
click at [157, 56] on button "Escolher" at bounding box center [148, 60] width 42 height 25
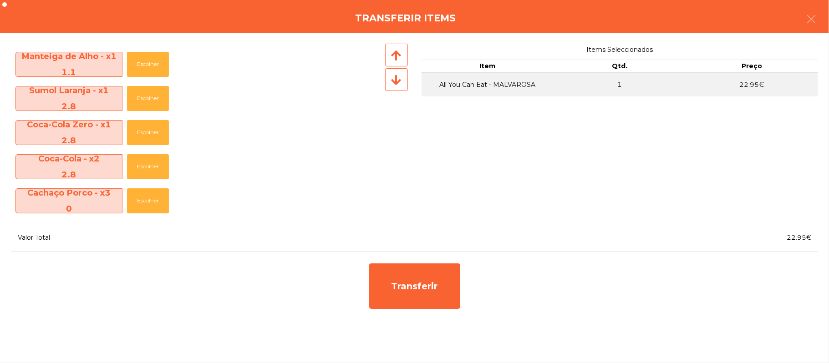
scroll to position [201, 0]
click at [152, 100] on button "Escolher" at bounding box center [148, 99] width 42 height 25
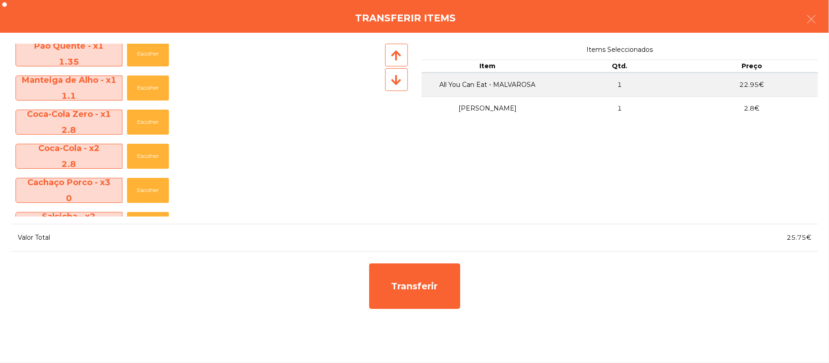
scroll to position [152, 0]
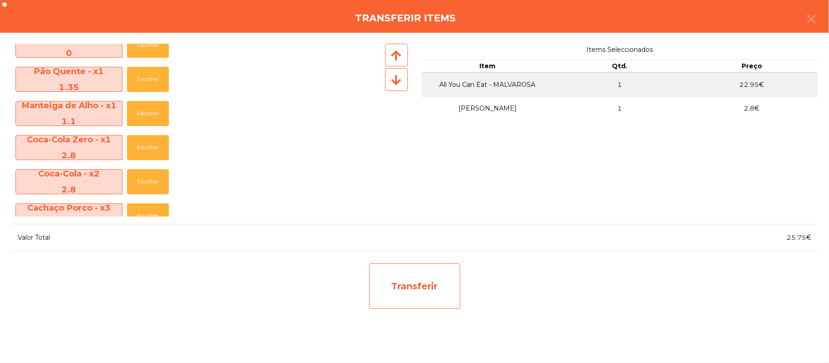
click at [413, 294] on div "Transferir" at bounding box center [414, 287] width 91 height 46
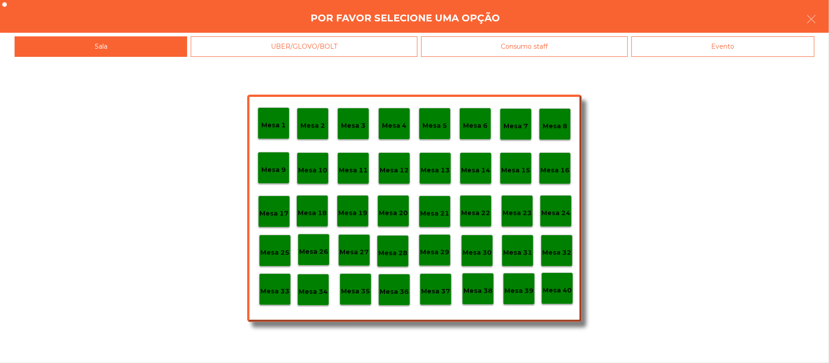
click at [276, 258] on div "Mesa 25" at bounding box center [275, 251] width 32 height 32
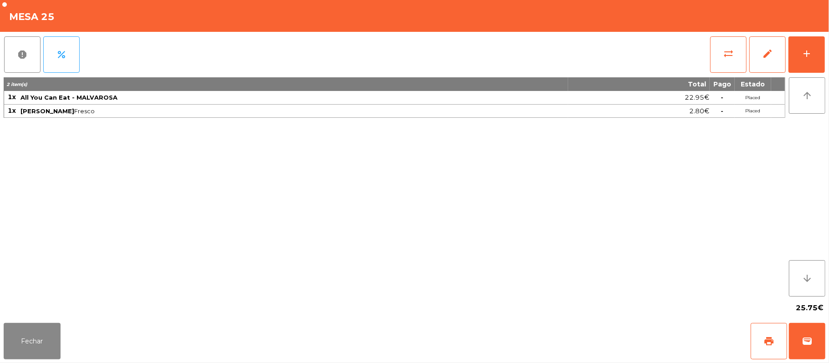
click at [826, 344] on div "Fechar print wallet" at bounding box center [414, 342] width 829 height 44
click at [807, 337] on span "wallet" at bounding box center [807, 341] width 11 height 11
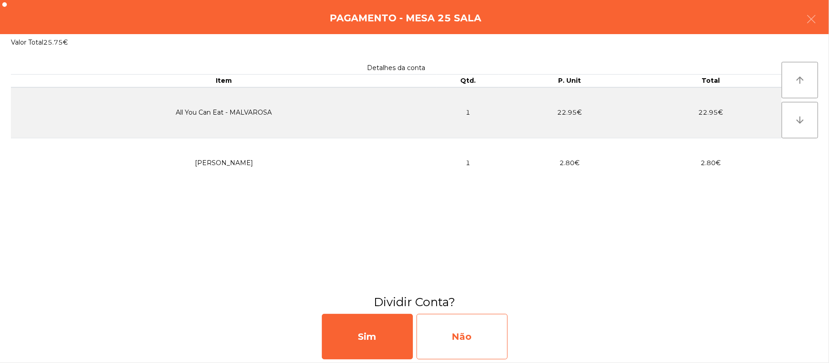
click at [478, 340] on div "Não" at bounding box center [462, 337] width 91 height 46
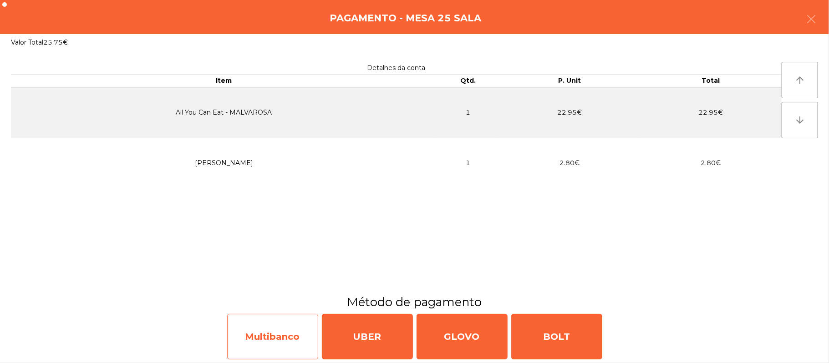
click at [285, 336] on div "Multibanco" at bounding box center [272, 337] width 91 height 46
select select "**"
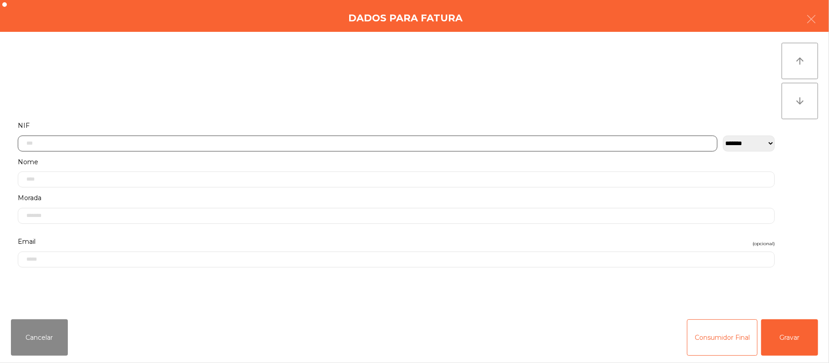
click at [295, 145] on input "text" at bounding box center [368, 144] width 700 height 16
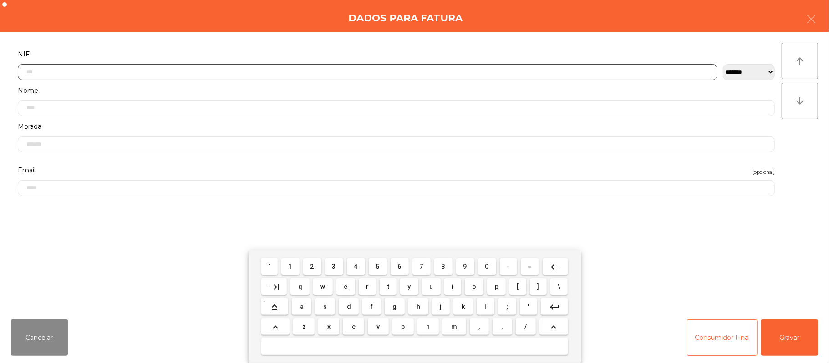
scroll to position [76, 0]
type input "*********"
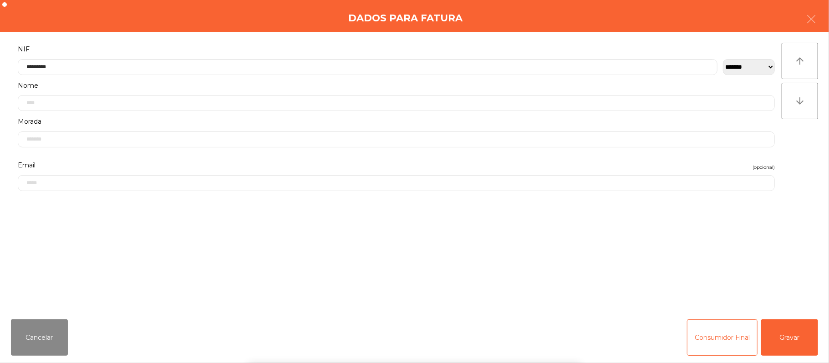
click at [790, 326] on div "` 1 2 3 4 5 6 7 8 9 0 - = keyboard_backspace keyboard_tab q w e r t y u i o p […" at bounding box center [414, 306] width 829 height 113
click at [796, 342] on button "Gravar" at bounding box center [789, 338] width 57 height 36
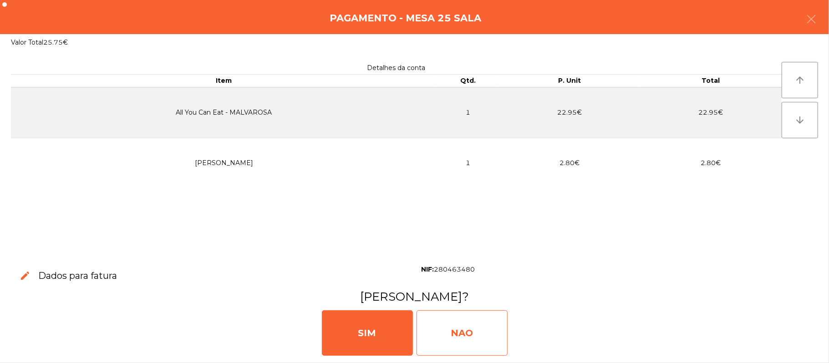
click at [474, 339] on div "NAO" at bounding box center [462, 334] width 91 height 46
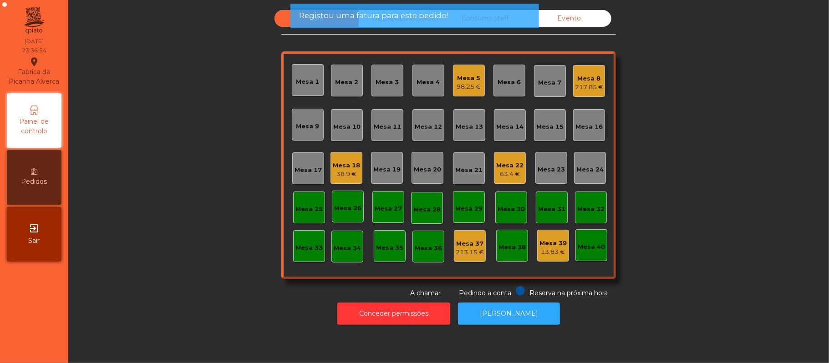
click at [343, 162] on div "Mesa 18" at bounding box center [346, 165] width 27 height 9
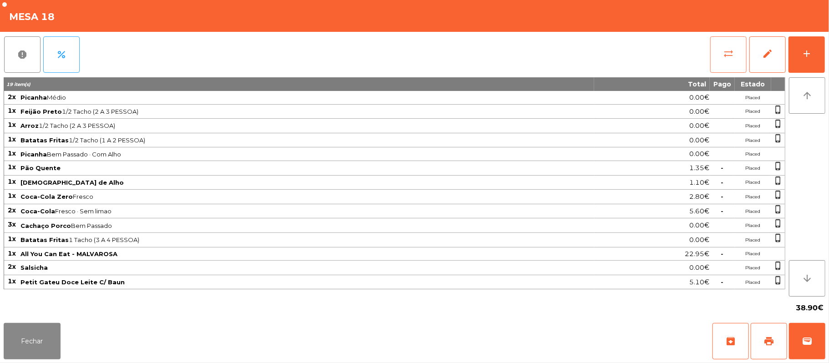
click at [723, 56] on span "sync_alt" at bounding box center [728, 53] width 11 height 11
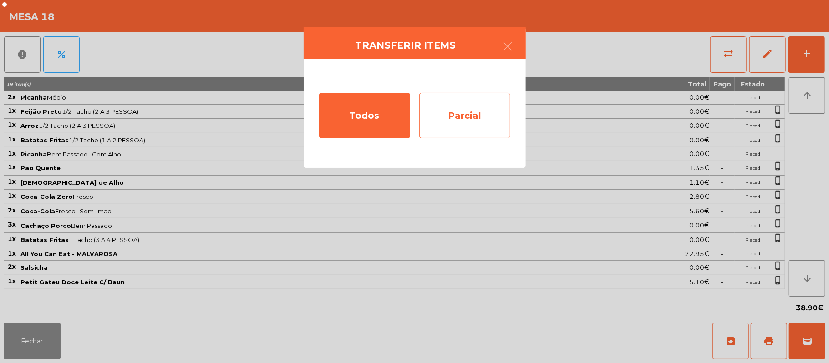
click at [484, 121] on div "Parcial" at bounding box center [464, 116] width 91 height 46
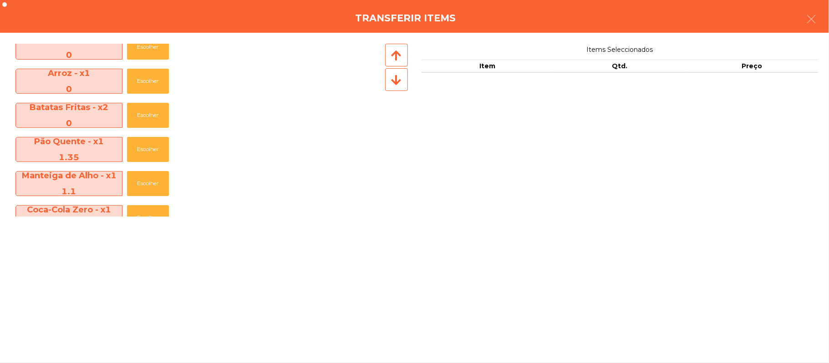
scroll to position [56, 0]
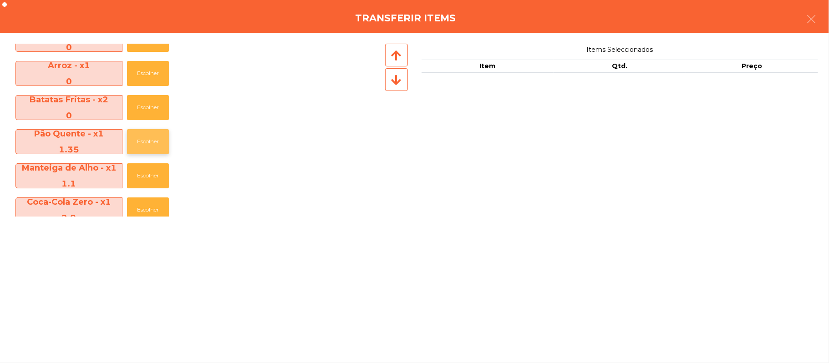
click at [150, 149] on button "Escolher" at bounding box center [148, 141] width 42 height 25
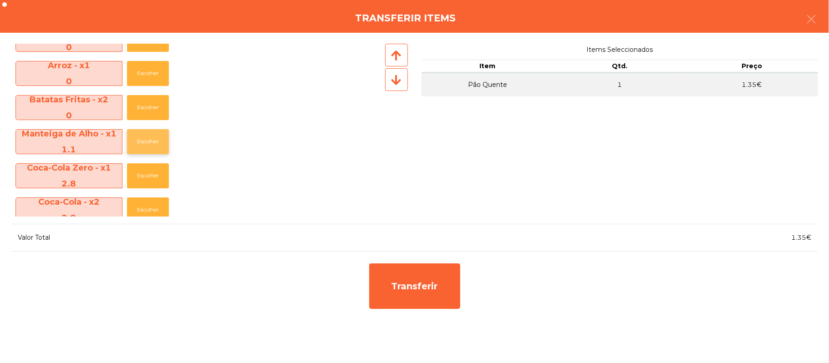
click at [157, 144] on button "Escolher" at bounding box center [148, 141] width 42 height 25
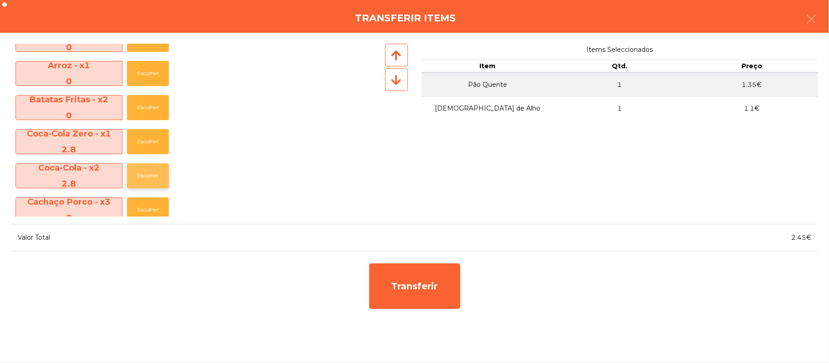
click at [157, 178] on button "Escolher" at bounding box center [148, 175] width 42 height 25
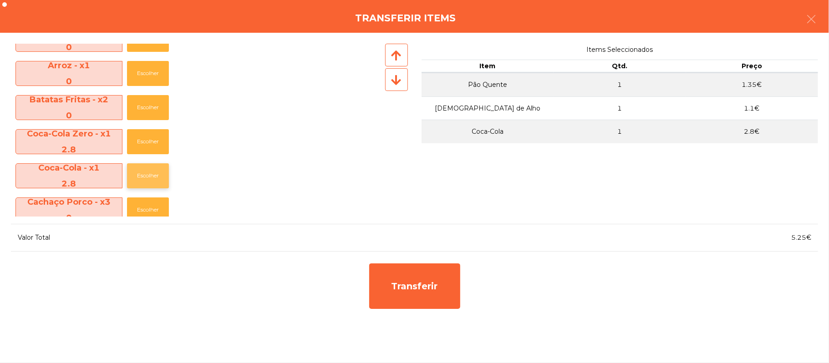
click at [159, 177] on button "Escolher" at bounding box center [148, 175] width 42 height 25
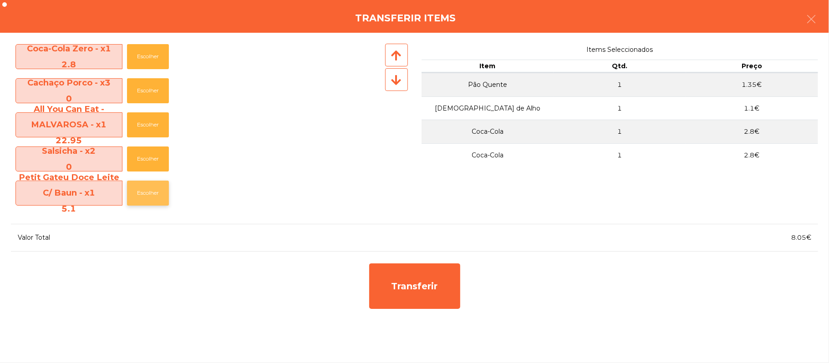
click at [153, 197] on button "Escolher" at bounding box center [148, 193] width 42 height 25
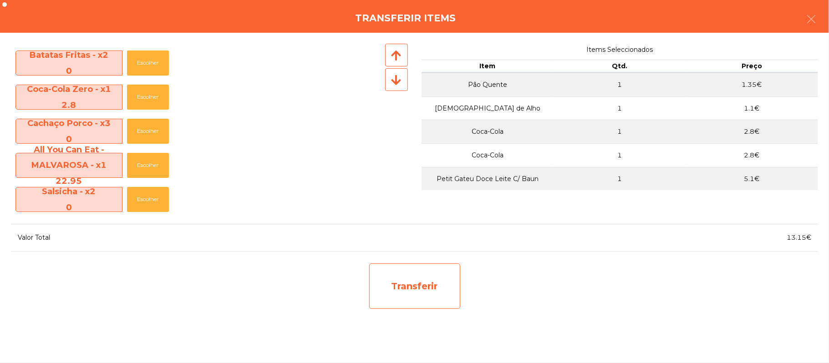
click at [419, 298] on div "Transferir" at bounding box center [414, 287] width 91 height 46
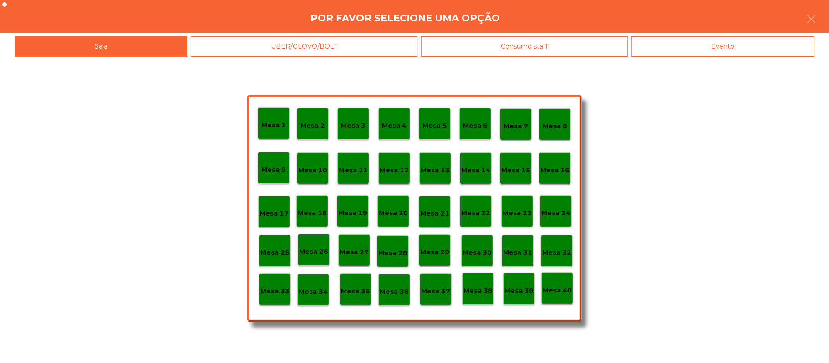
click at [274, 255] on p "Mesa 25" at bounding box center [274, 253] width 29 height 10
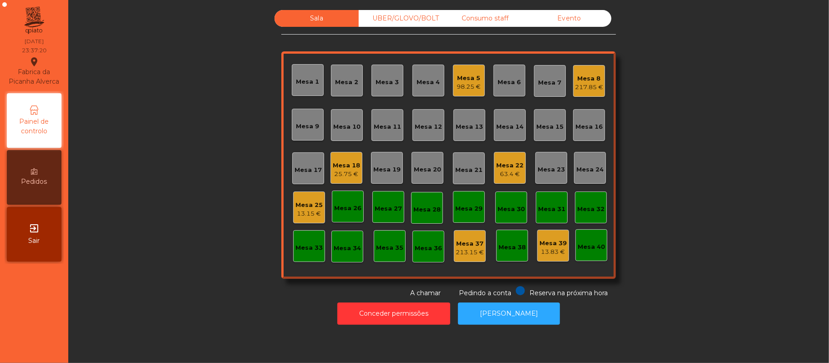
click at [310, 206] on div "Mesa 25" at bounding box center [309, 205] width 27 height 9
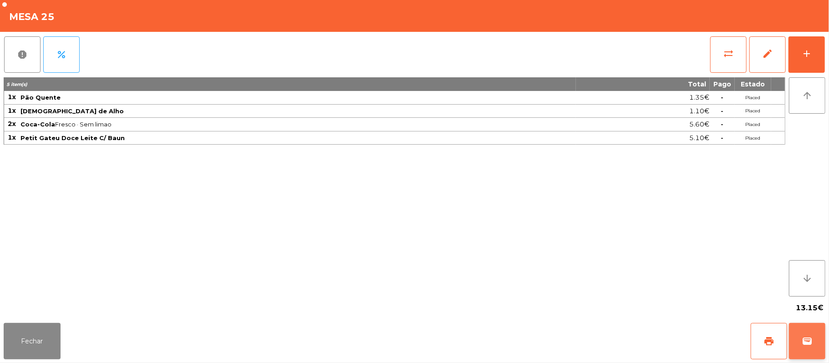
click at [810, 338] on span "wallet" at bounding box center [807, 341] width 11 height 11
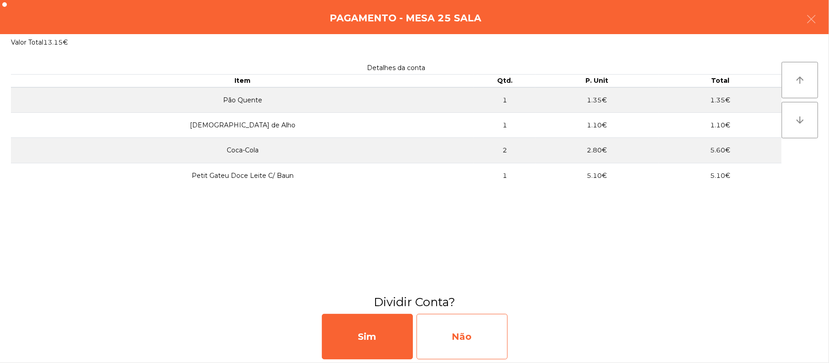
click at [481, 341] on div "Não" at bounding box center [462, 337] width 91 height 46
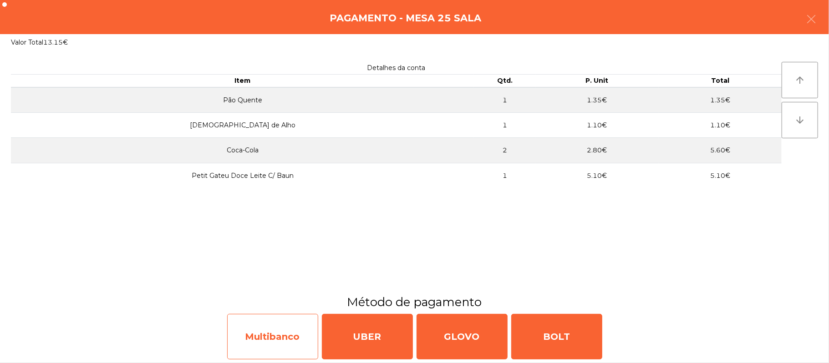
click at [291, 336] on div "Multibanco" at bounding box center [272, 337] width 91 height 46
select select "**"
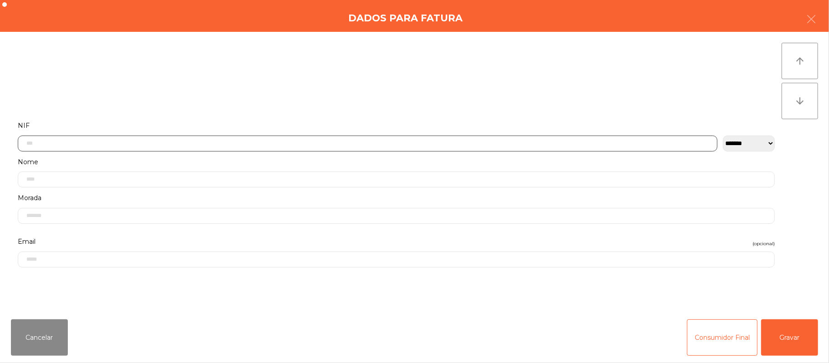
click at [266, 143] on input "text" at bounding box center [368, 144] width 700 height 16
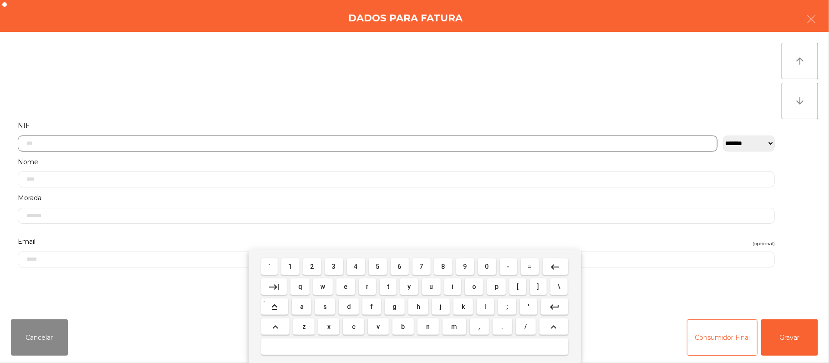
scroll to position [76, 0]
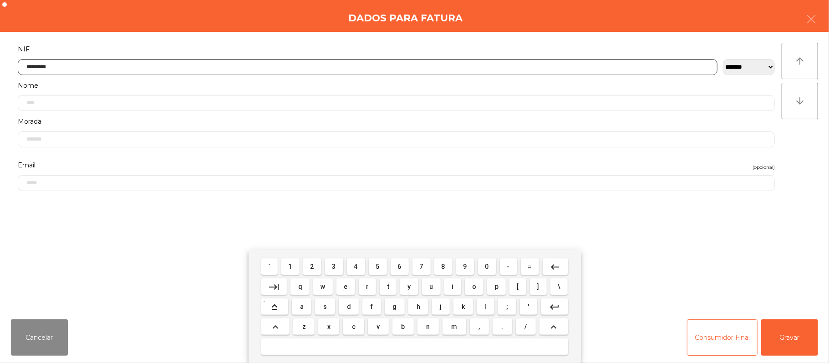
type input "*********"
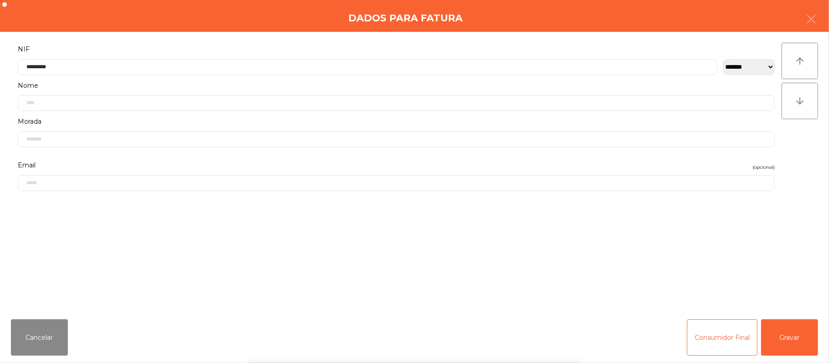
click at [795, 339] on div "` 1 2 3 4 5 6 7 8 9 0 - = keyboard_backspace keyboard_tab q w e r t y u i o p […" at bounding box center [414, 306] width 829 height 113
click at [797, 336] on button "Gravar" at bounding box center [789, 338] width 57 height 36
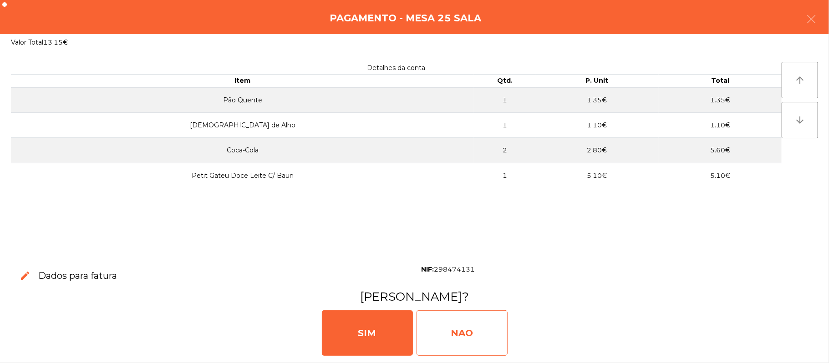
click at [474, 324] on div "NAO" at bounding box center [462, 334] width 91 height 46
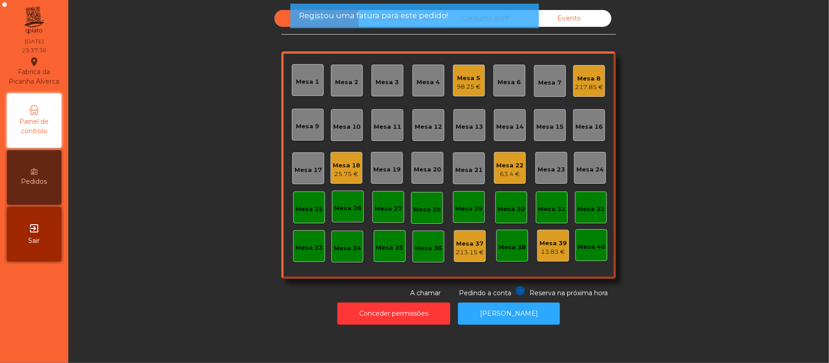
click at [338, 173] on div "25.75 €" at bounding box center [346, 174] width 27 height 9
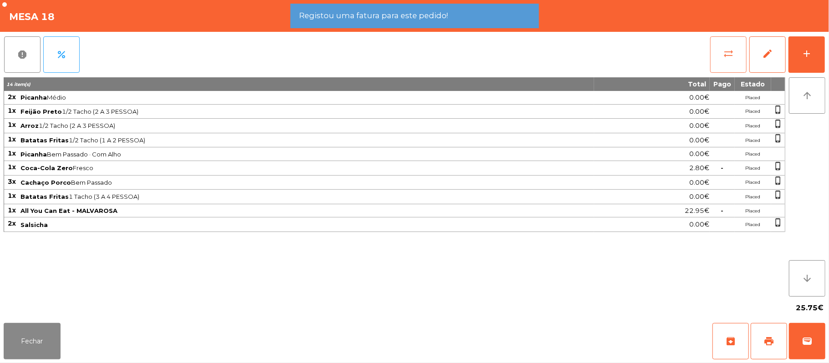
click at [720, 62] on button "sync_alt" at bounding box center [728, 54] width 36 height 36
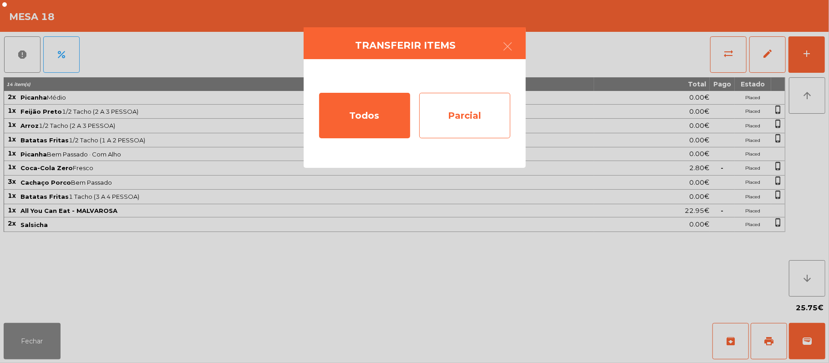
click at [476, 118] on div "Parcial" at bounding box center [464, 116] width 91 height 46
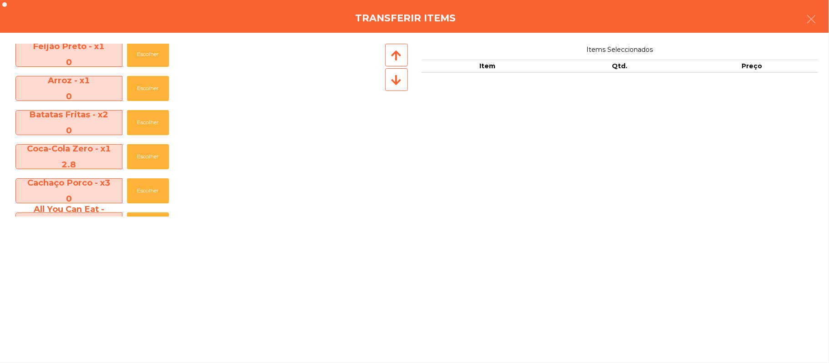
scroll to position [17, 0]
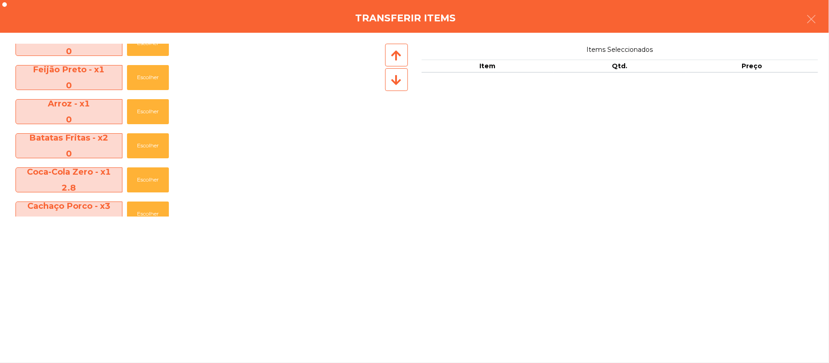
click at [825, 31] on div "Transferir items" at bounding box center [414, 16] width 829 height 33
click at [815, 20] on icon "button" at bounding box center [811, 19] width 11 height 11
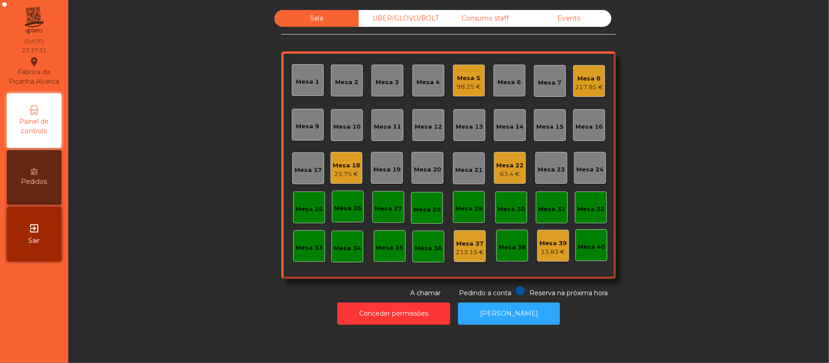
click at [352, 164] on div "Mesa 18" at bounding box center [346, 165] width 27 height 9
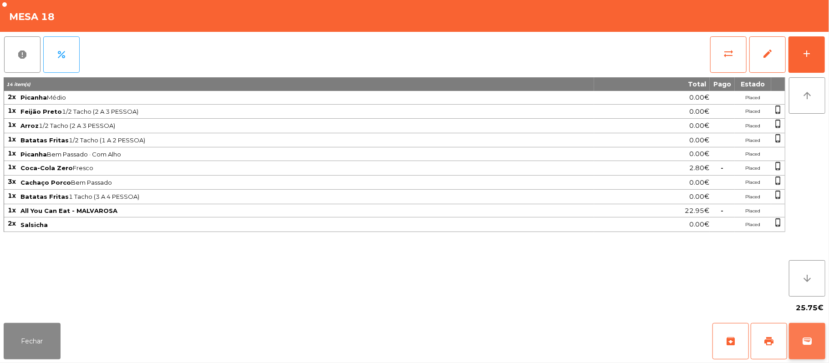
click at [825, 326] on button "wallet" at bounding box center [807, 341] width 36 height 36
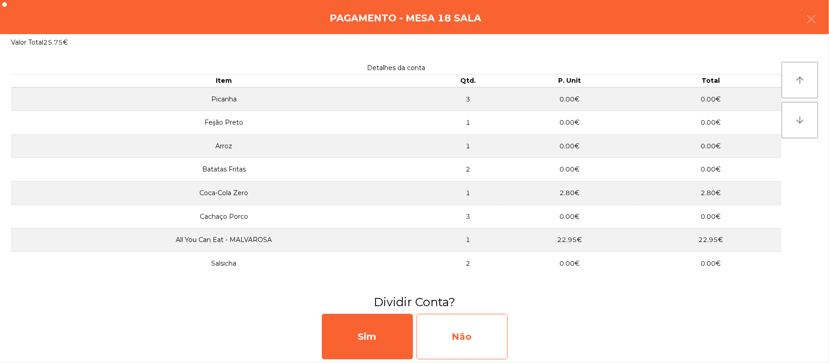
click at [464, 339] on div "Não" at bounding box center [462, 337] width 91 height 46
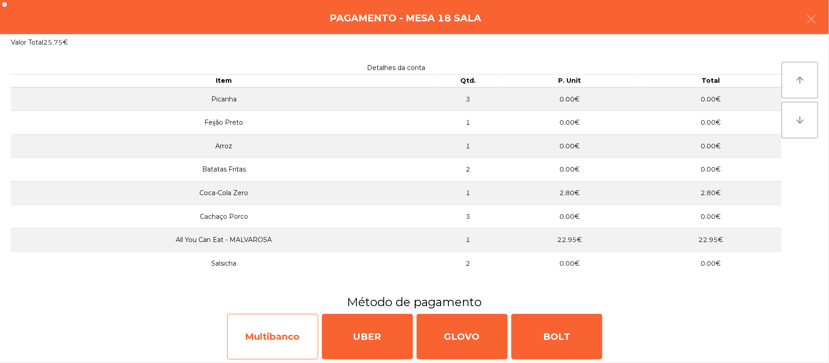
click at [293, 332] on div "Multibanco" at bounding box center [272, 337] width 91 height 46
select select "**"
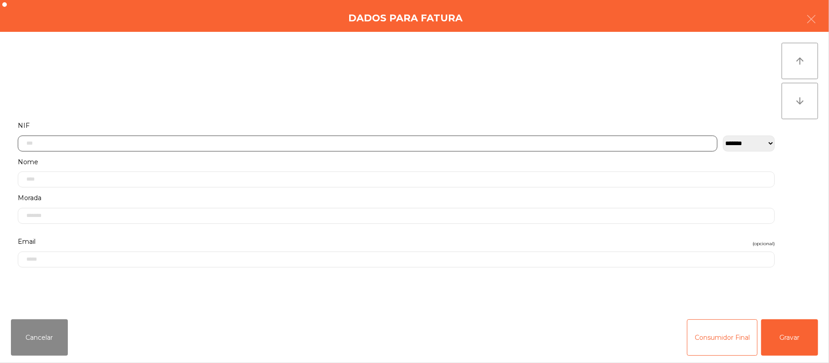
click at [287, 145] on input "text" at bounding box center [368, 144] width 700 height 16
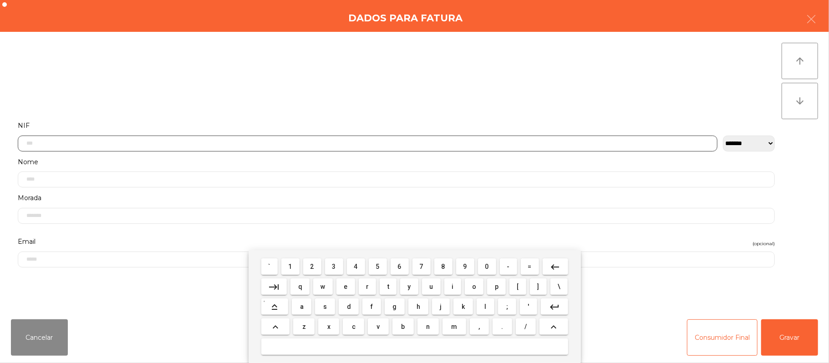
scroll to position [76, 0]
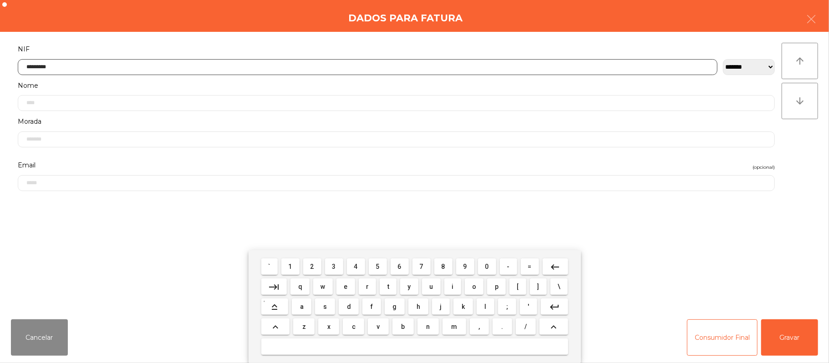
type input "*********"
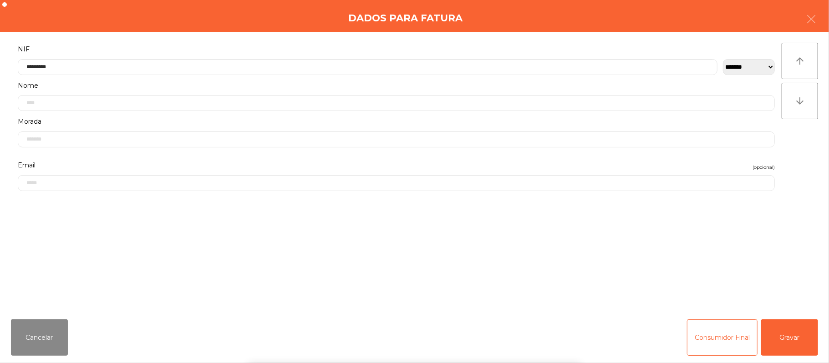
click at [779, 342] on div "` 1 2 3 4 5 6 7 8 9 0 - = keyboard_backspace keyboard_tab q w e r t y u i o p […" at bounding box center [414, 306] width 829 height 113
click at [788, 337] on button "Gravar" at bounding box center [789, 338] width 57 height 36
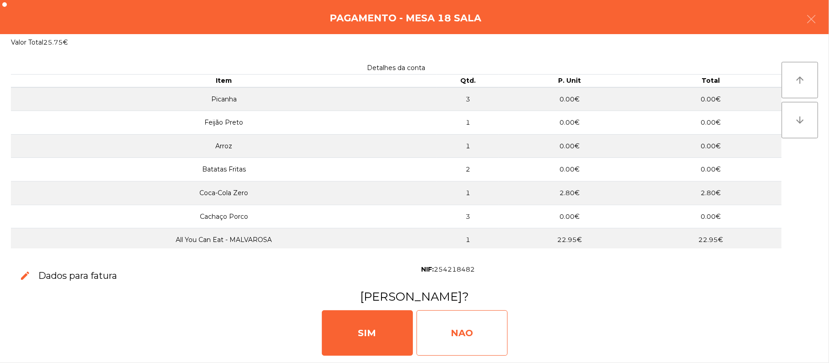
click at [478, 337] on div "NAO" at bounding box center [462, 334] width 91 height 46
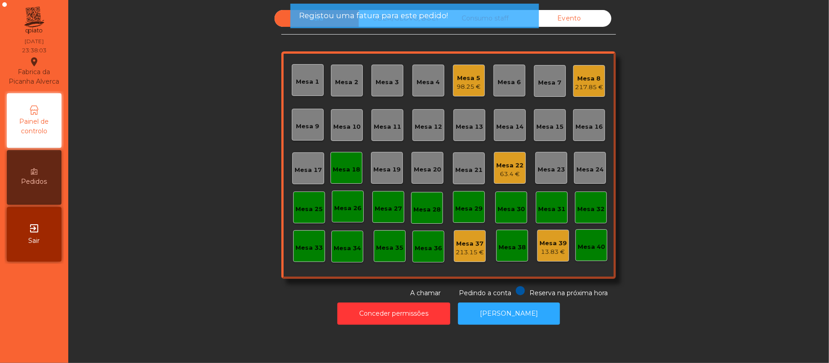
click at [355, 163] on div "Mesa 18" at bounding box center [347, 168] width 32 height 32
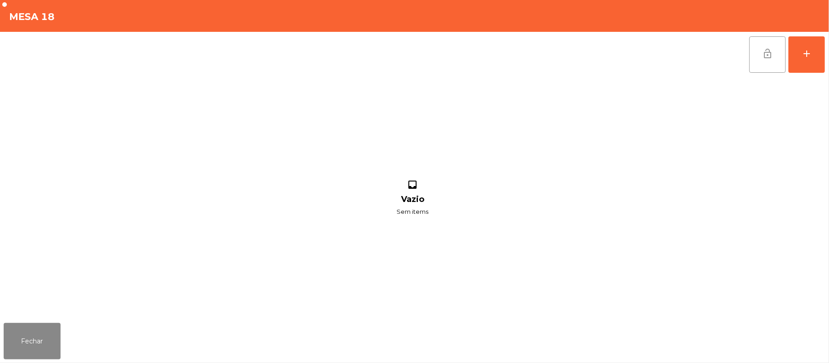
click at [758, 57] on button "lock_open" at bounding box center [767, 54] width 36 height 36
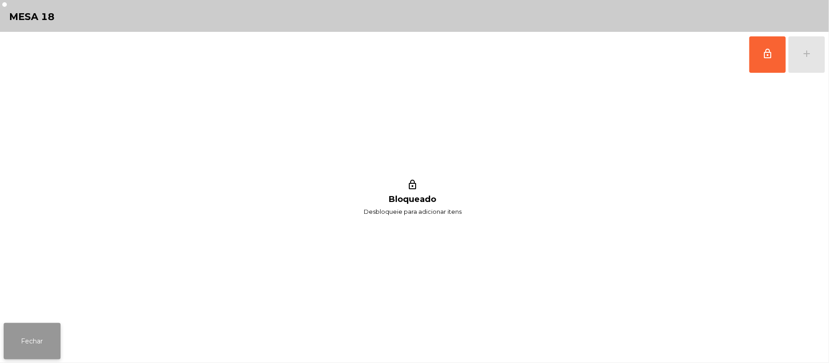
click at [42, 344] on button "Fechar" at bounding box center [32, 341] width 57 height 36
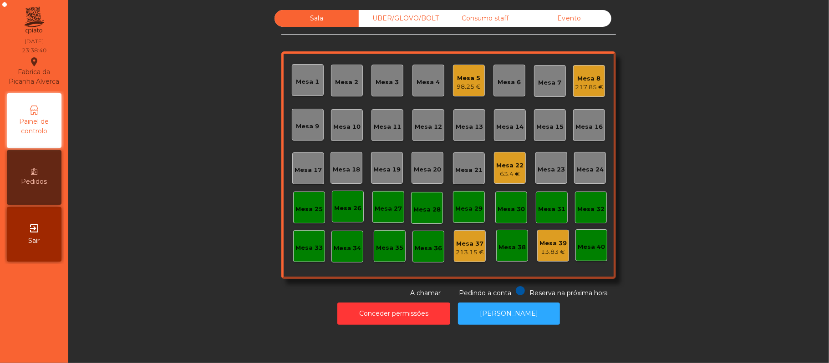
click at [507, 161] on div "Mesa 22" at bounding box center [509, 165] width 27 height 9
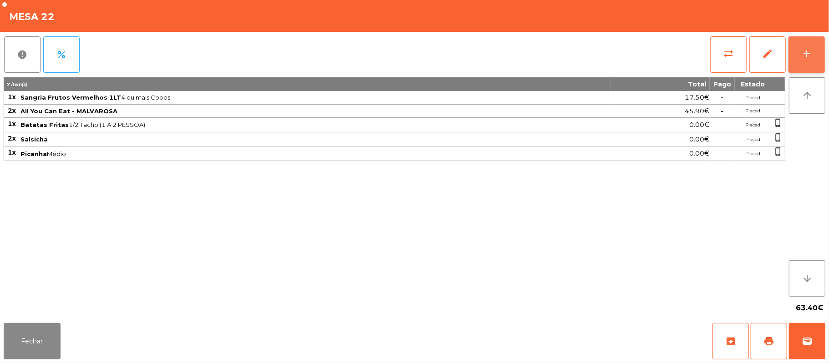
click at [802, 57] on div "add" at bounding box center [806, 53] width 11 height 11
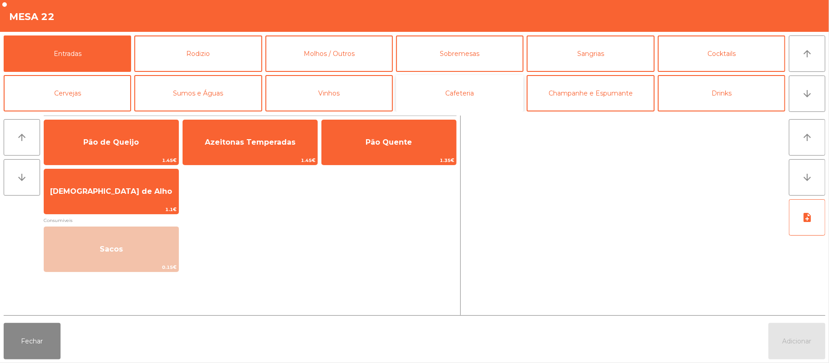
click at [494, 82] on button "Cafeteria" at bounding box center [459, 93] width 127 height 36
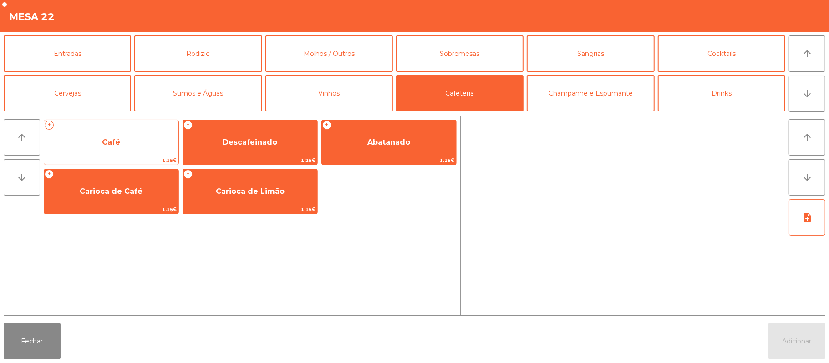
click at [138, 133] on span "Café" at bounding box center [111, 142] width 134 height 25
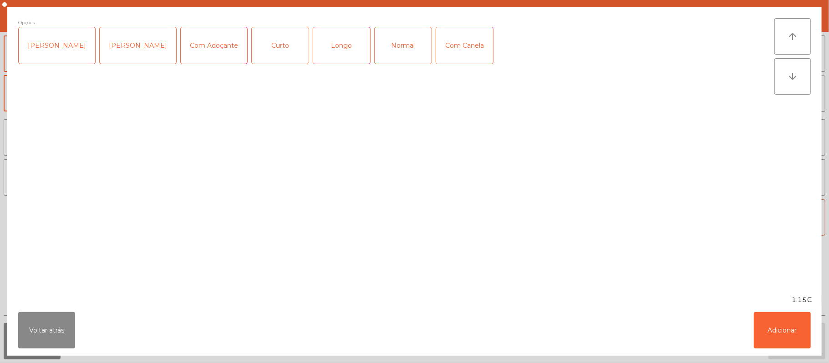
click at [268, 137] on div "Opções Chavena Fria Chavena Escaldada Com Adoçante Curto Longo Normal Com Canela" at bounding box center [396, 151] width 756 height 266
click at [387, 45] on div "Normal" at bounding box center [403, 45] width 57 height 36
click at [798, 333] on button "Adicionar" at bounding box center [782, 330] width 57 height 36
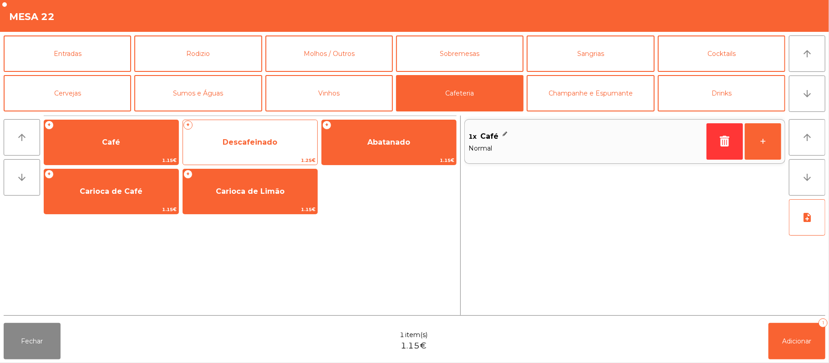
click at [268, 150] on span "Descafeinado" at bounding box center [250, 142] width 134 height 25
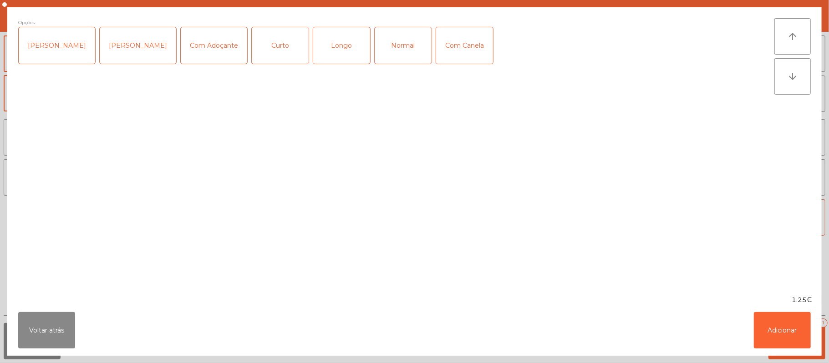
click at [399, 46] on div "Normal" at bounding box center [403, 45] width 57 height 36
click at [780, 317] on button "Adicionar" at bounding box center [782, 330] width 57 height 36
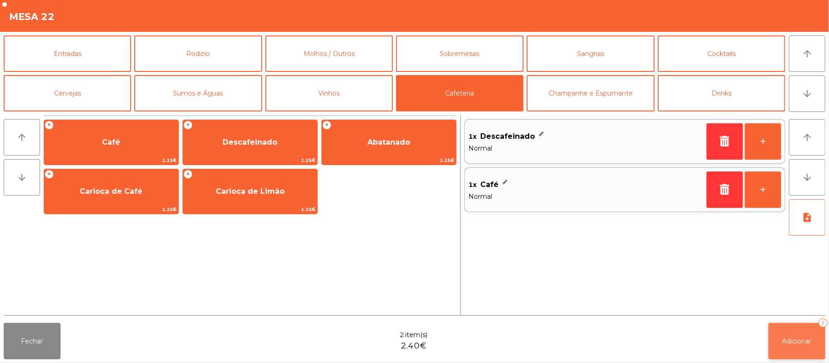
click at [813, 330] on button "Adicionar 2" at bounding box center [797, 341] width 57 height 36
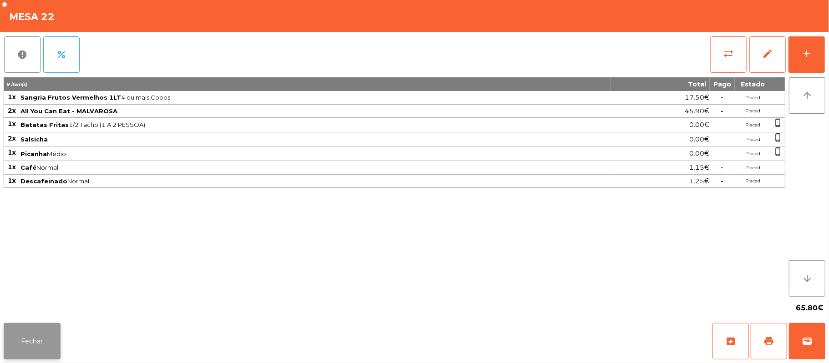
click at [41, 340] on button "Fechar" at bounding box center [32, 341] width 57 height 36
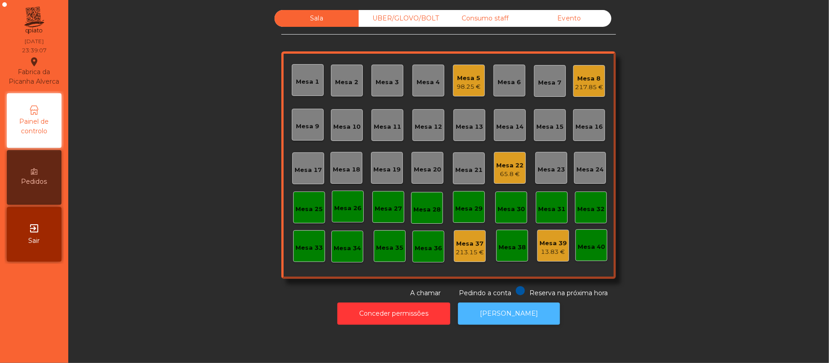
click at [515, 314] on button "[PERSON_NAME]" at bounding box center [509, 314] width 102 height 22
click at [509, 173] on div "65.8 €" at bounding box center [509, 174] width 27 height 9
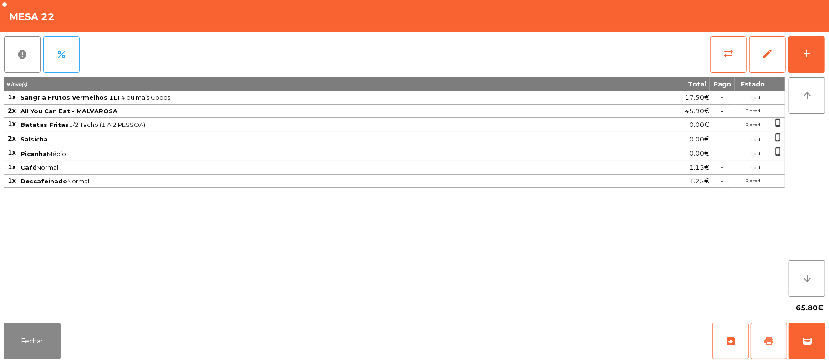
click at [777, 345] on button "print" at bounding box center [769, 341] width 36 height 36
click at [728, 58] on span "sync_alt" at bounding box center [728, 53] width 11 height 11
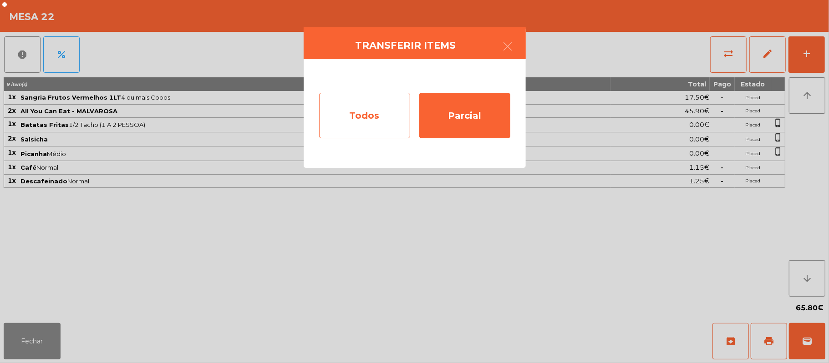
click at [361, 129] on div "Todos" at bounding box center [364, 116] width 91 height 46
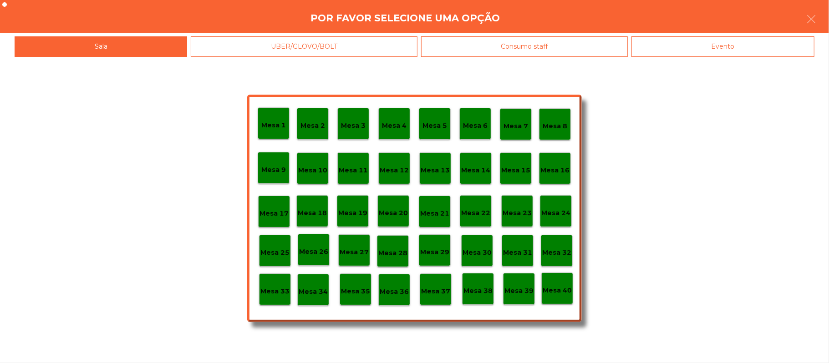
click at [700, 53] on div "Evento" at bounding box center [723, 46] width 183 height 20
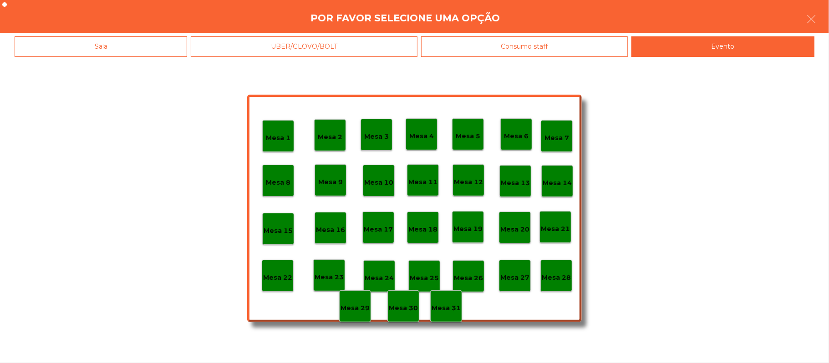
click at [553, 278] on p "Mesa 28" at bounding box center [556, 278] width 29 height 10
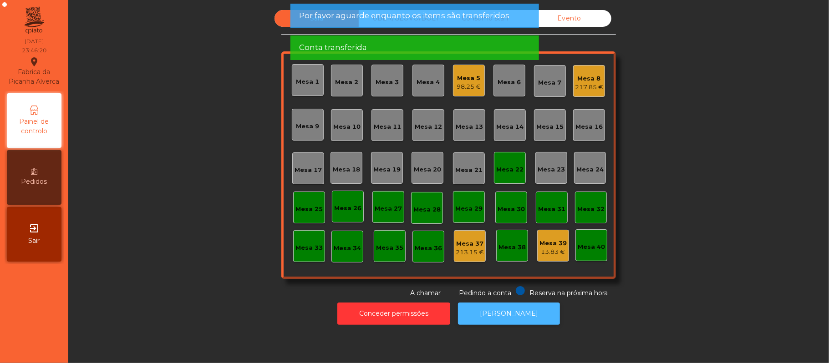
click at [499, 315] on button "[PERSON_NAME]" at bounding box center [509, 314] width 102 height 22
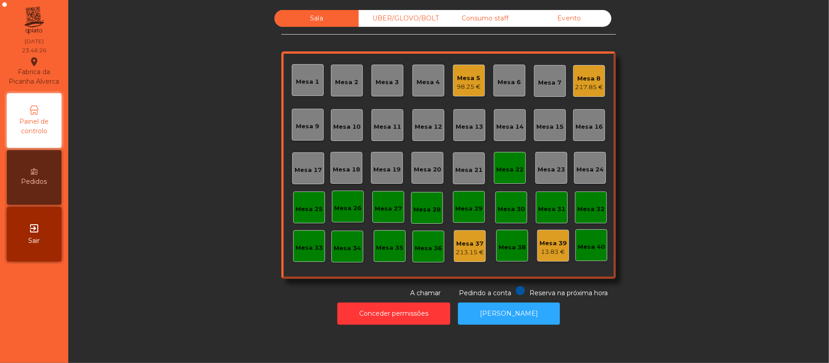
click at [514, 178] on div "Mesa 22" at bounding box center [510, 168] width 32 height 32
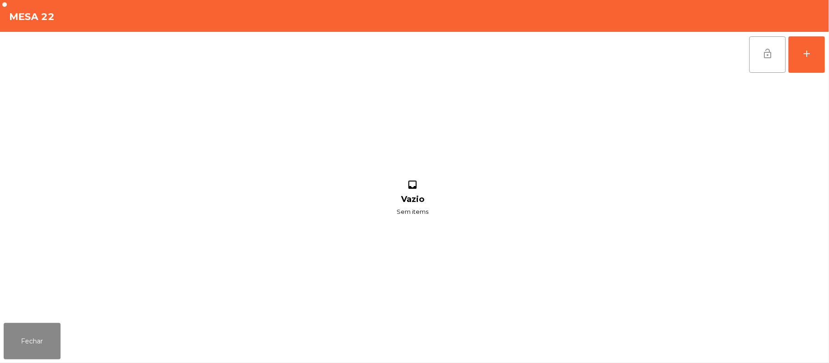
click at [752, 71] on button "lock_open" at bounding box center [767, 54] width 36 height 36
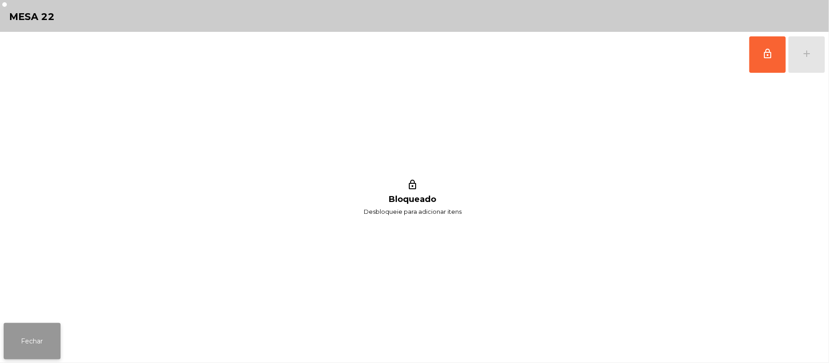
click at [6, 354] on button "Fechar" at bounding box center [32, 341] width 57 height 36
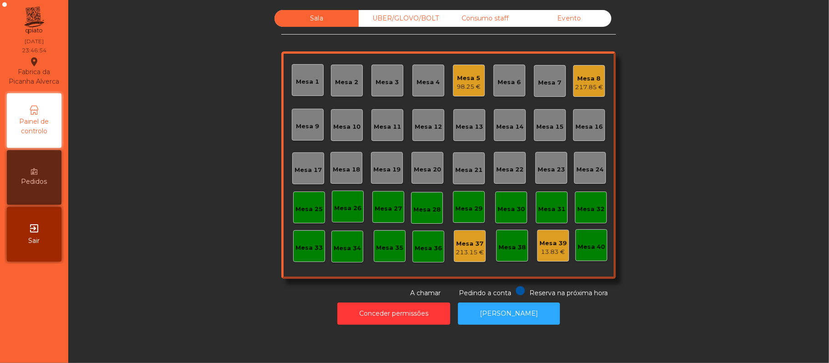
click at [459, 84] on div "98.25 €" at bounding box center [469, 86] width 24 height 9
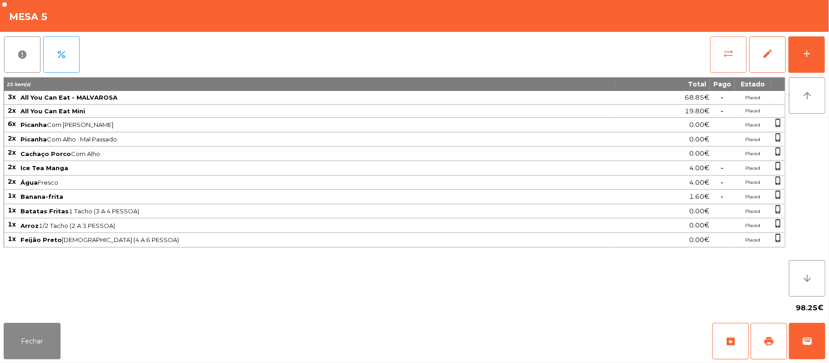
click at [723, 49] on span "sync_alt" at bounding box center [728, 53] width 11 height 11
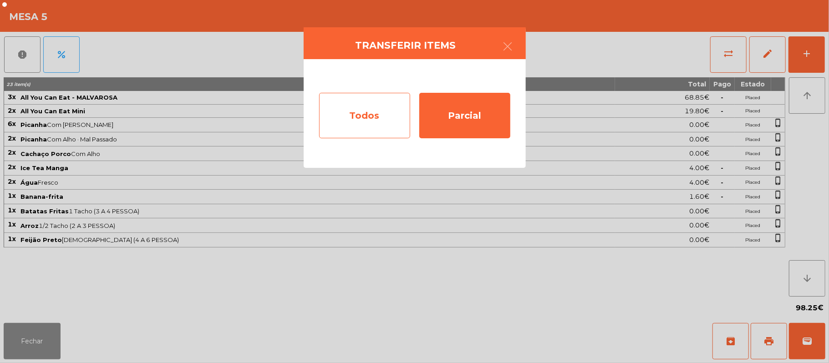
click at [377, 117] on div "Todos" at bounding box center [364, 116] width 91 height 46
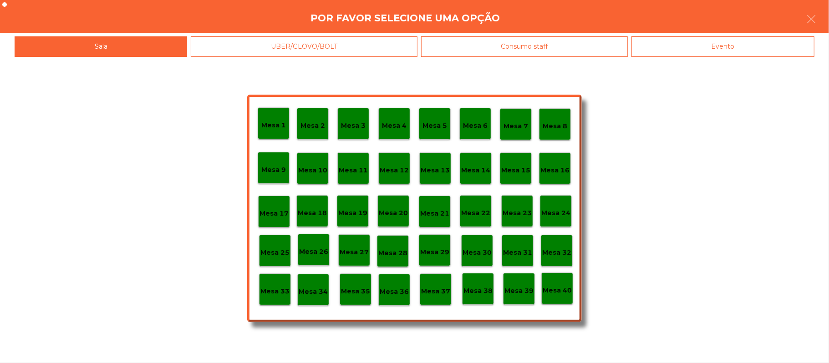
click at [554, 122] on p "Mesa 8" at bounding box center [555, 126] width 25 height 10
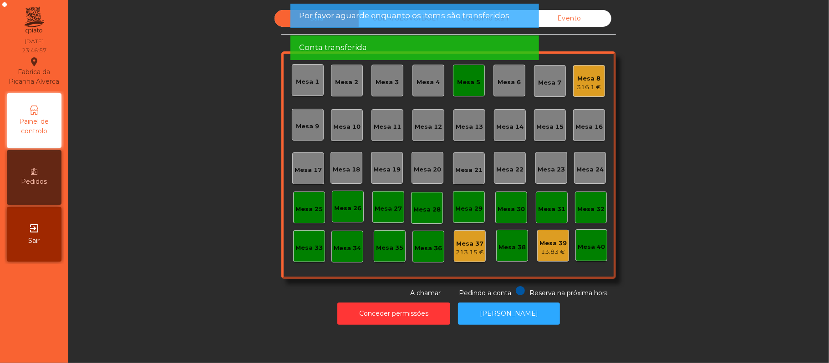
click at [584, 78] on div "Mesa 8" at bounding box center [589, 78] width 24 height 9
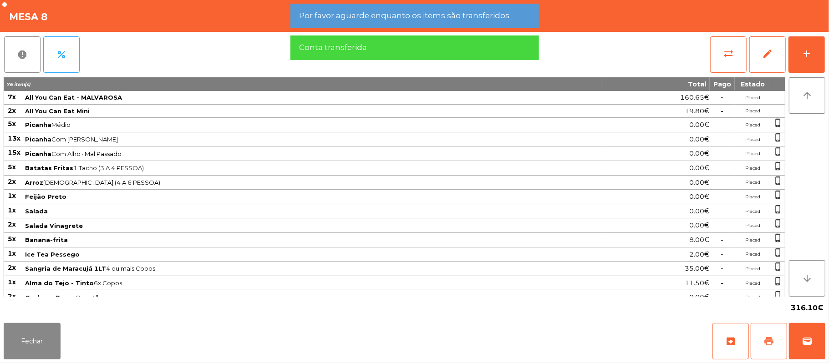
click at [777, 344] on button "print" at bounding box center [769, 341] width 36 height 36
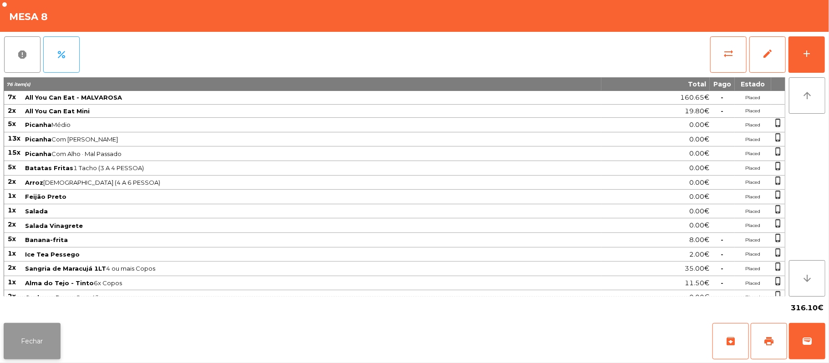
click at [27, 341] on button "Fechar" at bounding box center [32, 341] width 57 height 36
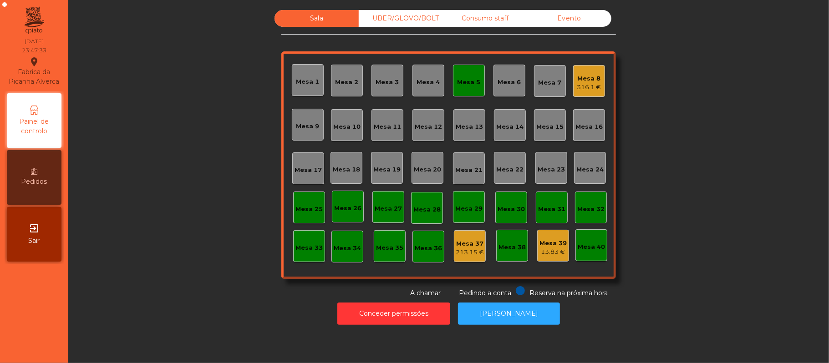
click at [582, 88] on div "316.1 €" at bounding box center [589, 87] width 24 height 9
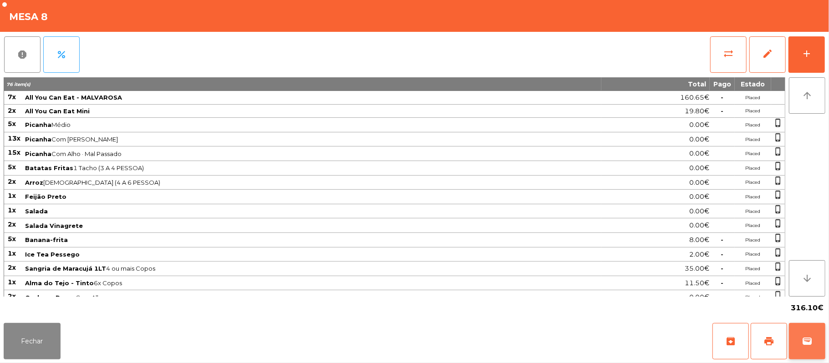
click at [805, 347] on span "wallet" at bounding box center [807, 341] width 11 height 11
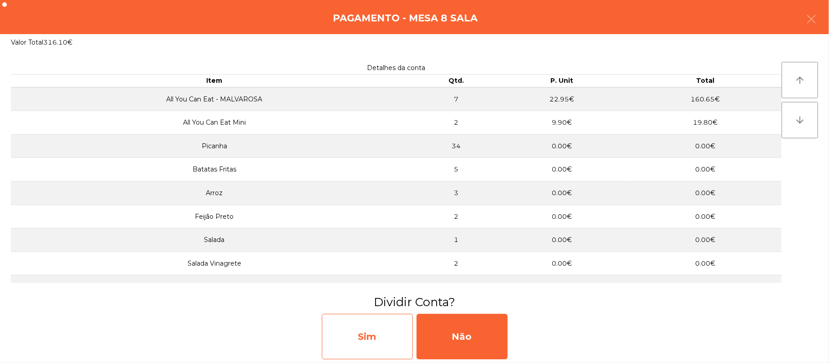
click at [391, 341] on div "Sim" at bounding box center [367, 337] width 91 height 46
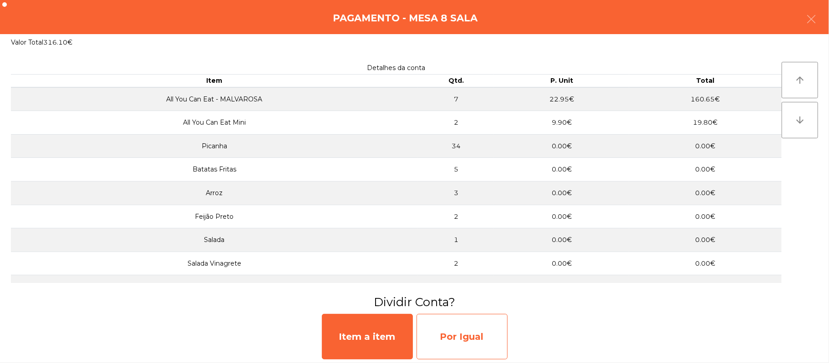
click at [454, 337] on div "Por Igual" at bounding box center [462, 337] width 91 height 46
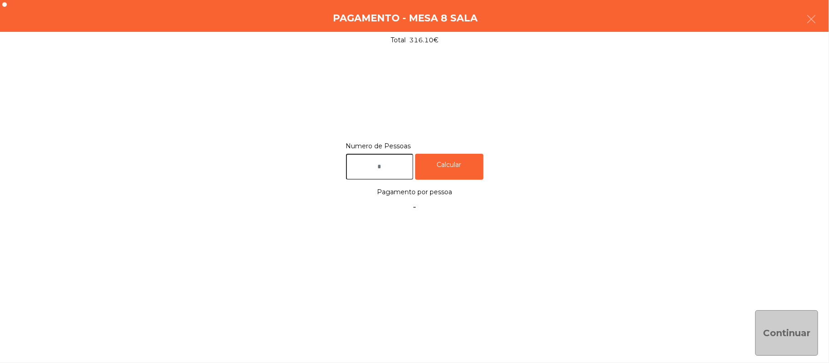
click at [387, 163] on input "text" at bounding box center [379, 167] width 67 height 26
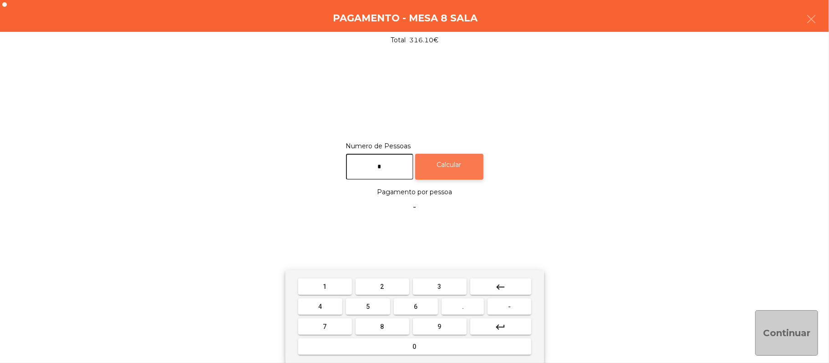
type input "*"
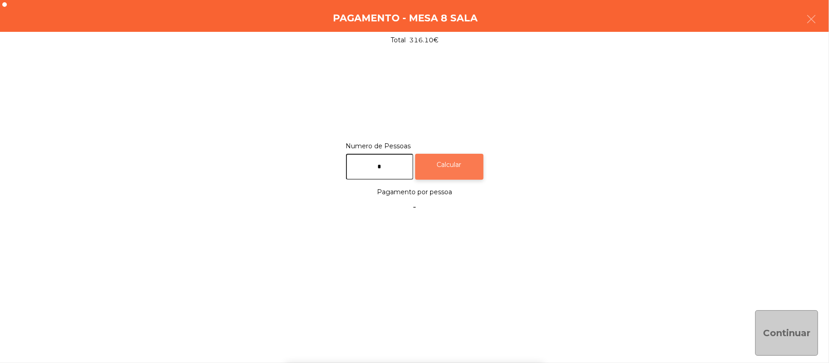
click at [468, 156] on div "Calcular" at bounding box center [449, 167] width 68 height 26
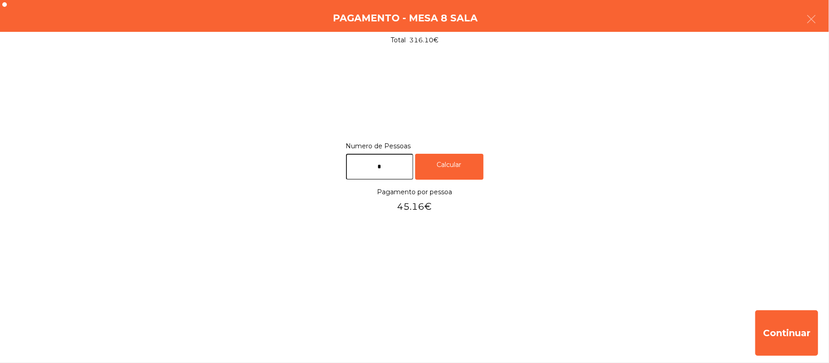
click at [411, 169] on input "*" at bounding box center [379, 167] width 67 height 26
click at [816, 4] on div "Pagamento - Mesa 8 Sala" at bounding box center [414, 16] width 829 height 32
click at [828, 0] on div "Pagamento - Mesa 8 Sala" at bounding box center [414, 16] width 829 height 32
click at [802, 19] on button "button" at bounding box center [811, 19] width 25 height 27
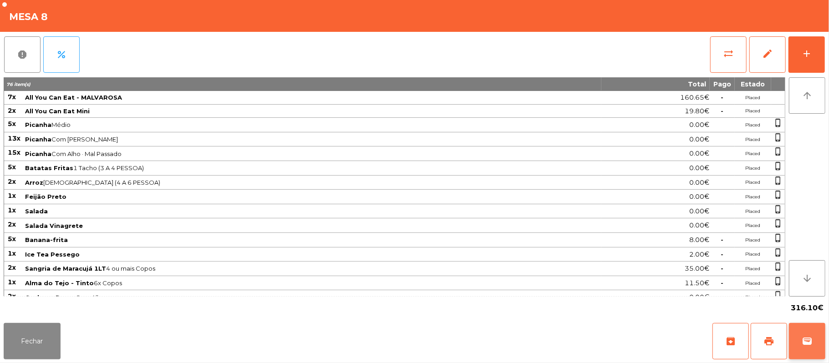
click at [802, 349] on button "wallet" at bounding box center [807, 341] width 36 height 36
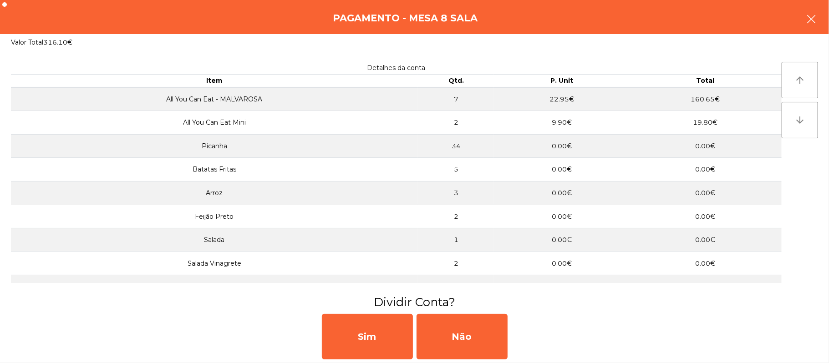
click at [808, 23] on icon "button" at bounding box center [811, 19] width 11 height 11
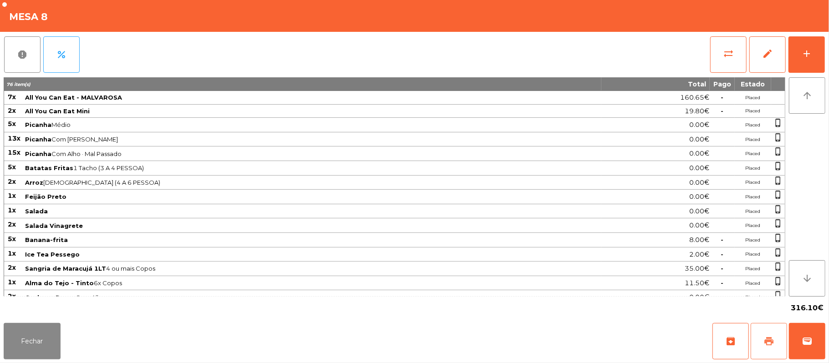
click at [766, 342] on span "print" at bounding box center [769, 341] width 11 height 11
click at [801, 346] on button "wallet" at bounding box center [807, 341] width 36 height 36
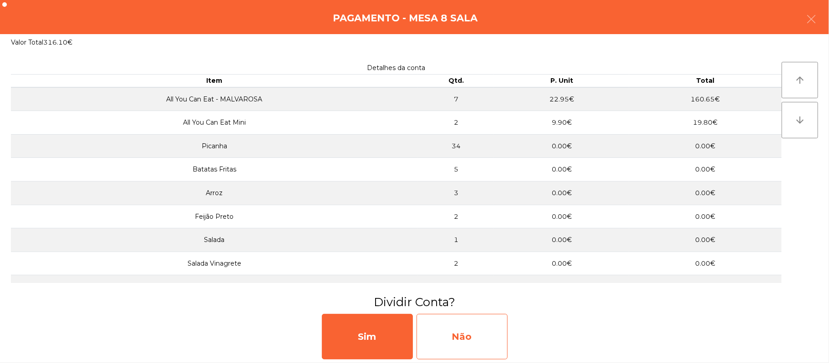
click at [471, 341] on div "Não" at bounding box center [462, 337] width 91 height 46
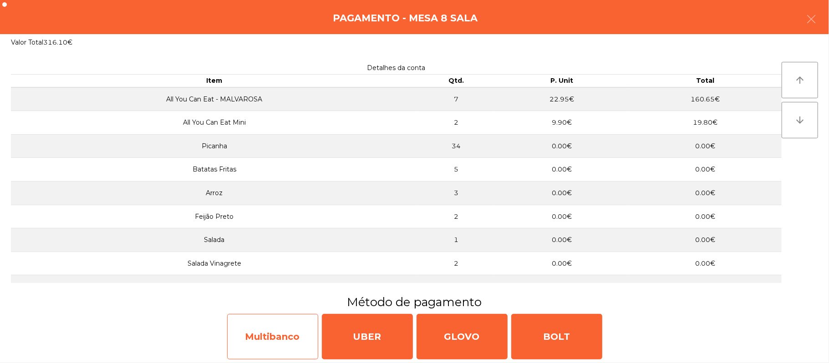
click at [297, 334] on div "Multibanco" at bounding box center [272, 337] width 91 height 46
select select "**"
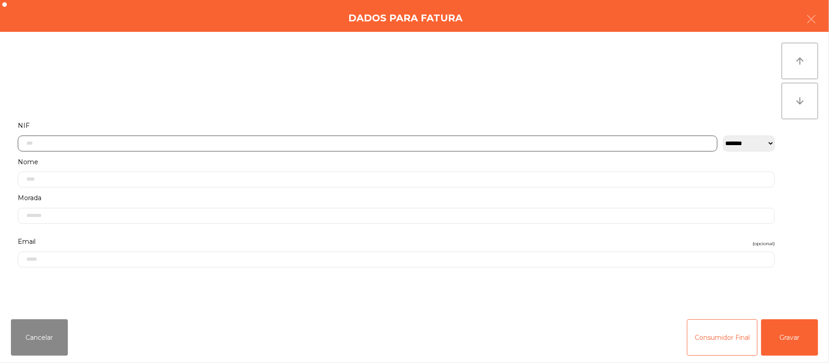
click at [291, 144] on input "text" at bounding box center [368, 144] width 700 height 16
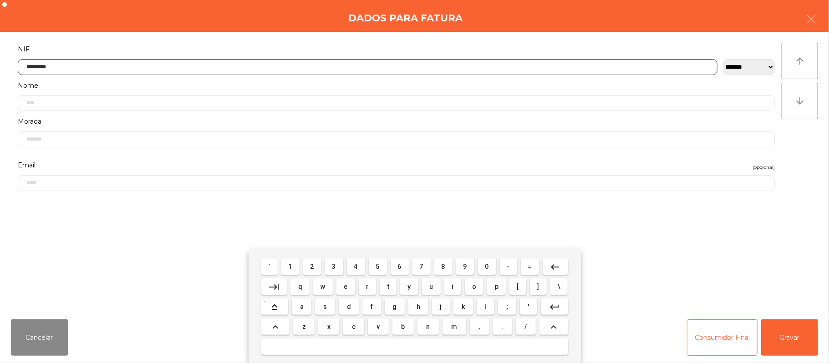
type input "*********"
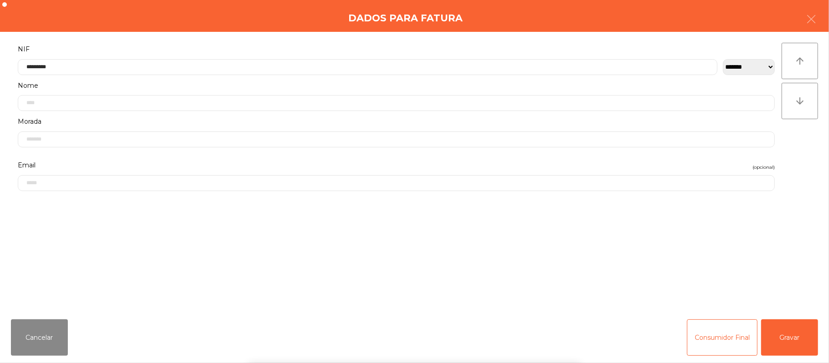
click at [781, 330] on div "` 1 2 3 4 5 6 7 8 9 0 - = keyboard_backspace keyboard_tab q w e r t y u i o p […" at bounding box center [414, 306] width 829 height 113
click at [790, 336] on button "Gravar" at bounding box center [789, 338] width 57 height 36
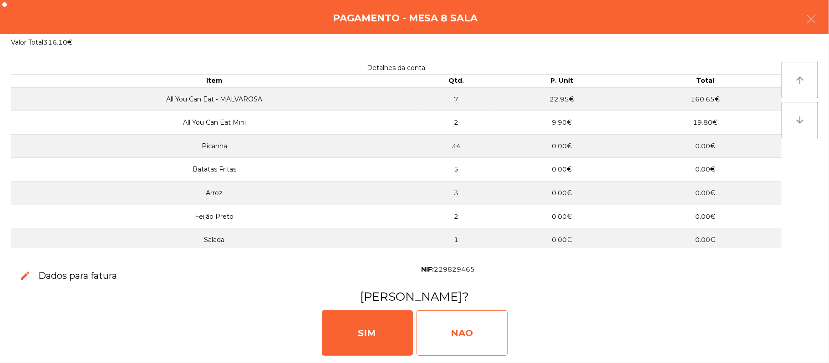
click at [474, 340] on div "NAO" at bounding box center [462, 334] width 91 height 46
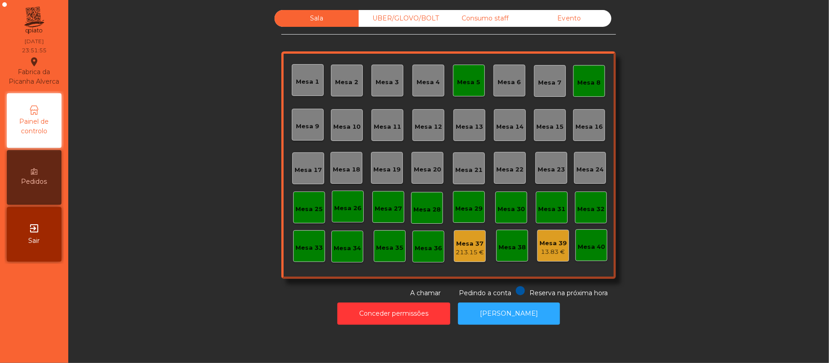
click at [454, 89] on div "Mesa 5" at bounding box center [469, 81] width 32 height 32
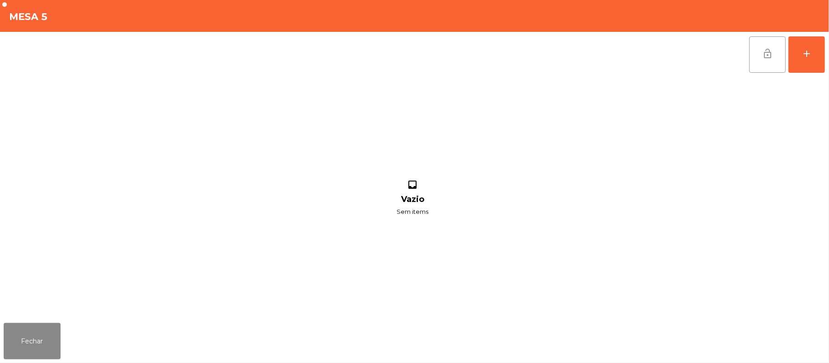
click at [775, 60] on button "lock_open" at bounding box center [767, 54] width 36 height 36
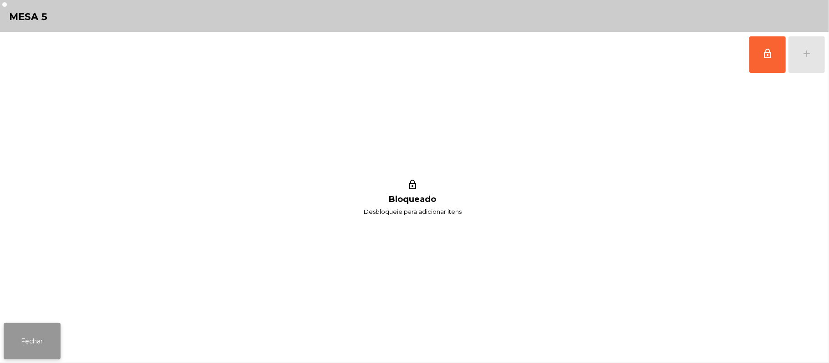
click at [31, 339] on button "Fechar" at bounding box center [32, 341] width 57 height 36
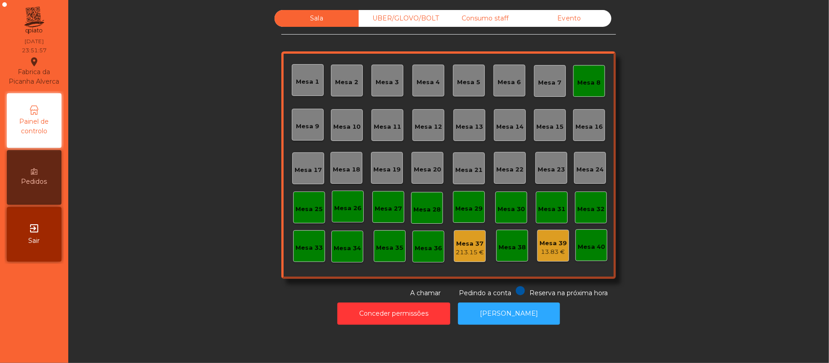
click at [589, 82] on div "Mesa 8" at bounding box center [589, 82] width 23 height 9
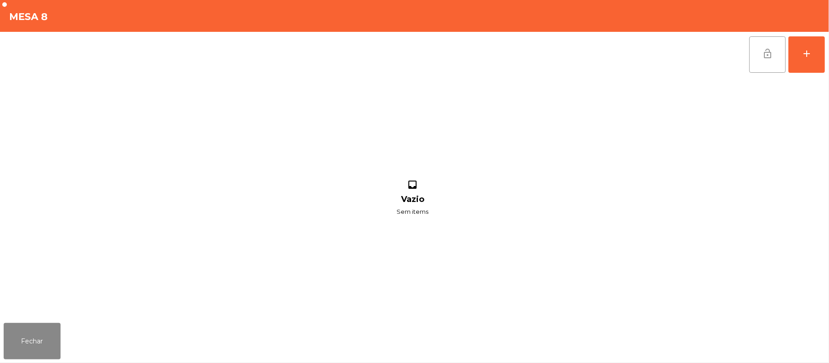
click at [762, 59] on button "lock_open" at bounding box center [767, 54] width 36 height 36
click at [34, 344] on button "Fechar" at bounding box center [32, 341] width 57 height 36
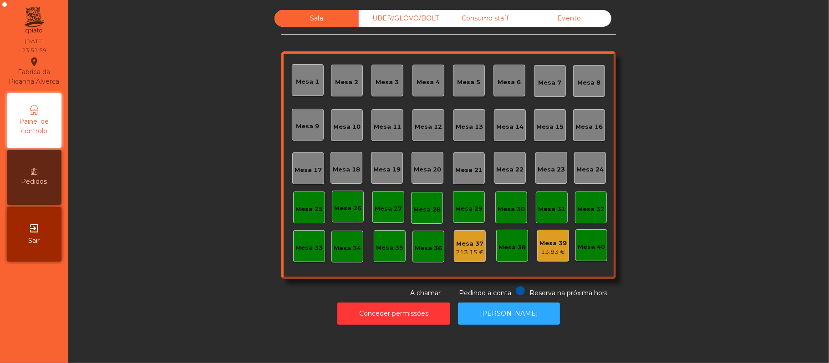
click at [395, 19] on div "UBER/GLOVO/BOLT" at bounding box center [401, 18] width 84 height 17
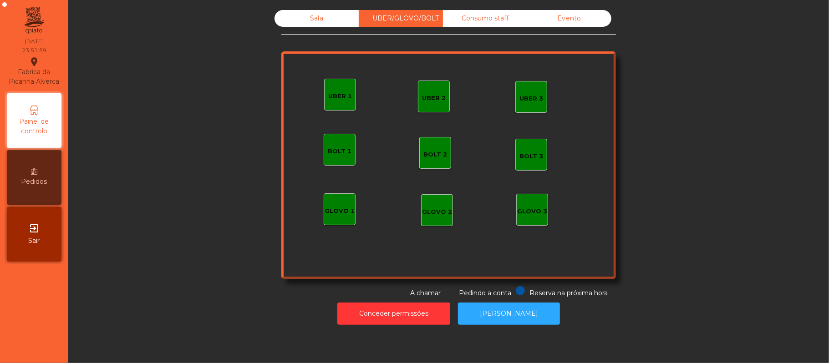
click at [478, 17] on div "Consumo staff" at bounding box center [485, 18] width 84 height 17
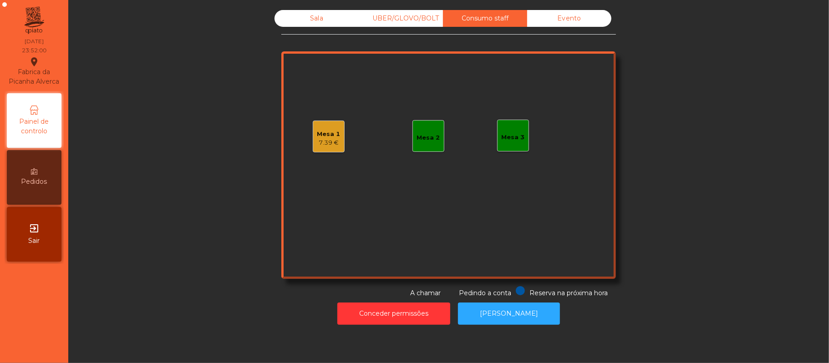
click at [330, 133] on div "Mesa 1" at bounding box center [328, 134] width 23 height 9
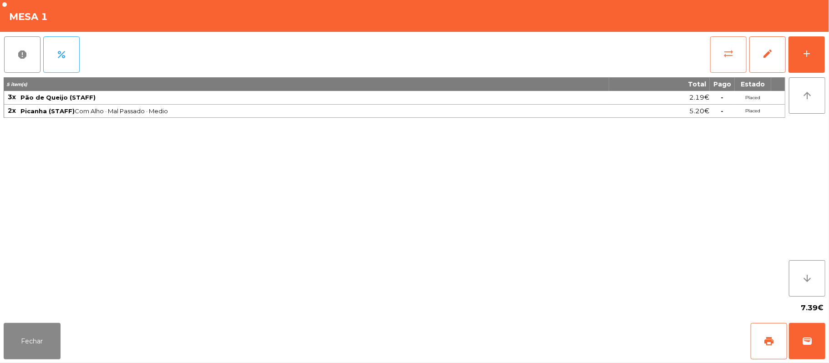
click at [717, 64] on button "sync_alt" at bounding box center [728, 54] width 36 height 36
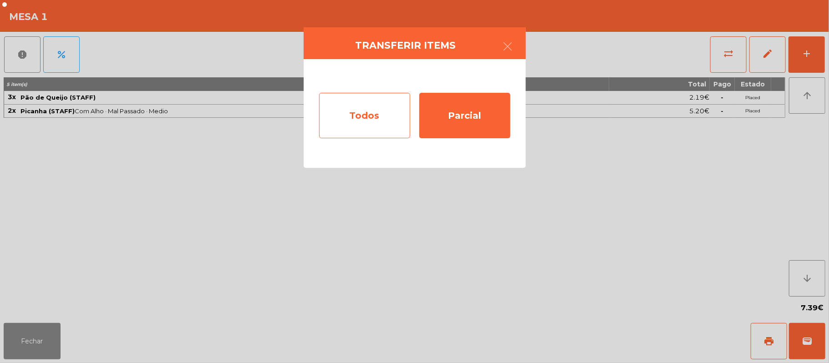
click at [358, 127] on div "Todos" at bounding box center [364, 116] width 91 height 46
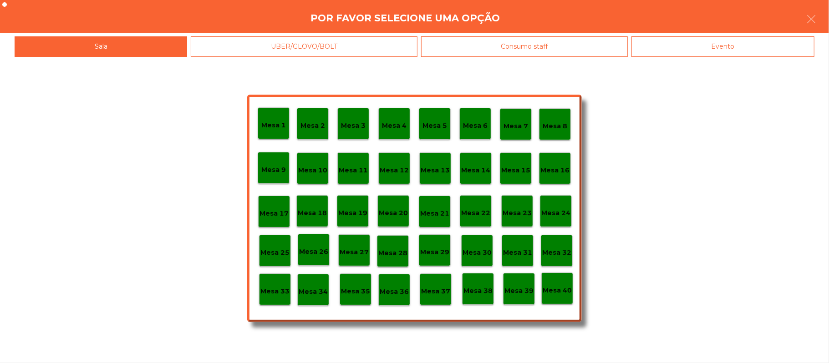
click at [519, 290] on p "Mesa 39" at bounding box center [519, 291] width 29 height 10
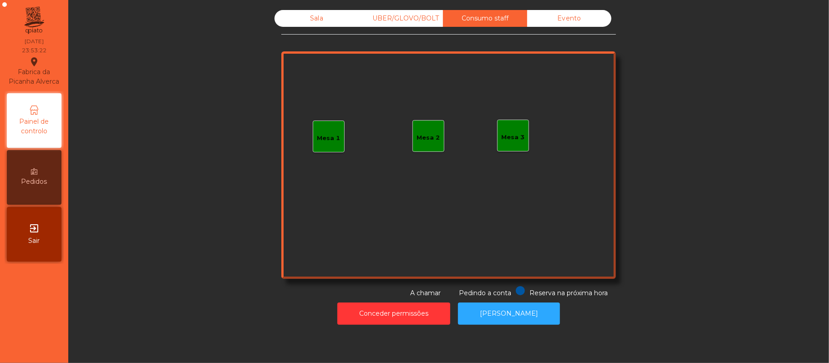
click at [323, 19] on div "Sala" at bounding box center [317, 18] width 84 height 17
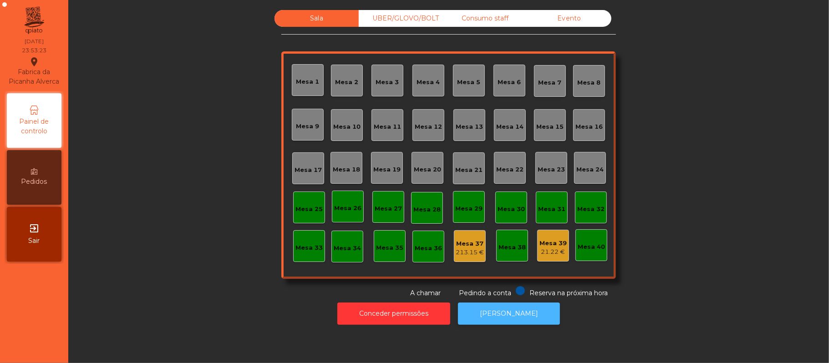
click at [508, 316] on button "[PERSON_NAME]" at bounding box center [509, 314] width 102 height 22
click at [515, 314] on button "[PERSON_NAME]" at bounding box center [509, 314] width 102 height 22
click at [555, 257] on div "Mesa 39 21.22 €" at bounding box center [553, 246] width 32 height 32
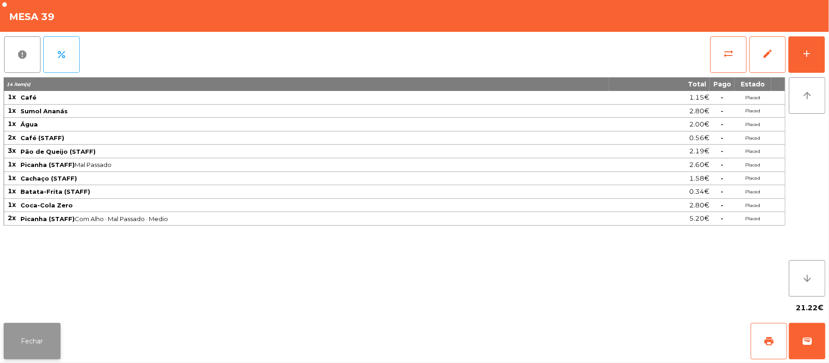
click at [28, 356] on button "Fechar" at bounding box center [32, 341] width 57 height 36
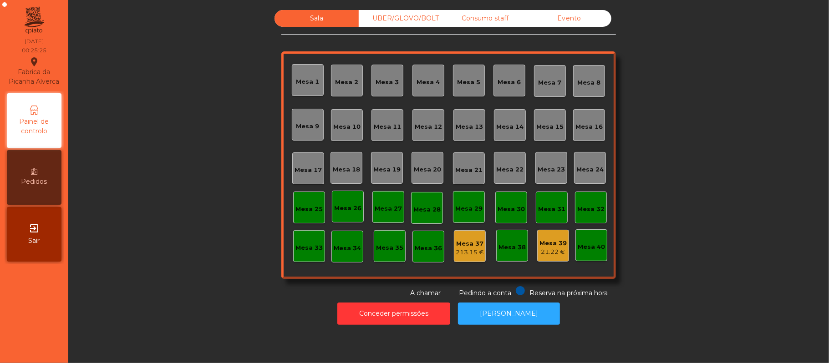
click at [460, 245] on div "Mesa 37" at bounding box center [470, 244] width 28 height 9
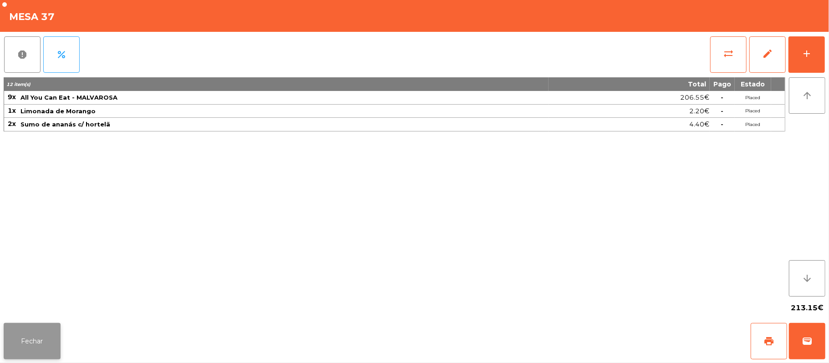
click at [33, 357] on button "Fechar" at bounding box center [32, 341] width 57 height 36
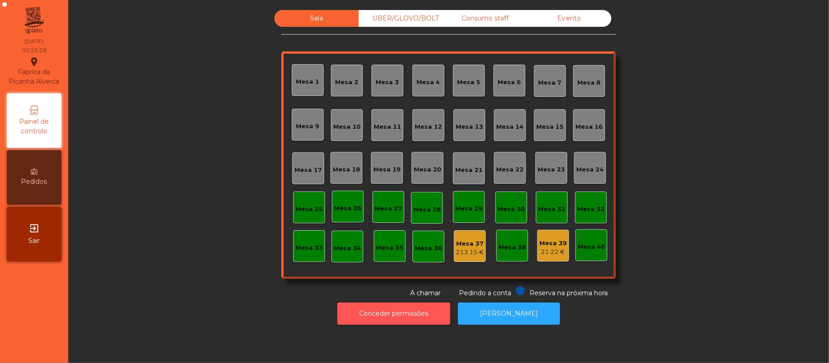
click at [423, 313] on button "Conceder permissões" at bounding box center [393, 314] width 113 height 22
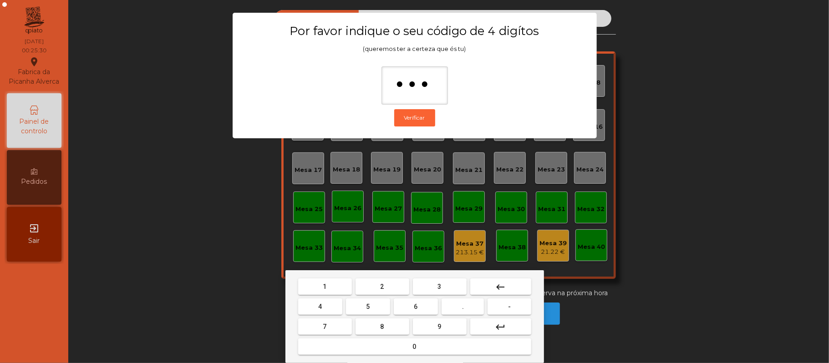
type input "****"
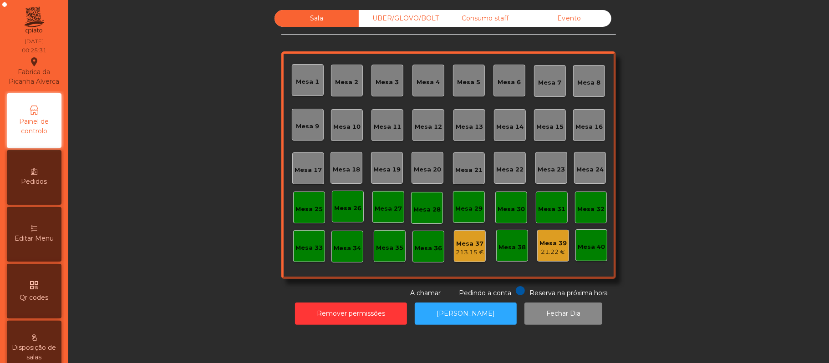
click at [469, 242] on div "Mesa 37" at bounding box center [470, 244] width 28 height 9
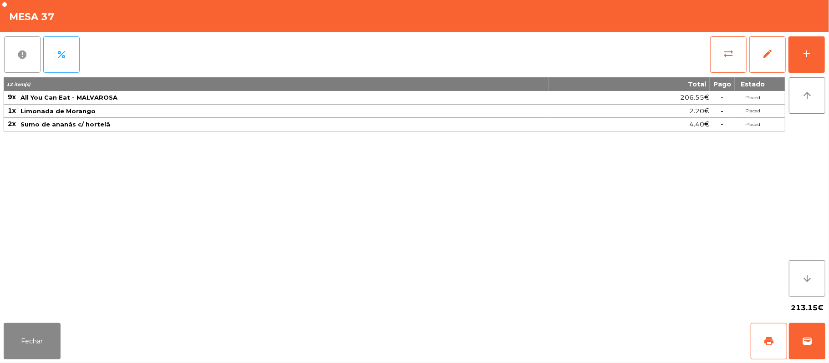
click at [19, 61] on button "report" at bounding box center [22, 54] width 36 height 36
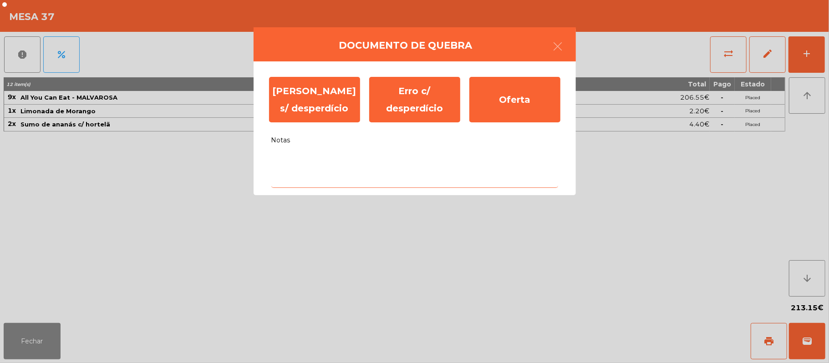
click at [423, 164] on textarea "Notas" at bounding box center [414, 169] width 287 height 38
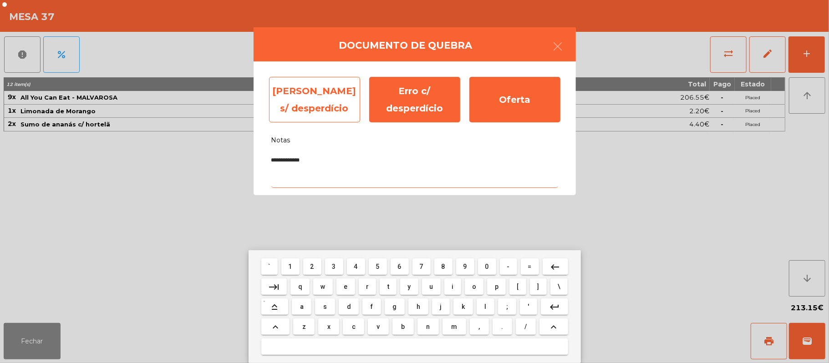
type textarea "**********"
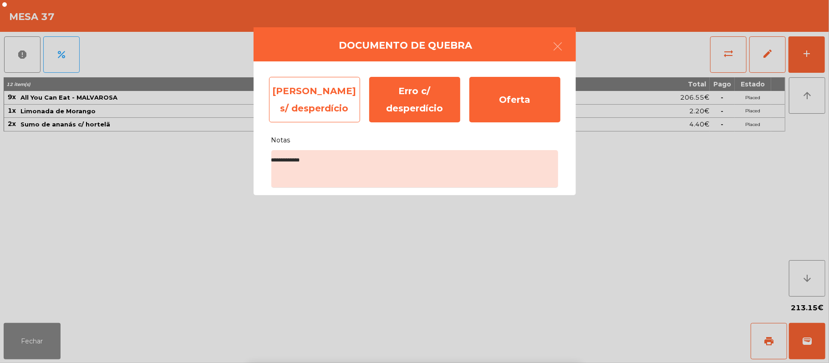
click at [312, 101] on div "Erro s/ desperdício" at bounding box center [314, 100] width 91 height 46
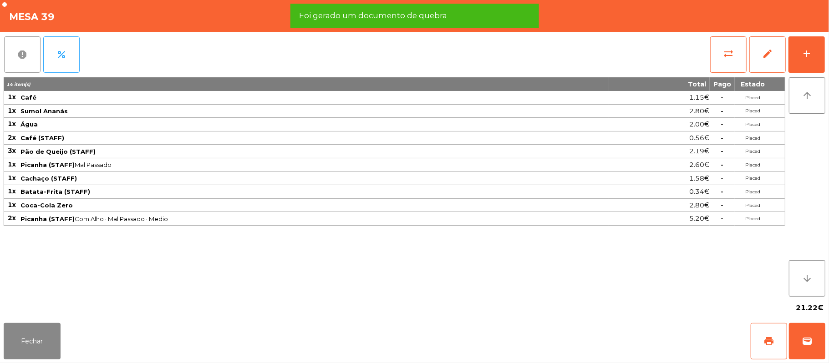
click at [20, 64] on button "report" at bounding box center [22, 54] width 36 height 36
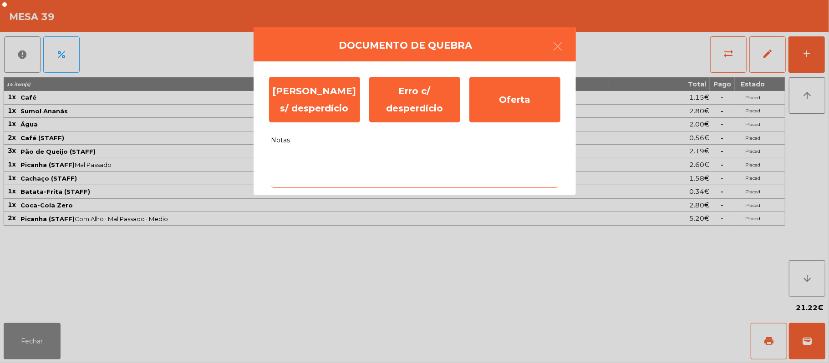
click at [403, 175] on textarea "Notas" at bounding box center [414, 169] width 287 height 38
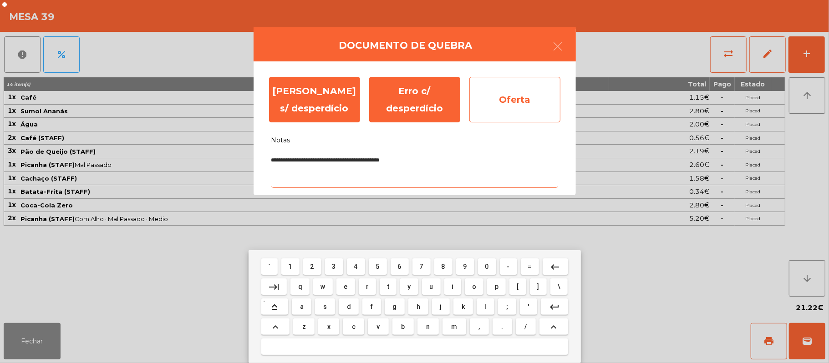
type textarea "**********"
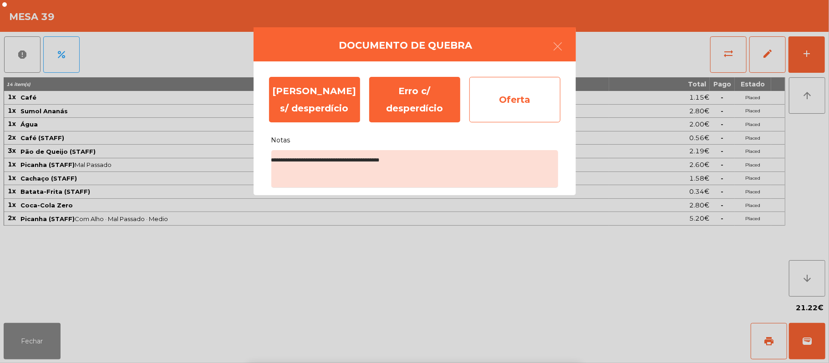
click at [527, 105] on div "Oferta" at bounding box center [514, 100] width 91 height 46
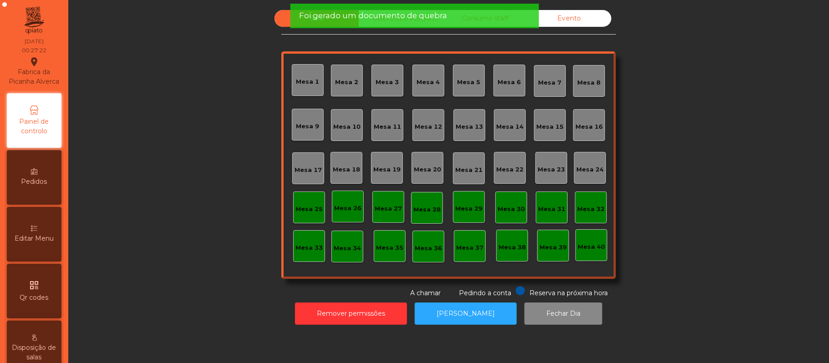
click at [467, 20] on div "Foi gerado um documento de quebra" at bounding box center [414, 15] width 230 height 11
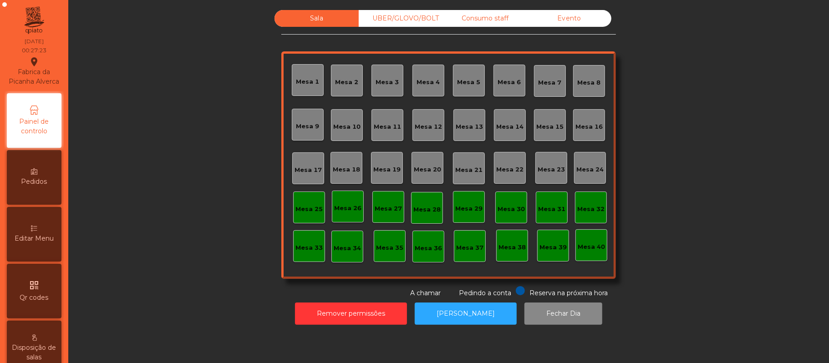
click at [416, 20] on div "UBER/GLOVO/BOLT" at bounding box center [401, 18] width 84 height 17
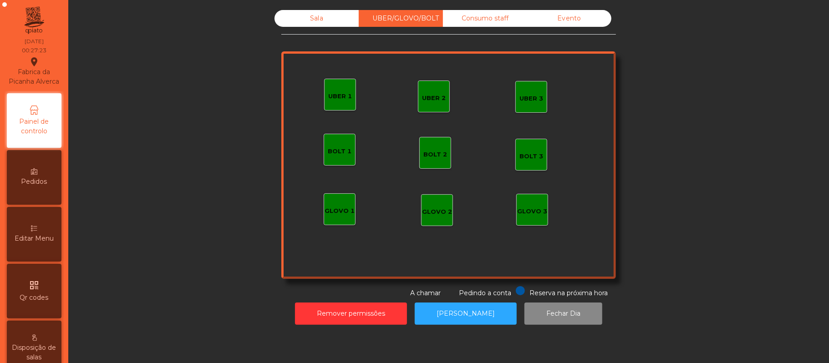
click at [476, 22] on div "Consumo staff" at bounding box center [485, 18] width 84 height 17
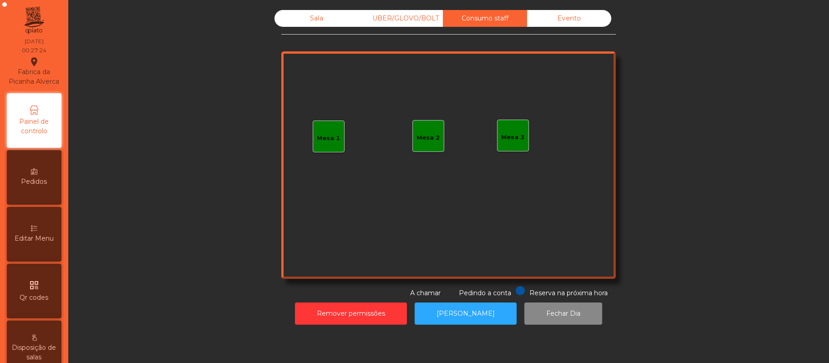
click at [577, 26] on div "Evento" at bounding box center [569, 18] width 84 height 17
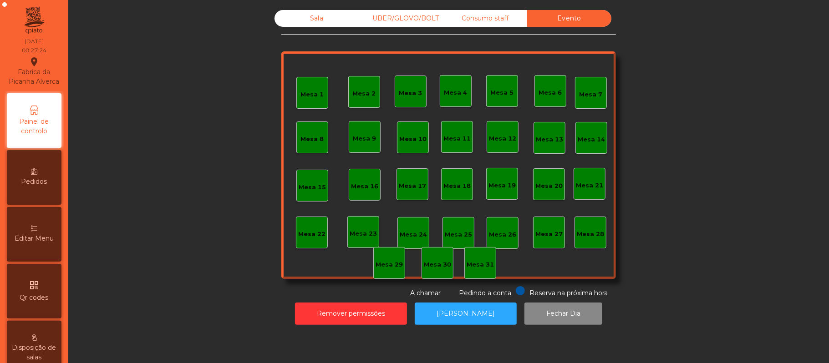
click at [313, 18] on div "Sala" at bounding box center [317, 18] width 84 height 17
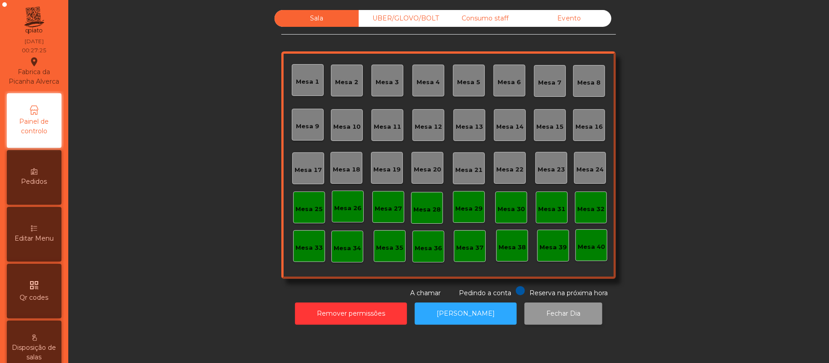
click at [549, 314] on button "Fechar Dia" at bounding box center [564, 314] width 78 height 22
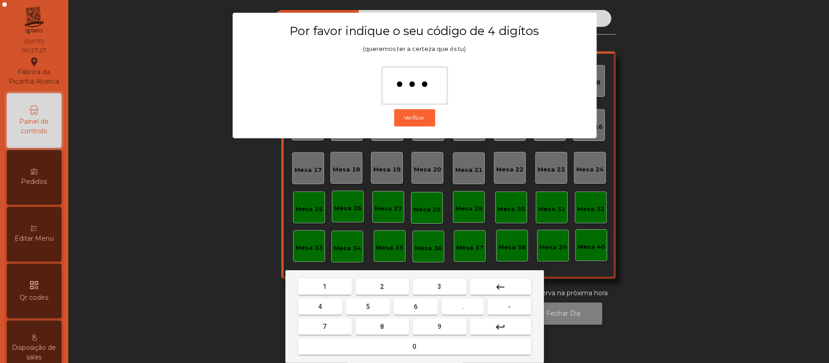
type input "****"
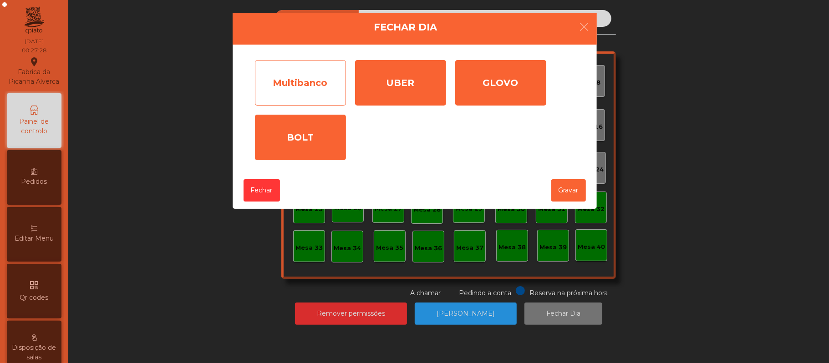
click at [314, 81] on div "Multibanco" at bounding box center [300, 83] width 91 height 46
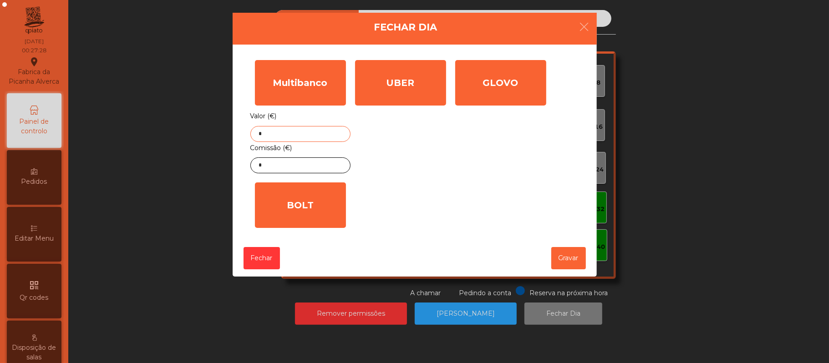
click at [332, 135] on input "*" at bounding box center [300, 134] width 100 height 16
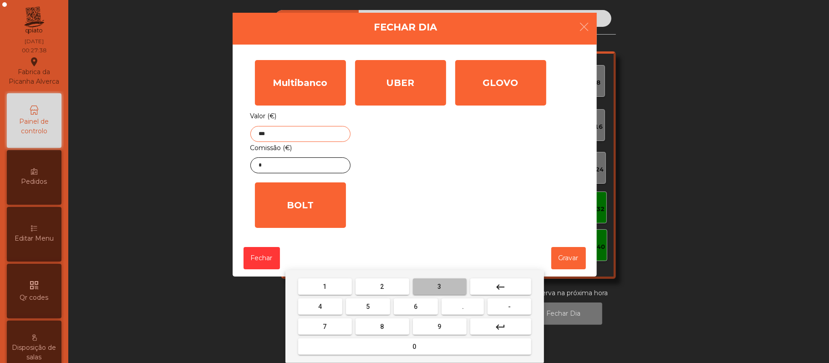
type input "****"
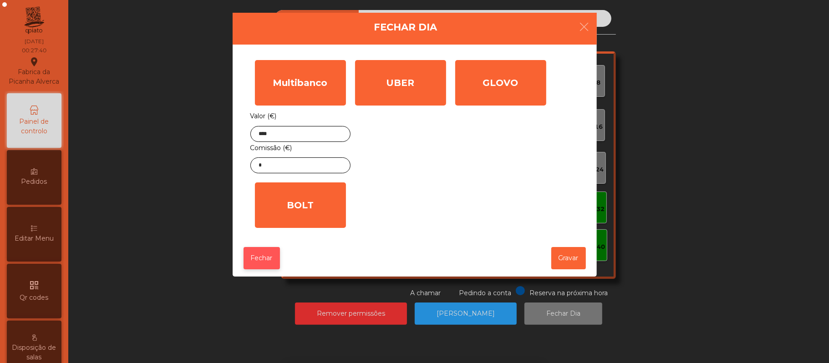
click at [253, 265] on button "Fechar" at bounding box center [262, 258] width 36 height 22
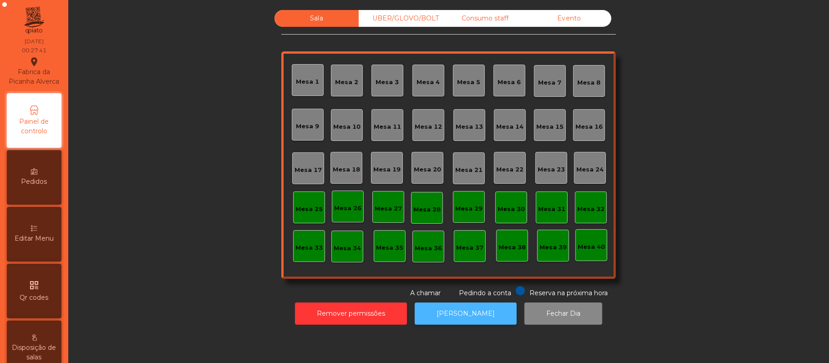
click at [468, 323] on button "[PERSON_NAME]" at bounding box center [466, 314] width 102 height 22
click at [465, 314] on button "[PERSON_NAME]" at bounding box center [466, 314] width 102 height 22
click at [530, 323] on button "Fechar Dia" at bounding box center [564, 314] width 78 height 22
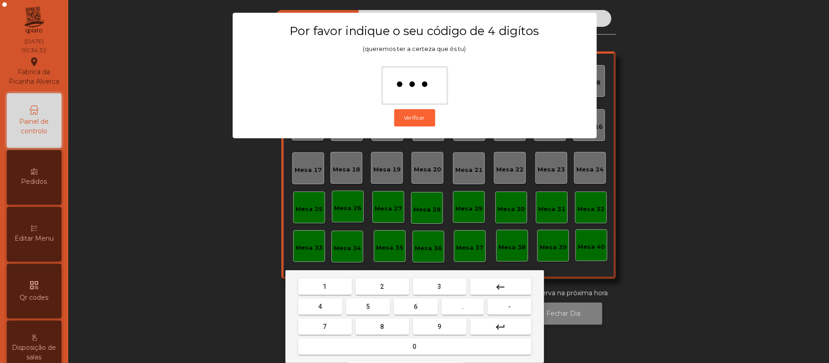
type input "****"
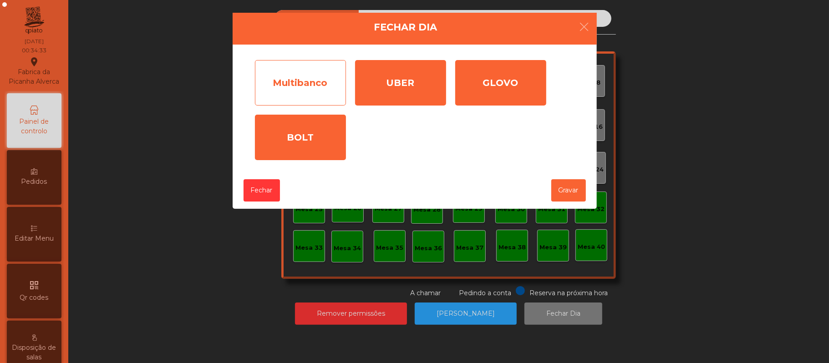
click at [307, 95] on div "Multibanco" at bounding box center [300, 83] width 91 height 46
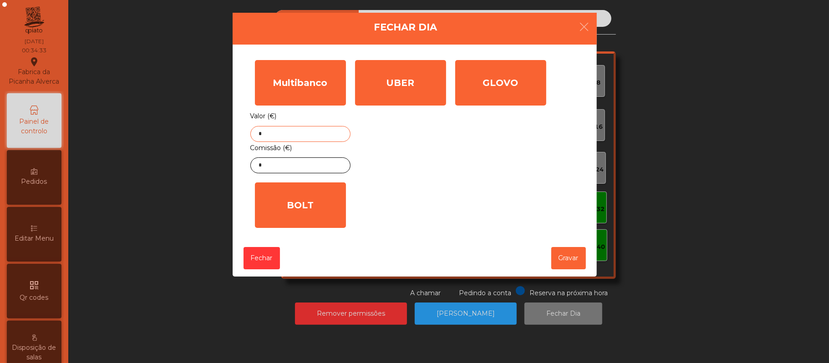
click at [324, 135] on input "*" at bounding box center [300, 134] width 100 height 16
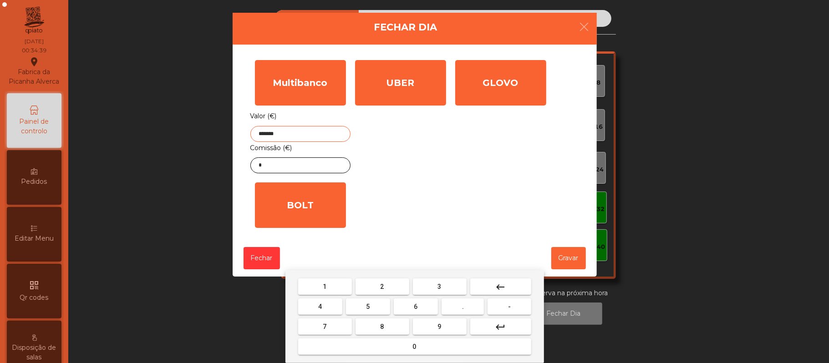
type input "*******"
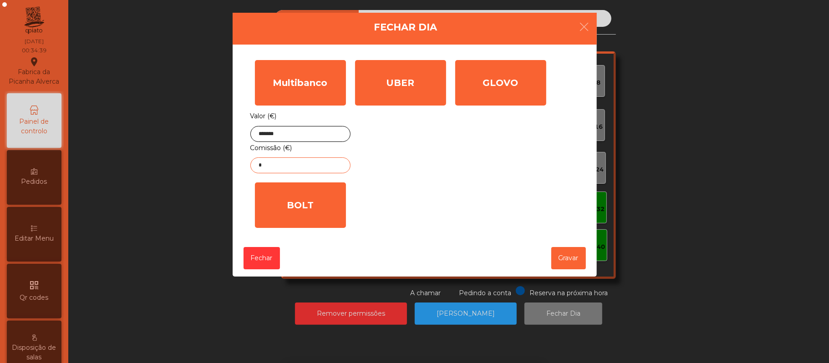
click at [318, 166] on input "*" at bounding box center [300, 166] width 100 height 16
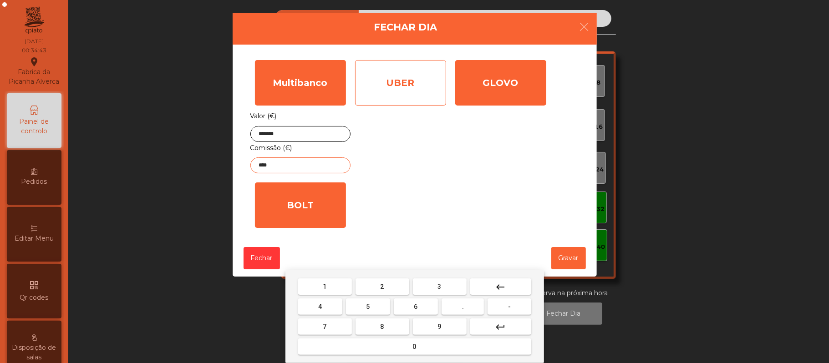
type input "****"
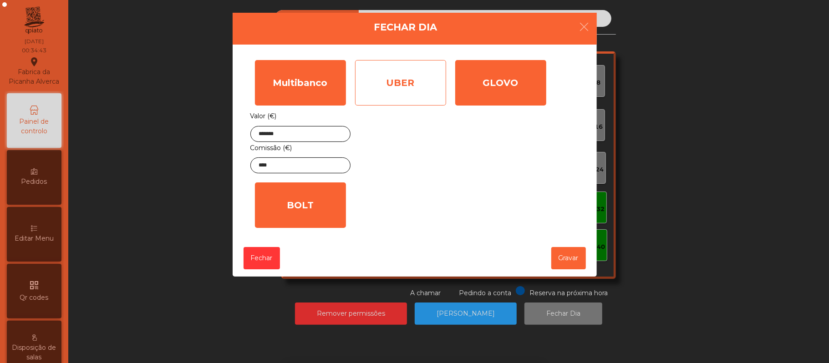
click at [430, 98] on div "UBER" at bounding box center [400, 83] width 91 height 46
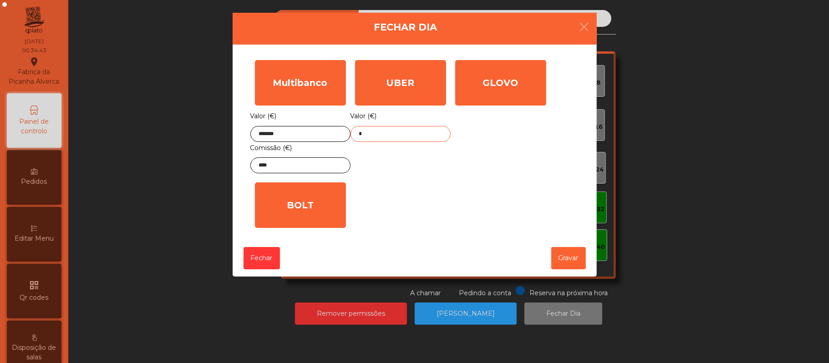
click at [430, 134] on input "*" at bounding box center [401, 134] width 100 height 16
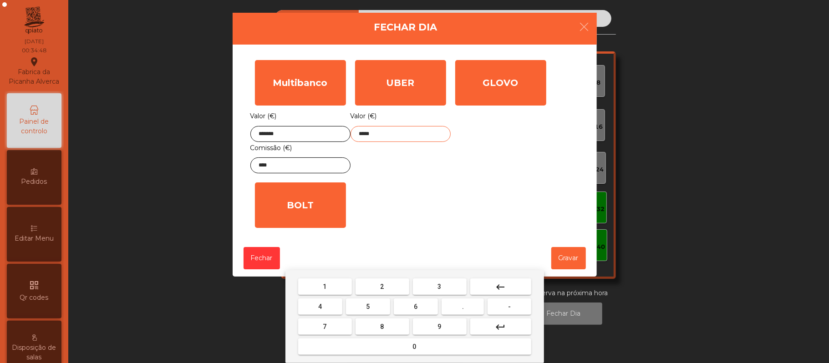
type input "******"
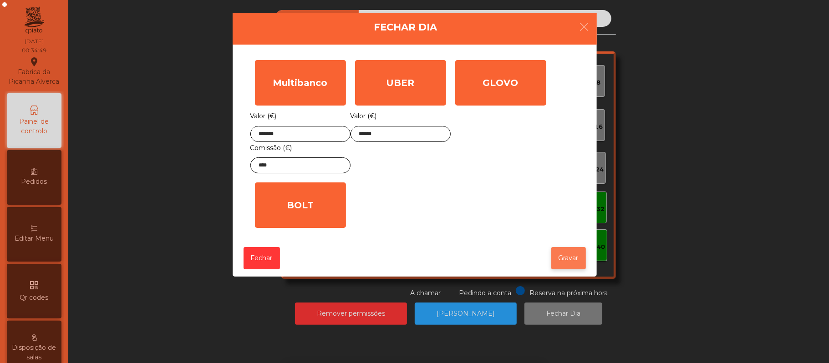
click at [576, 259] on button "Gravar" at bounding box center [568, 258] width 35 height 22
